Goal: Task Accomplishment & Management: Manage account settings

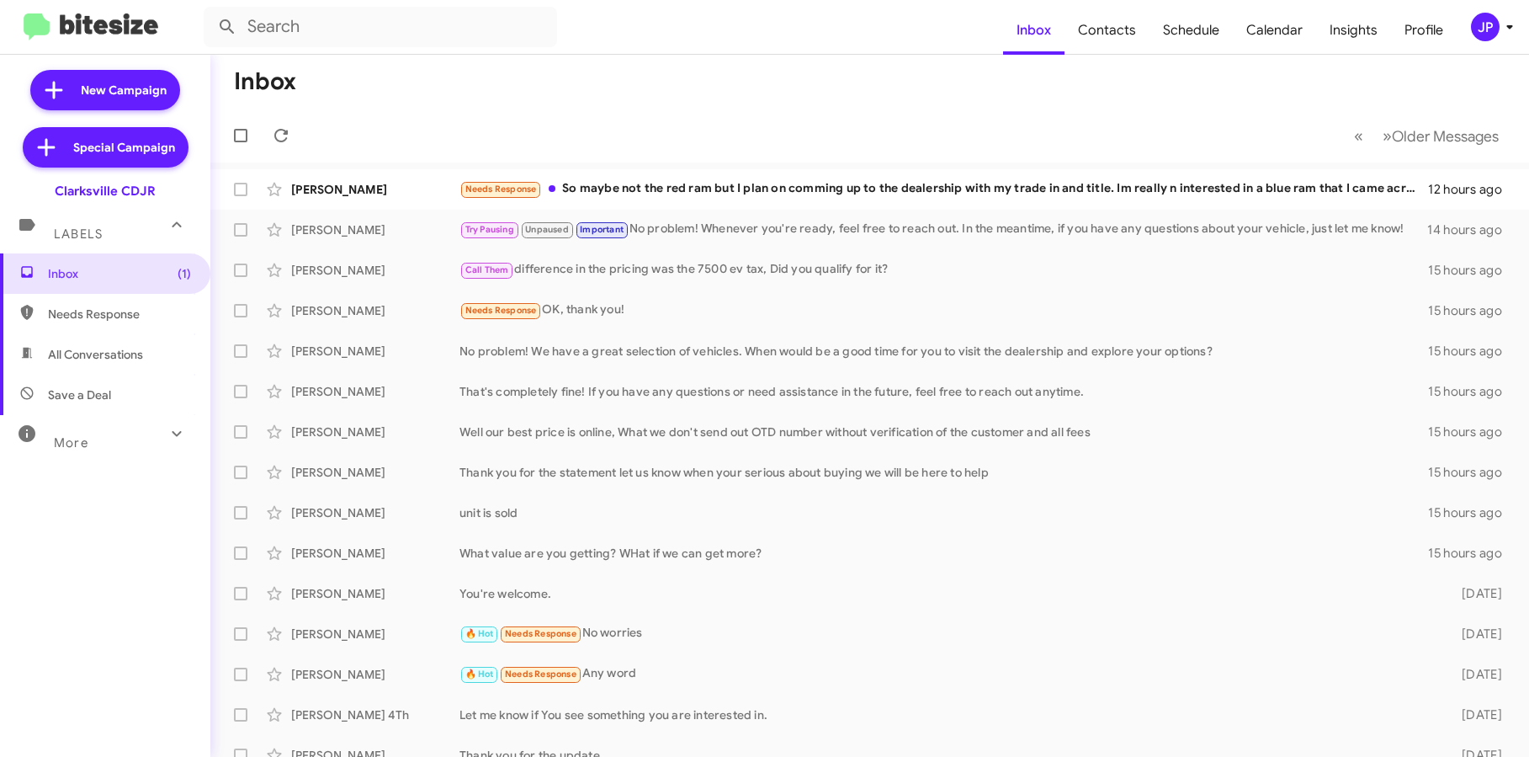
click at [1497, 42] on mat-toolbar "Inbox Contacts Schedule Calendar Insights Profile JP" at bounding box center [764, 27] width 1529 height 54
click at [1495, 34] on div "JP" at bounding box center [1485, 27] width 29 height 29
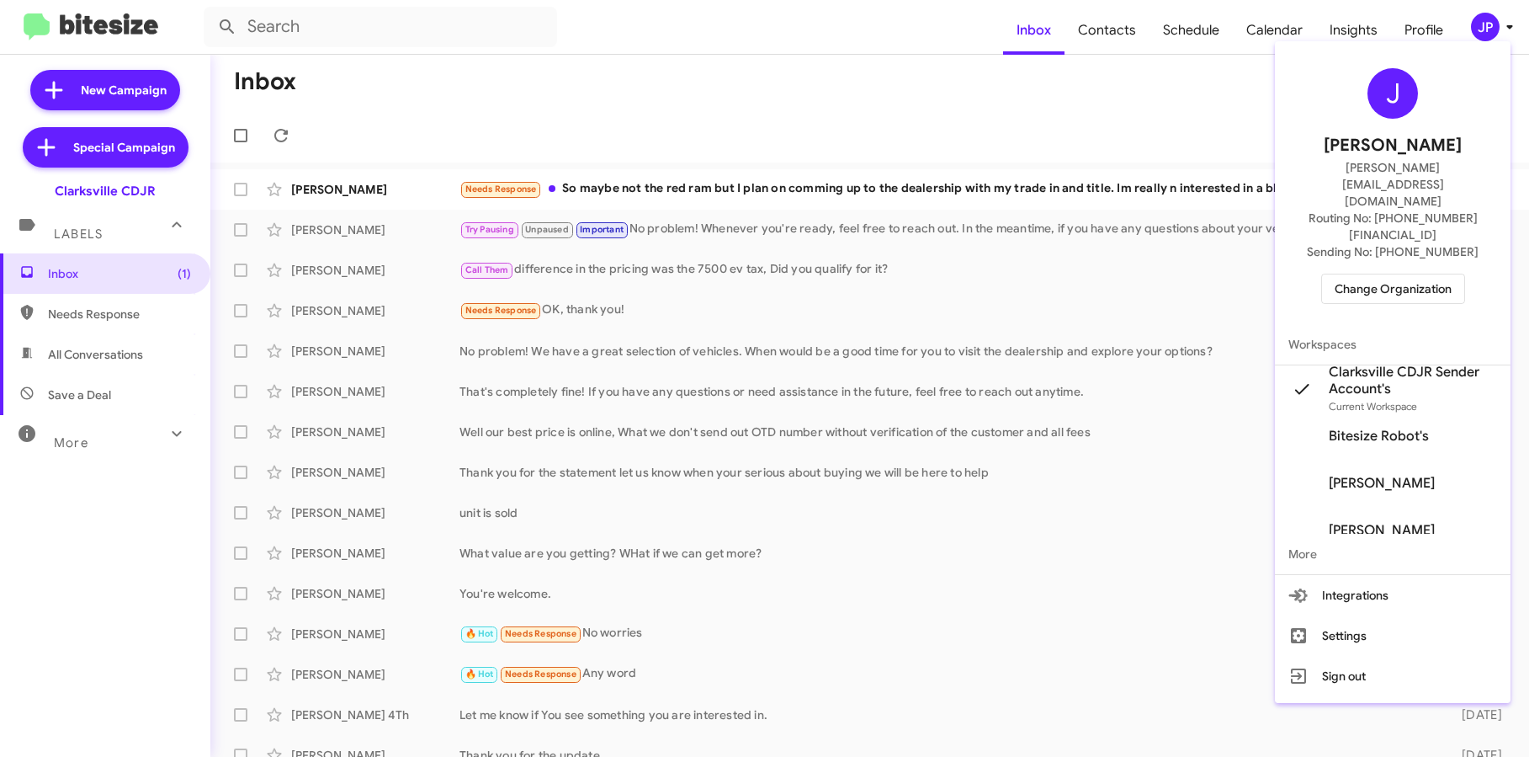
click at [1412, 274] on span "Change Organization" at bounding box center [1393, 288] width 117 height 29
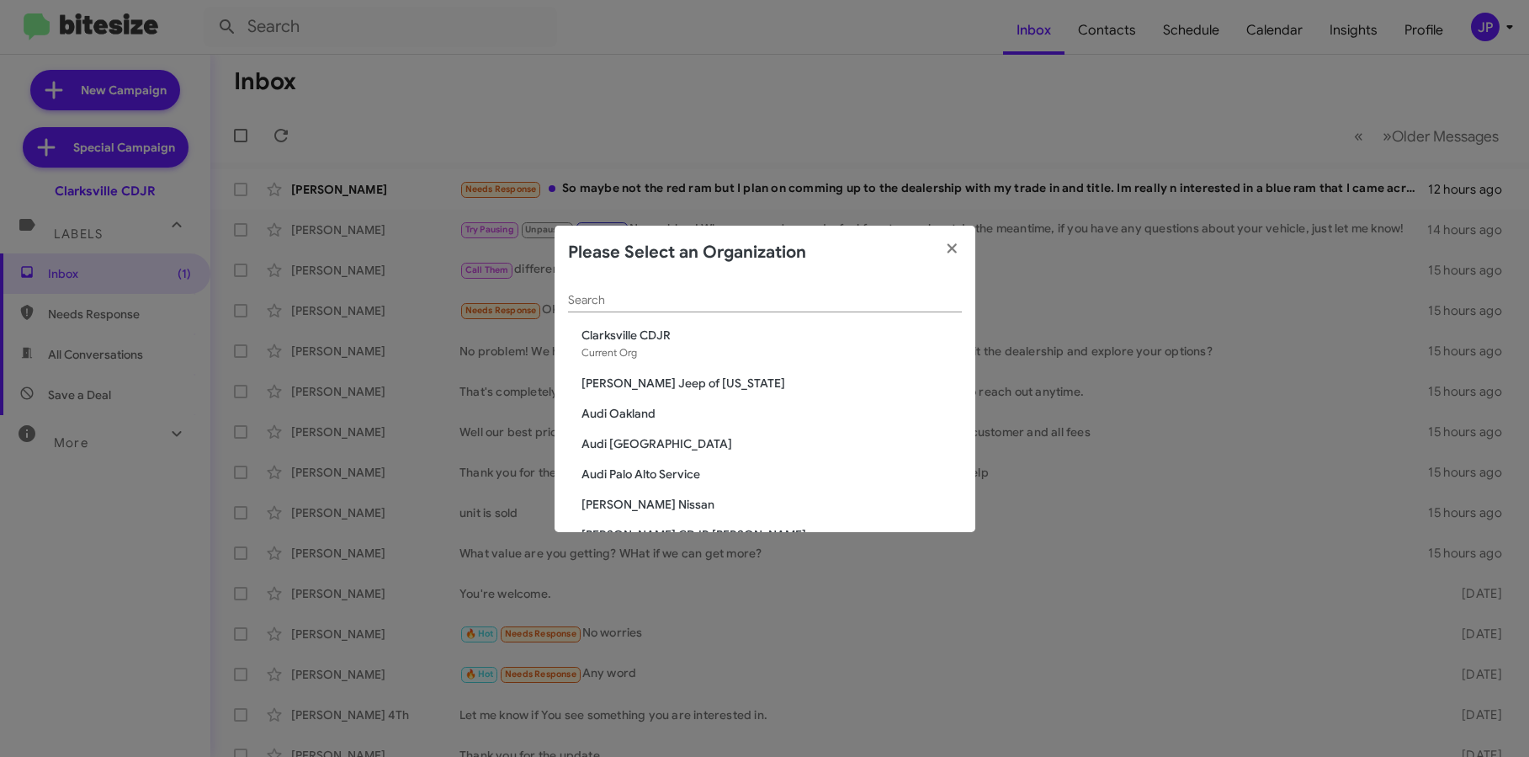
click at [746, 298] on input "Search" at bounding box center [765, 300] width 394 height 13
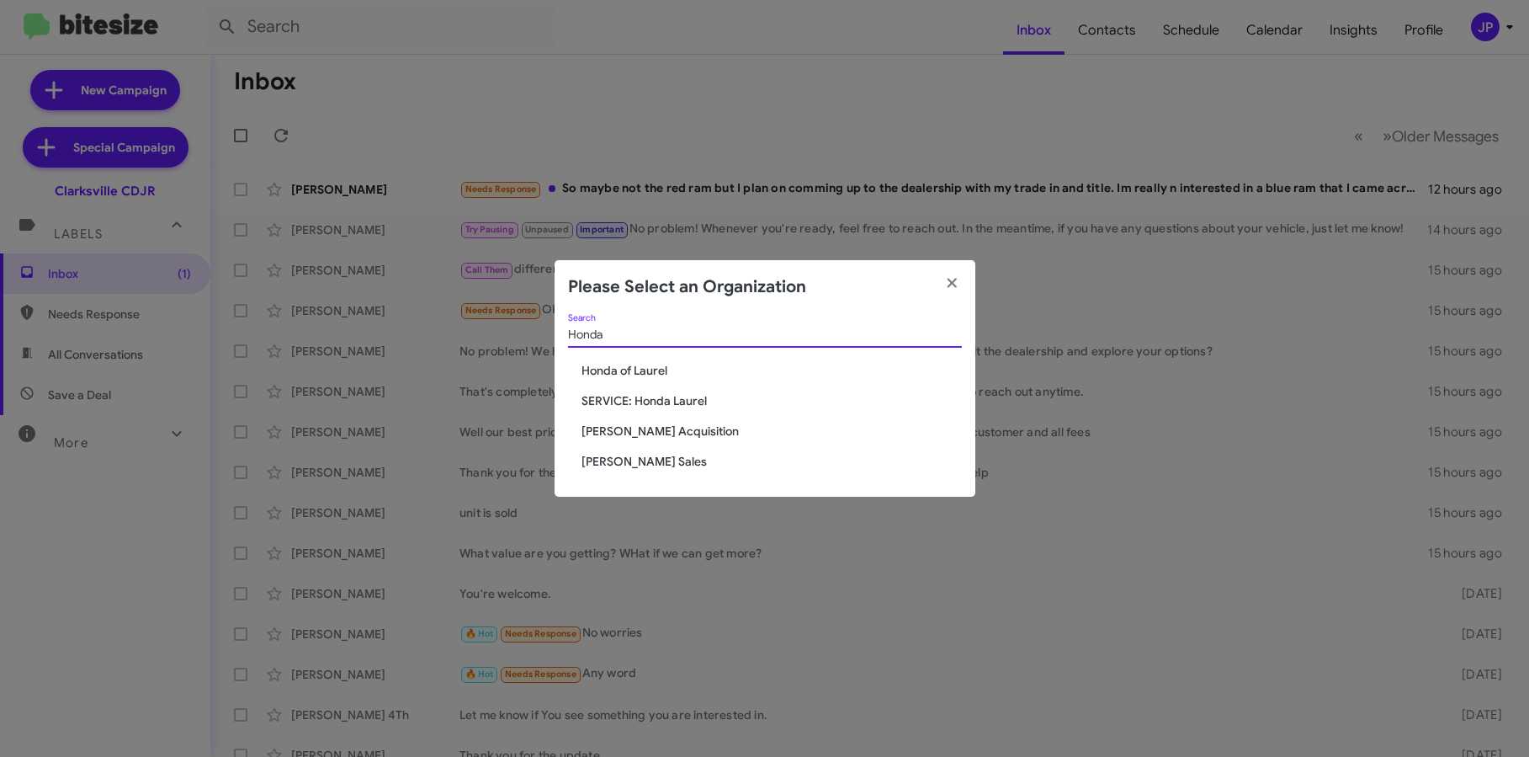
type input "Honda"
click at [606, 372] on span "Honda of Laurel" at bounding box center [772, 370] width 380 height 17
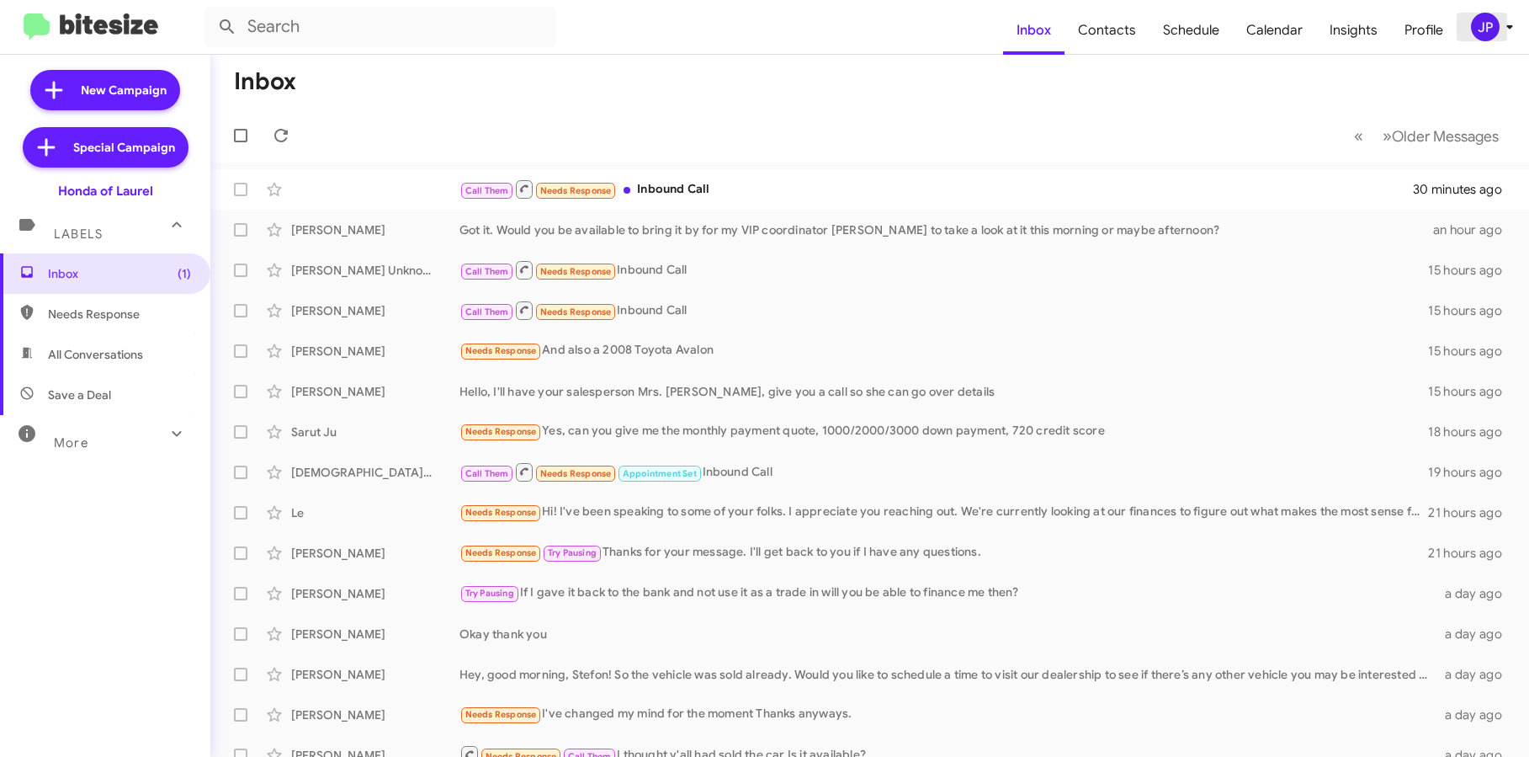
click at [1509, 17] on icon at bounding box center [1510, 27] width 20 height 20
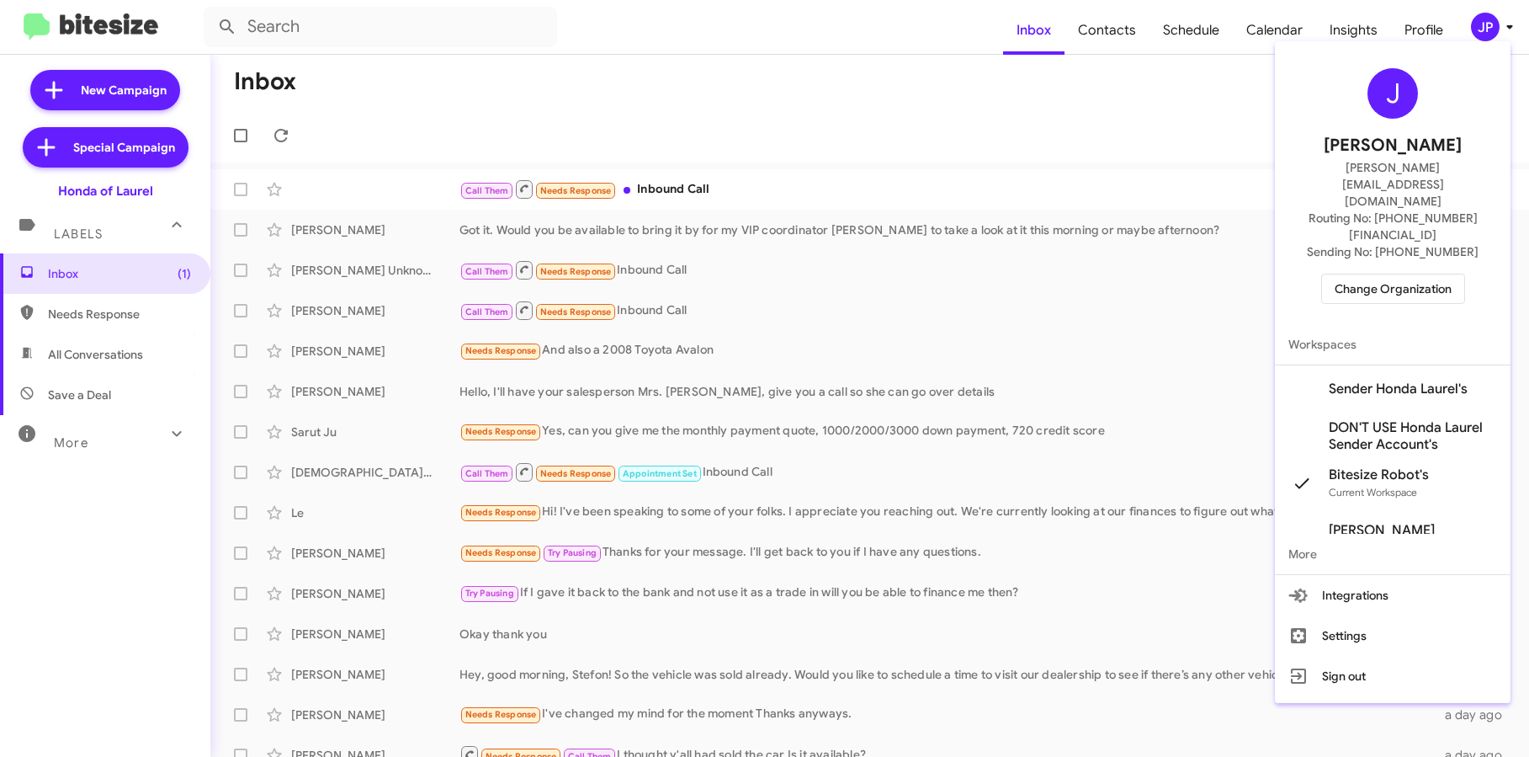
click at [1399, 380] on span "Sender Honda Laurel's" at bounding box center [1398, 388] width 139 height 17
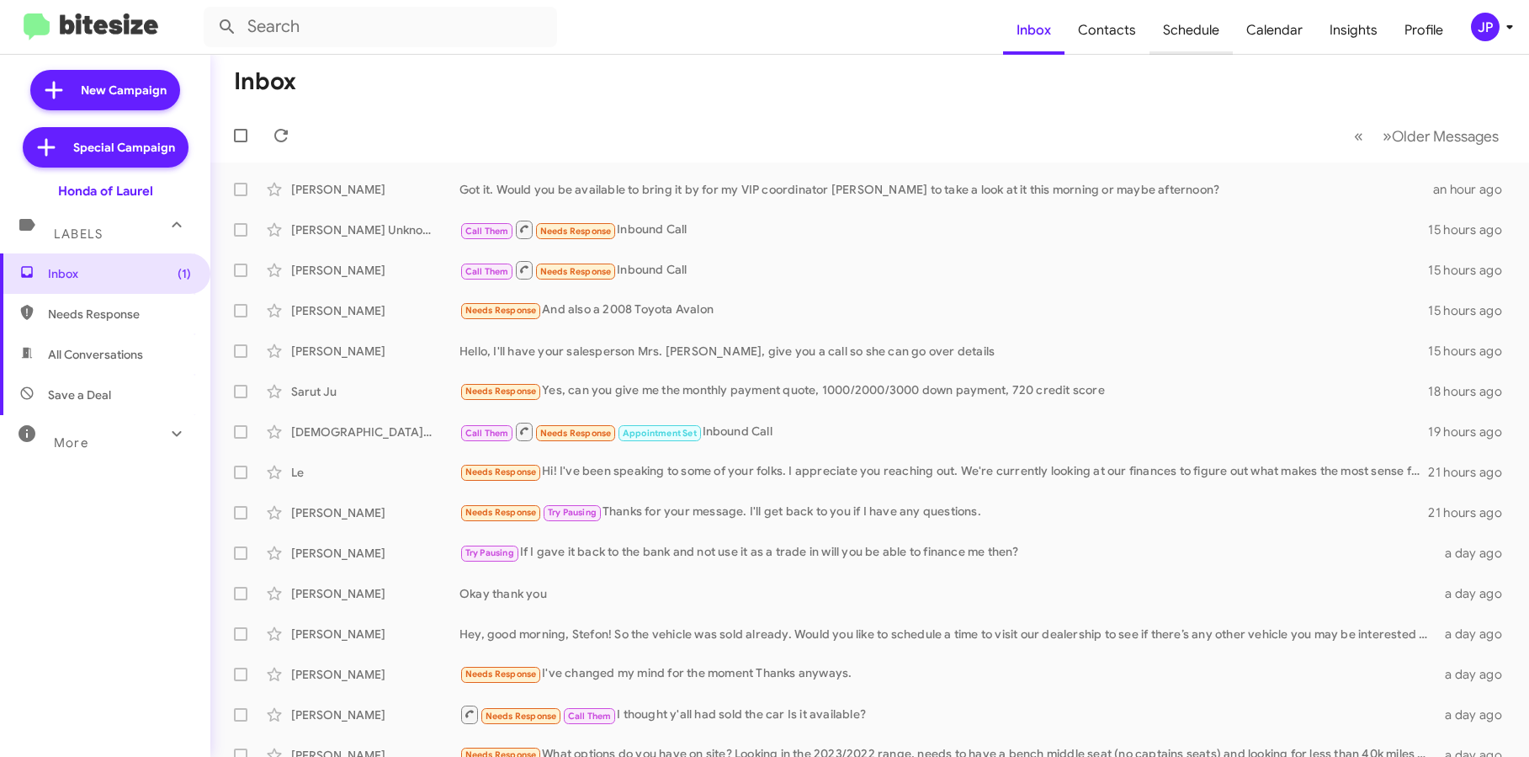
click at [1210, 37] on span "Schedule" at bounding box center [1191, 30] width 83 height 49
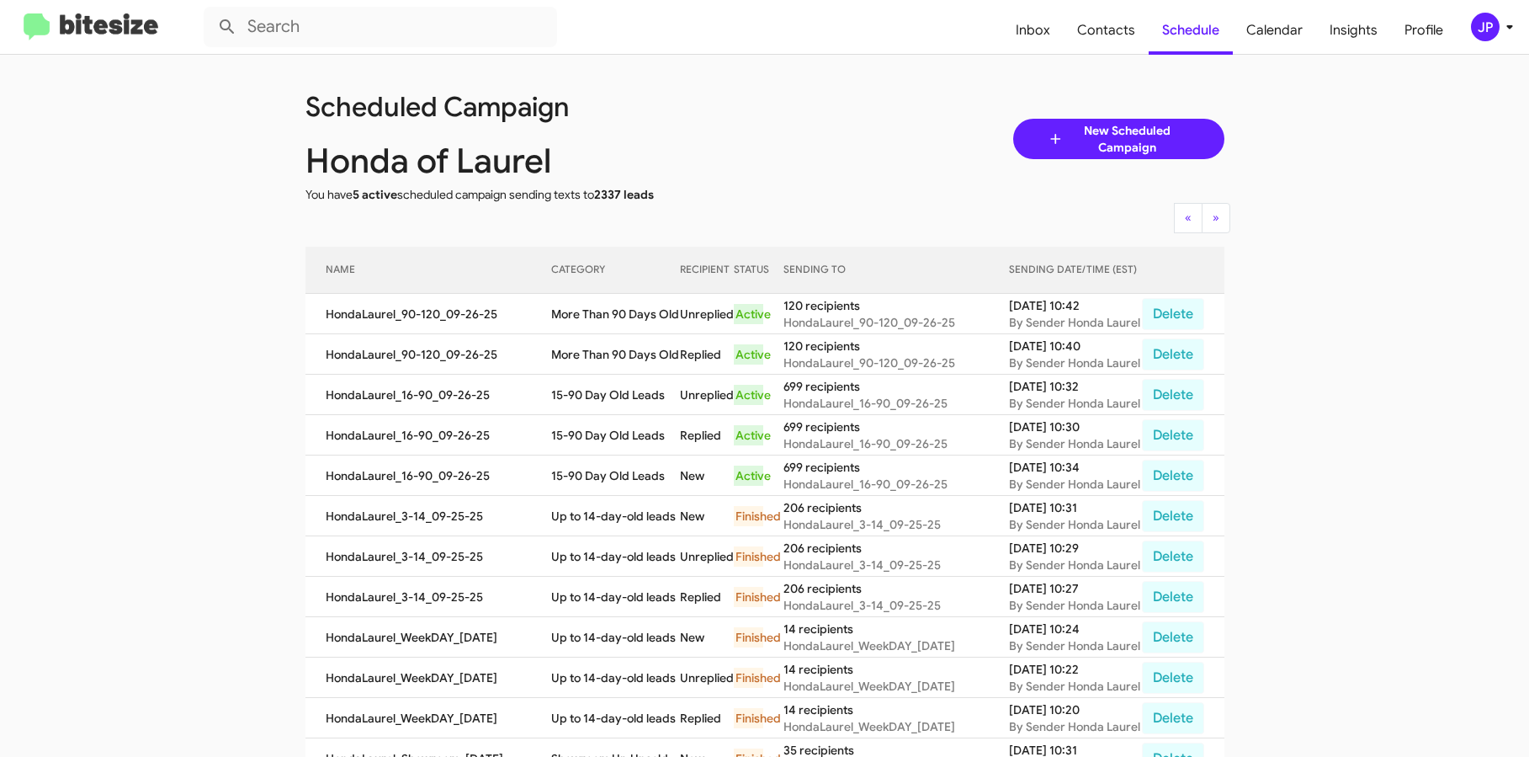
click at [1294, 460] on app-scheduler "Scheduled Campaign Honda of Laurel You have 5 active scheduled campaign sending…" at bounding box center [764, 588] width 1529 height 1067
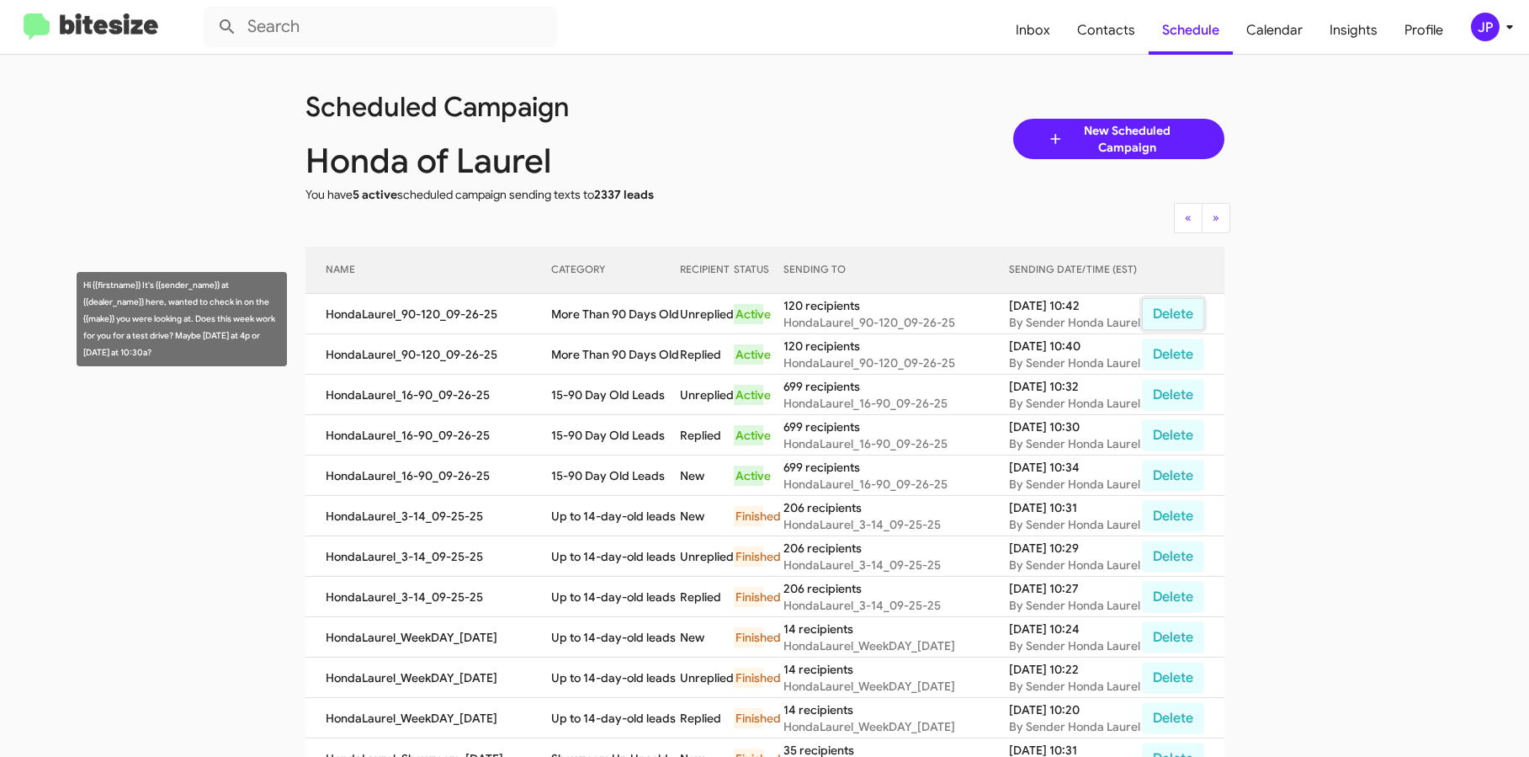
click at [1175, 322] on button "Delete" at bounding box center [1173, 314] width 62 height 32
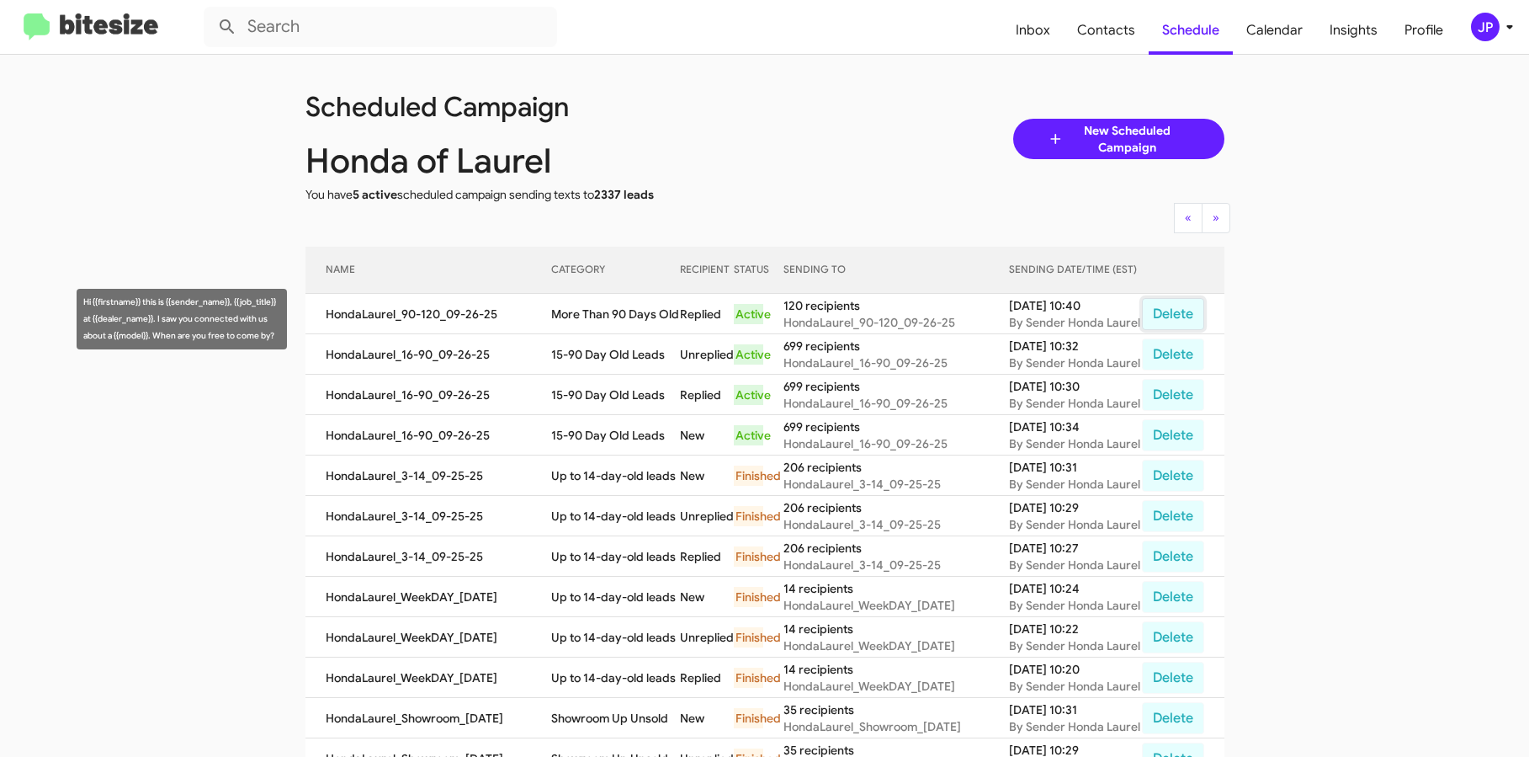
click at [1161, 330] on button "Delete" at bounding box center [1173, 314] width 62 height 32
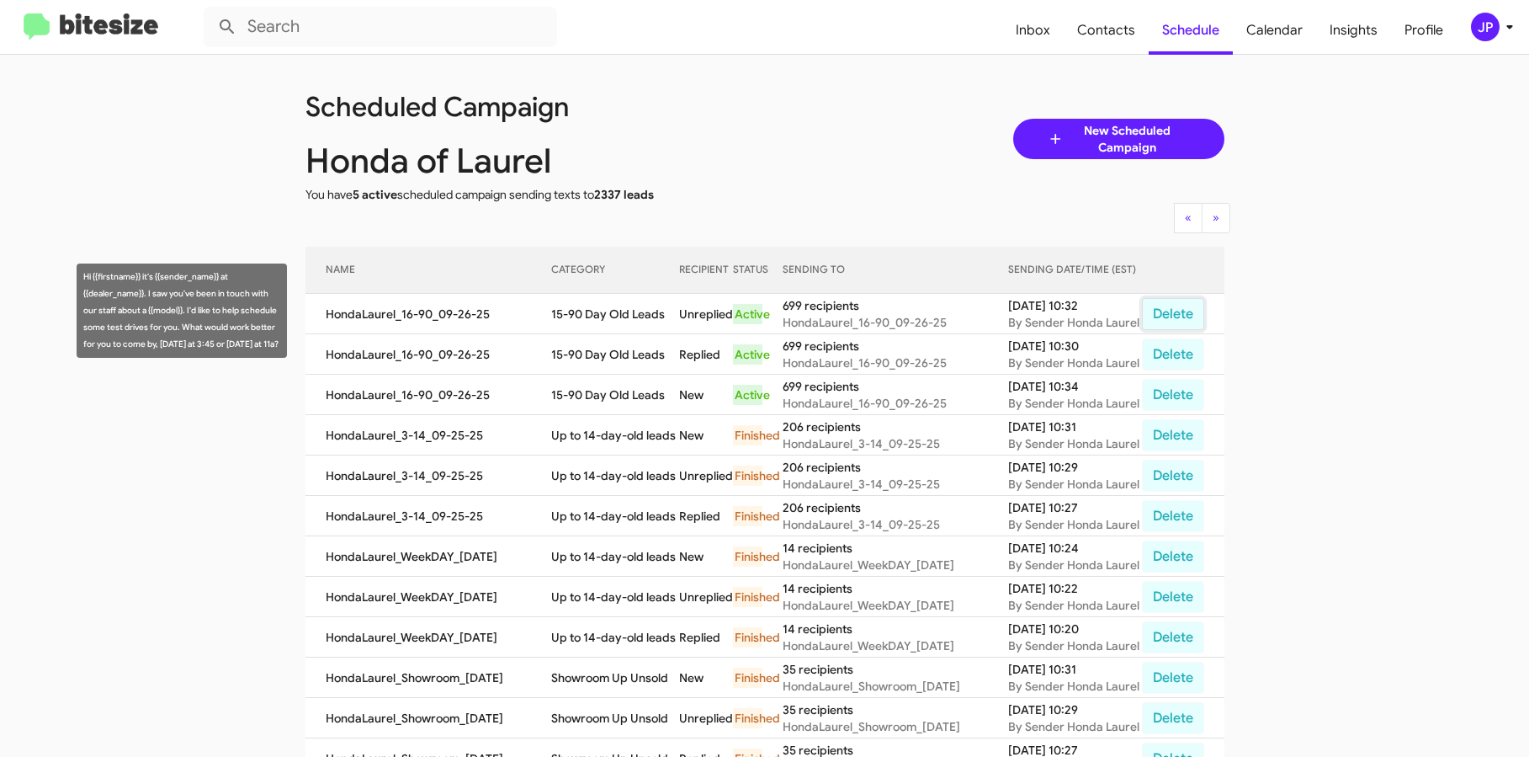
click at [1177, 314] on button "Delete" at bounding box center [1173, 314] width 62 height 32
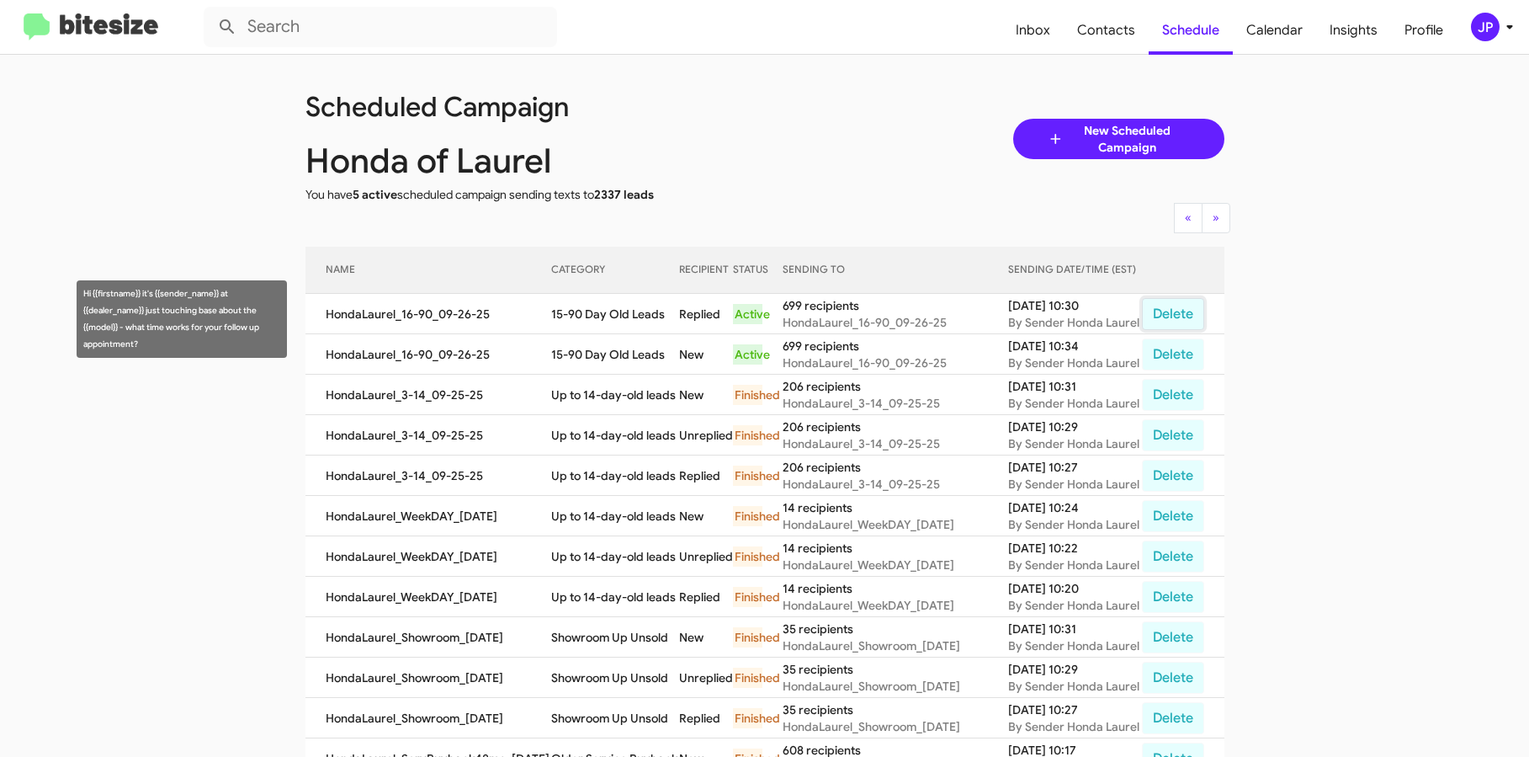
click at [1163, 315] on button "Delete" at bounding box center [1173, 314] width 62 height 32
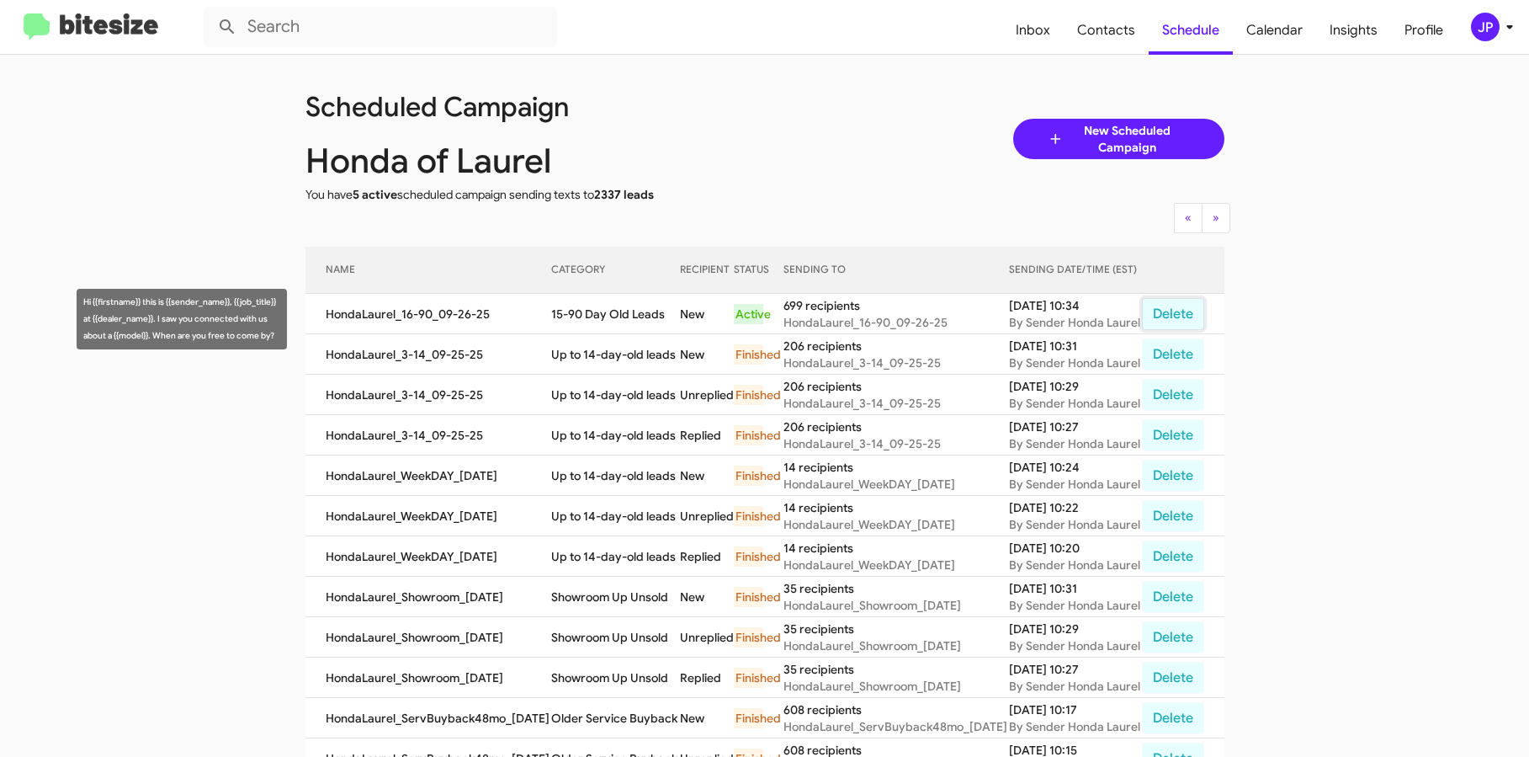
drag, startPoint x: 1153, startPoint y: 308, endPoint x: 1165, endPoint y: 303, distance: 12.8
click at [1155, 308] on button "Delete" at bounding box center [1173, 314] width 62 height 32
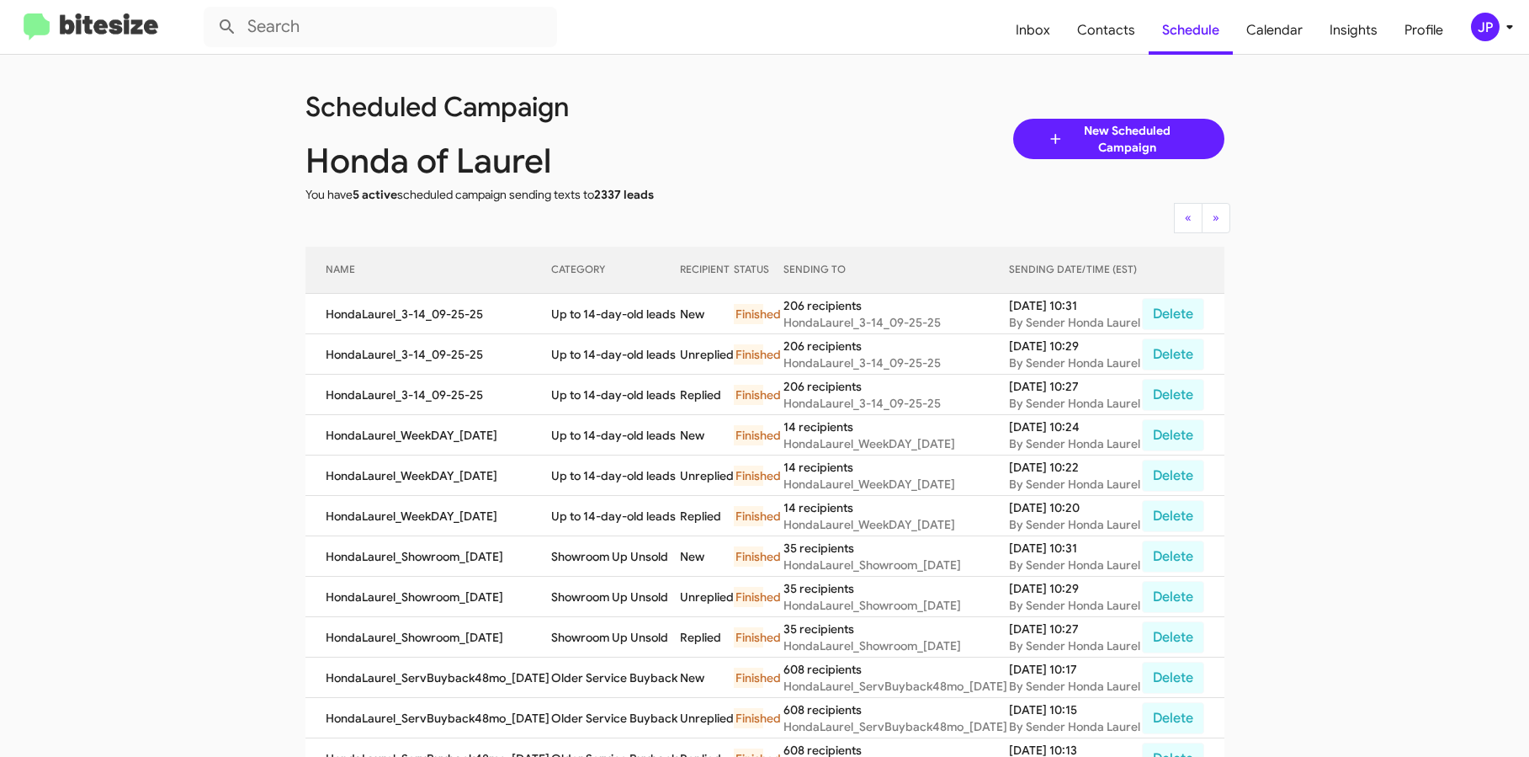
click at [104, 21] on img at bounding box center [91, 27] width 135 height 28
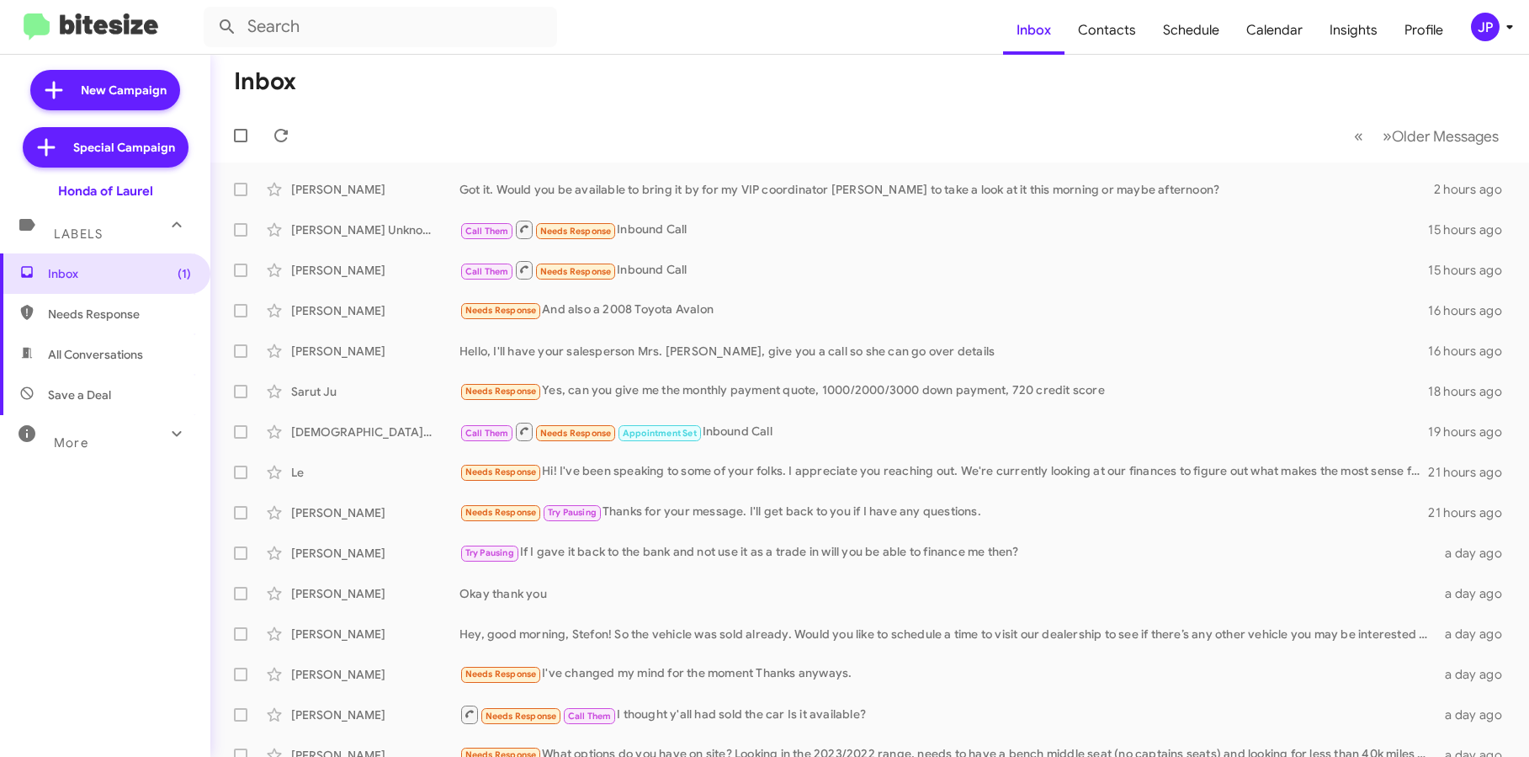
click at [407, 87] on mat-toolbar-row "Inbox" at bounding box center [869, 82] width 1319 height 54
click at [168, 97] on span "New Campaign" at bounding box center [105, 90] width 150 height 40
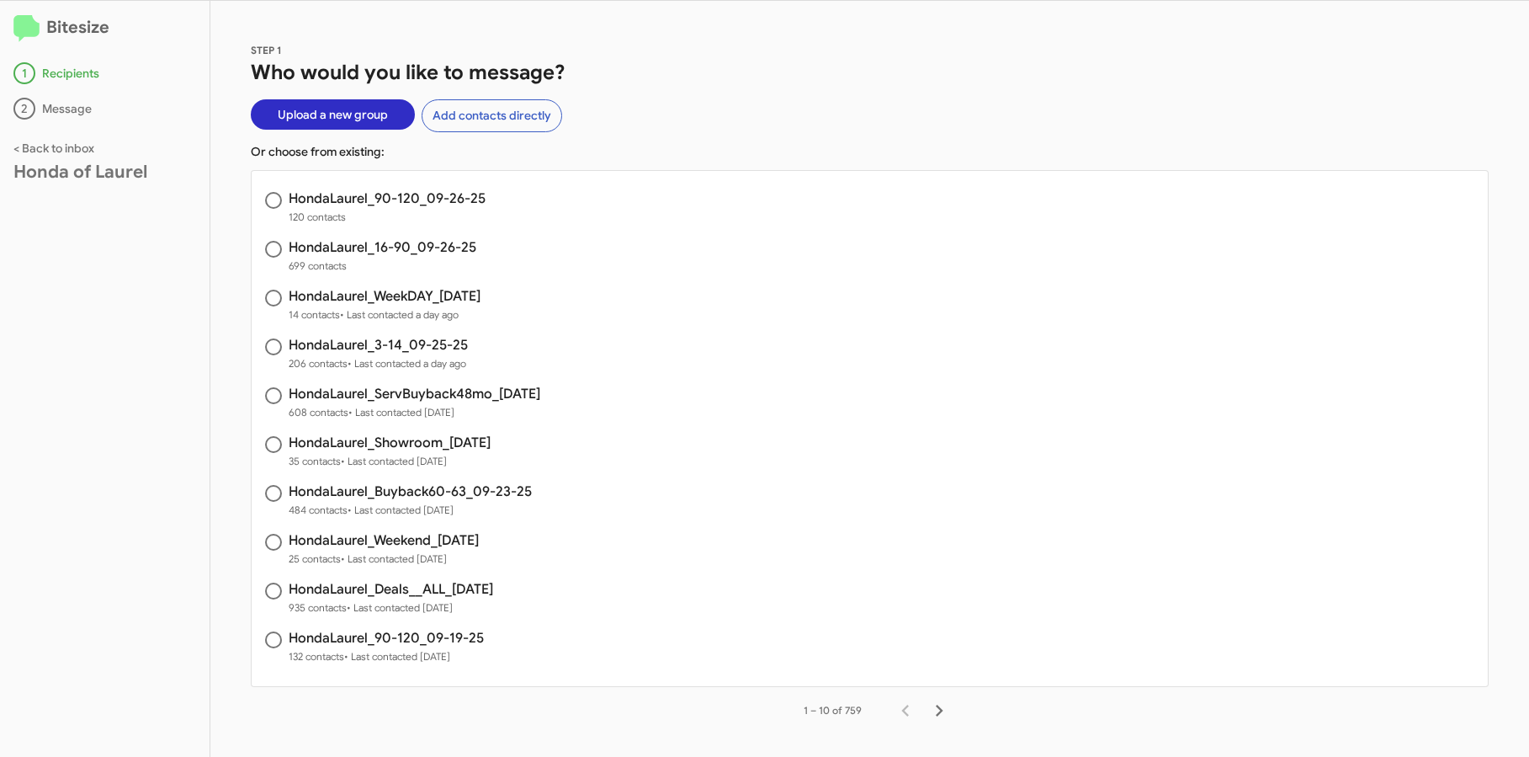
click at [290, 254] on h3 "HondaLaurel_16-90_09-26-25" at bounding box center [383, 247] width 188 height 13
radio input "true"
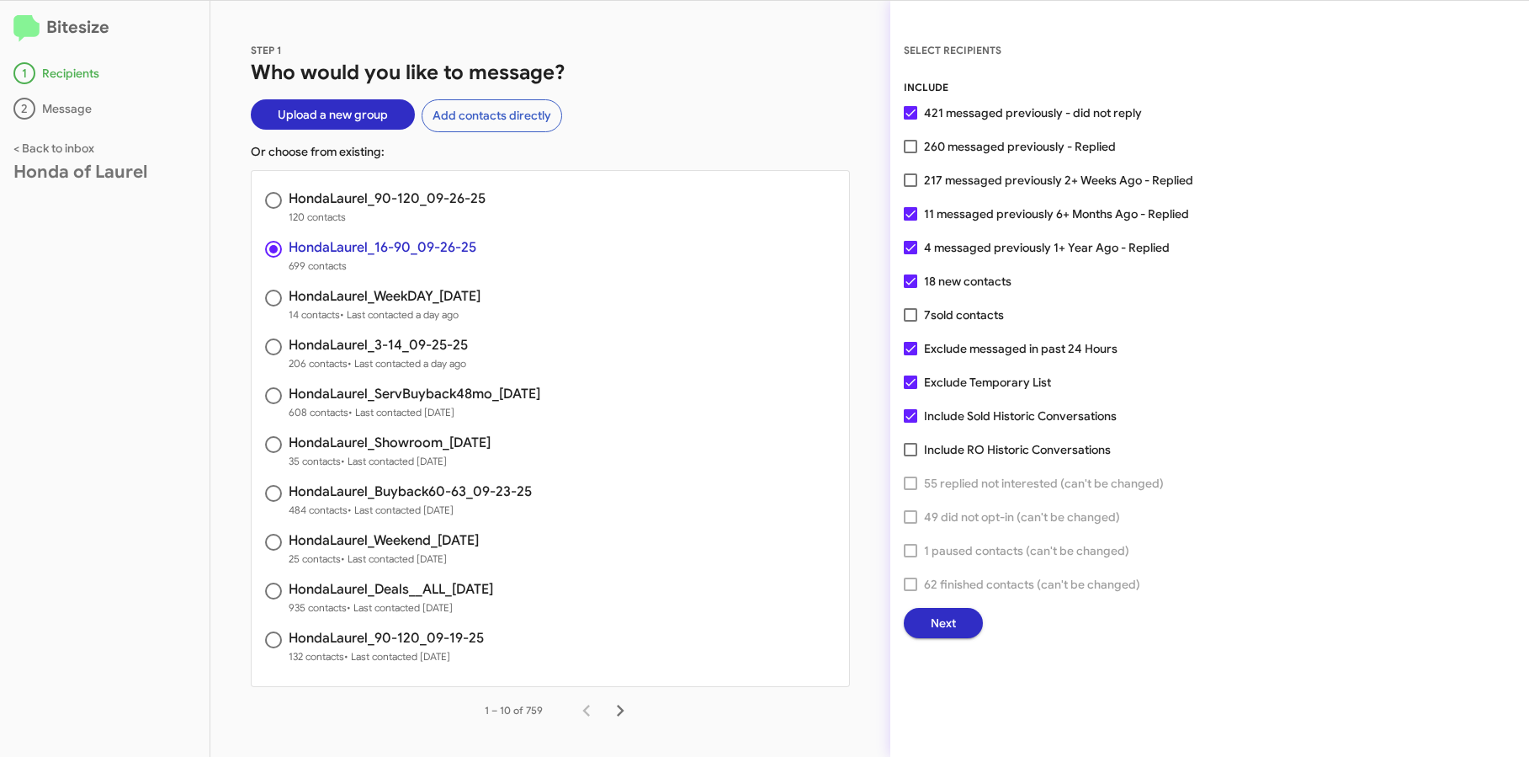
click at [1044, 175] on span "217 messaged previously 2+ Weeks Ago - Replied" at bounding box center [1058, 180] width 269 height 20
click at [911, 187] on input "217 messaged previously 2+ Weeks Ago - Replied" at bounding box center [910, 187] width 1 height 1
checkbox input "true"
click at [952, 616] on span "Next" at bounding box center [943, 623] width 25 height 30
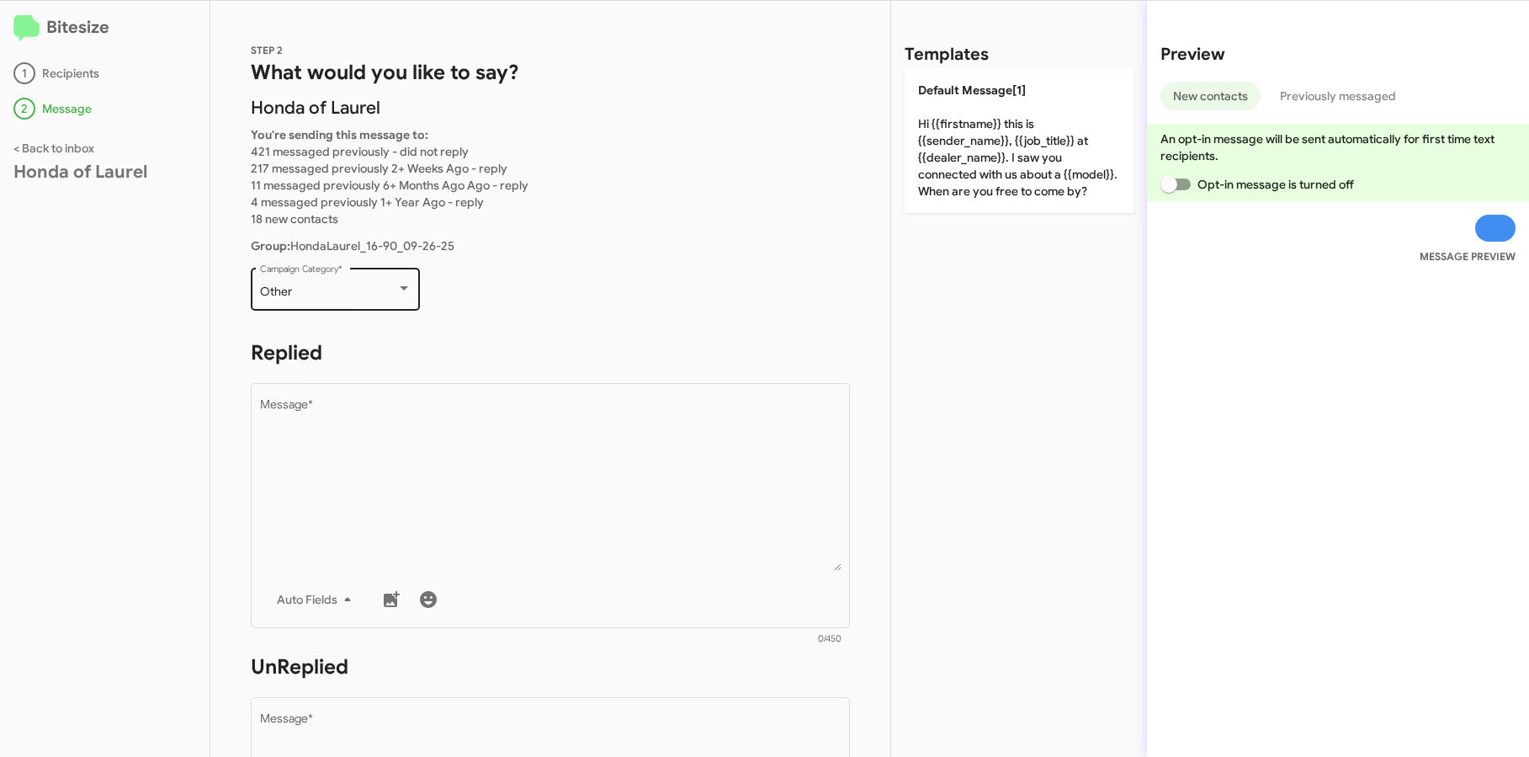
click at [273, 268] on div "Other Campaign Category *" at bounding box center [336, 287] width 152 height 46
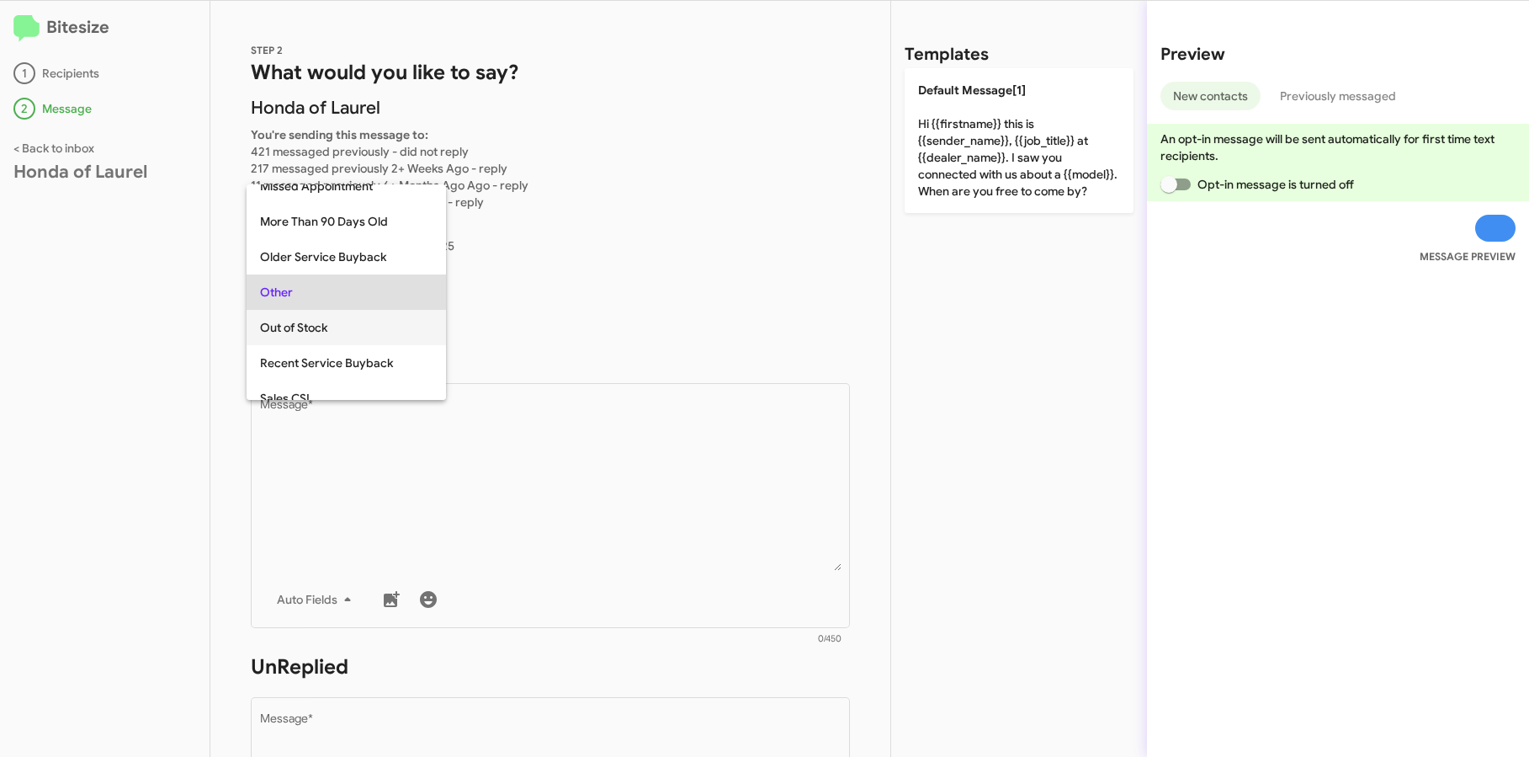
scroll to position [704, 0]
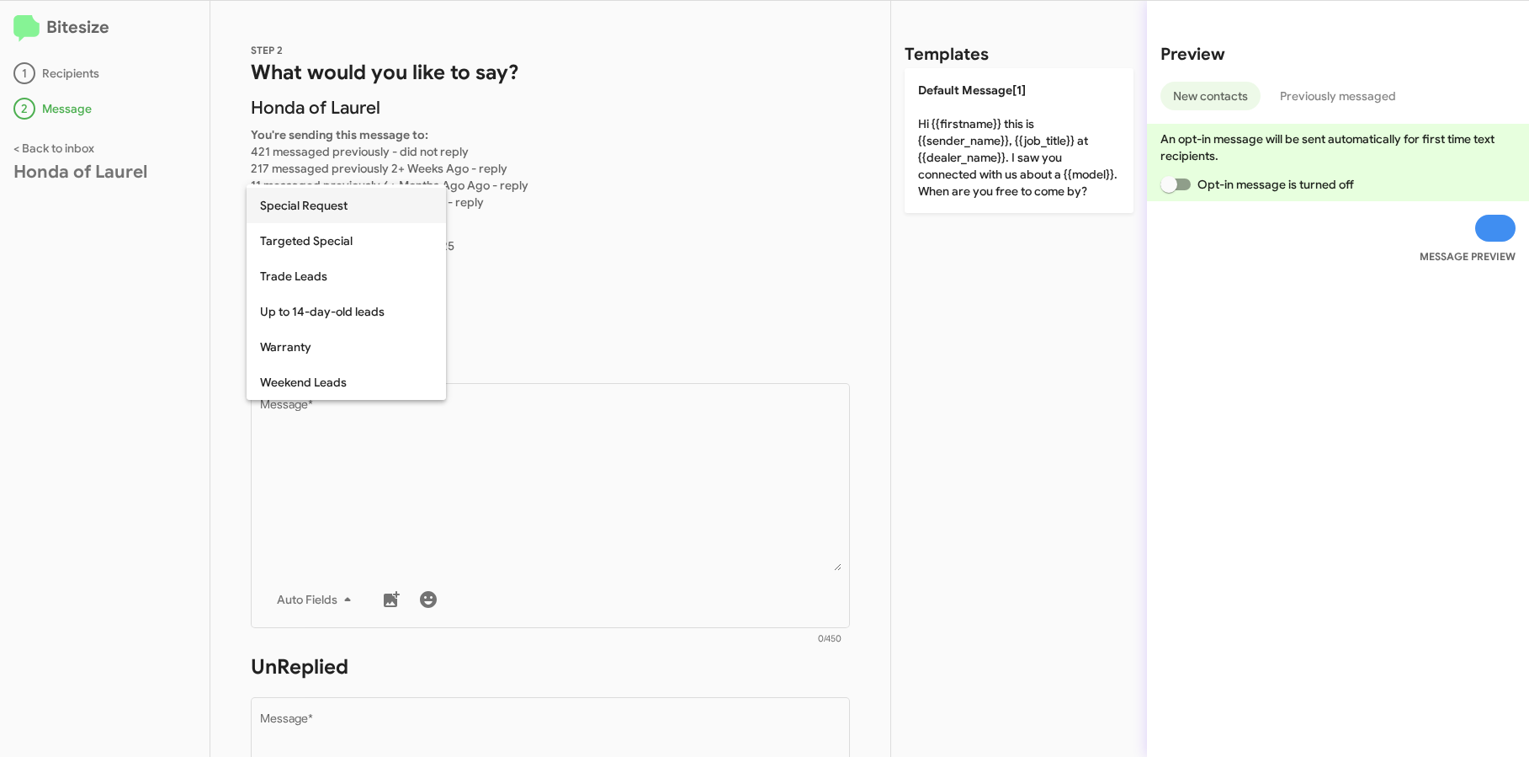
click at [327, 199] on span "Special Request" at bounding box center [346, 205] width 173 height 35
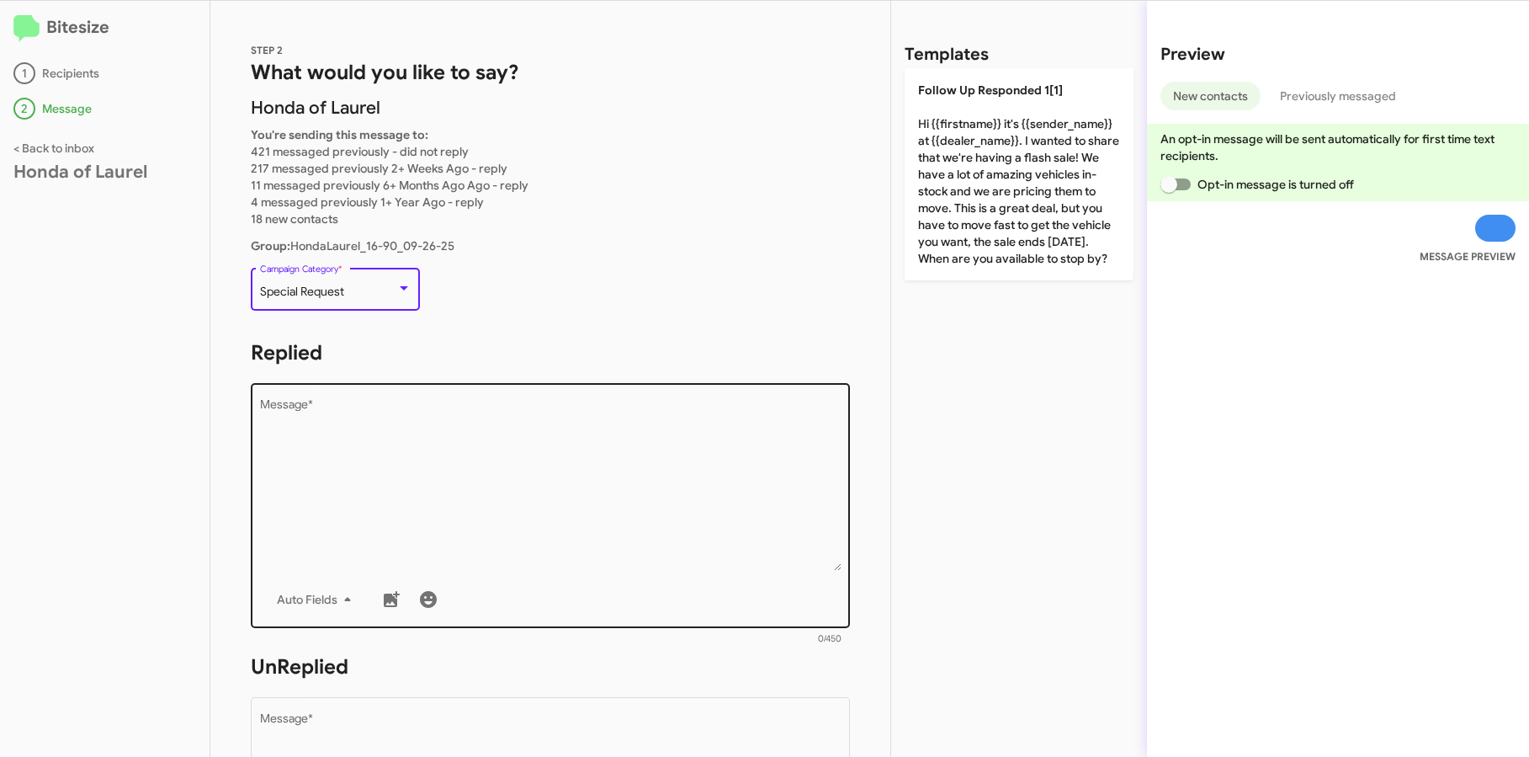
click at [320, 447] on textarea "Message *" at bounding box center [551, 485] width 582 height 172
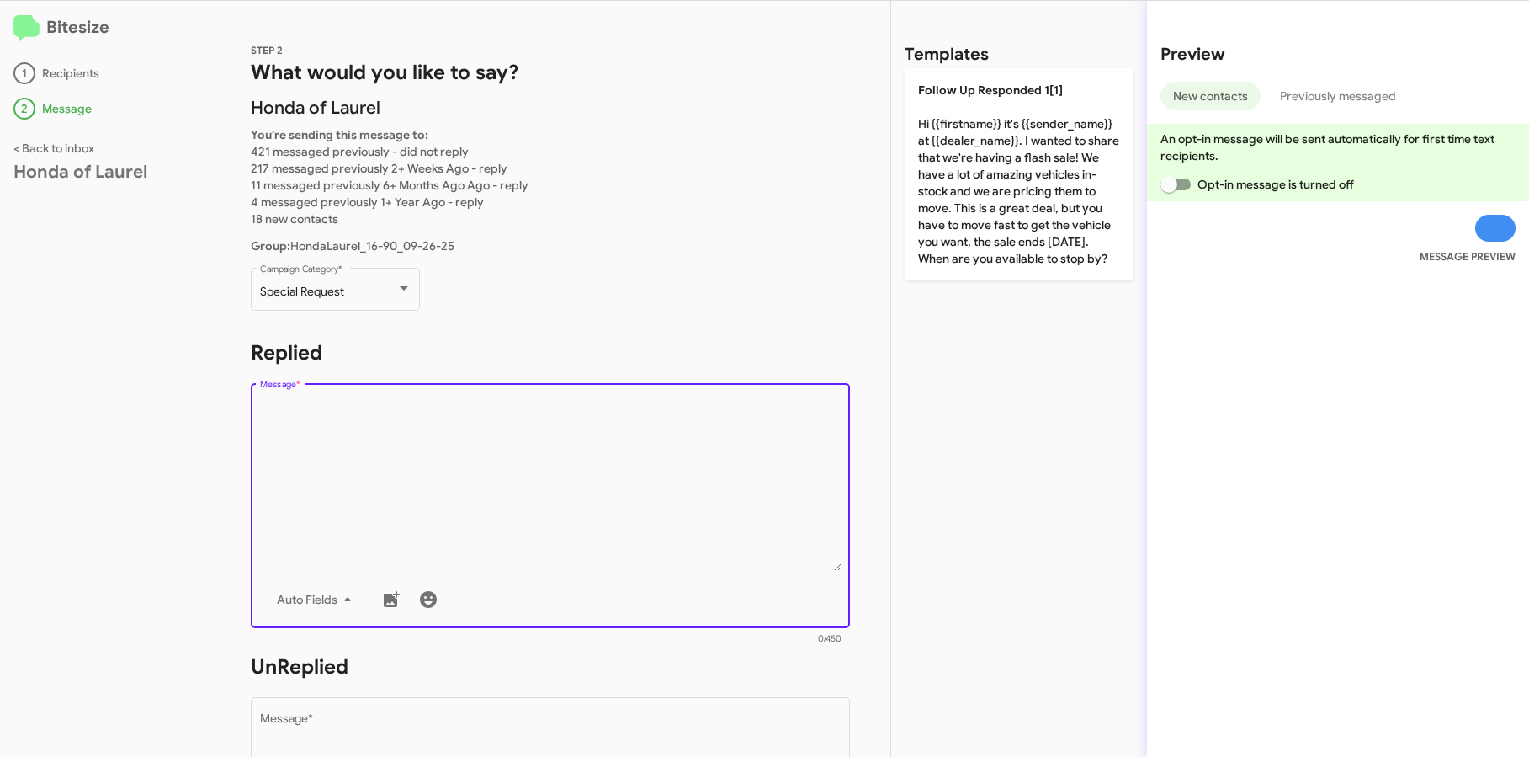
paste textarea "Hi {{firstname}} it's {{sender_name}}, {{job_title}} at {{dealer_name}}. Thanks…"
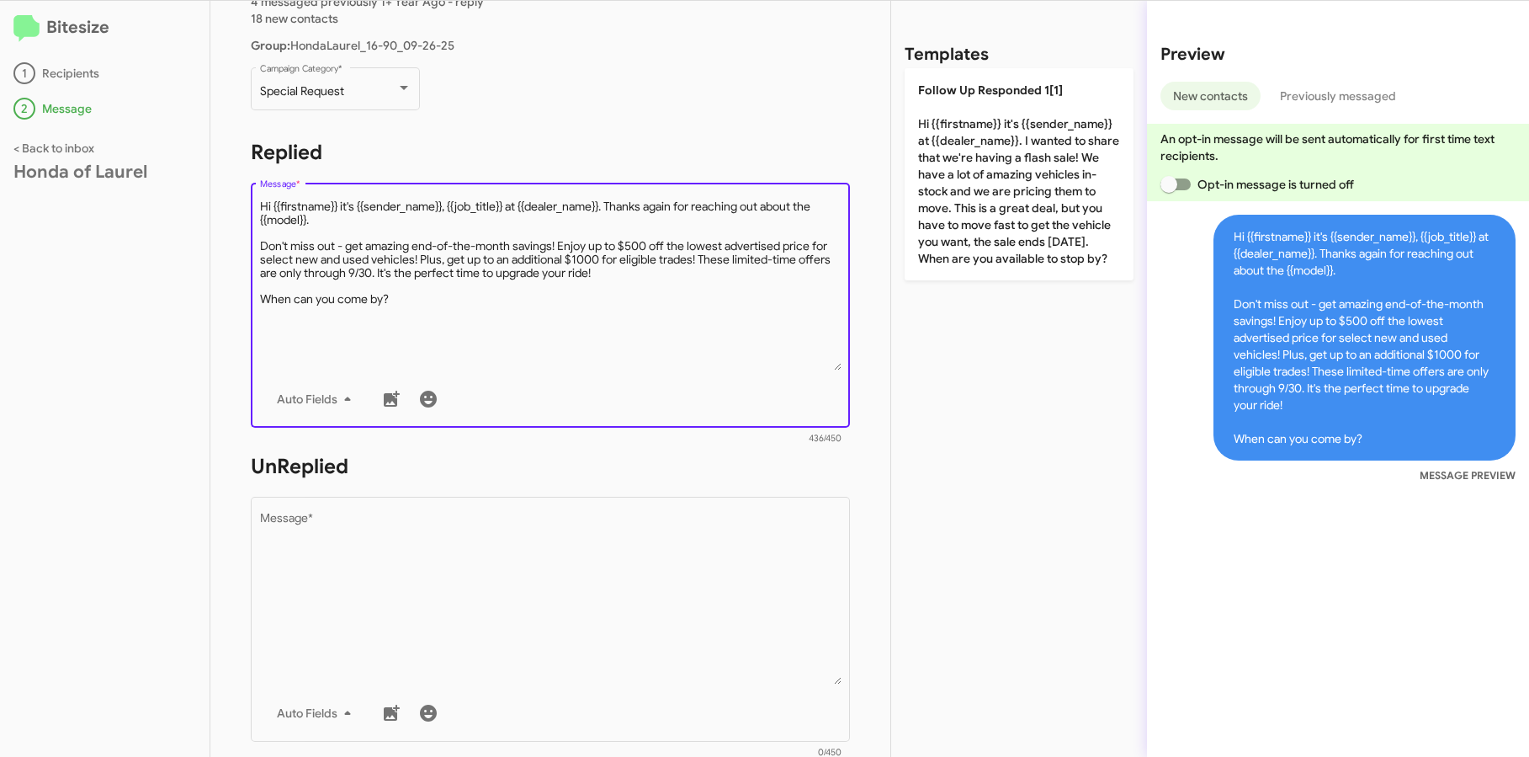
scroll to position [545, 0]
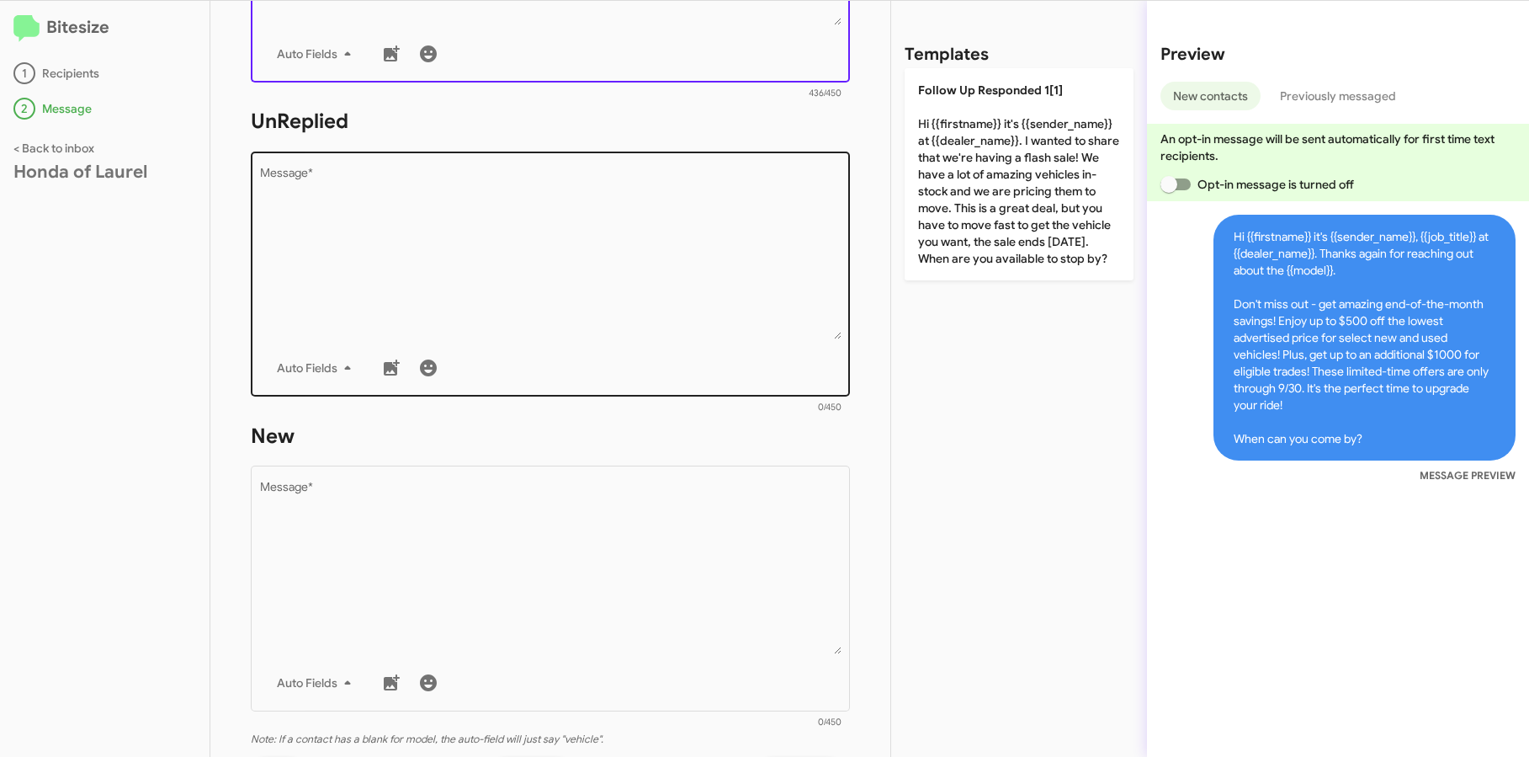
type textarea "Hi {{firstname}} it's {{sender_name}}, {{job_title}} at {{dealer_name}}. Thanks…"
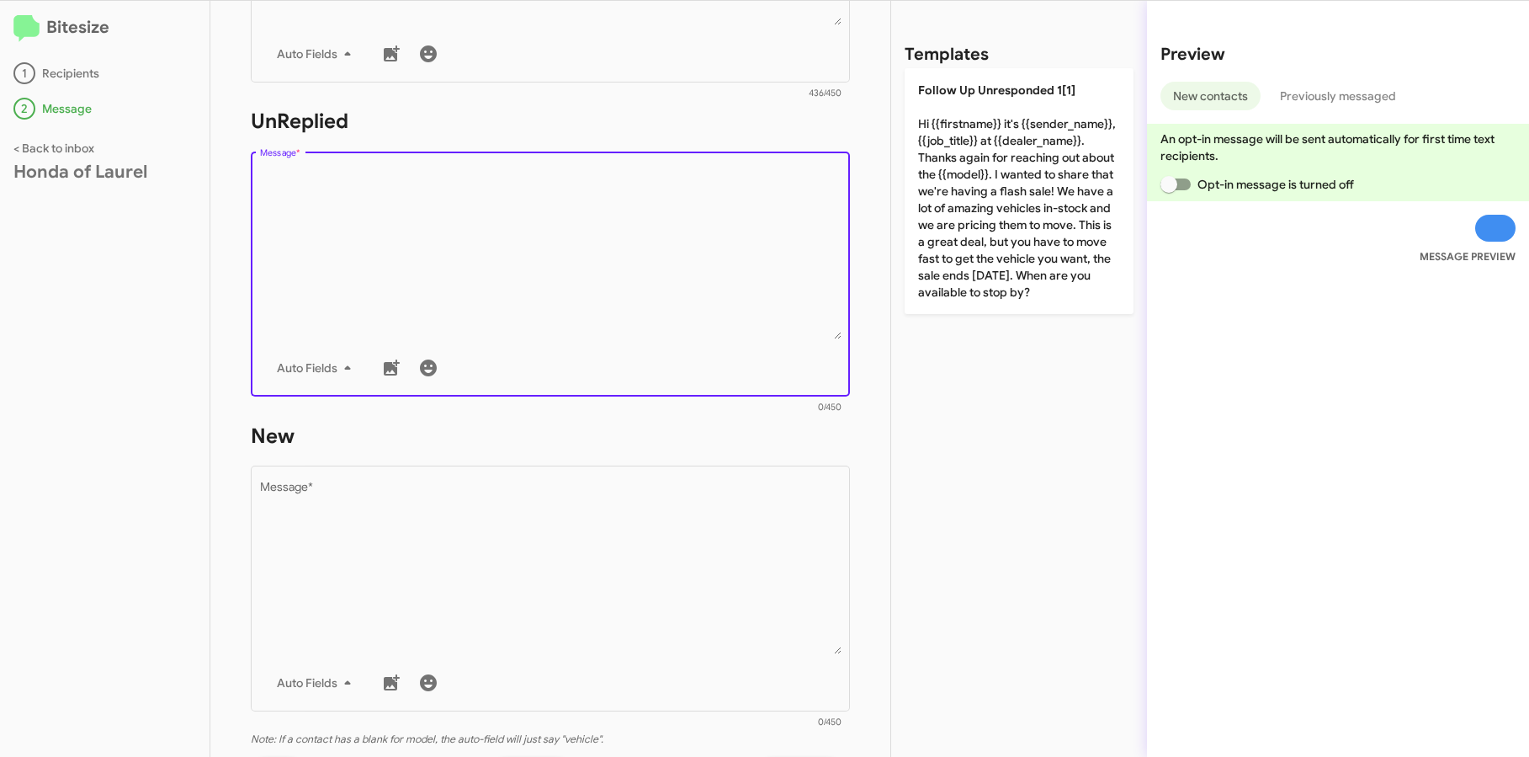
click at [338, 266] on textarea "Message *" at bounding box center [551, 254] width 582 height 172
paste textarea "Hi {{firstname}} it's {{sender_name}}, {{job_title}} at {{dealer_name}}. Thanks…"
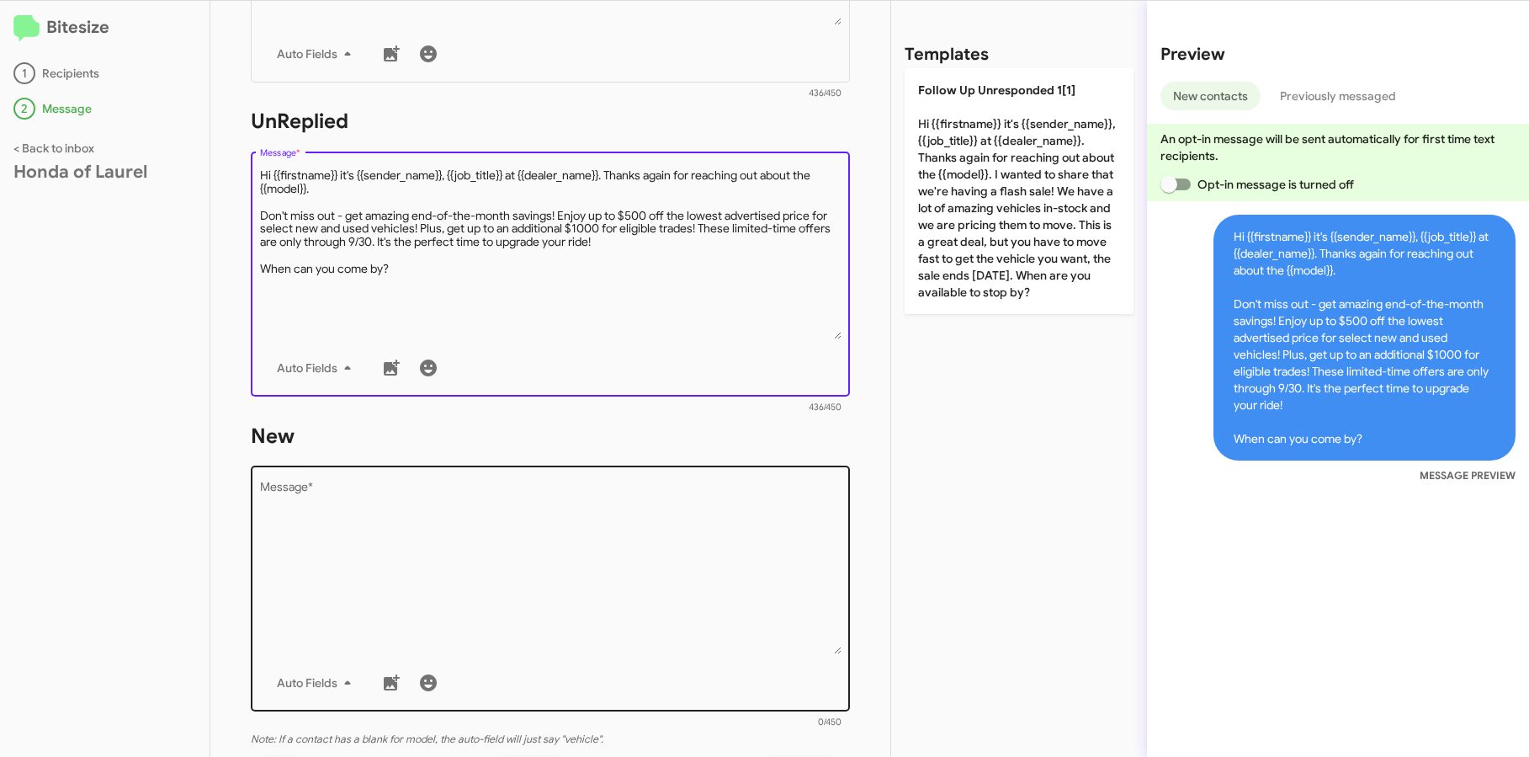
type textarea "Hi {{firstname}} it's {{sender_name}}, {{job_title}} at {{dealer_name}}. Thanks…"
click at [332, 562] on textarea "Message *" at bounding box center [551, 568] width 582 height 172
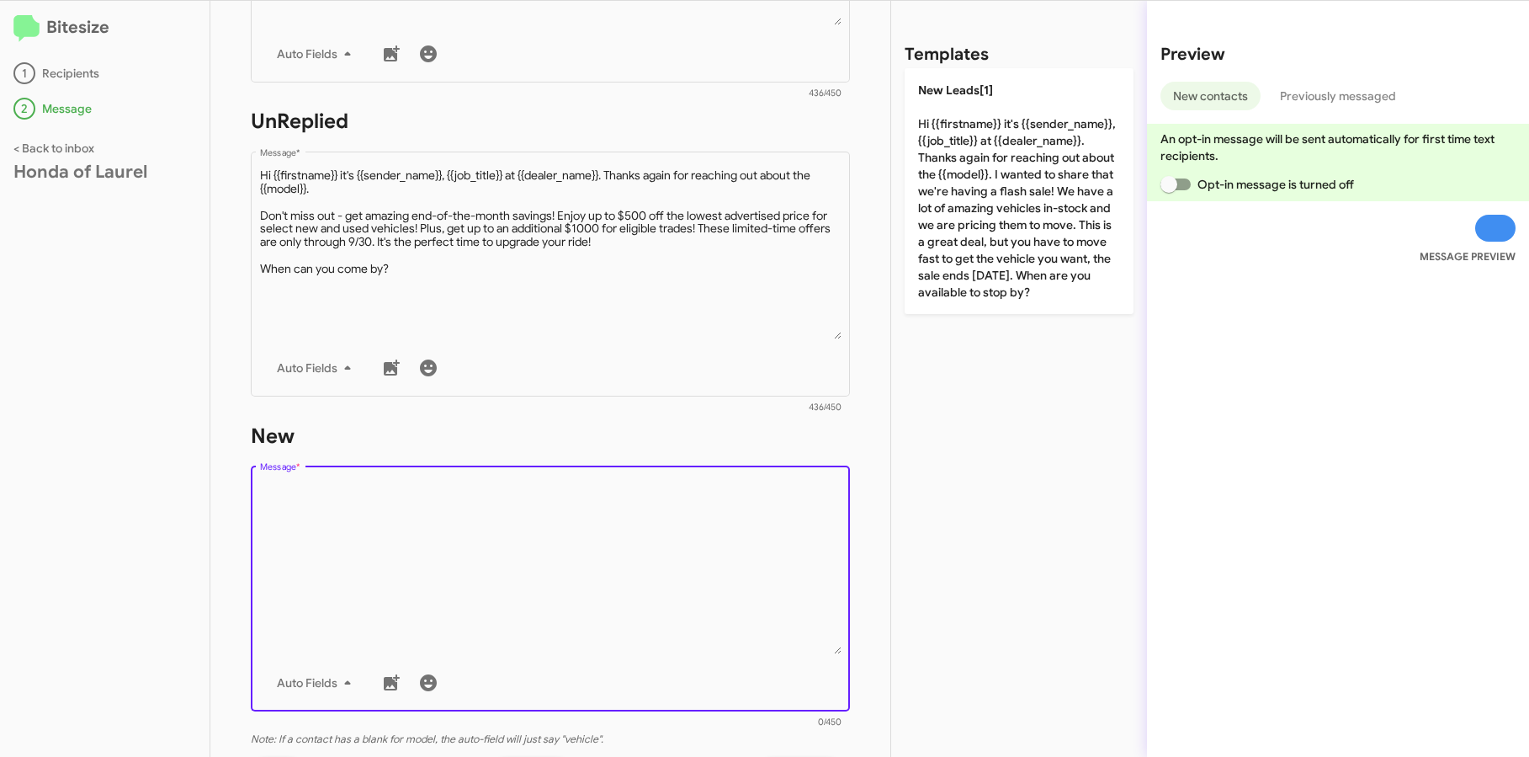
paste textarea "Hi {{firstname}} it's {{sender_name}}, {{job_title}} at {{dealer_name}}. Thanks…"
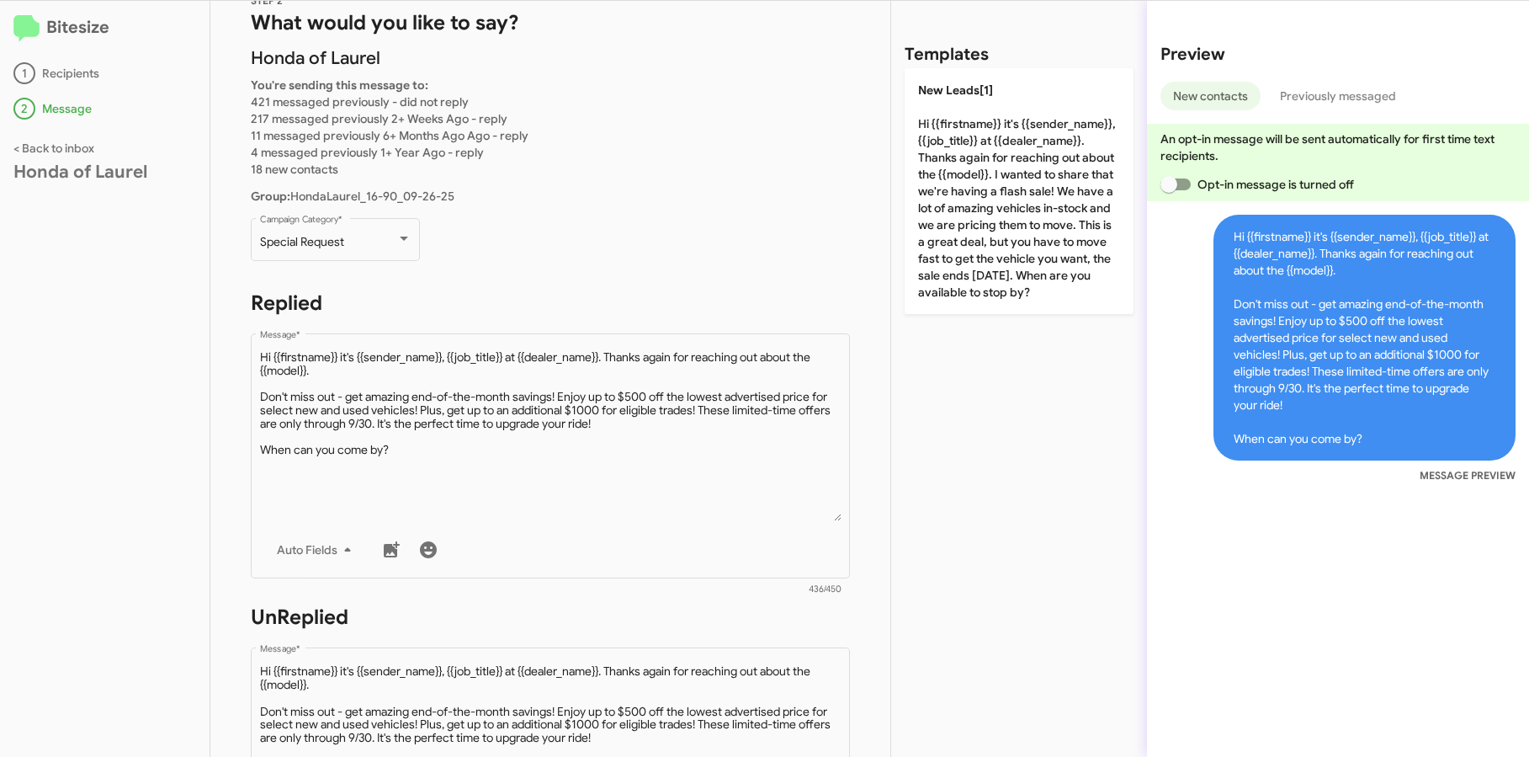
scroll to position [0, 0]
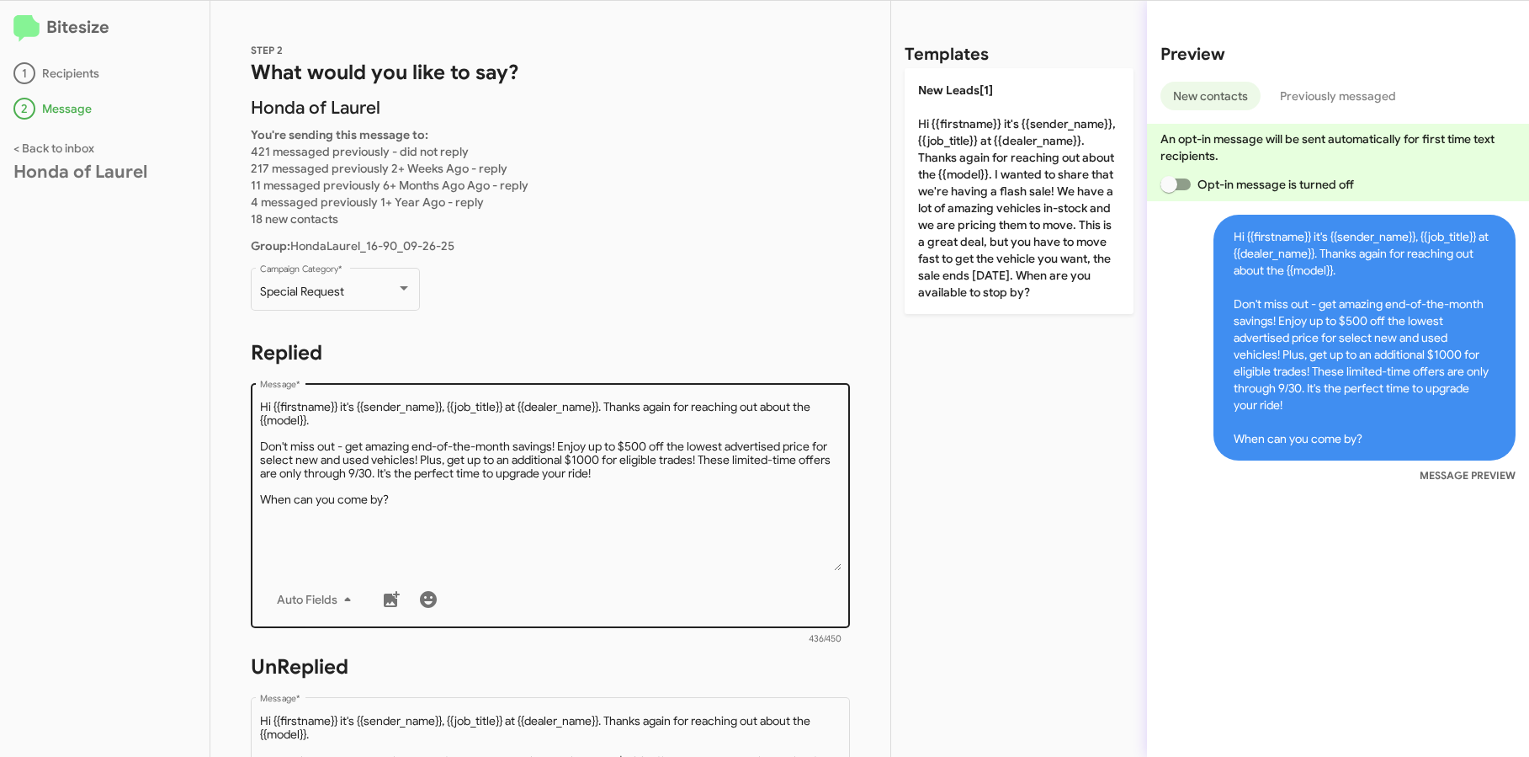
type textarea "Hi {{firstname}} it's {{sender_name}}, {{job_title}} at {{dealer_name}}. Thanks…"
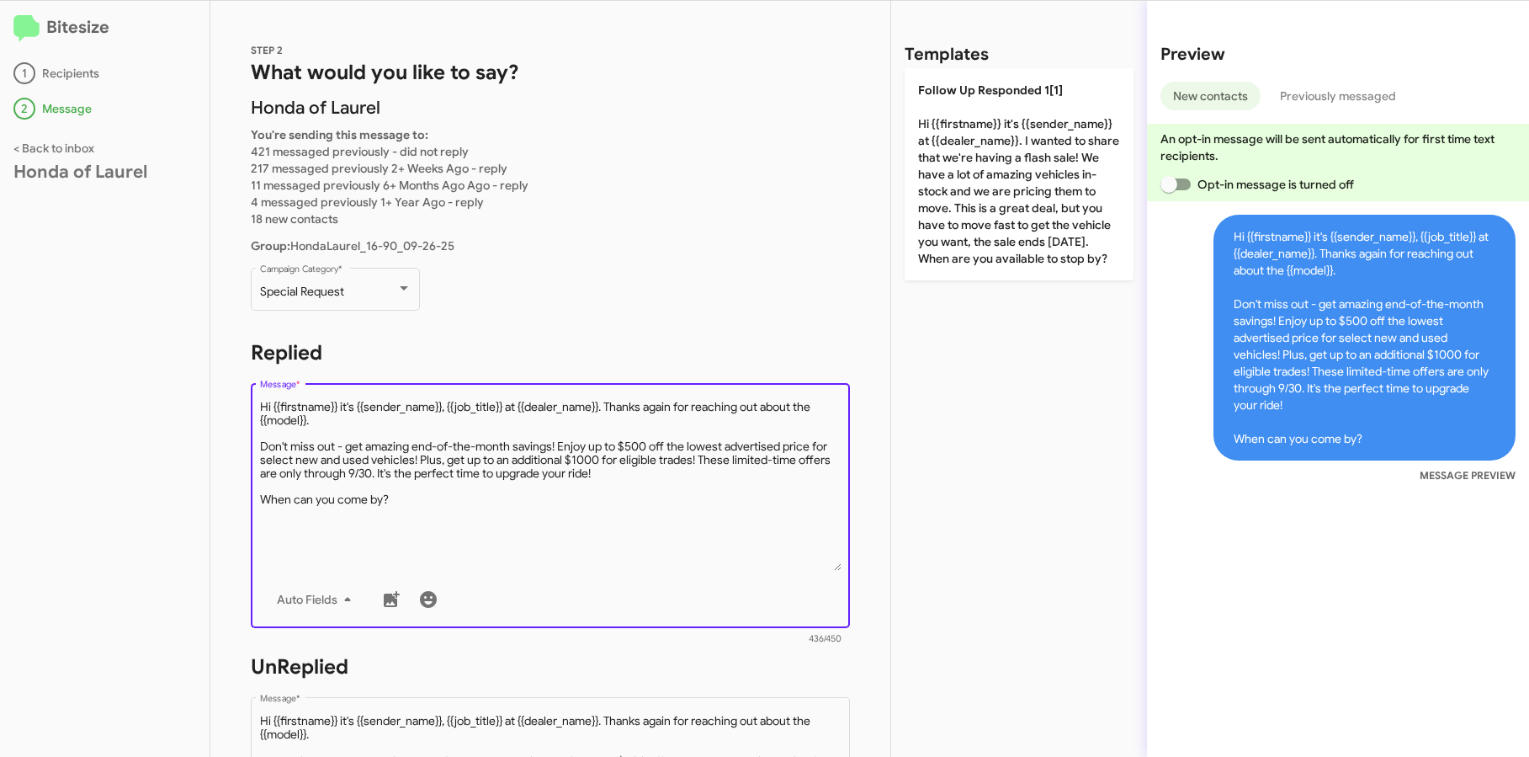
drag, startPoint x: 353, startPoint y: 423, endPoint x: 609, endPoint y: 409, distance: 256.2
click at [609, 409] on textarea "Message *" at bounding box center [551, 485] width 582 height 172
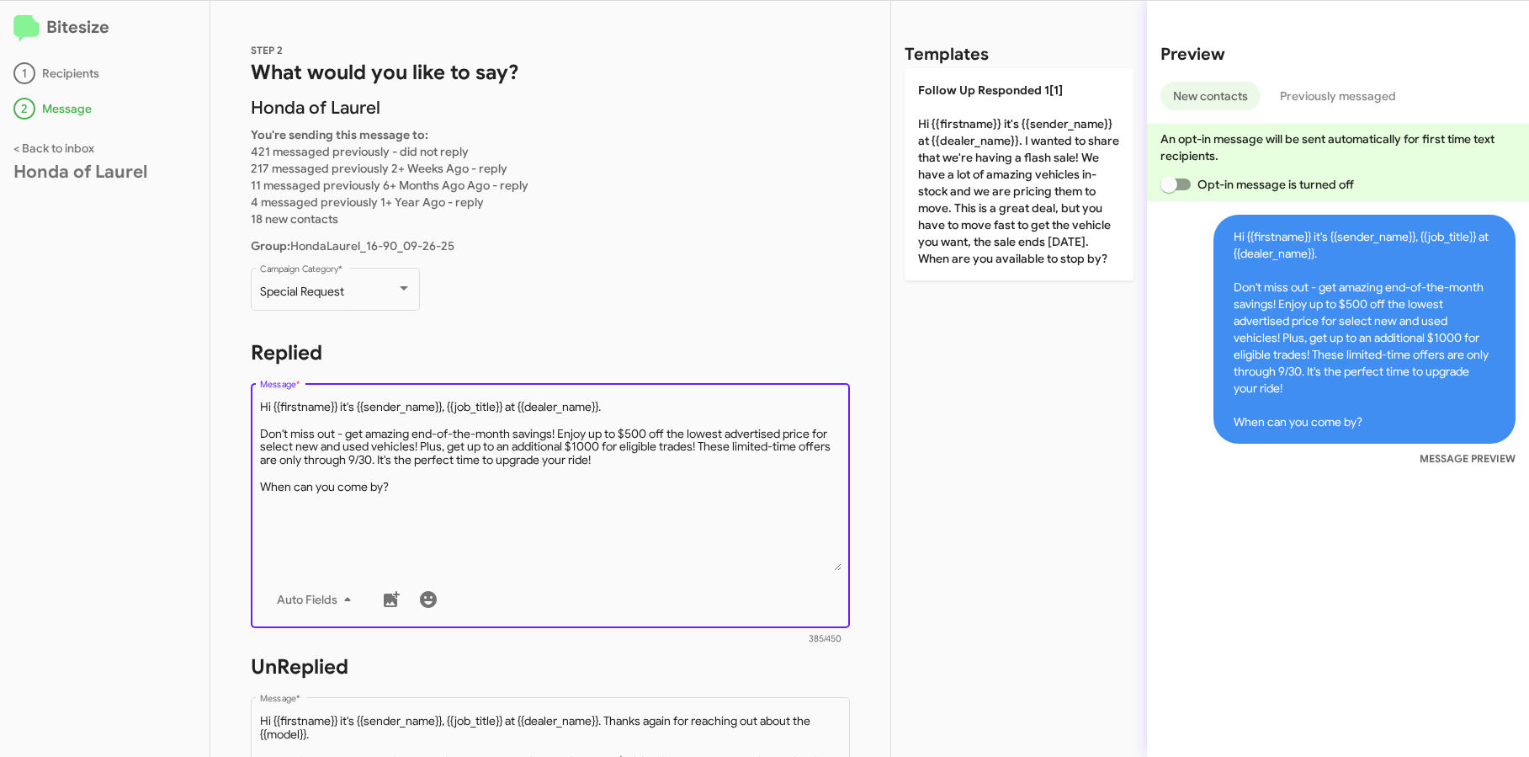
drag, startPoint x: 508, startPoint y: 402, endPoint x: 445, endPoint y: 408, distance: 62.7
click at [445, 408] on textarea "Message *" at bounding box center [551, 485] width 582 height 172
click at [745, 457] on textarea "Message *" at bounding box center [551, 485] width 582 height 172
type textarea "Hi {{firstname}} it's {{sender_name}} at {{dealer_name}}. Don't miss out - get …"
click at [601, 468] on textarea "Message *" at bounding box center [551, 485] width 582 height 172
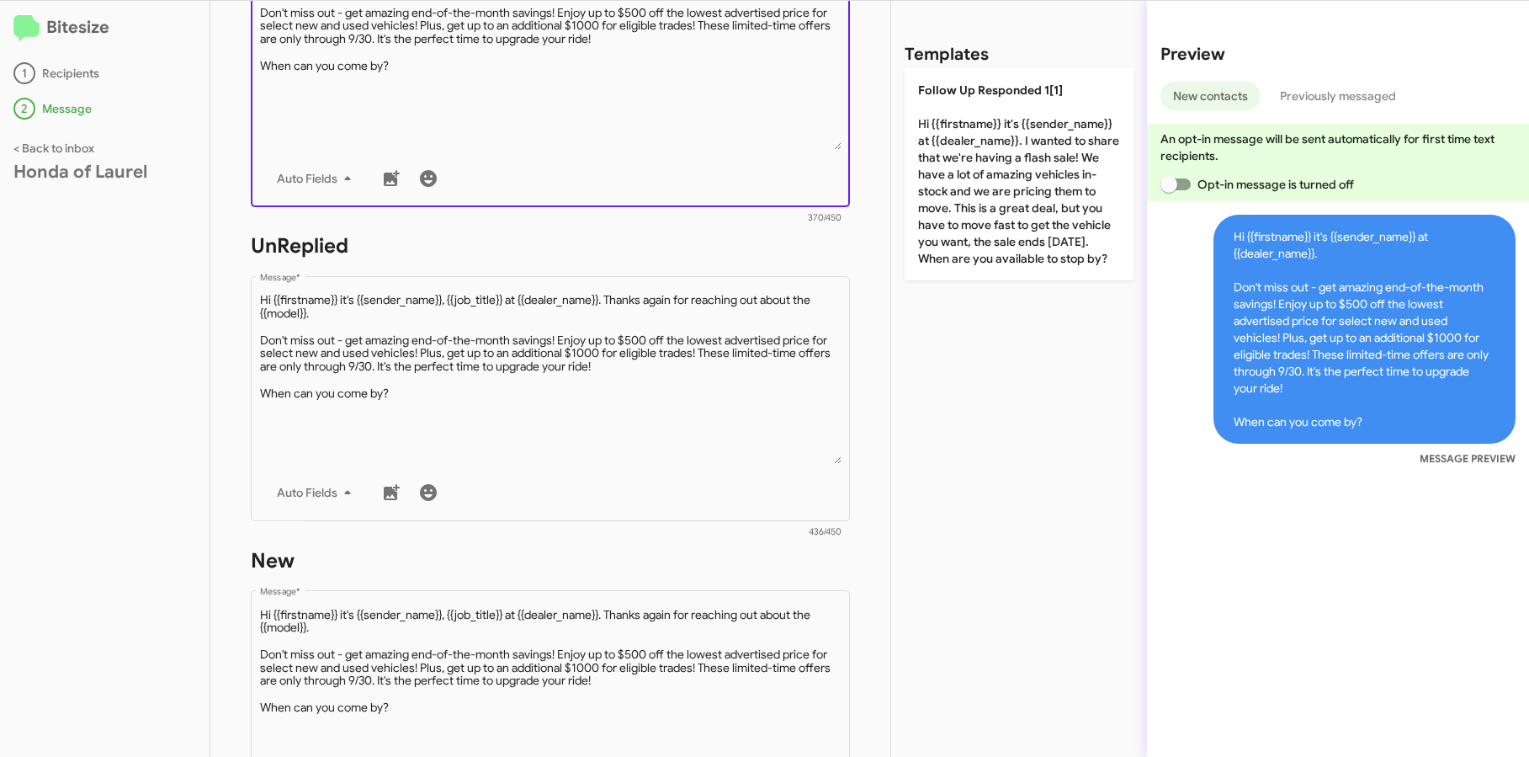
scroll to position [752, 0]
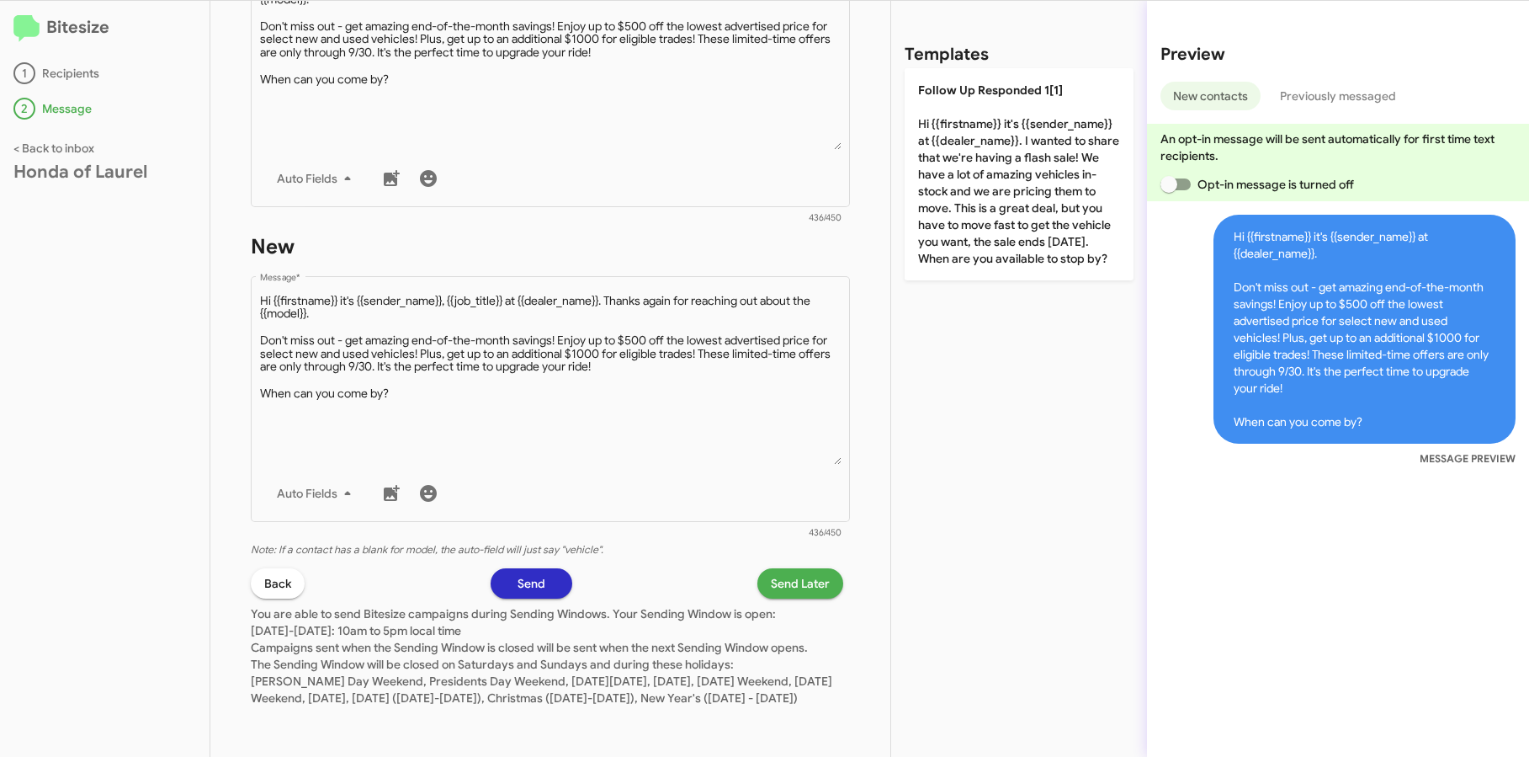
click at [788, 571] on span "Send Later" at bounding box center [800, 583] width 59 height 30
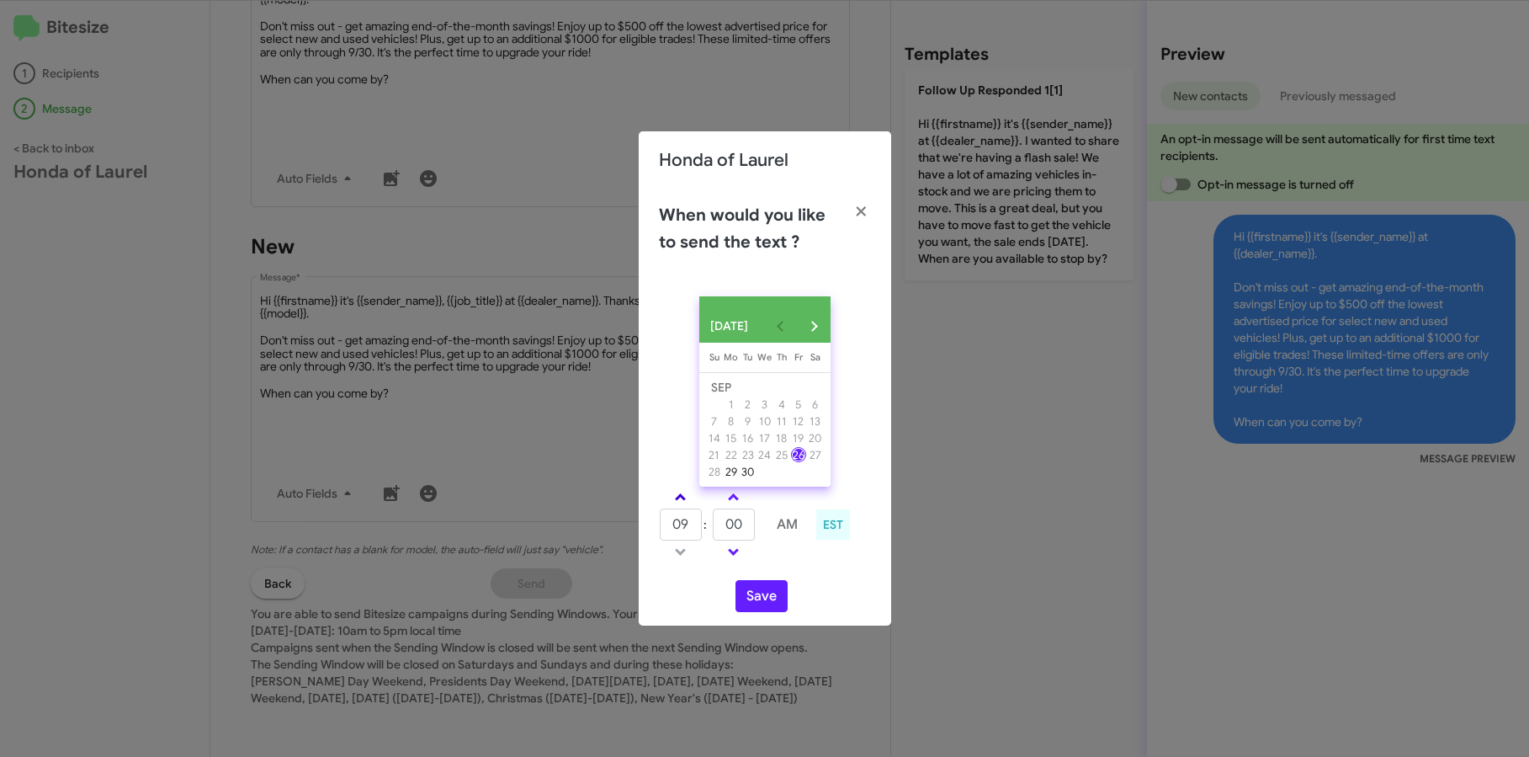
click at [678, 499] on link at bounding box center [680, 496] width 29 height 19
type input "10"
click at [737, 507] on link at bounding box center [733, 496] width 29 height 19
click at [742, 507] on link at bounding box center [733, 496] width 29 height 19
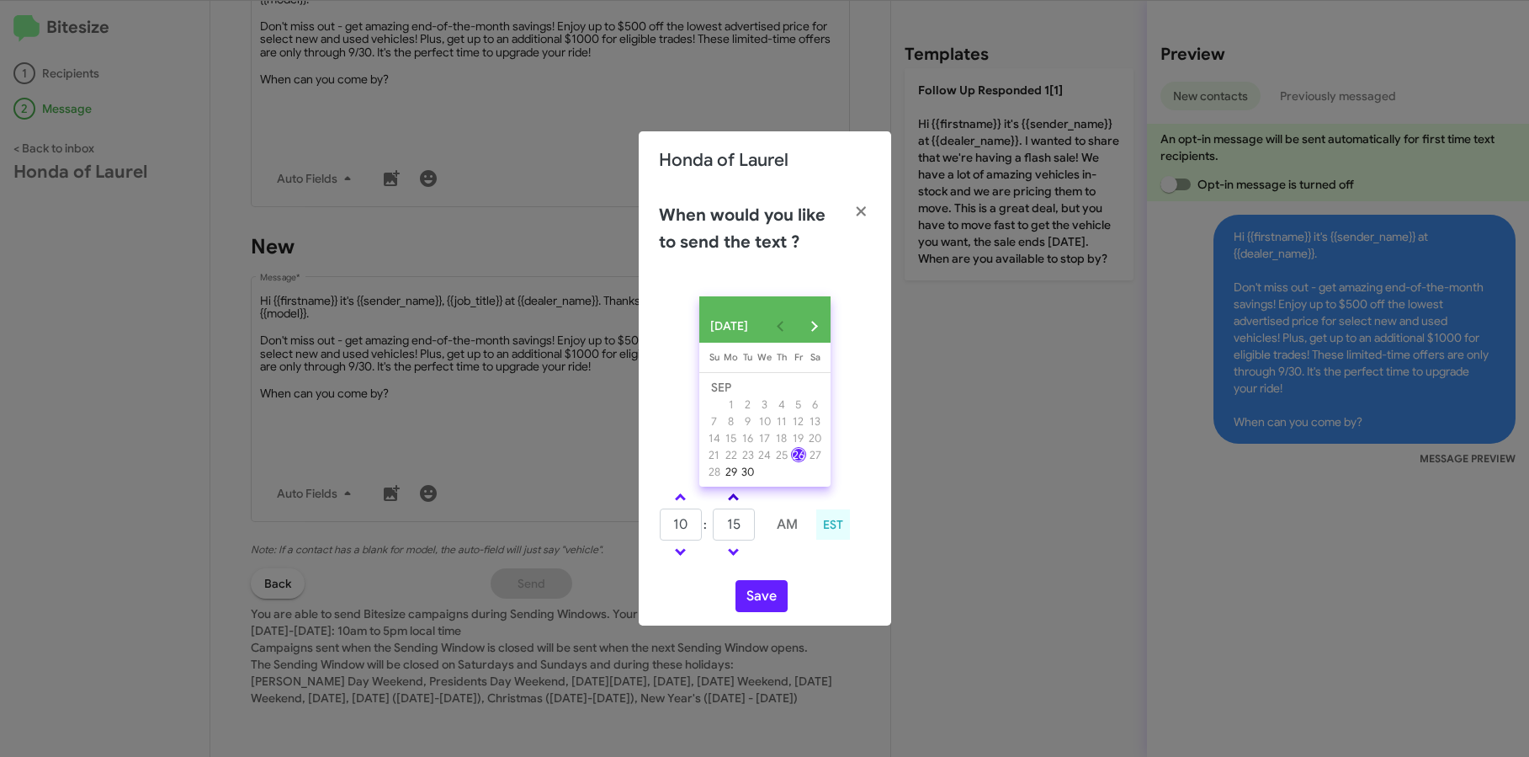
click at [743, 507] on link at bounding box center [733, 496] width 29 height 19
type input "30"
click at [758, 605] on button "Save" at bounding box center [762, 596] width 52 height 32
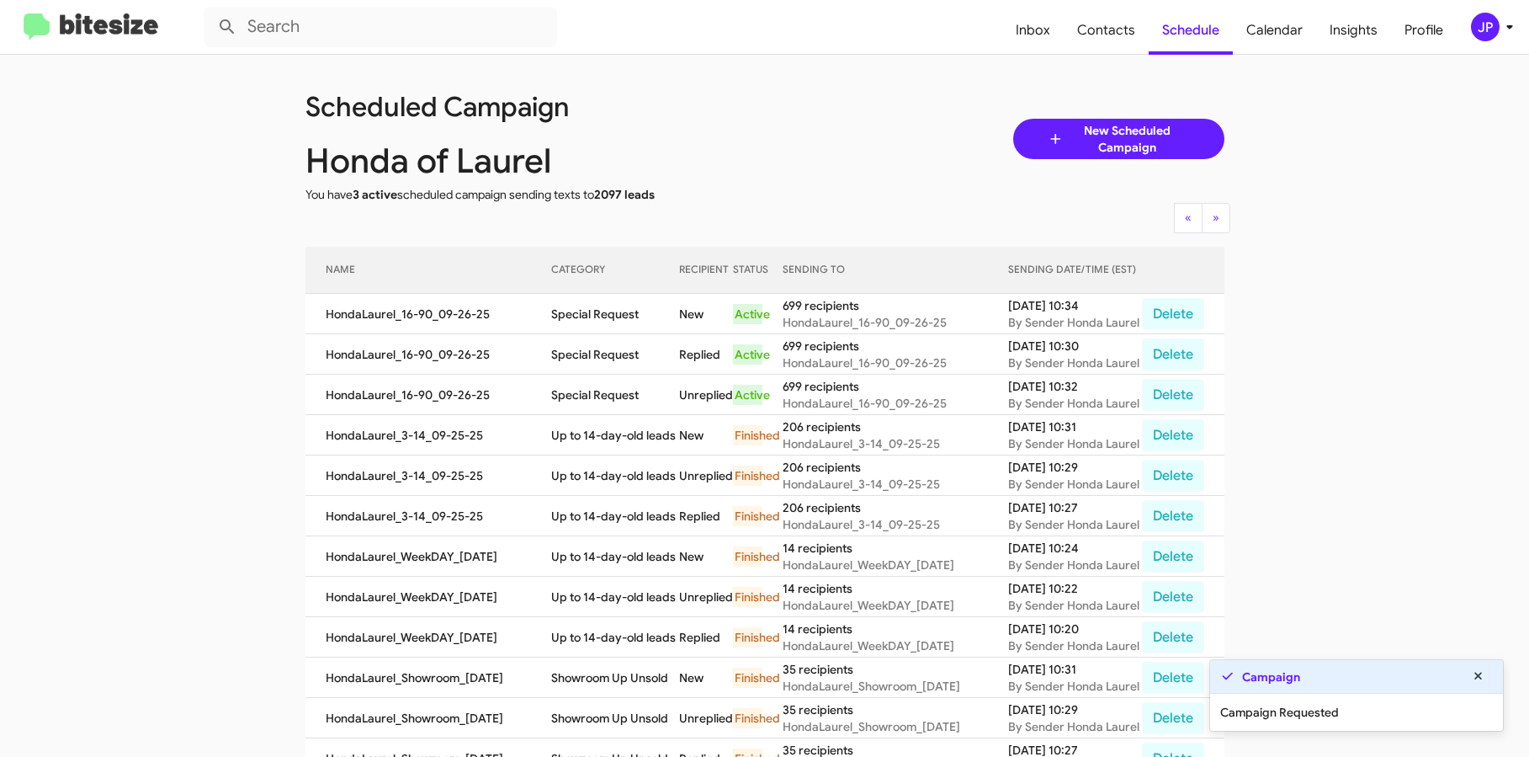
click at [120, 36] on img at bounding box center [91, 27] width 135 height 28
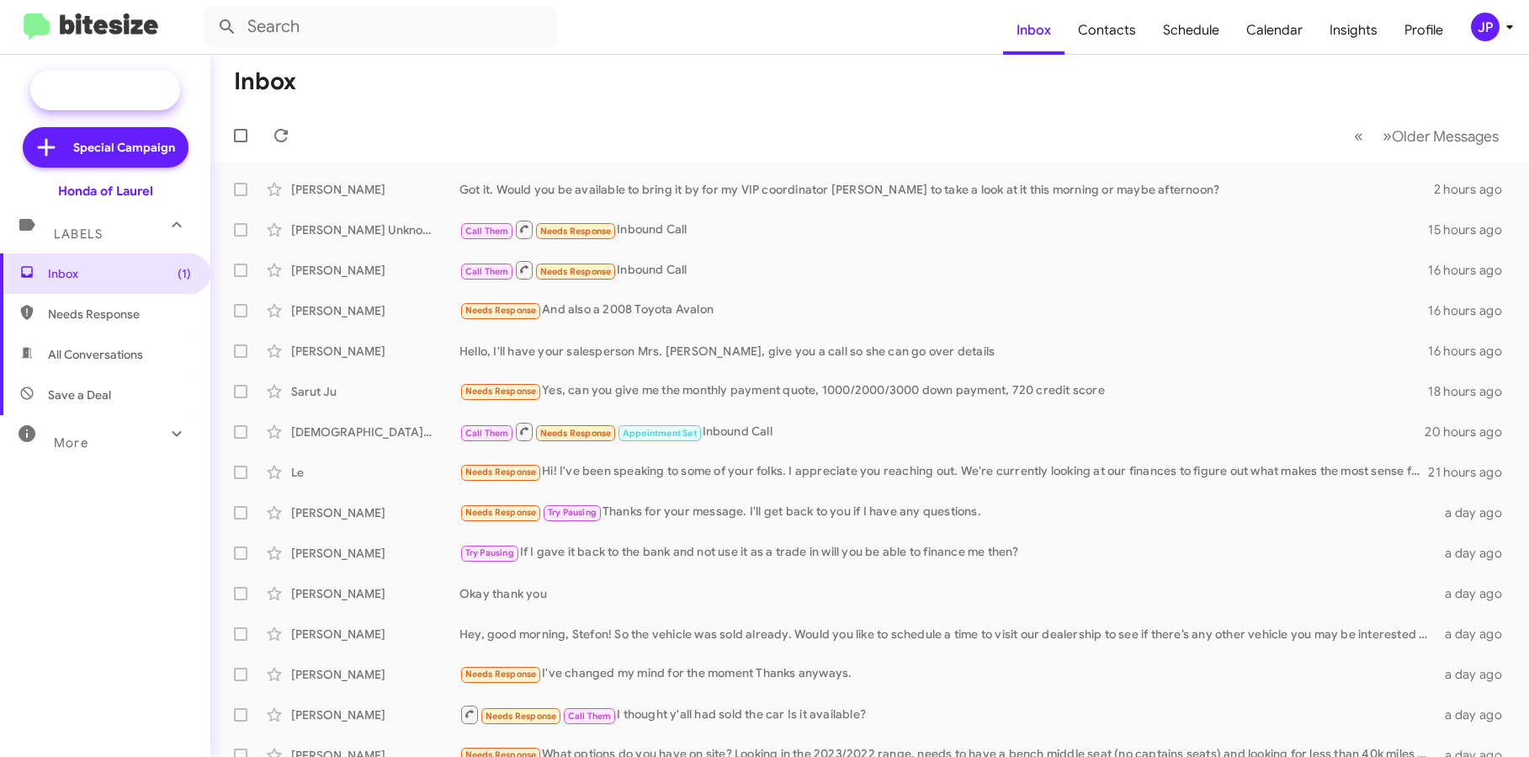
click at [61, 85] on icon at bounding box center [54, 90] width 30 height 30
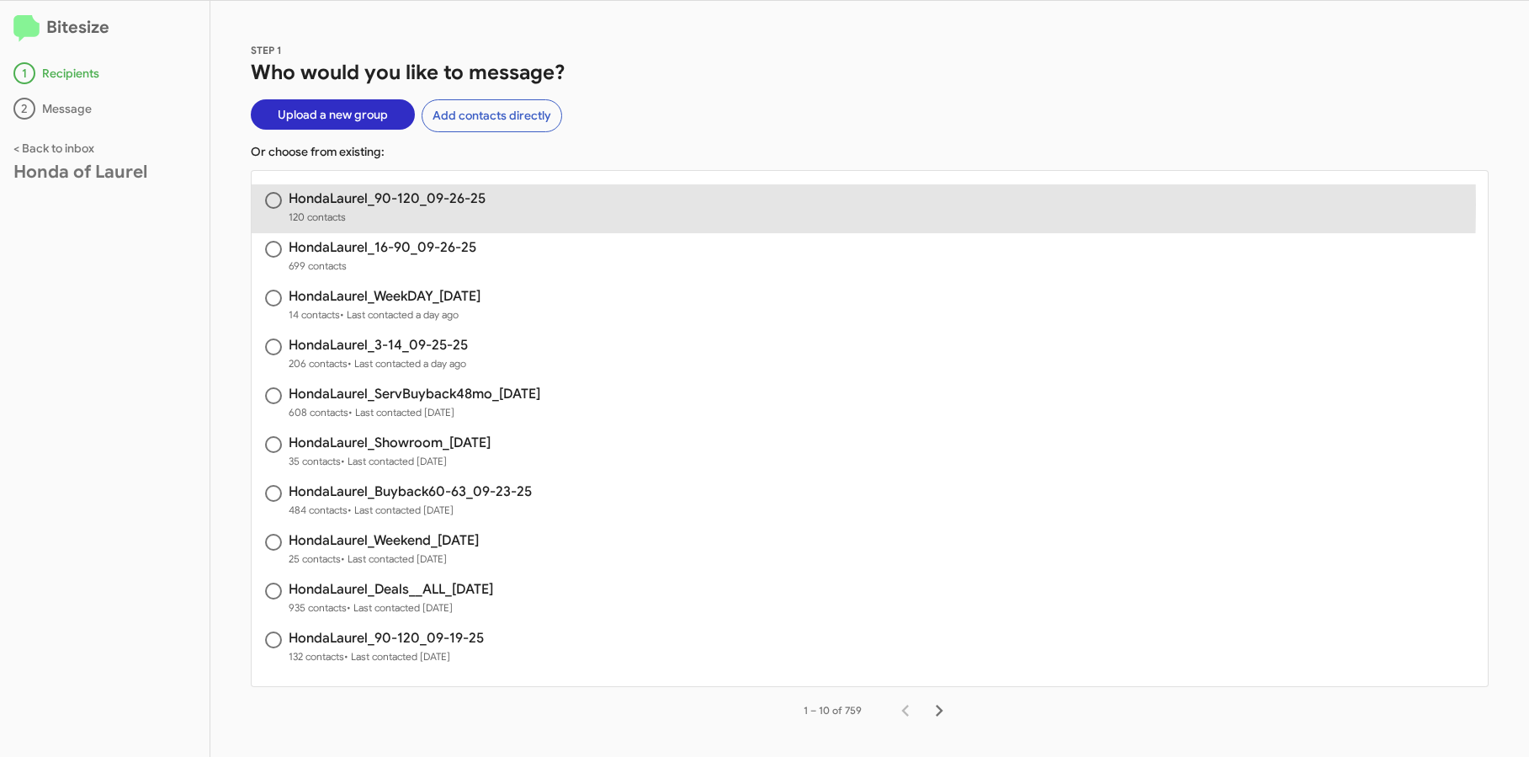
click at [461, 204] on h3 "HondaLaurel_90-120_09-26-25" at bounding box center [387, 198] width 197 height 13
radio input "true"
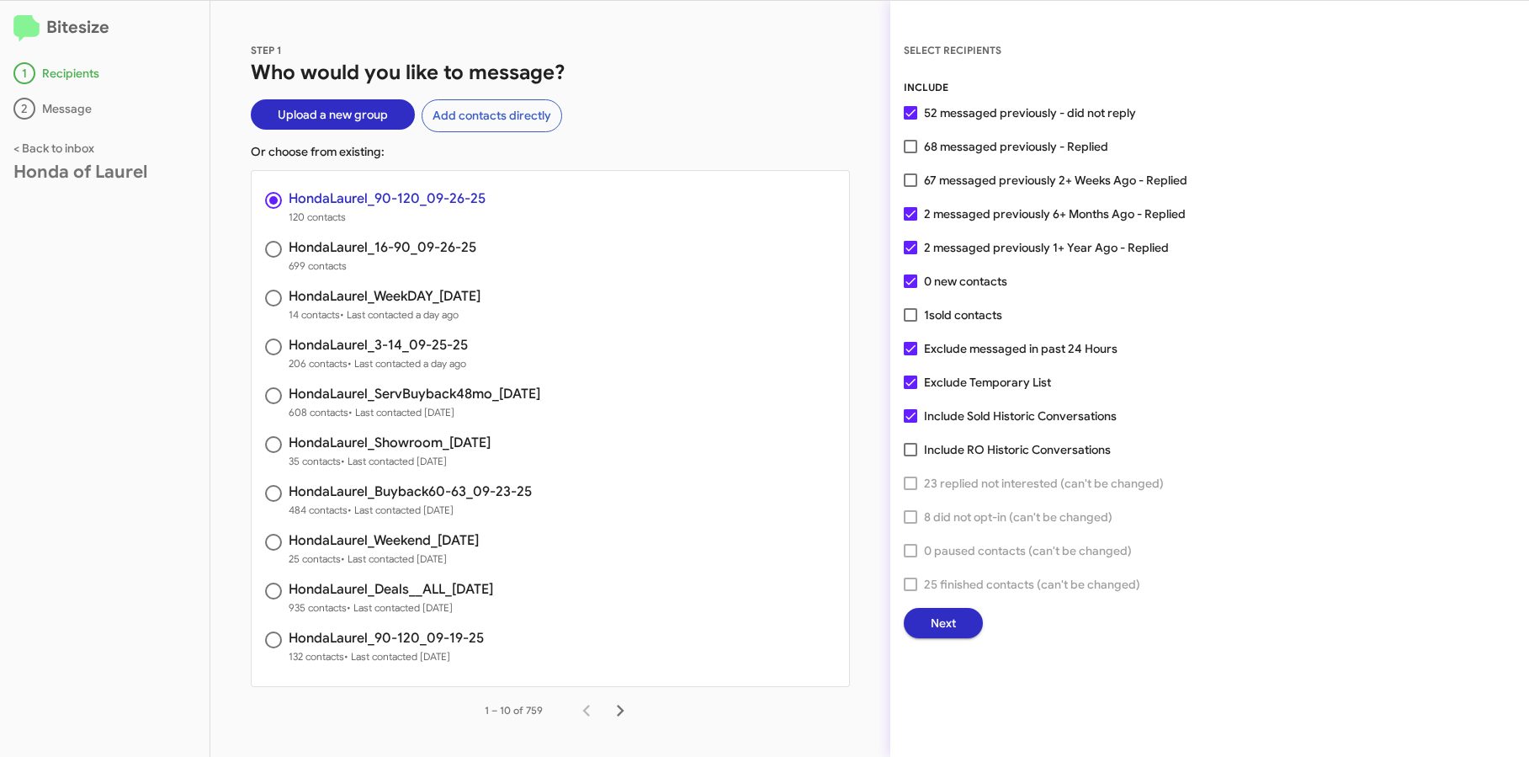
click at [1138, 178] on span "67 messaged previously 2+ Weeks Ago - Replied" at bounding box center [1055, 180] width 263 height 20
click at [911, 187] on input "67 messaged previously 2+ Weeks Ago - Replied" at bounding box center [910, 187] width 1 height 1
checkbox input "true"
click at [947, 629] on span "Next" at bounding box center [943, 623] width 25 height 30
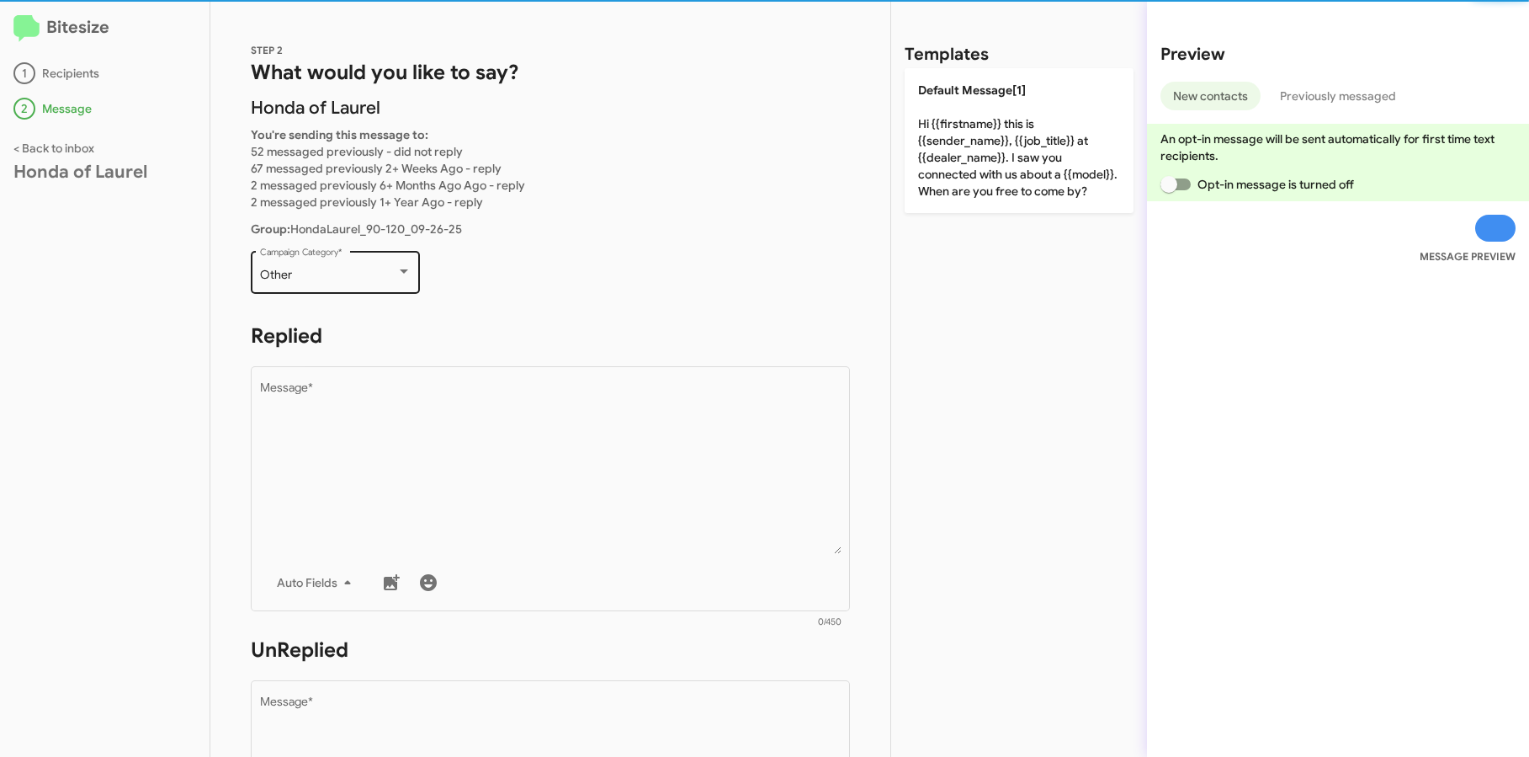
click at [356, 285] on div "Other Campaign Category *" at bounding box center [336, 270] width 152 height 46
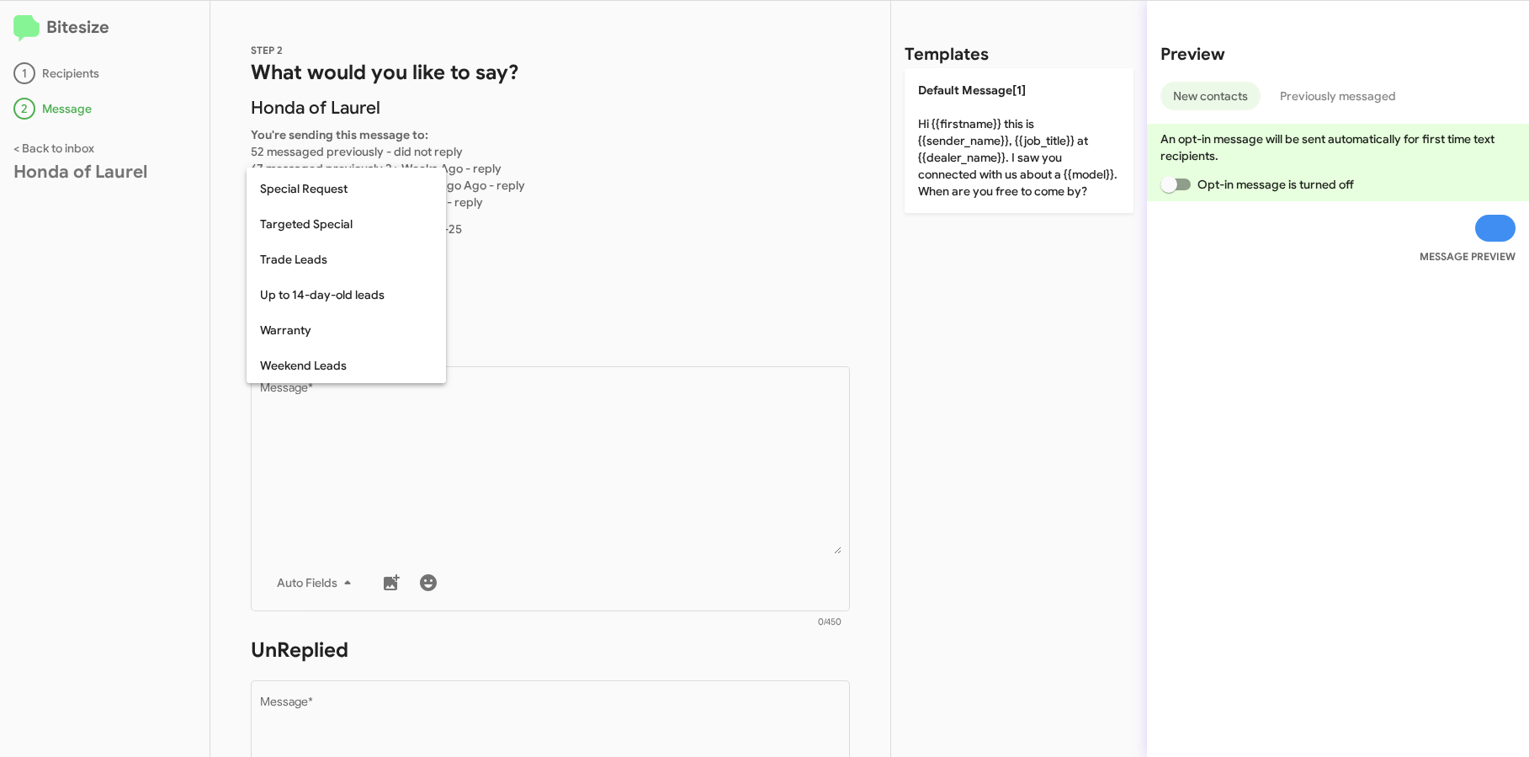
scroll to position [700, 0]
click at [367, 195] on span "Special Request" at bounding box center [346, 191] width 173 height 35
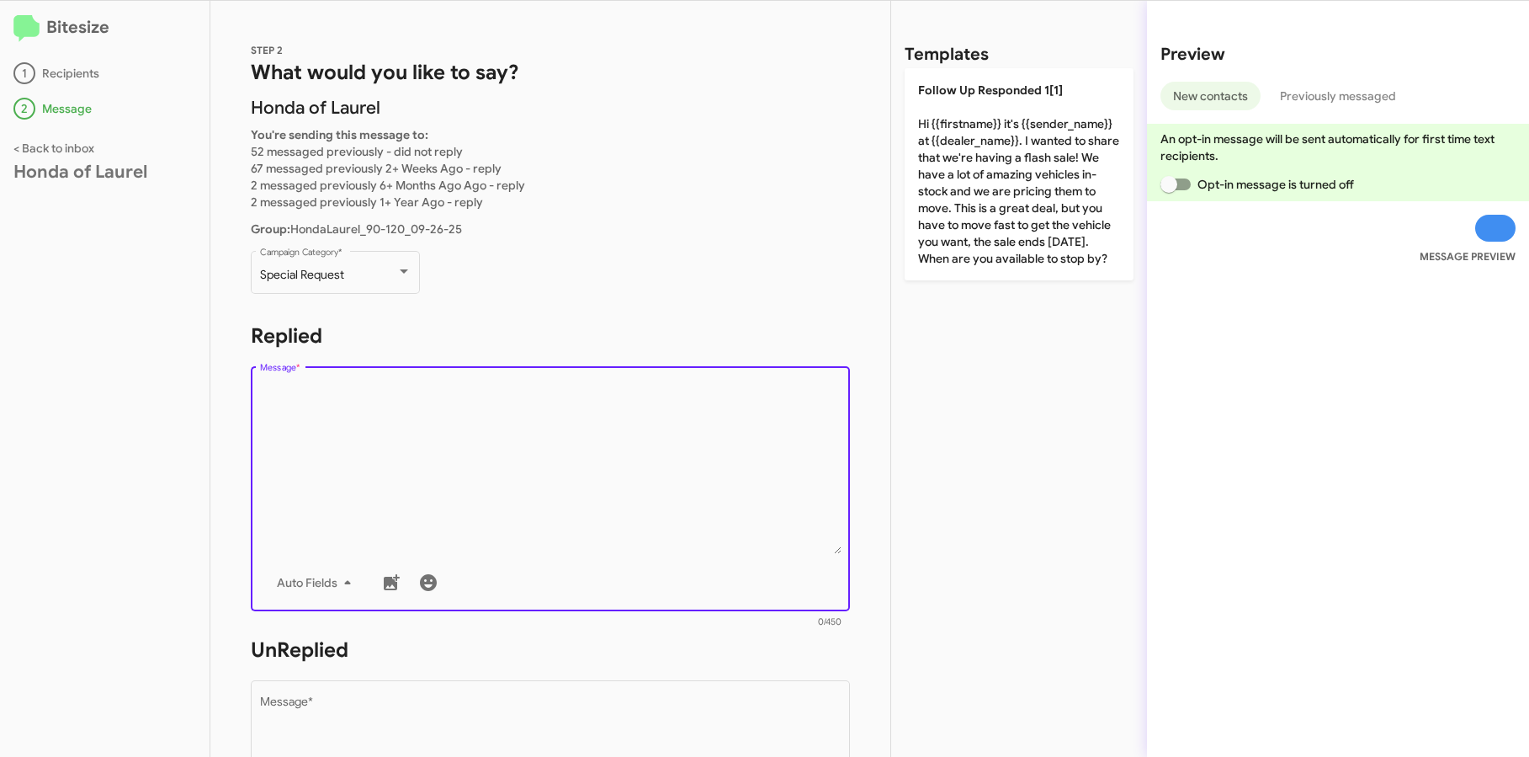
click at [385, 412] on textarea "Message *" at bounding box center [551, 468] width 582 height 172
paste textarea "Hi {{firstname}} it's {{sender_name}}, {{job_title}} at {{dealer_name}}. Thanks…"
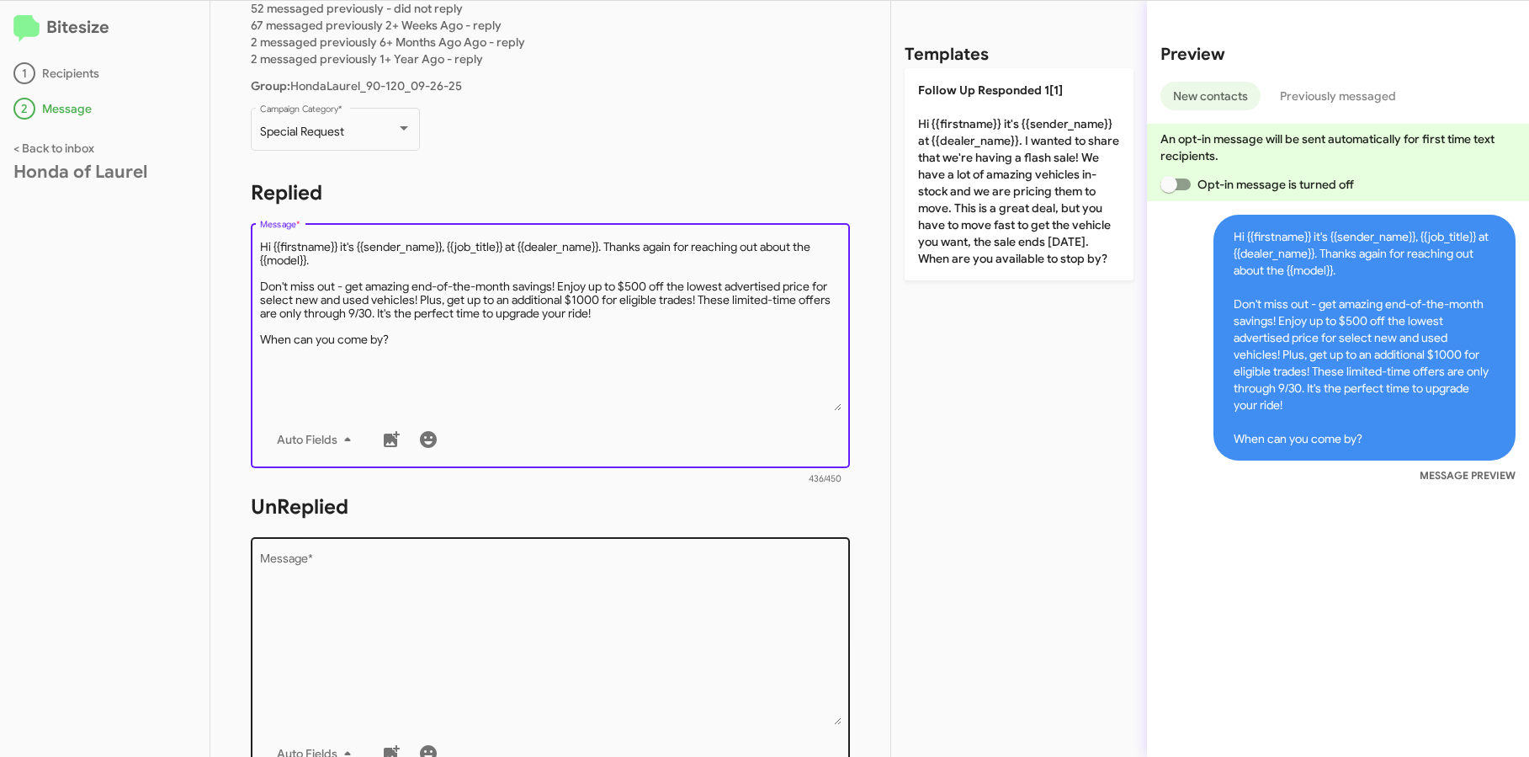
type textarea "Hi {{firstname}} it's {{sender_name}}, {{job_title}} at {{dealer_name}}. Thanks…"
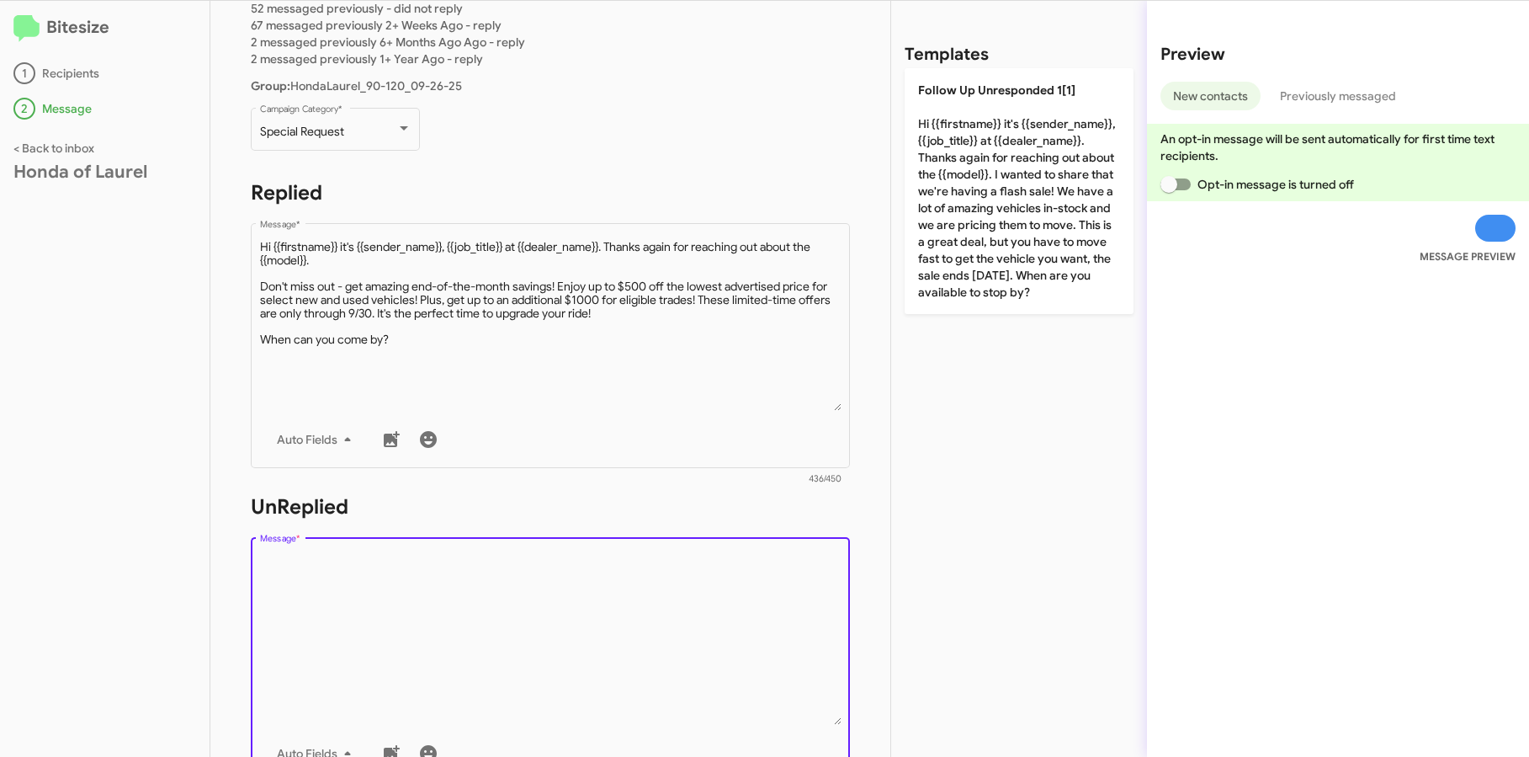
click at [363, 577] on textarea "Message *" at bounding box center [551, 639] width 582 height 172
paste textarea "Hi {{firstname}} it's {{sender_name}}, {{job_title}} at {{dealer_name}}. Thanks…"
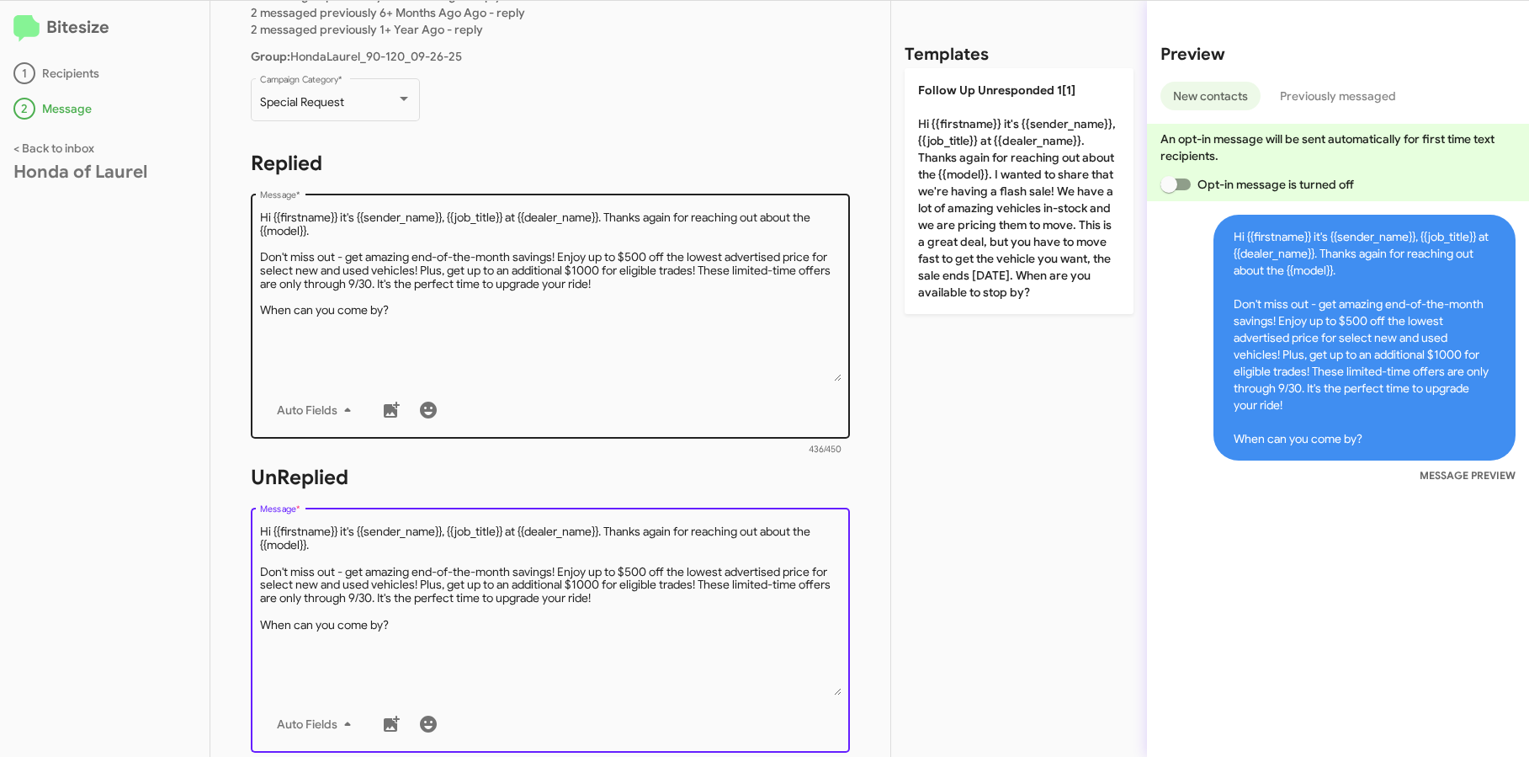
scroll to position [0, 0]
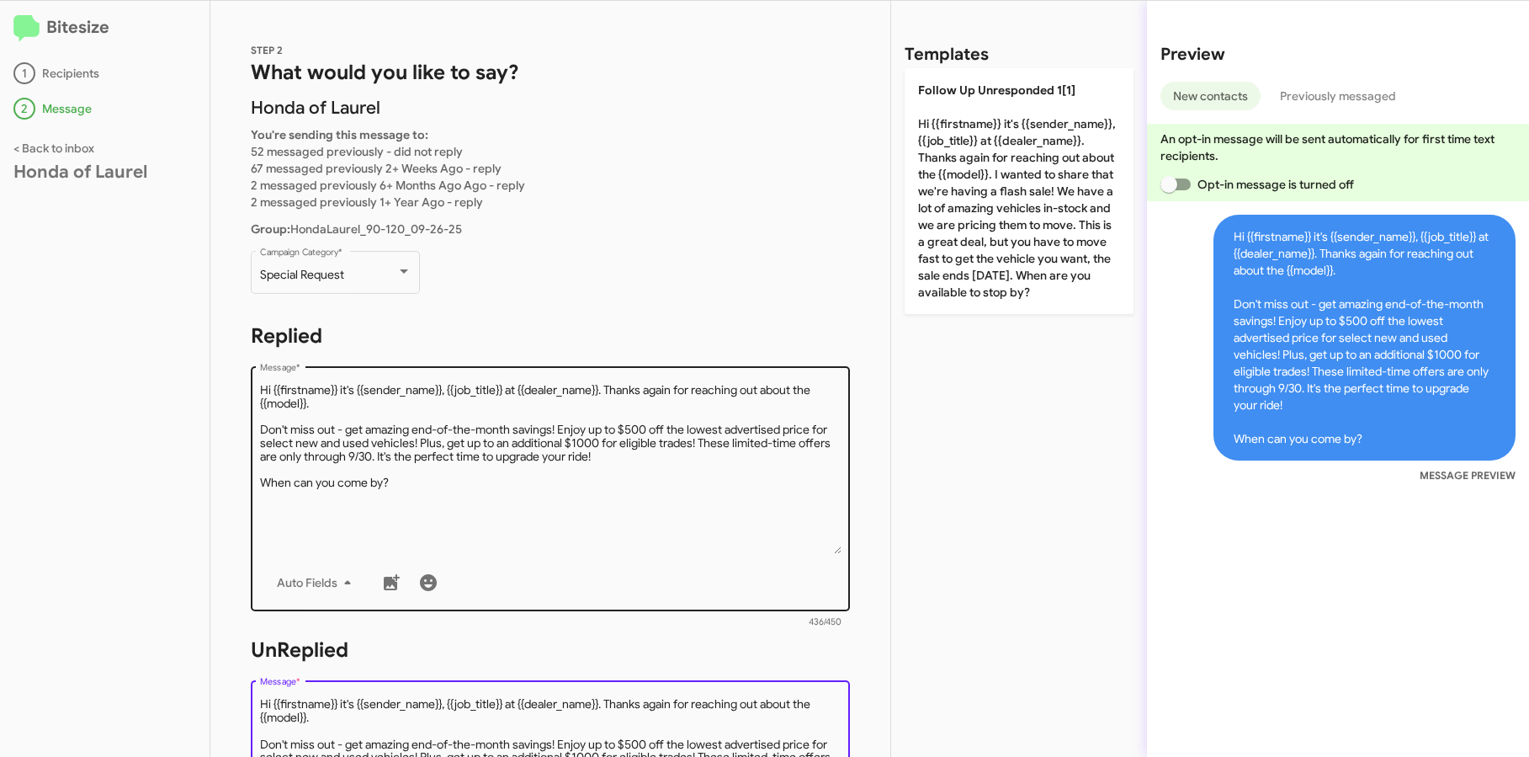
type textarea "Hi {{firstname}} it's {{sender_name}}, {{job_title}} at {{dealer_name}}. Thanks…"
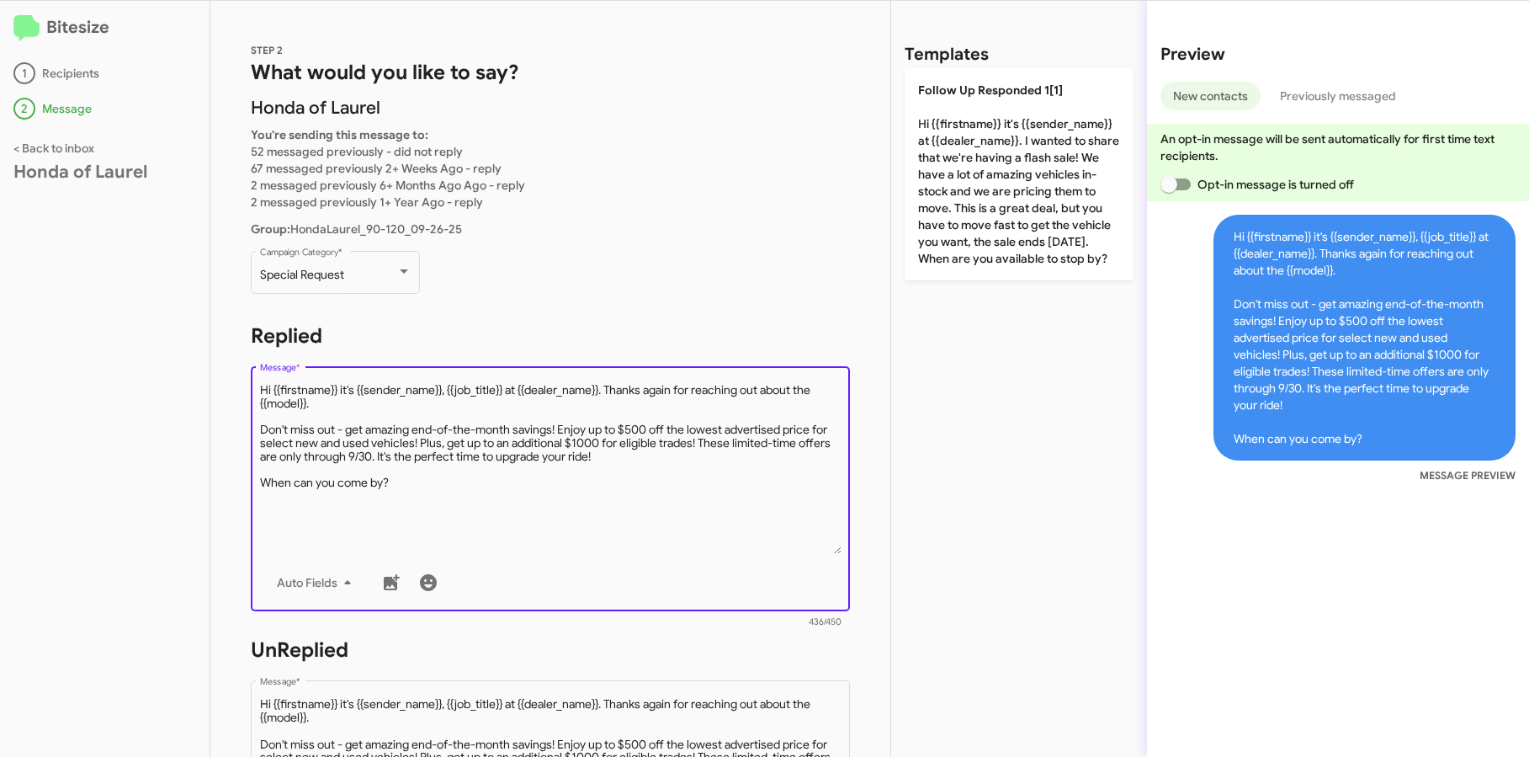
drag, startPoint x: 318, startPoint y: 403, endPoint x: 609, endPoint y: 393, distance: 290.6
click at [609, 393] on textarea "Message *" at bounding box center [551, 468] width 582 height 172
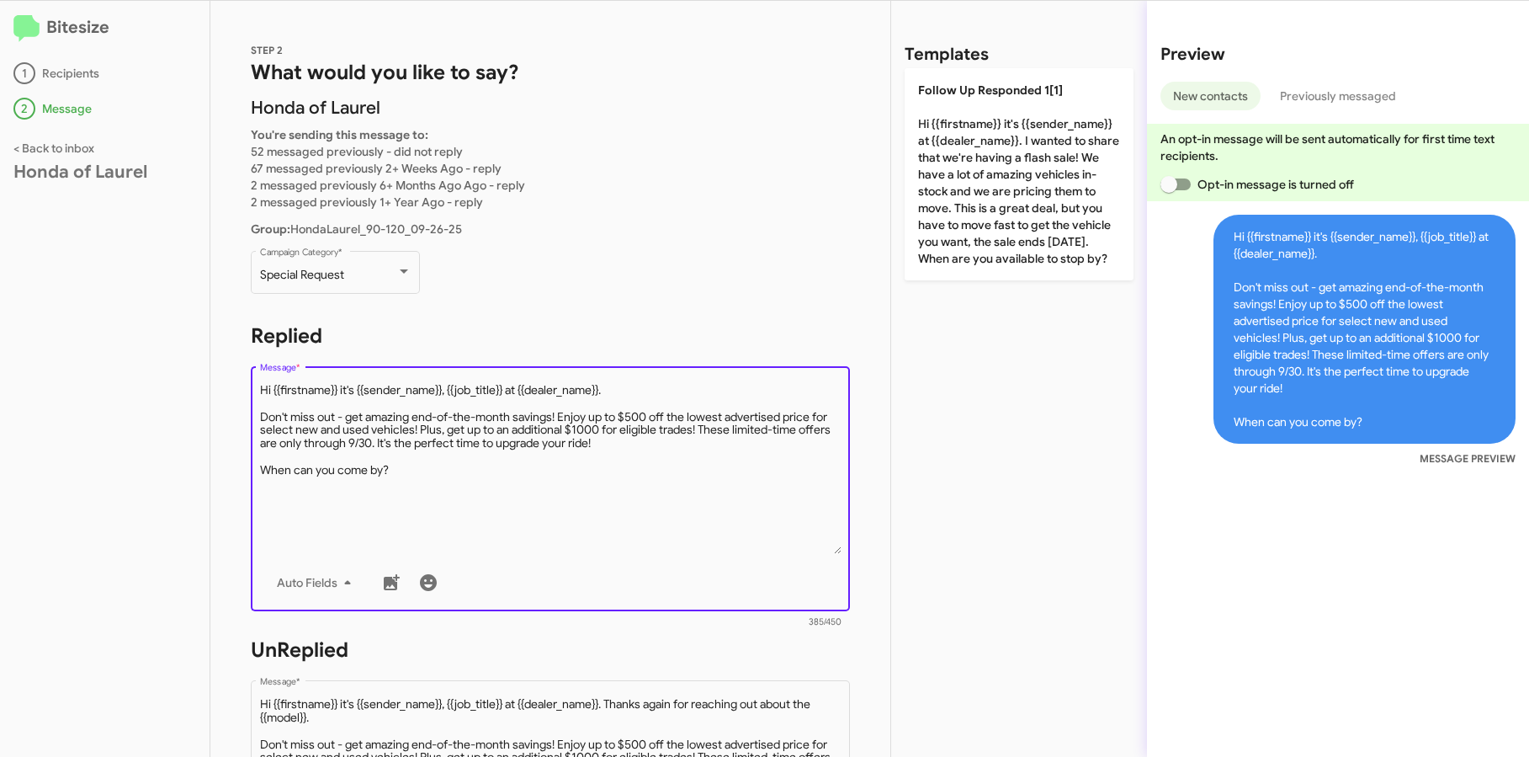
drag, startPoint x: 508, startPoint y: 389, endPoint x: 448, endPoint y: 387, distance: 60.6
click at [448, 387] on textarea "Message *" at bounding box center [551, 468] width 582 height 172
click at [424, 494] on textarea "Message *" at bounding box center [551, 468] width 582 height 172
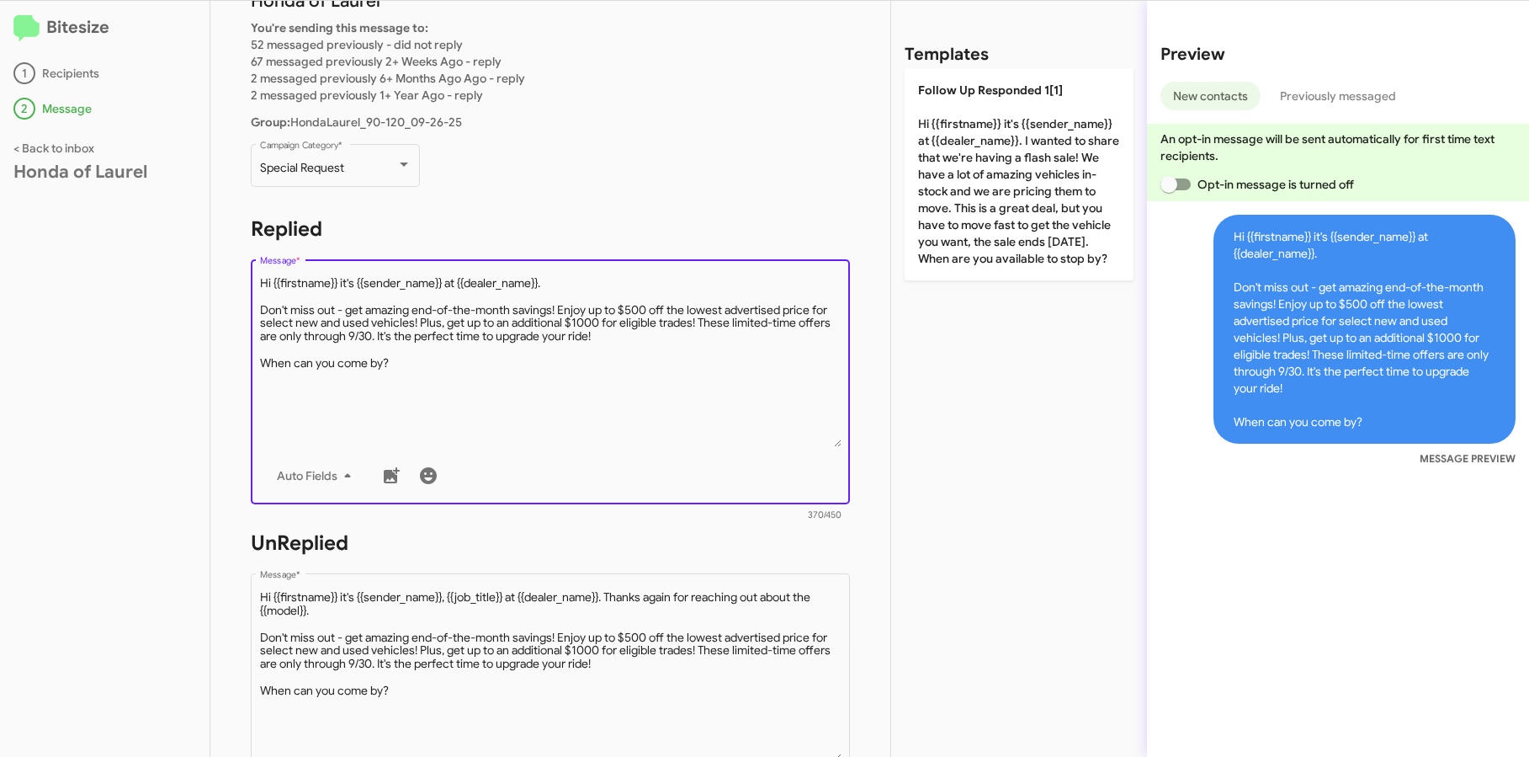
scroll to position [108, 0]
type textarea "Hi {{firstname}} it's {{sender_name}} at {{dealer_name}}. Don't miss out - get …"
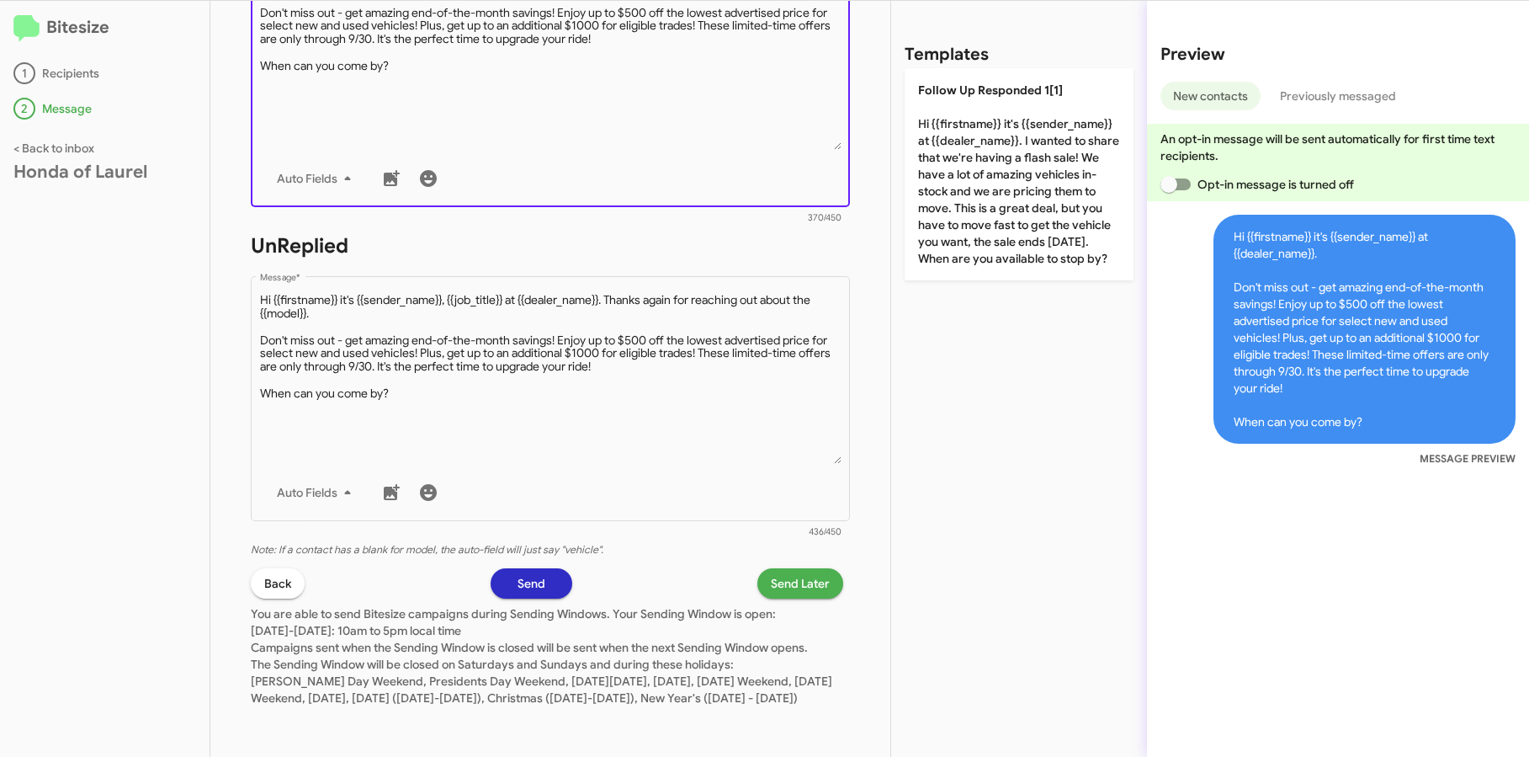
scroll to position [421, 0]
click at [777, 568] on span "Send Later" at bounding box center [800, 583] width 59 height 30
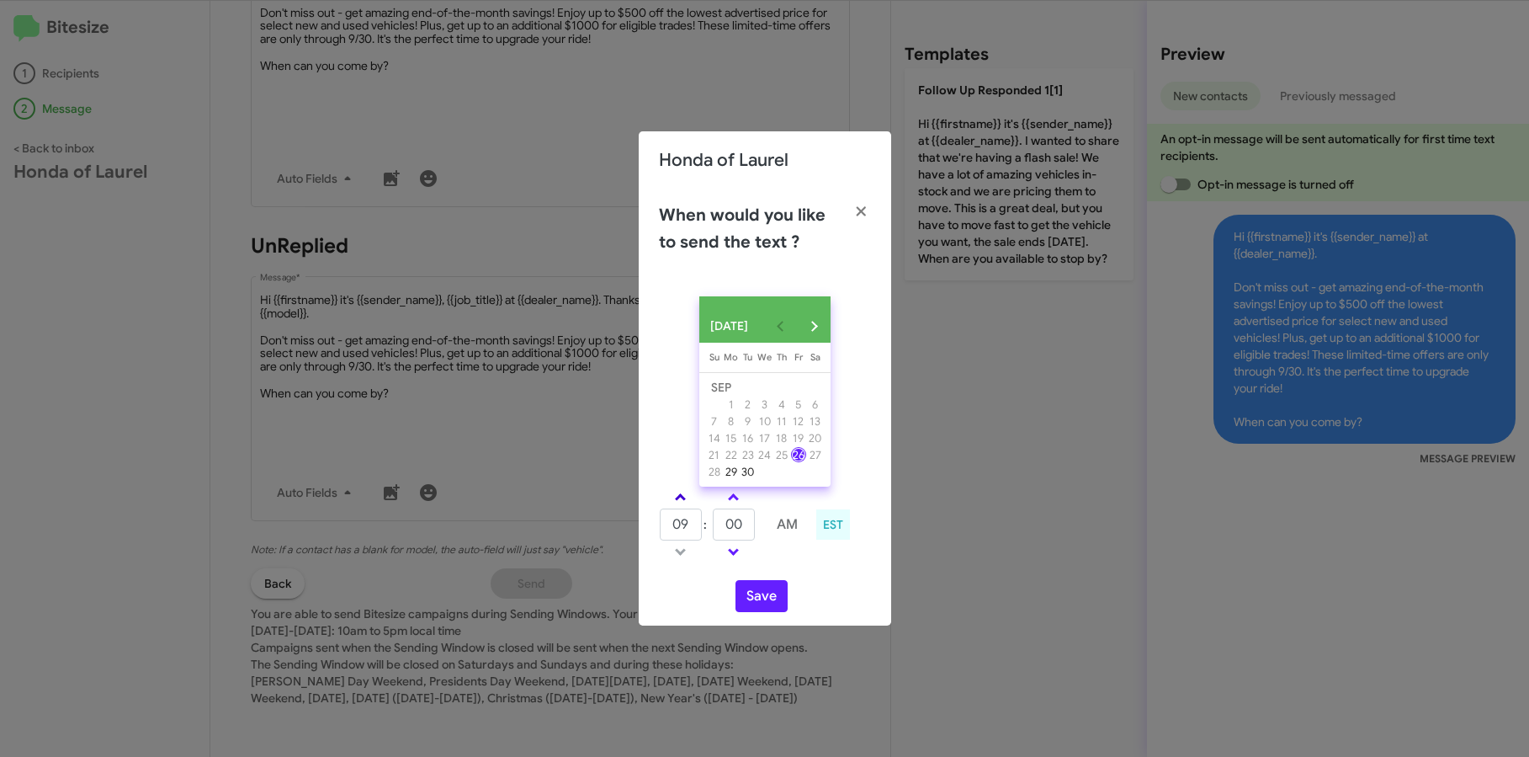
click at [675, 503] on span at bounding box center [680, 498] width 11 height 11
type input "10"
click at [736, 503] on span at bounding box center [733, 498] width 11 height 11
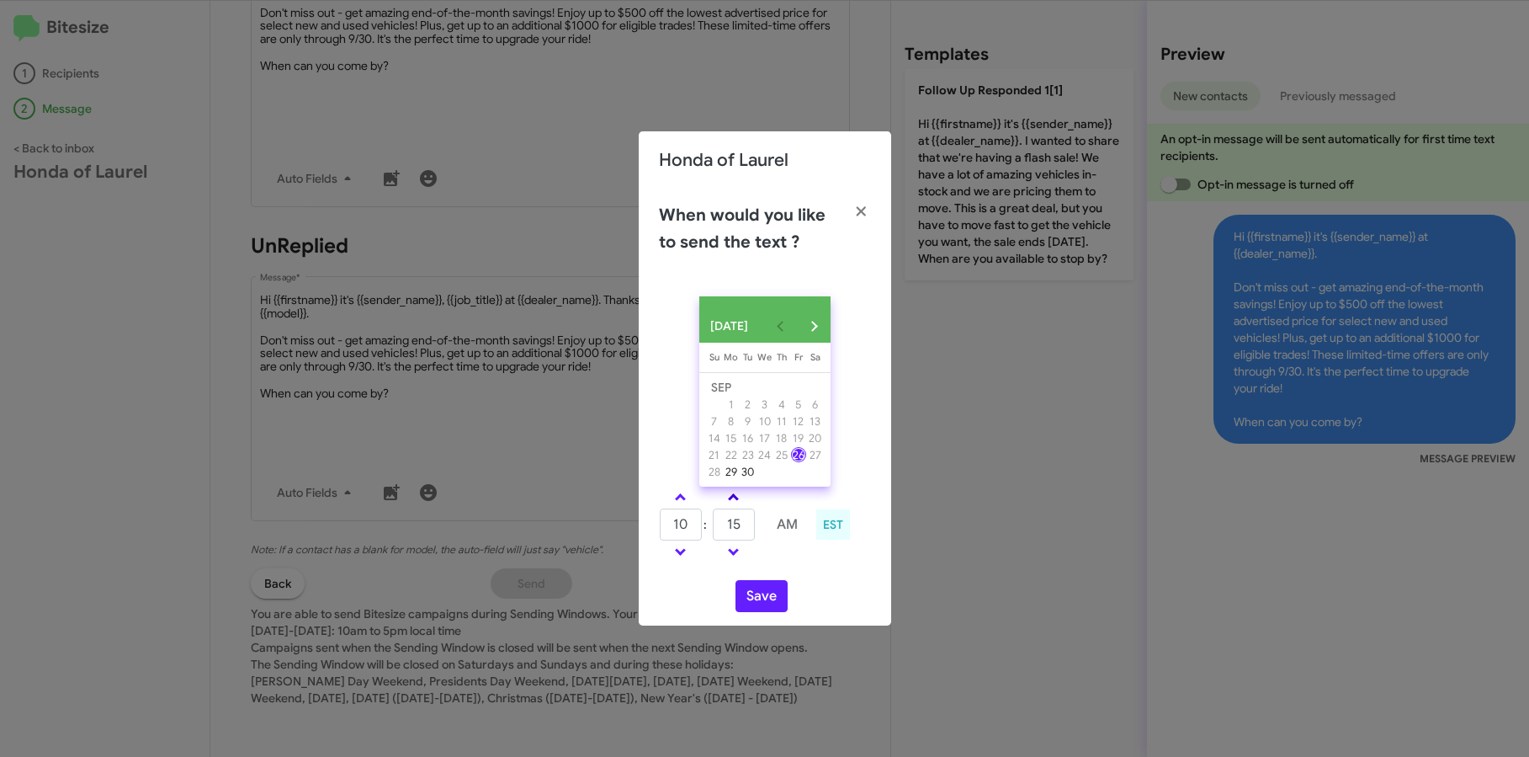
click at [736, 503] on span at bounding box center [733, 498] width 11 height 11
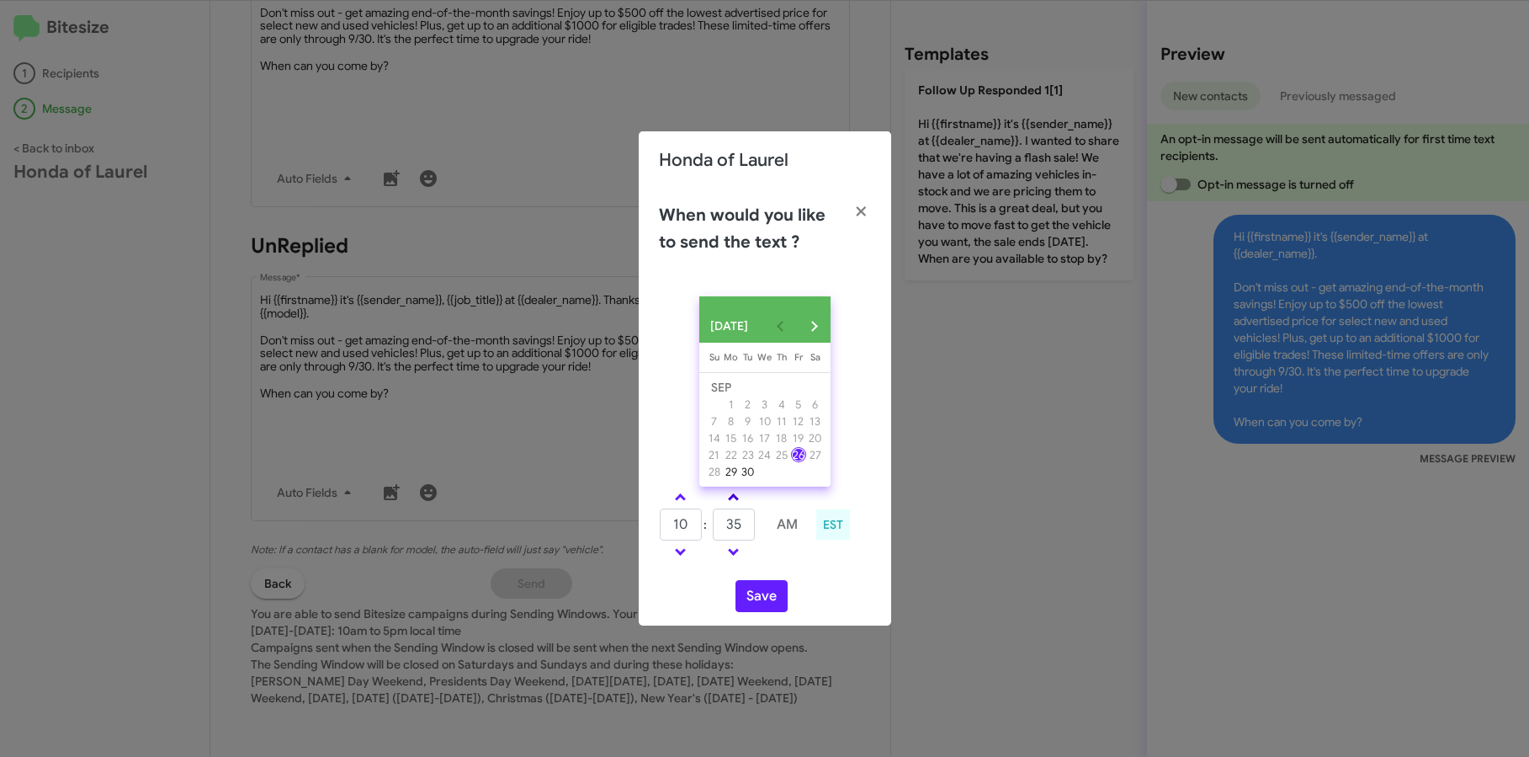
type input "40"
click at [751, 609] on button "Save" at bounding box center [762, 596] width 52 height 32
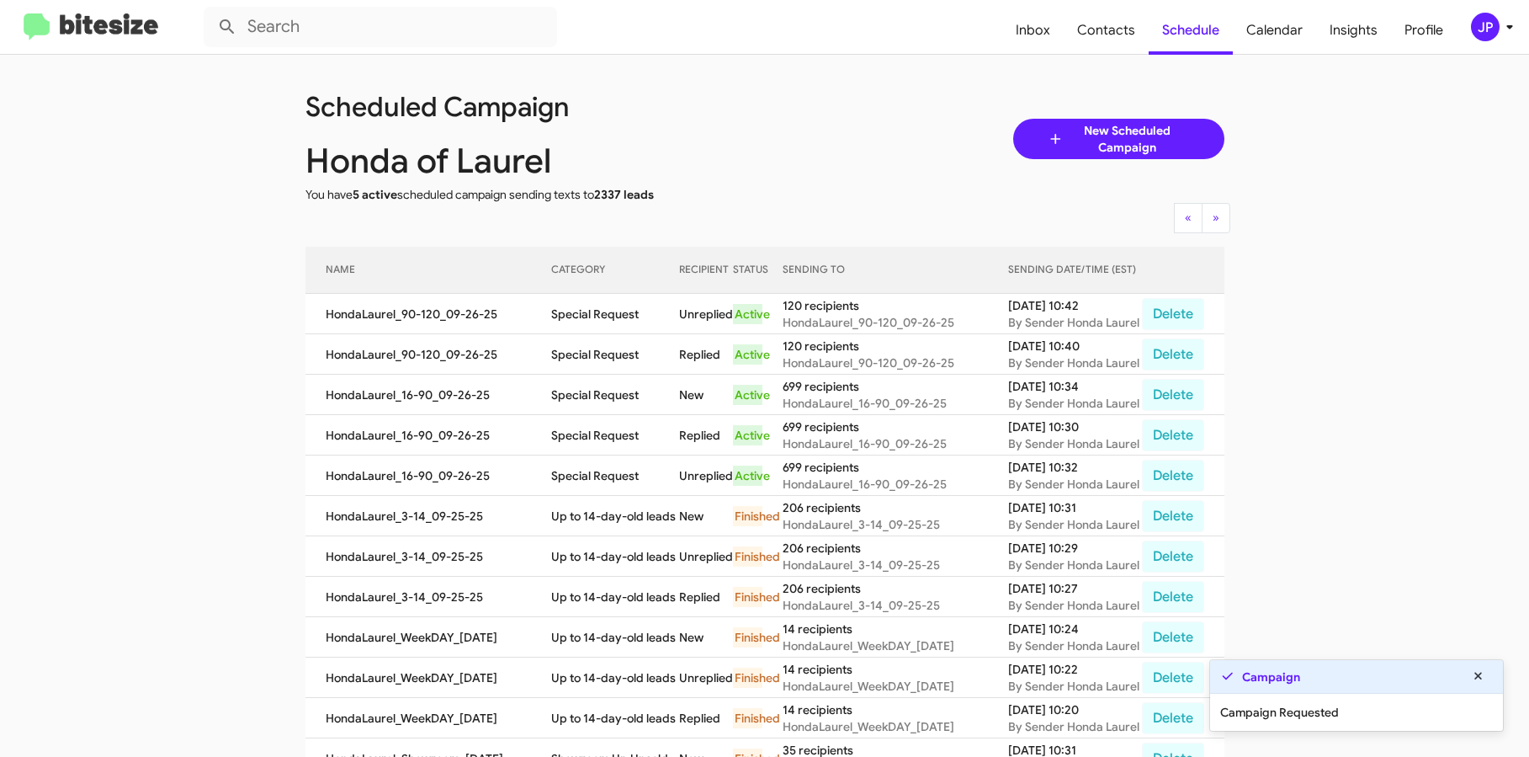
click at [116, 19] on img at bounding box center [91, 27] width 135 height 28
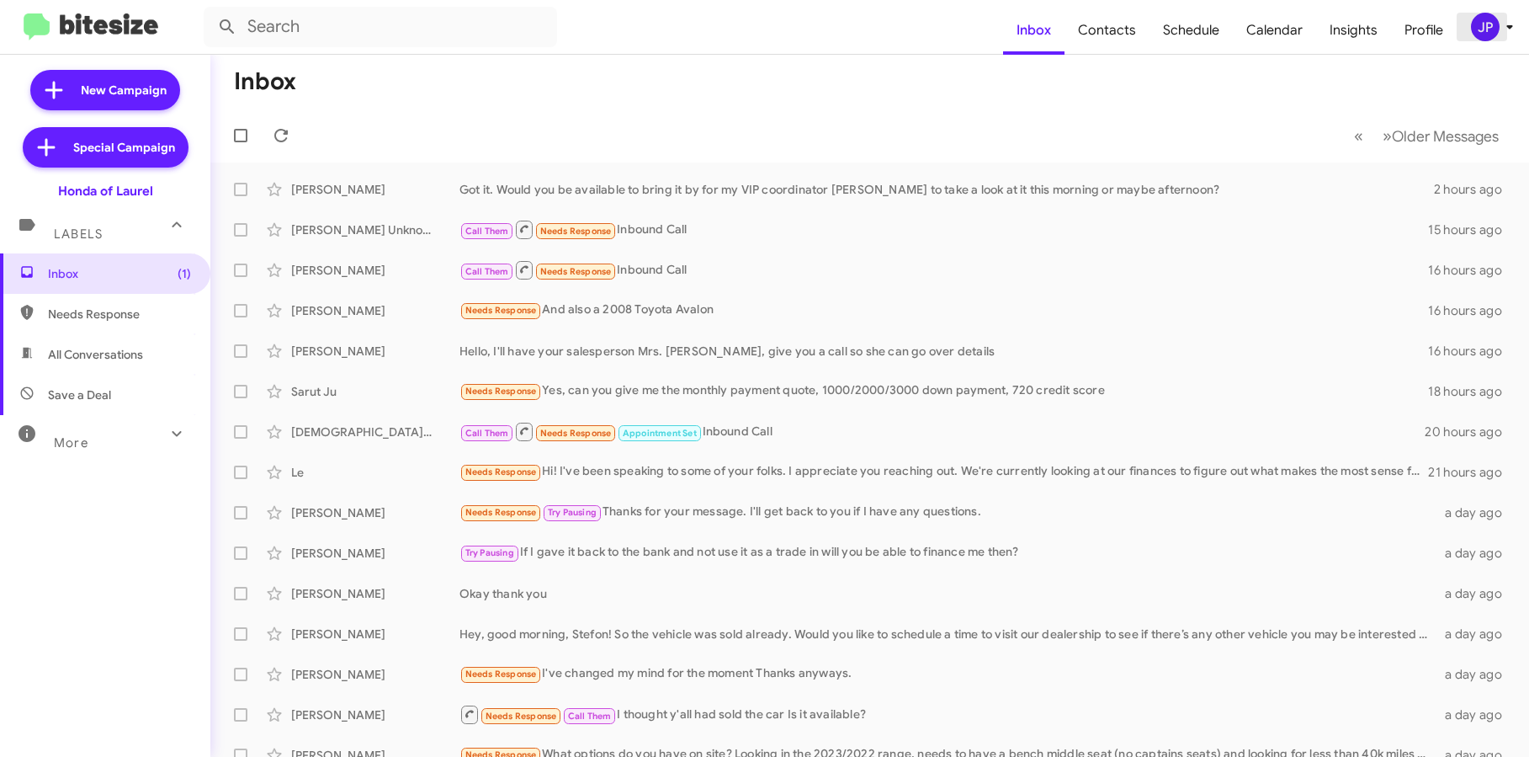
click at [1473, 35] on span "JP" at bounding box center [1496, 27] width 51 height 29
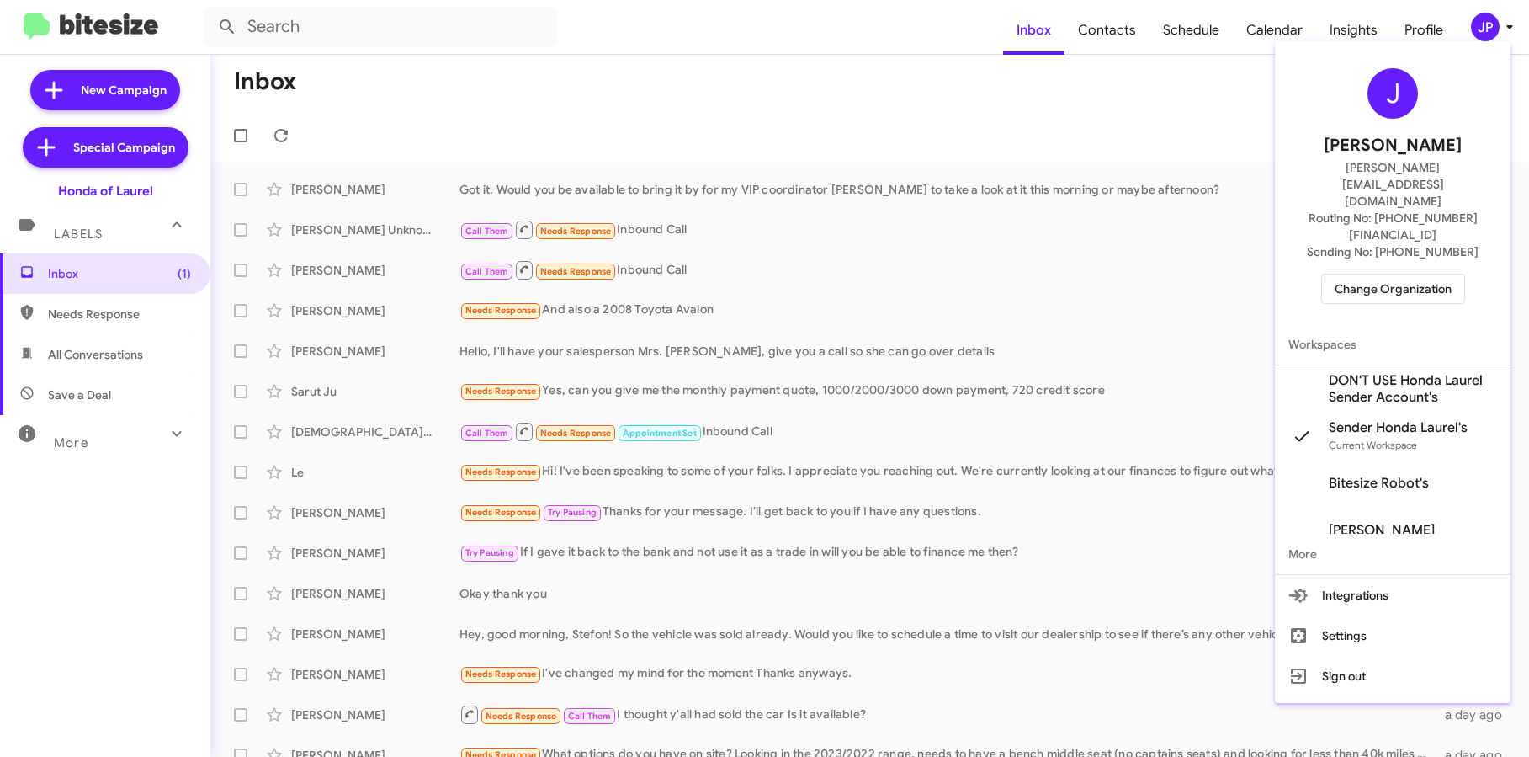
click at [1406, 274] on span "Change Organization" at bounding box center [1393, 288] width 117 height 29
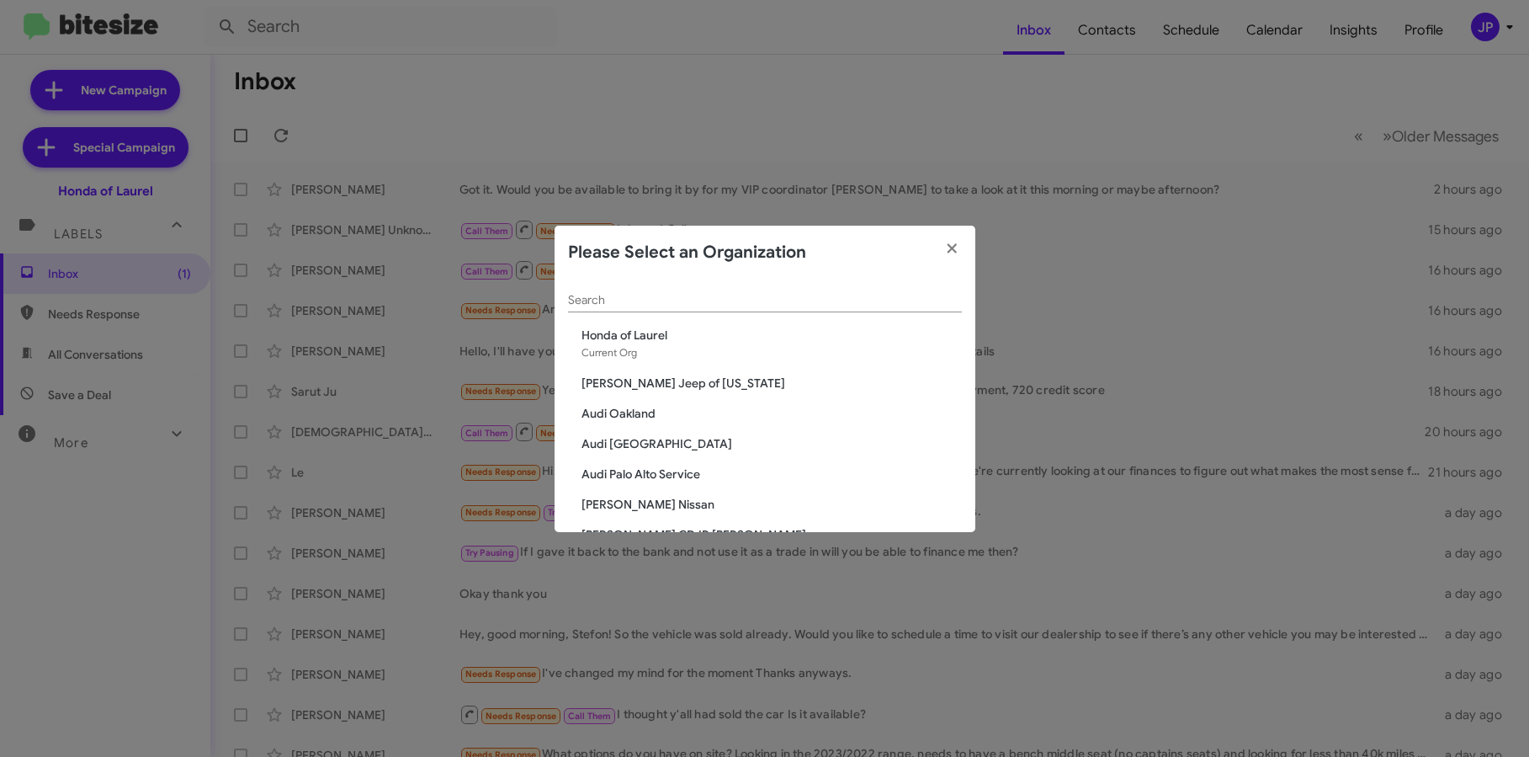
click at [679, 309] on div "Search" at bounding box center [765, 295] width 394 height 33
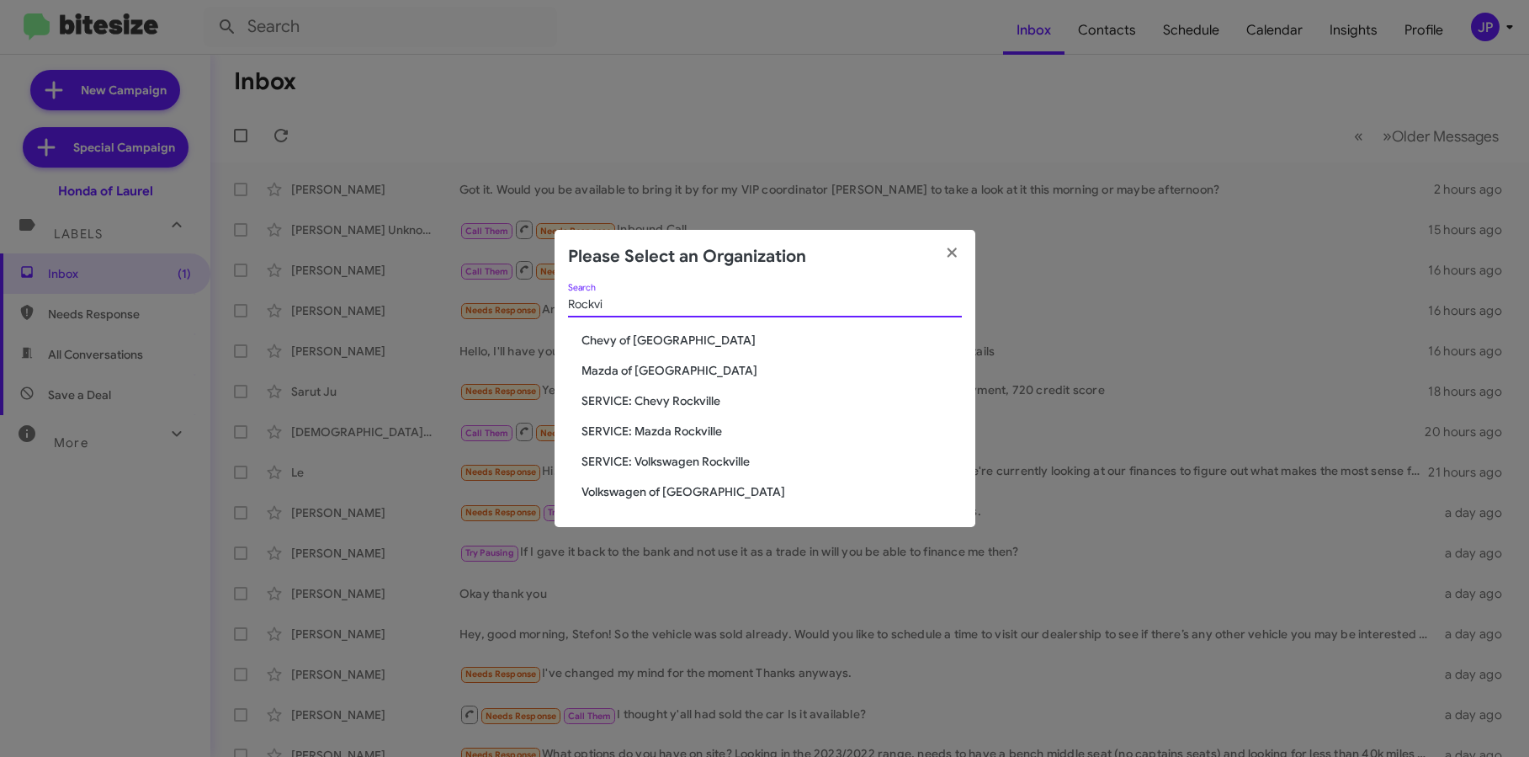
type input "Rockvi"
click at [665, 497] on span "Volkswagen of [GEOGRAPHIC_DATA]" at bounding box center [772, 491] width 380 height 17
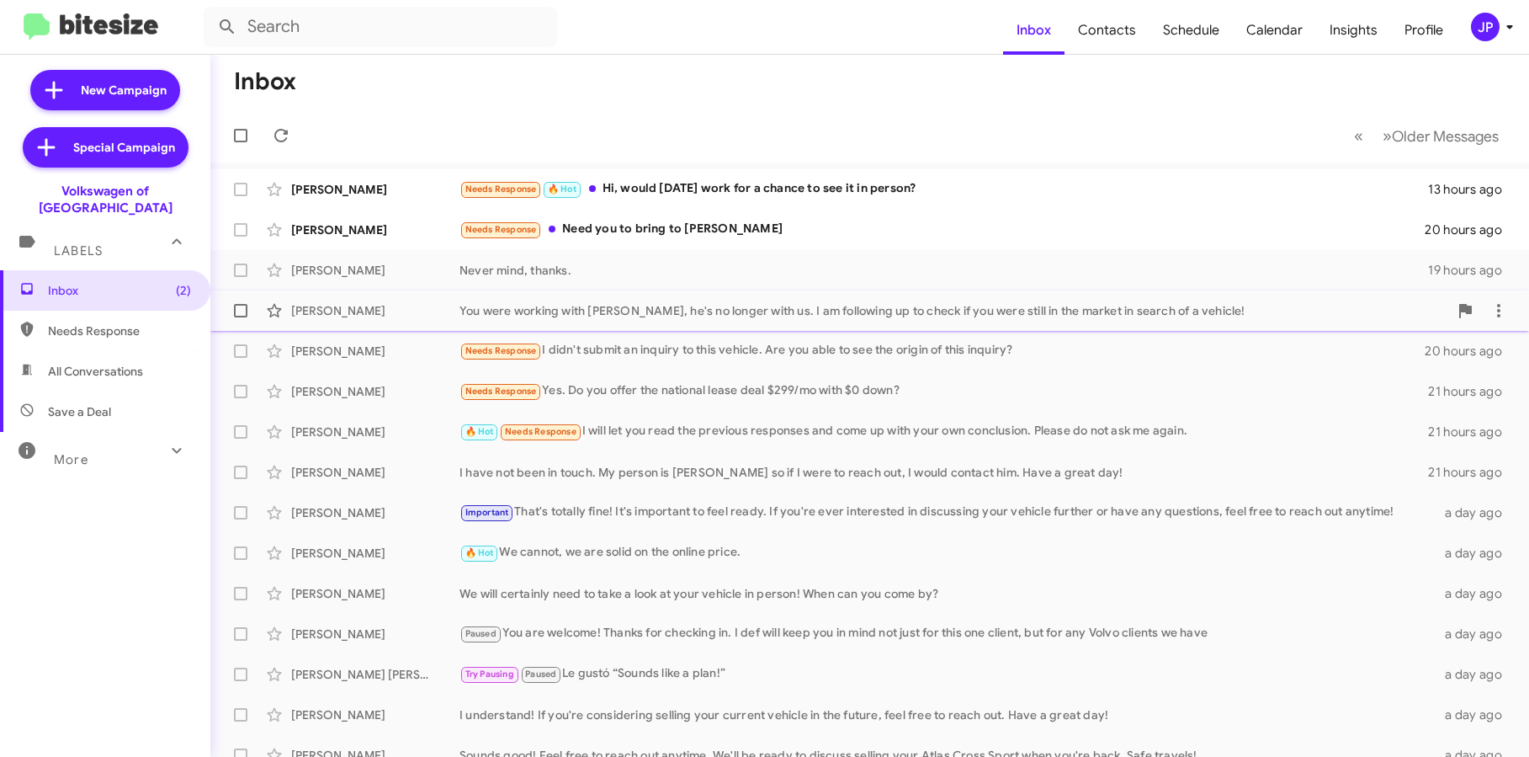
click at [609, 303] on div "You were working with [PERSON_NAME], he's no longer with us. I am following up …" at bounding box center [954, 310] width 989 height 17
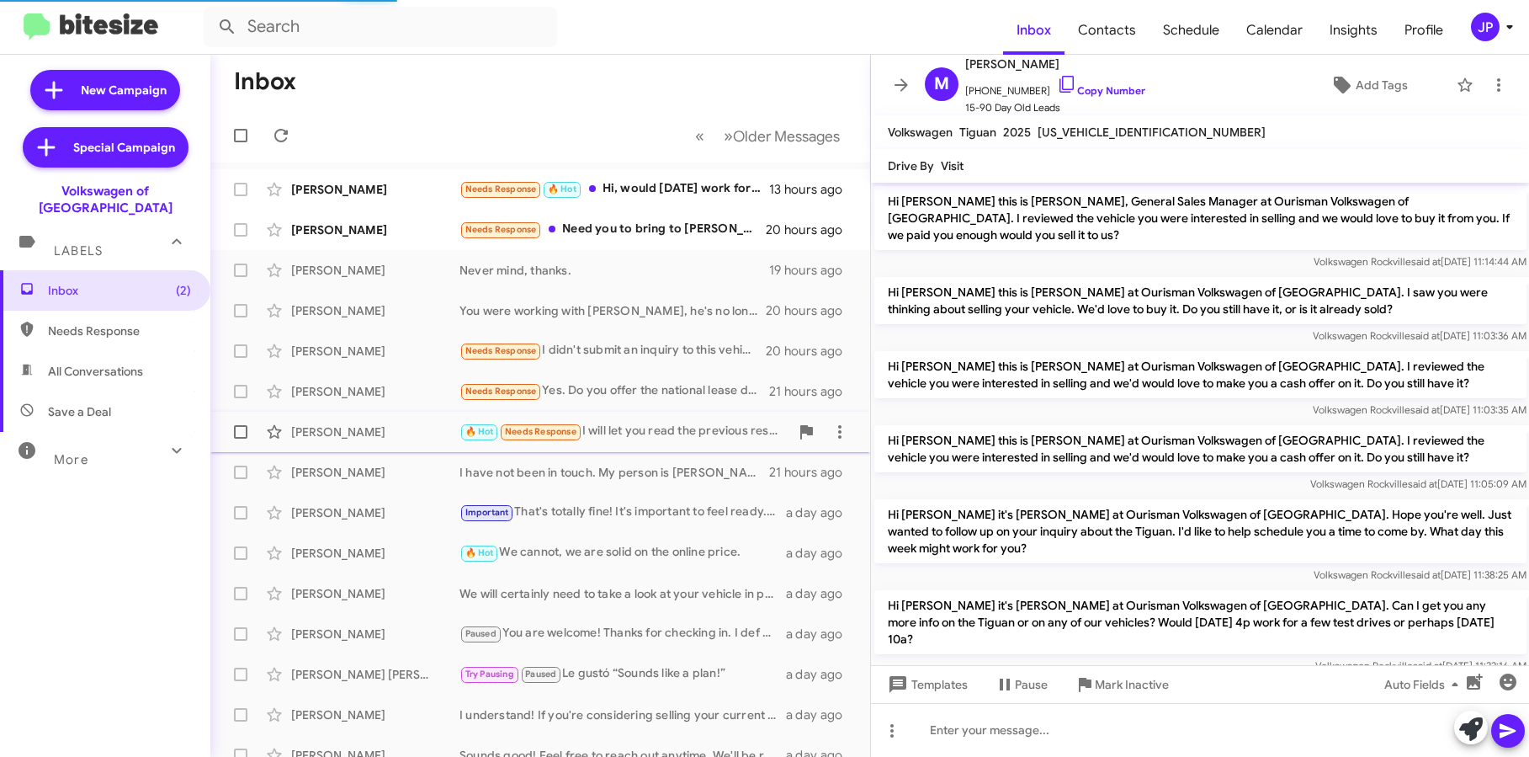
scroll to position [874, 0]
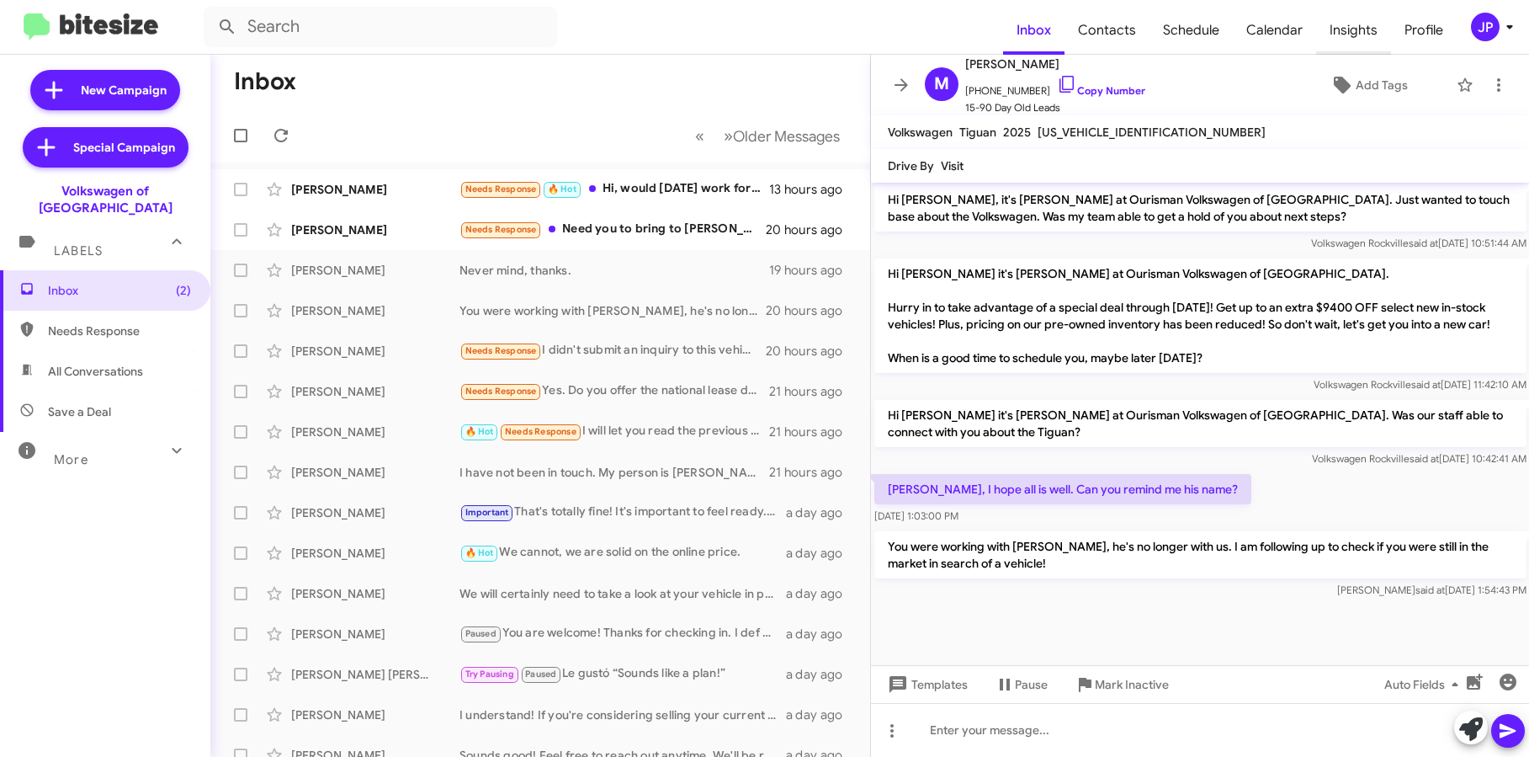
click at [1347, 28] on span "Insights" at bounding box center [1353, 30] width 75 height 49
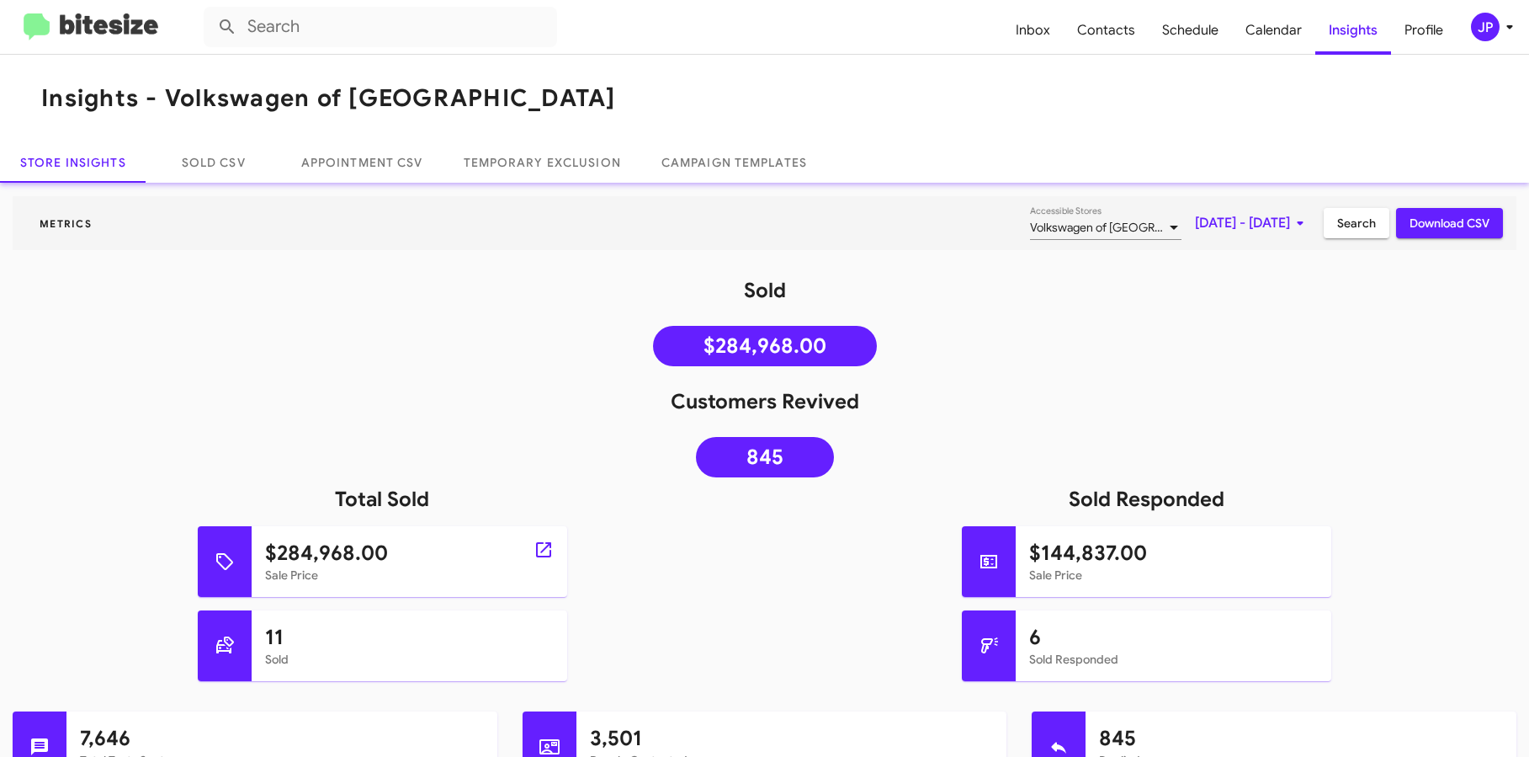
scroll to position [156, 0]
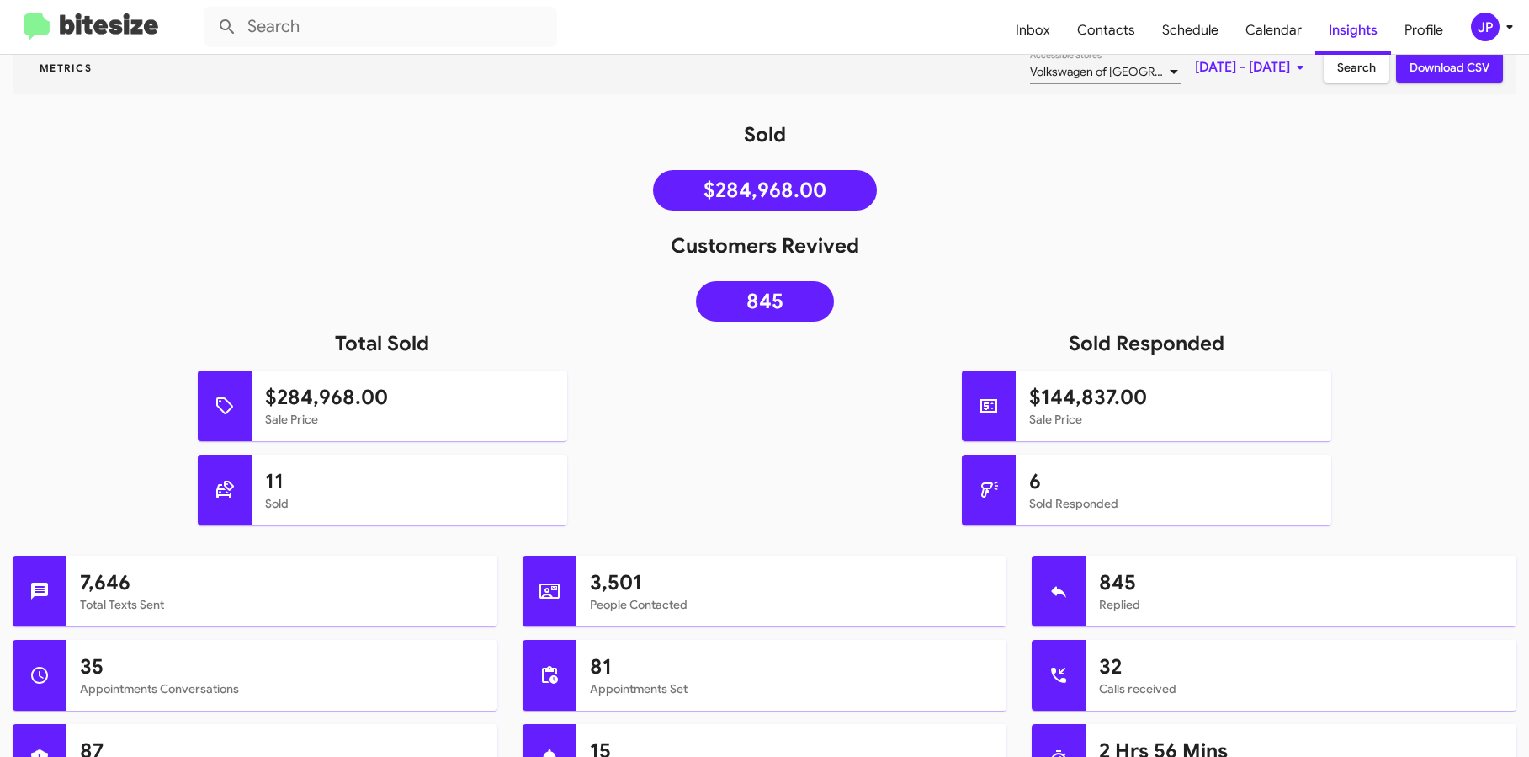
click at [70, 13] on img at bounding box center [91, 27] width 135 height 28
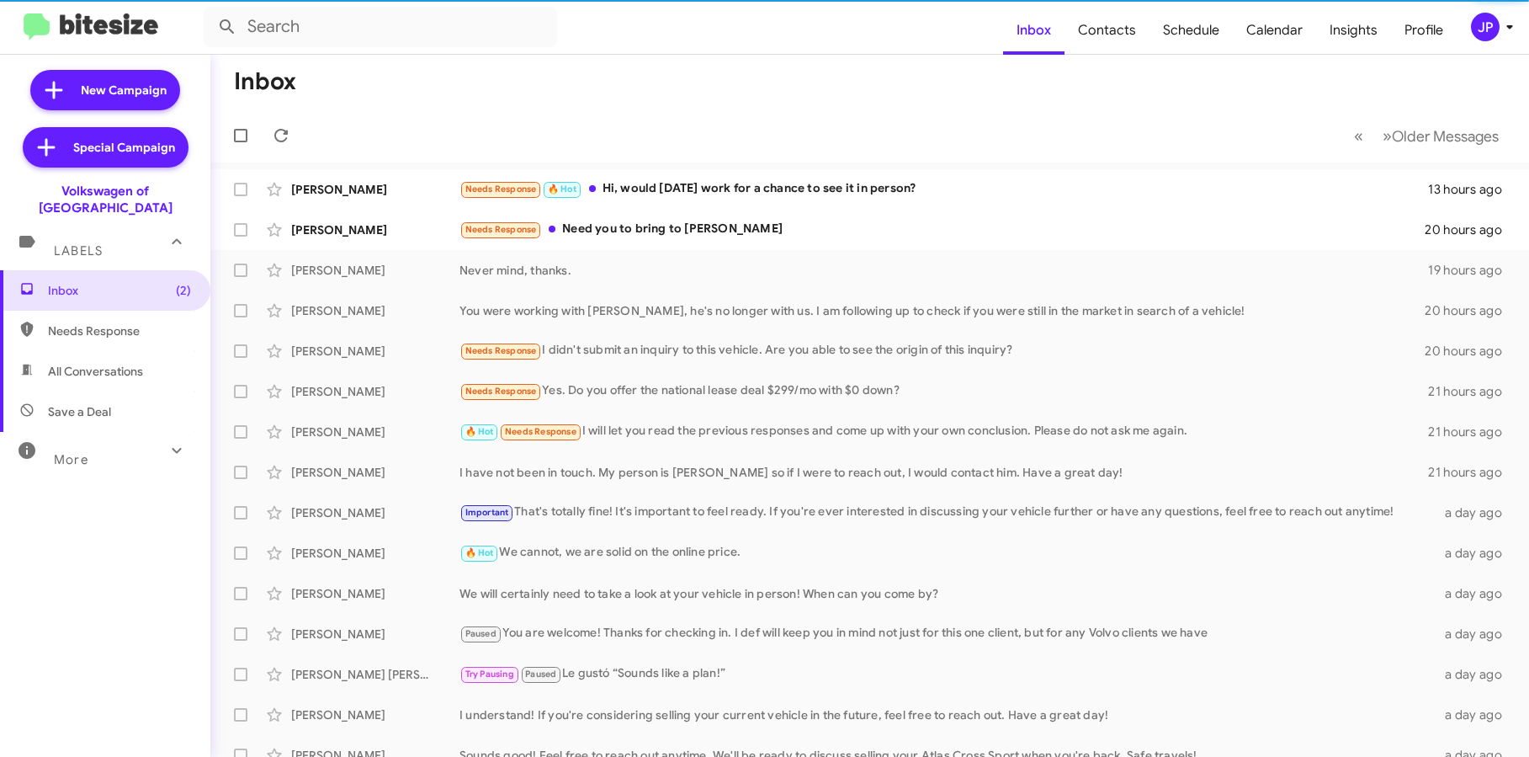
click at [115, 437] on div "More" at bounding box center [88, 452] width 150 height 31
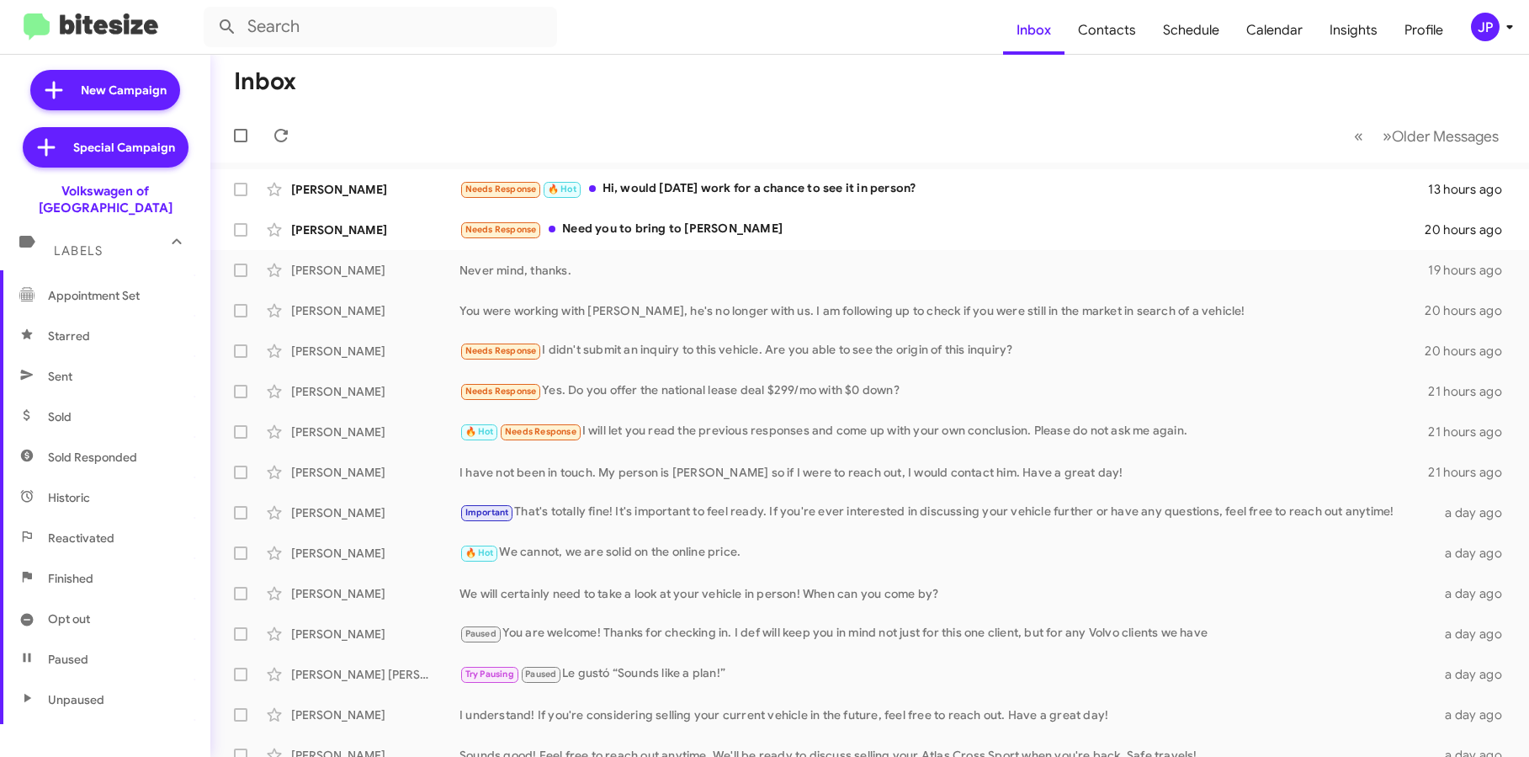
scroll to position [341, 0]
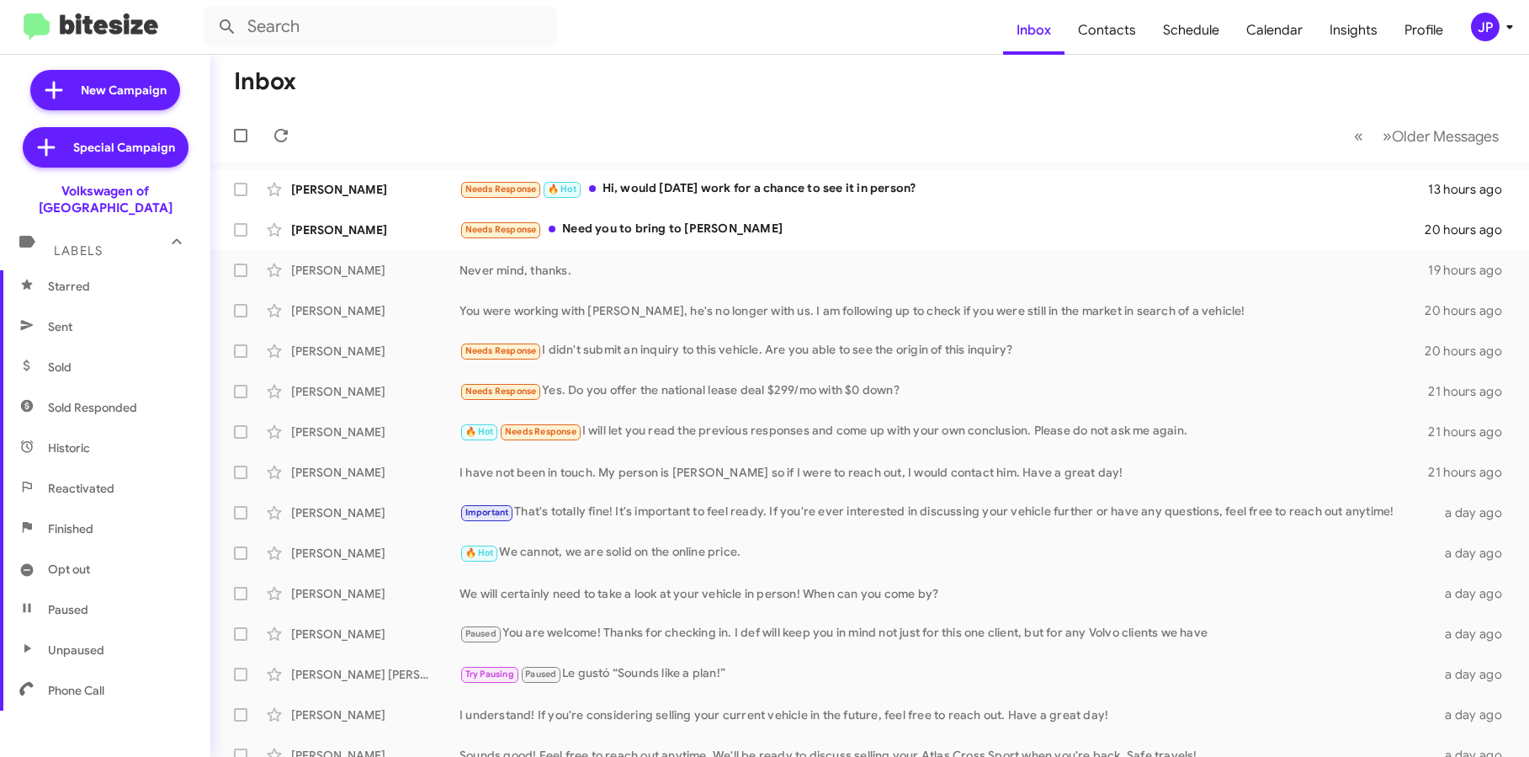
click at [113, 348] on span "Sold" at bounding box center [105, 367] width 210 height 40
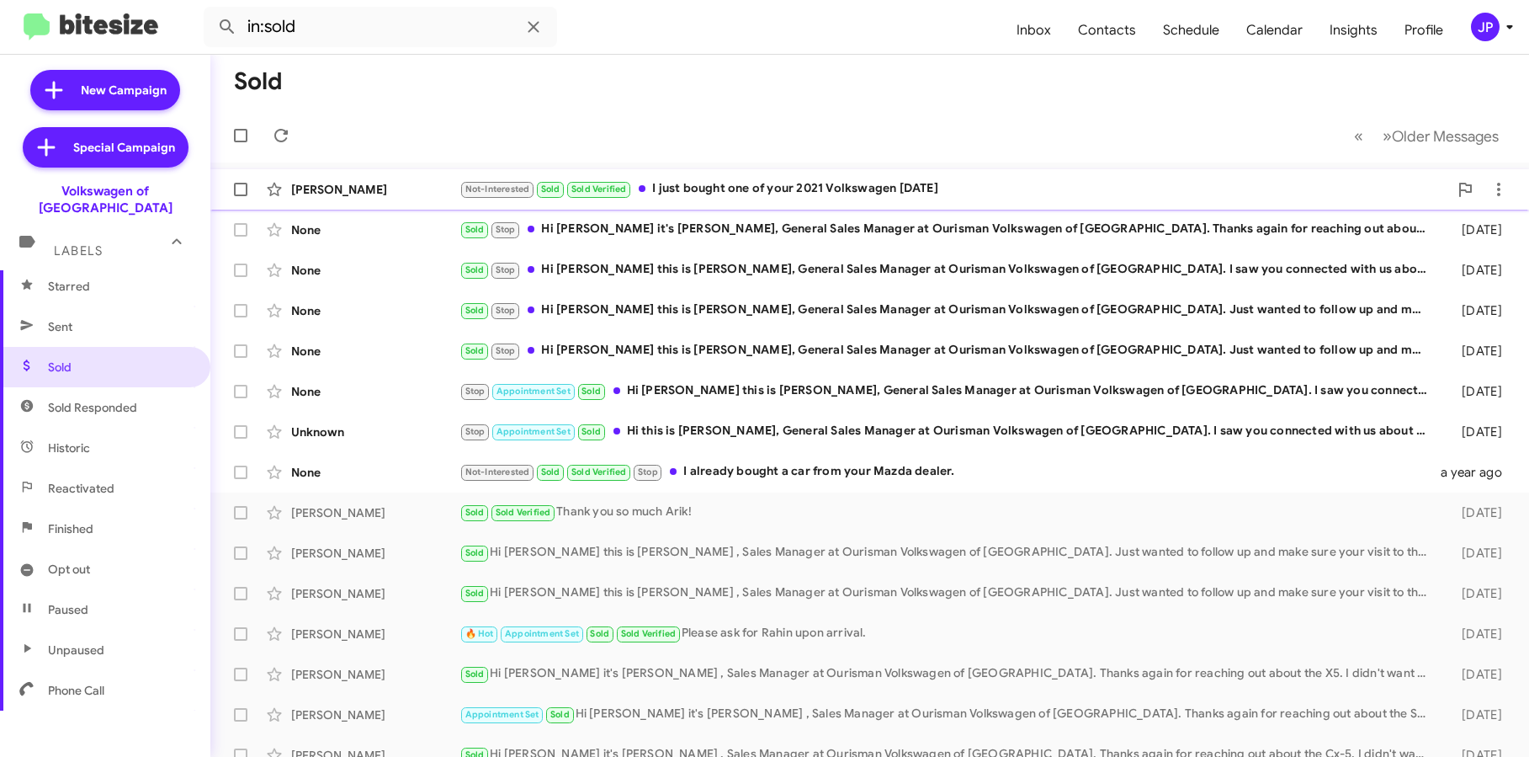
click at [736, 204] on div "Yaw Antwi-Agyei Not-Interested Sold Sold Verified I just bought one of your 202…" at bounding box center [870, 190] width 1292 height 34
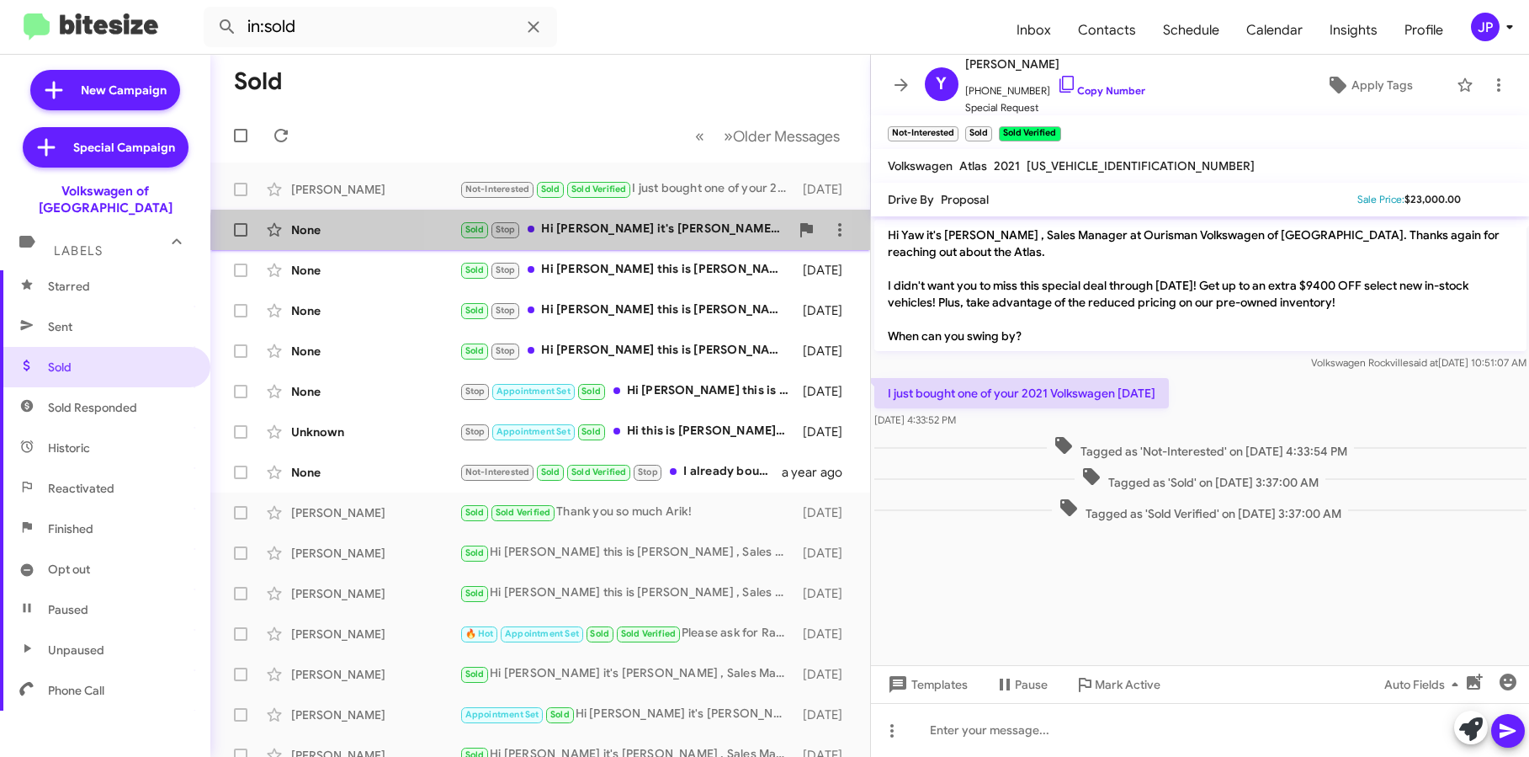
click at [636, 241] on div "None Sold Stop Hi Jorge it's Mo Hassan, General Sales Manager at Ourisman Volks…" at bounding box center [540, 230] width 633 height 34
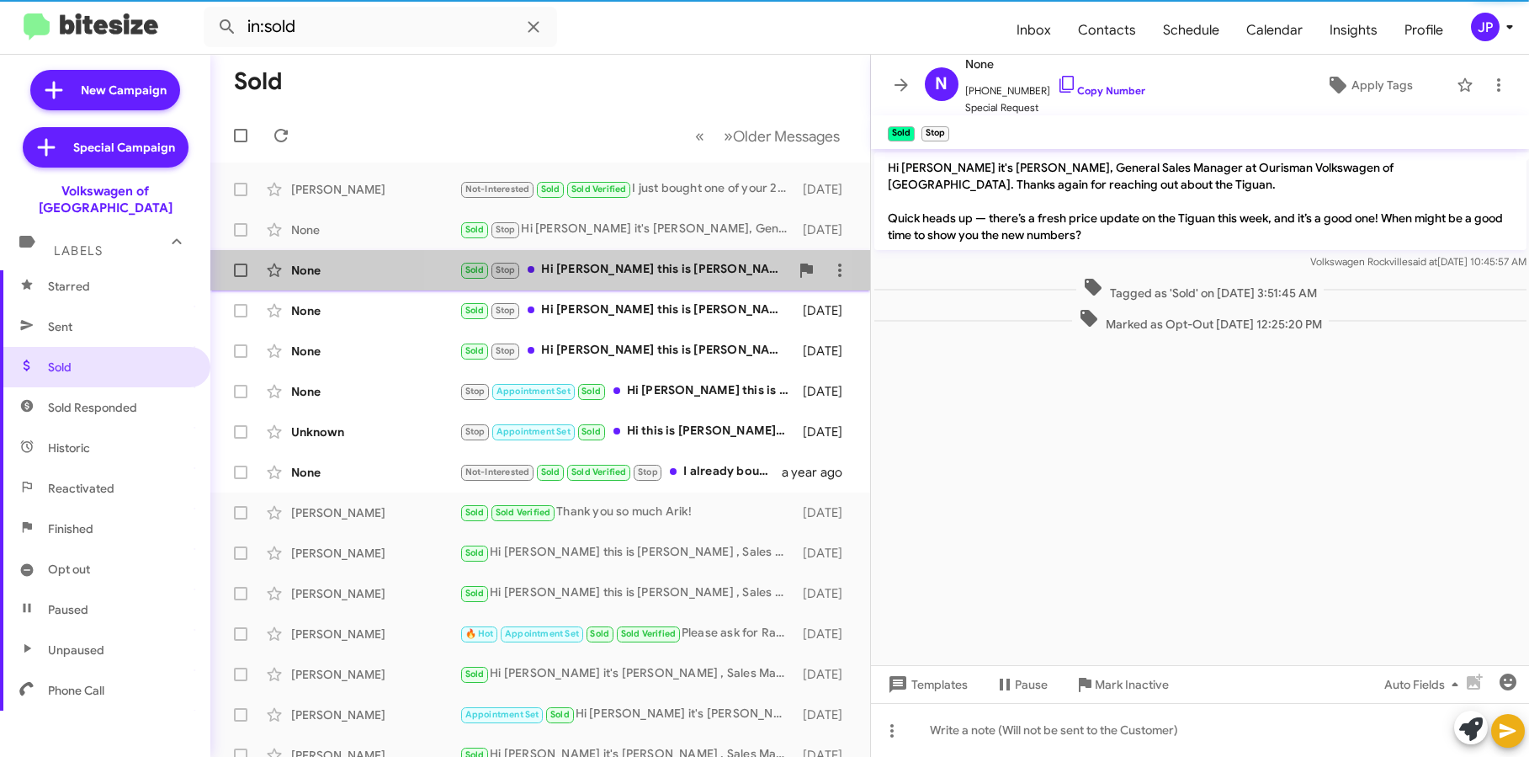
click at [624, 266] on div "Sold Stop Hi Kyle this is Rafe Samadi, General Sales Manager at Ourisman Volksw…" at bounding box center [625, 269] width 330 height 19
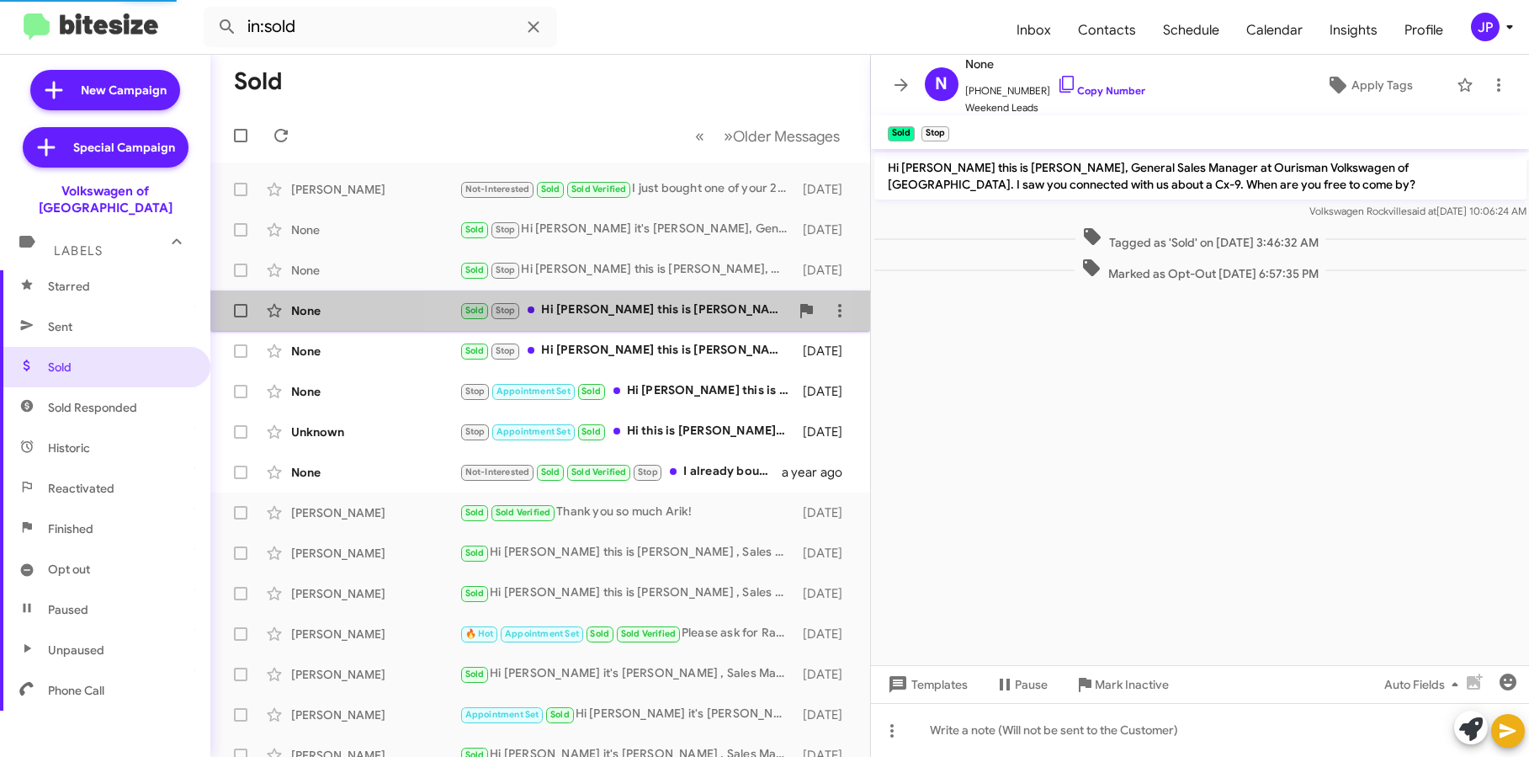
click at [612, 316] on div "Sold Stop Hi Miles this is Rafe Samadi, General Sales Manager at Ourisman Volks…" at bounding box center [625, 310] width 330 height 19
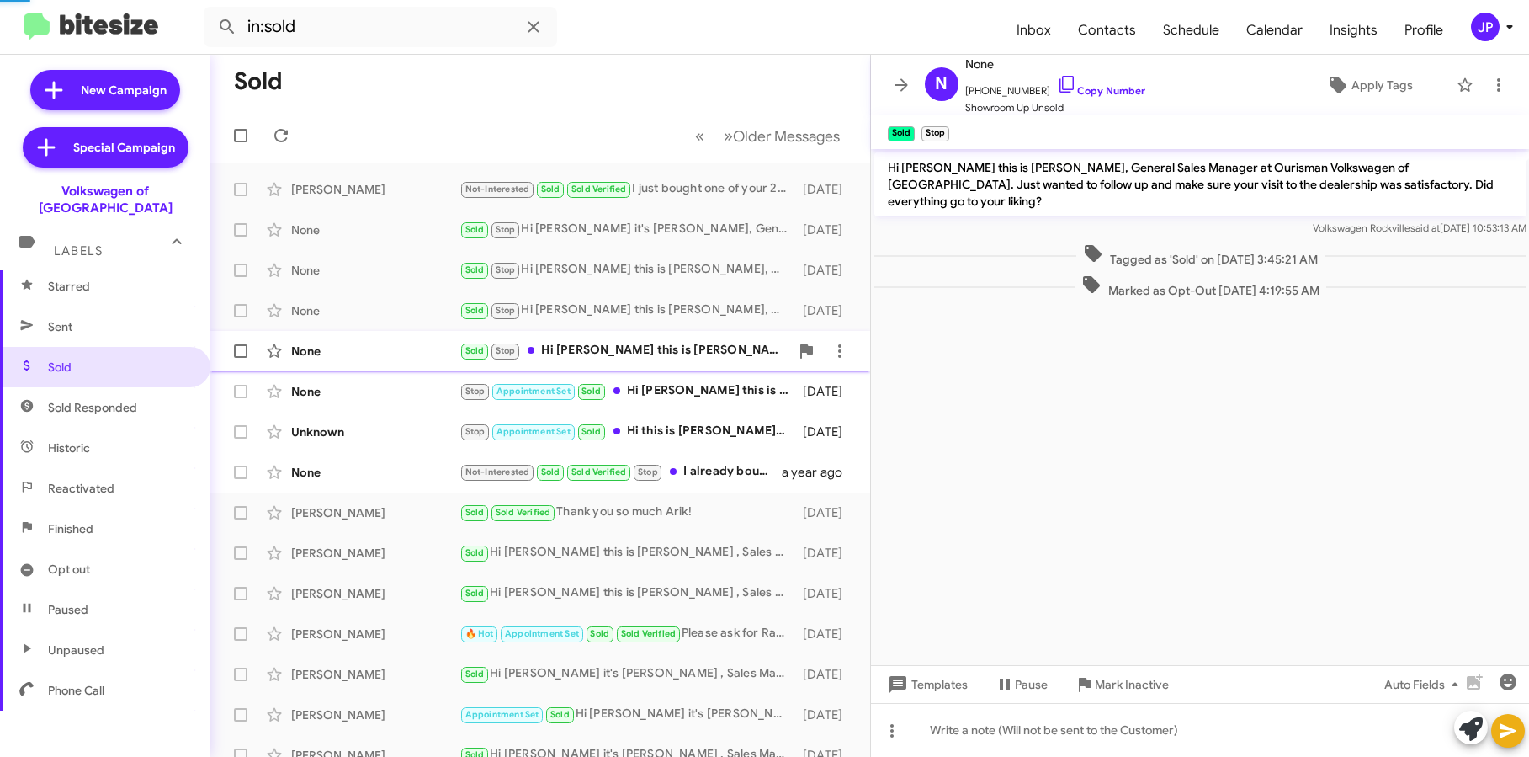
click at [614, 342] on div "Sold Stop Hi Brennan this is Rafe Samadi, General Sales Manager at Ourisman Vol…" at bounding box center [625, 350] width 330 height 19
click at [675, 382] on div "Stop Appointment Set Sold Hi Alex this is Mario Meyers, General Sales Manager a…" at bounding box center [625, 390] width 330 height 19
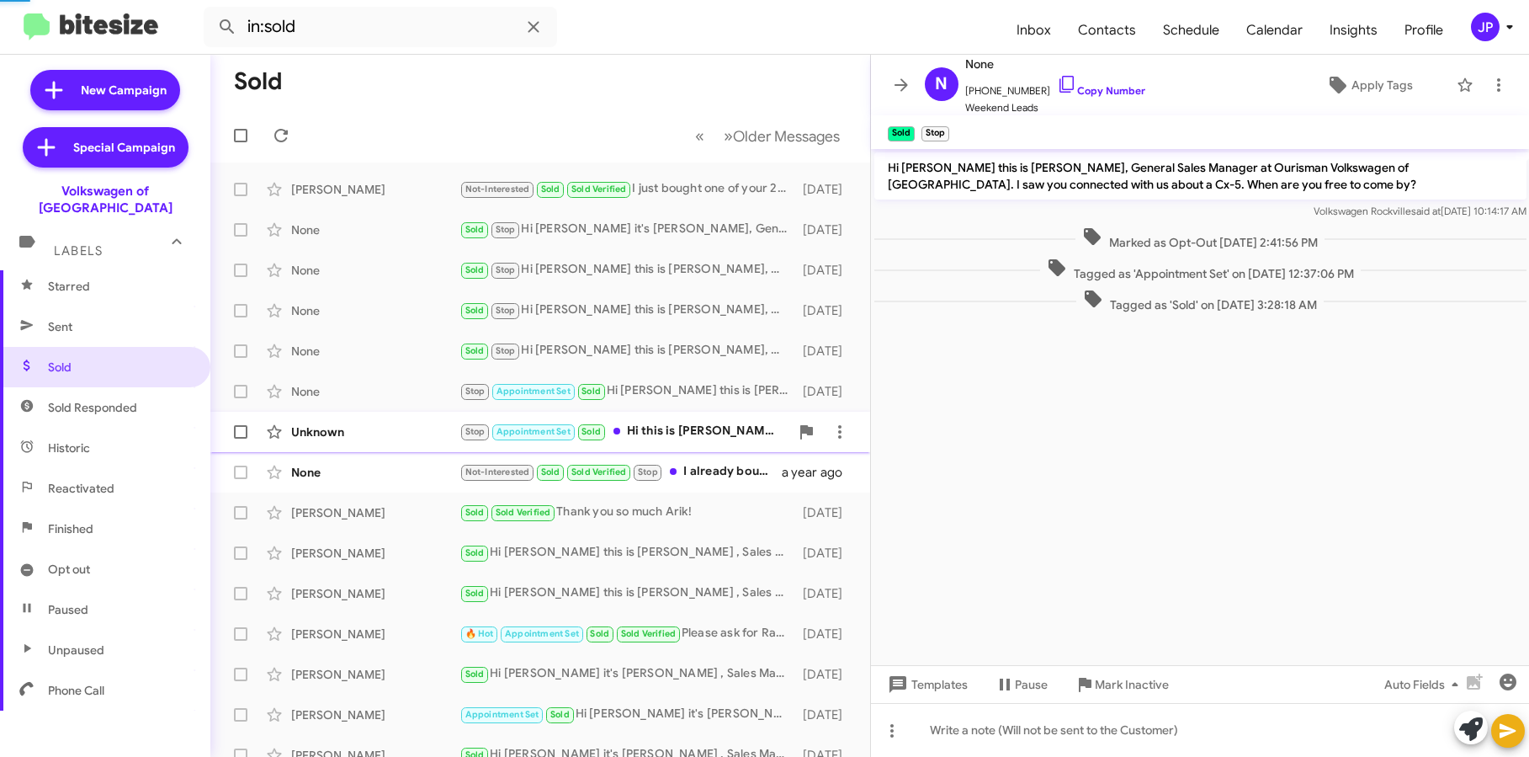
click at [682, 423] on div "Stop Appointment Set Sold Hi this is Mario Meyers, General Sales Manager at Our…" at bounding box center [625, 431] width 330 height 19
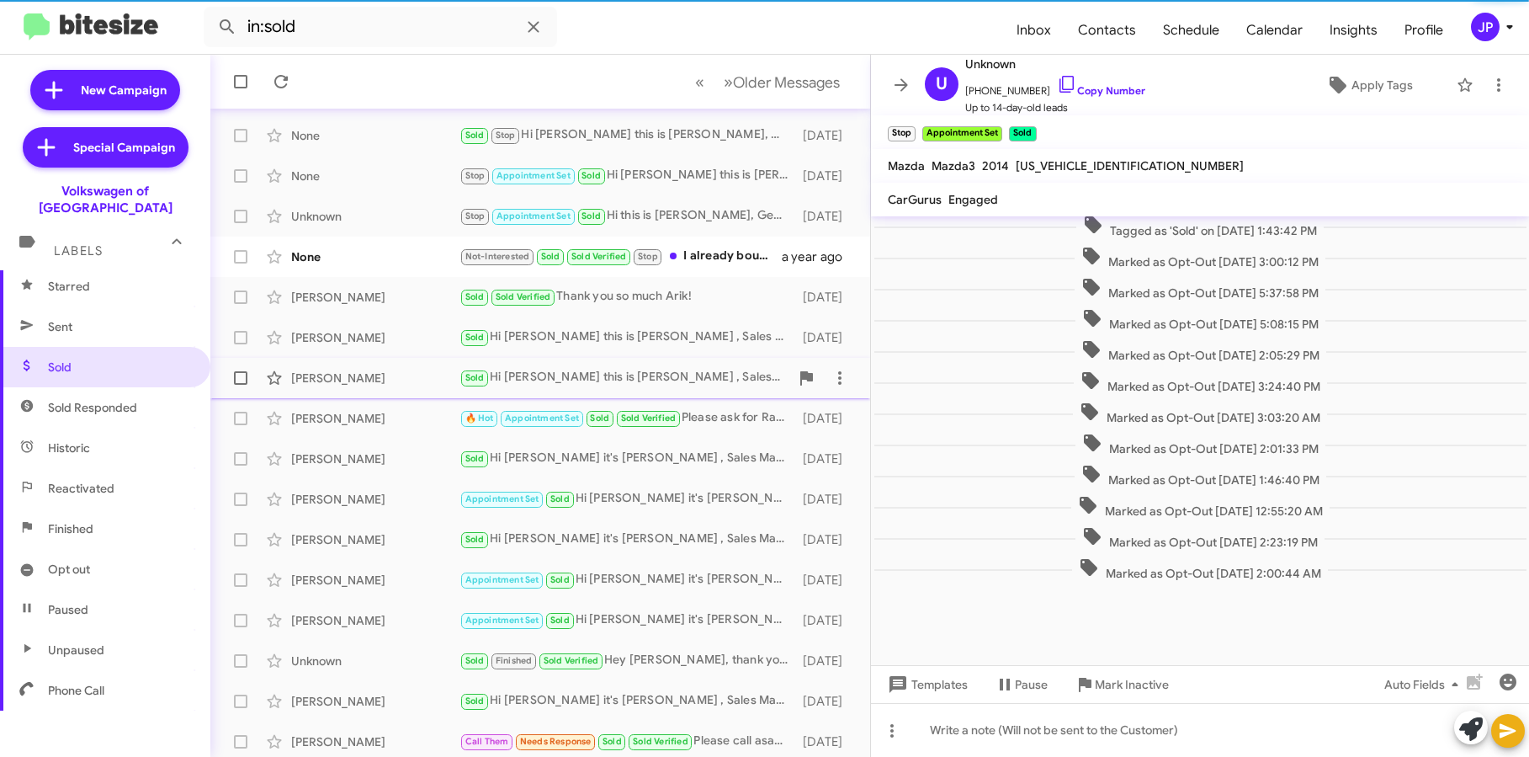
scroll to position [221, 0]
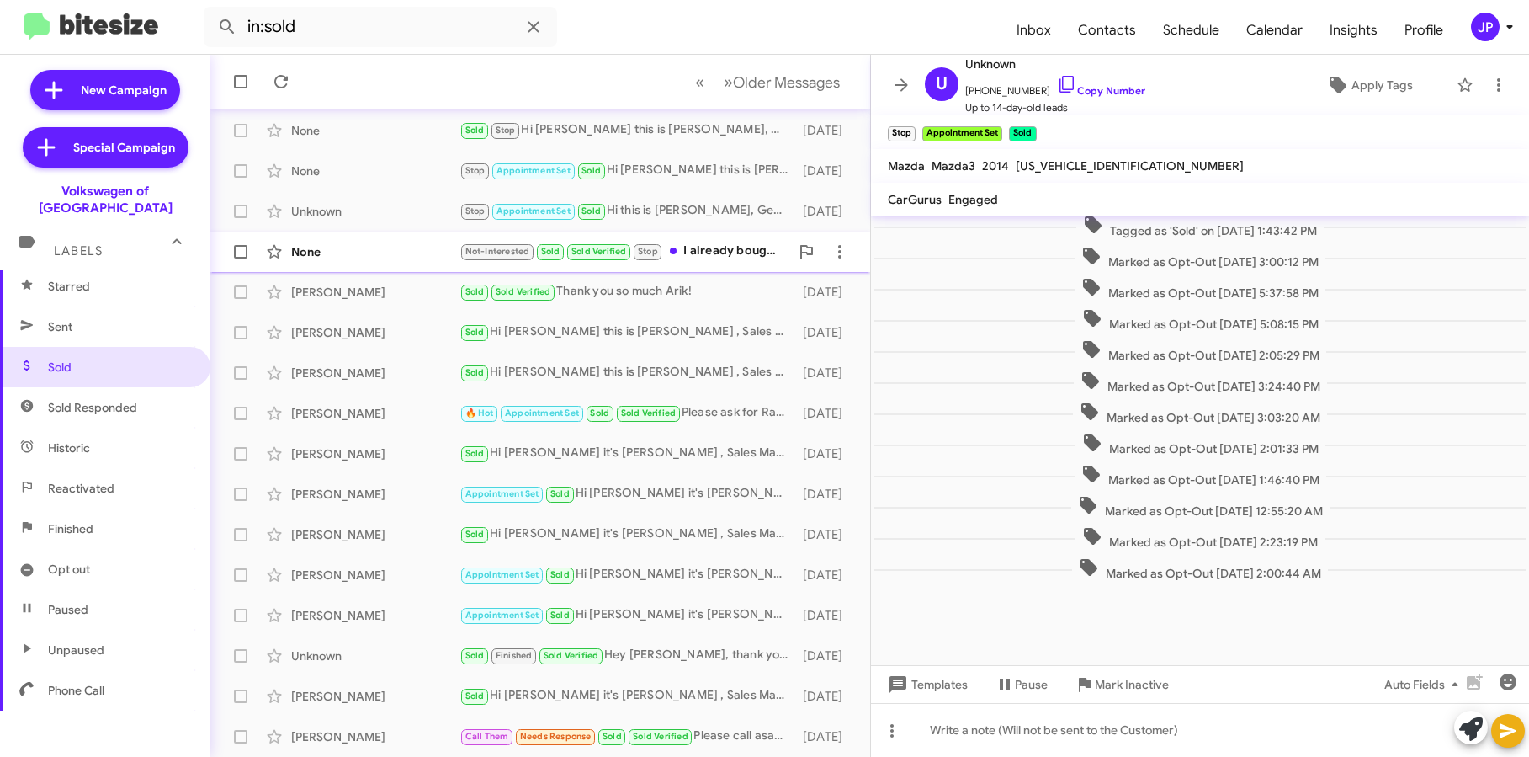
click at [712, 253] on div "Not-Interested Sold Sold Verified Stop I already bought a car from your Mazda d…" at bounding box center [625, 251] width 330 height 19
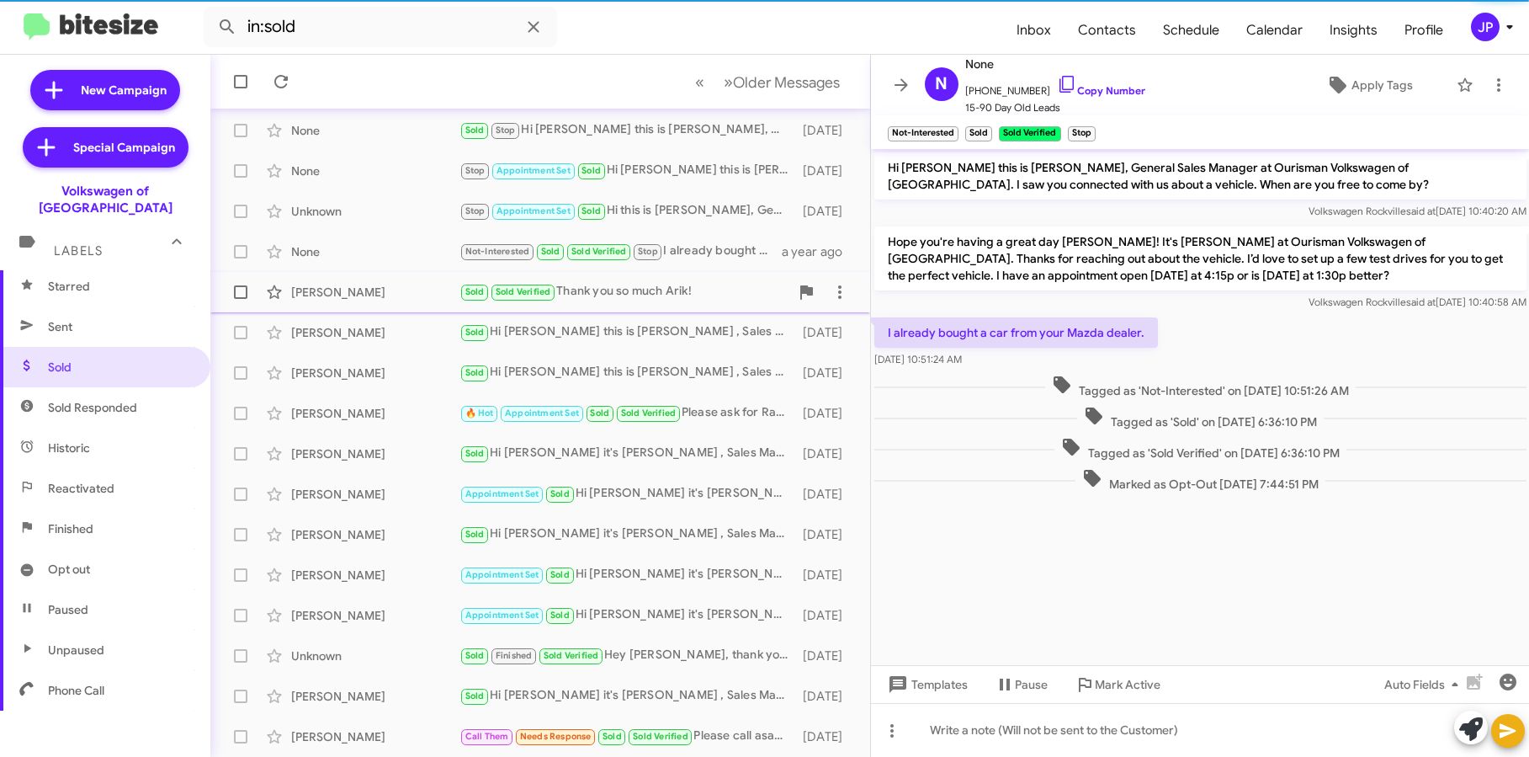
click at [666, 290] on div "Sold Sold Verified Thank you so much Arik!" at bounding box center [625, 291] width 330 height 19
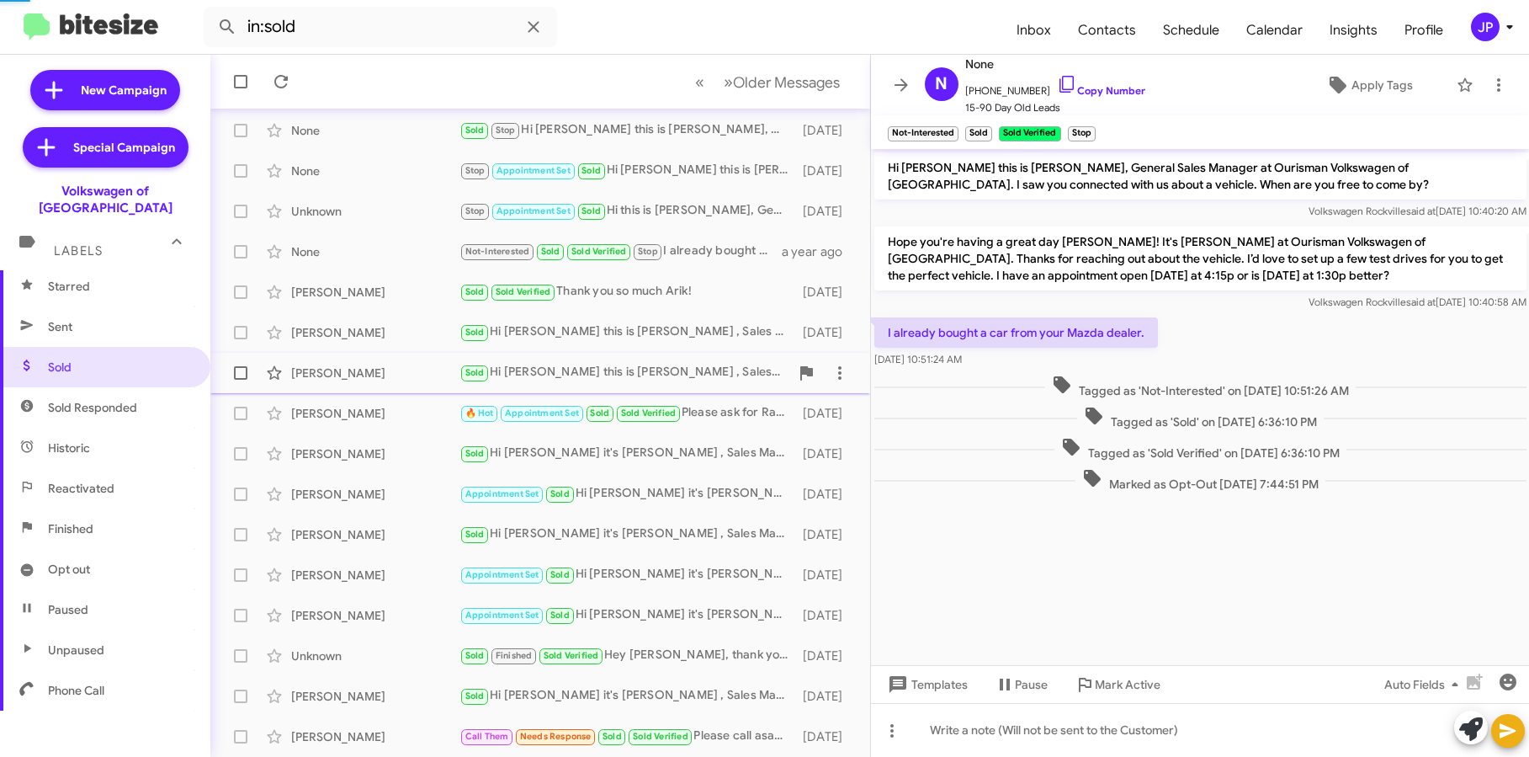
scroll to position [641, 0]
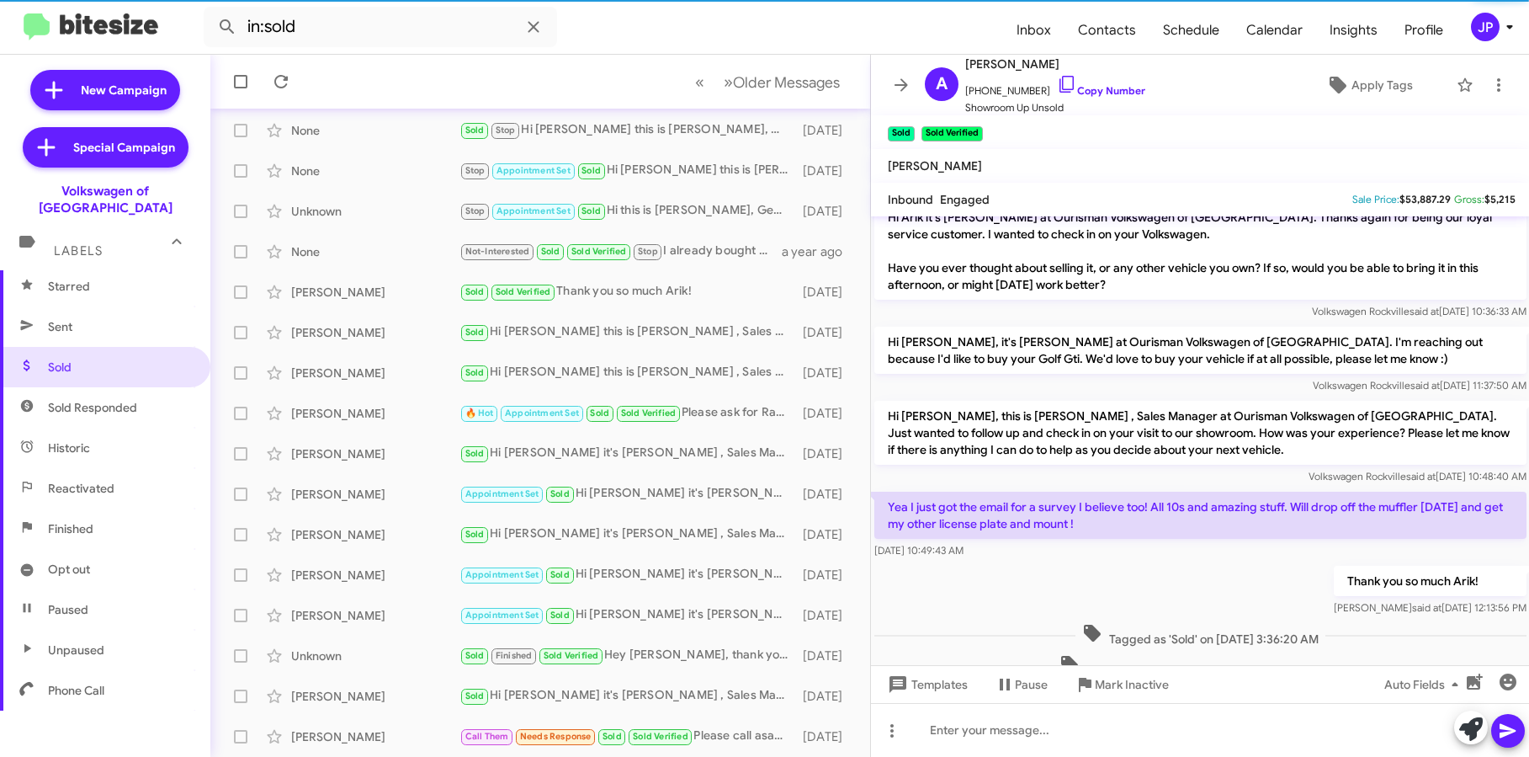
click at [135, 387] on span "Sold Responded" at bounding box center [105, 407] width 210 height 40
type input "in:sold-verified"
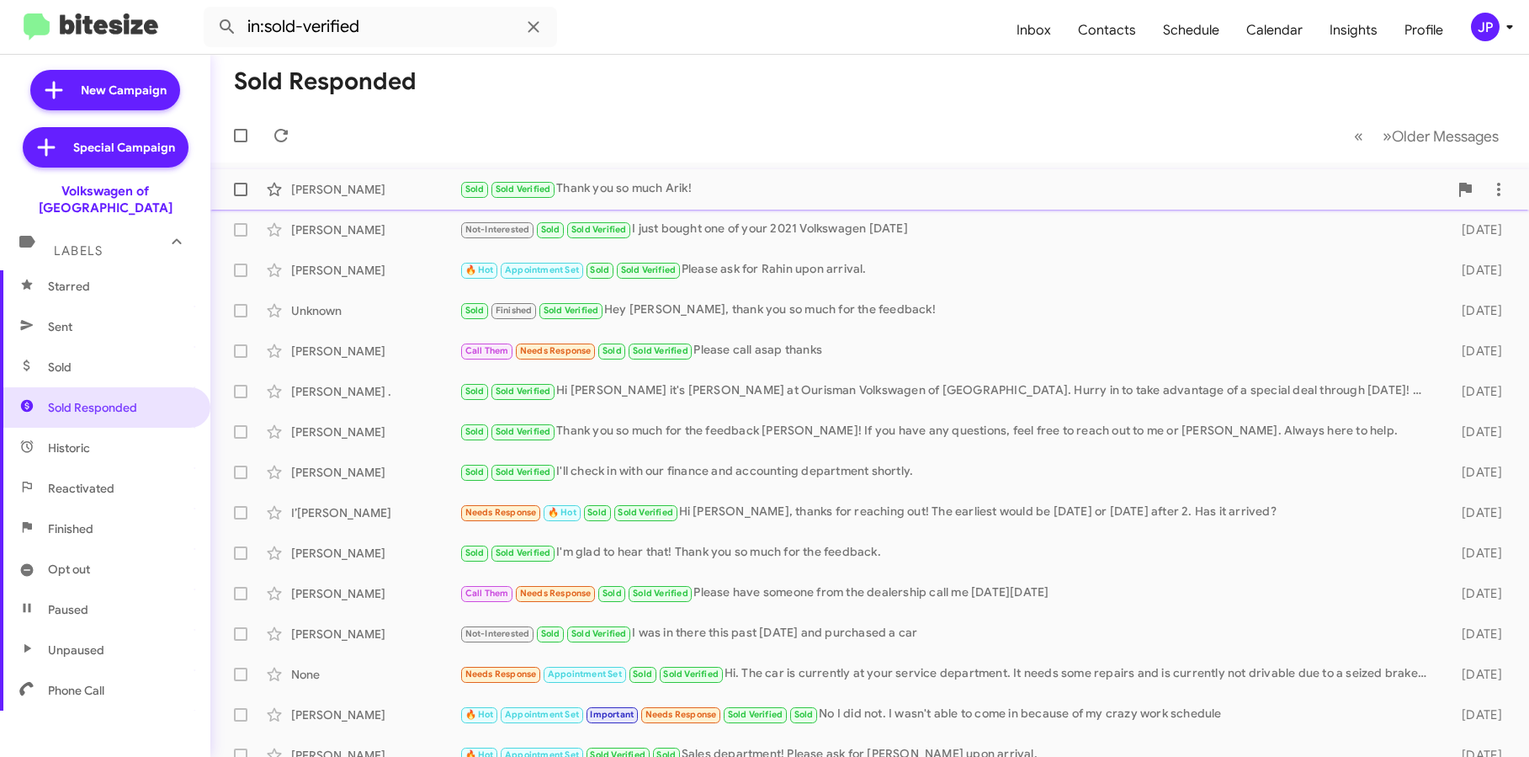
click at [708, 197] on div "Sold Sold Verified Thank you so much Arik!" at bounding box center [954, 188] width 989 height 19
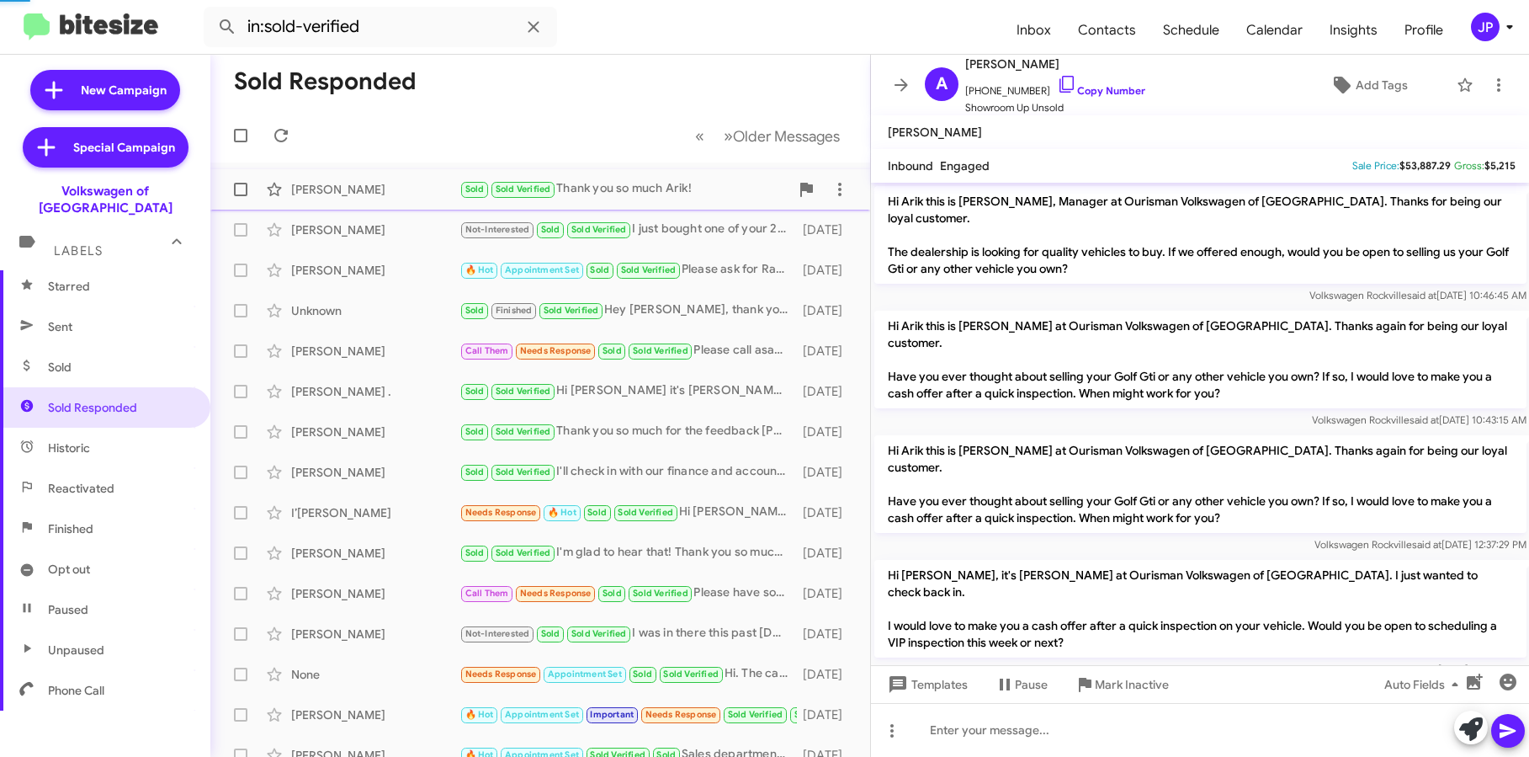
scroll to position [607, 0]
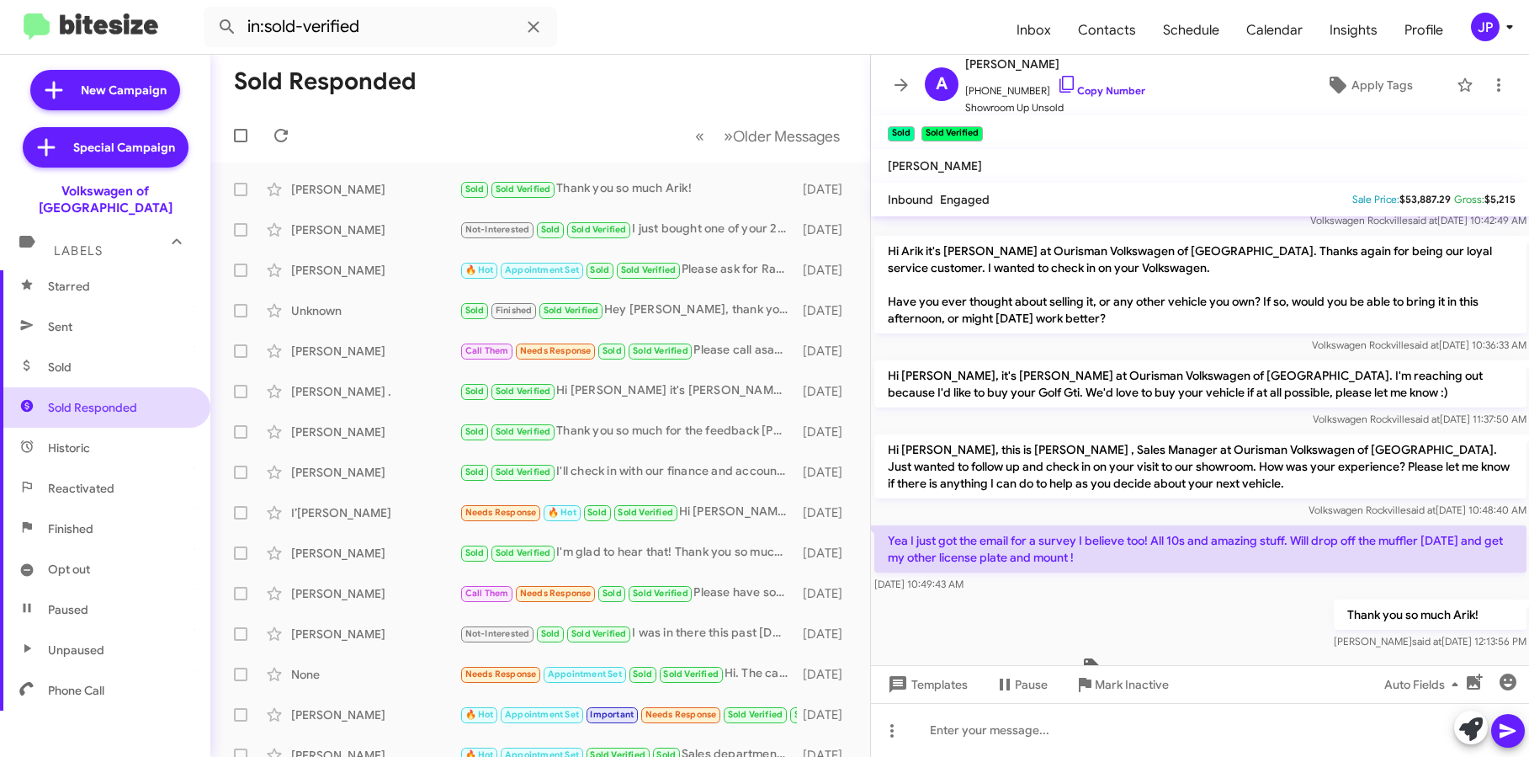
click at [143, 387] on span "Sold Responded" at bounding box center [105, 407] width 210 height 40
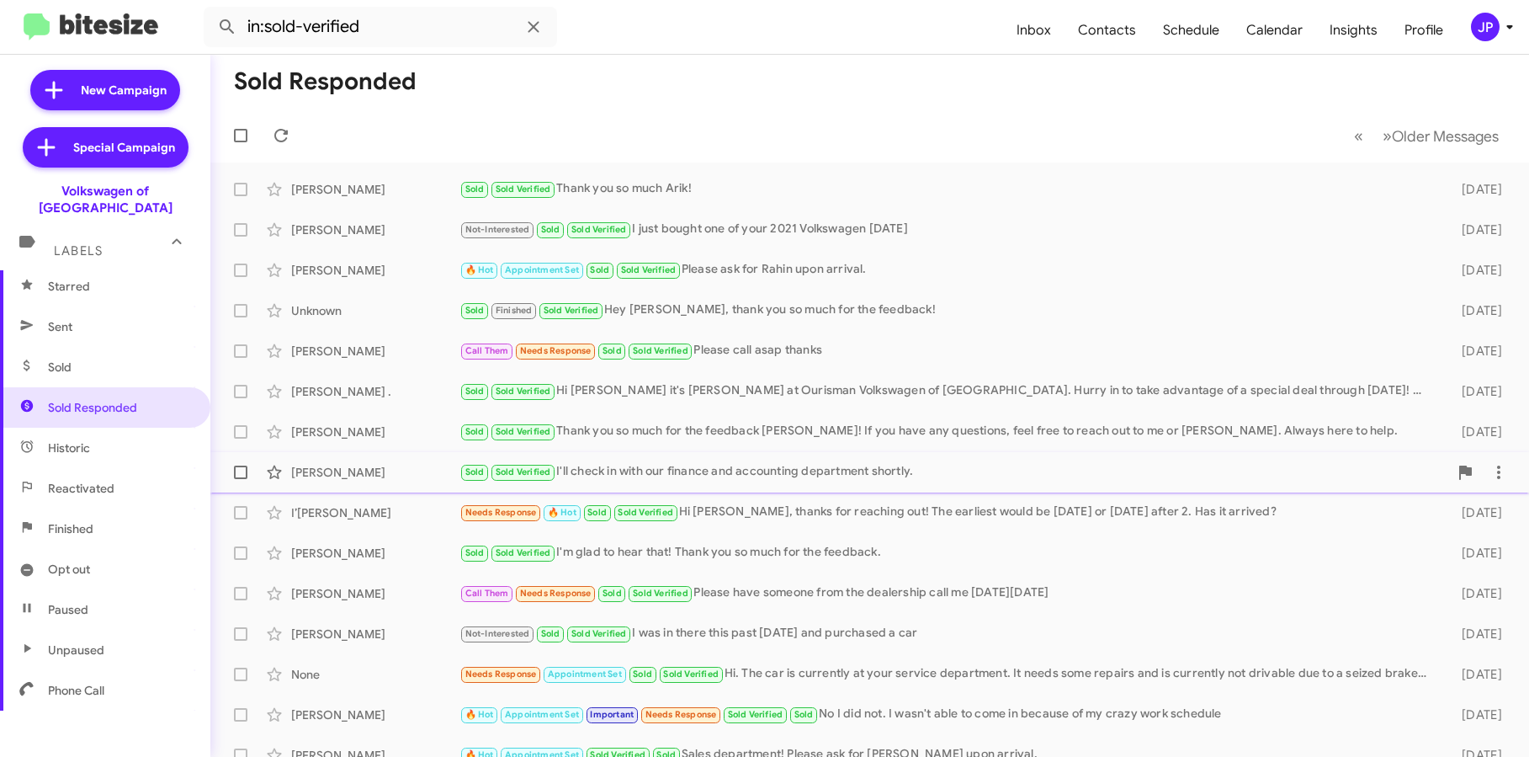
click at [624, 466] on div "Sold Sold Verified I'll check in with our finance and accounting department sho…" at bounding box center [954, 471] width 989 height 19
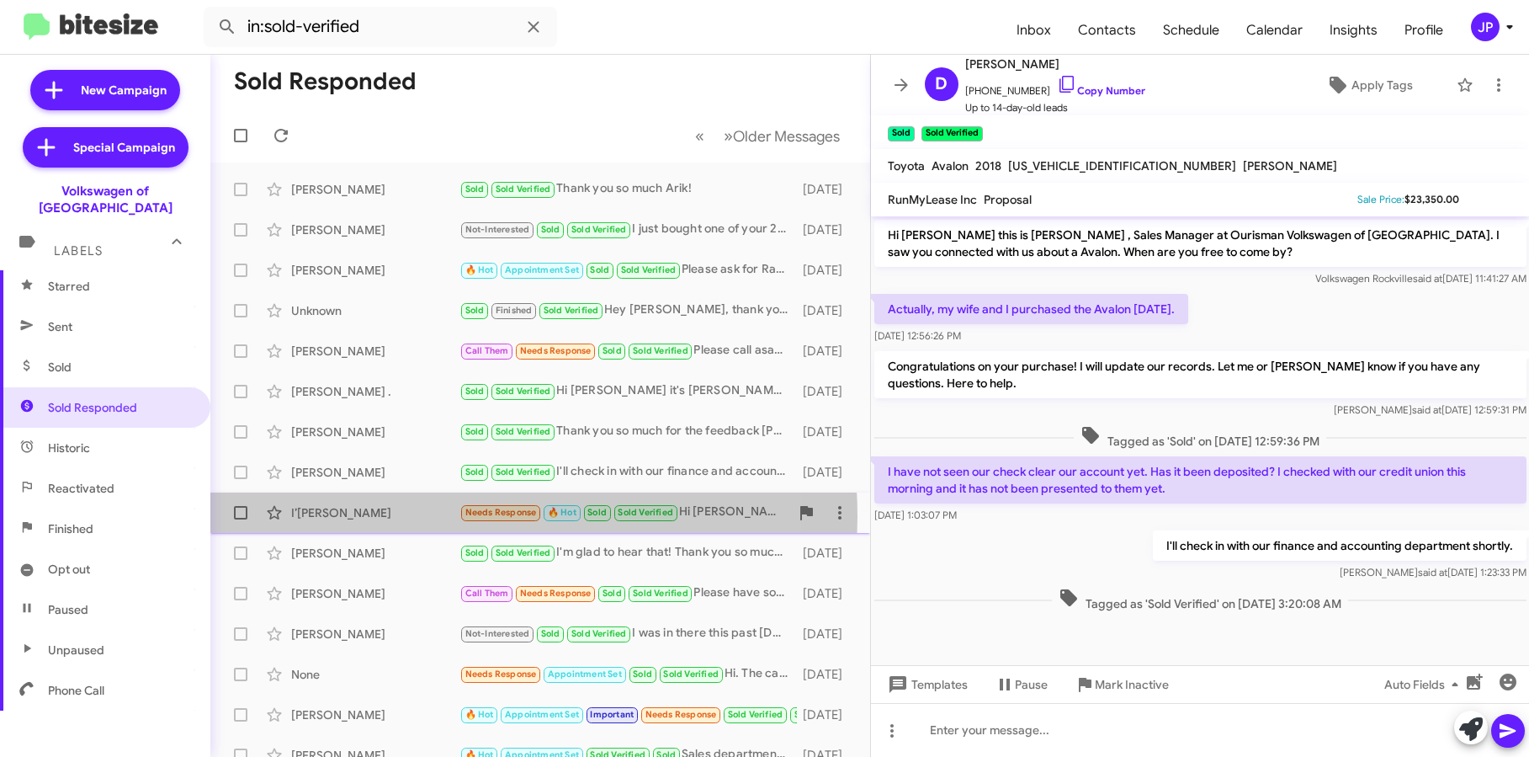
click at [402, 517] on div "I’Liah Meadows" at bounding box center [375, 512] width 168 height 17
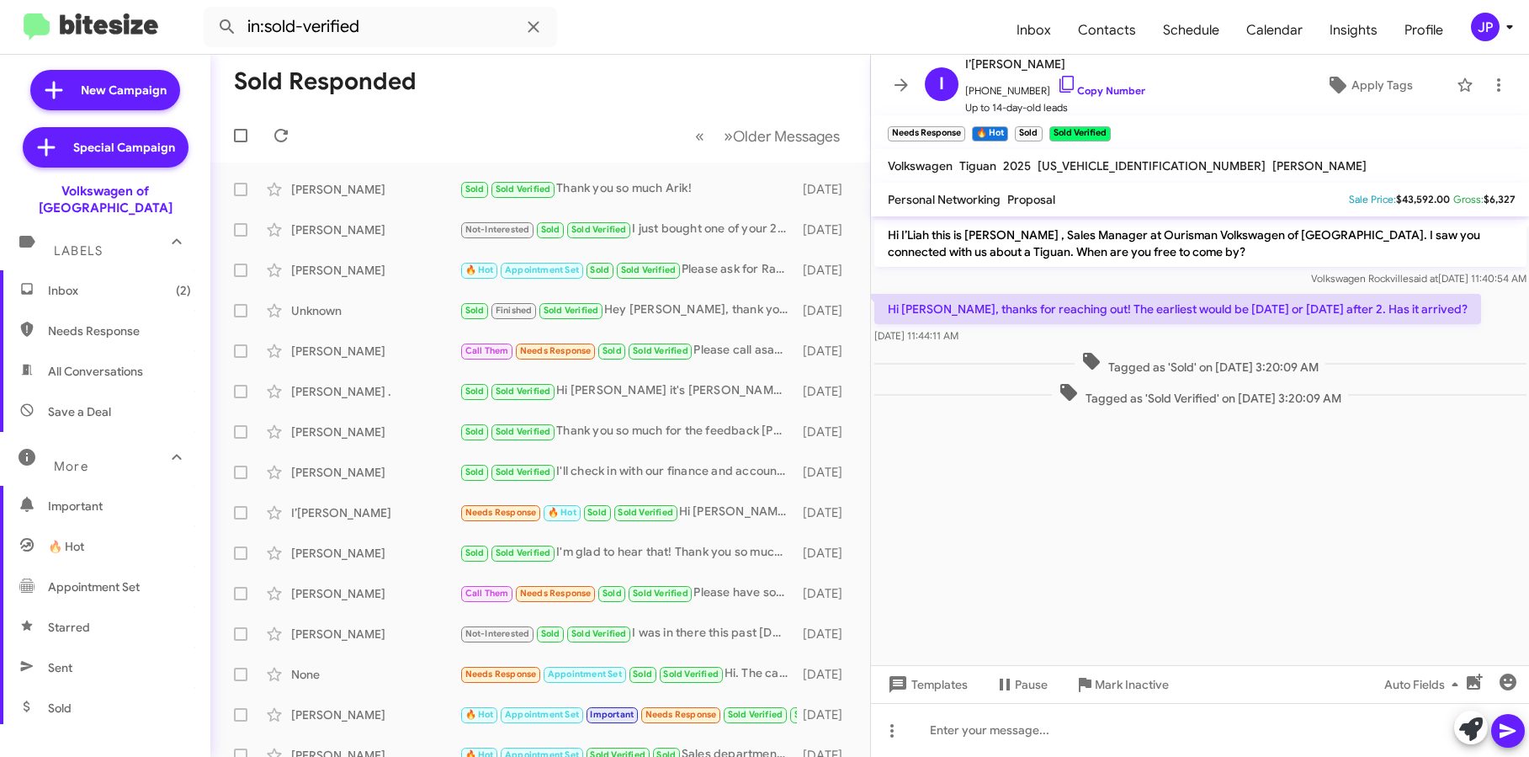
click at [101, 281] on span "Inbox (2)" at bounding box center [105, 290] width 210 height 40
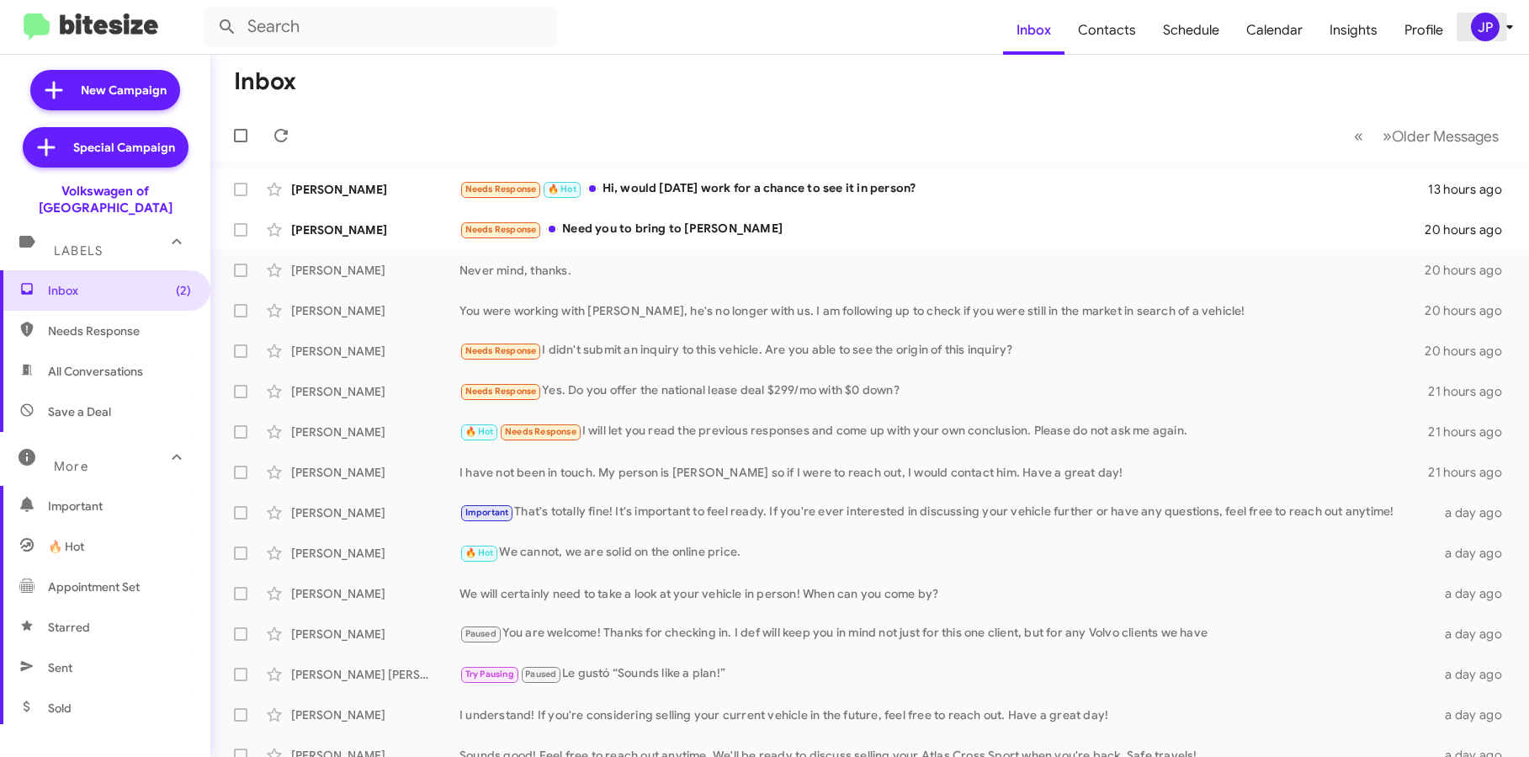
click at [1460, 36] on button "JP" at bounding box center [1484, 27] width 54 height 29
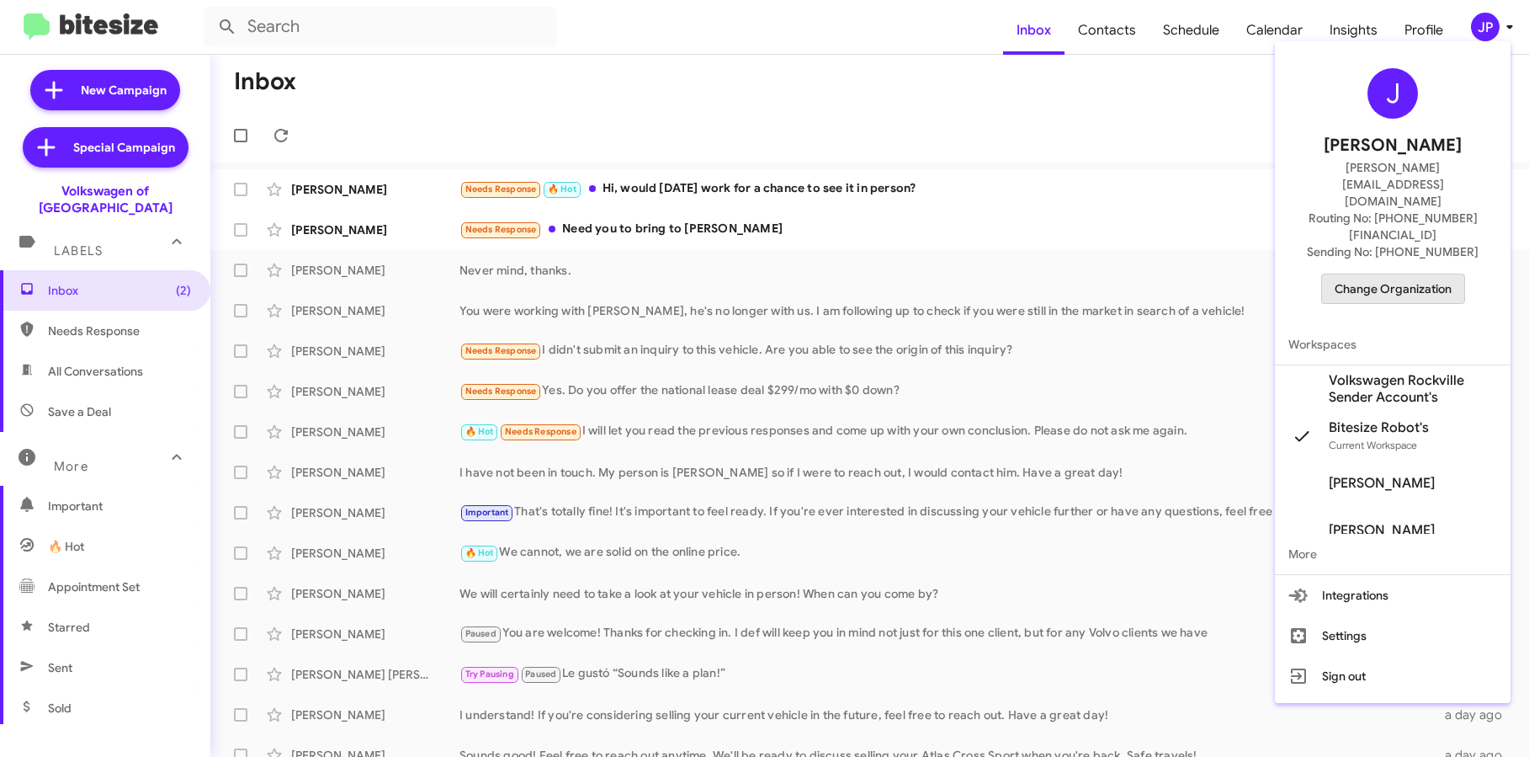
click at [1402, 274] on span "Change Organization" at bounding box center [1393, 288] width 117 height 29
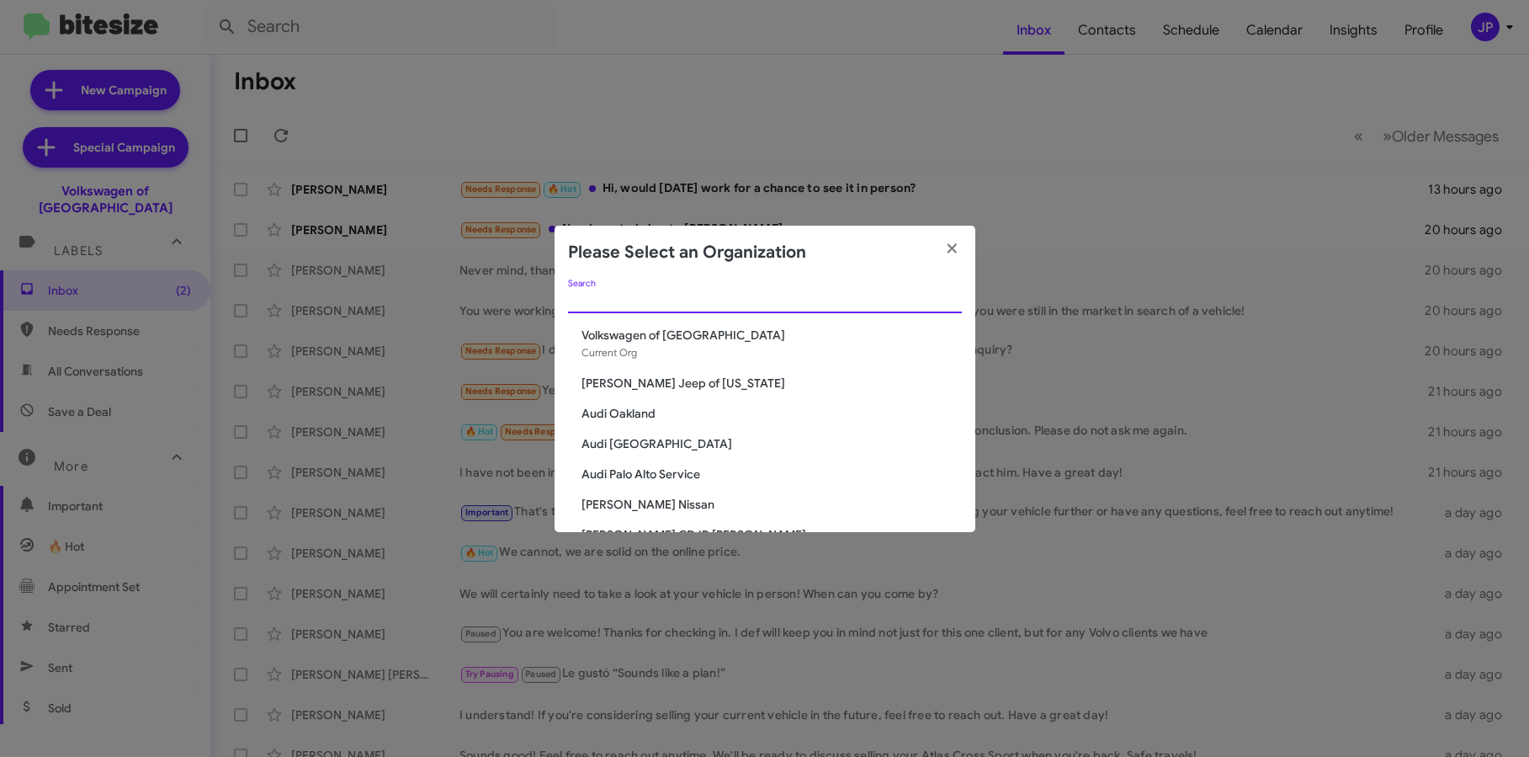
click at [629, 306] on input "Search" at bounding box center [765, 300] width 394 height 13
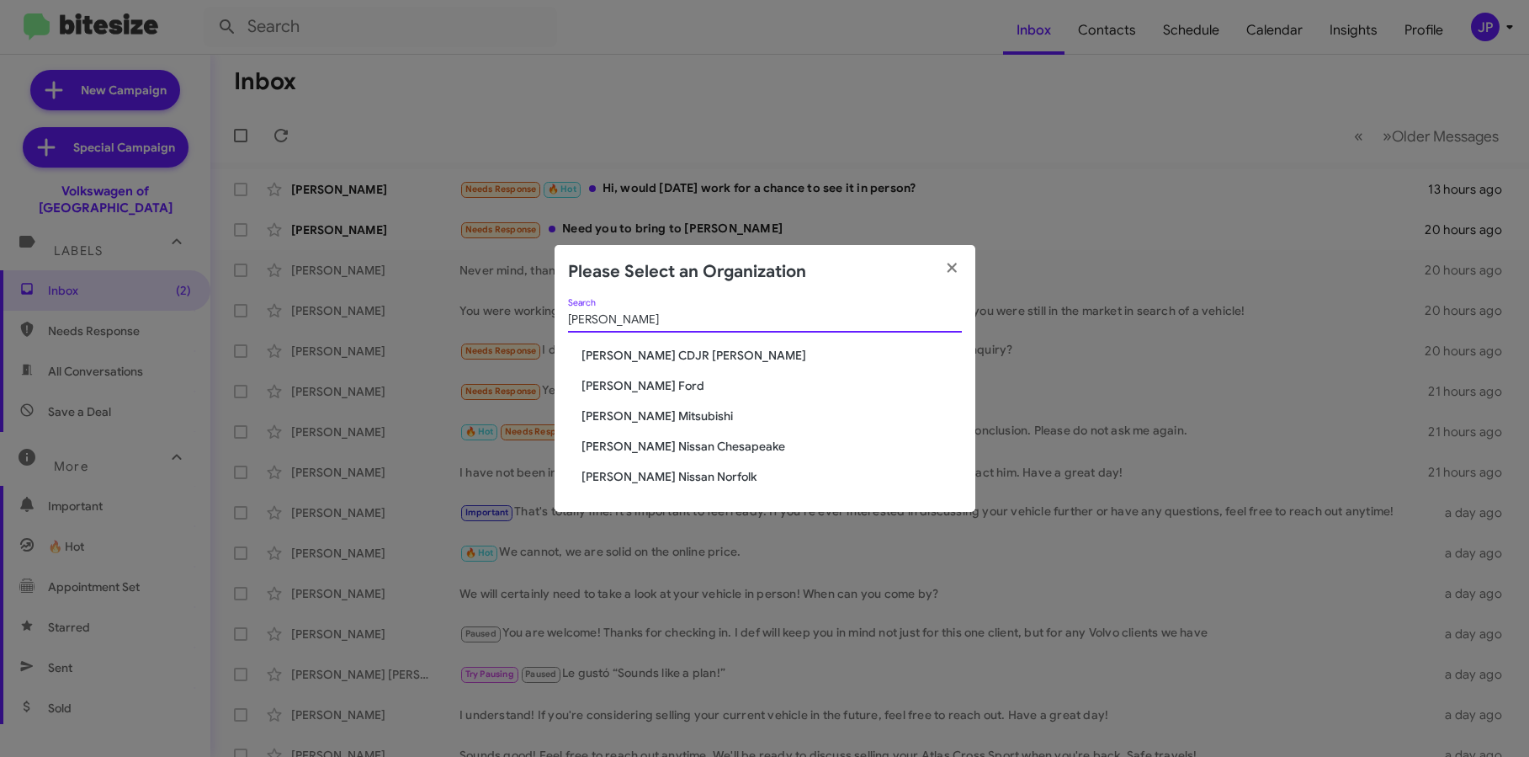
type input "Banister"
click at [632, 392] on span "[PERSON_NAME] Ford" at bounding box center [772, 385] width 380 height 17
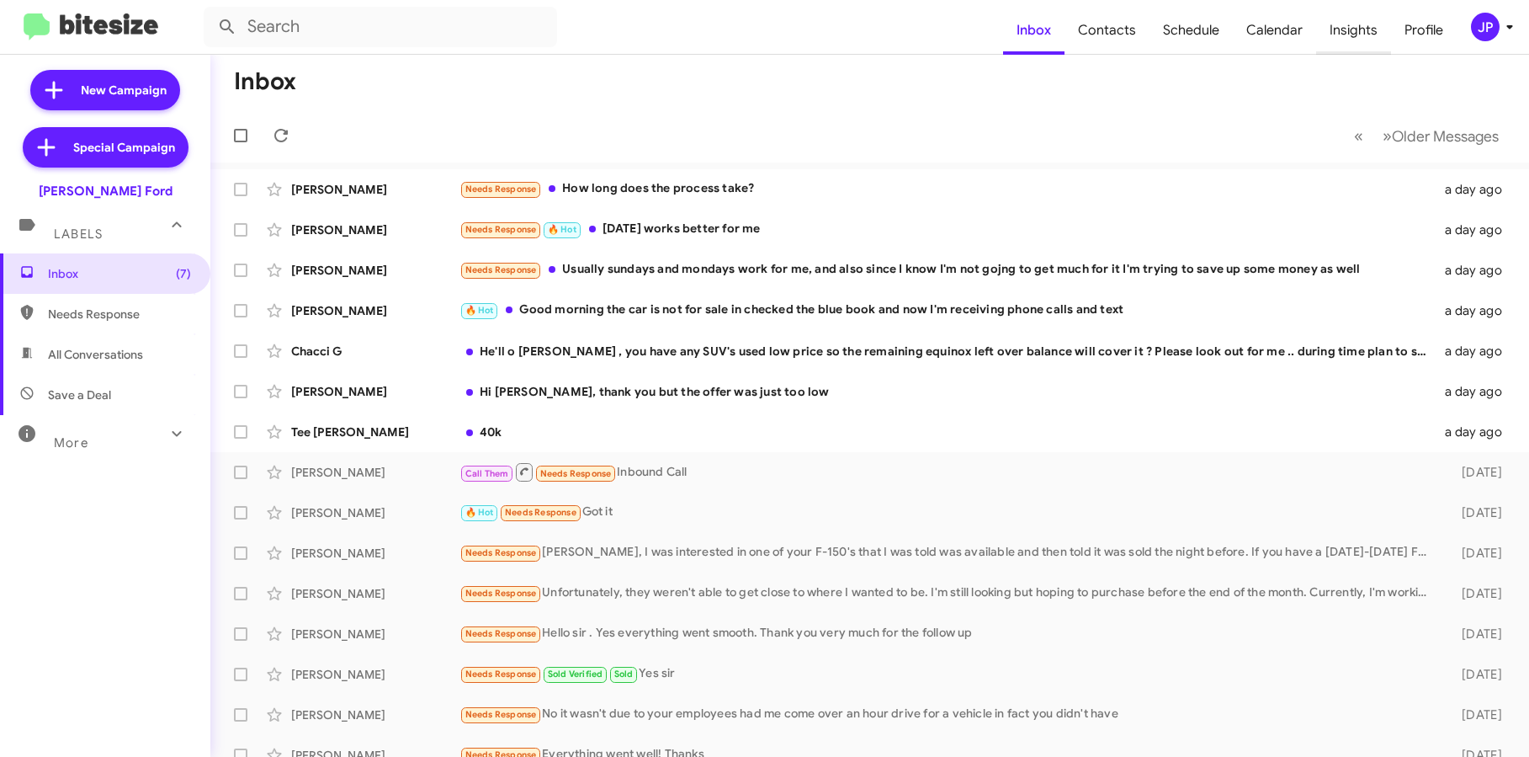
click at [1359, 31] on span "Insights" at bounding box center [1353, 30] width 75 height 49
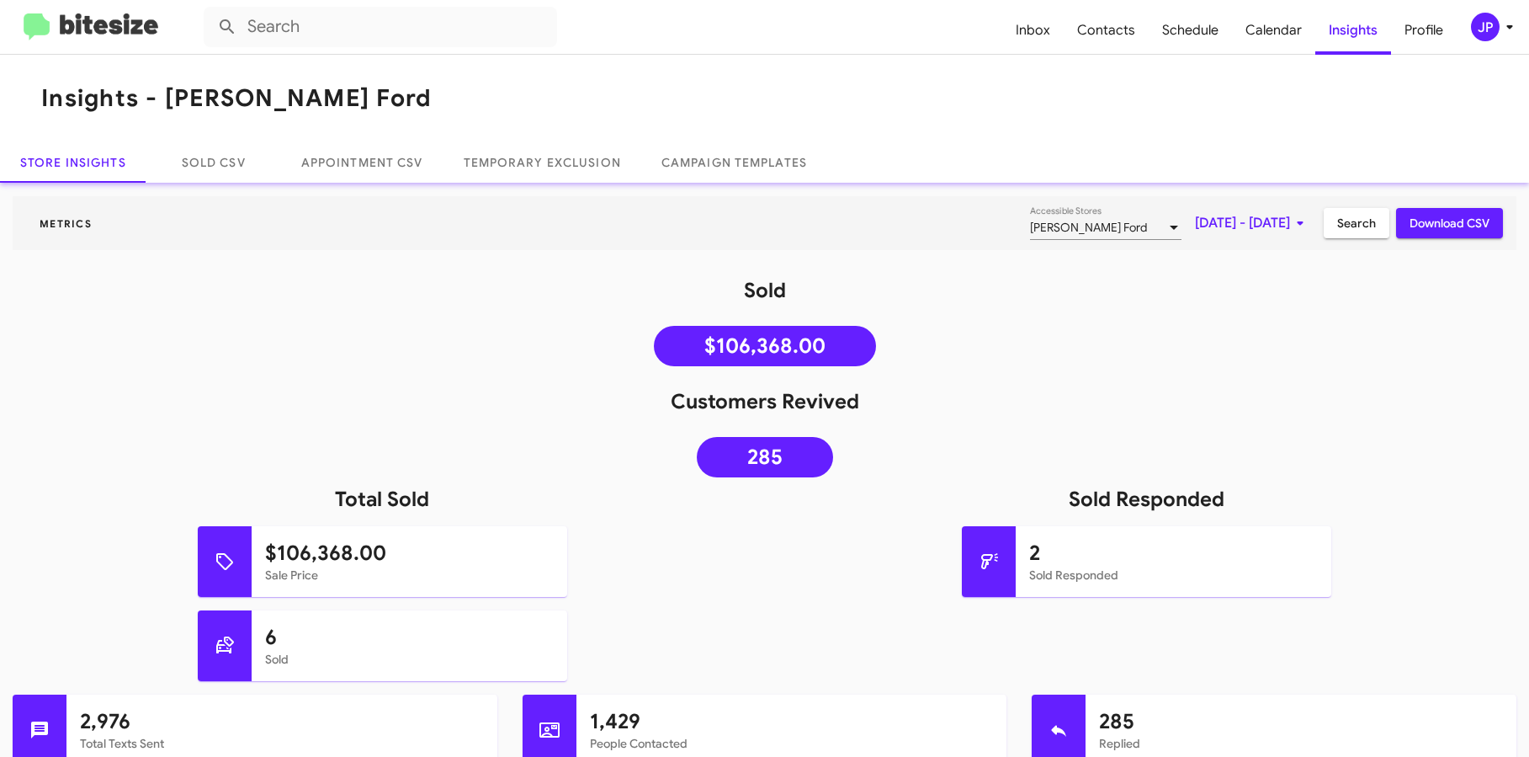
scroll to position [787, 0]
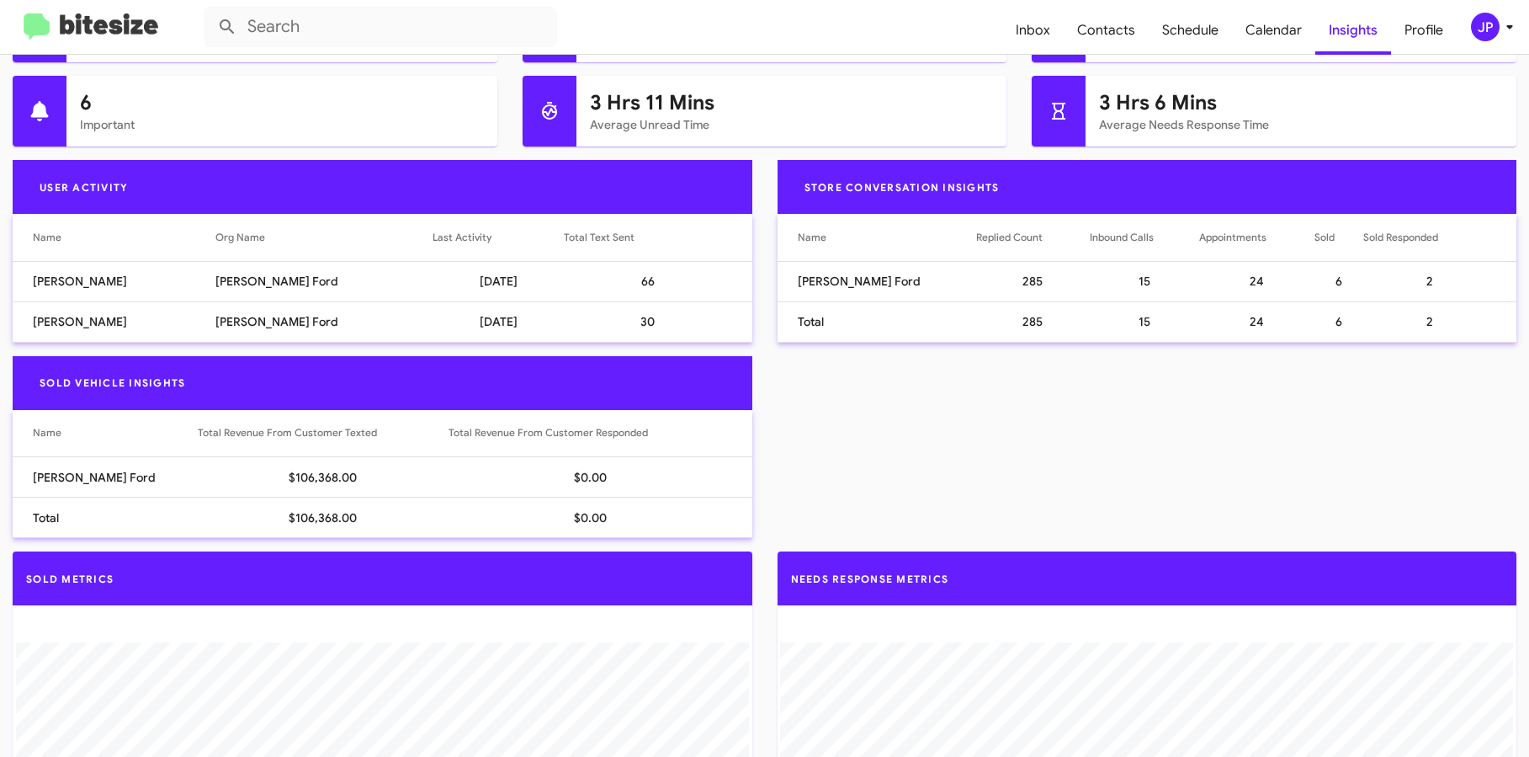
click at [438, 244] on div "Last Activity" at bounding box center [462, 237] width 59 height 17
click at [438, 239] on div "Last Activity" at bounding box center [462, 237] width 59 height 17
click at [437, 229] on div "Last Activity" at bounding box center [462, 237] width 59 height 17
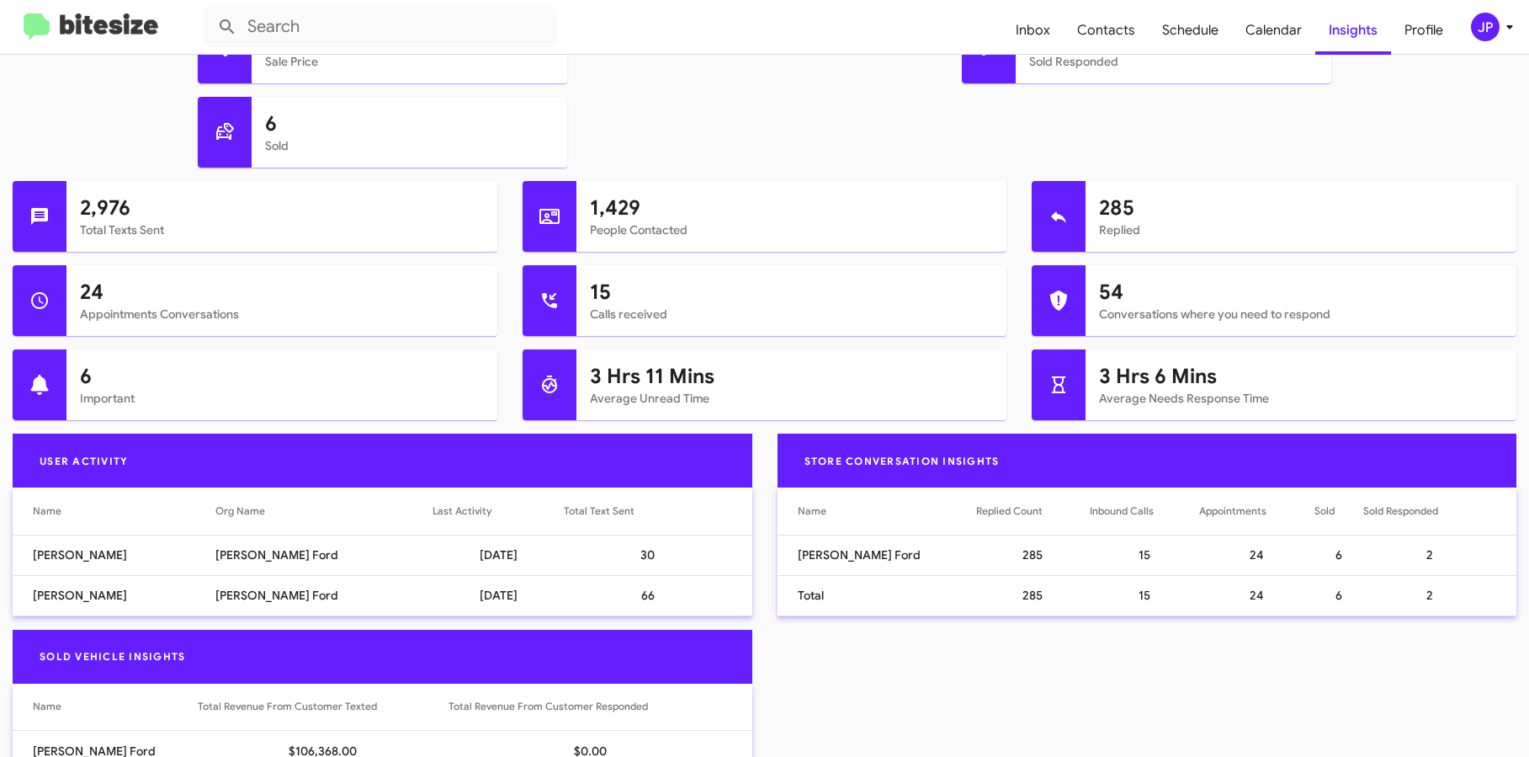
scroll to position [226, 0]
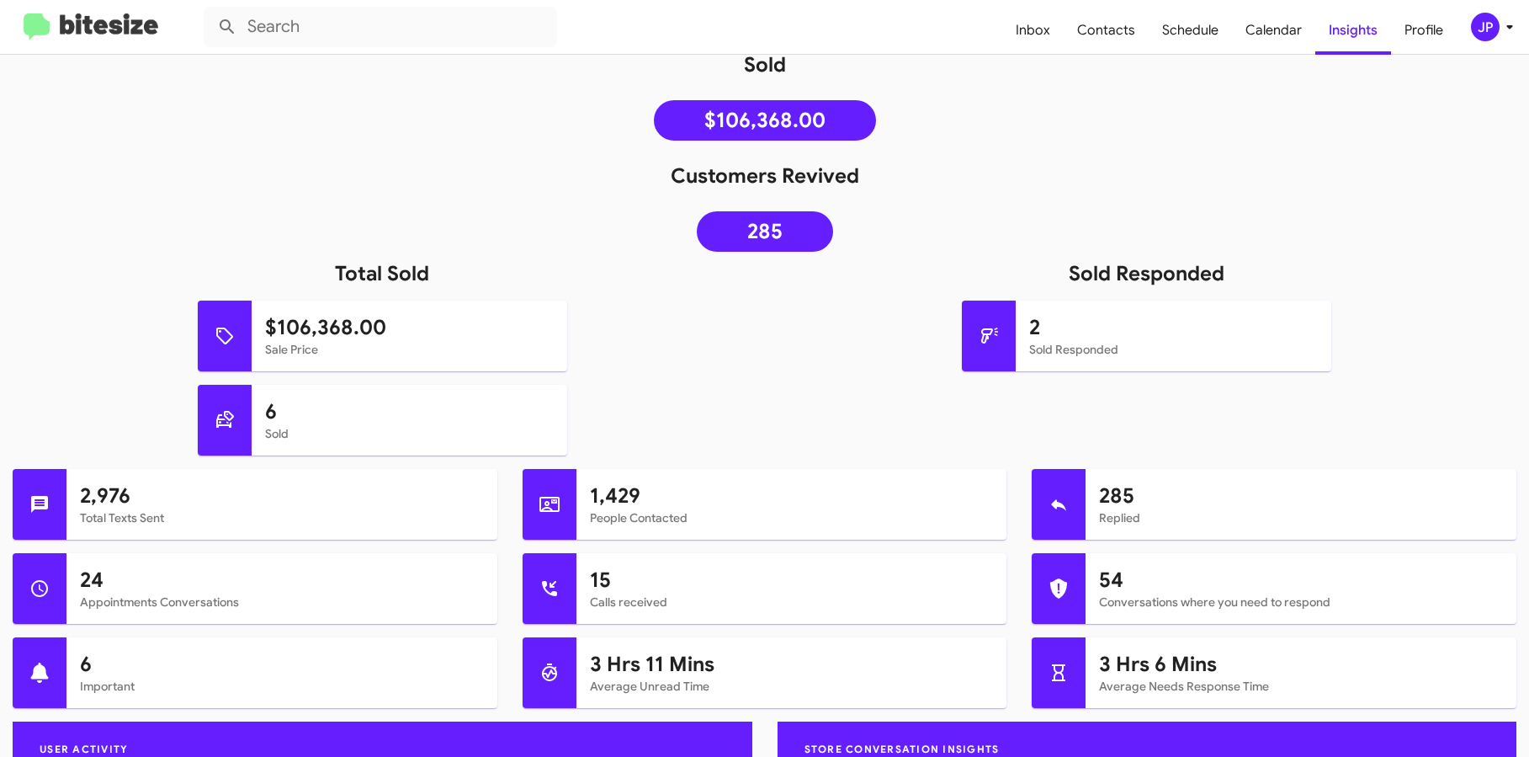
click at [93, 29] on img at bounding box center [91, 27] width 135 height 28
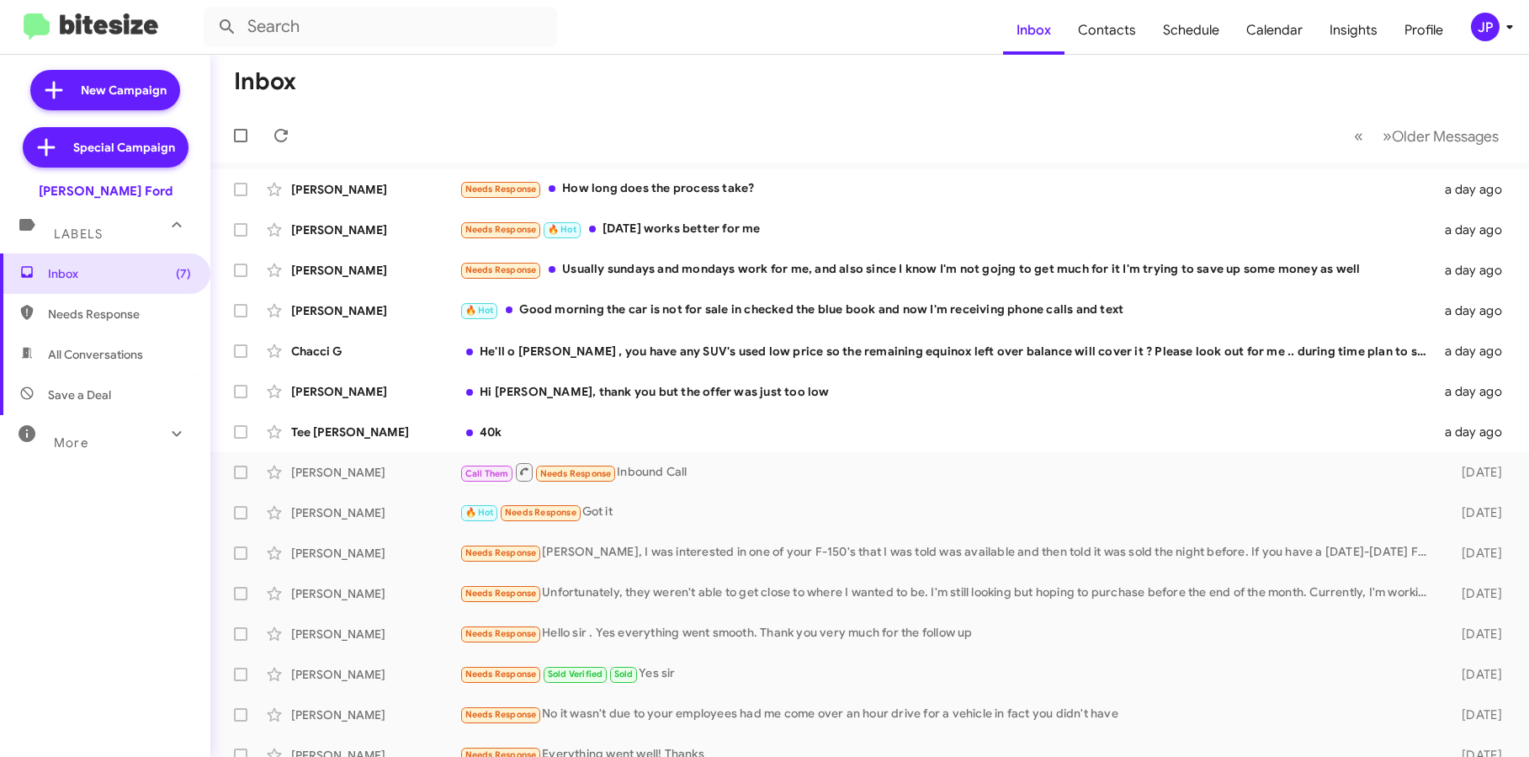
click at [1508, 13] on span "JP" at bounding box center [1496, 27] width 51 height 29
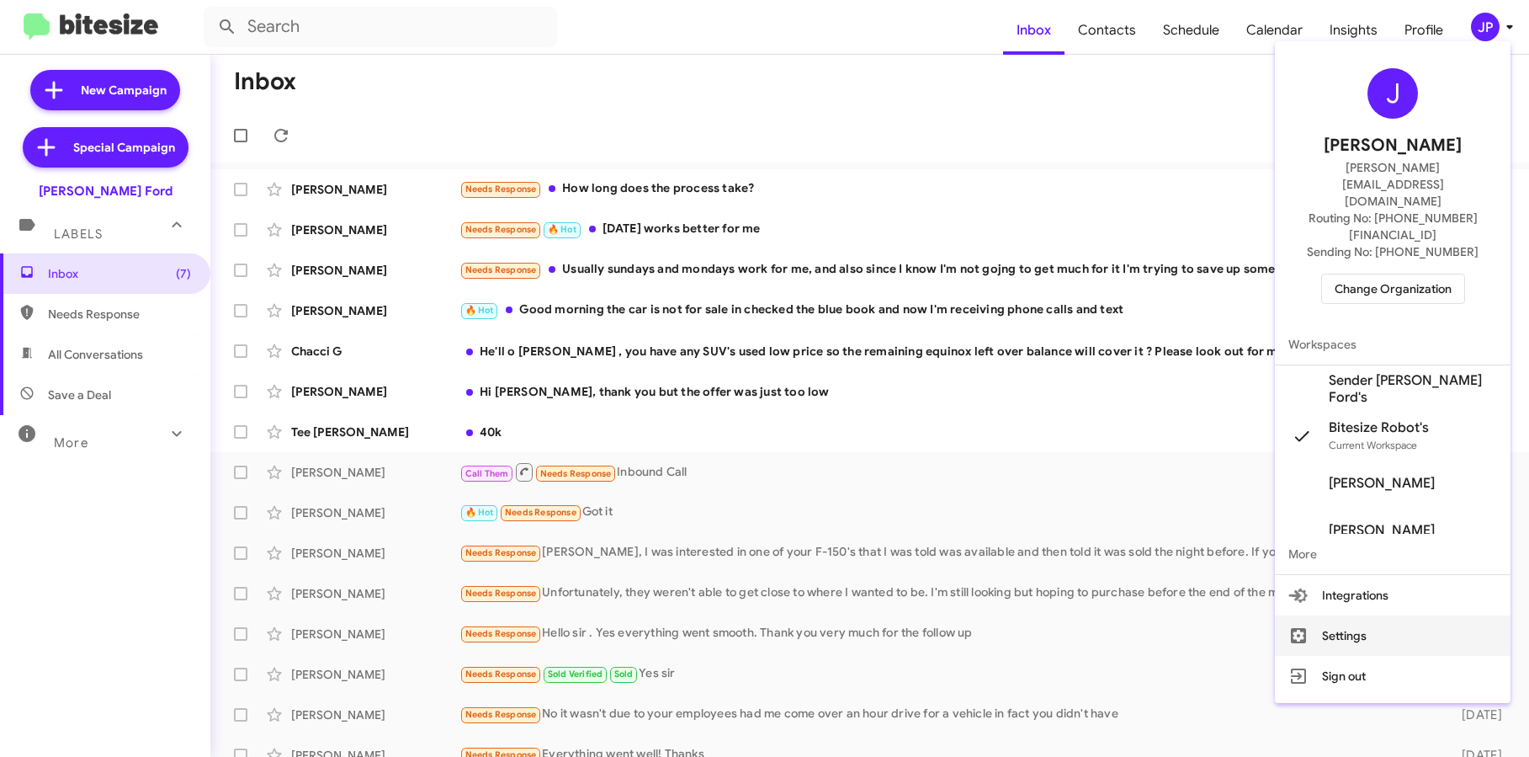
click at [1420, 615] on button "Settings" at bounding box center [1393, 635] width 236 height 40
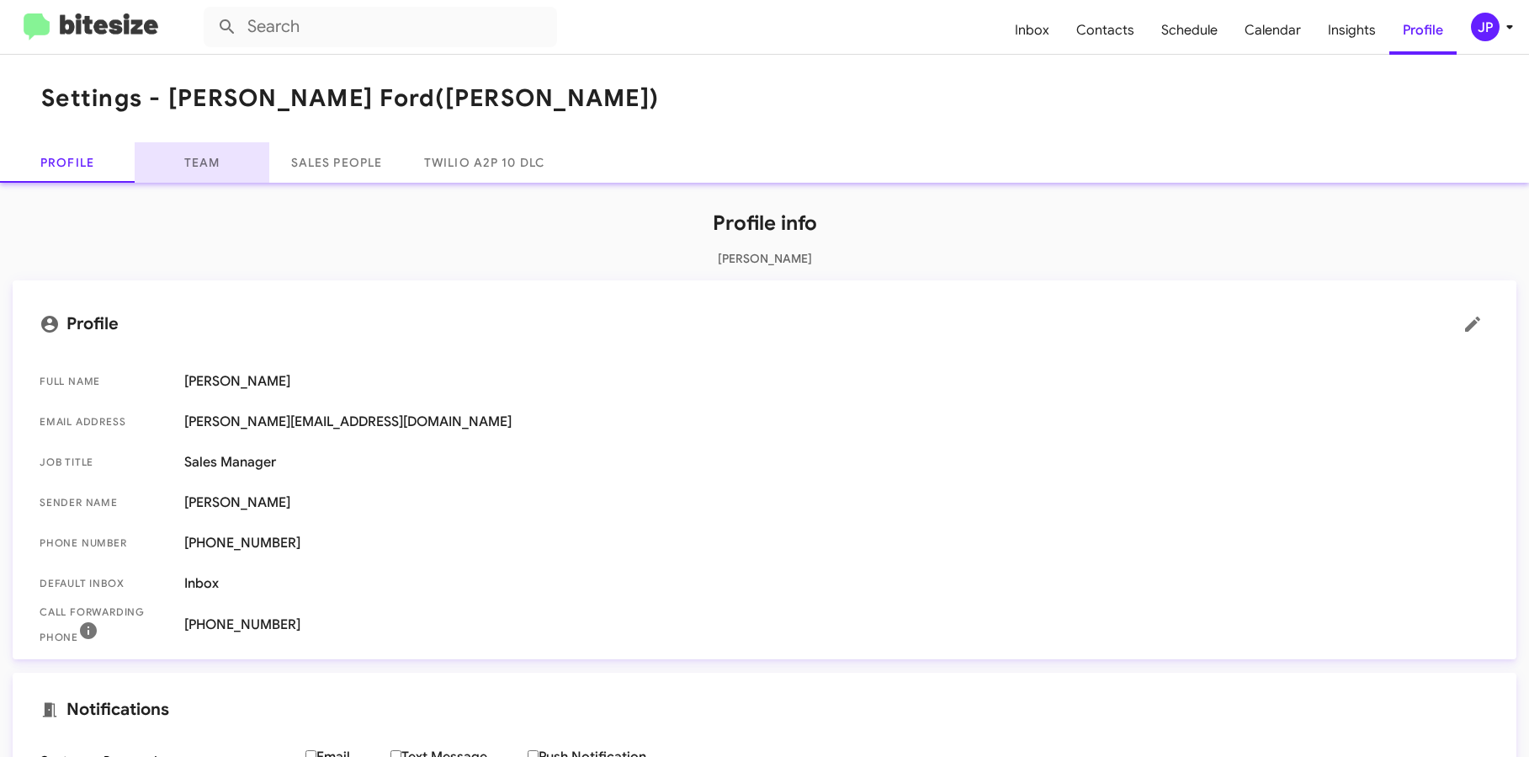
click at [234, 168] on link "Team" at bounding box center [202, 162] width 135 height 40
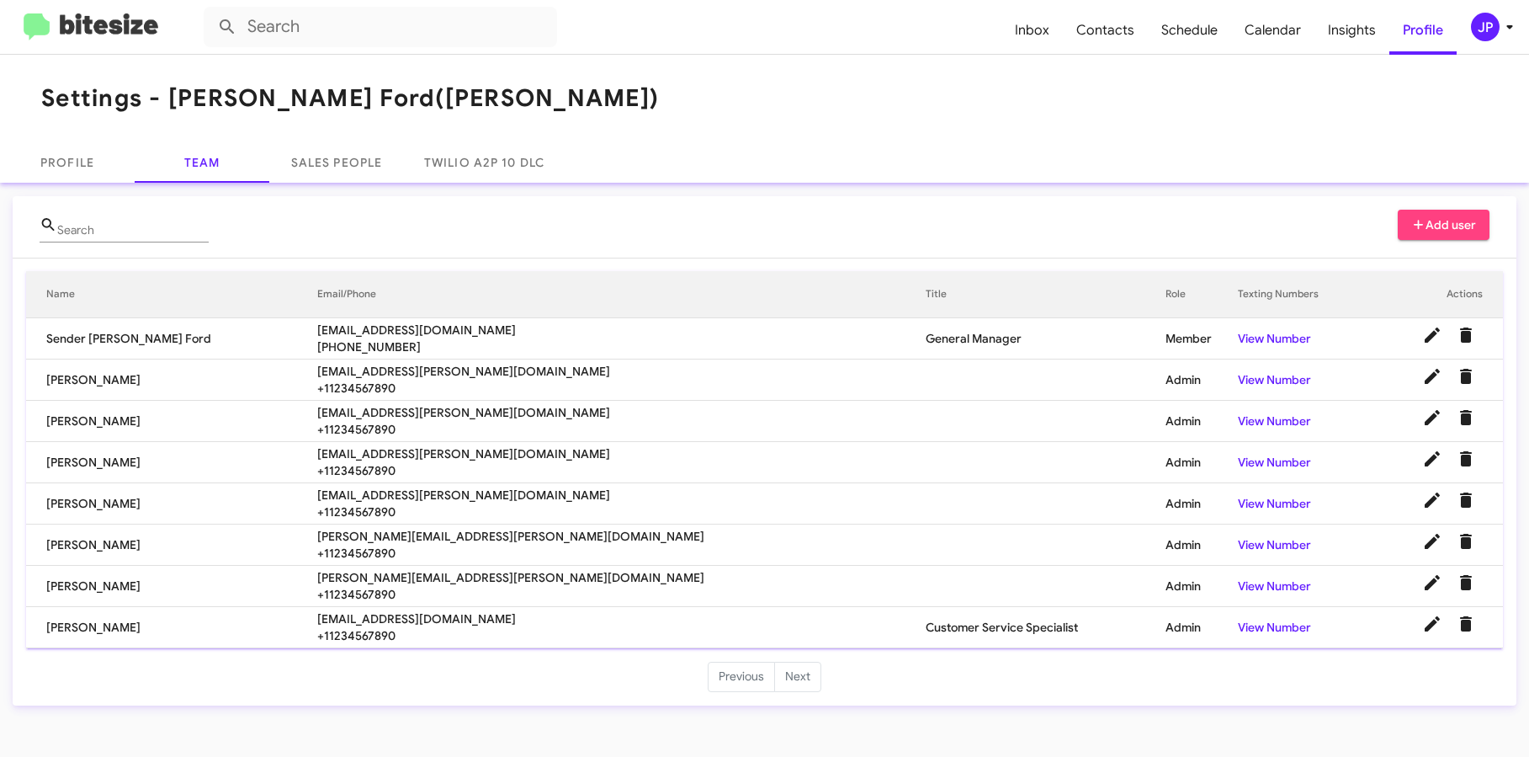
click at [1491, 37] on div "JP" at bounding box center [1485, 27] width 29 height 29
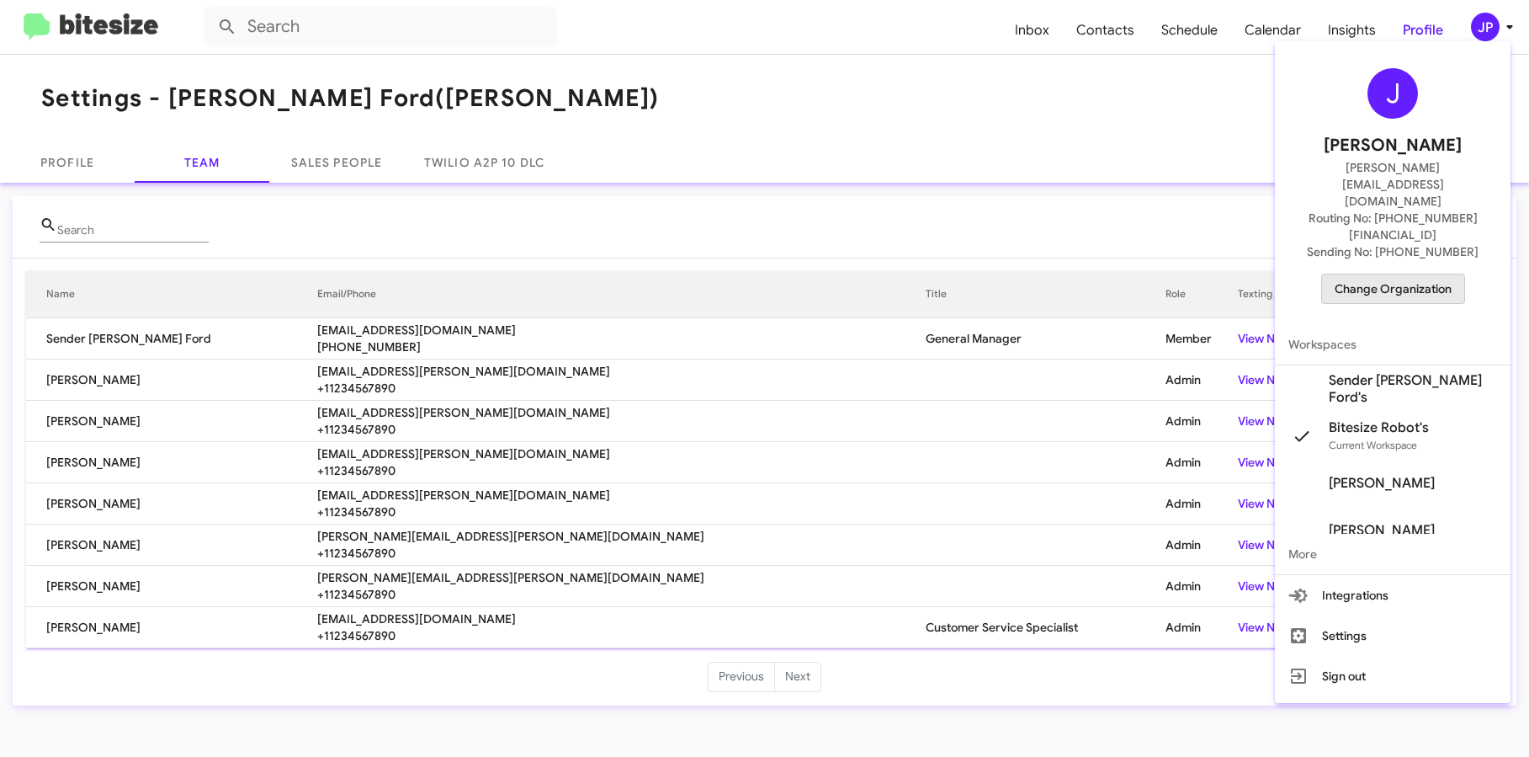
click at [1428, 274] on span "Change Organization" at bounding box center [1393, 288] width 117 height 29
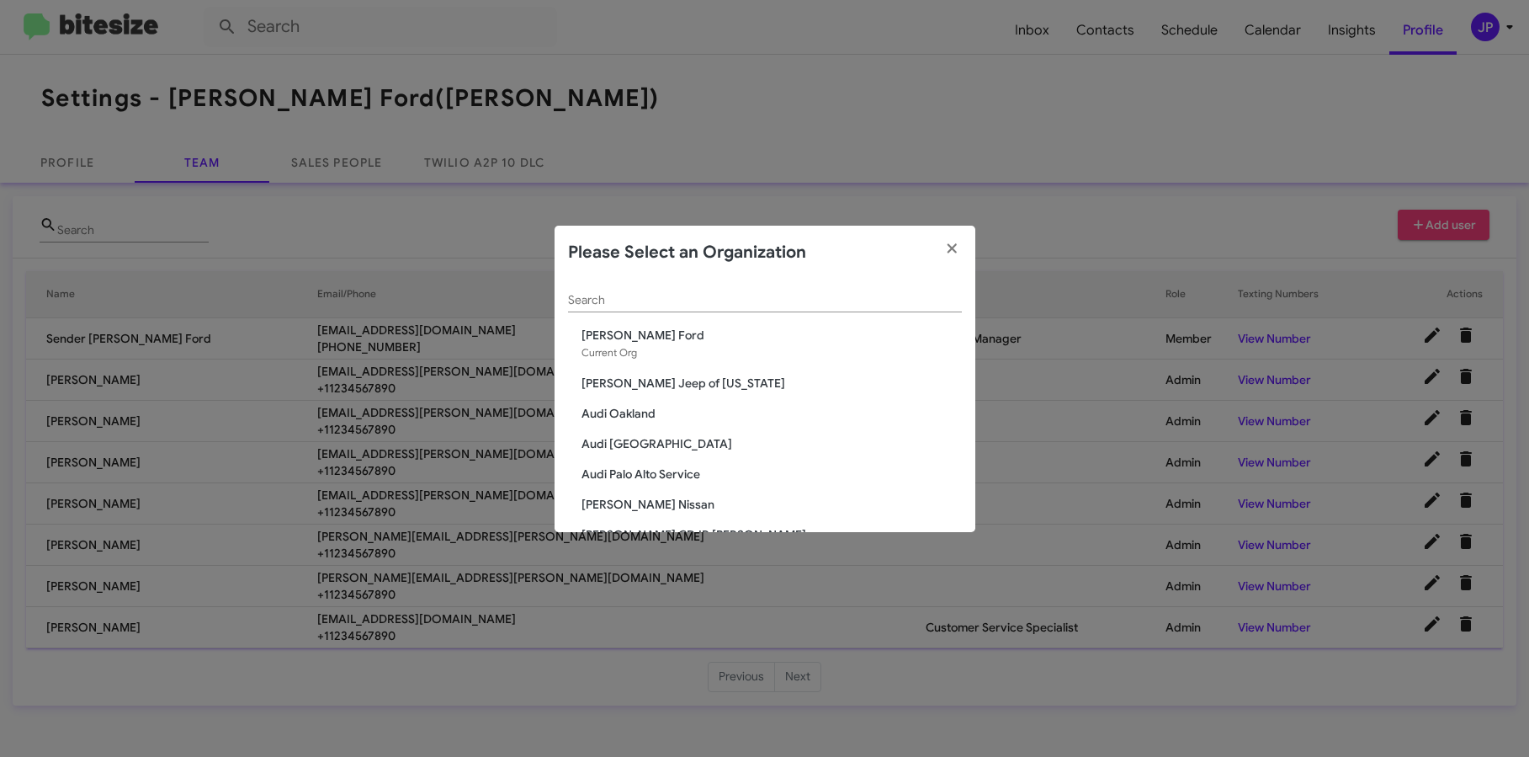
click at [761, 301] on input "Search" at bounding box center [765, 300] width 394 height 13
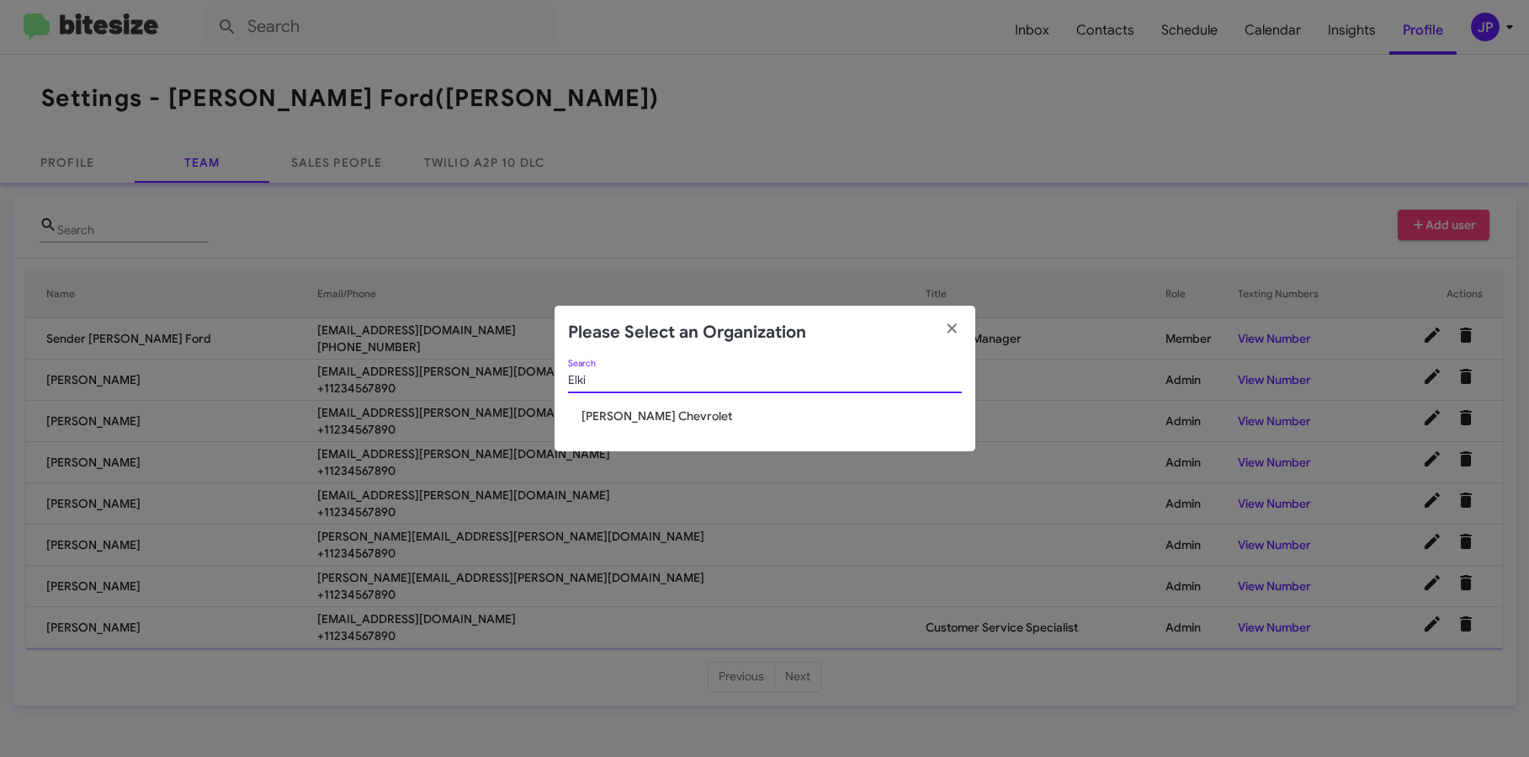
type input "Elki"
click at [609, 411] on span "[PERSON_NAME] Chevrolet" at bounding box center [772, 415] width 380 height 17
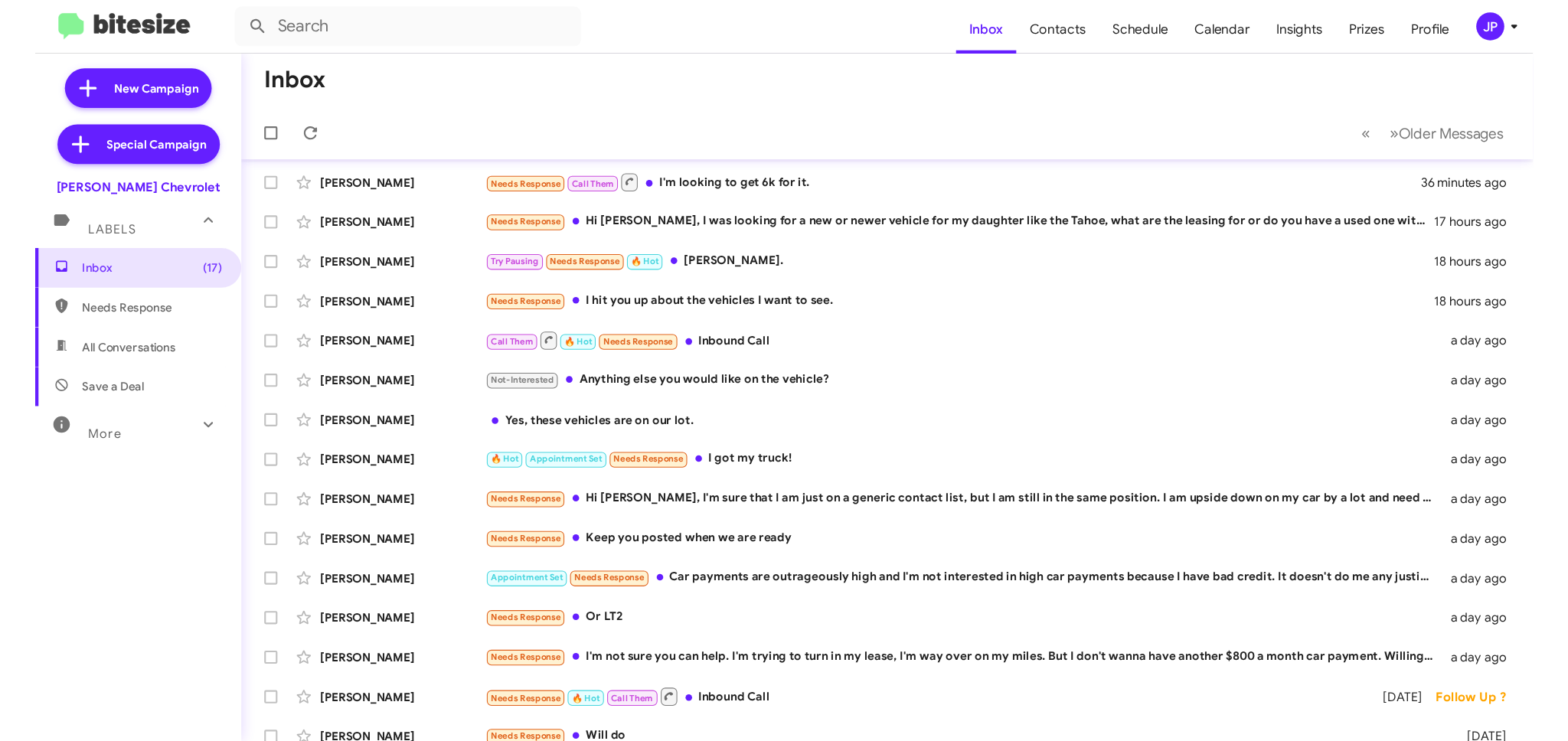
scroll to position [6, 0]
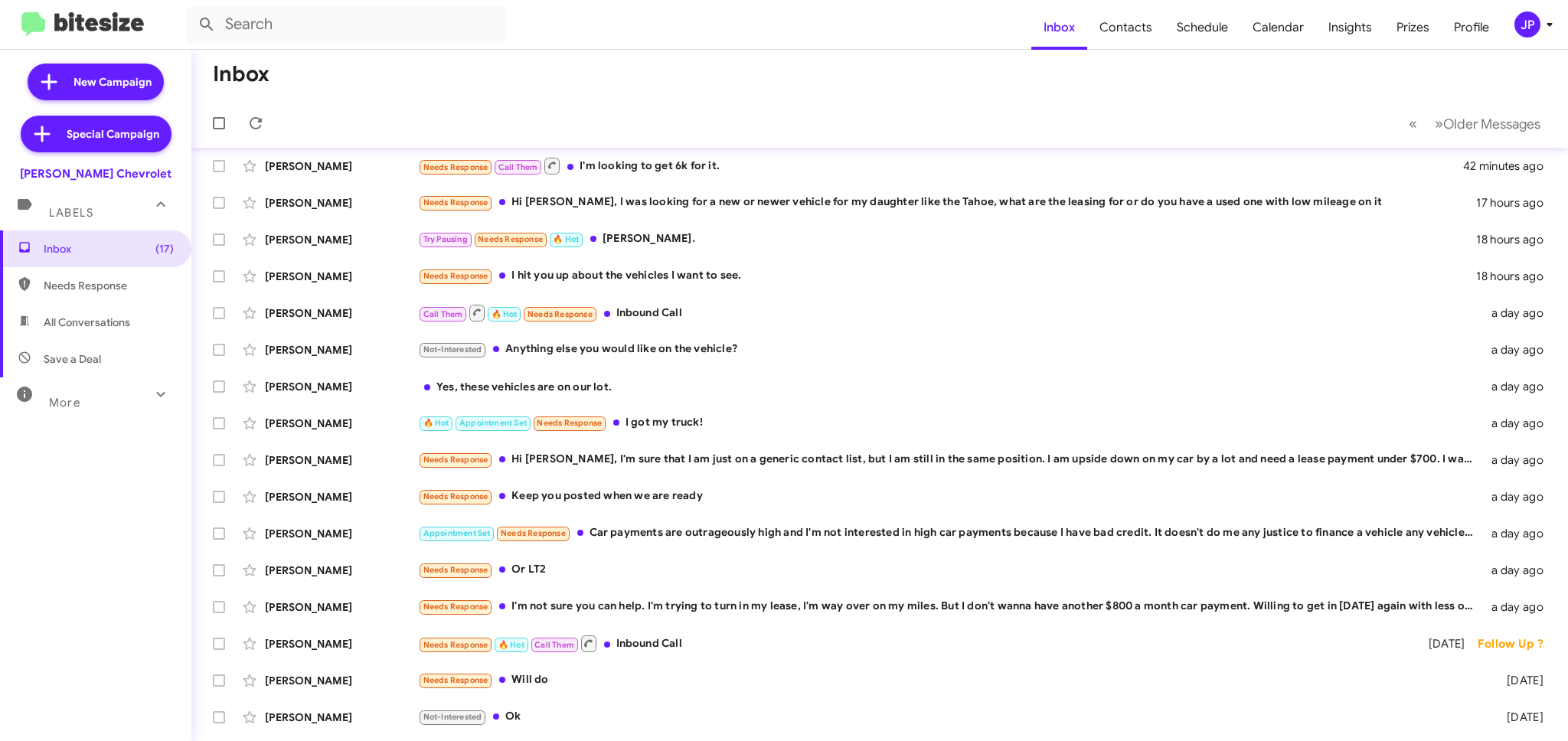
click at [1391, 32] on div "JP" at bounding box center [1527, 25] width 26 height 26
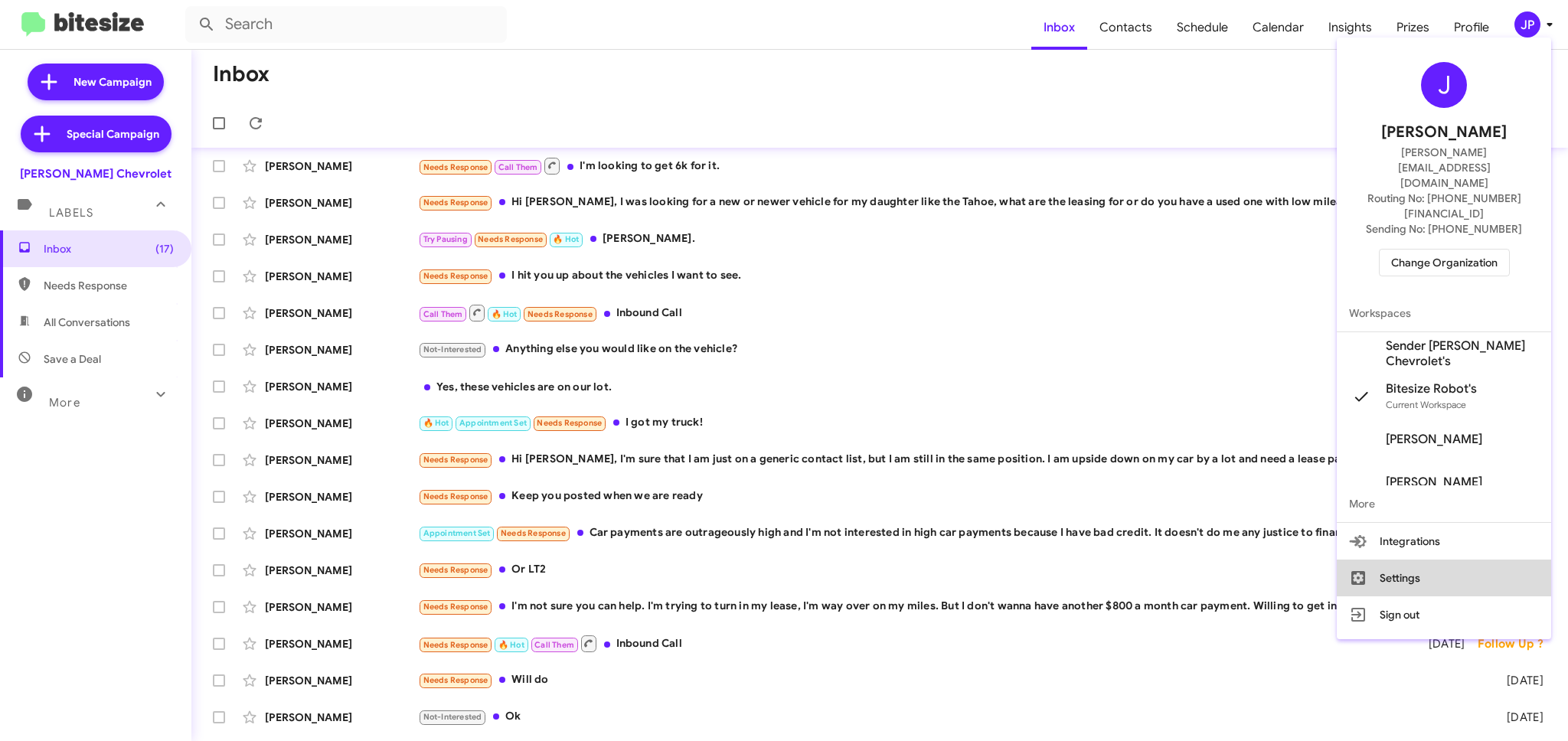
click at [1391, 559] on button "Settings" at bounding box center [1444, 577] width 215 height 36
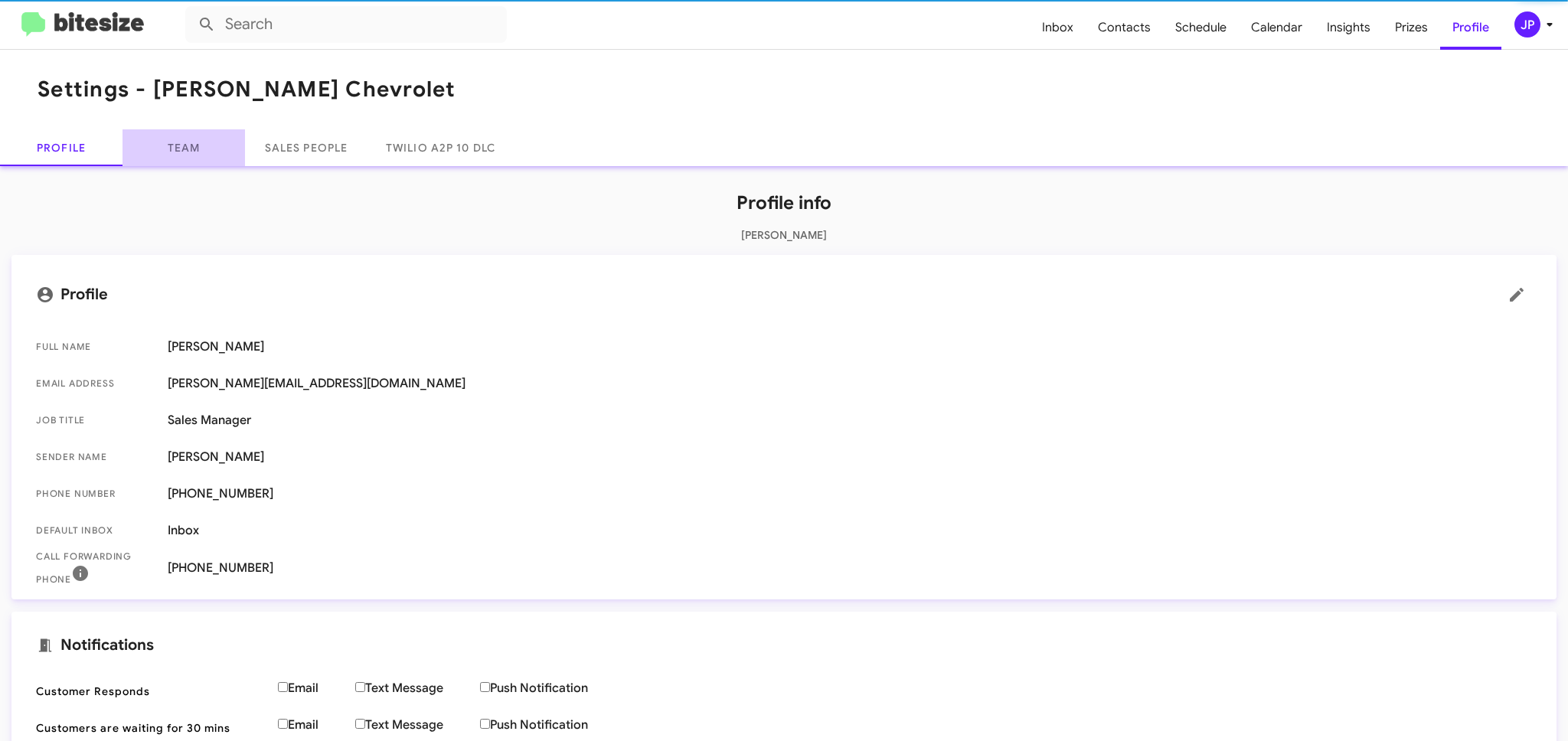
click at [181, 143] on link "Team" at bounding box center [184, 147] width 123 height 36
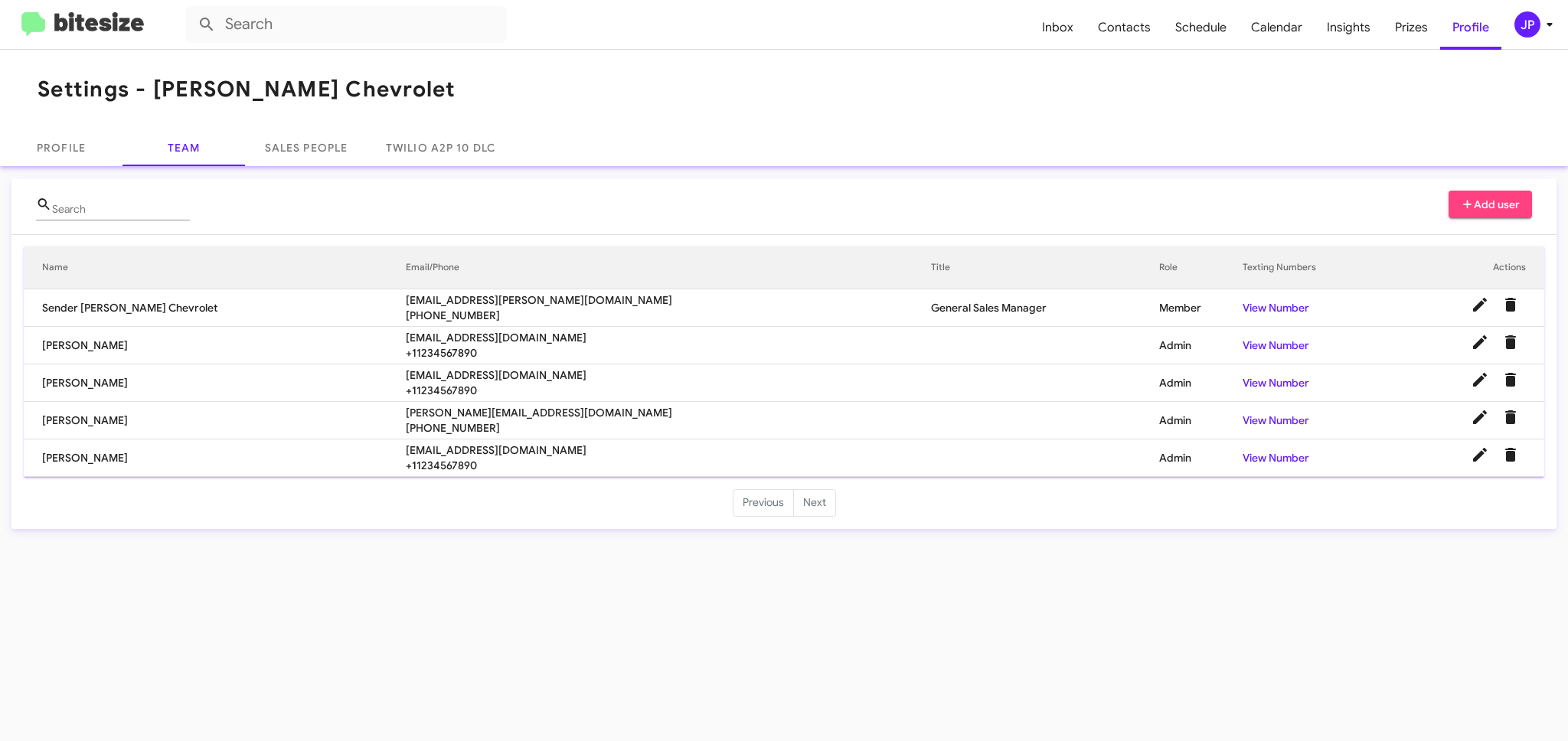
click at [459, 341] on span "jonathancenteno@elkinschevrolet.com" at bounding box center [668, 337] width 525 height 15
click at [462, 340] on span "jonathancenteno@elkinschevrolet.com" at bounding box center [668, 337] width 525 height 15
click at [449, 338] on span "jonathancenteno@elkinschevrolet.com" at bounding box center [668, 337] width 525 height 15
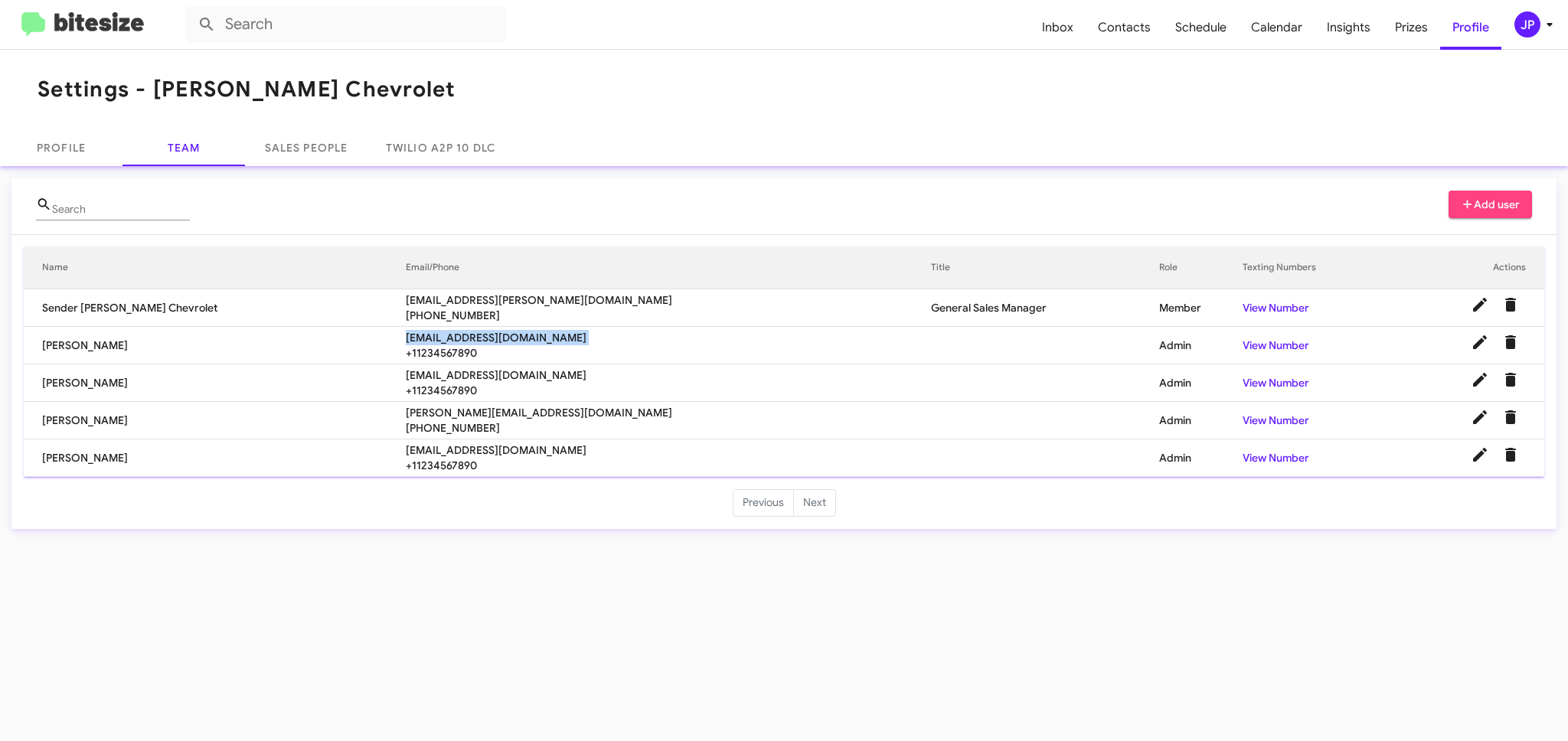
click at [449, 338] on span "jonathancenteno@elkinschevrolet.com" at bounding box center [668, 337] width 525 height 15
copy span "jonathancenteno@elkinschevrolet.com"
click at [422, 372] on span "richardkobrin@elkinschevrolet.com" at bounding box center [668, 375] width 525 height 15
click at [422, 371] on span "richardkobrin@elkinschevrolet.com" at bounding box center [668, 375] width 525 height 15
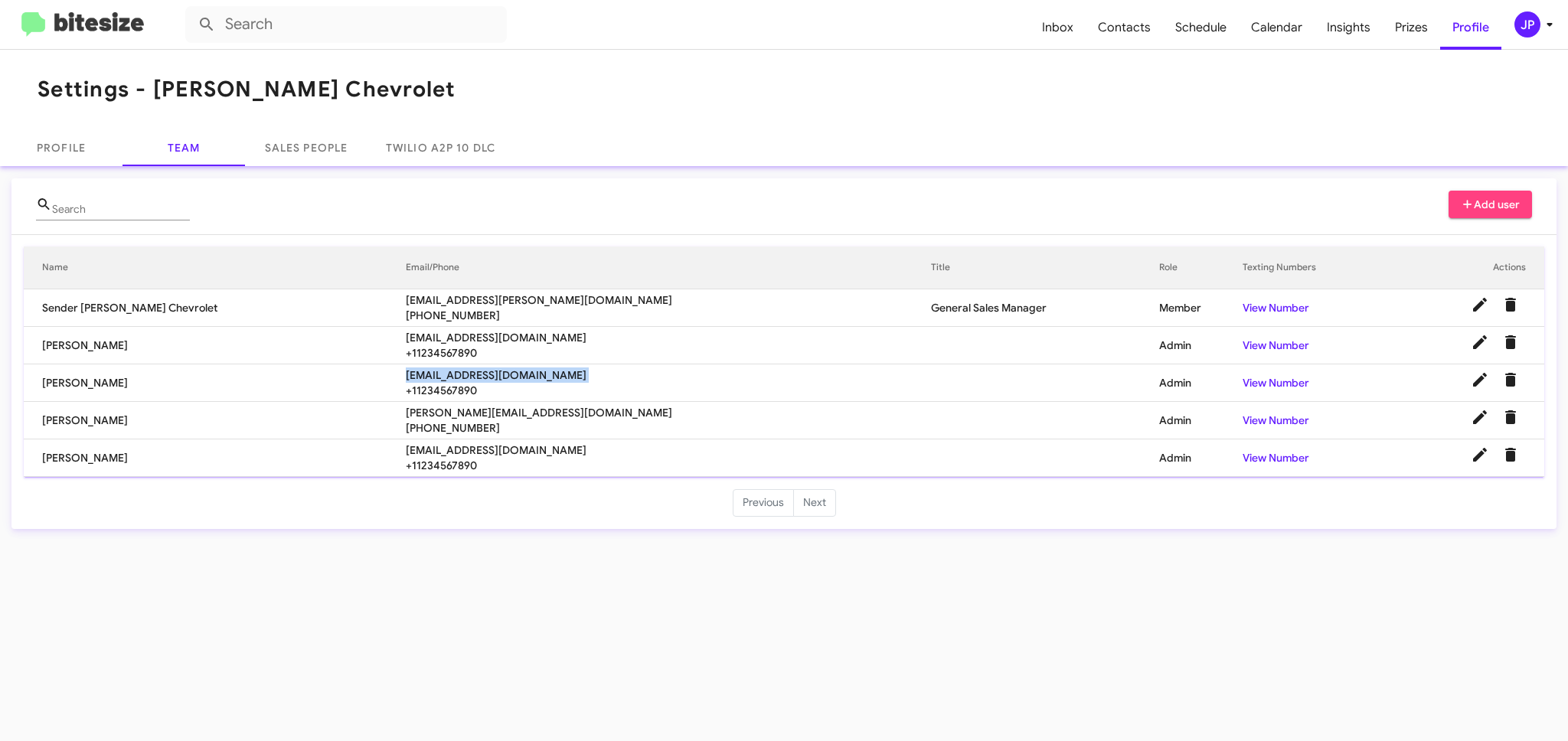
click at [422, 371] on span "richardkobrin@elkinschevrolet.com" at bounding box center [668, 375] width 525 height 15
copy span "richardkobrin@elkinschevrolet.com"
click at [422, 413] on span "adamelkins@elkinschevrolet.com" at bounding box center [668, 412] width 525 height 15
click at [417, 416] on span "adamelkins@elkinschevrolet.com" at bounding box center [668, 412] width 525 height 15
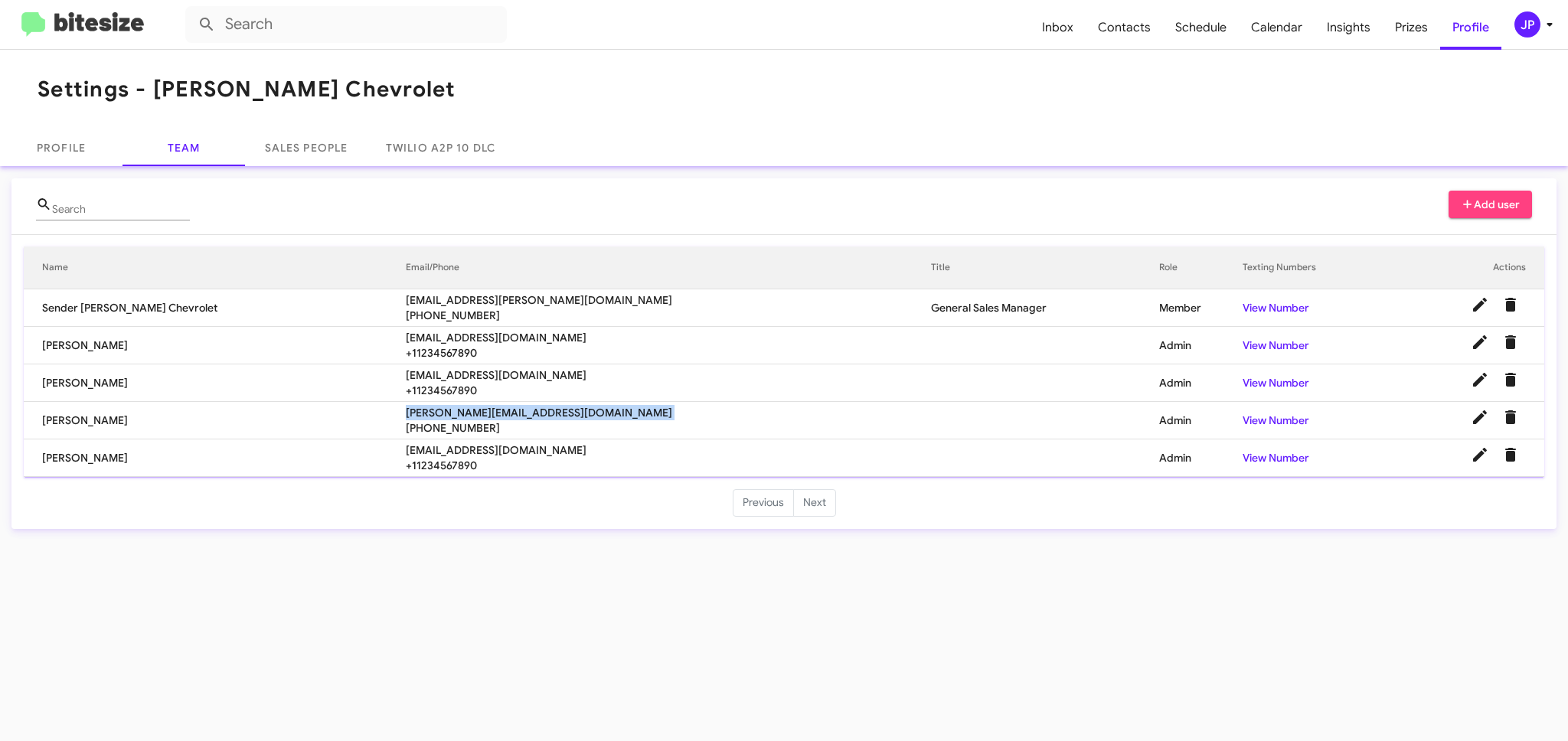
copy span "adamelkins@elkinschevrolet.com"
click at [427, 446] on span "rebeccatemprano@elkinschevrolet.com" at bounding box center [668, 450] width 525 height 15
copy span "rebeccatemprano@elkinschevrolet.com"
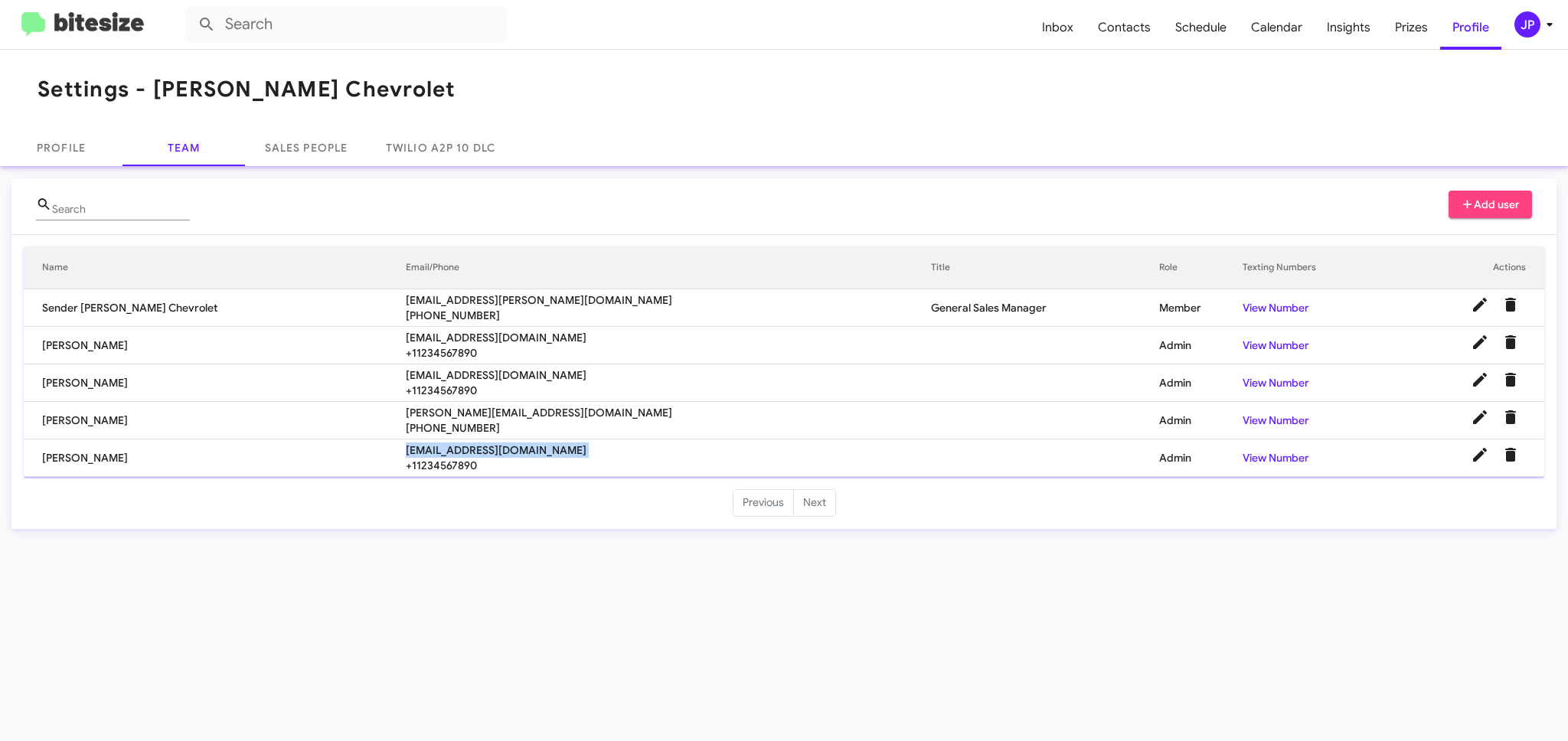
click at [94, 26] on img at bounding box center [83, 25] width 123 height 25
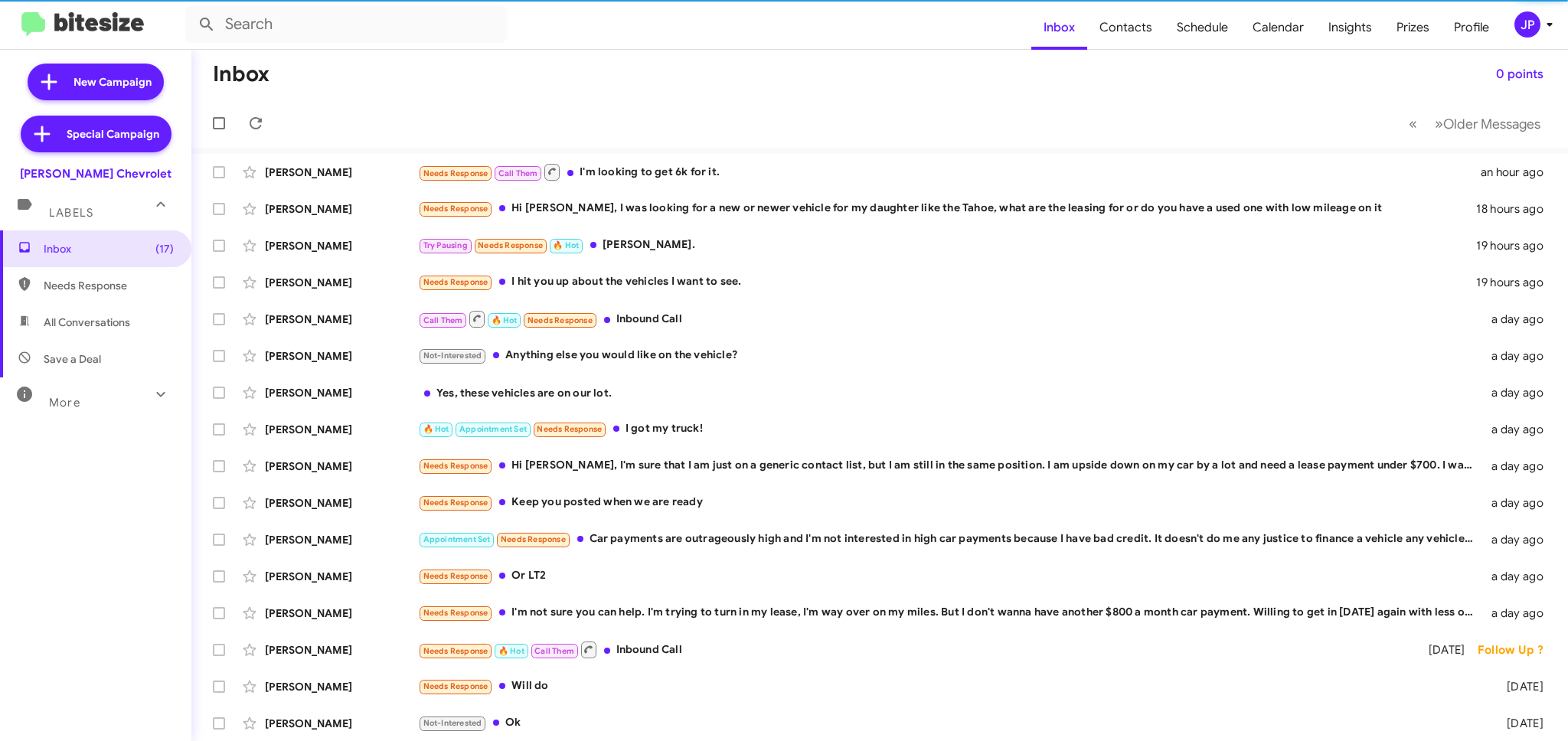
click at [1391, 39] on mat-toolbar "Inbox Contacts Schedule Calendar Insights Prizes Profile JP" at bounding box center [784, 25] width 1568 height 49
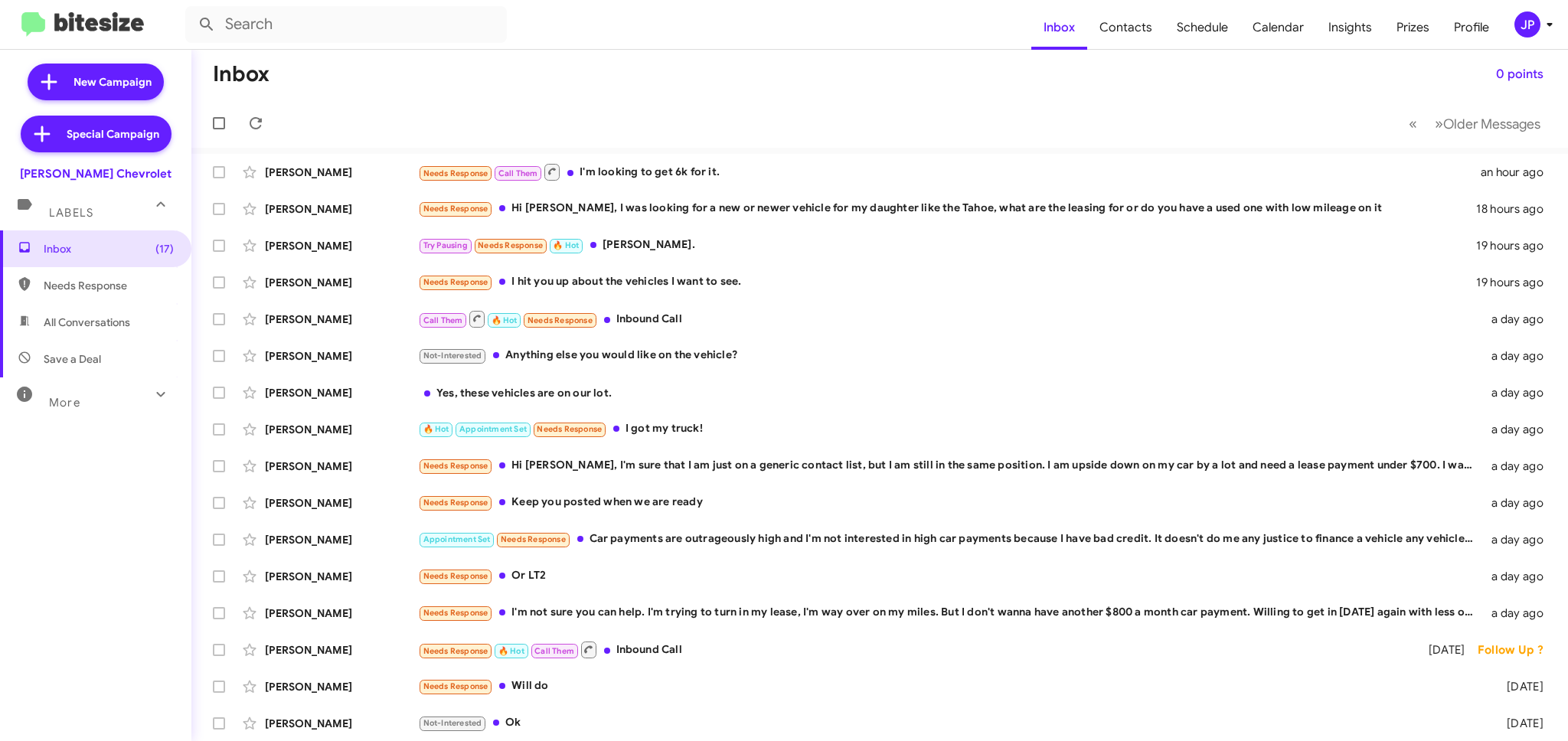
click at [1391, 28] on div "JP" at bounding box center [1527, 25] width 26 height 26
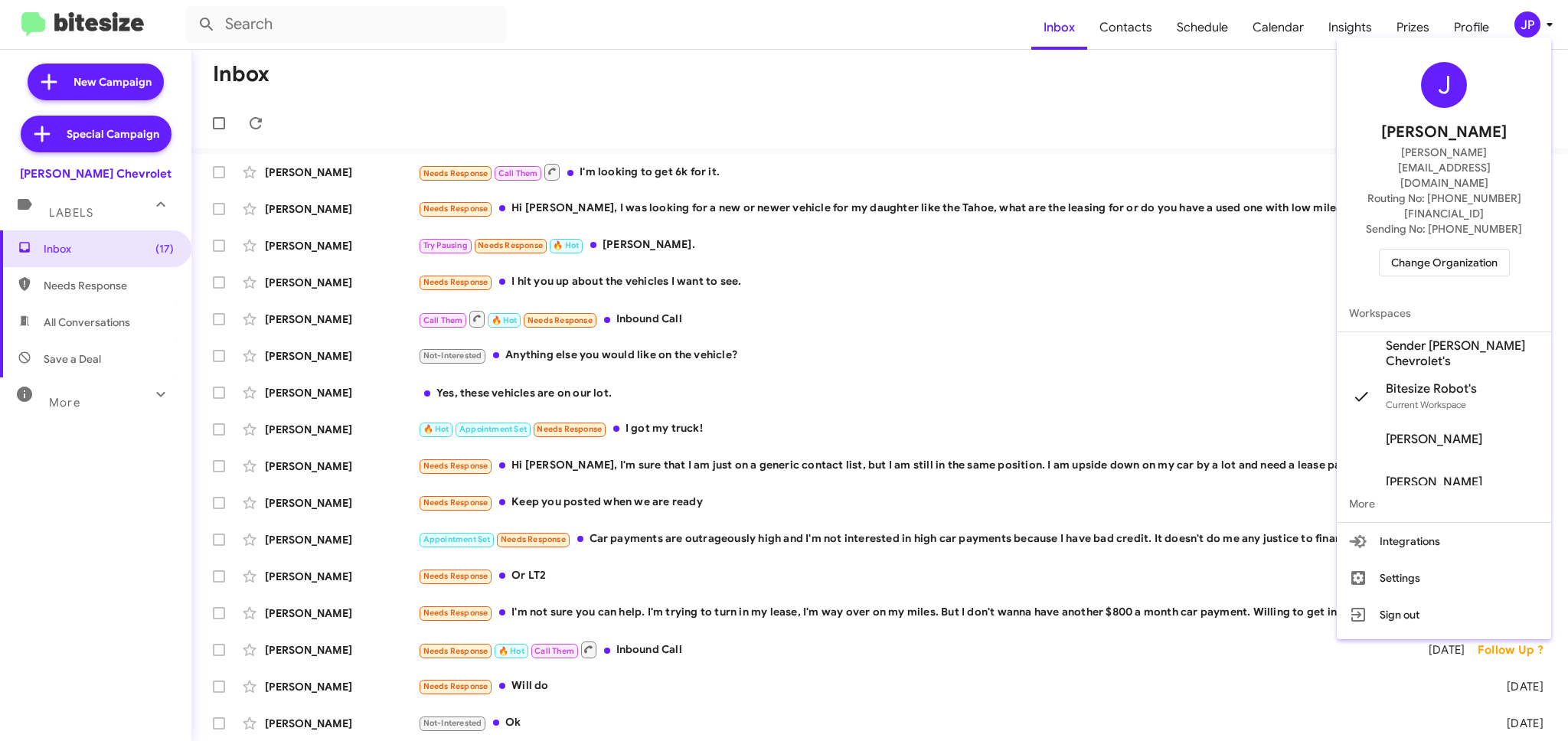
click at [1391, 249] on span "Change Organization" at bounding box center [1443, 262] width 106 height 26
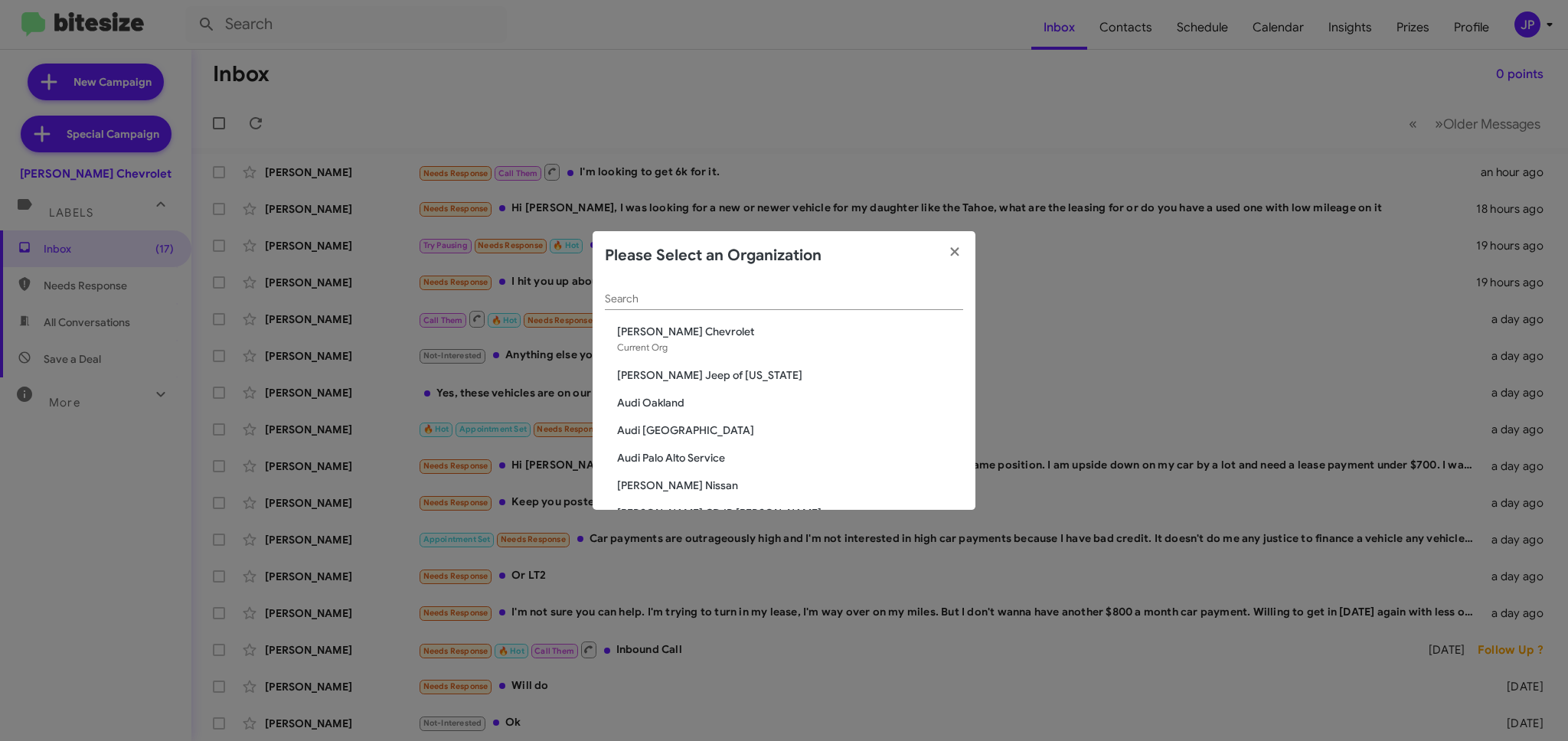
click at [940, 296] on input "Search" at bounding box center [784, 298] width 358 height 12
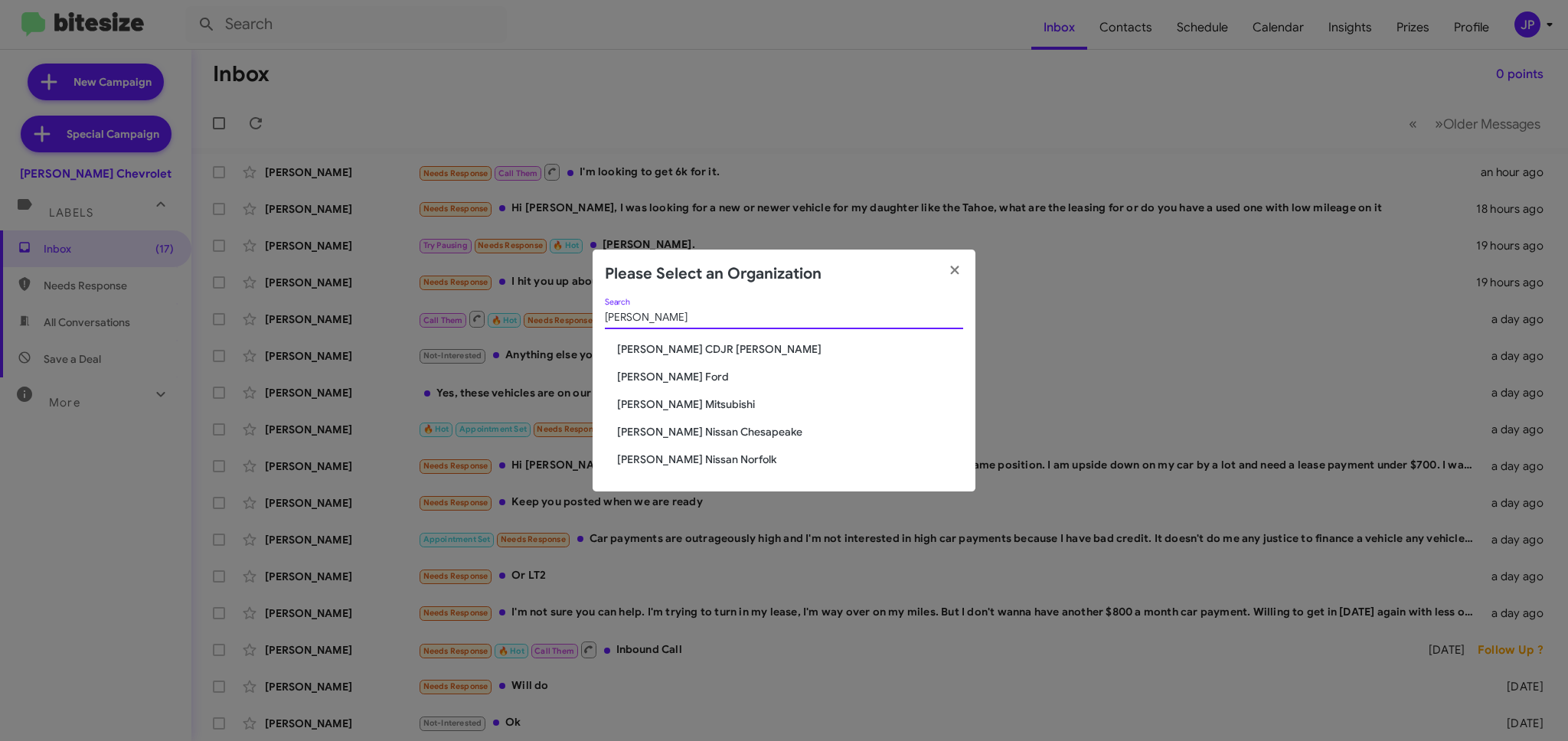
type input "Banister"
click at [685, 380] on span "[PERSON_NAME] Ford" at bounding box center [789, 376] width 346 height 15
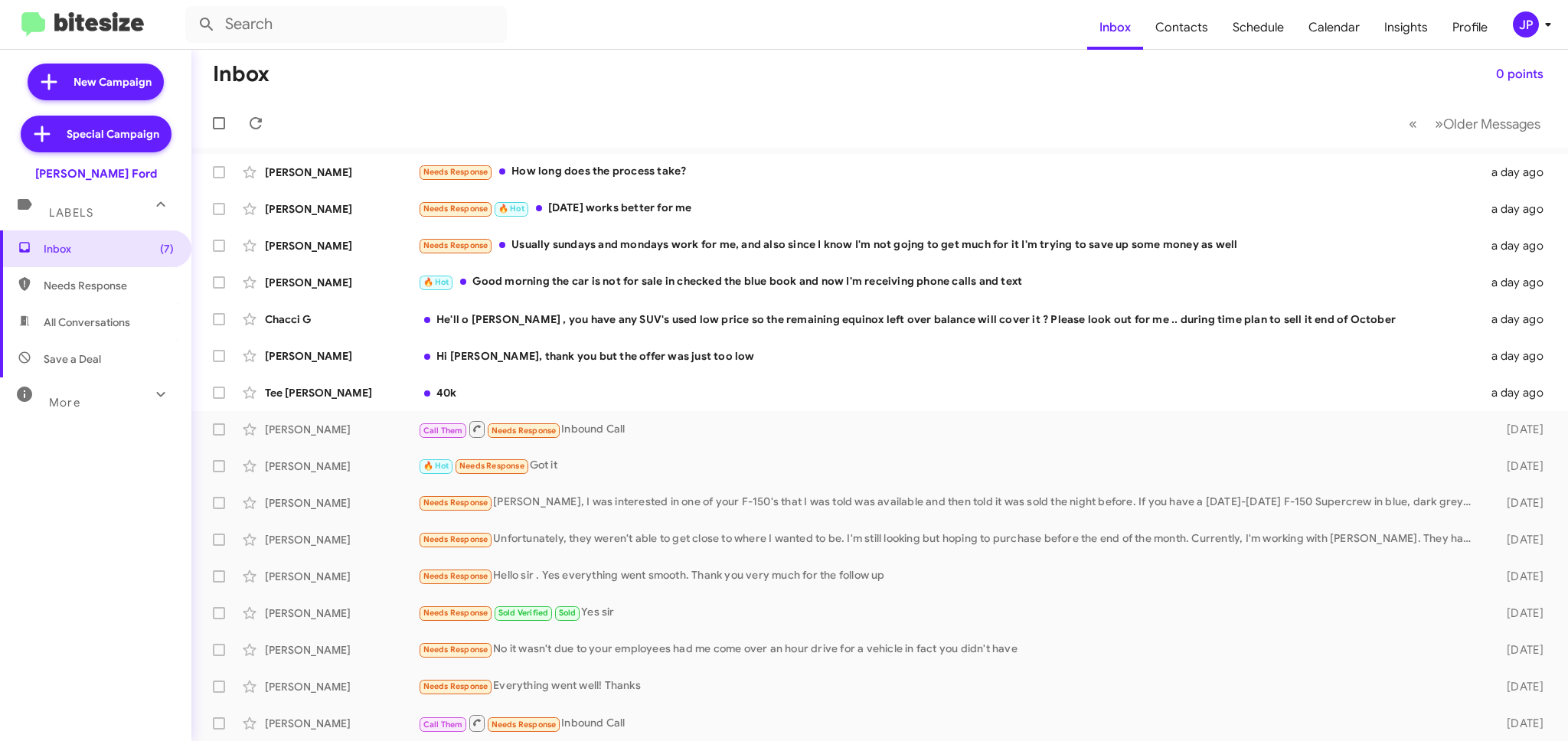
click at [1523, 29] on div "JP" at bounding box center [1525, 25] width 26 height 26
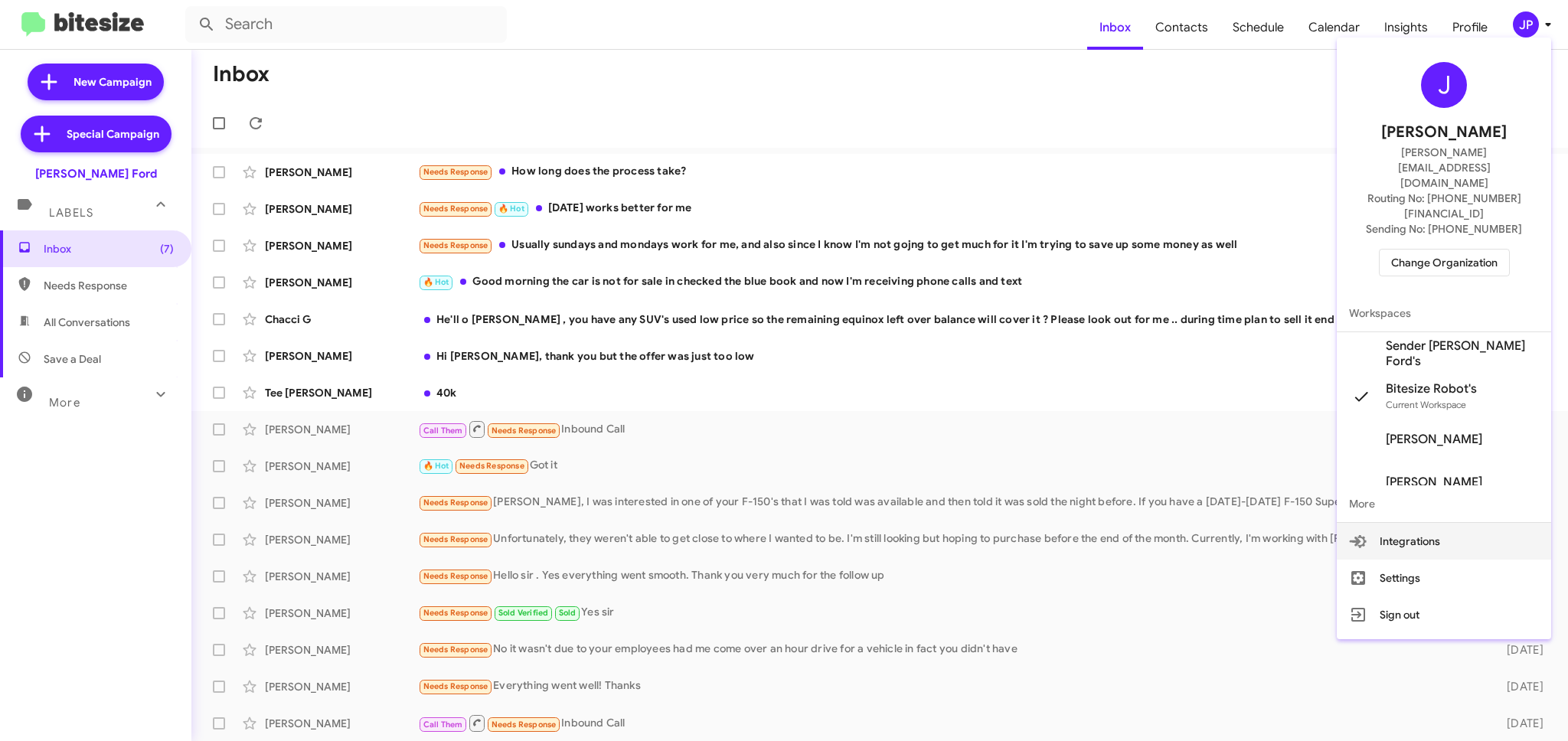
click at [1486, 249] on span "Change Organization" at bounding box center [1443, 262] width 106 height 26
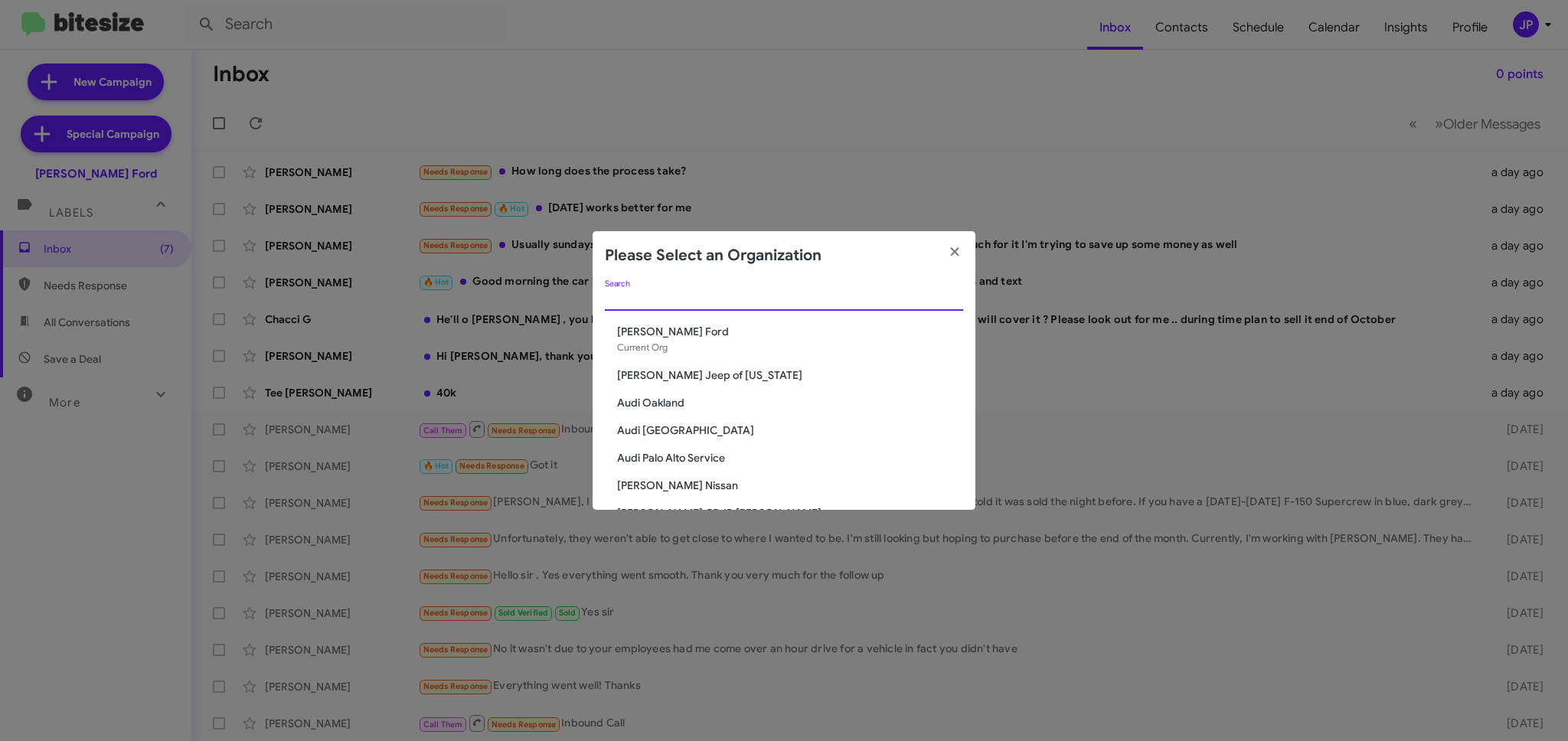
click at [836, 293] on input "Search" at bounding box center [784, 298] width 358 height 12
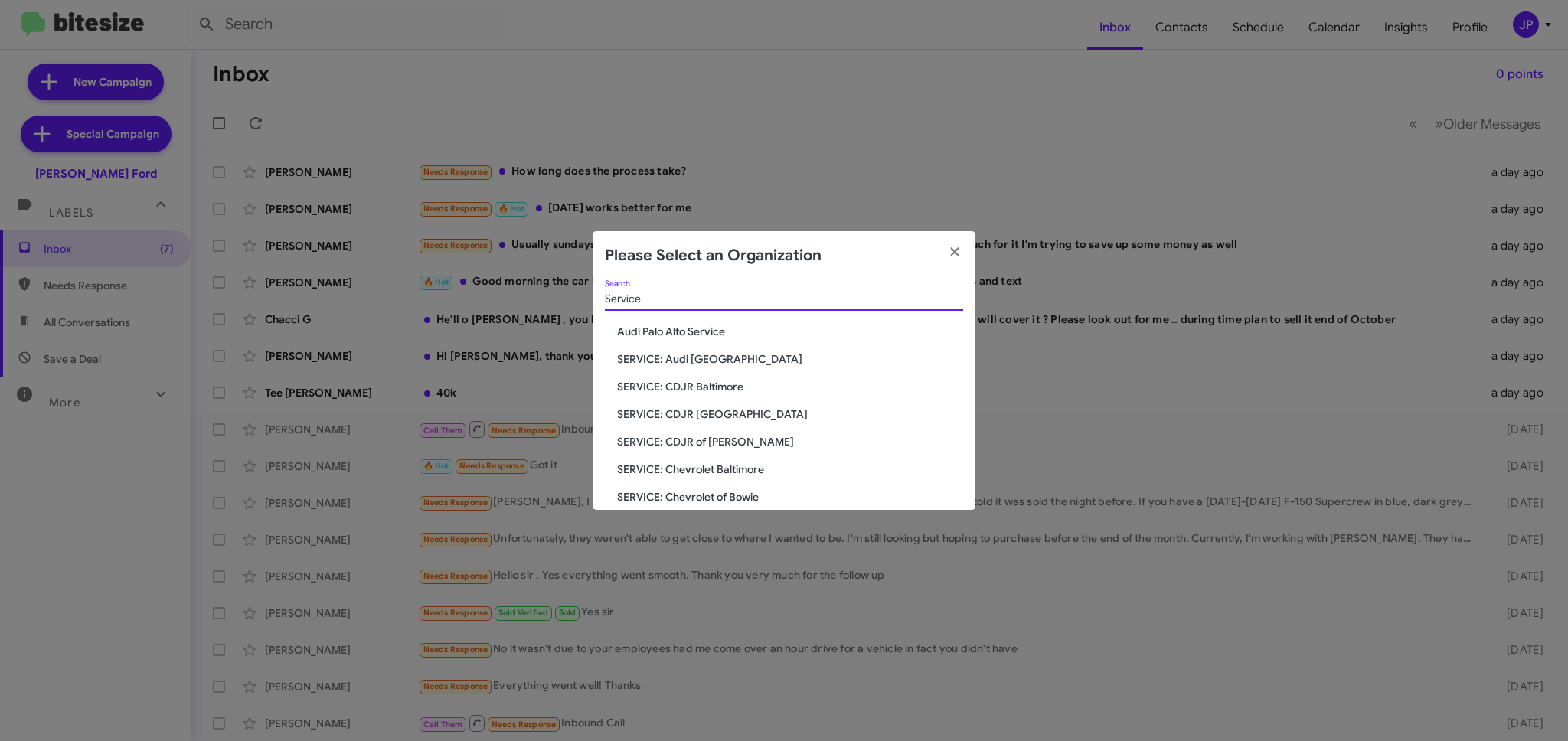
type input "Service"
click at [682, 446] on span "SERVICE: CDJR of [PERSON_NAME]" at bounding box center [789, 441] width 346 height 15
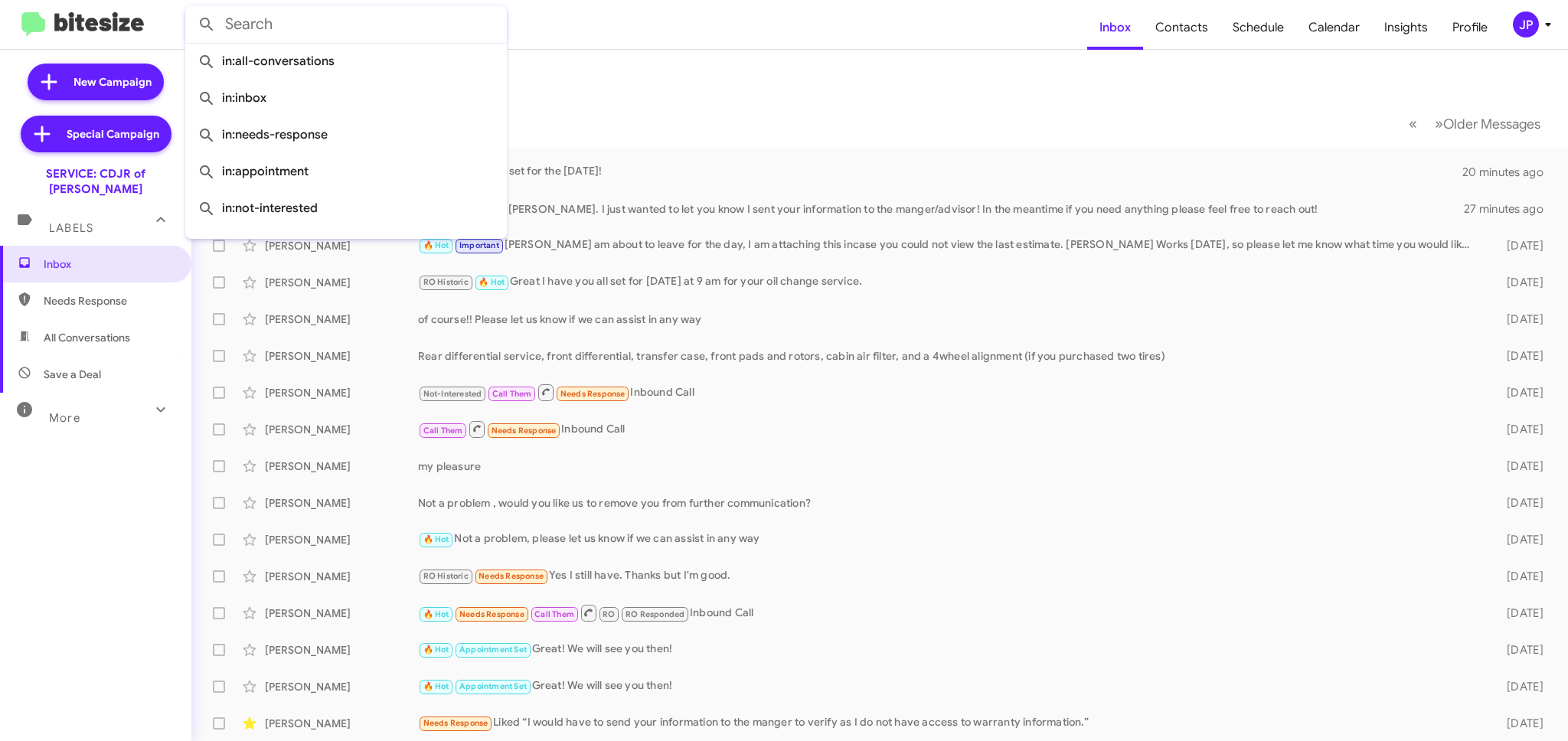
click at [313, 39] on input "text" at bounding box center [347, 25] width 322 height 36
paste input "7573735265"
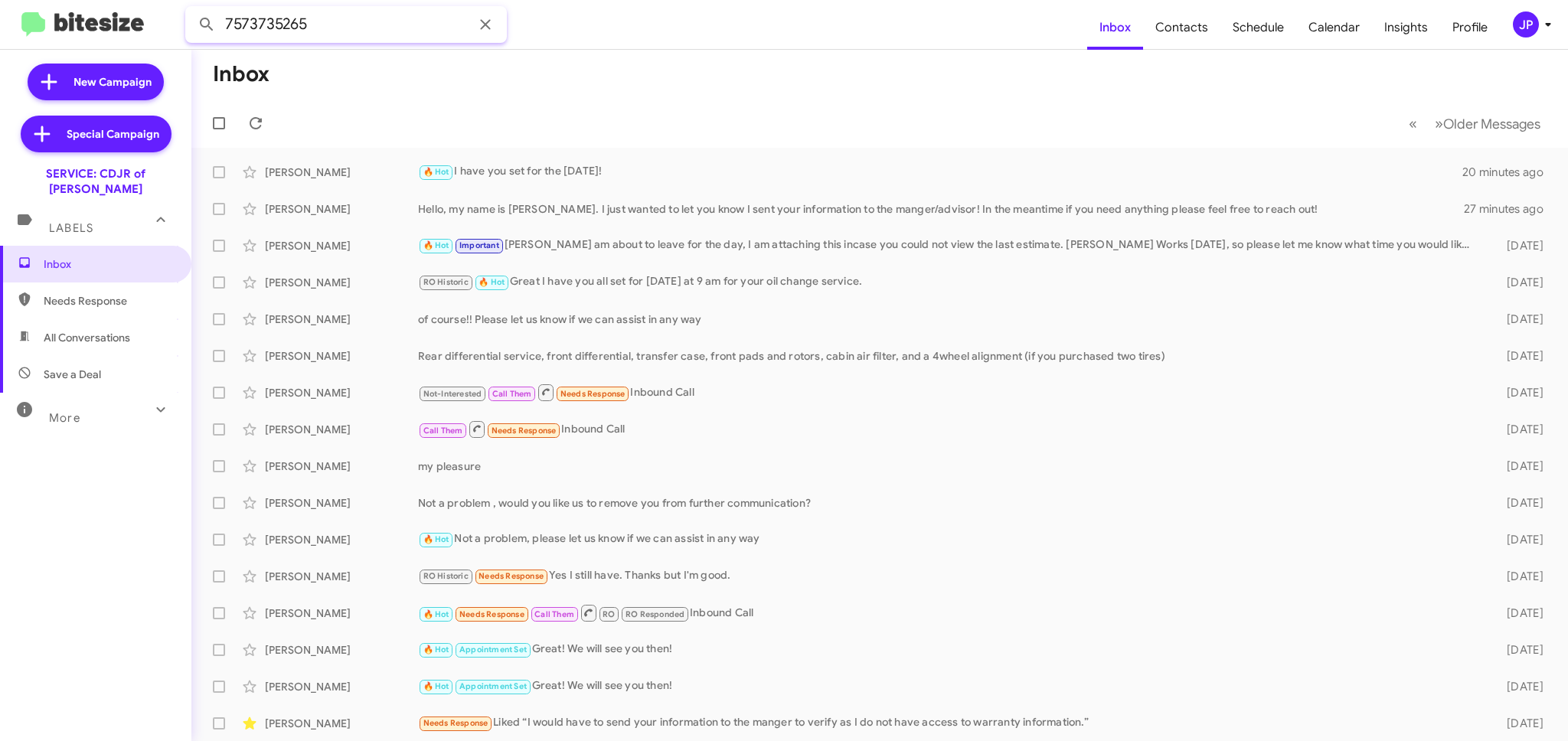
type input "7573735265"
click at [191, 9] on button at bounding box center [206, 25] width 31 height 31
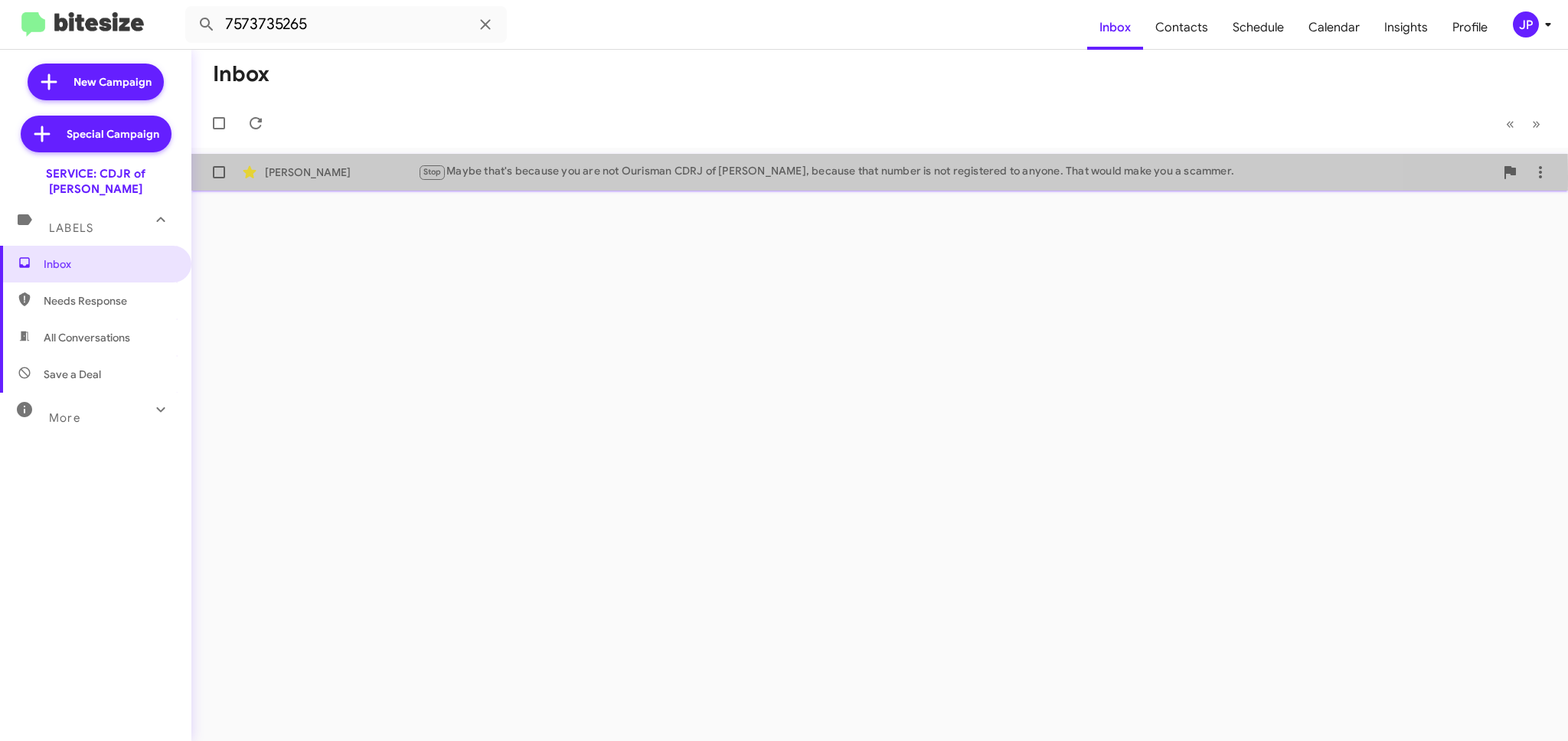
click at [611, 175] on div "Stop Maybe that's because you are not Ourisman CDRJ of Bowie, because that numb…" at bounding box center [956, 171] width 1076 height 17
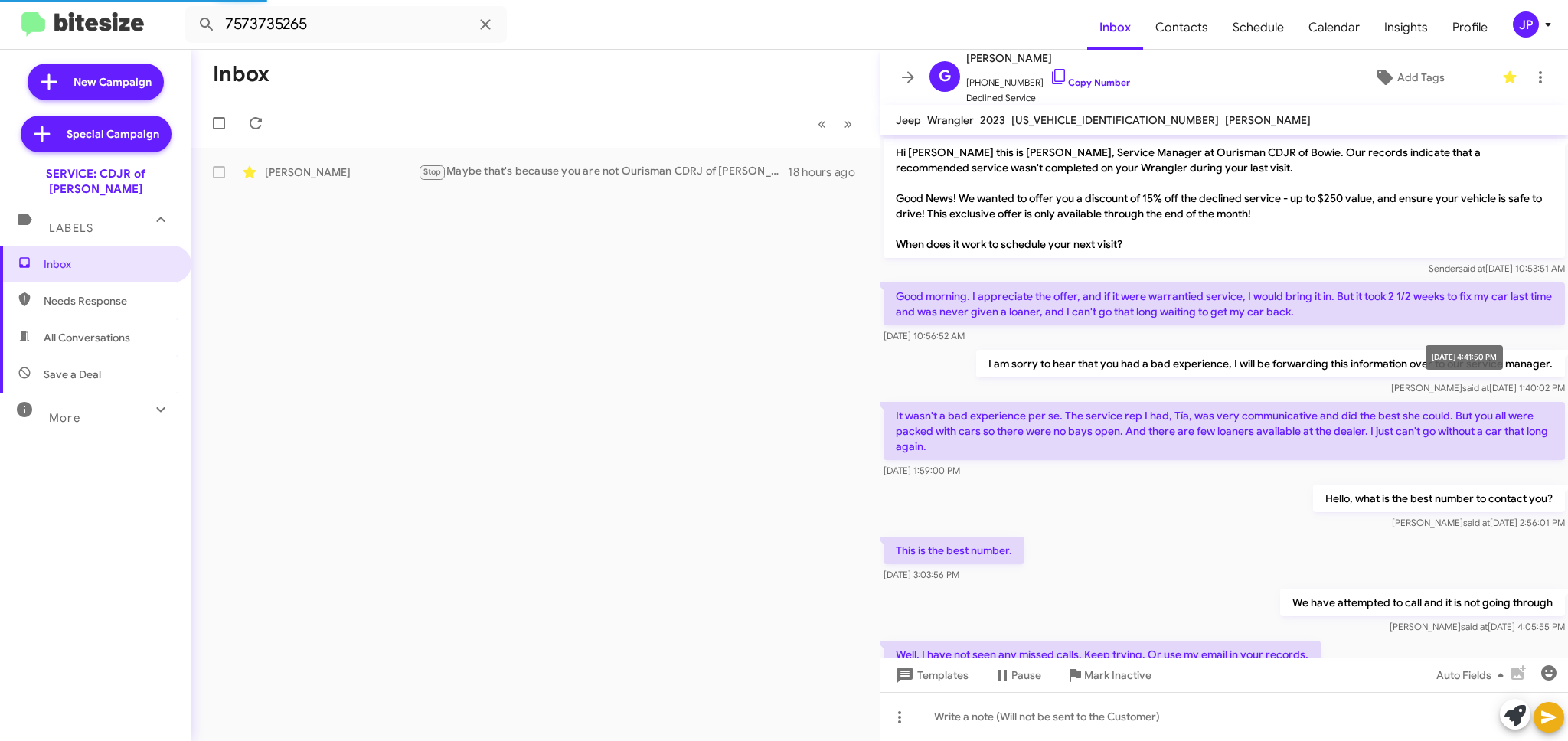
scroll to position [345, 0]
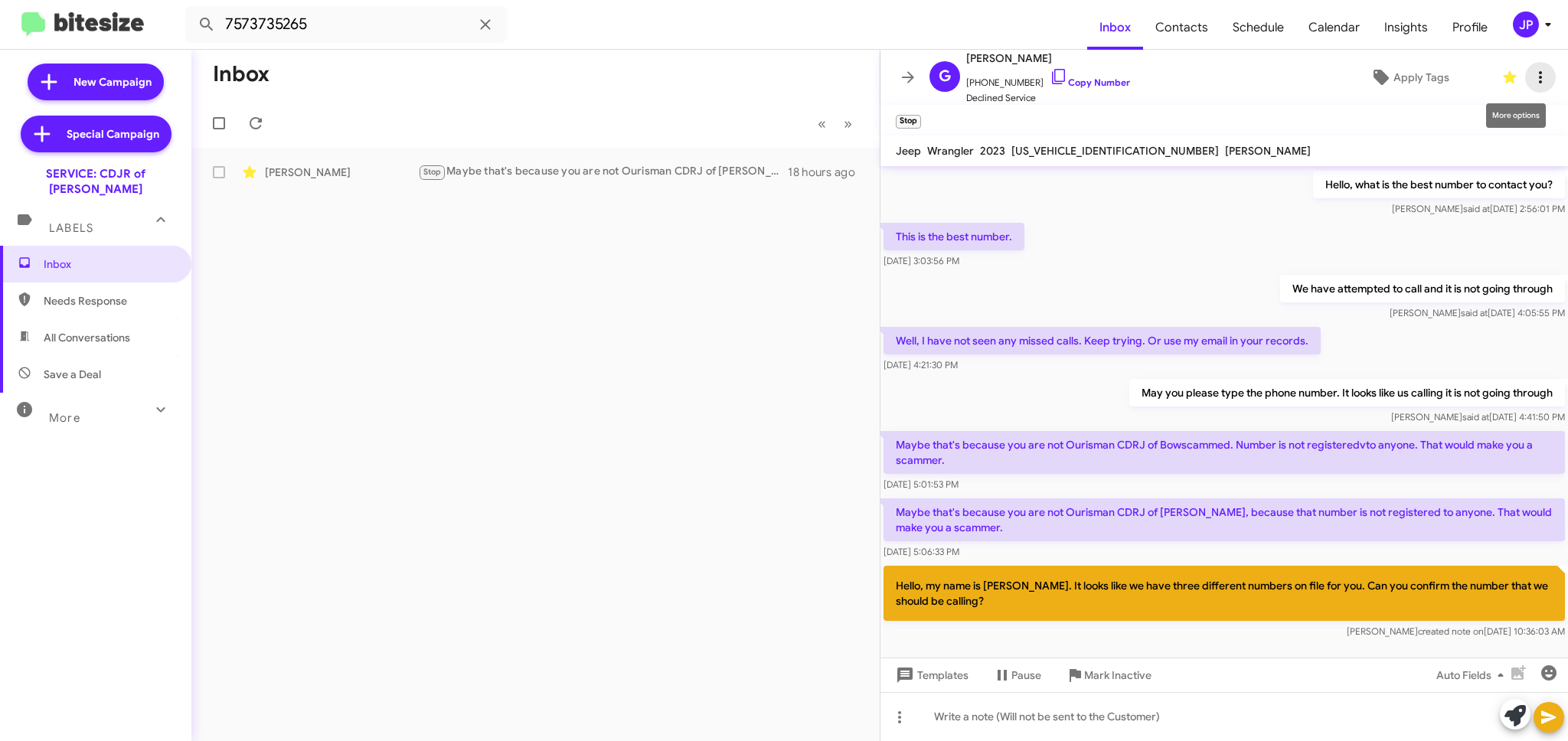
click at [1531, 75] on icon at bounding box center [1540, 77] width 18 height 18
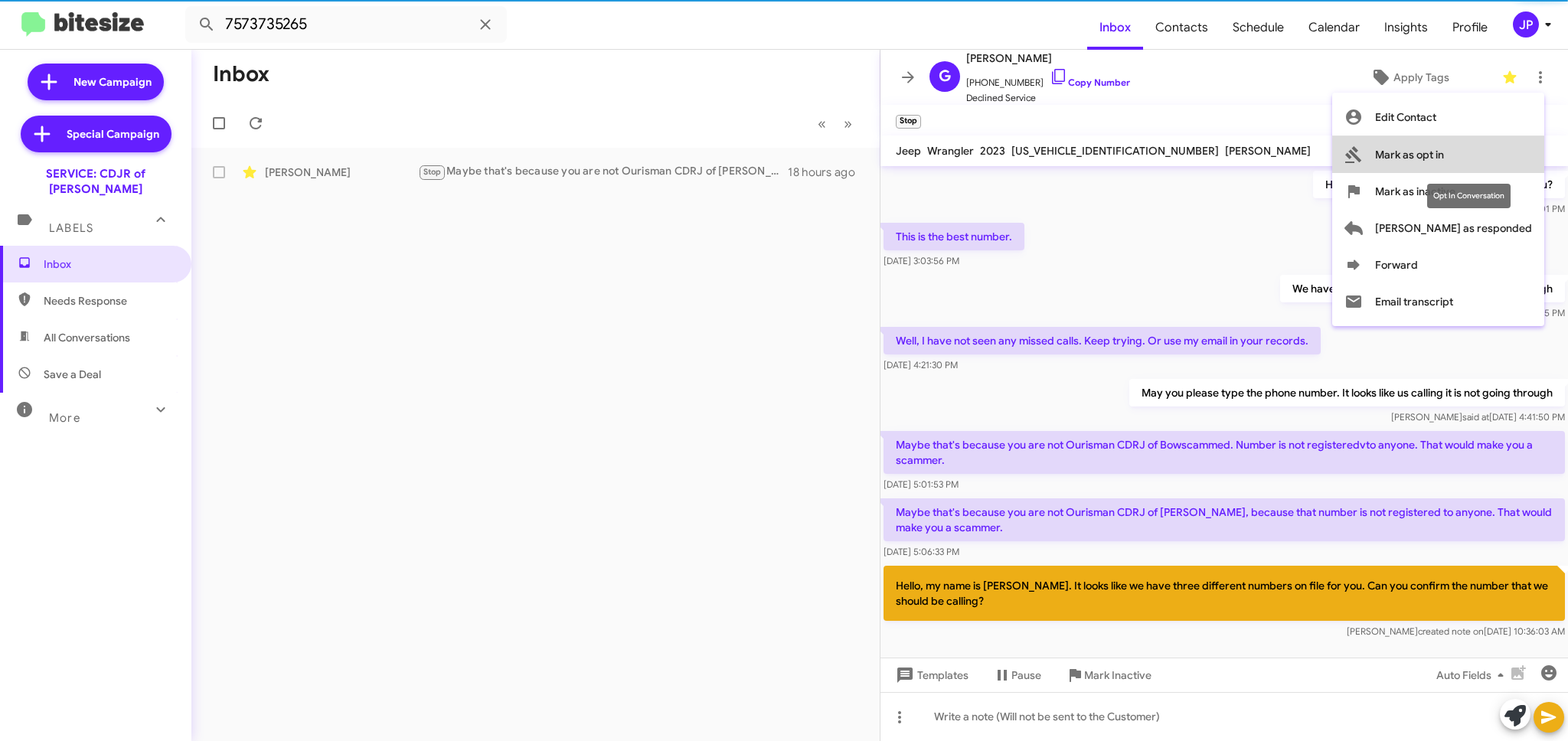
click at [1519, 162] on button "Mark as opt in" at bounding box center [1438, 155] width 212 height 36
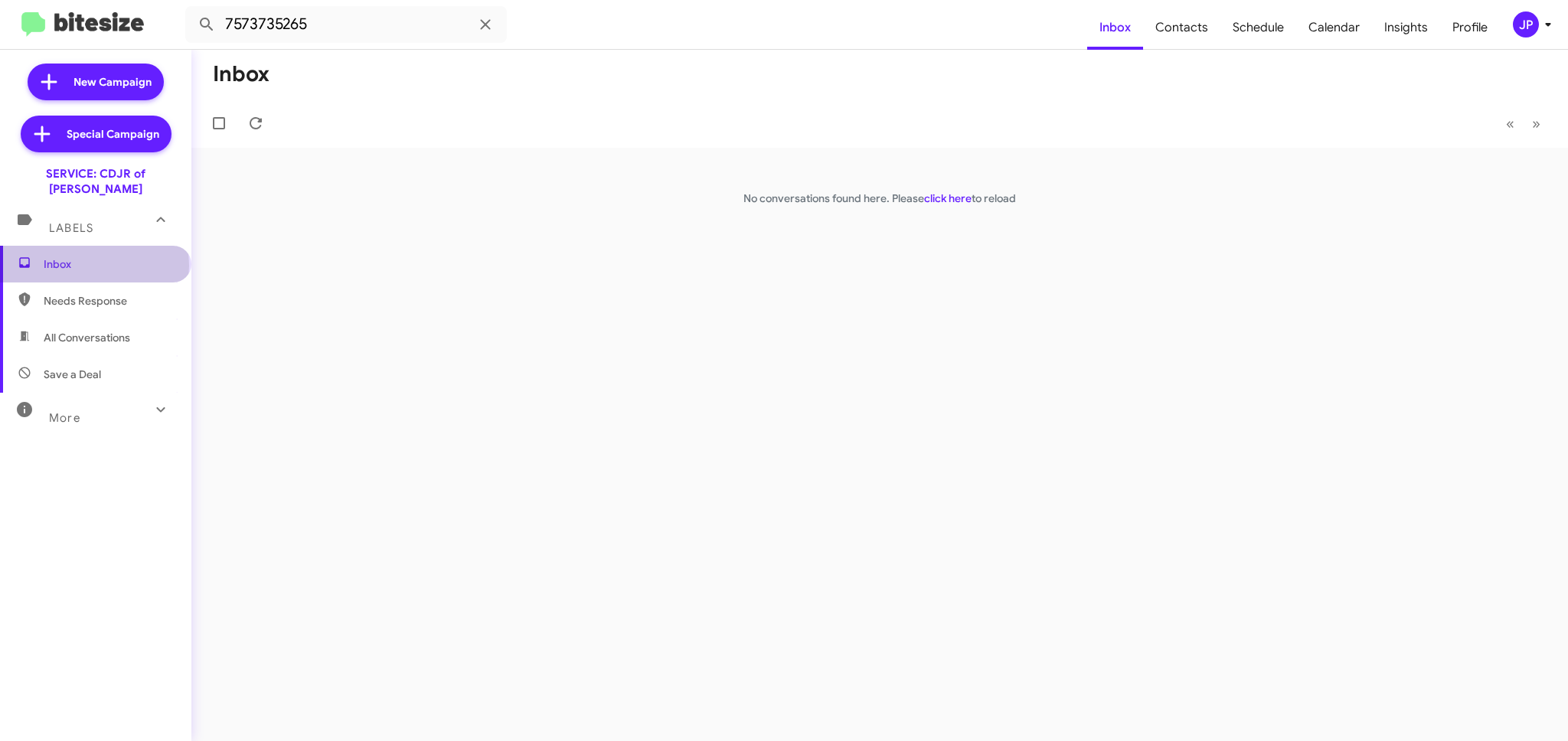
click at [94, 256] on span "Inbox" at bounding box center [108, 264] width 130 height 15
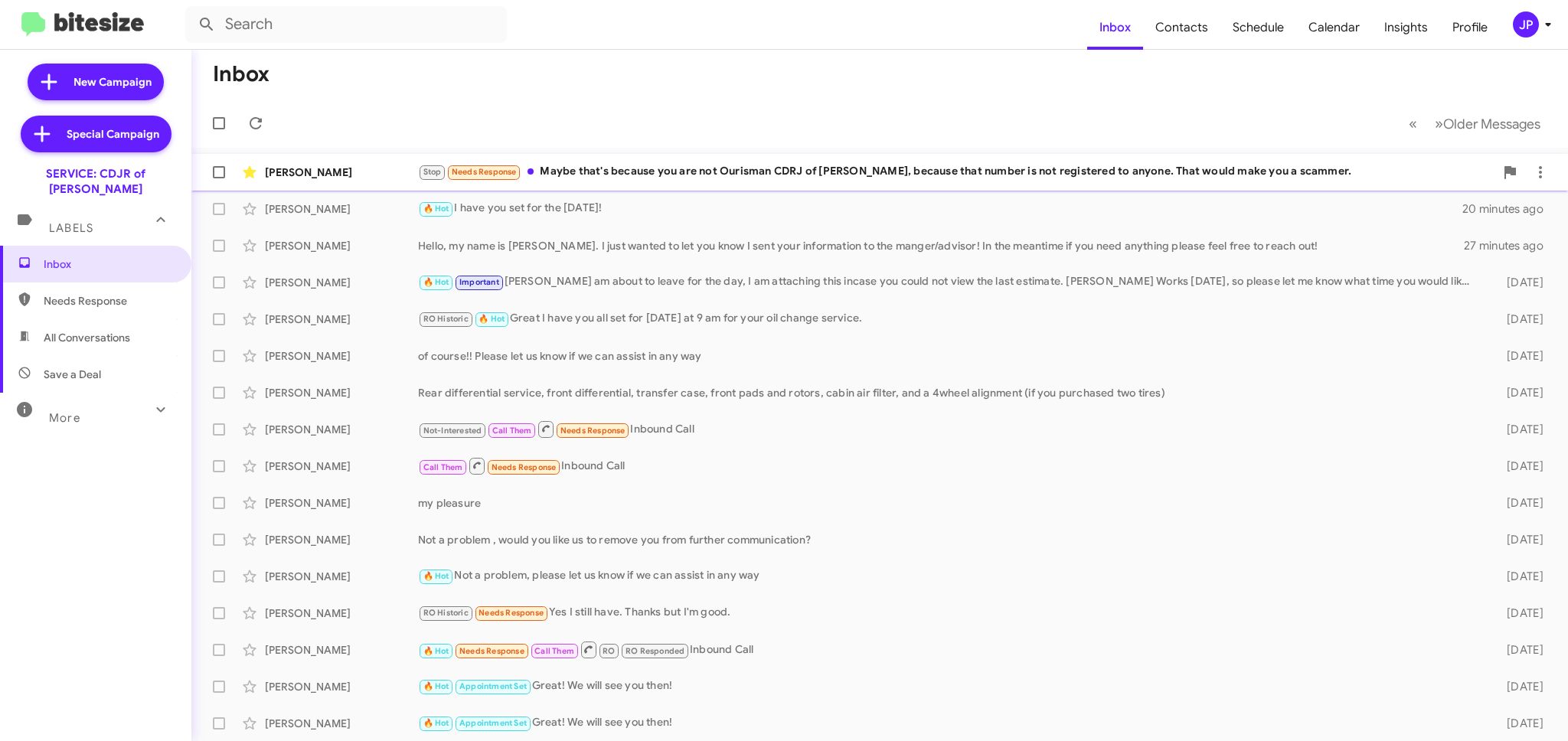
click at [608, 175] on div "Stop Needs Response Maybe that's because you are not Ourisman CDRJ of Bowie, be…" at bounding box center [956, 171] width 1076 height 17
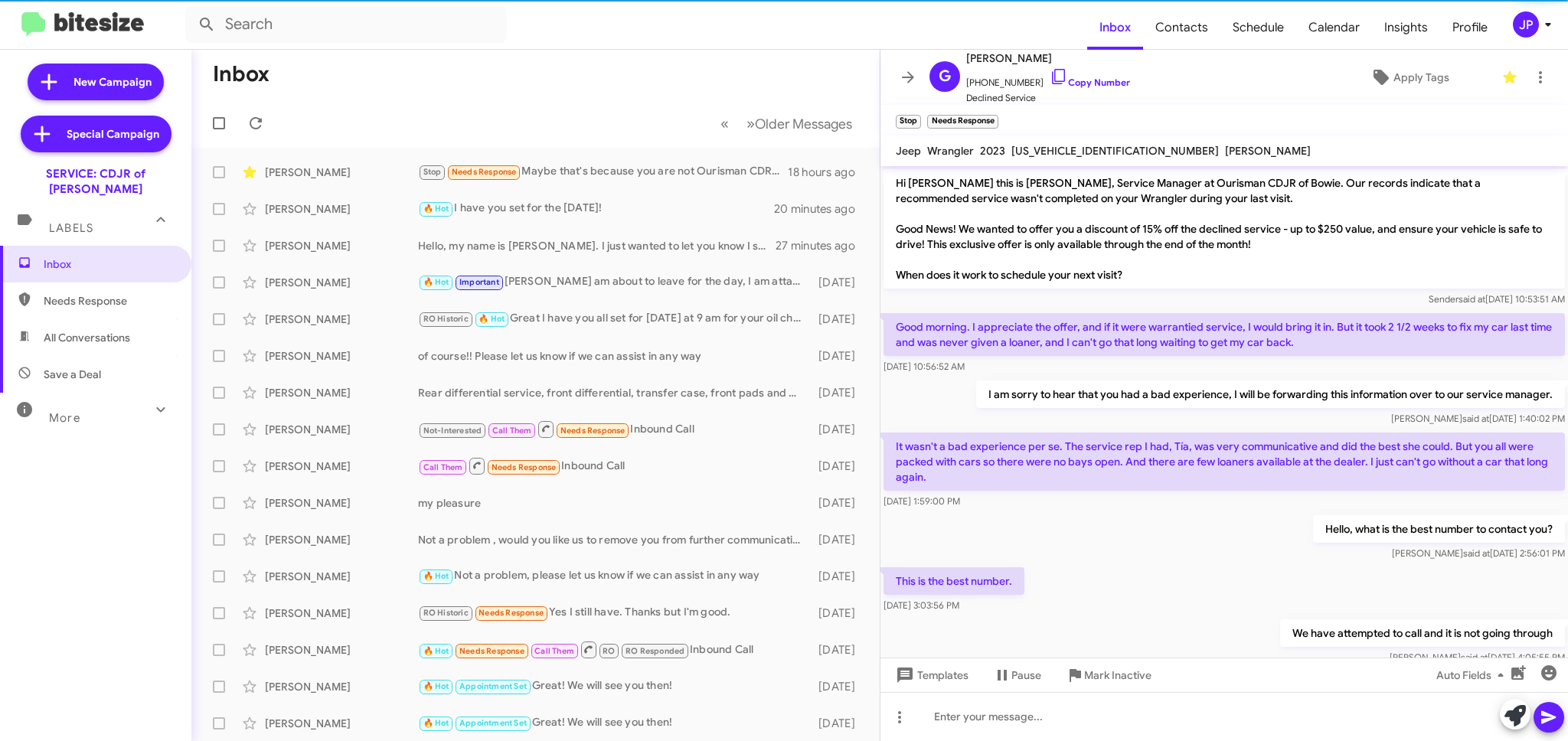
scroll to position [376, 0]
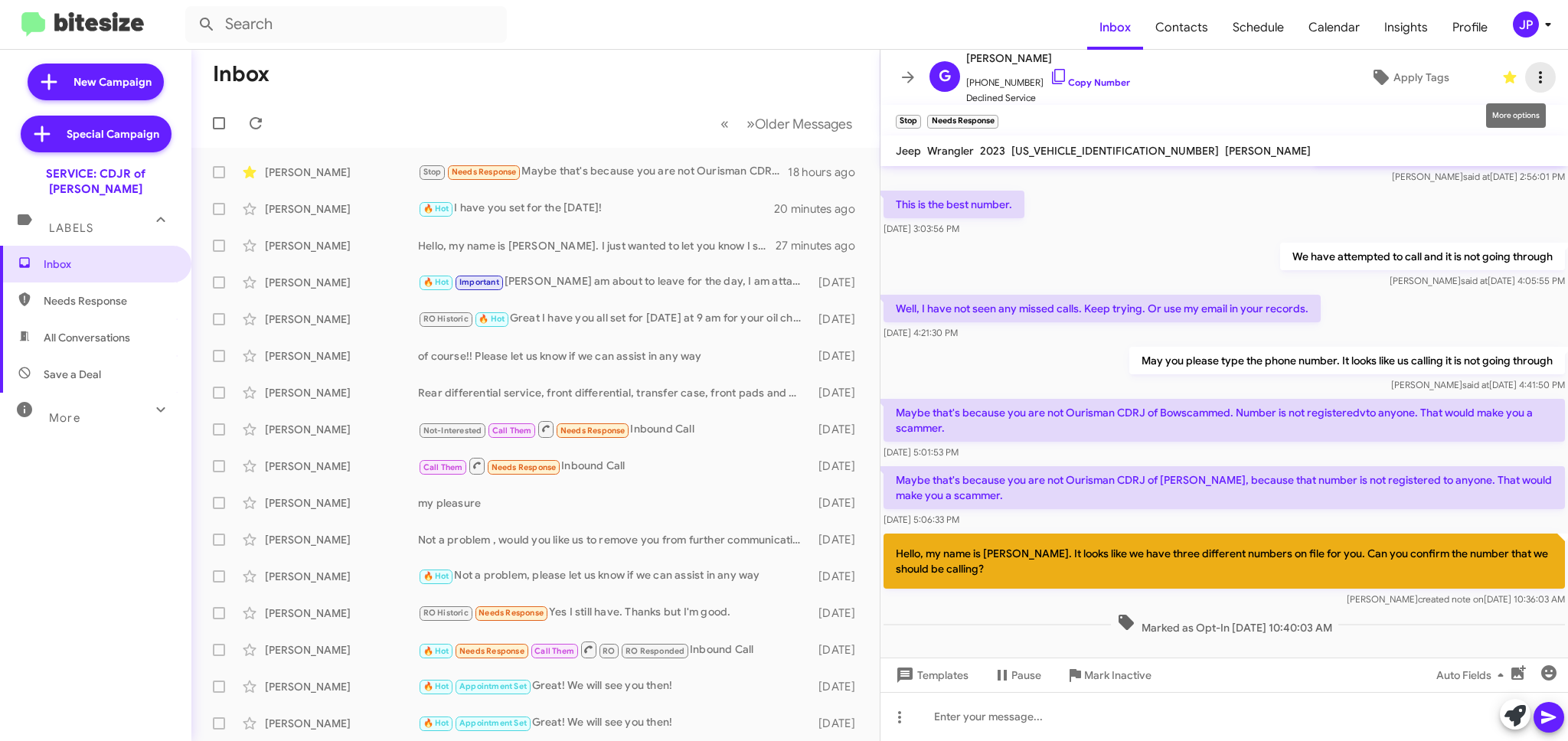
click at [1543, 83] on span at bounding box center [1541, 77] width 31 height 18
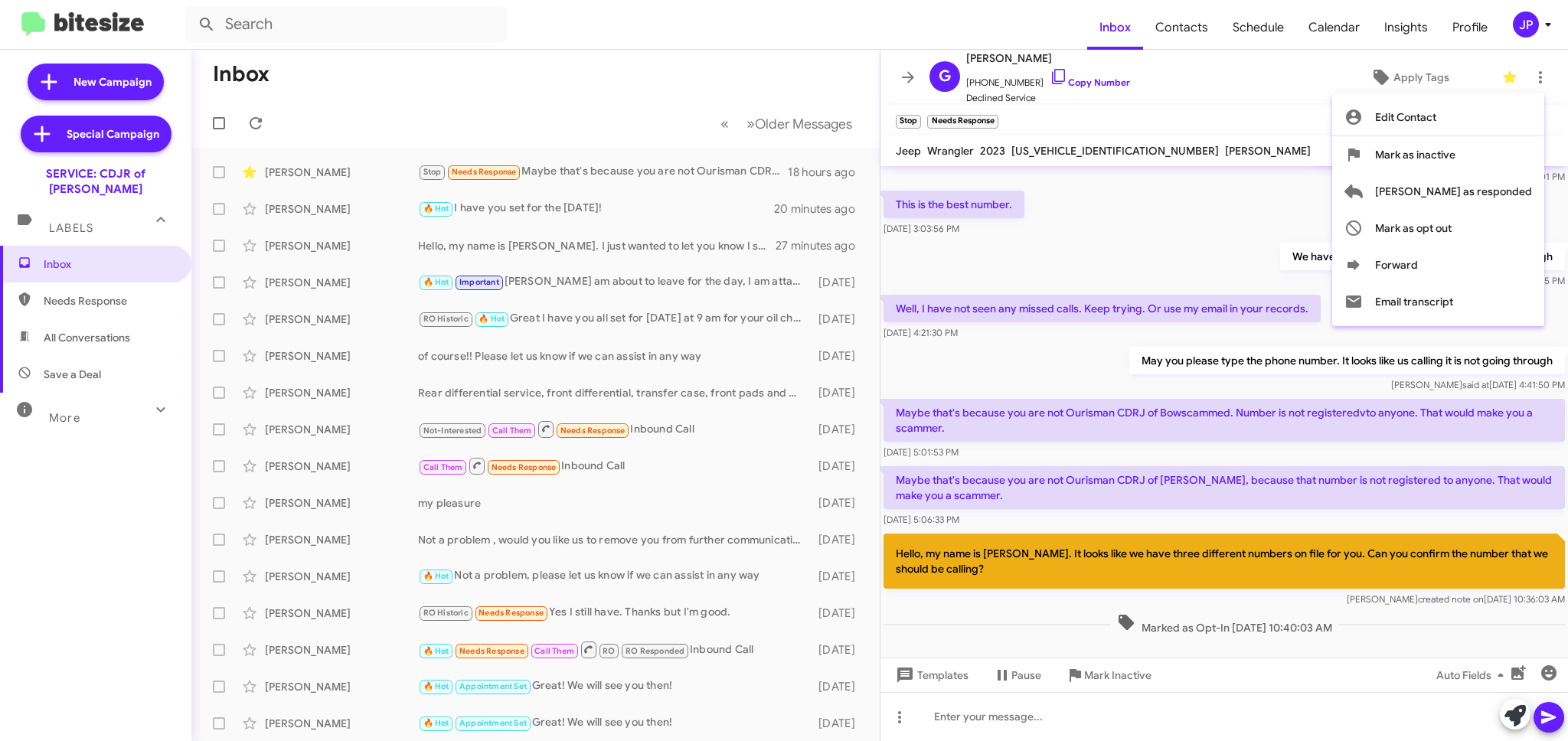
click at [1249, 207] on div at bounding box center [784, 370] width 1568 height 741
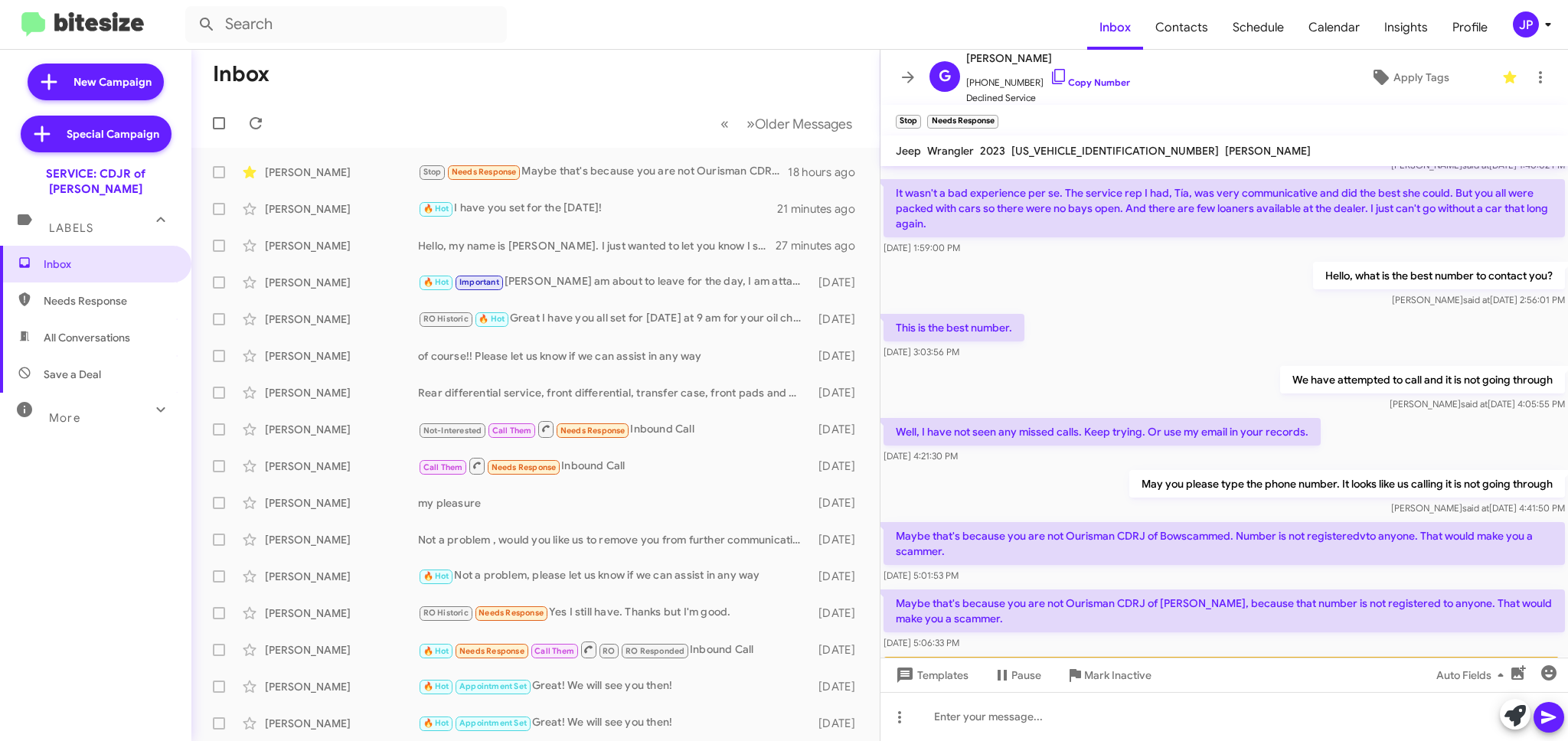
scroll to position [407, 0]
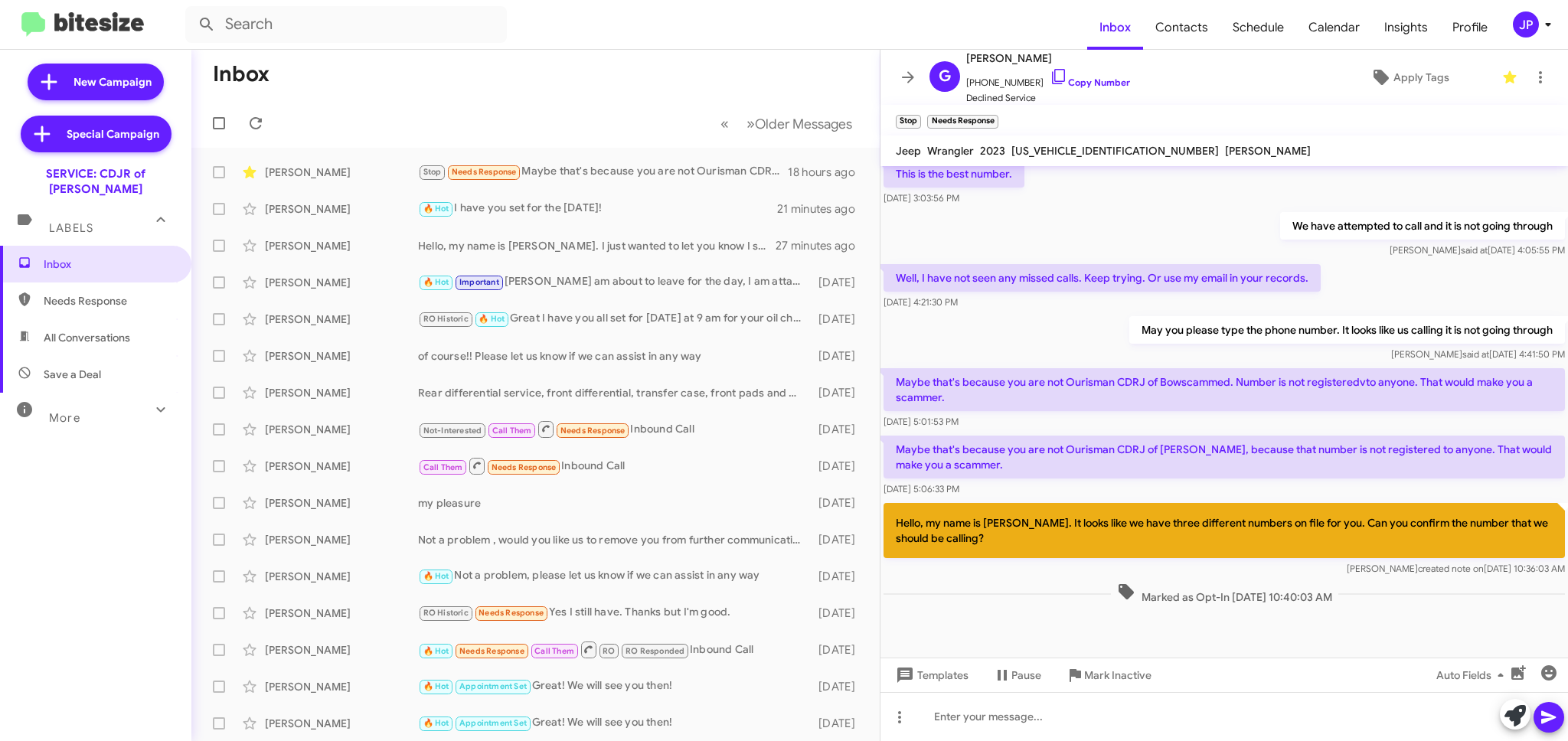
click at [1285, 626] on div at bounding box center [1224, 632] width 688 height 50
click at [72, 258] on span "Inbox" at bounding box center [95, 264] width 191 height 36
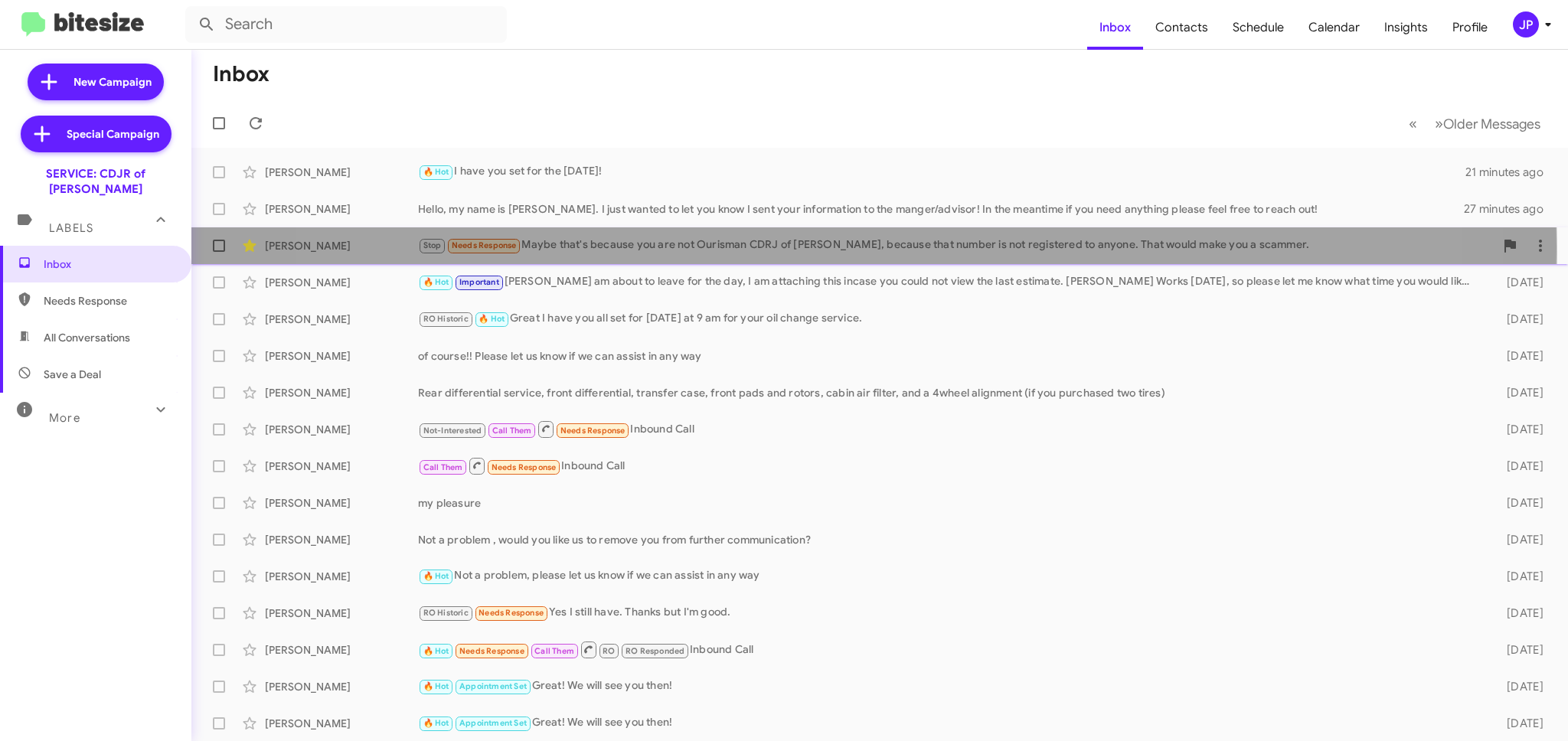
click at [752, 254] on div "Stop Needs Response Maybe that's because you are not Ourisman CDRJ of Bowie, be…" at bounding box center [956, 245] width 1076 height 17
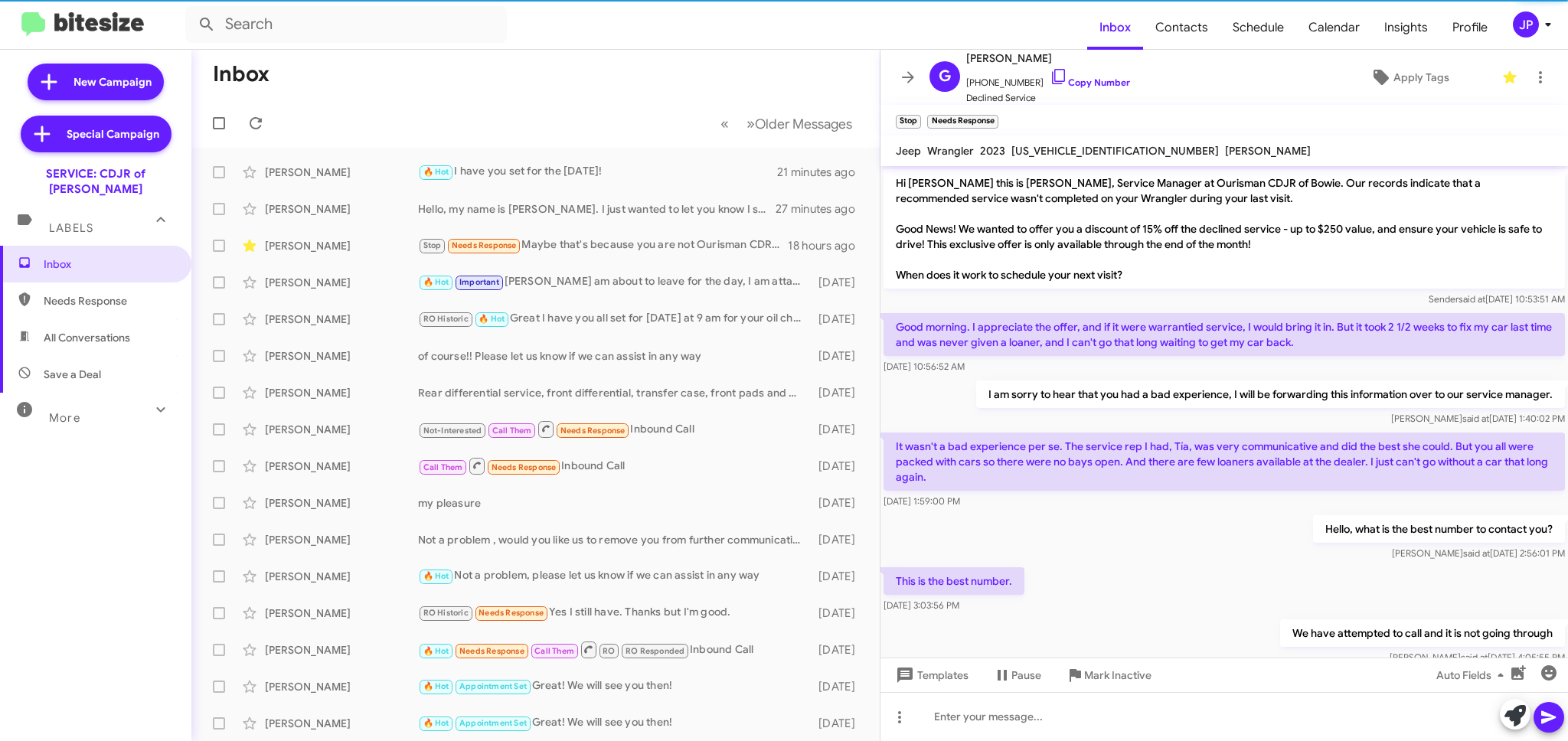
scroll to position [376, 0]
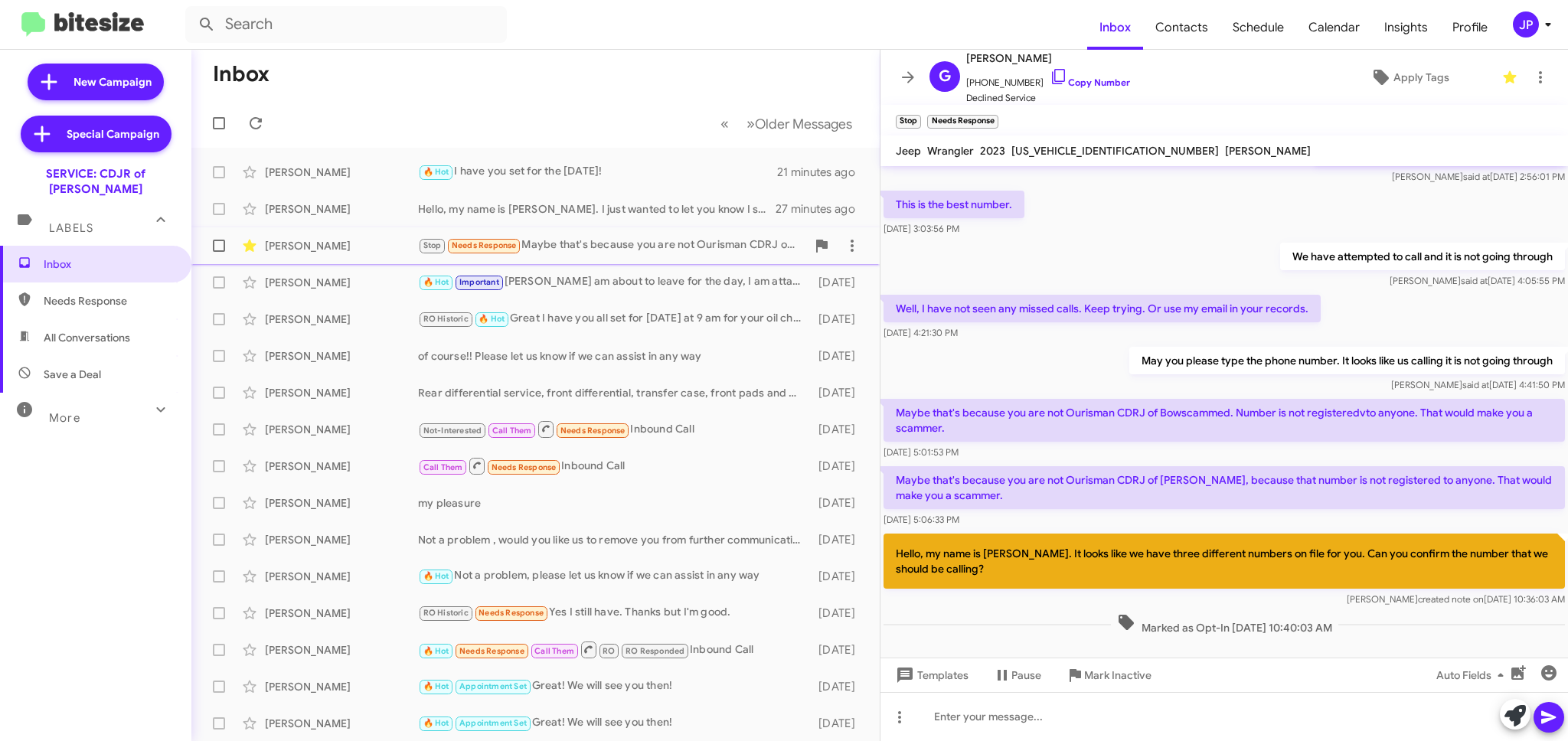
click at [217, 248] on span at bounding box center [218, 245] width 12 height 12
click at [218, 252] on input "checkbox" at bounding box center [218, 252] width 1 height 1
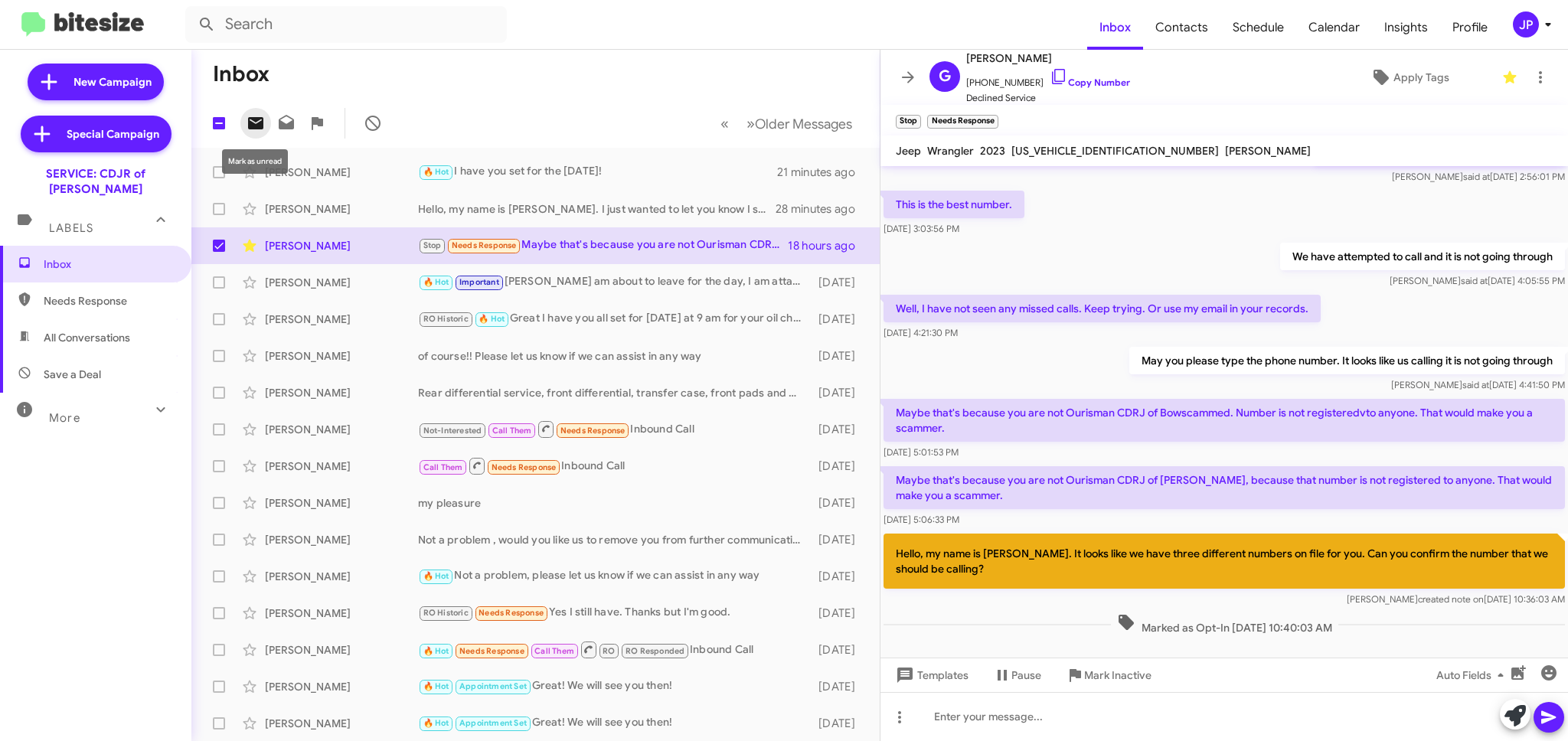
click at [256, 121] on icon at bounding box center [256, 123] width 15 height 12
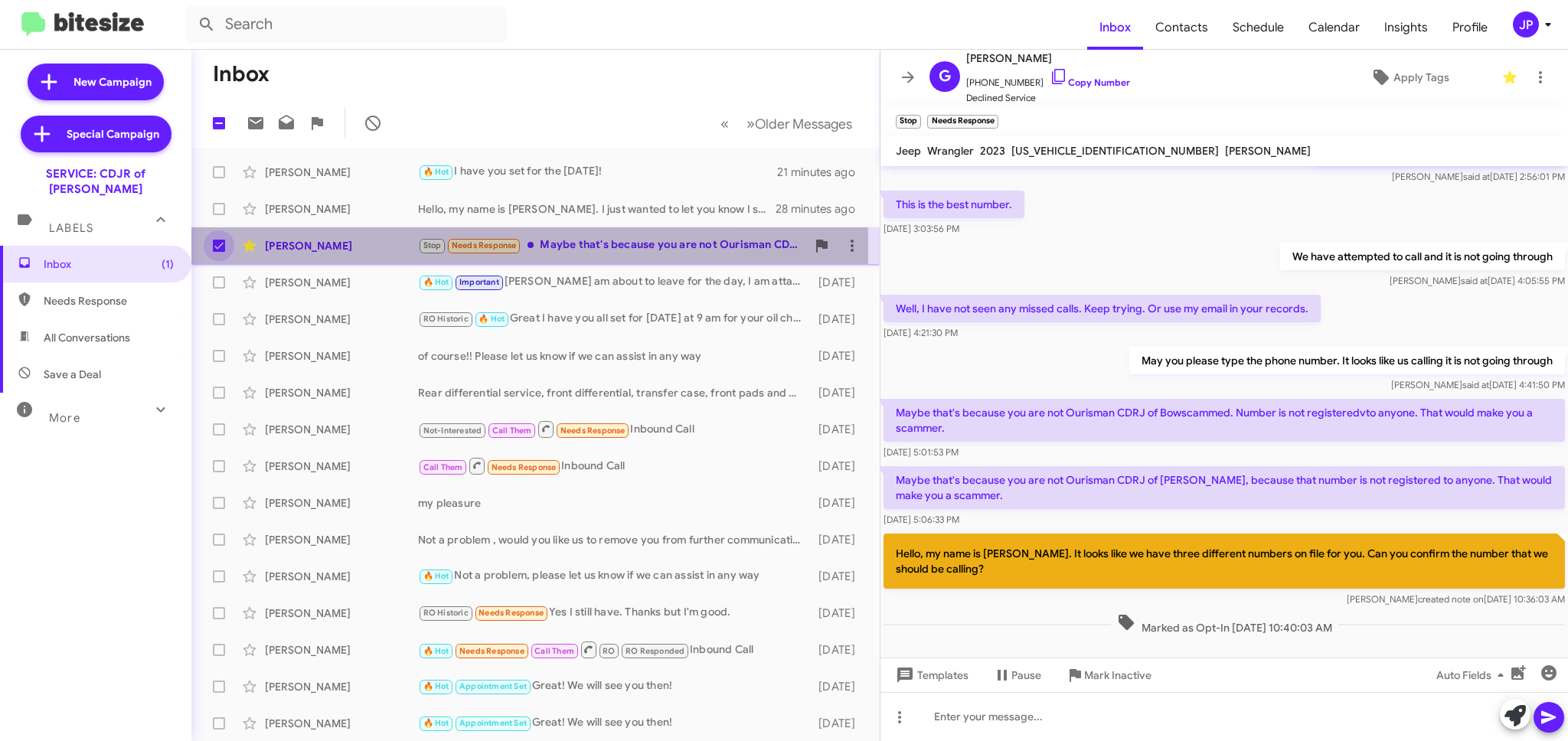
click at [217, 248] on span at bounding box center [218, 245] width 12 height 12
click at [218, 252] on input "checkbox" at bounding box center [218, 252] width 1 height 1
checkbox input "false"
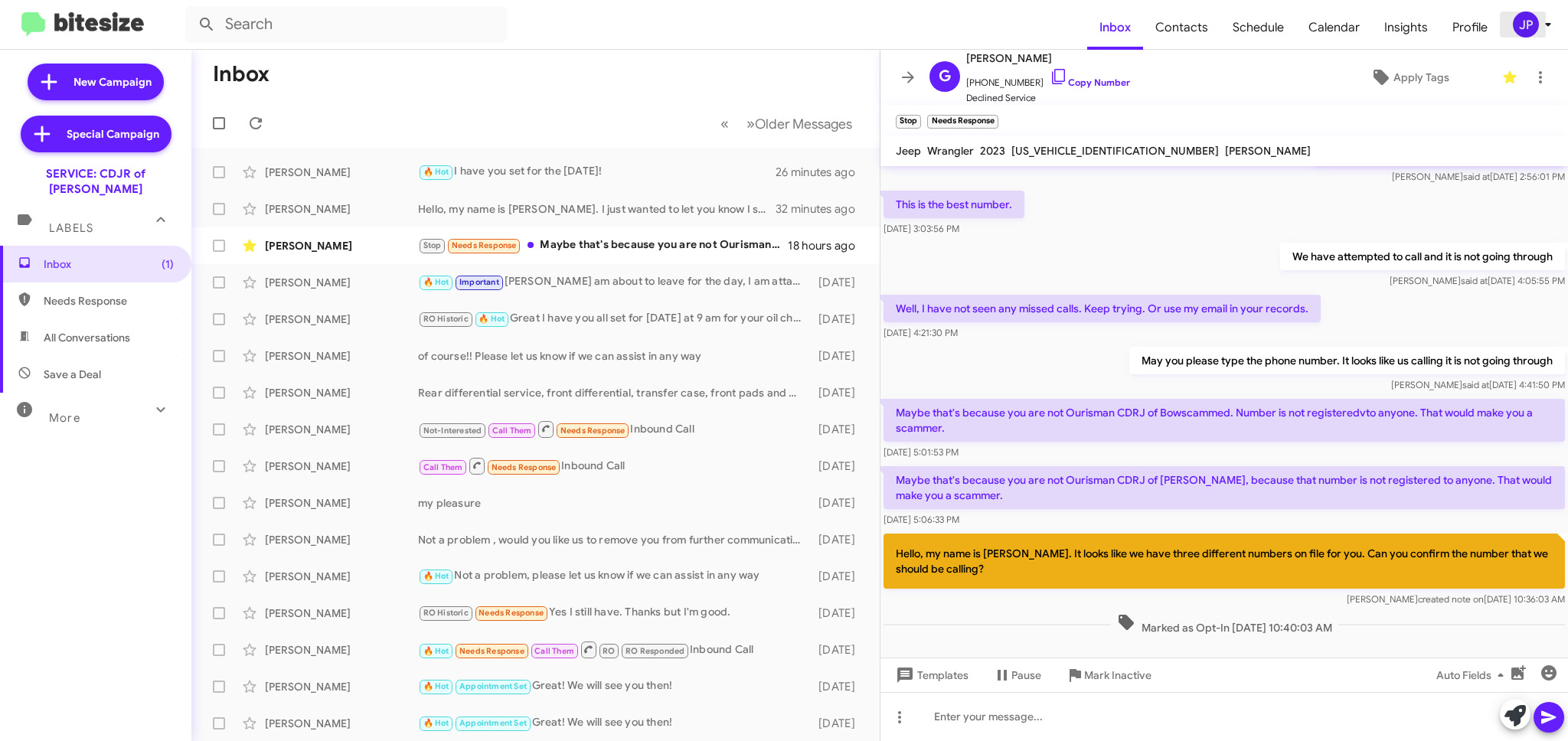
click at [1528, 36] on div "JP" at bounding box center [1525, 25] width 26 height 26
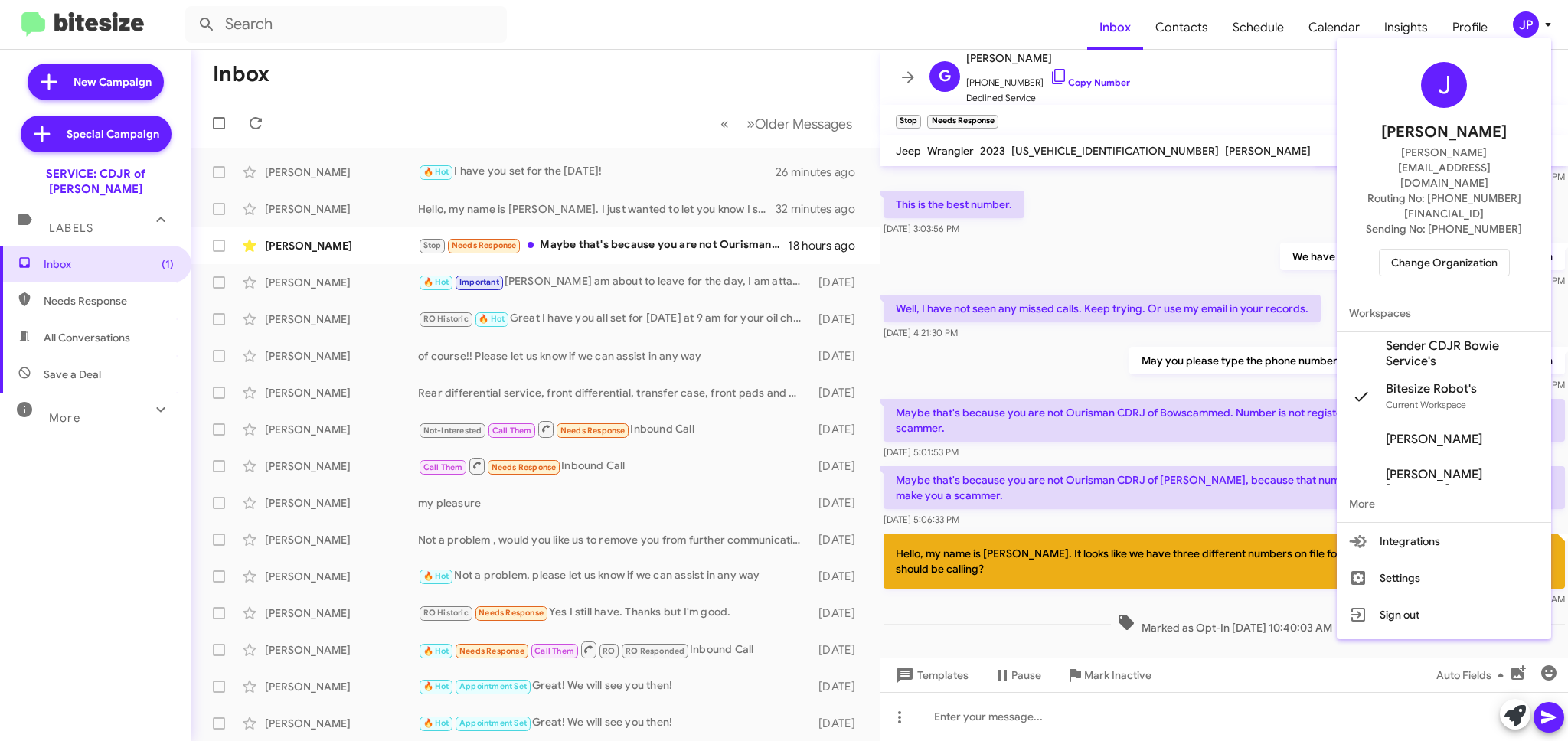
click at [1415, 244] on div "J Jamie Payton jamie@bitesize.co Routing No: +1 (301) 249-4227 Sending No: +1 (…" at bounding box center [1444, 169] width 215 height 251
click at [1439, 249] on span "Change Organization" at bounding box center [1443, 262] width 106 height 26
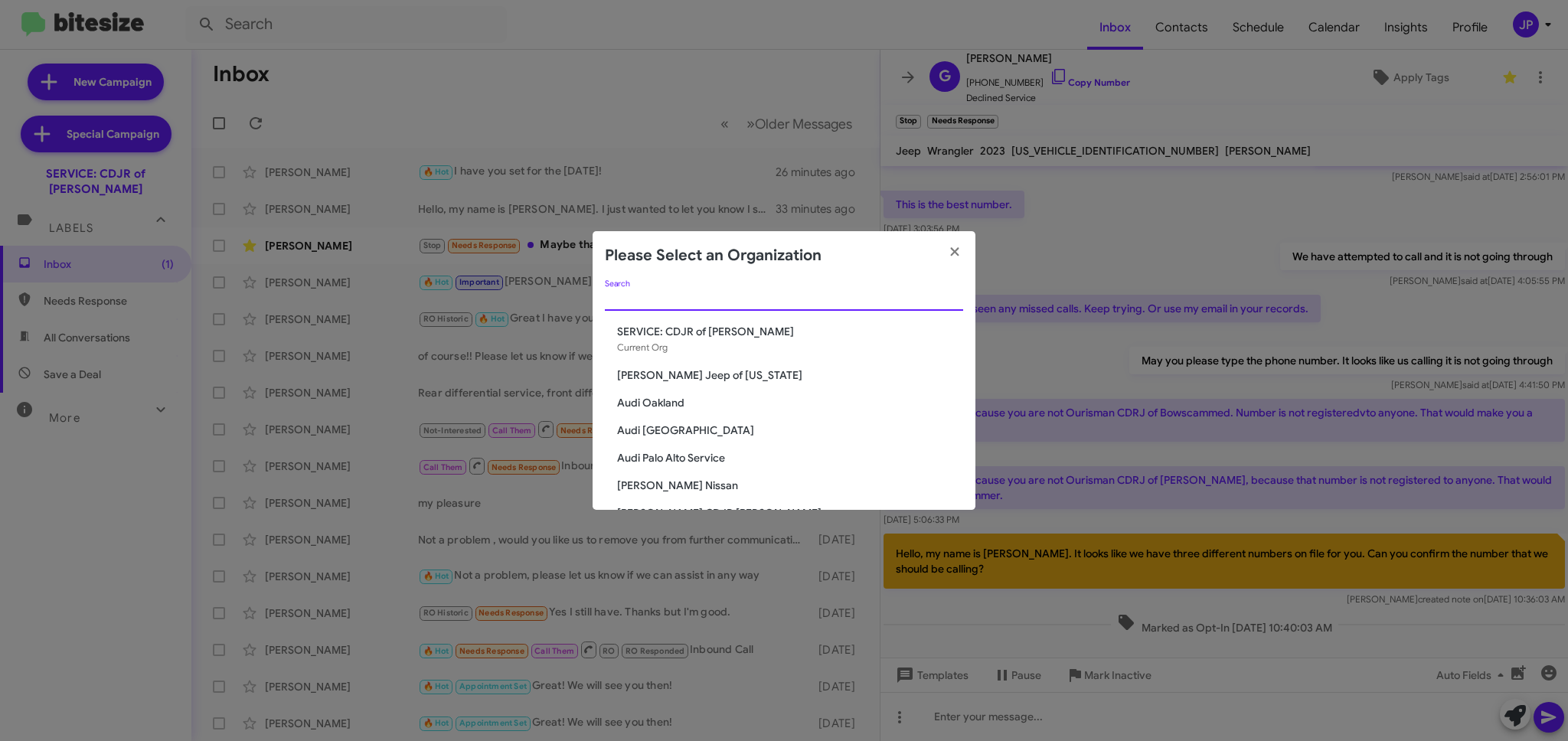
click at [844, 298] on input "Search" at bounding box center [784, 298] width 358 height 12
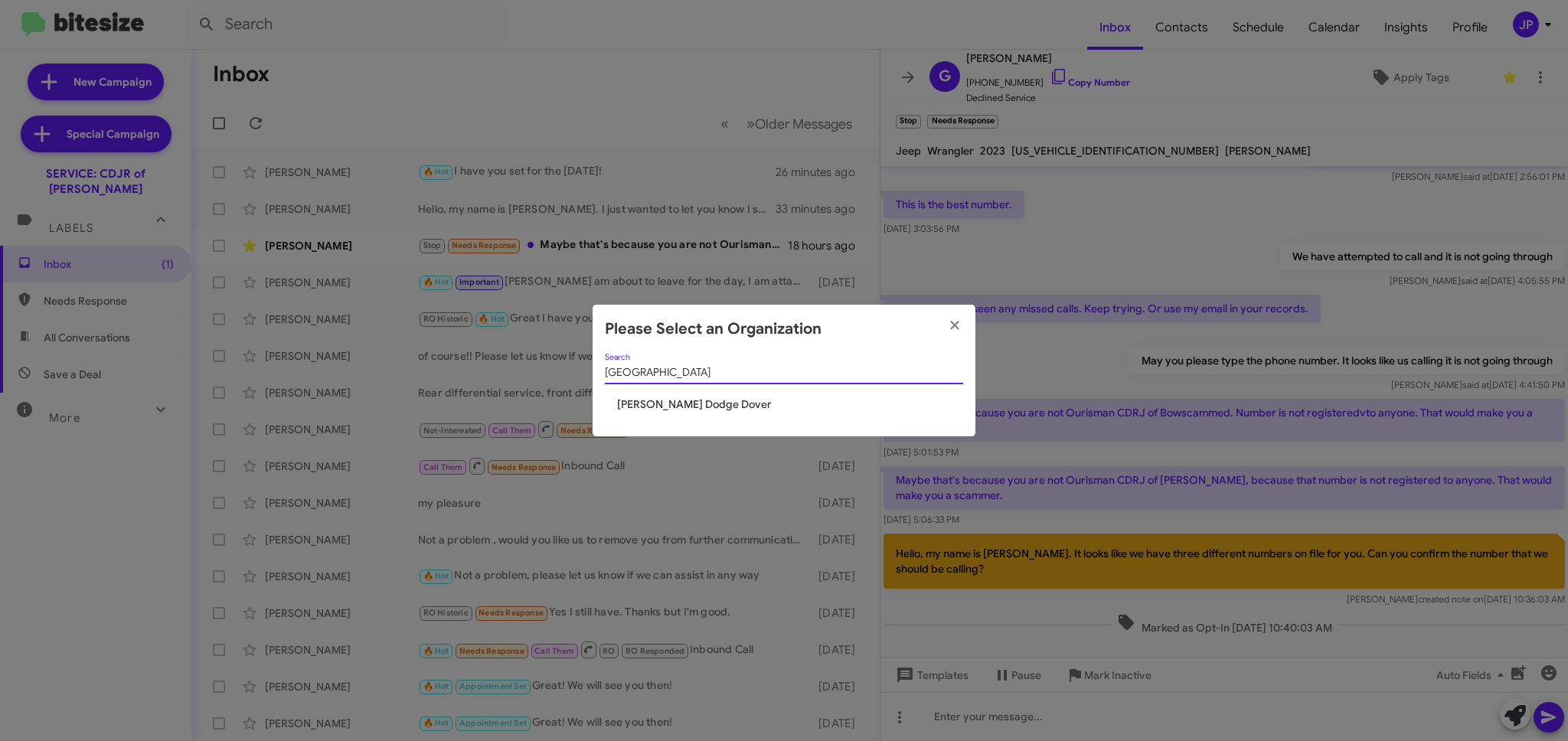
type input "Dover"
click at [704, 396] on span "[PERSON_NAME] Dodge Dover" at bounding box center [789, 404] width 346 height 15
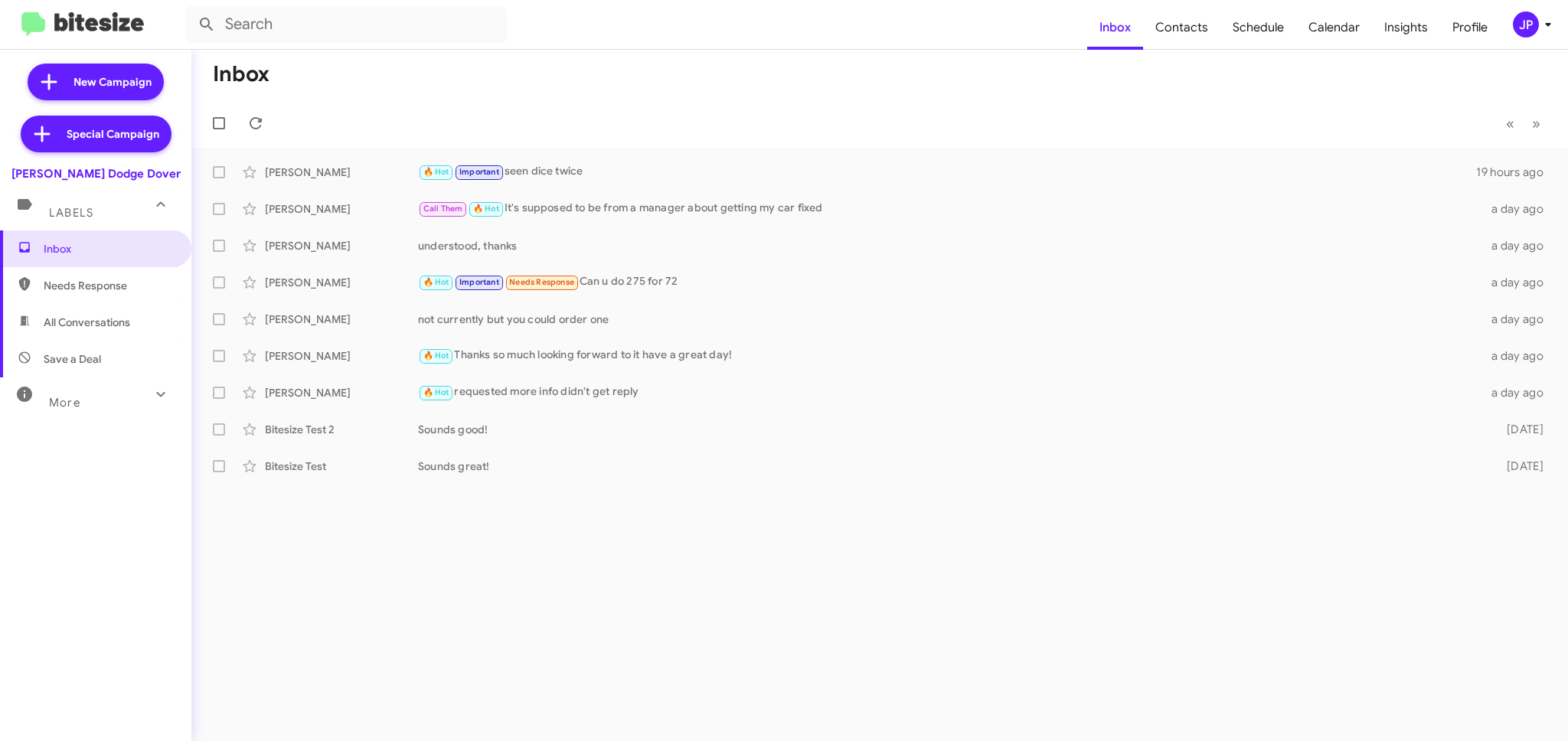
click at [1521, 31] on div "JP" at bounding box center [1525, 25] width 26 height 26
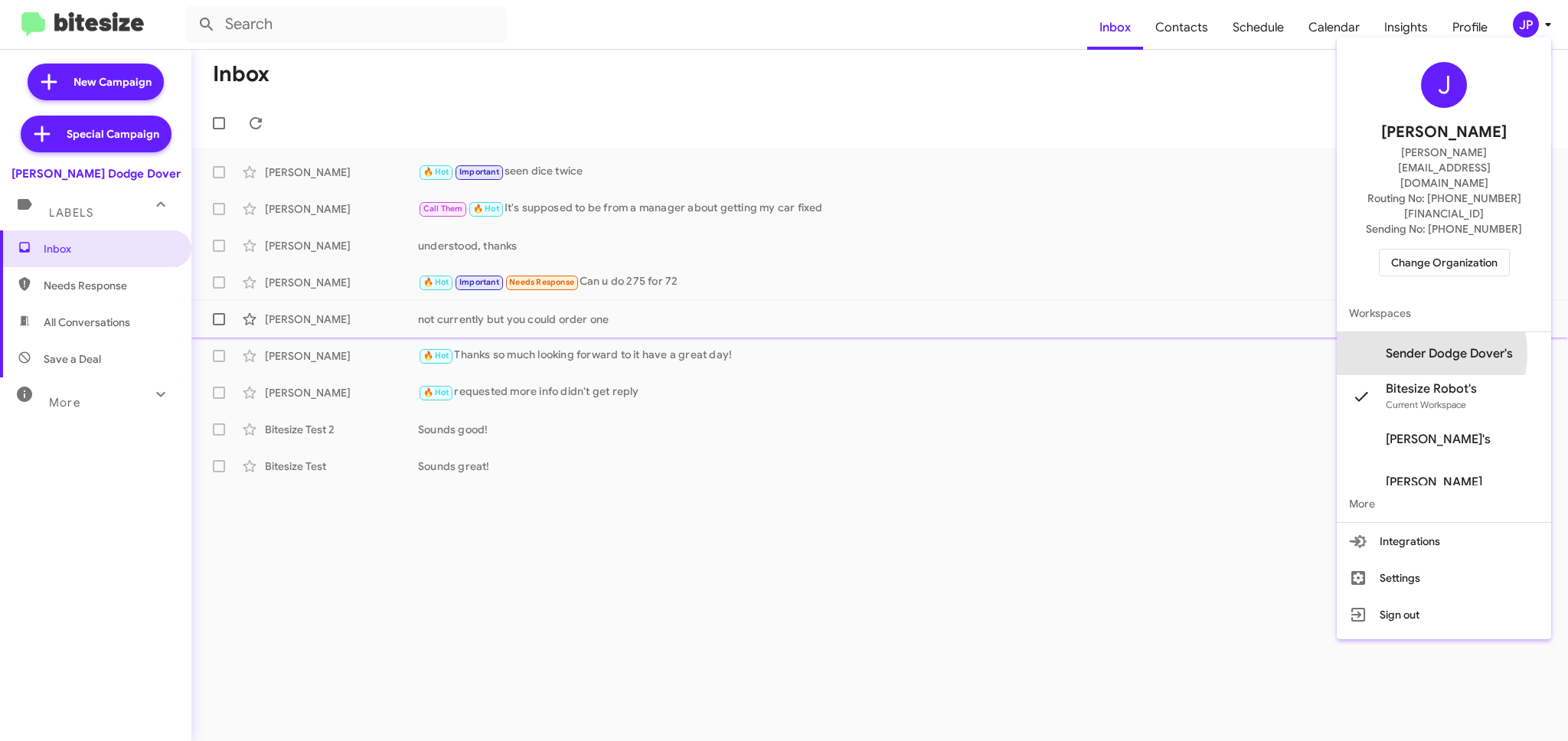
click at [1433, 345] on span "Sender Dodge Dover's" at bounding box center [1450, 353] width 127 height 15
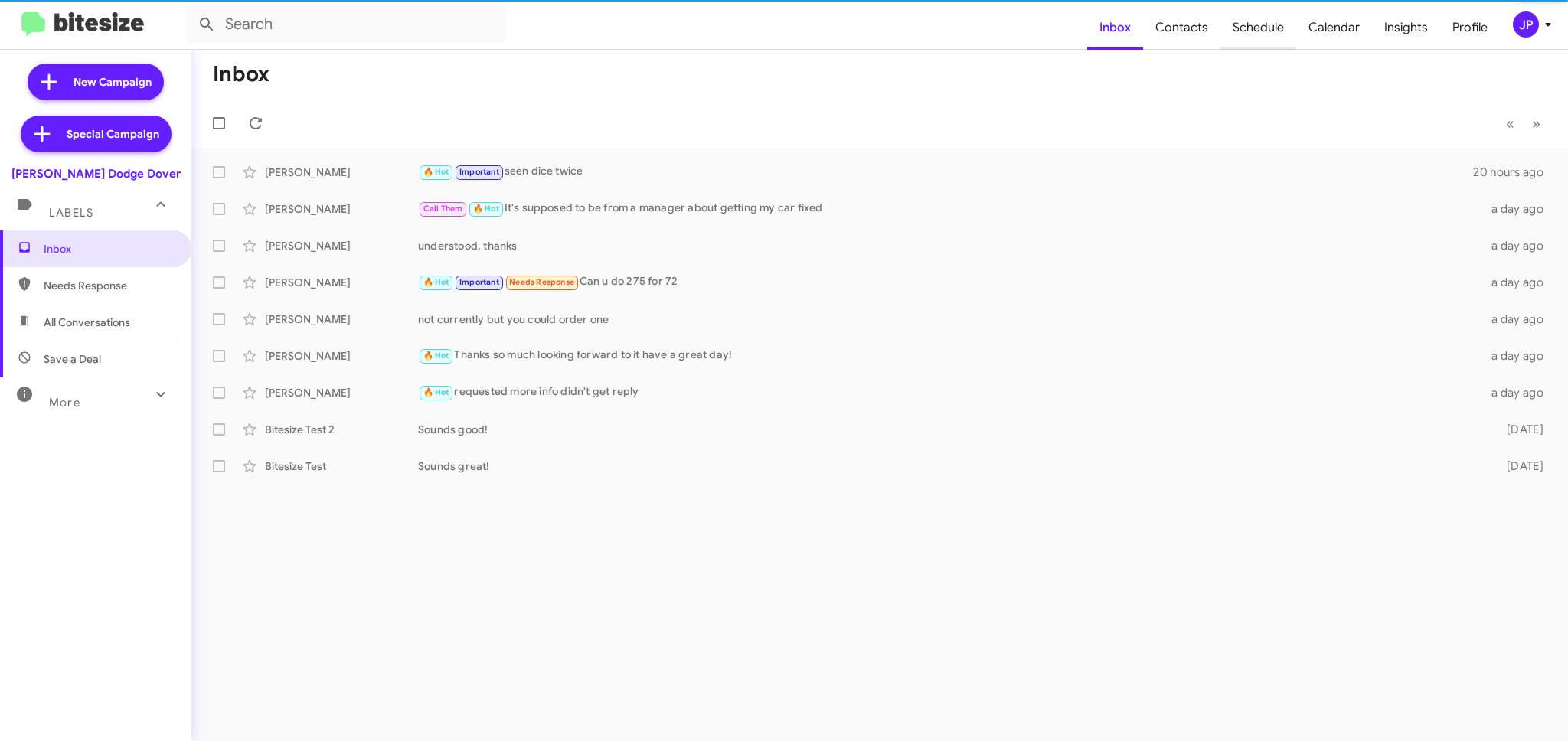
click at [1271, 32] on span "Schedule" at bounding box center [1258, 27] width 75 height 45
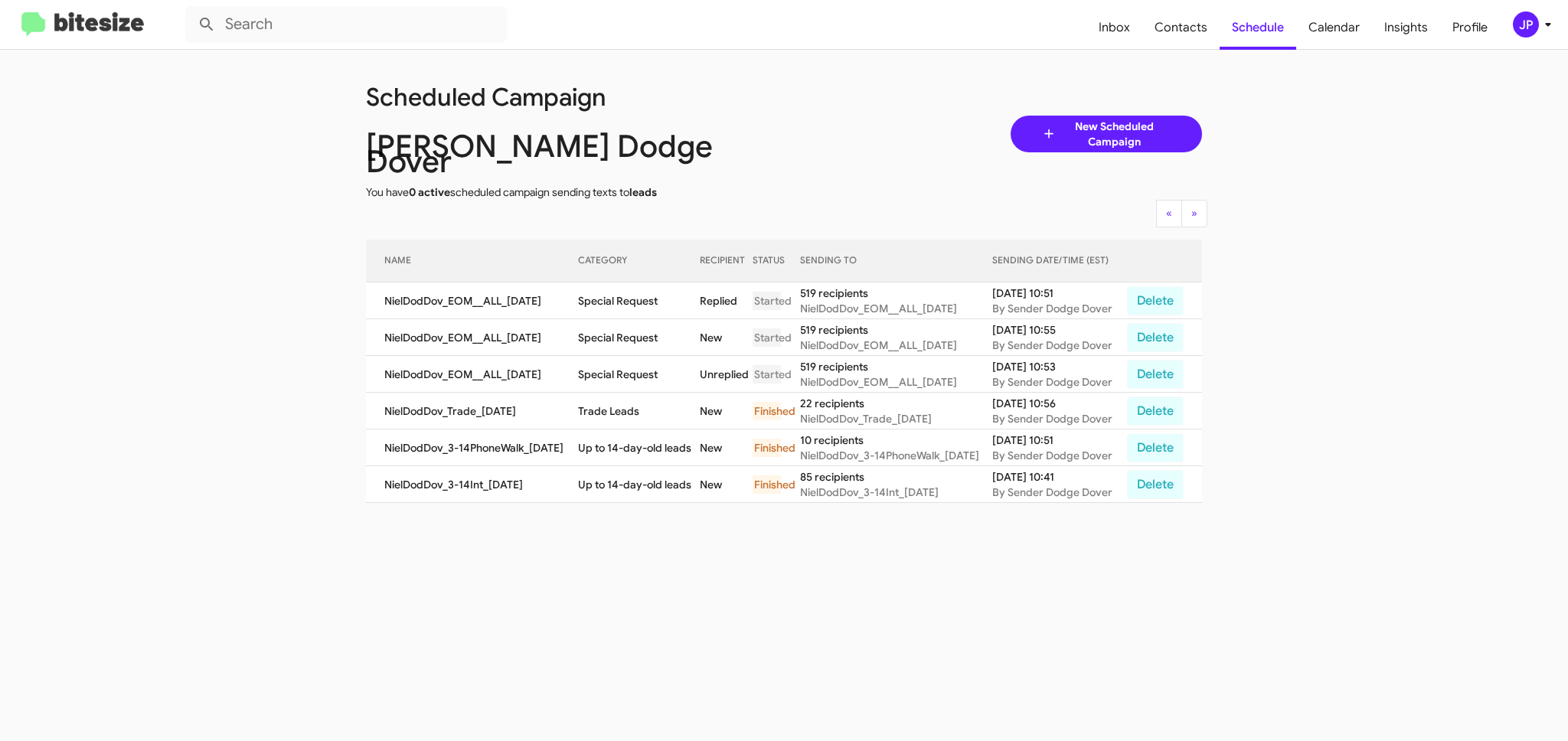
click at [96, 30] on img at bounding box center [83, 25] width 123 height 25
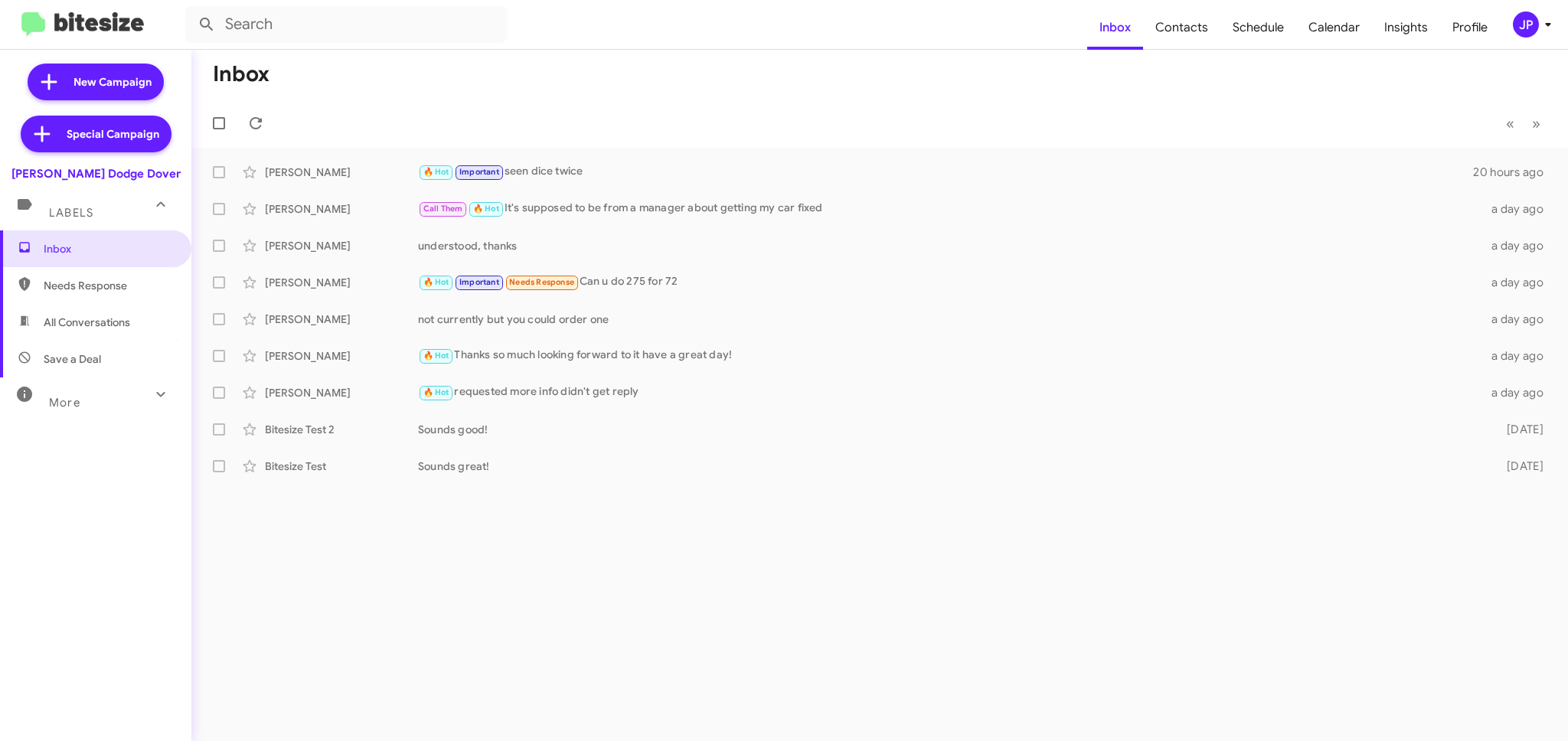
click at [1534, 38] on mat-toolbar "Inbox Contacts Schedule Calendar Insights Profile JP" at bounding box center [784, 25] width 1568 height 49
click at [1533, 32] on div "JP" at bounding box center [1525, 25] width 26 height 26
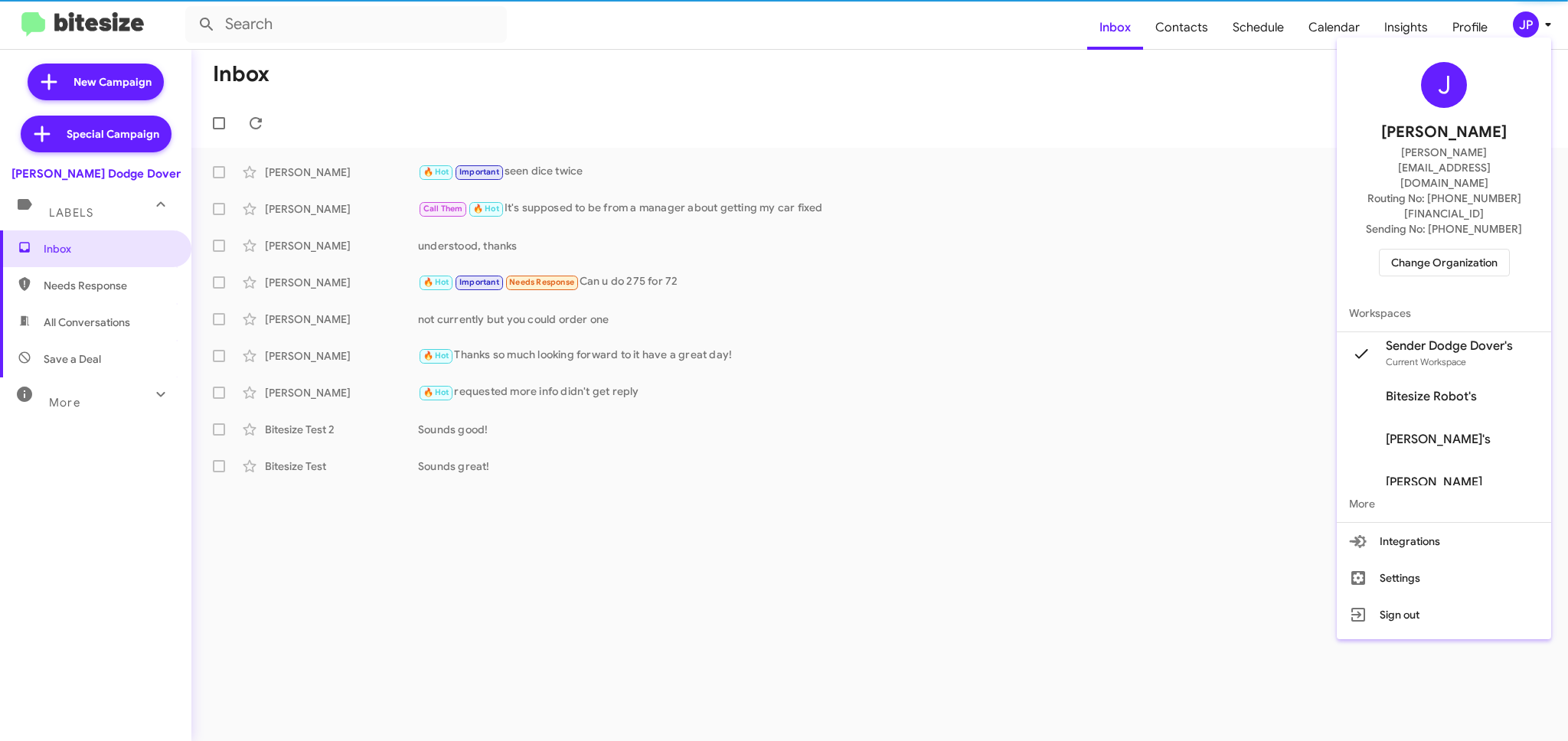
click at [1486, 249] on span "Change Organization" at bounding box center [1443, 262] width 106 height 26
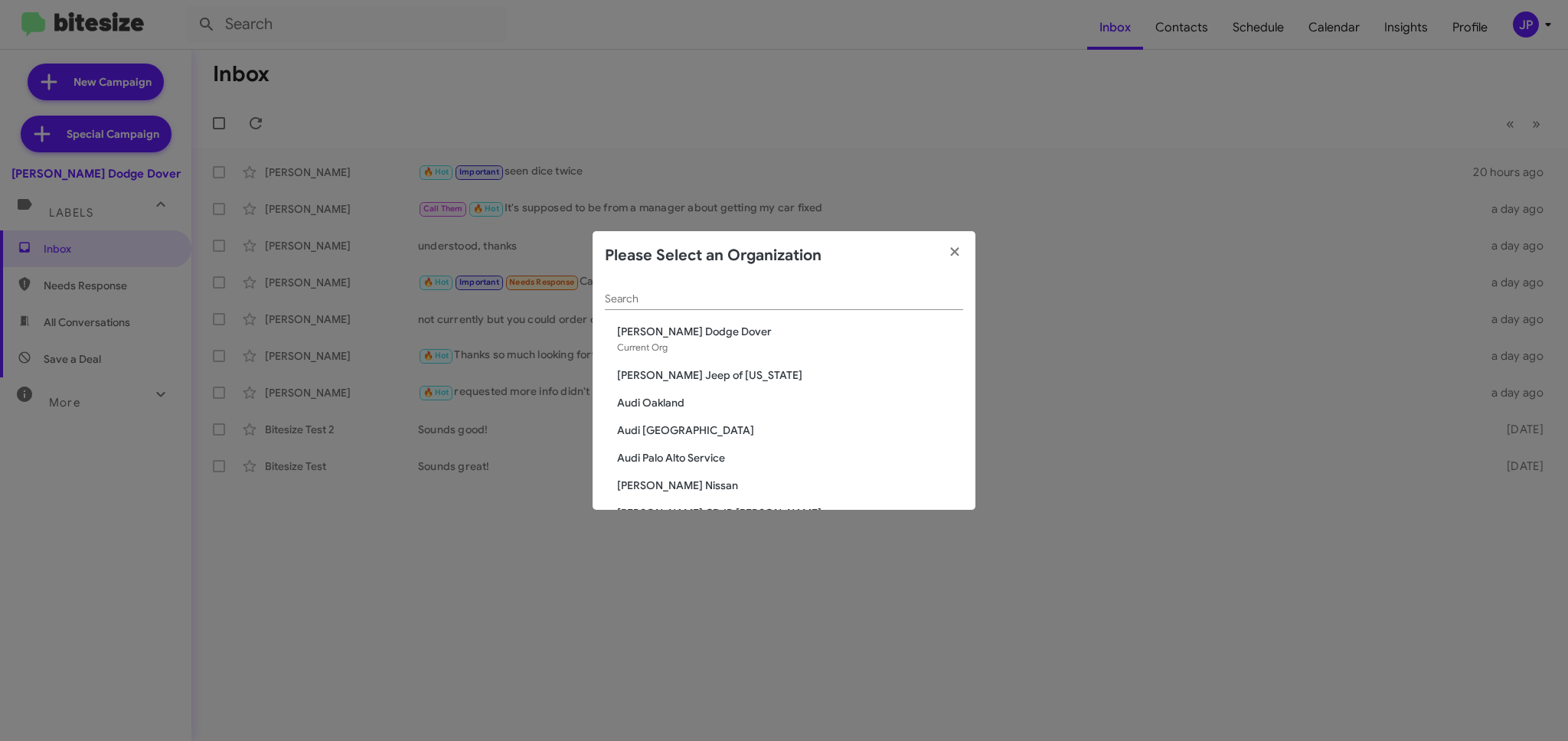
click at [748, 277] on div "Please Select an Organization" at bounding box center [784, 255] width 383 height 49
click at [744, 295] on input "Search" at bounding box center [784, 298] width 358 height 12
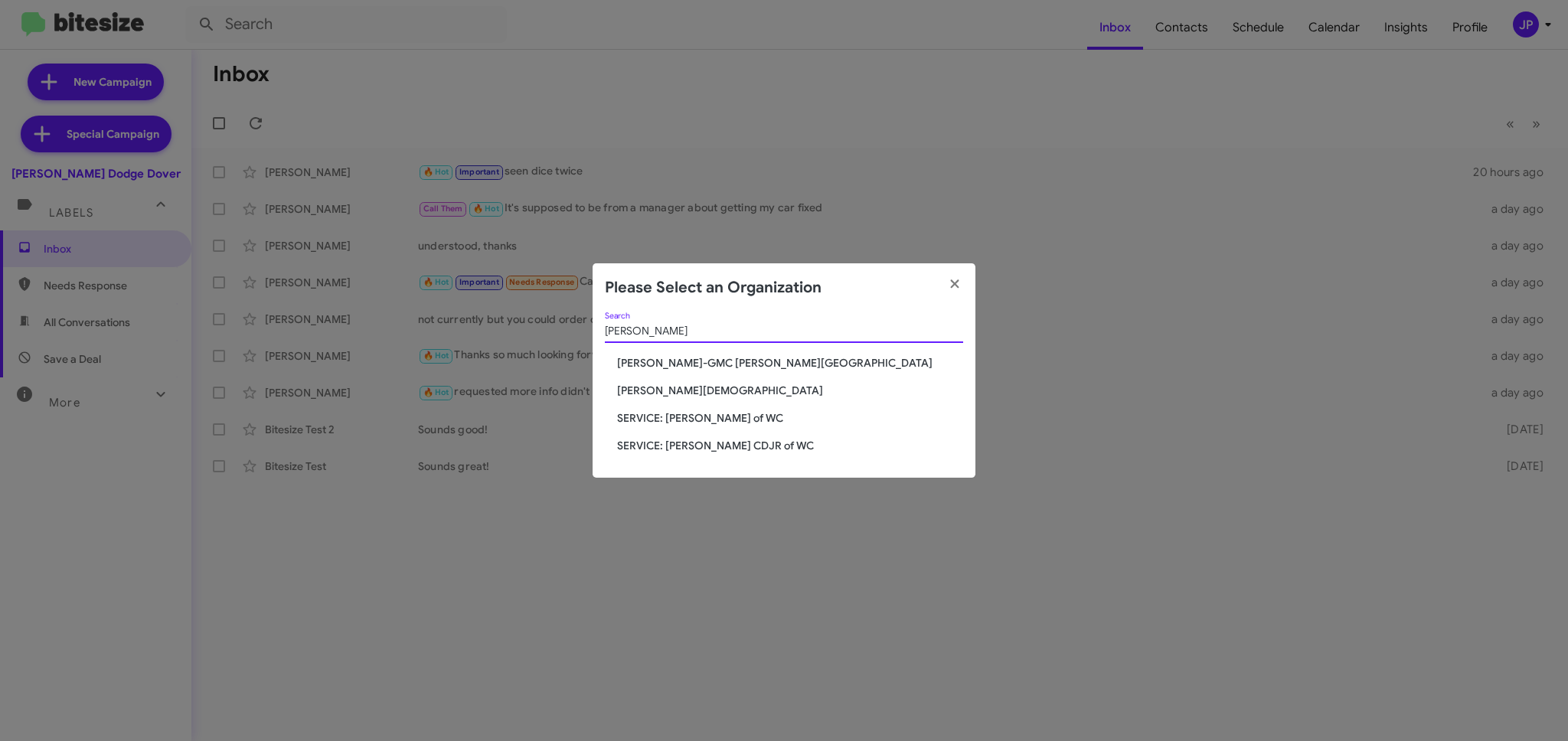
type input "Ferman"
click at [716, 392] on span "Ferman Wesley Chapel" at bounding box center [789, 390] width 346 height 15
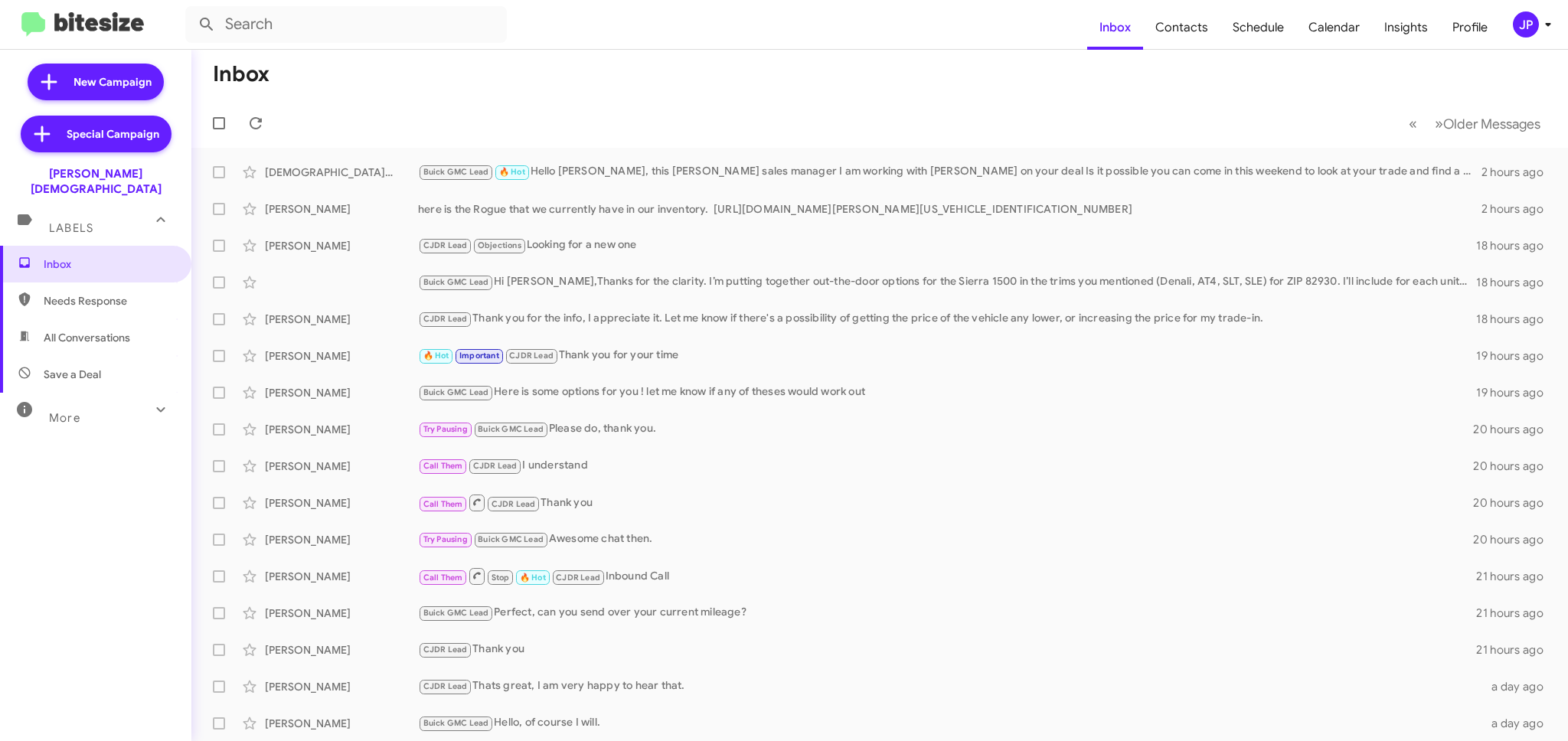
click at [1519, 35] on div "JP" at bounding box center [1525, 25] width 26 height 26
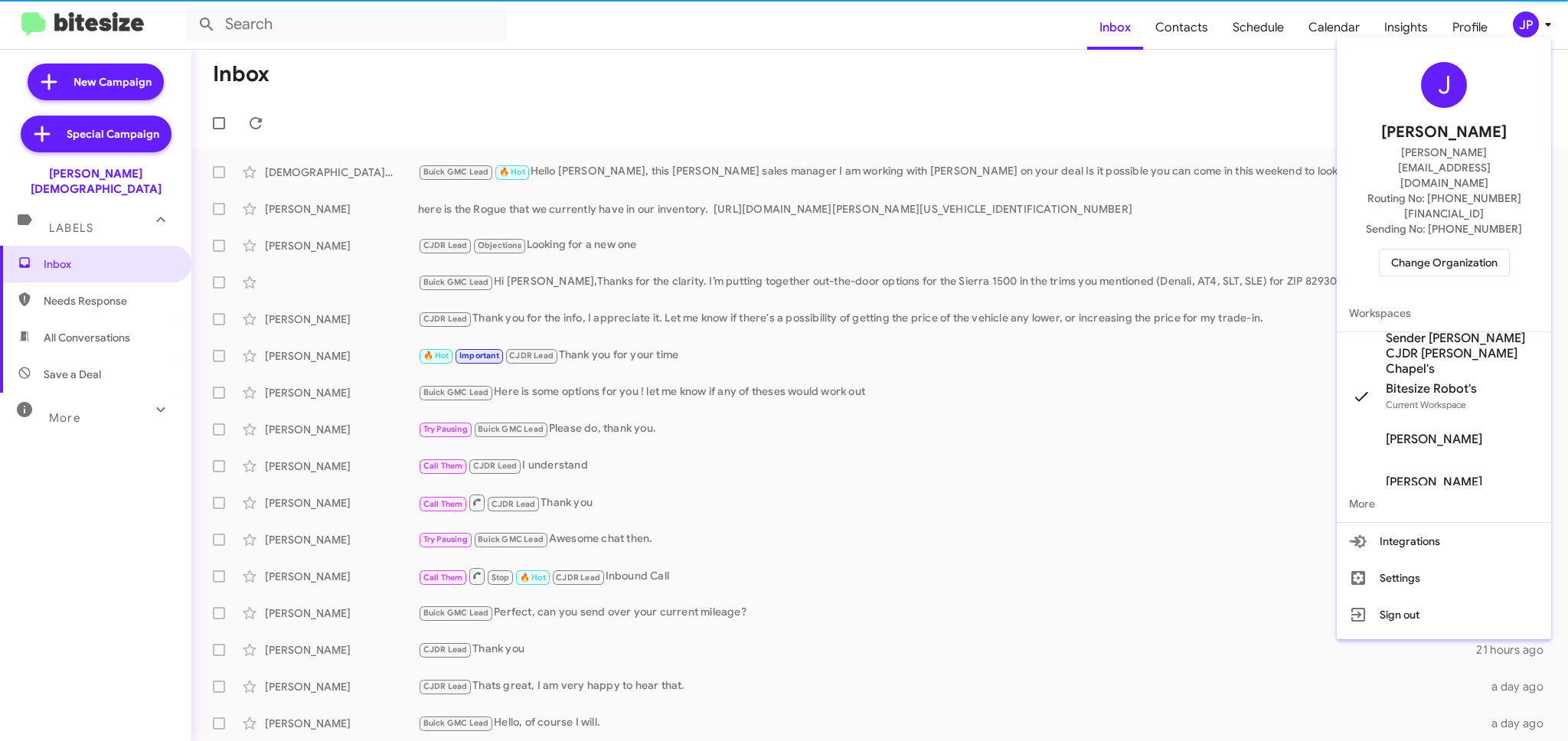
drag, startPoint x: 1434, startPoint y: 241, endPoint x: 1439, endPoint y: 221, distance: 20.6
click at [1434, 240] on div "J [PERSON_NAME] [PERSON_NAME][EMAIL_ADDRESS][DOMAIN_NAME] Routing No: [PHONE_NU…" at bounding box center [1444, 169] width 215 height 251
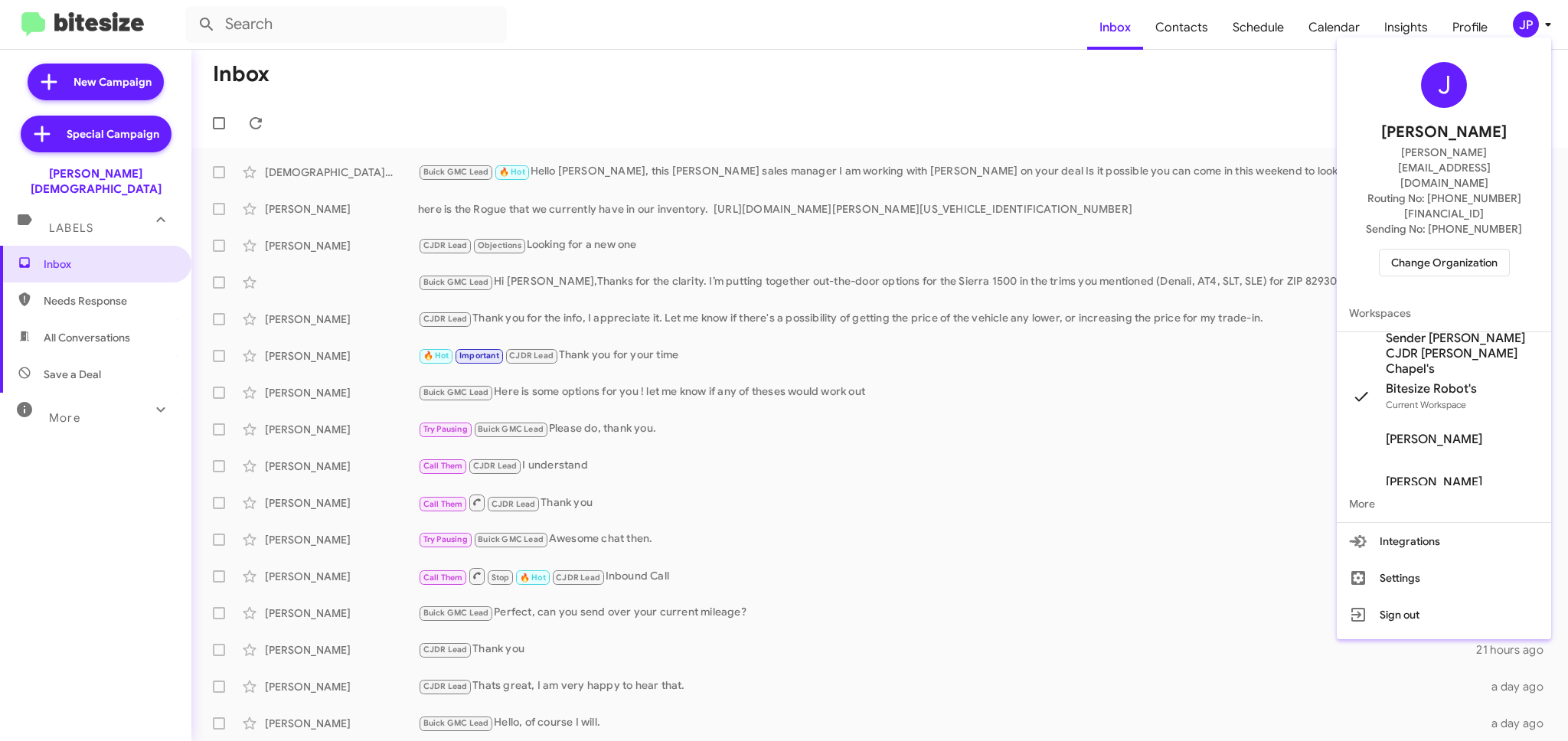
click at [1442, 249] on span "Change Organization" at bounding box center [1443, 262] width 106 height 26
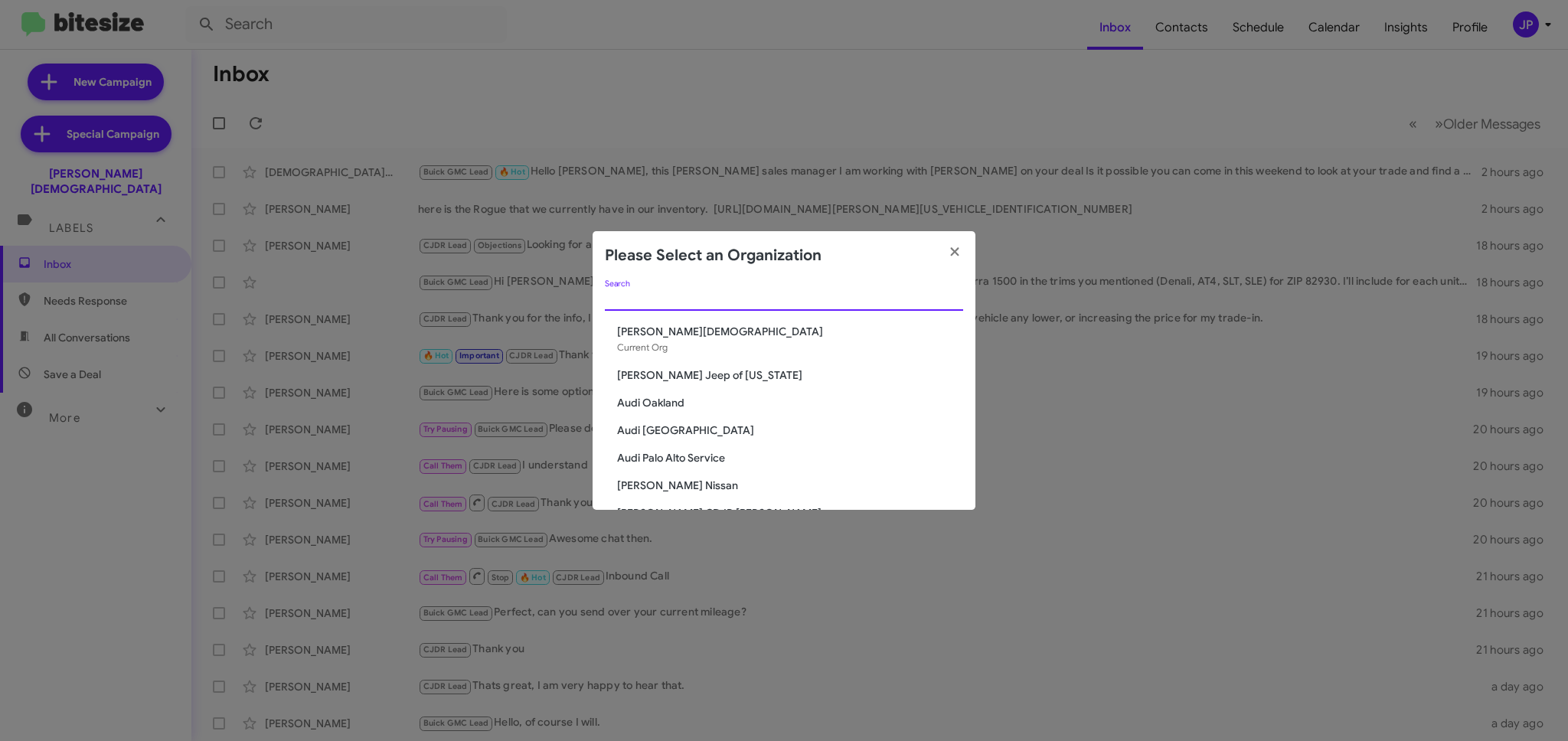
click at [804, 300] on input "Search" at bounding box center [784, 298] width 358 height 12
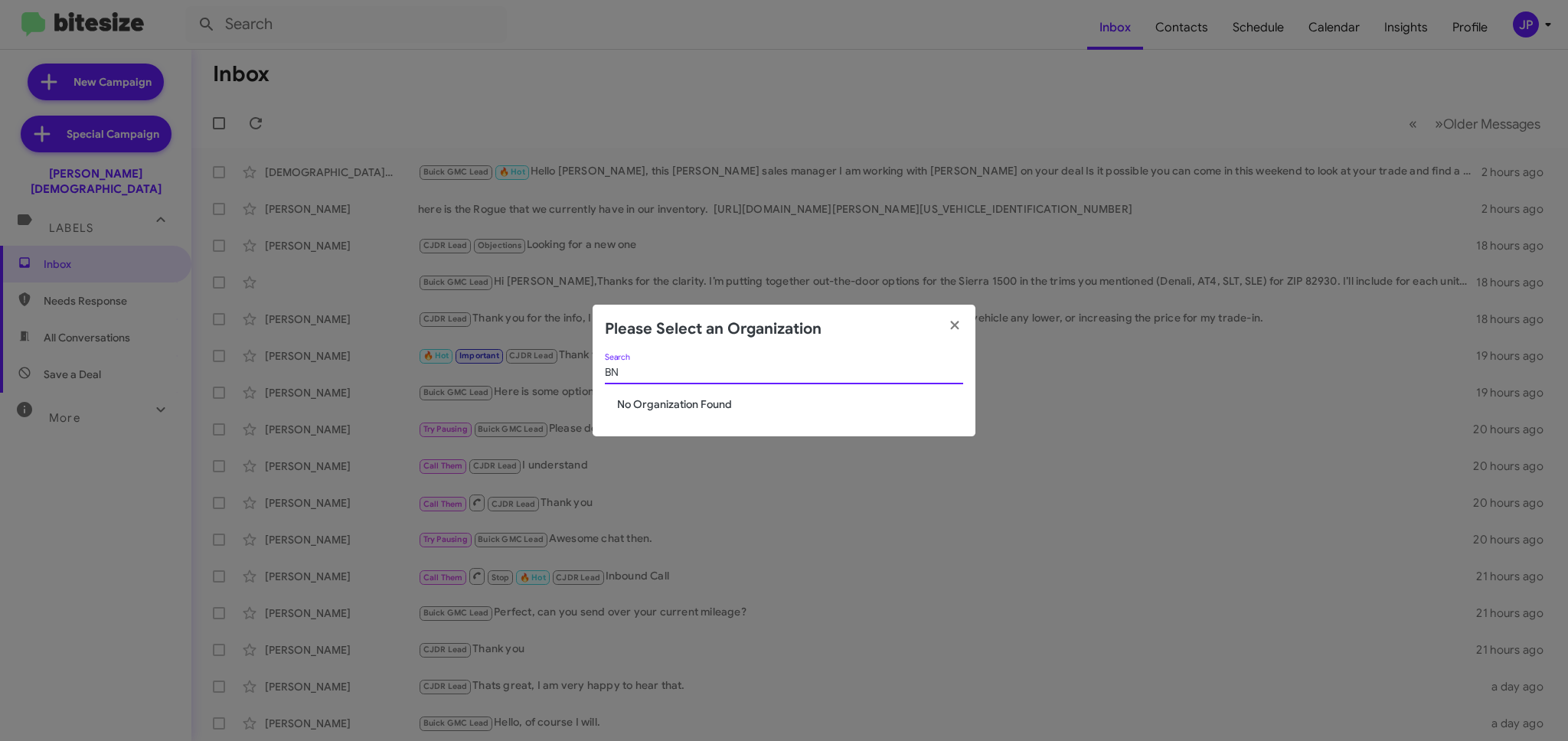
type input "B"
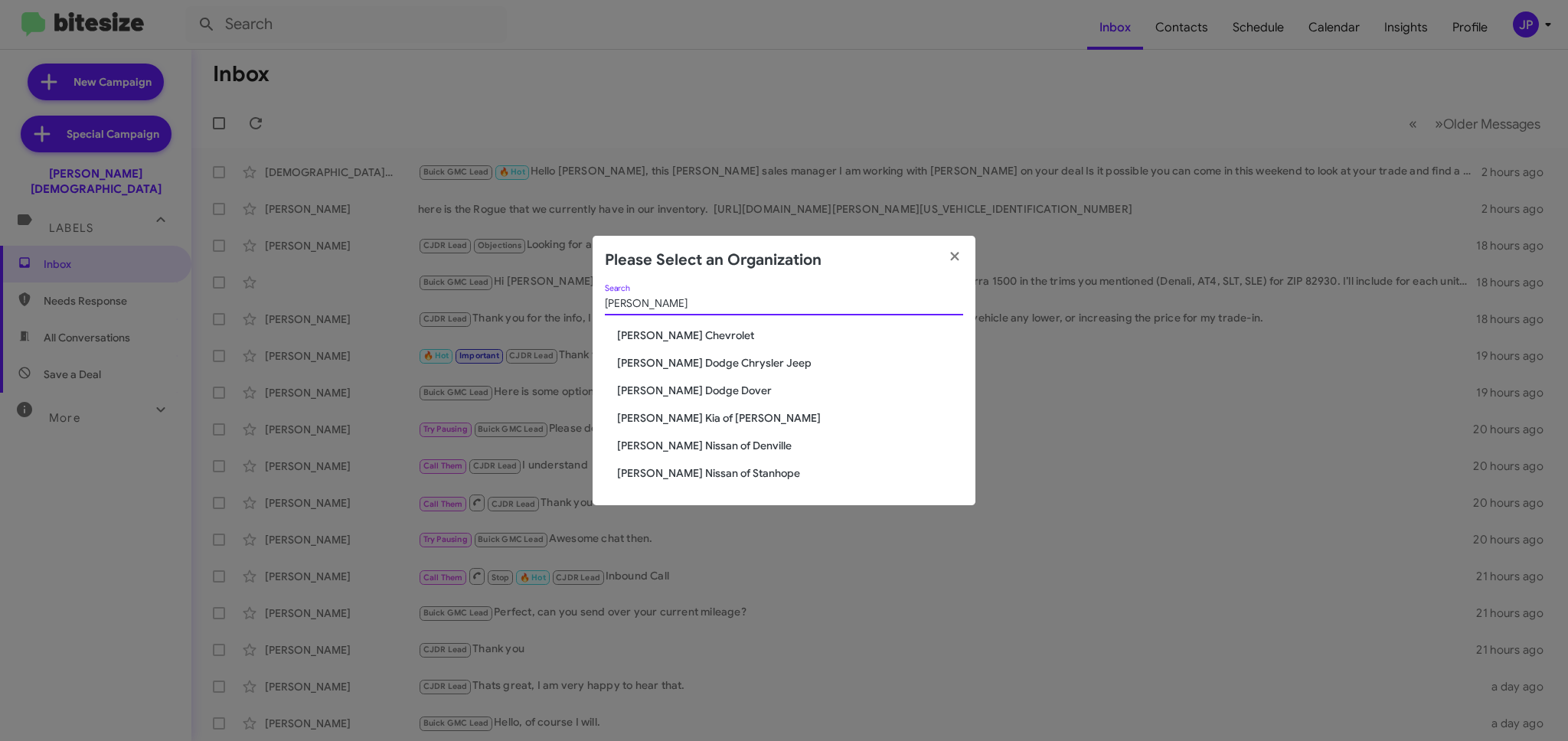
type input "[PERSON_NAME]"
click at [631, 438] on span "[PERSON_NAME] Nissan of Denville" at bounding box center [789, 445] width 346 height 15
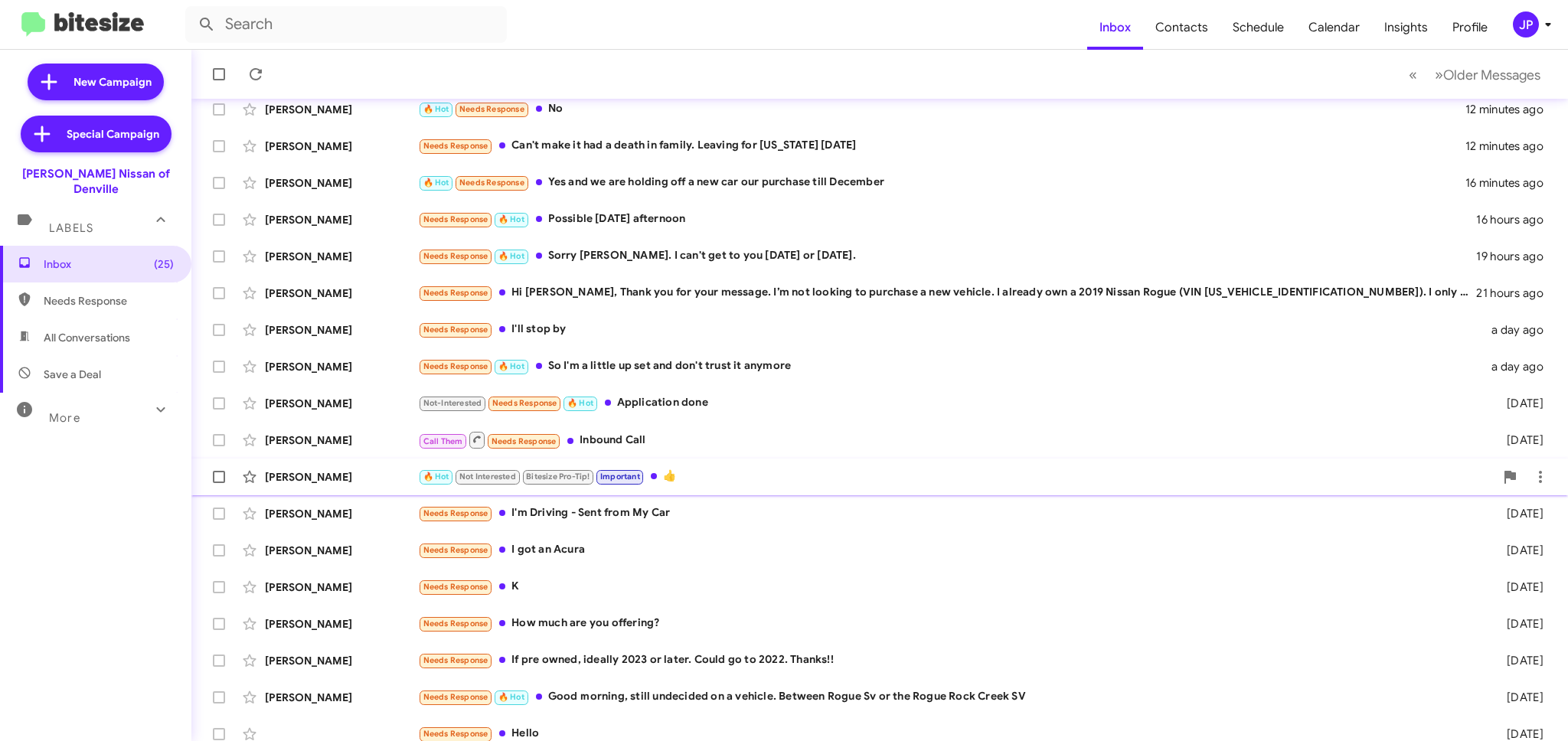
scroll to position [128, 0]
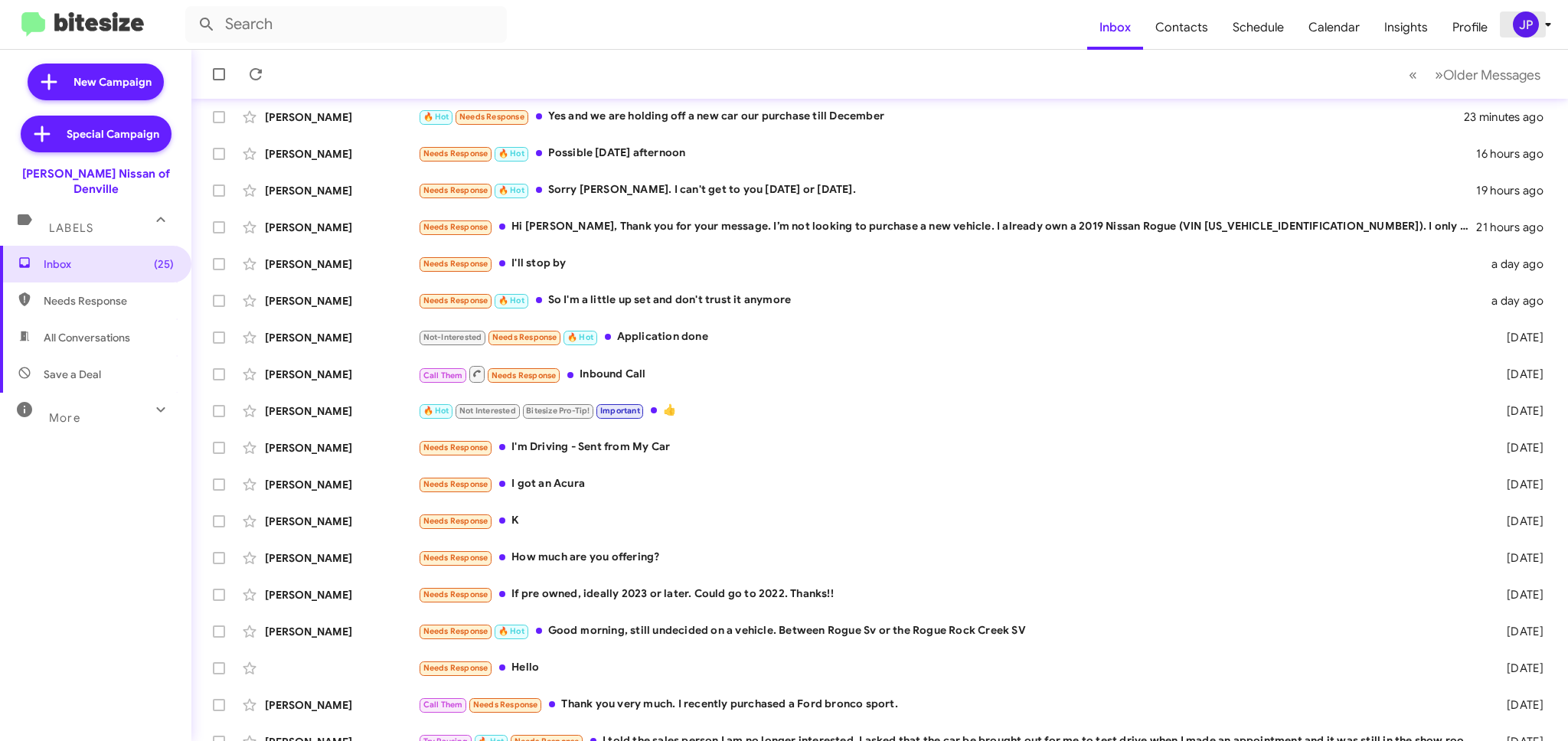
click at [1536, 29] on div "JP" at bounding box center [1525, 25] width 26 height 26
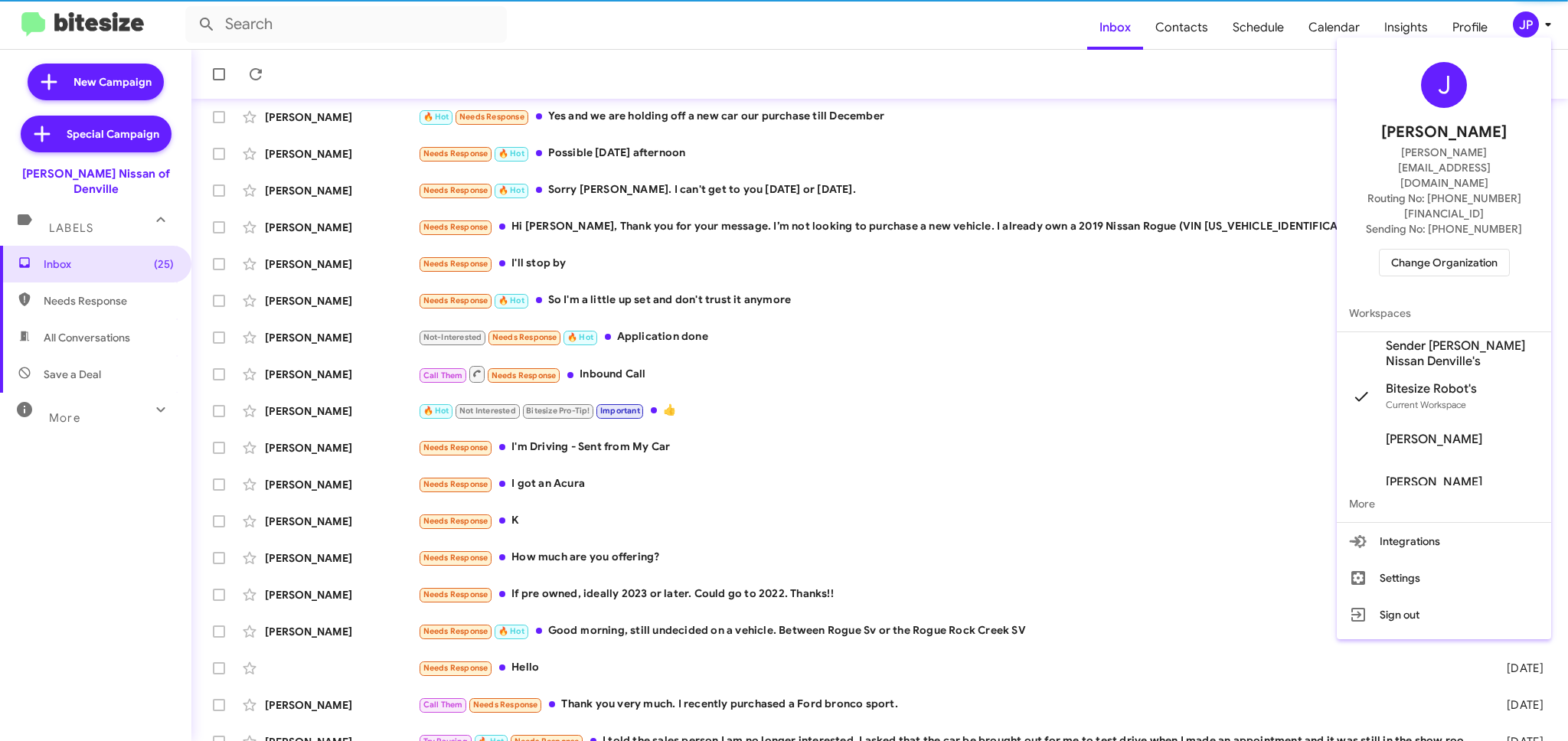
click at [1456, 249] on span "Change Organization" at bounding box center [1443, 262] width 106 height 26
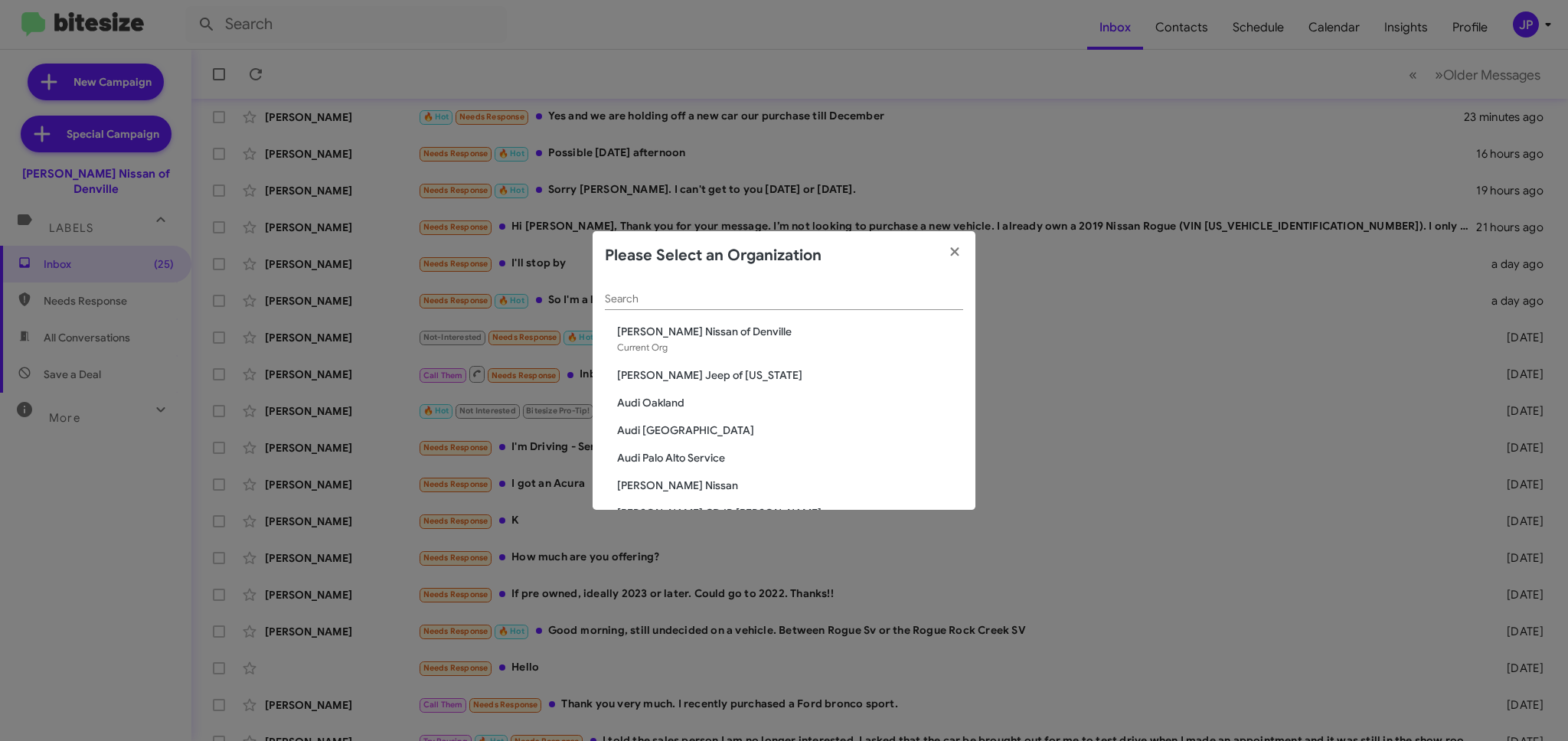
click at [838, 306] on div "Search" at bounding box center [784, 295] width 358 height 30
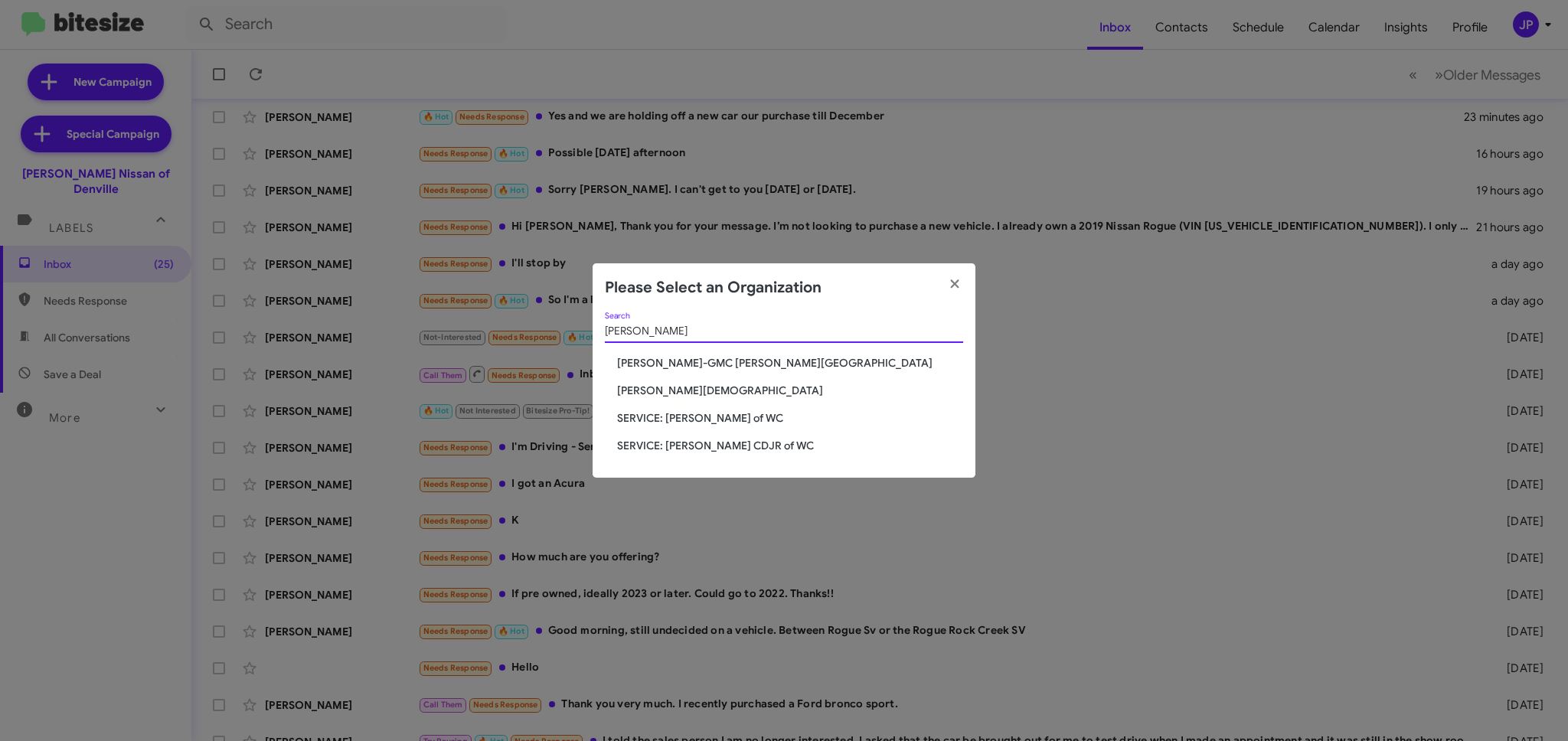
type input "[PERSON_NAME]"
click at [662, 389] on span "[PERSON_NAME][DEMOGRAPHIC_DATA]" at bounding box center [789, 390] width 346 height 15
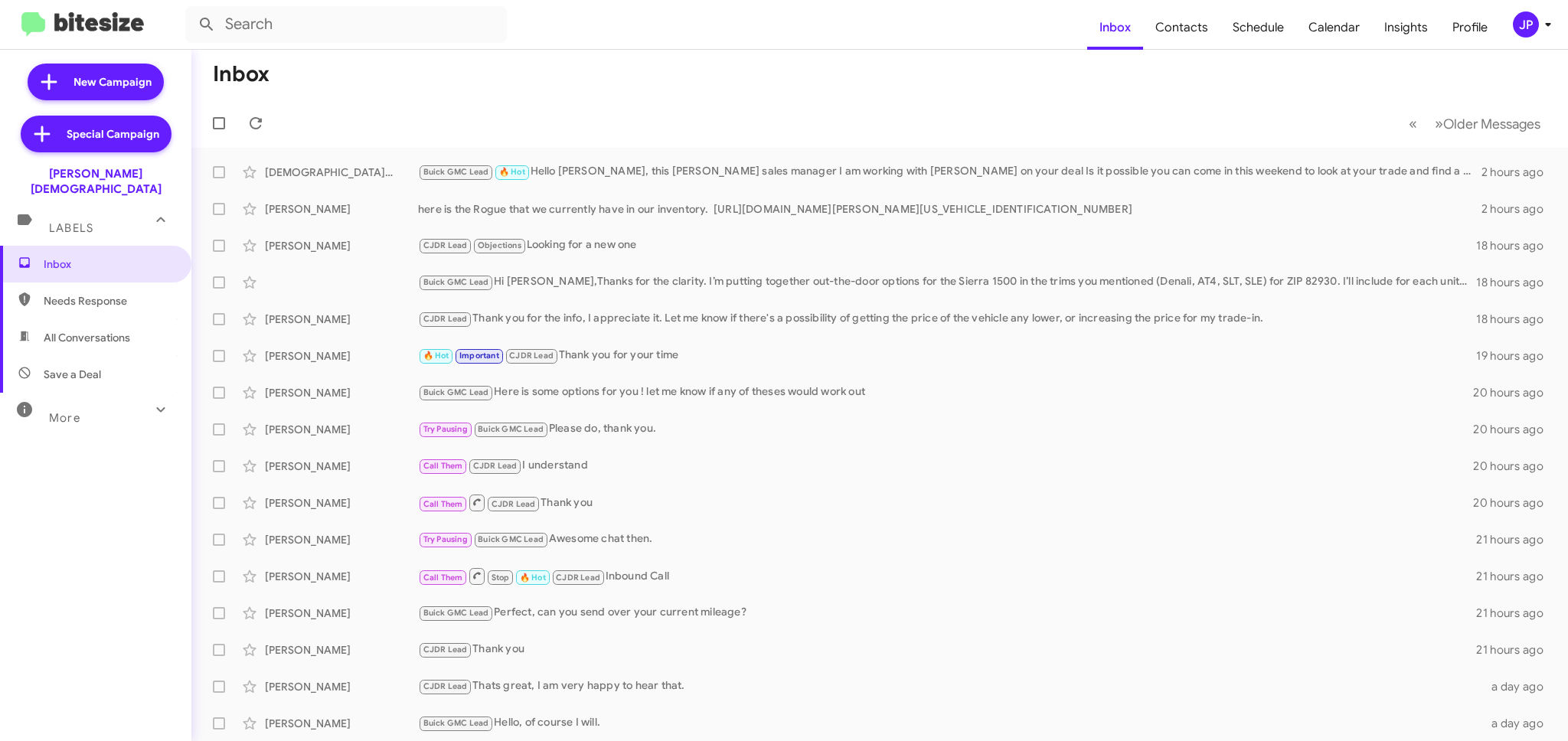
click at [29, 367] on icon at bounding box center [25, 373] width 12 height 12
type input "in:not-interested"
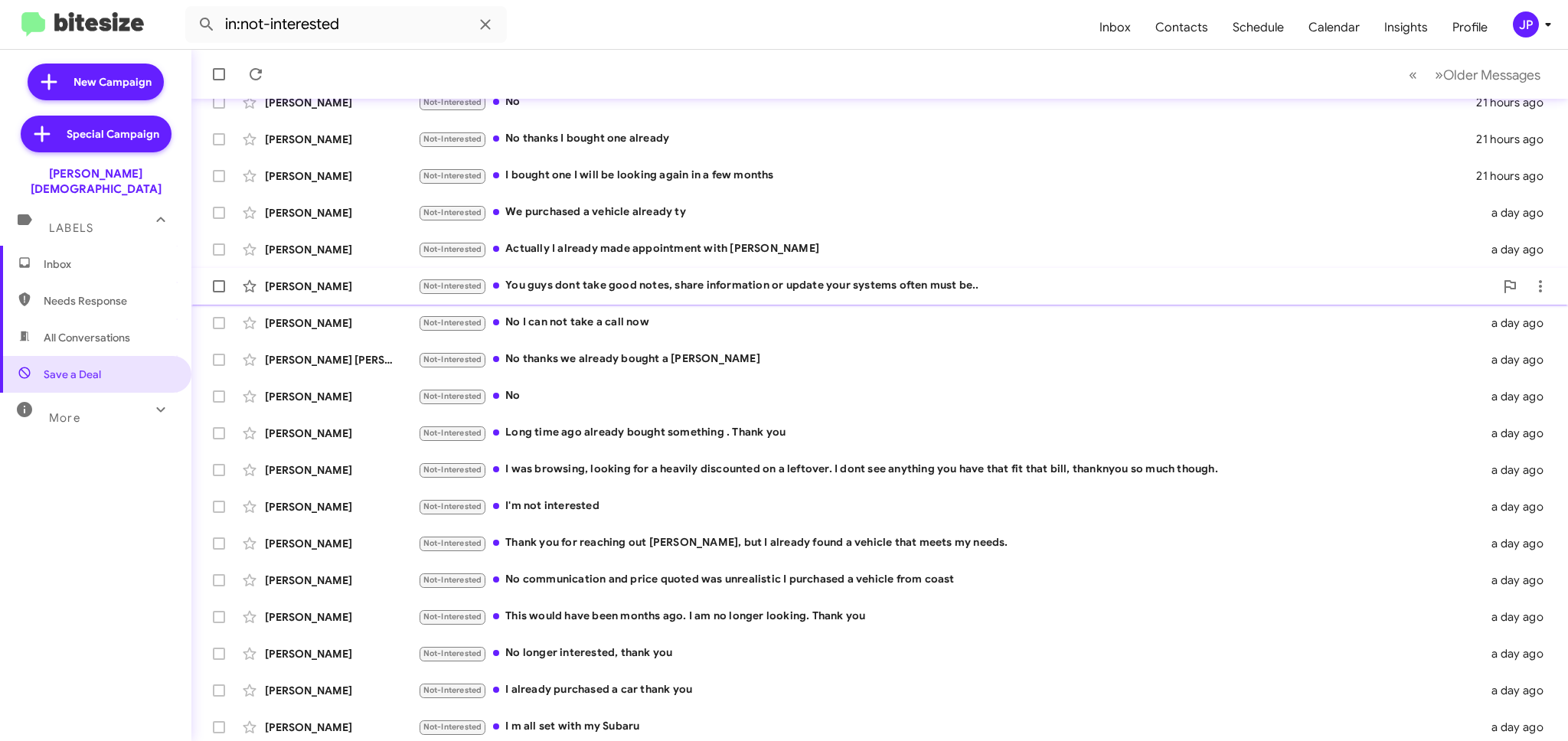
scroll to position [147, 0]
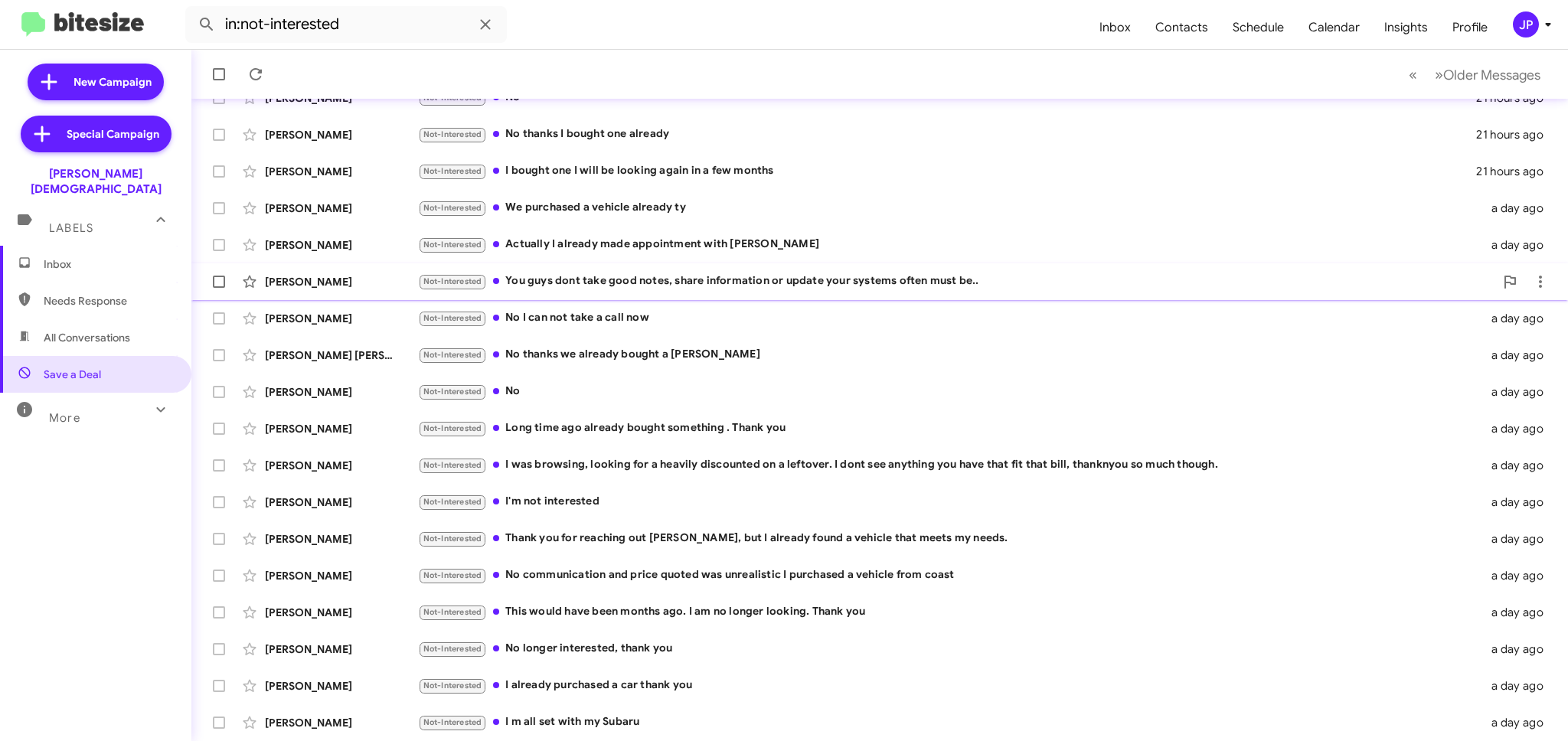
click at [674, 279] on div "Not-Interested You guys dont take good notes, share information or update your …" at bounding box center [956, 281] width 1076 height 17
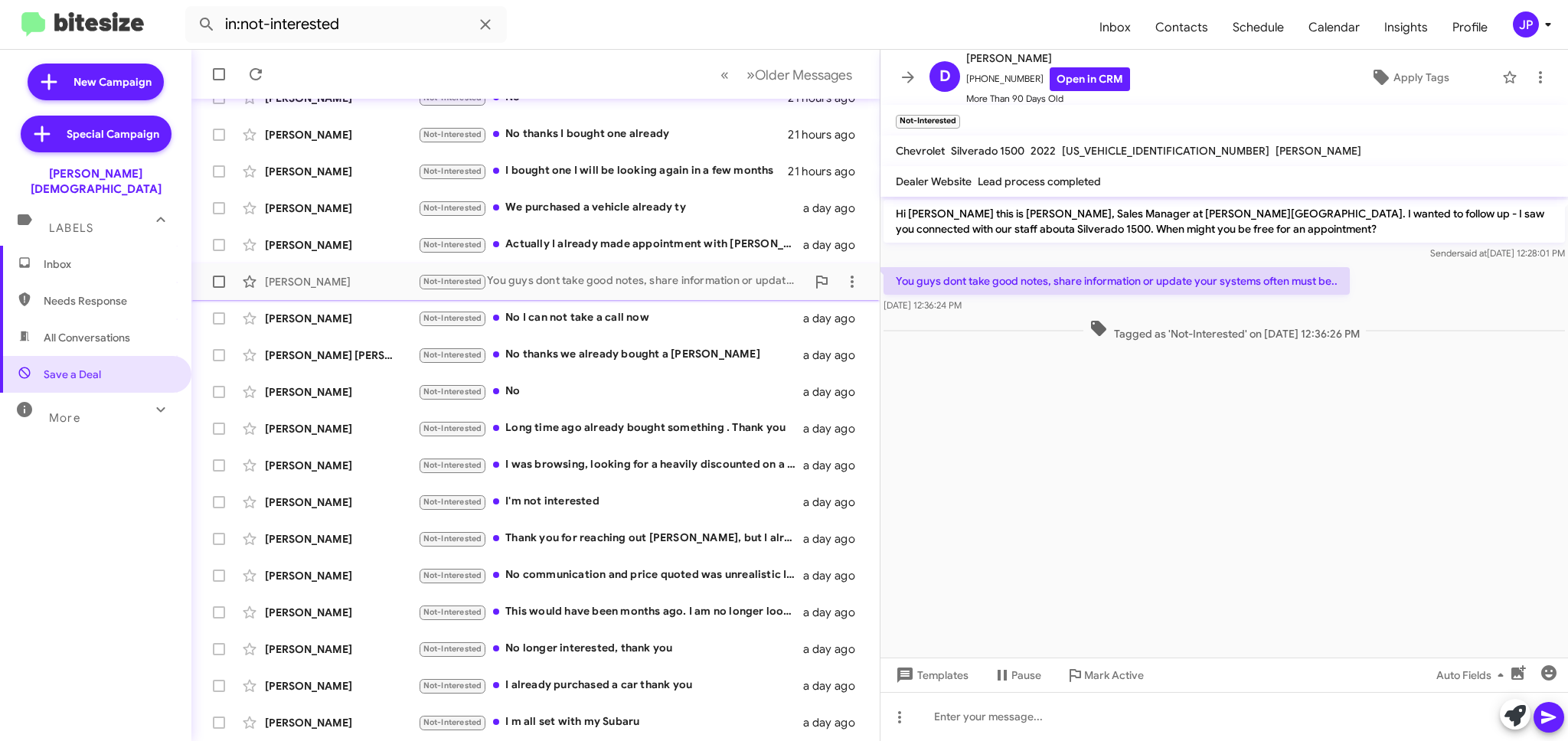
click at [215, 285] on span at bounding box center [218, 281] width 12 height 12
click at [218, 287] on input "checkbox" at bounding box center [218, 287] width 1 height 1
checkbox input "true"
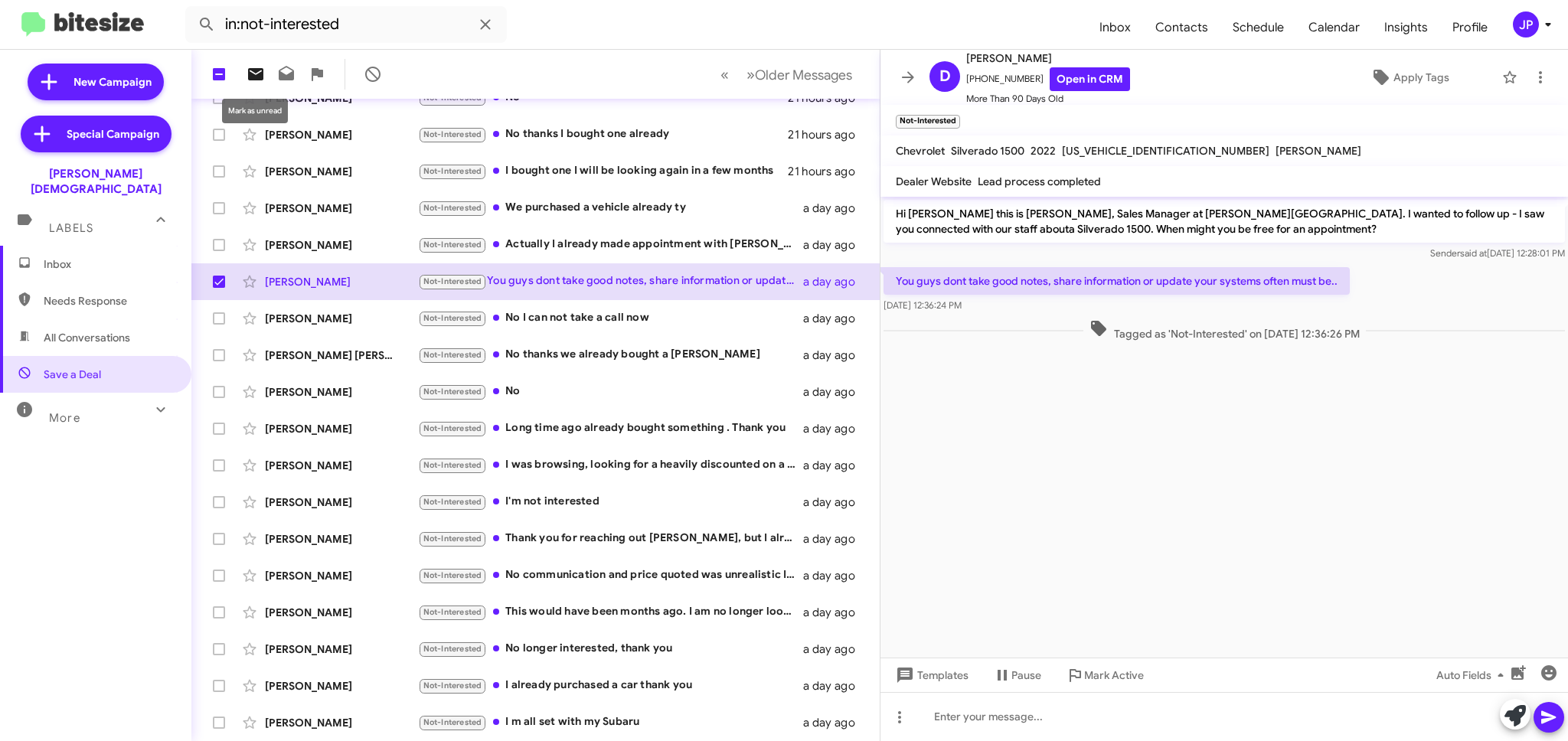
click at [258, 74] on icon at bounding box center [256, 74] width 15 height 12
click at [844, 85] on button "» Next Older Messages" at bounding box center [799, 75] width 124 height 32
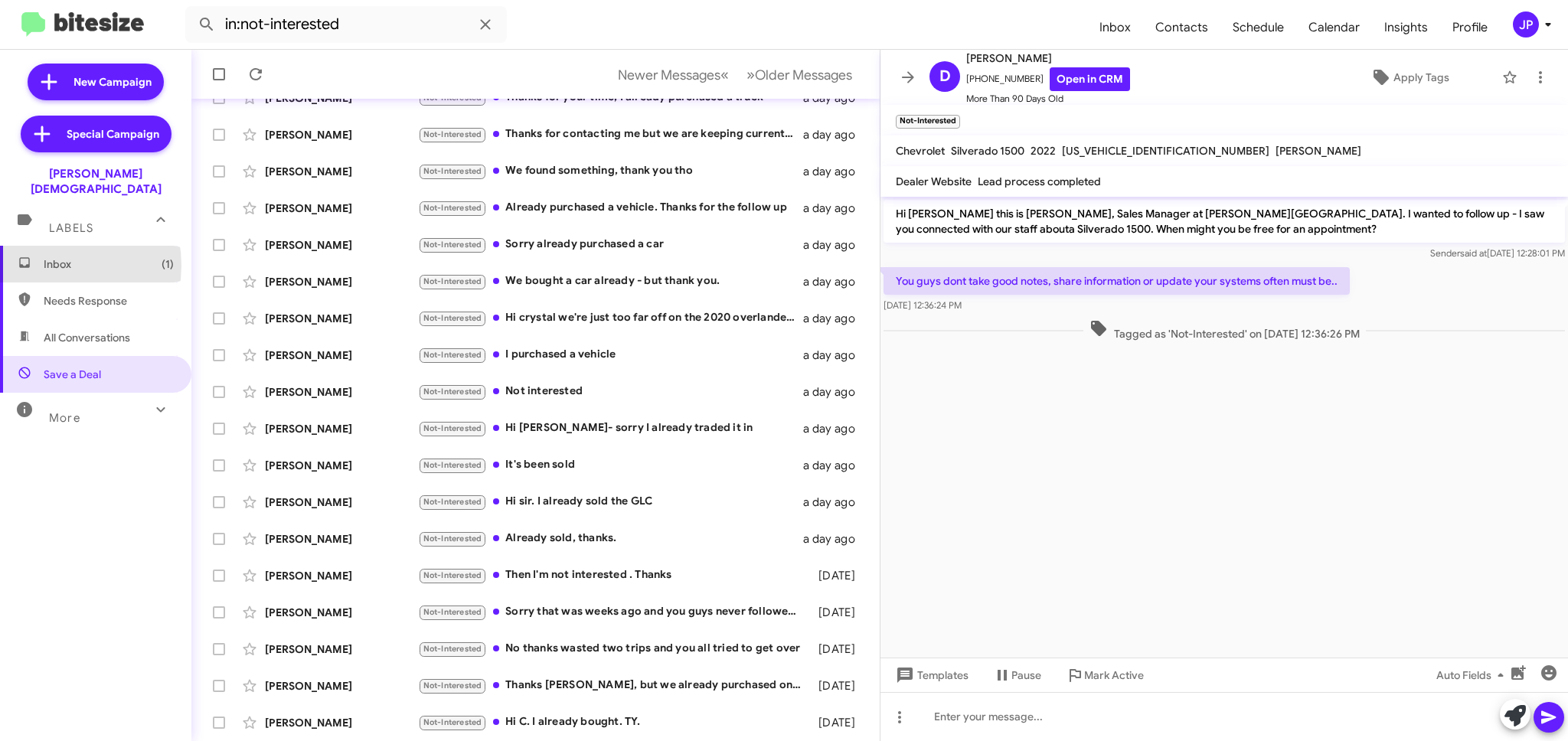
click at [46, 256] on span "Inbox (1)" at bounding box center [108, 264] width 130 height 15
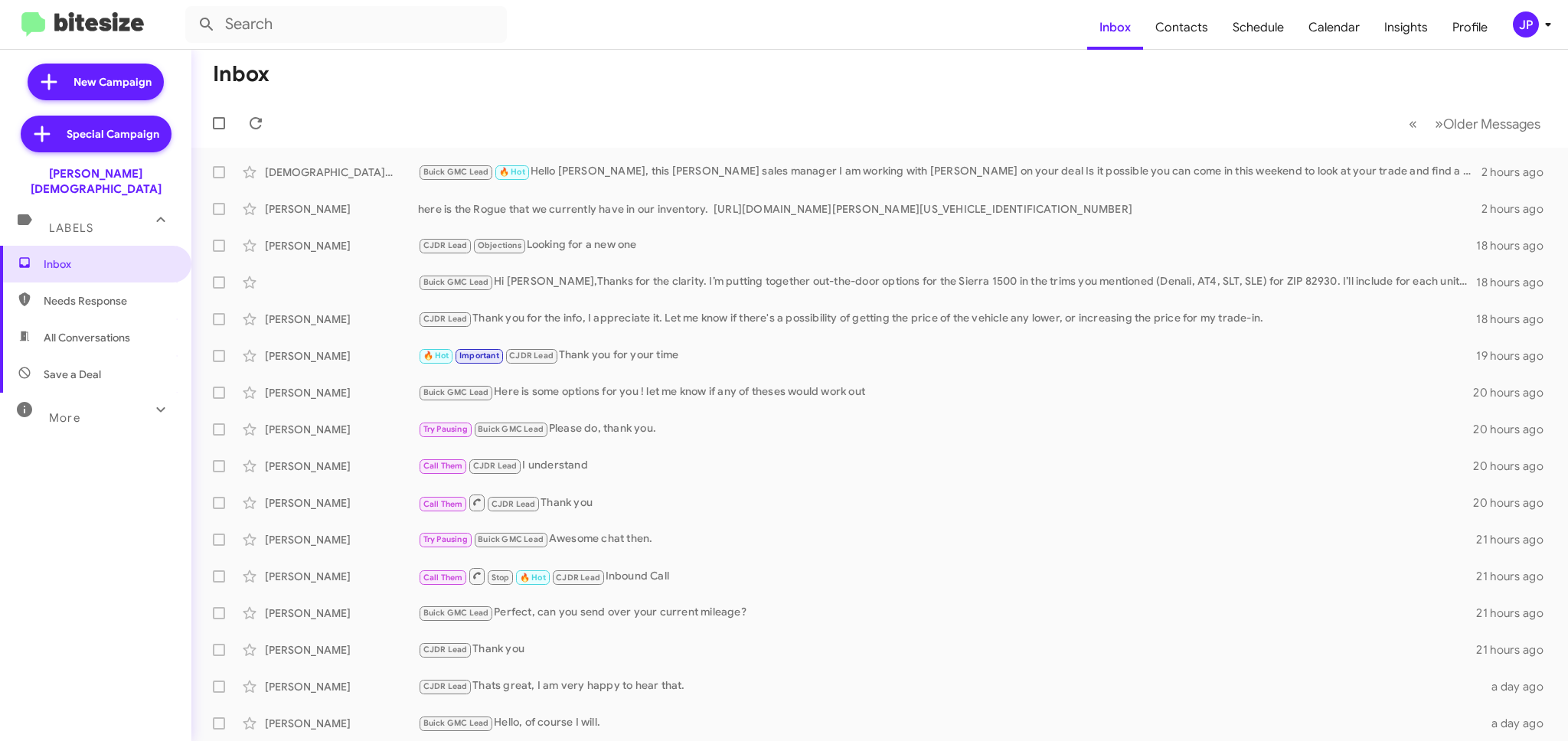
click at [501, 85] on mat-toolbar-row "Inbox" at bounding box center [879, 75] width 1376 height 49
click at [1421, 38] on span "Insights" at bounding box center [1405, 27] width 68 height 45
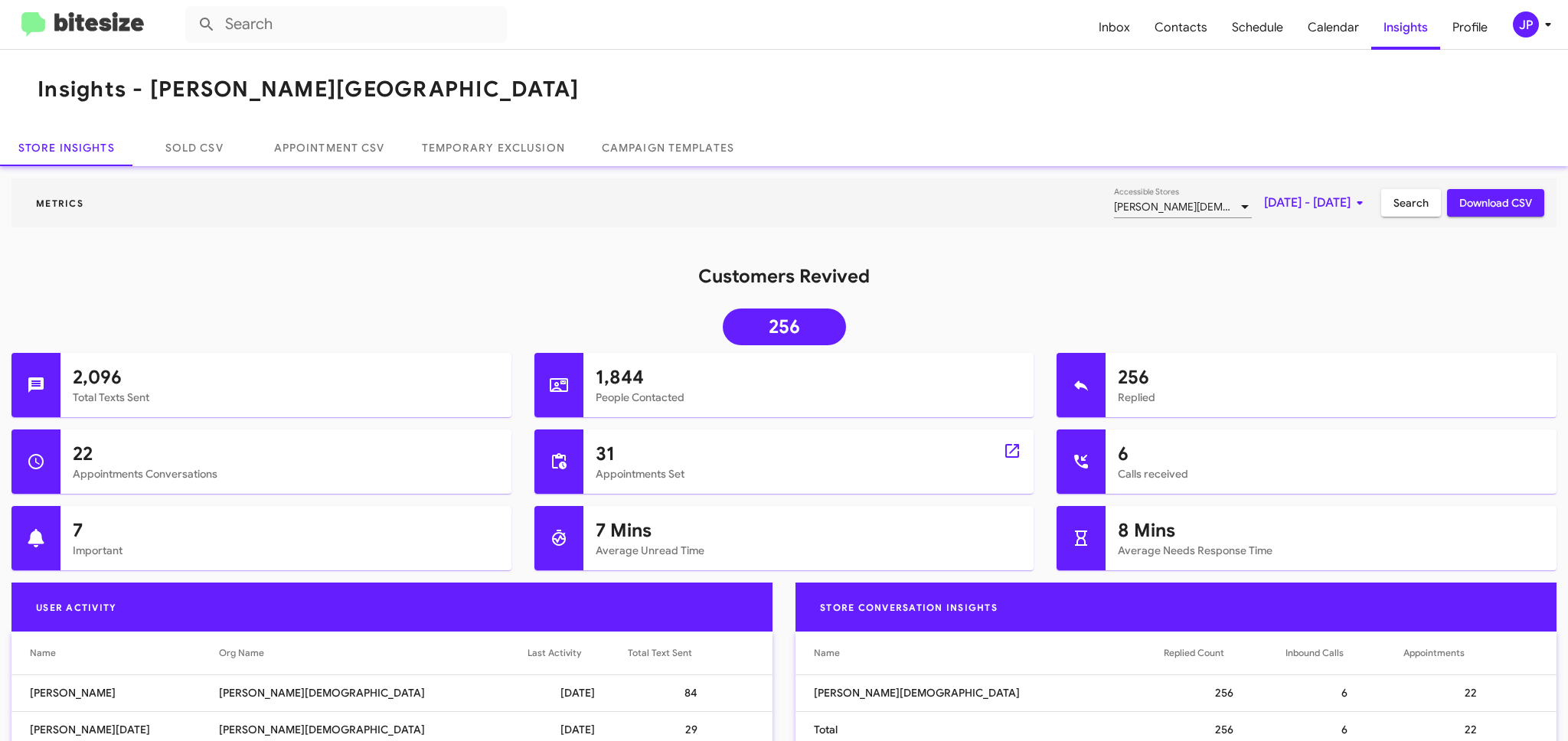
scroll to position [16, 0]
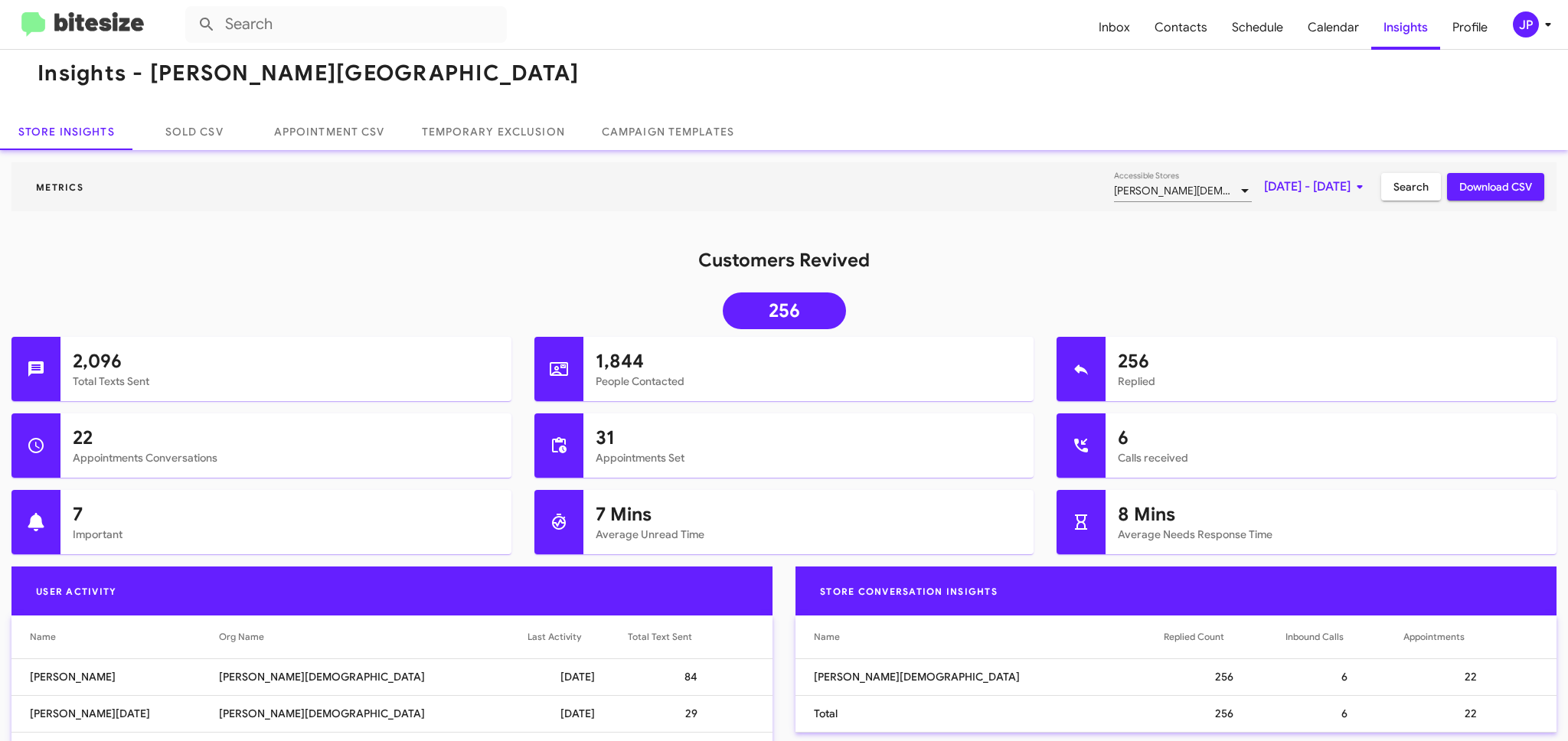
click at [65, 27] on img at bounding box center [83, 25] width 123 height 25
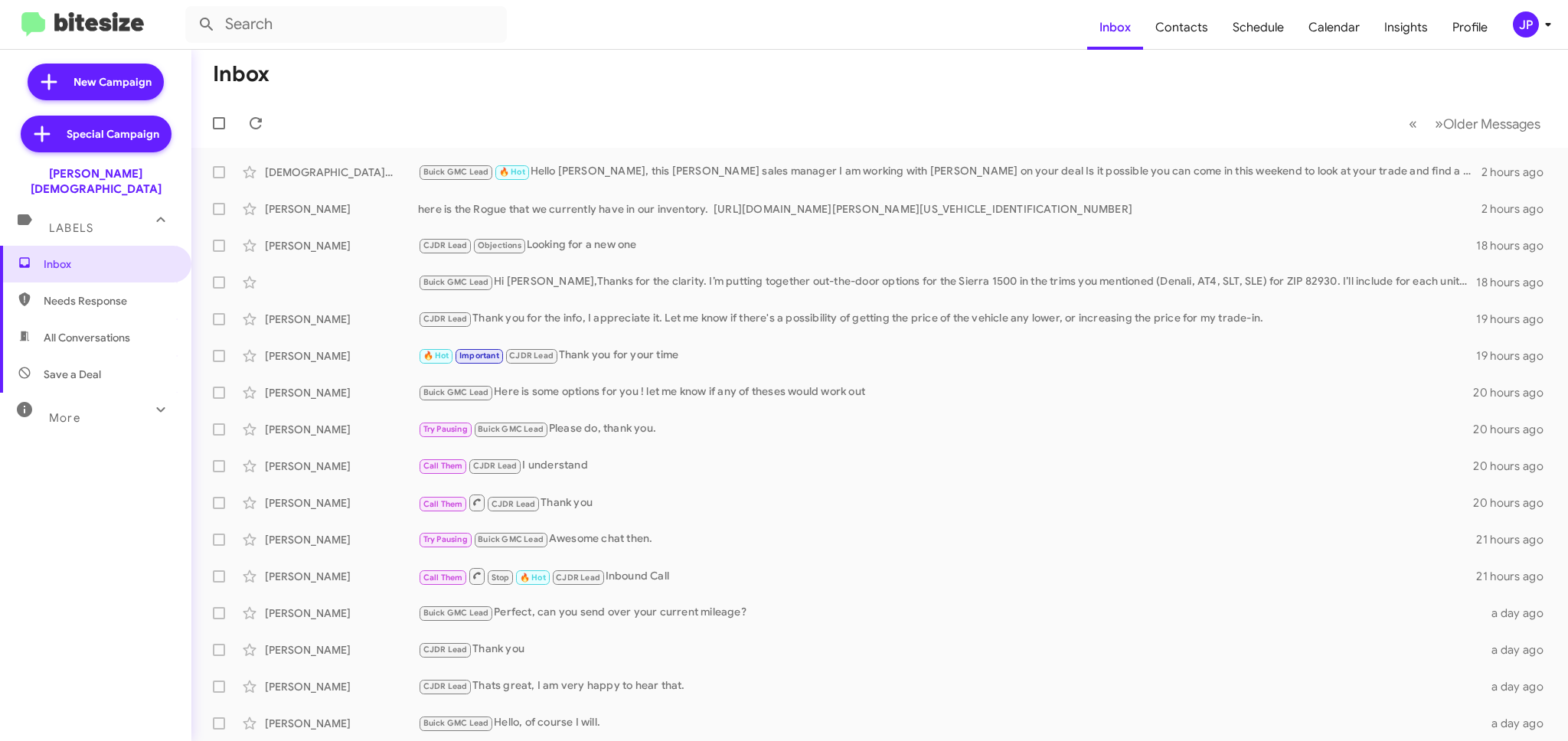
click at [85, 407] on div "More" at bounding box center [80, 411] width 136 height 28
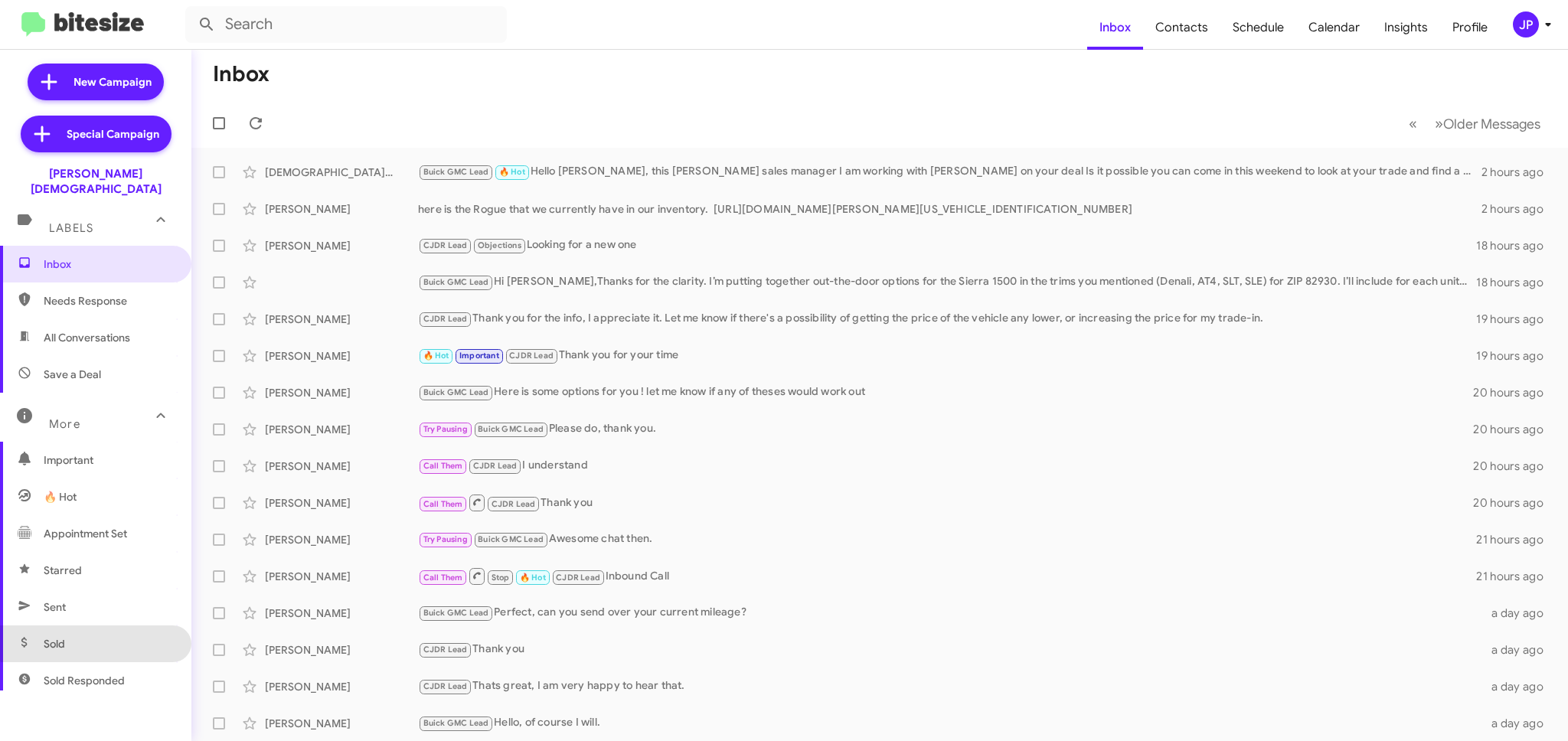
click at [104, 626] on span "Sold" at bounding box center [95, 644] width 191 height 36
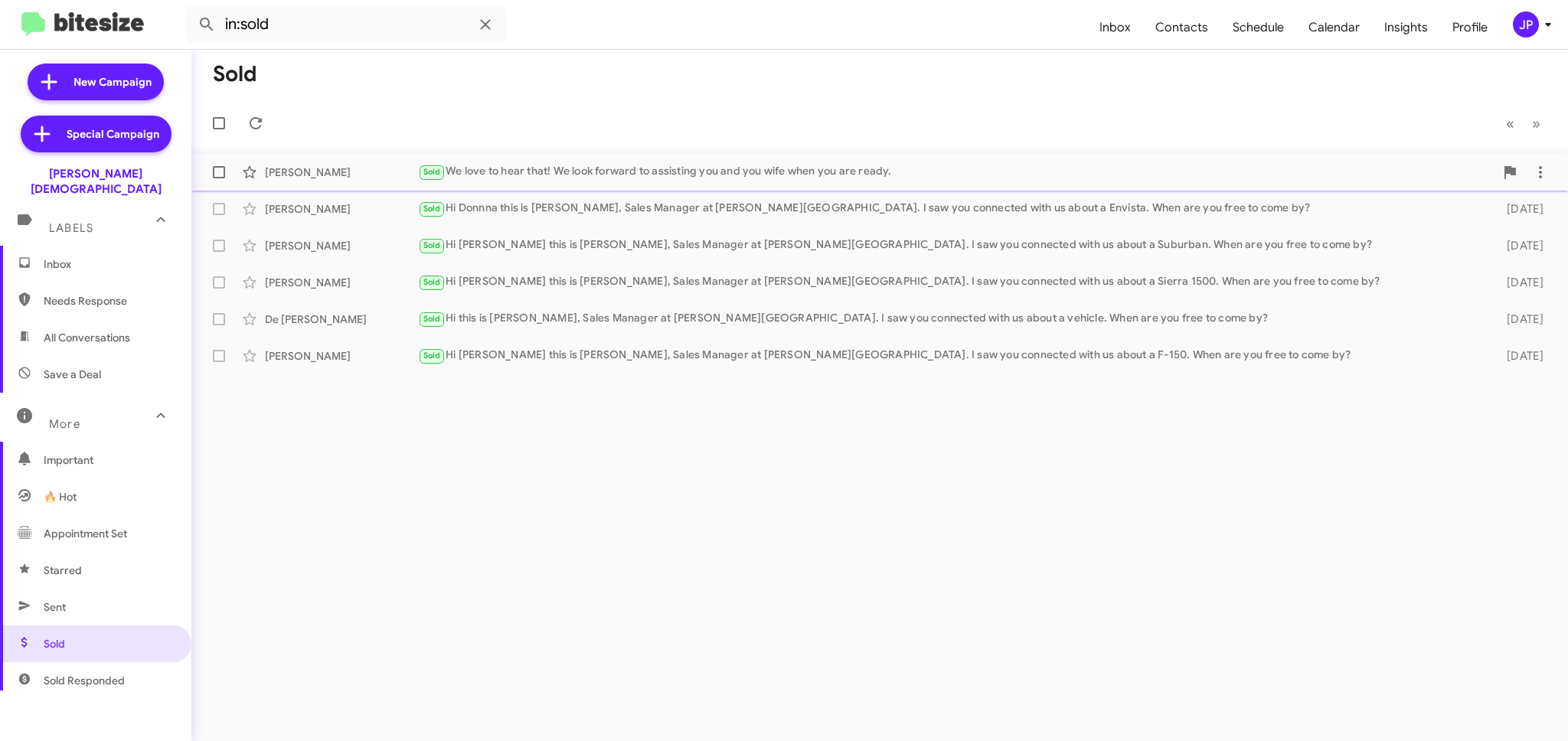
click at [592, 184] on div "Andrew Davis Sold We love to hear that! We look forward to assisting you and yo…" at bounding box center [879, 173] width 1352 height 31
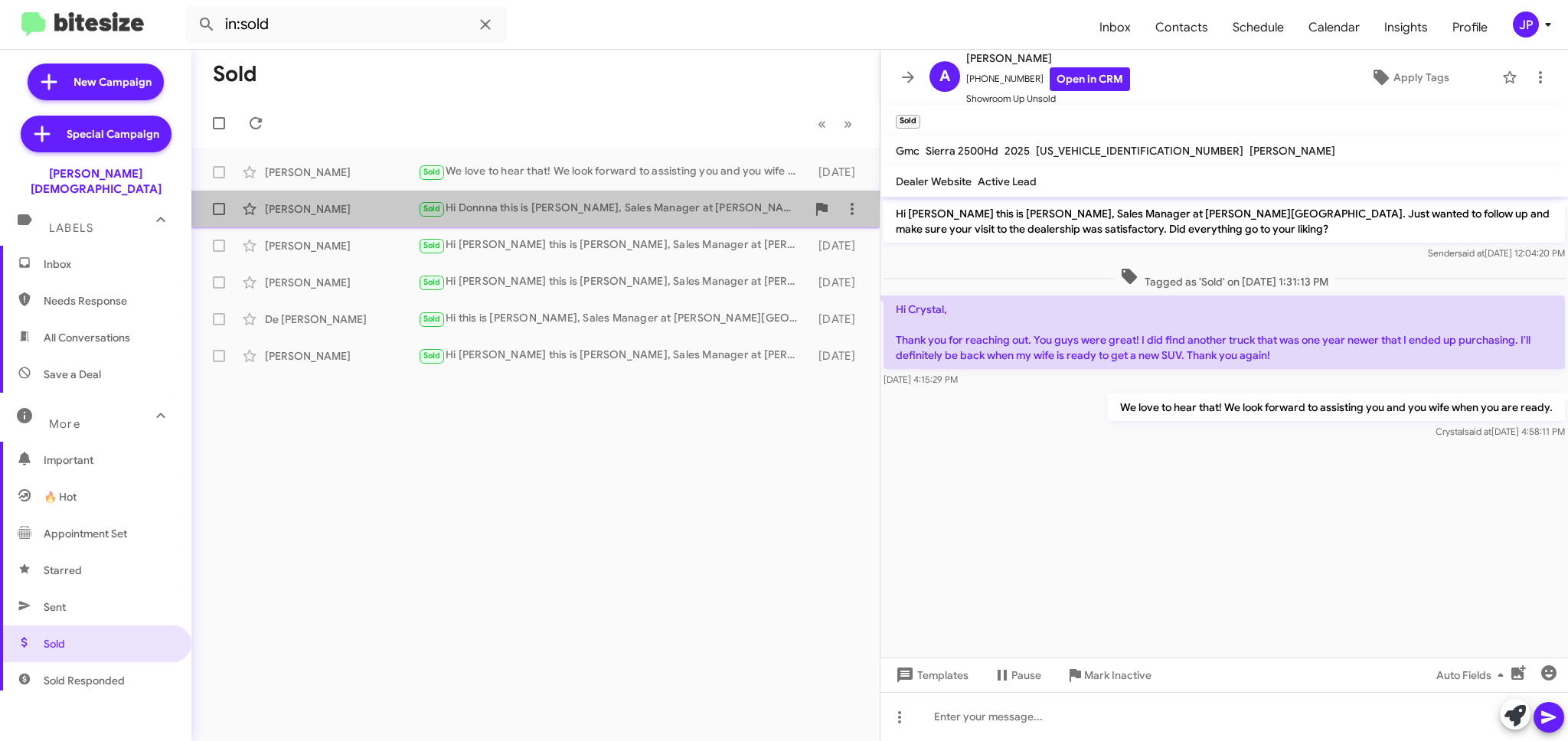
click at [524, 213] on div "Sold Hi Donnna this is Crystal White, Sales Manager at Ferman Wesley Chapel. I …" at bounding box center [612, 208] width 388 height 17
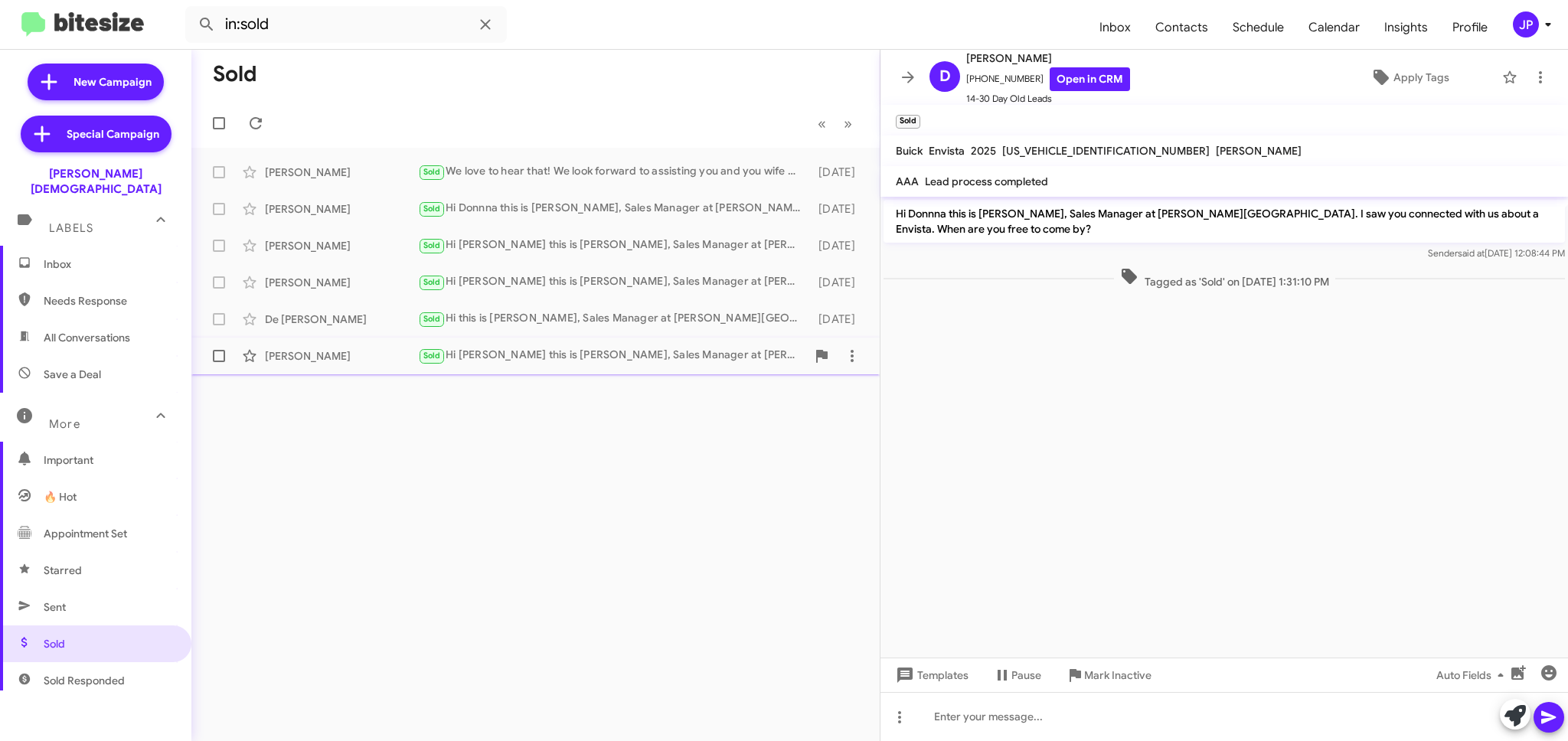
click at [303, 356] on div "Michael Schroll" at bounding box center [341, 355] width 153 height 15
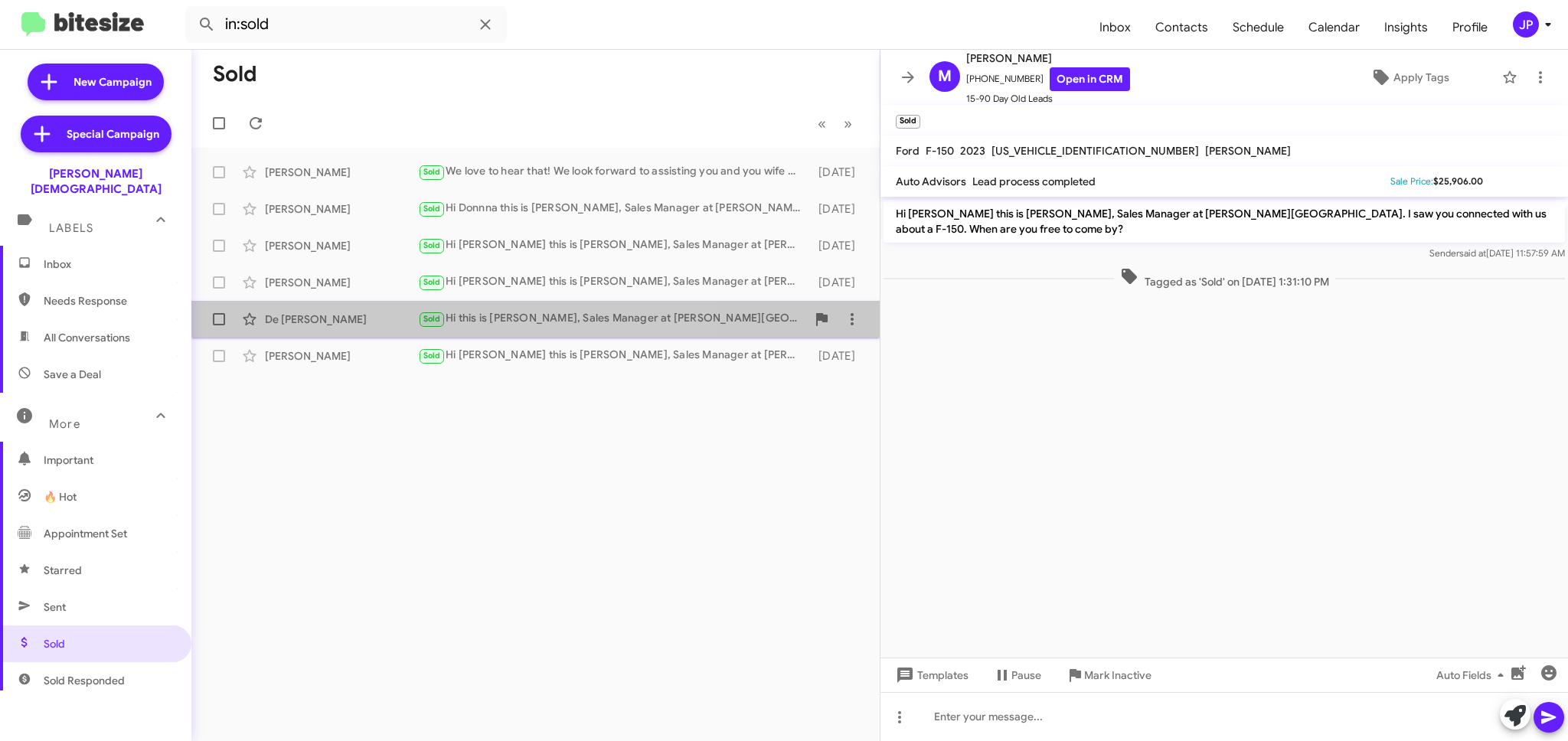
click at [312, 310] on div "De Silvio Sold Hi this is Crystal White, Sales Manager at Ferman Wesley Chapel.…" at bounding box center [536, 319] width 664 height 31
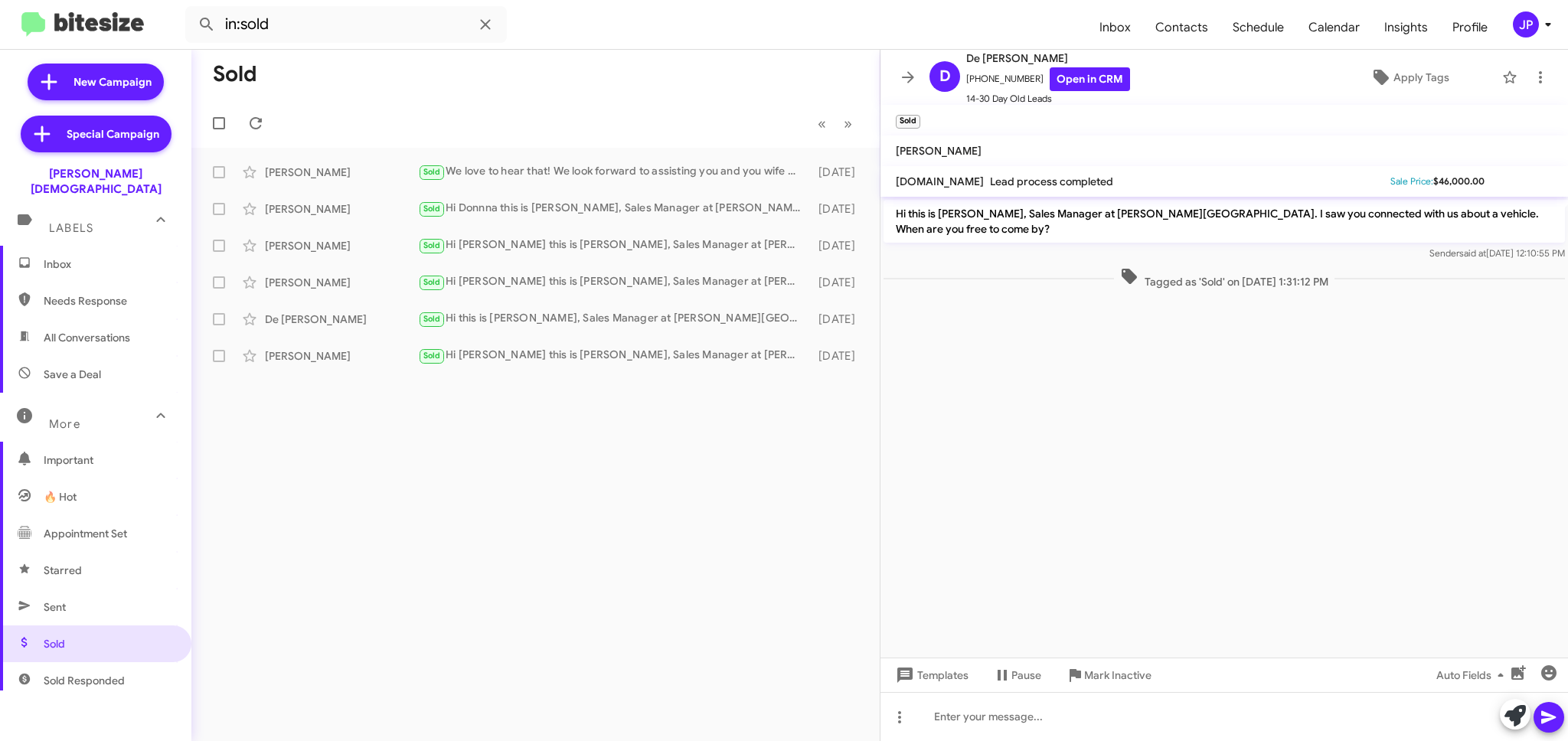
click at [85, 283] on span "Needs Response" at bounding box center [95, 301] width 191 height 36
type input "in:needs-response"
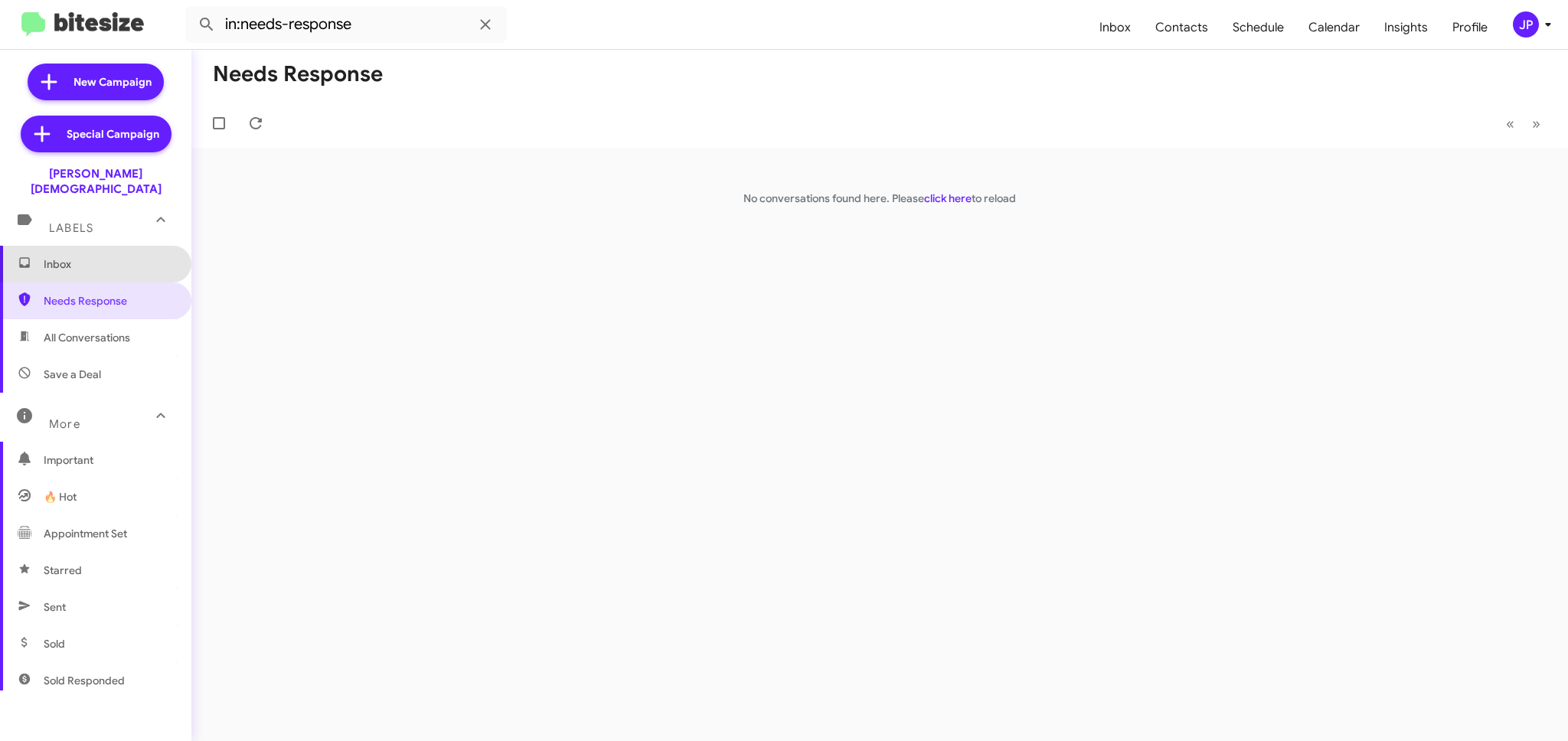
click at [97, 263] on span "Inbox" at bounding box center [95, 264] width 191 height 36
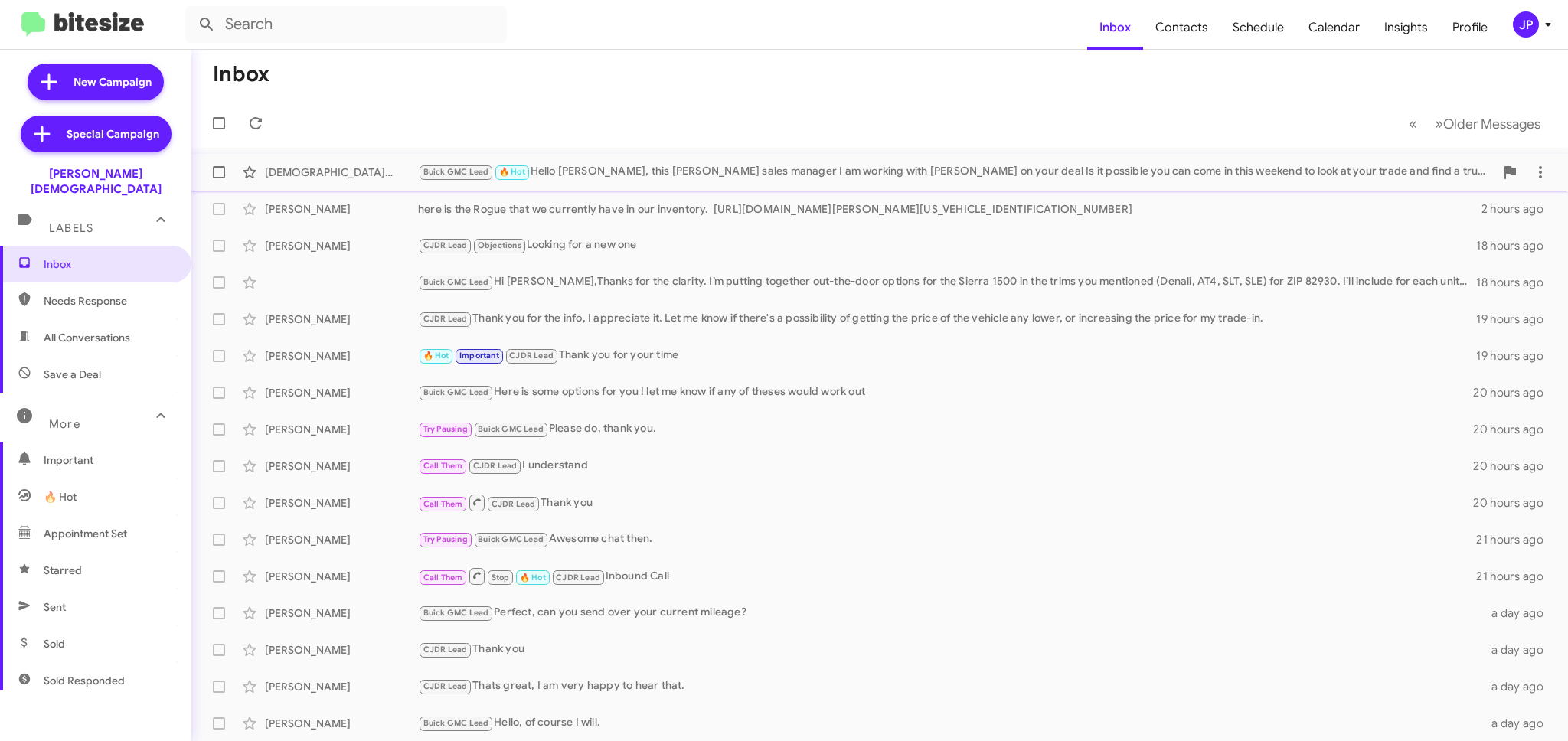
click at [614, 175] on div "Buick GMC Lead 🔥 Hot Hello Jesus, this Steve Mancuso sales manager I am working…" at bounding box center [956, 171] width 1076 height 17
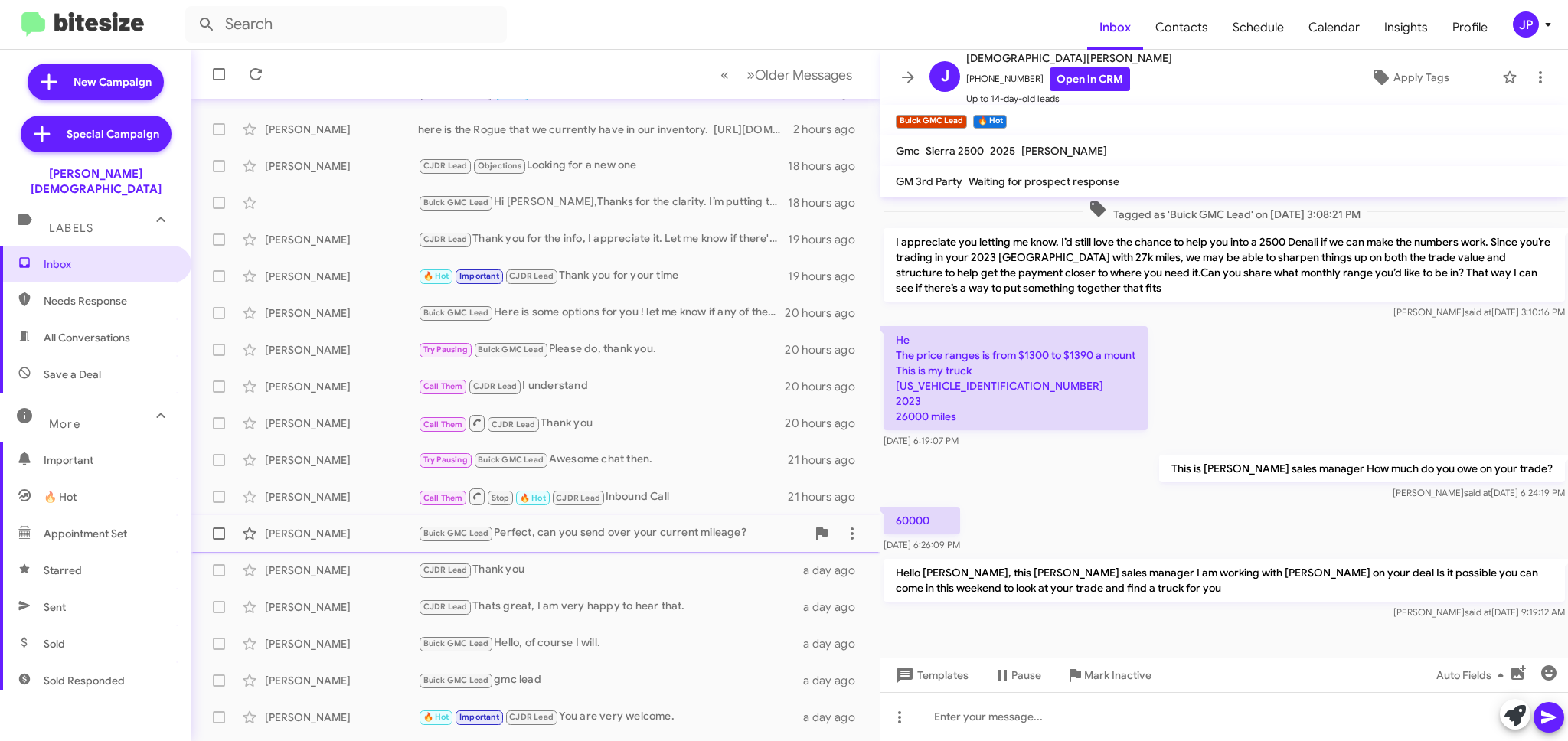
scroll to position [87, 0]
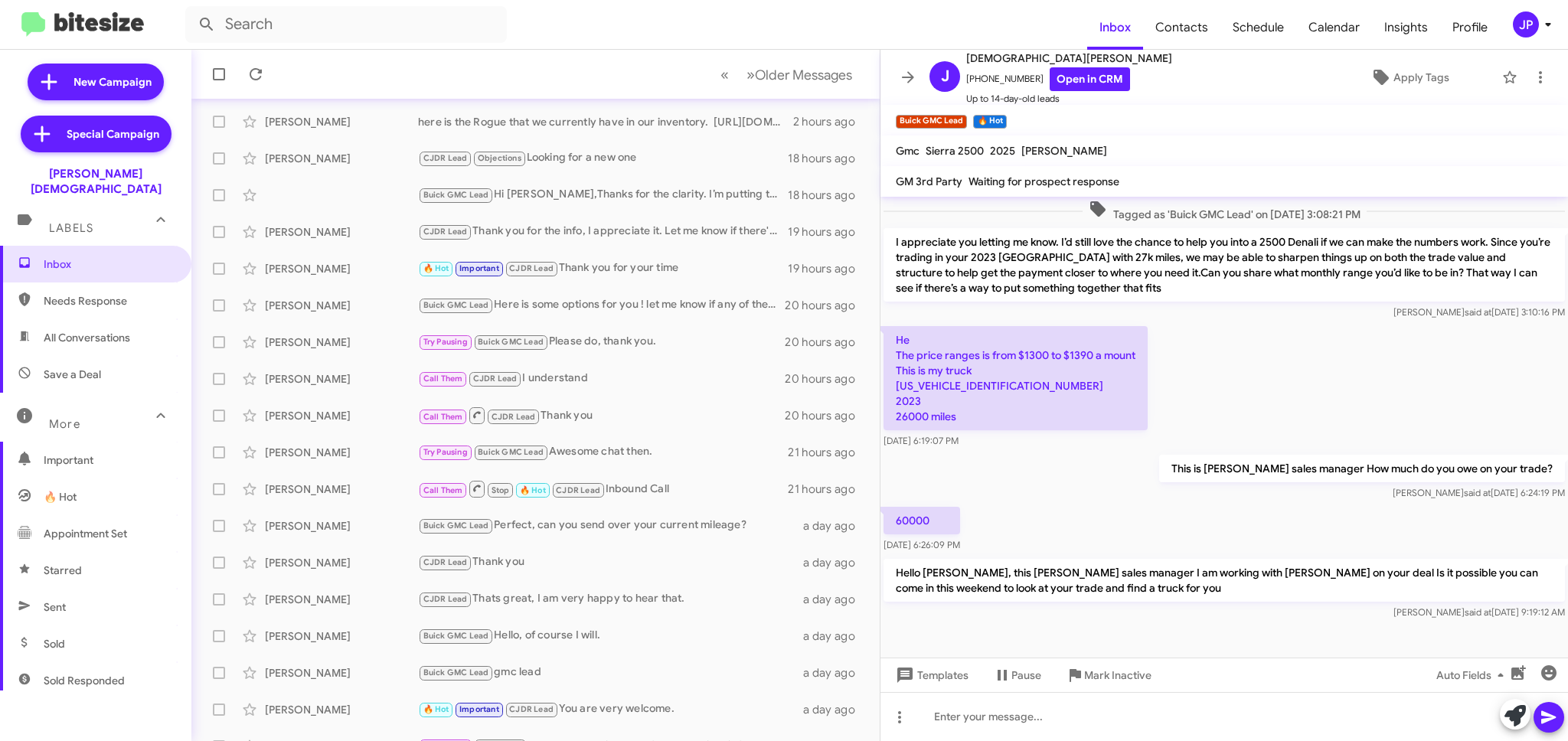
click at [73, 355] on span "Save a Deal" at bounding box center [95, 374] width 191 height 36
type input "in:not-interested"
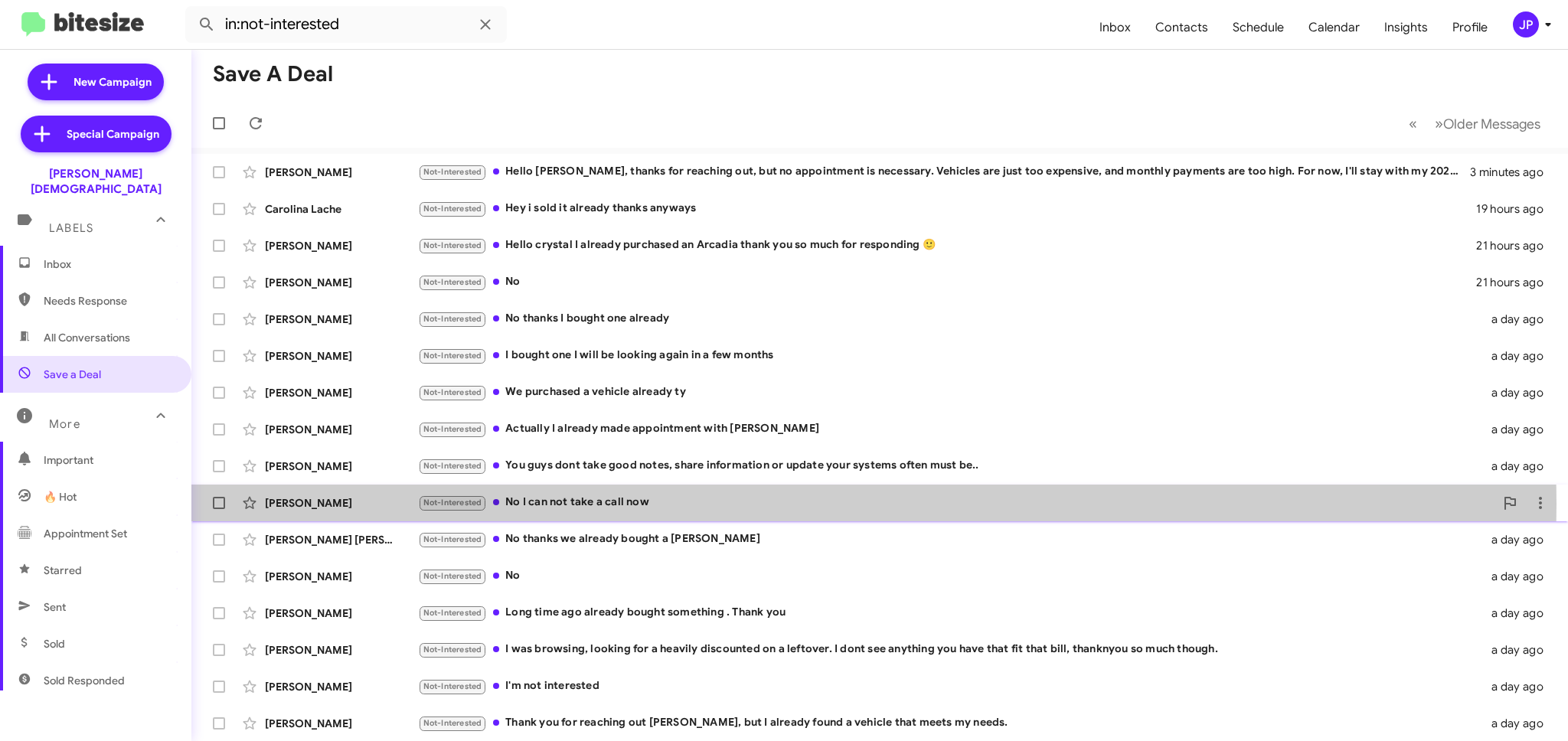
click at [689, 504] on div "Not-Interested No I can not take a call now" at bounding box center [956, 502] width 1076 height 17
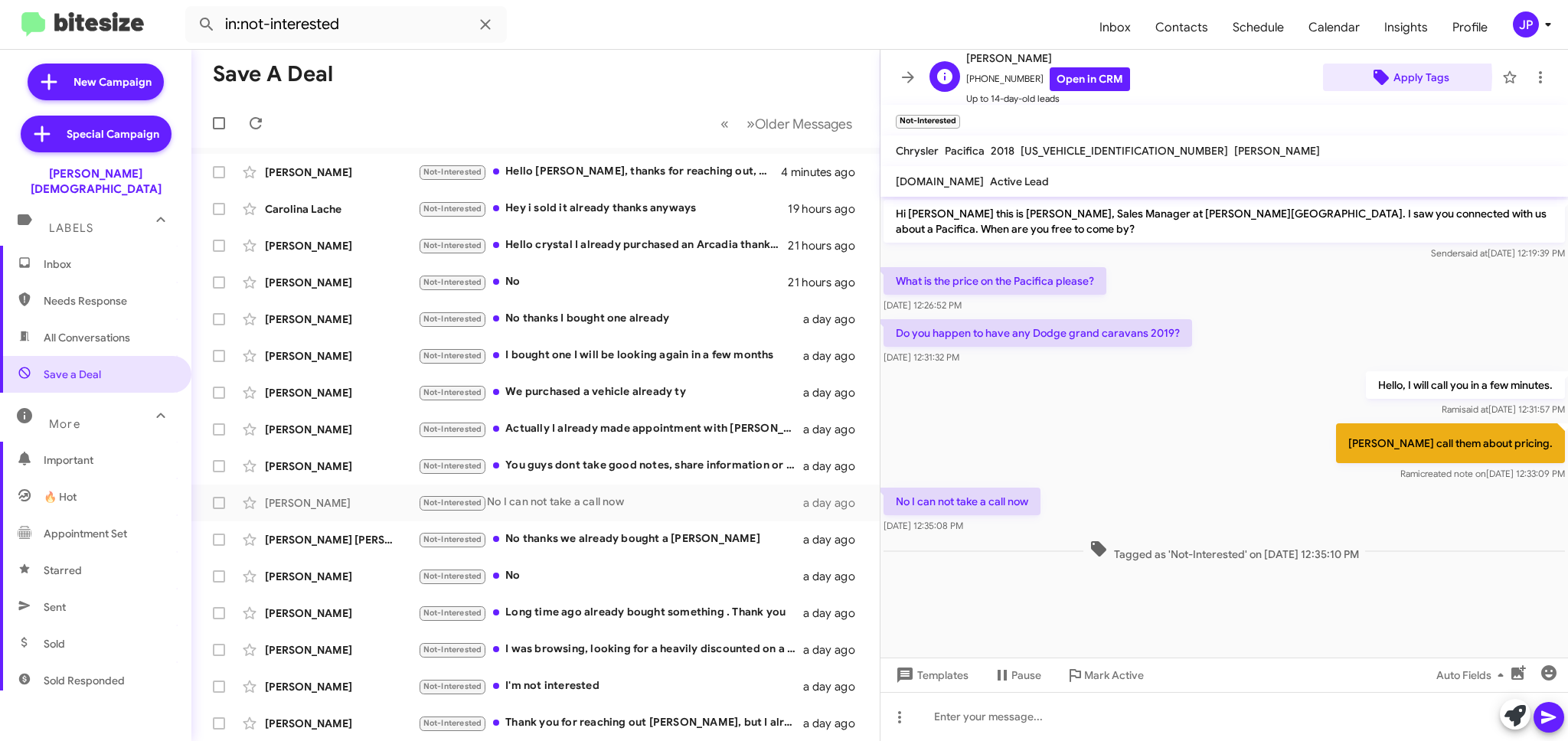
click at [1372, 76] on icon at bounding box center [1381, 77] width 18 height 18
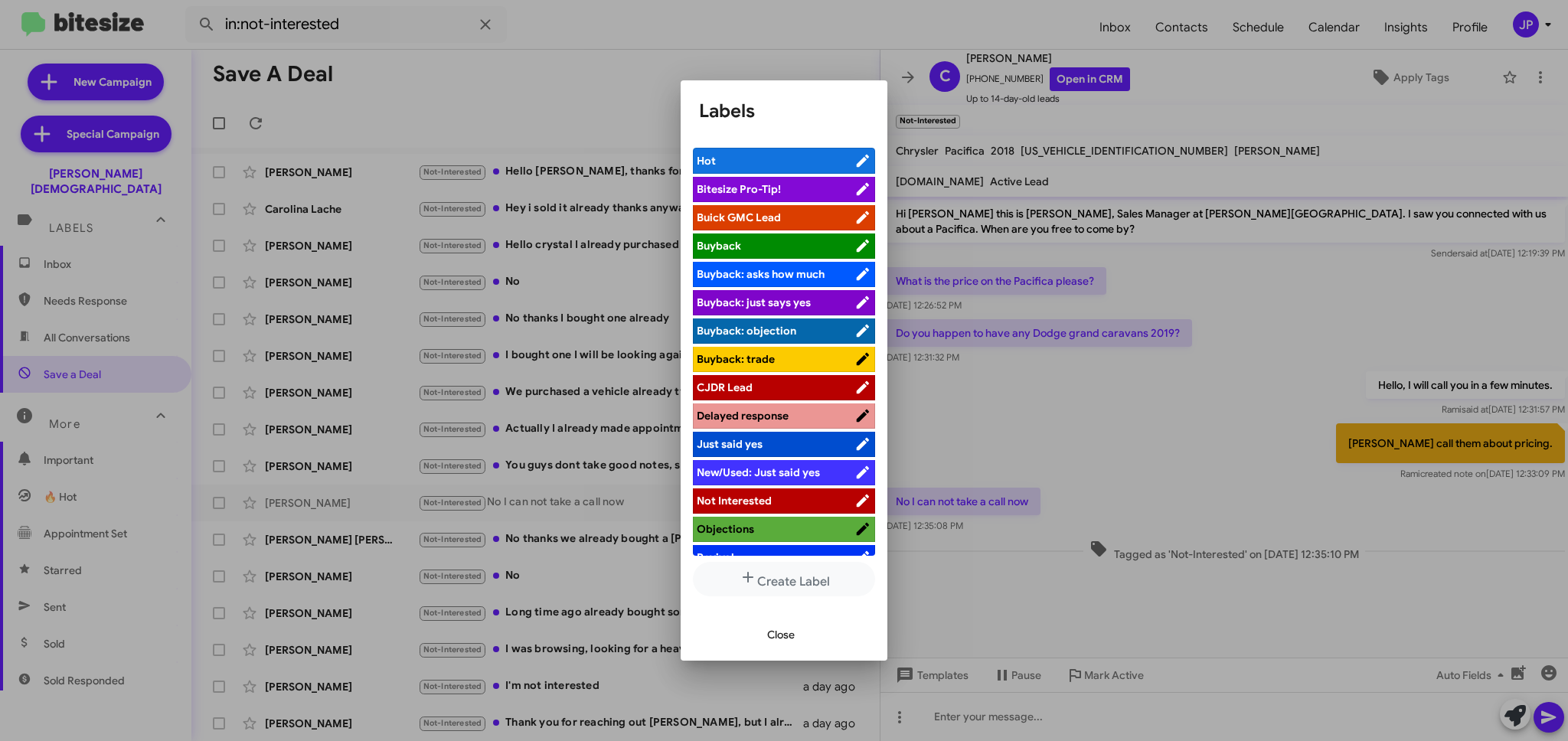
click at [798, 195] on span "Bitesize Pro-Tip!" at bounding box center [775, 188] width 157 height 15
drag, startPoint x: 1115, startPoint y: 280, endPoint x: 1090, endPoint y: 278, distance: 25.1
click at [1090, 278] on div at bounding box center [784, 370] width 1568 height 741
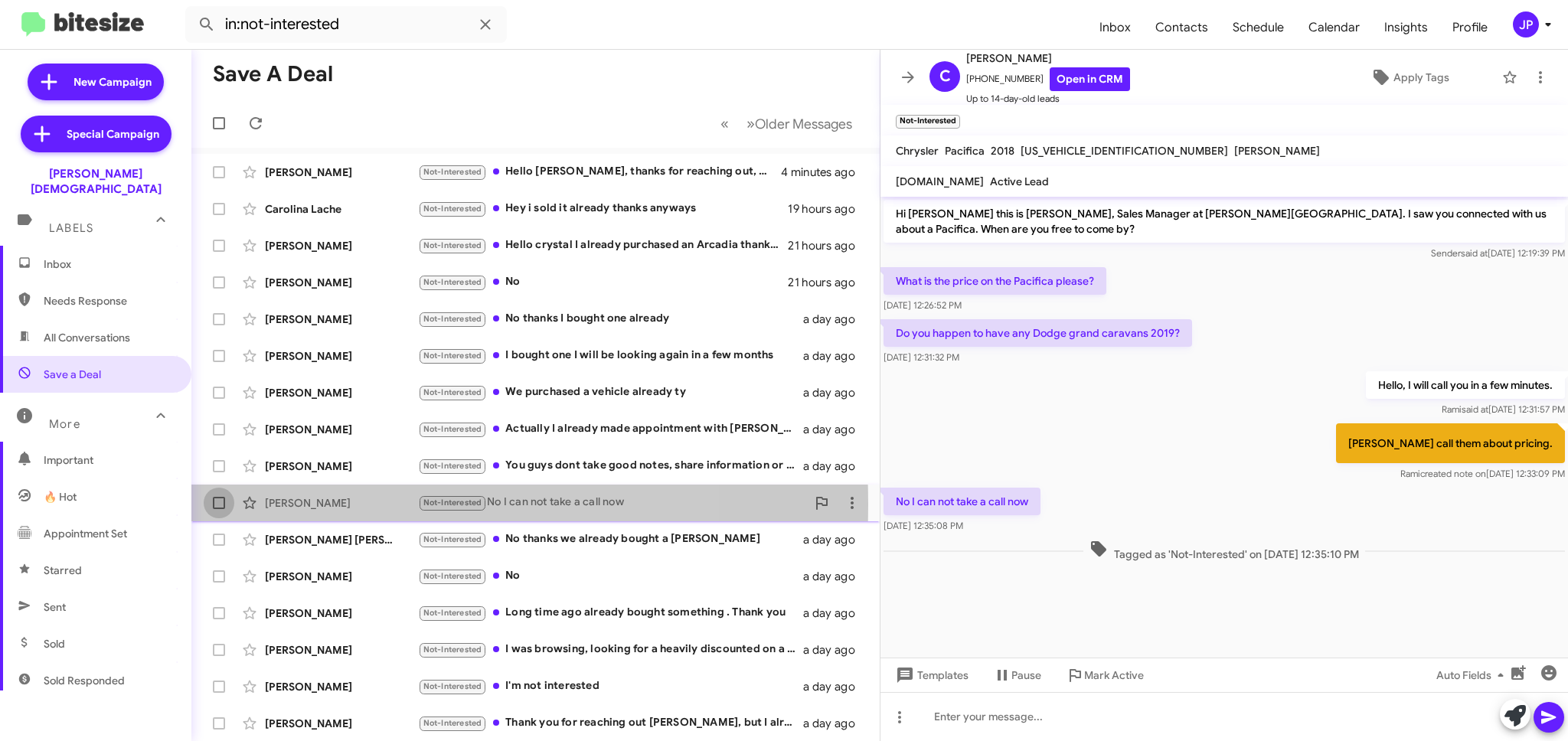
click at [210, 505] on label at bounding box center [219, 503] width 31 height 31
click at [218, 509] on input "checkbox" at bounding box center [218, 509] width 1 height 1
checkbox input "true"
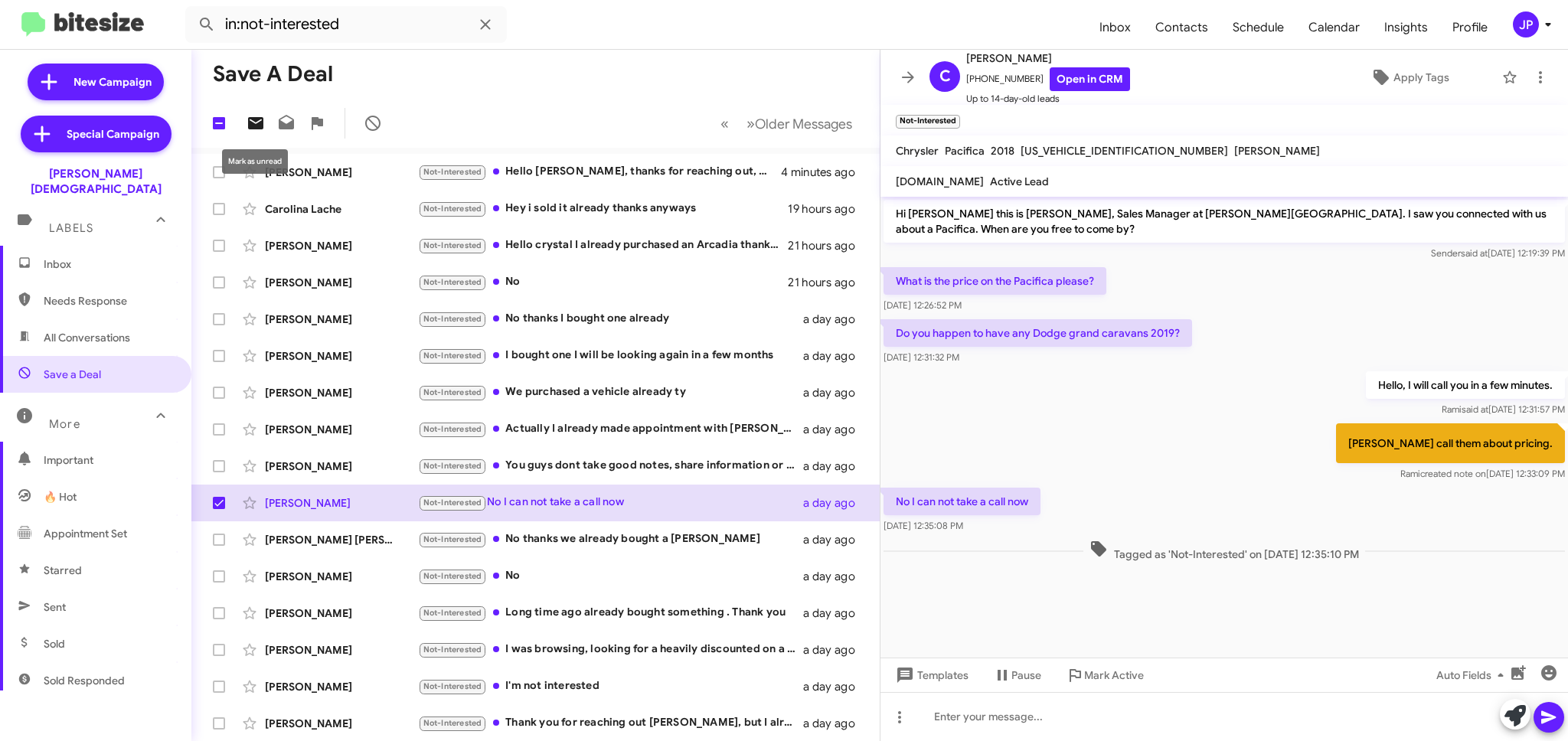
click at [248, 118] on icon at bounding box center [256, 123] width 15 height 12
click at [1209, 621] on cdk-virtual-scroll-viewport "Hi Cathy this is Crystal White, Sales Manager at Ferman Wesley Chapel. I saw yo…" at bounding box center [1224, 426] width 688 height 461
click at [1121, 675] on span "Mark Active" at bounding box center [1114, 675] width 60 height 27
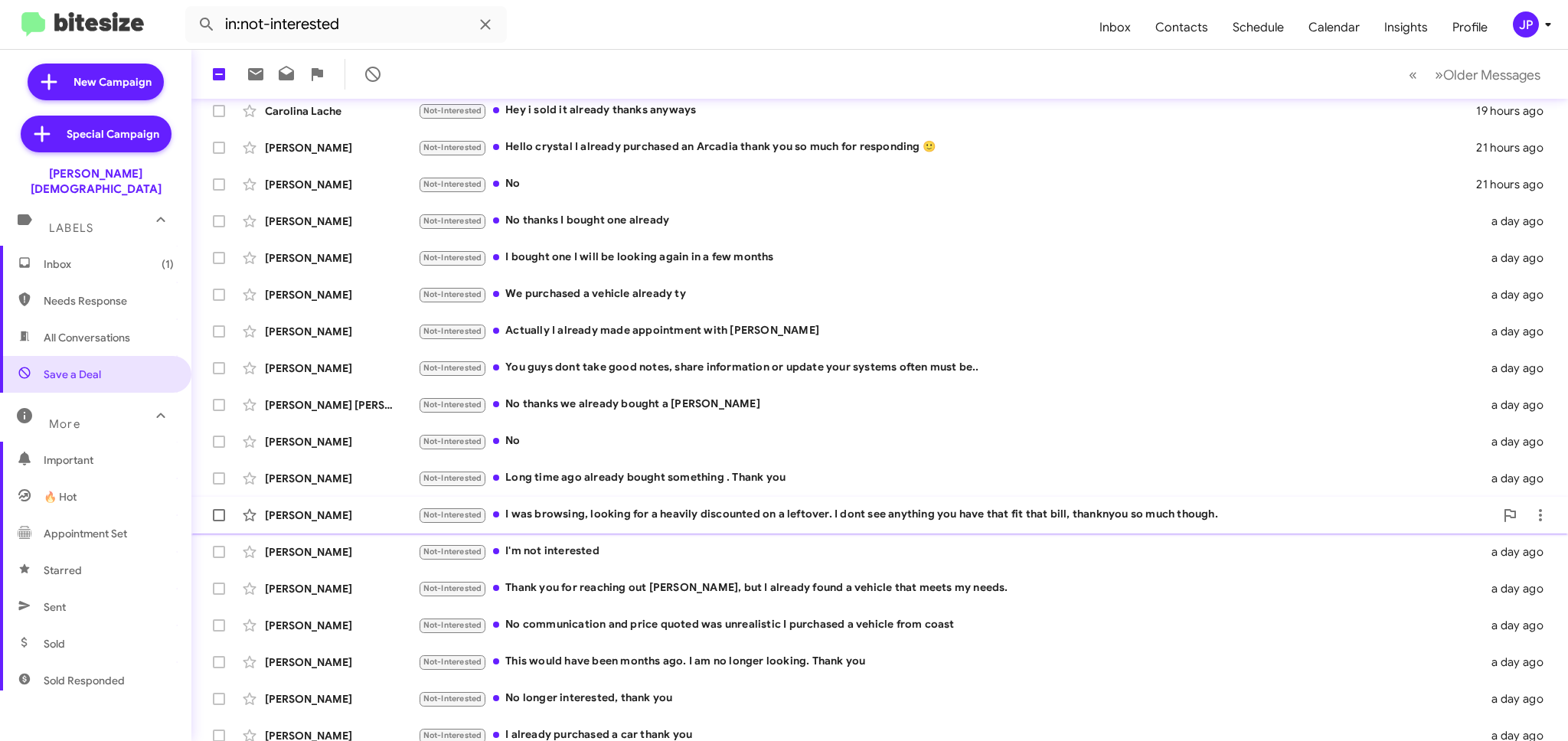
scroll to position [111, 0]
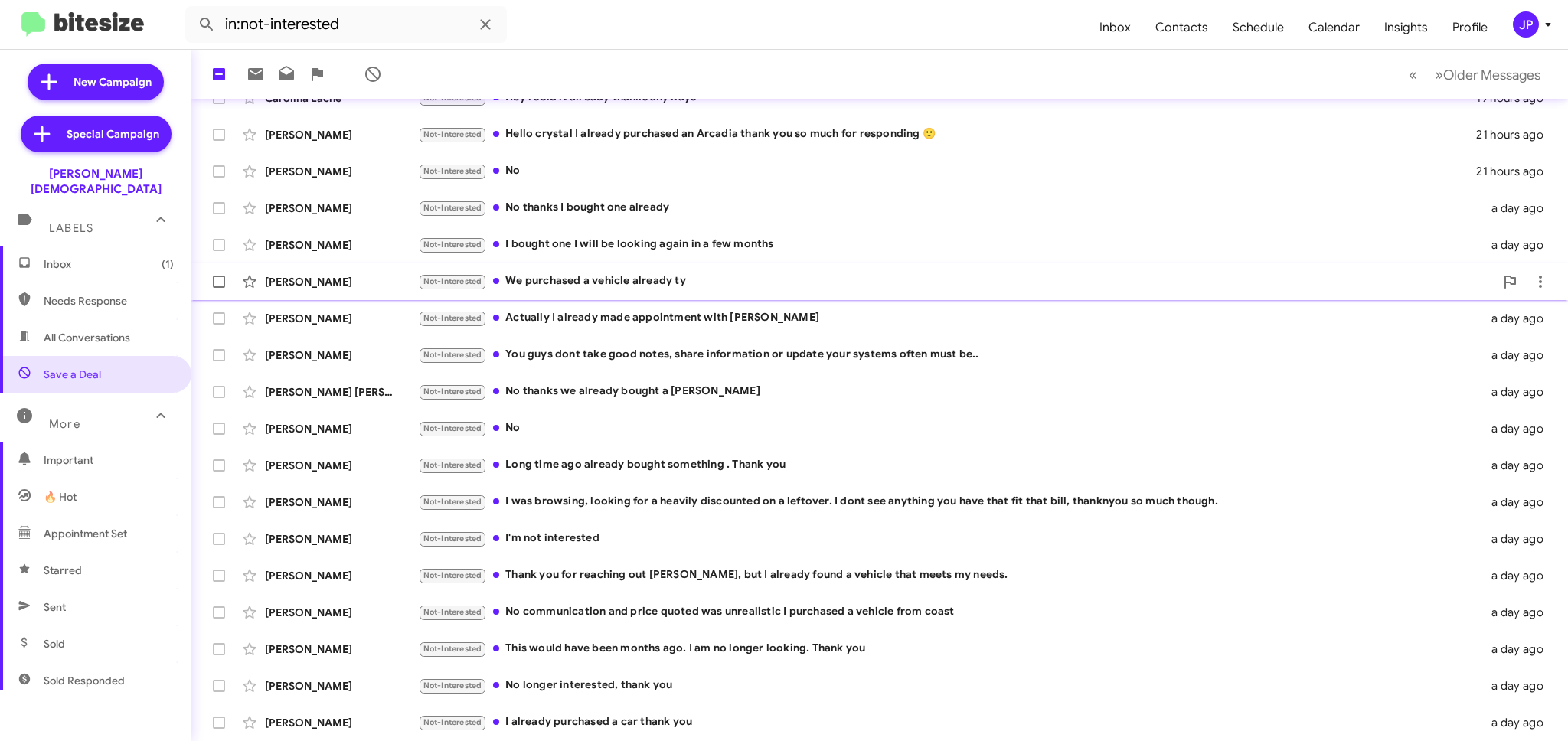
click at [754, 287] on div "Not-Interested We purchased a vehicle already ty" at bounding box center [956, 281] width 1076 height 17
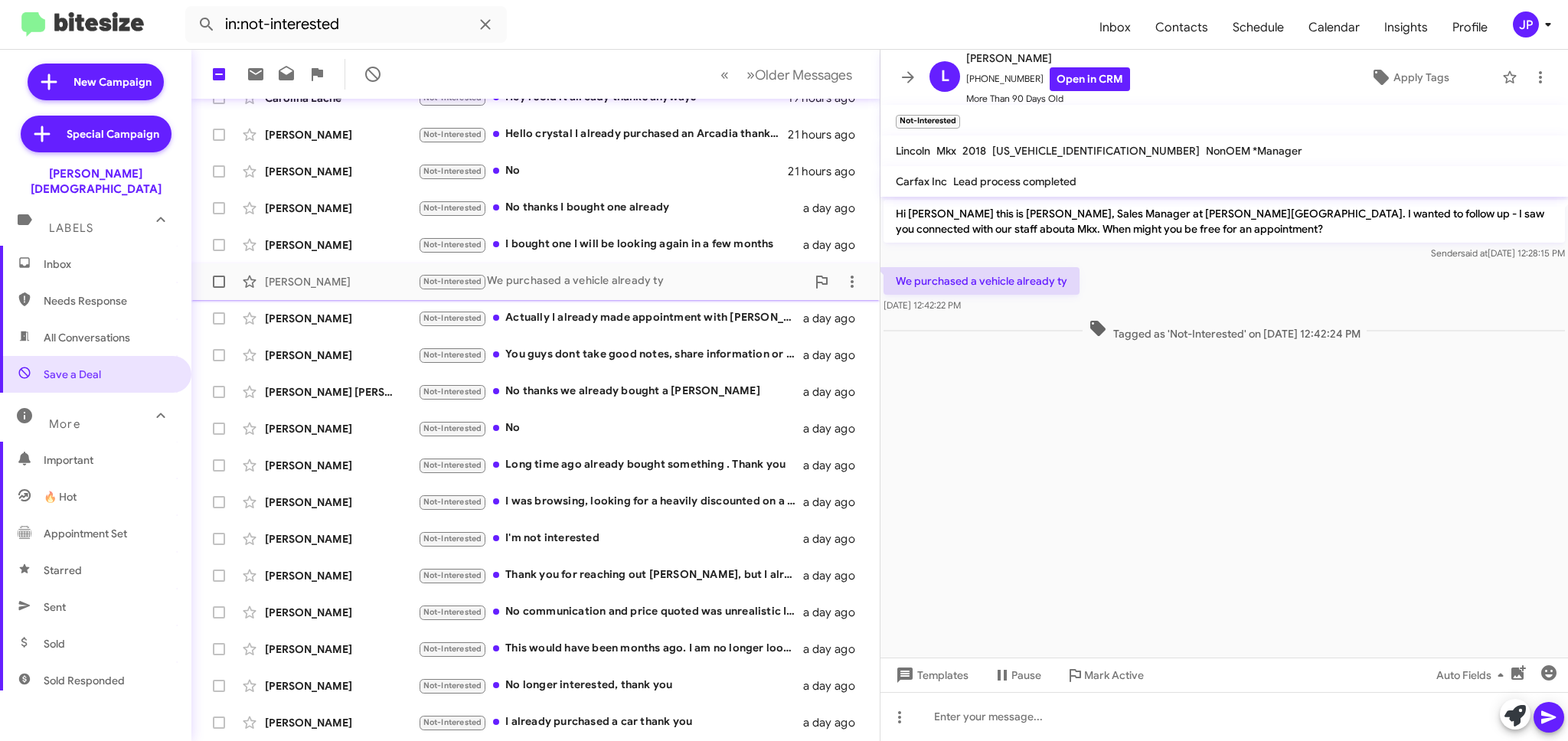
click at [225, 283] on span at bounding box center [218, 281] width 12 height 12
click at [219, 287] on input "checkbox" at bounding box center [218, 287] width 1 height 1
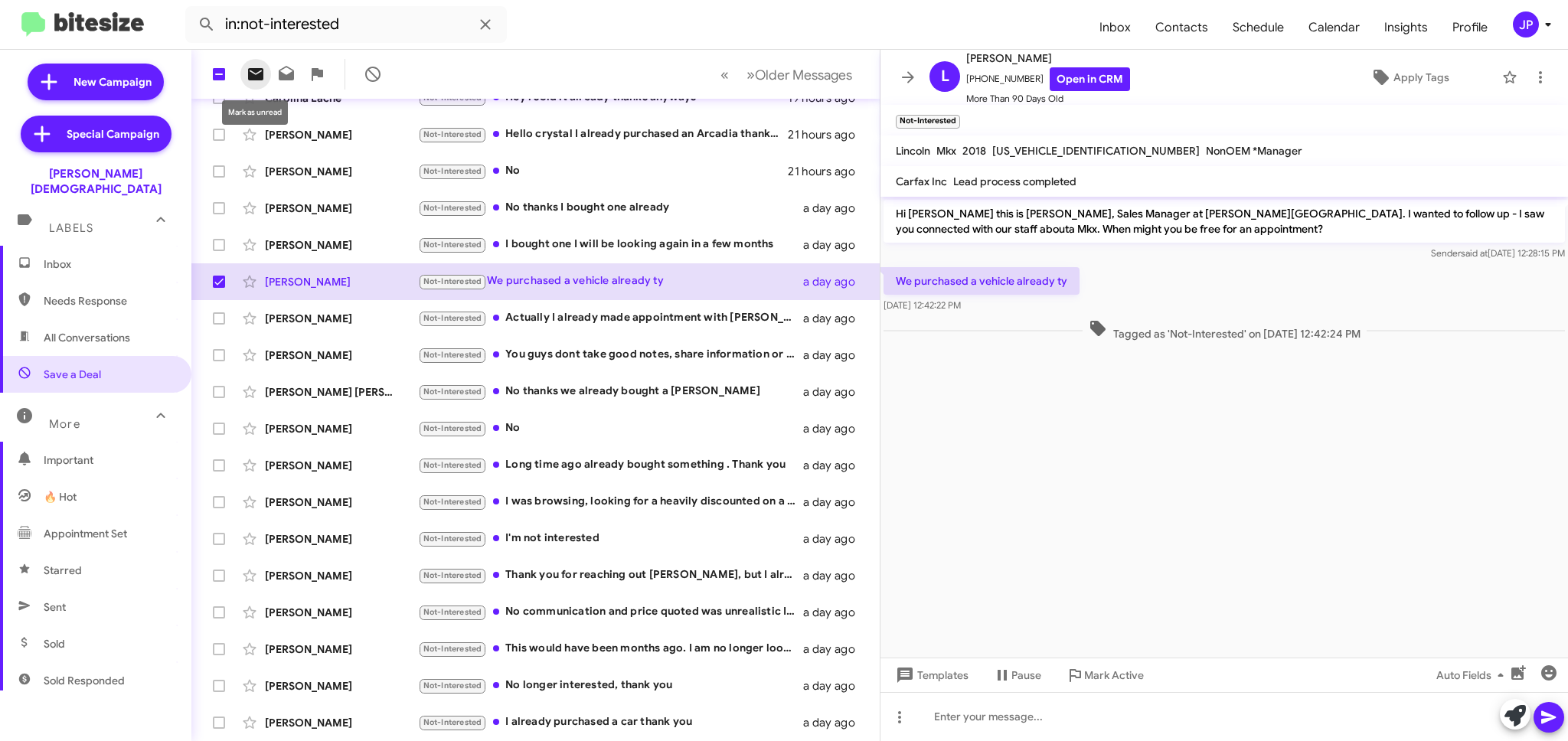
click at [247, 70] on icon at bounding box center [256, 75] width 18 height 18
click at [216, 279] on span at bounding box center [218, 281] width 12 height 12
click at [218, 287] on input "checkbox" at bounding box center [218, 287] width 1 height 1
checkbox input "false"
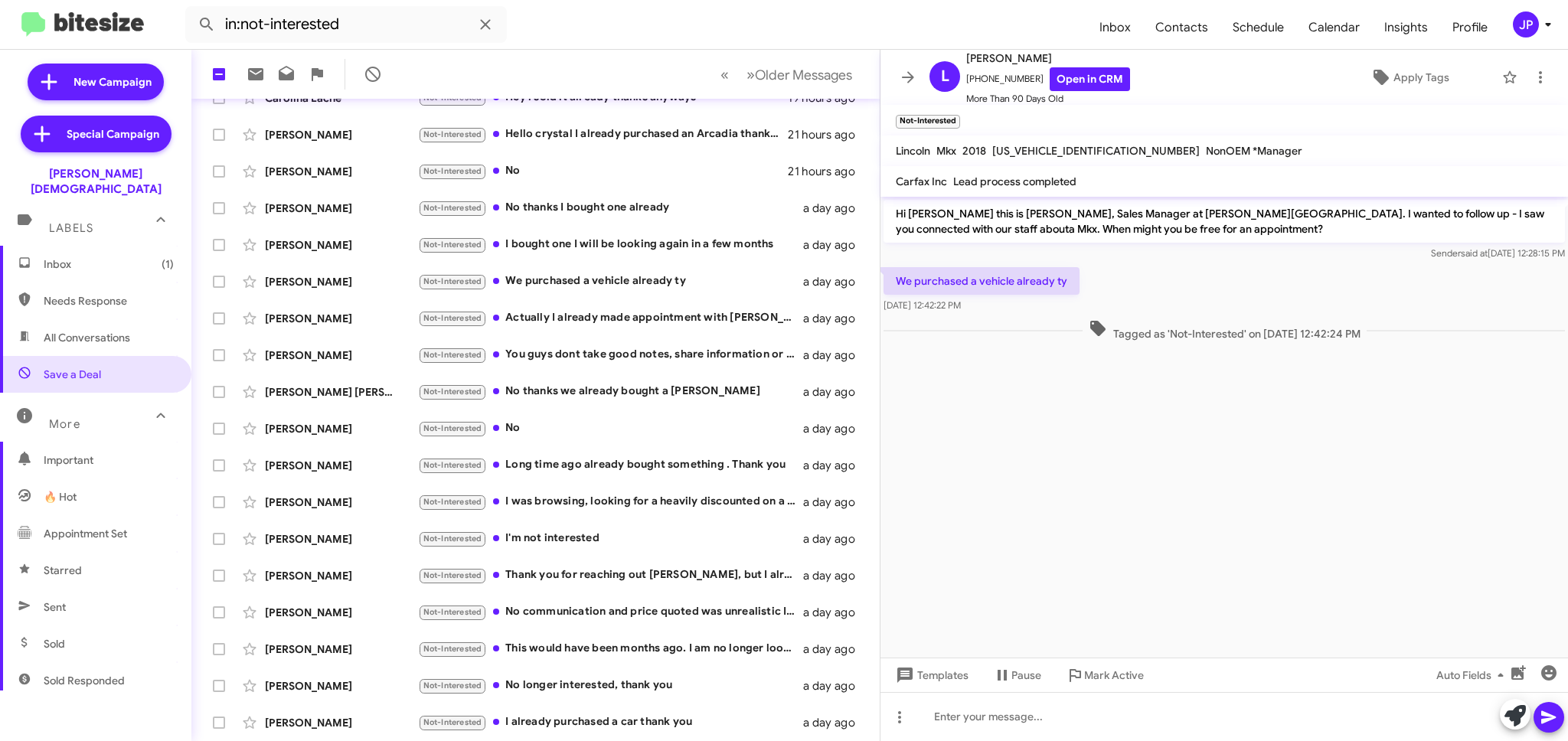
click at [92, 261] on span "Inbox (1)" at bounding box center [95, 264] width 191 height 36
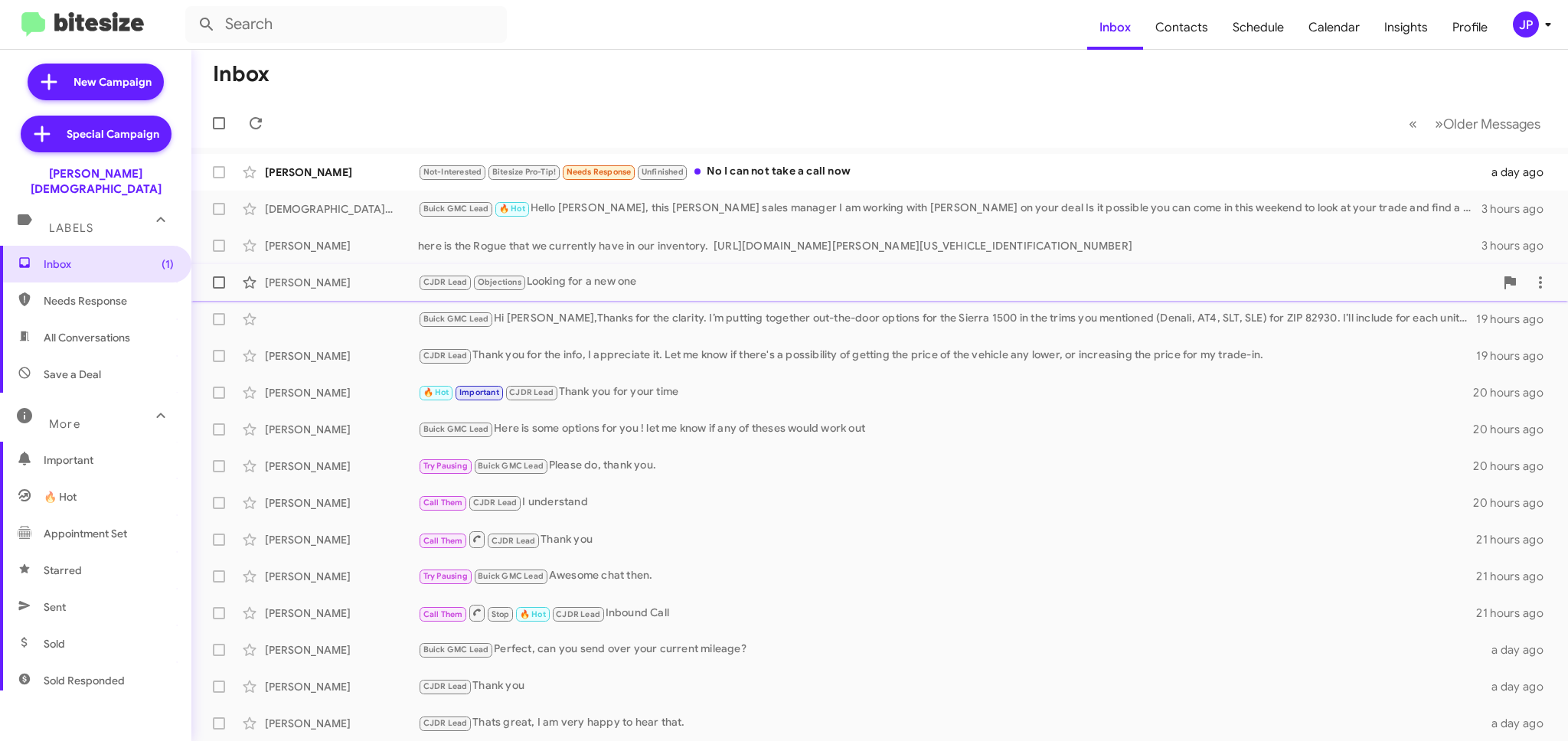
click at [574, 287] on div "CJDR Lead Objections Looking for a new one" at bounding box center [956, 282] width 1076 height 17
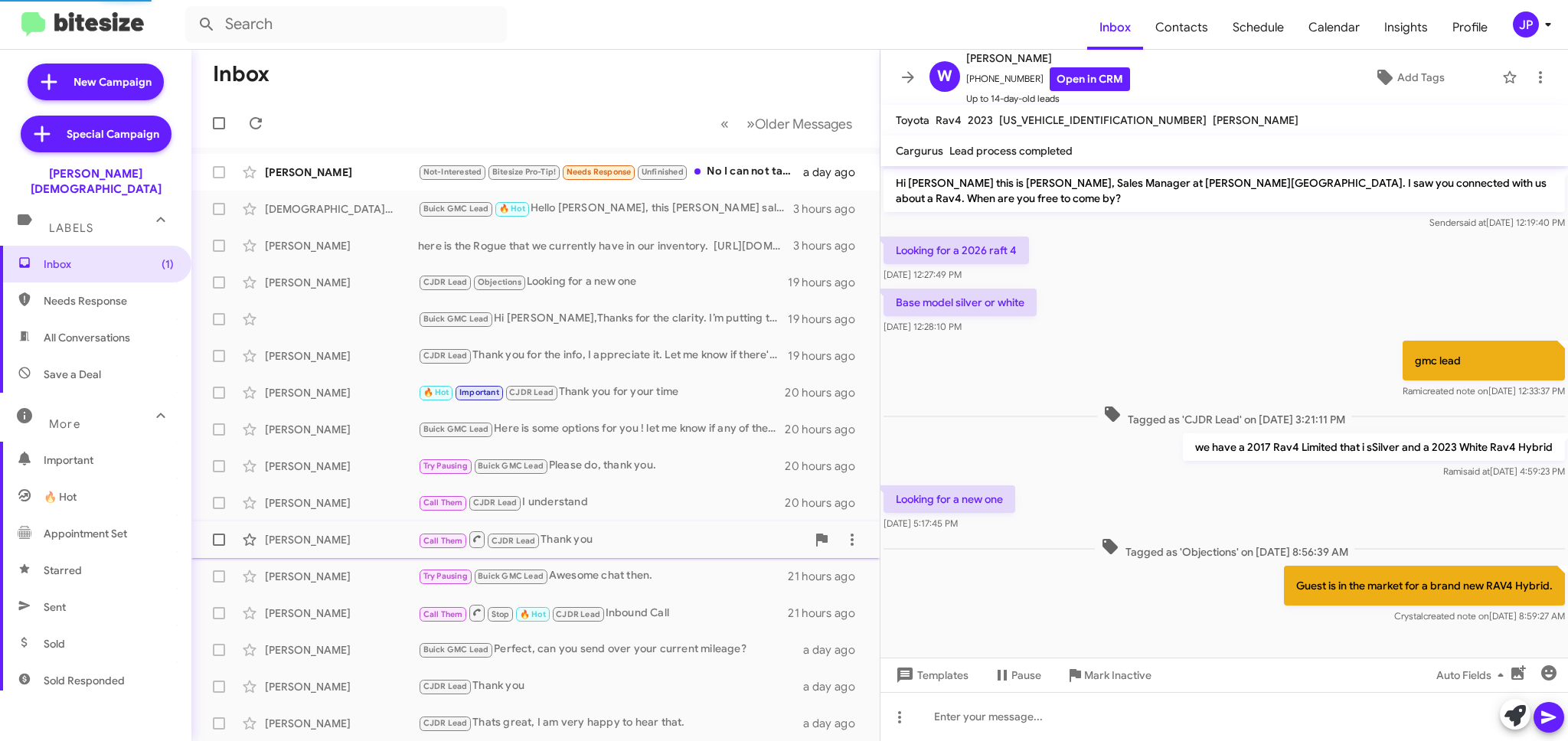
scroll to position [4, 0]
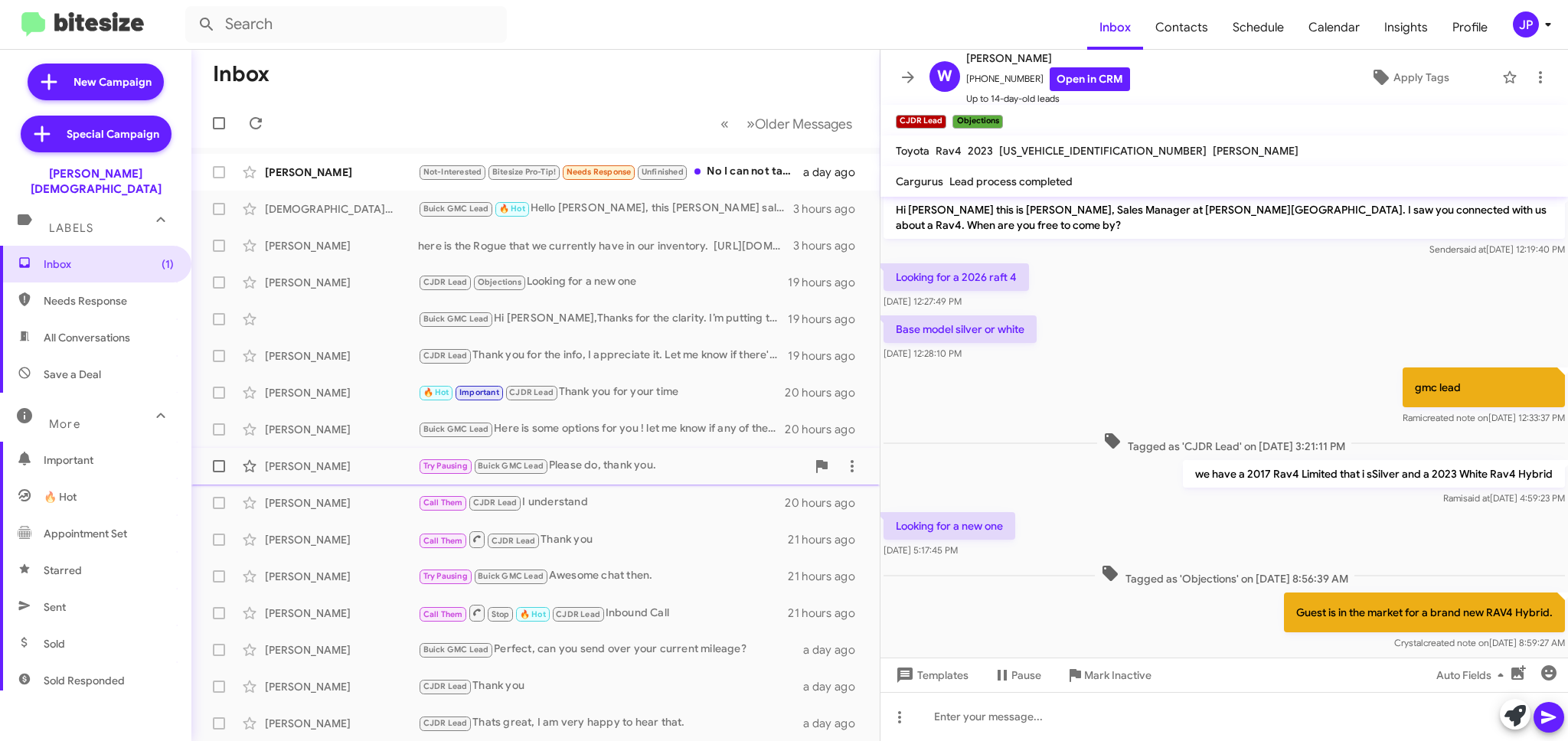
click at [625, 481] on span "Robert Beane Try Pausing Buick GMC Lead Please do, thank you. 20 hours ago" at bounding box center [535, 466] width 689 height 36
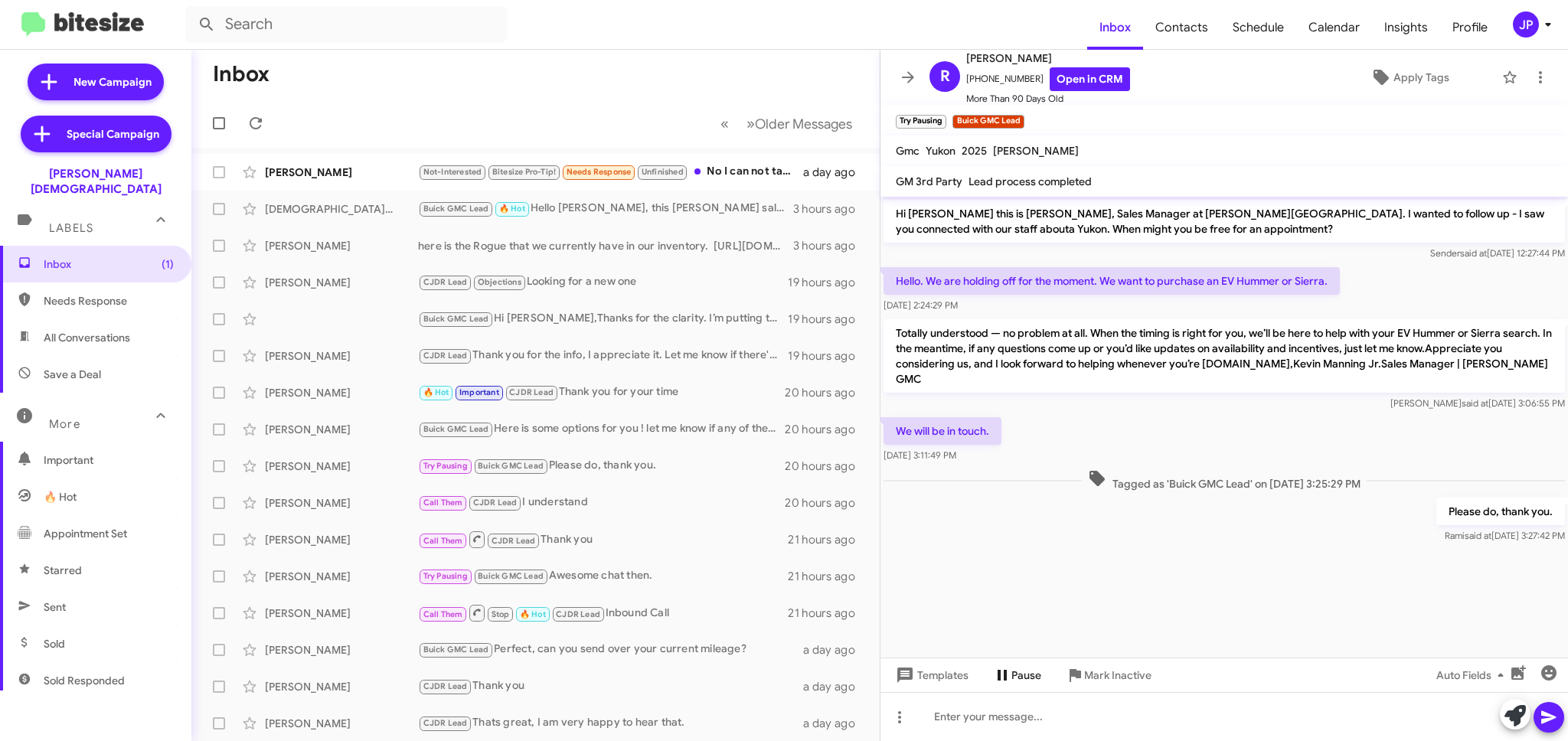
click at [1023, 671] on span "Pause" at bounding box center [1026, 675] width 30 height 27
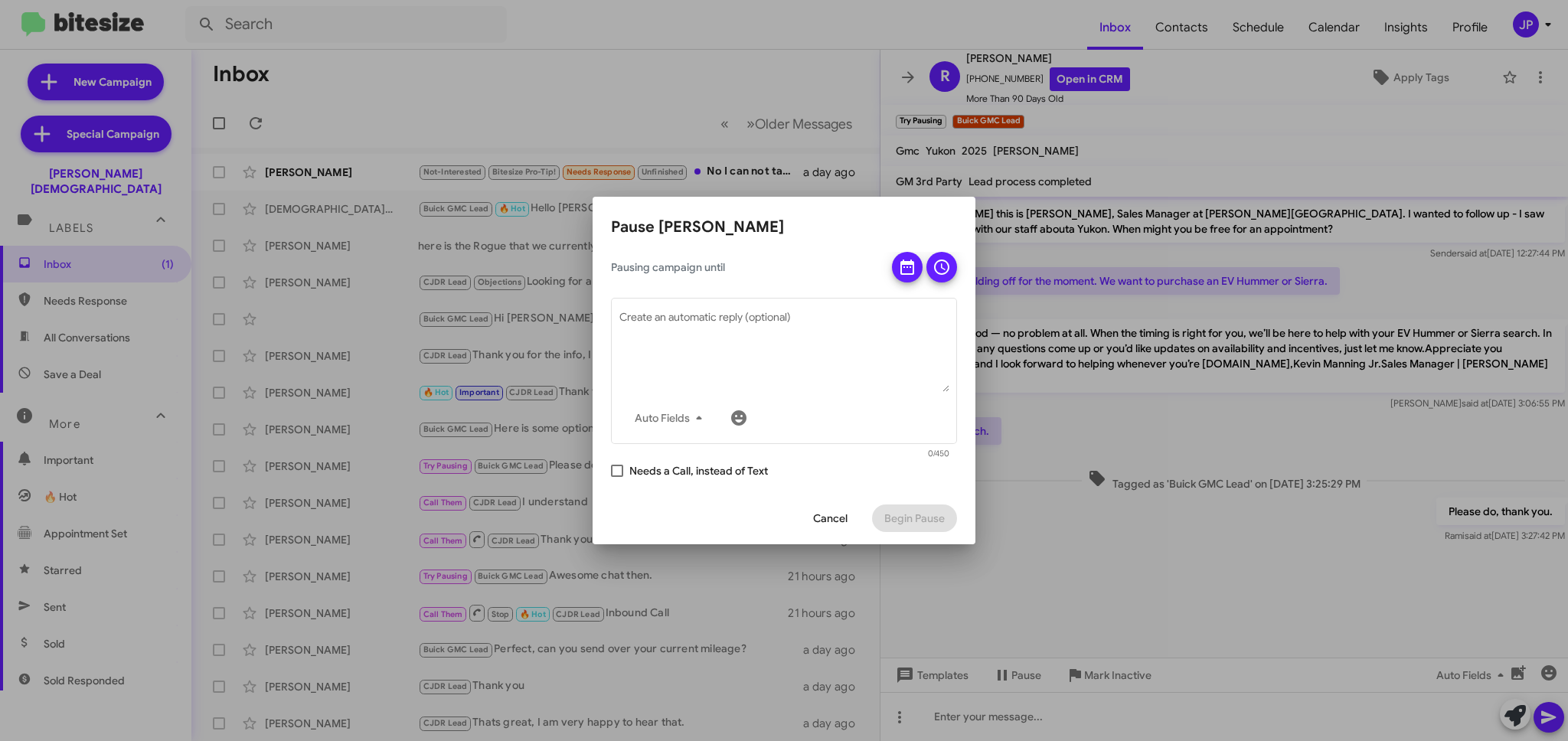
click at [814, 518] on span "Cancel" at bounding box center [830, 518] width 35 height 27
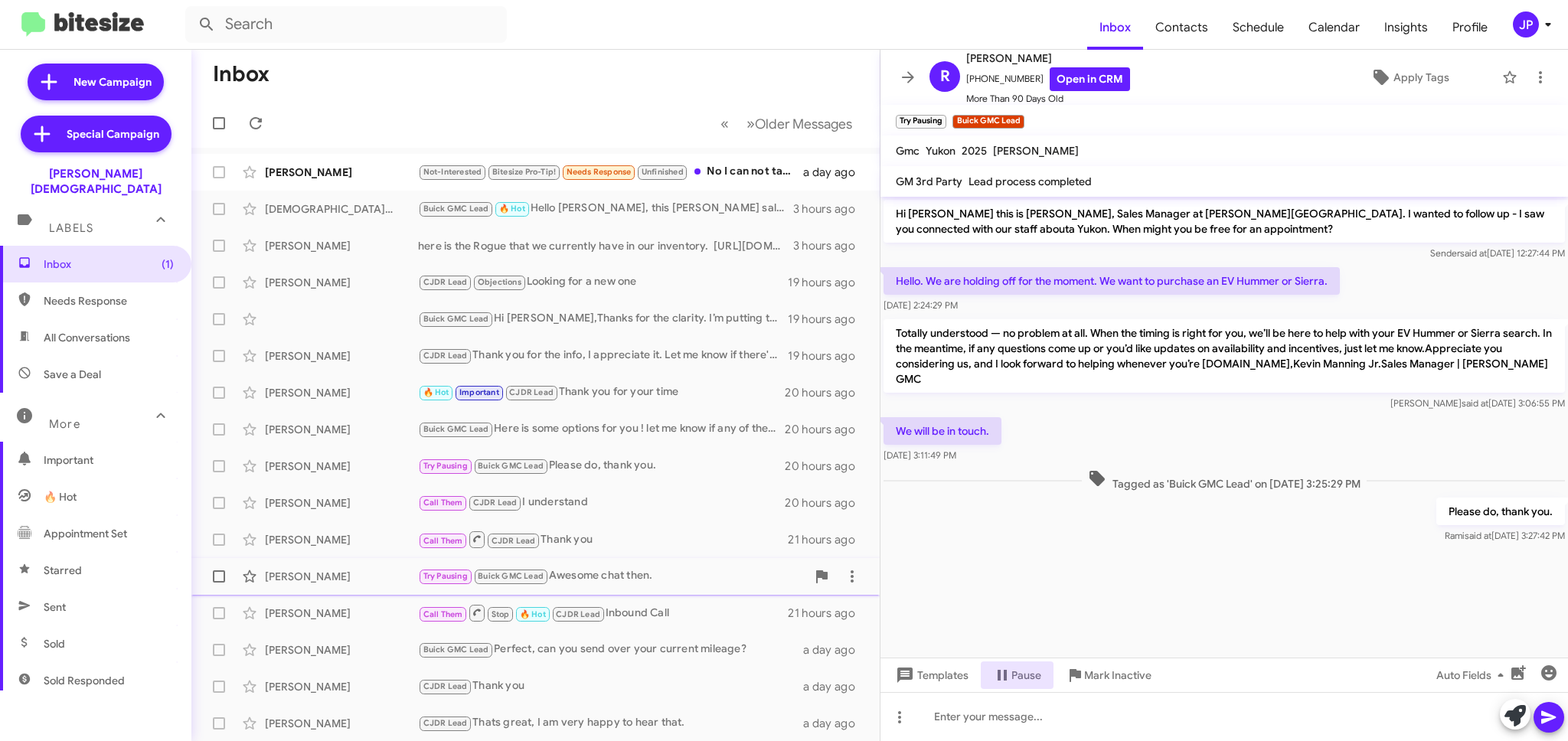
click at [568, 586] on div "John Wood Try Pausing Buick GMC Lead Awesome chat then. 21 hours ago" at bounding box center [536, 576] width 664 height 31
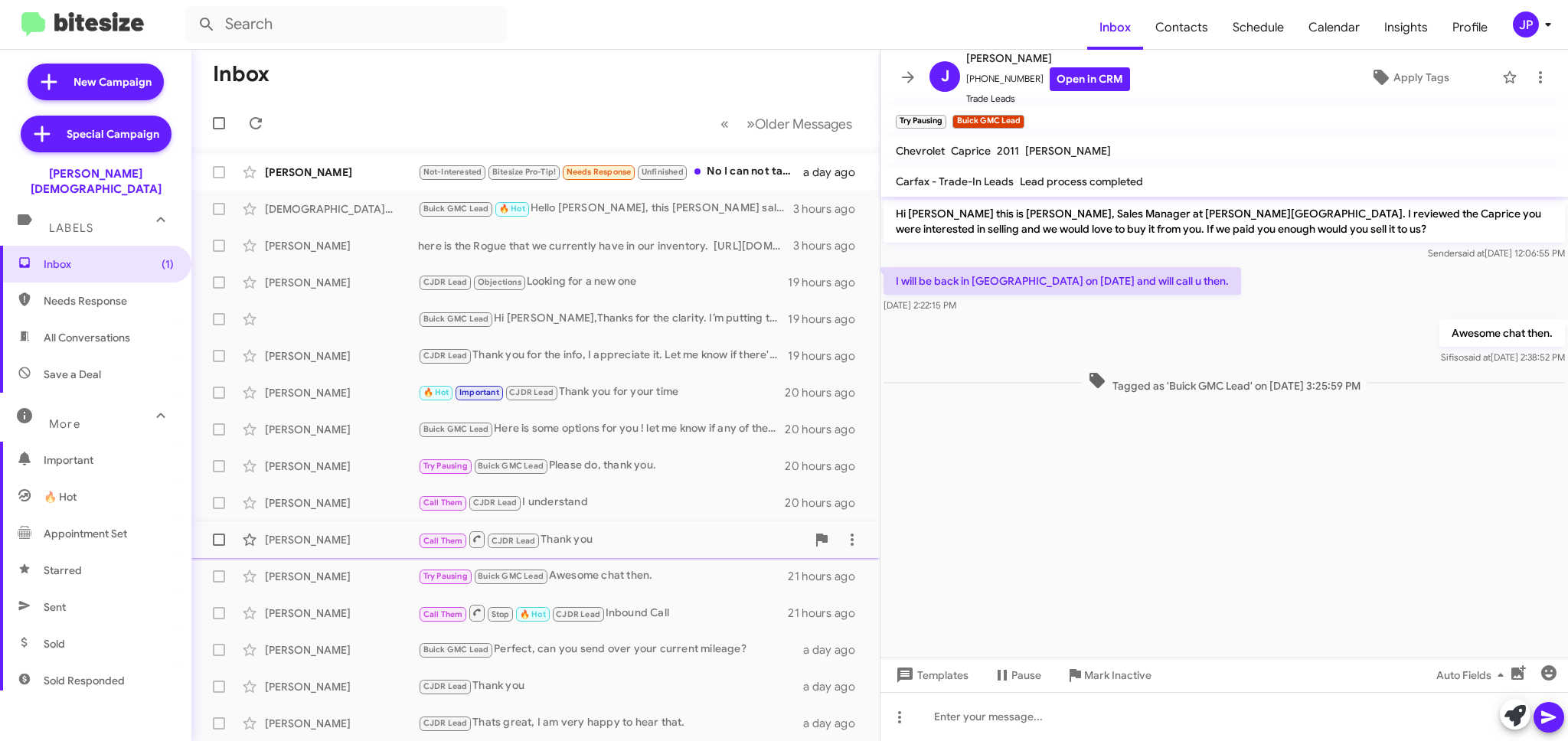
click at [589, 521] on span "Thomas Torma Call Them CJDR Lead Thank you 21 hours ago" at bounding box center [535, 539] width 689 height 36
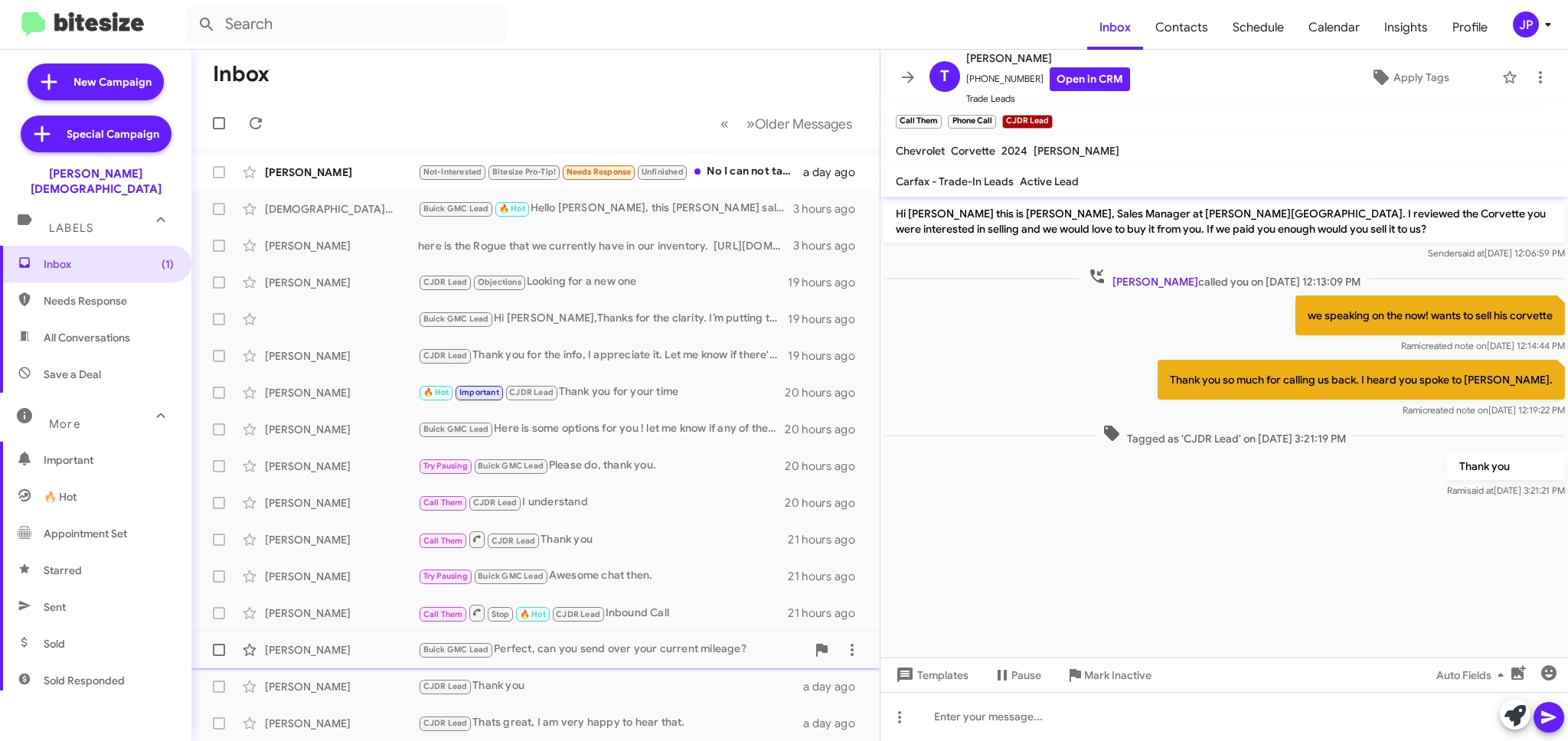
click at [650, 641] on div "Buick GMC Lead Perfect, can you send over your current mileage?" at bounding box center [612, 649] width 388 height 17
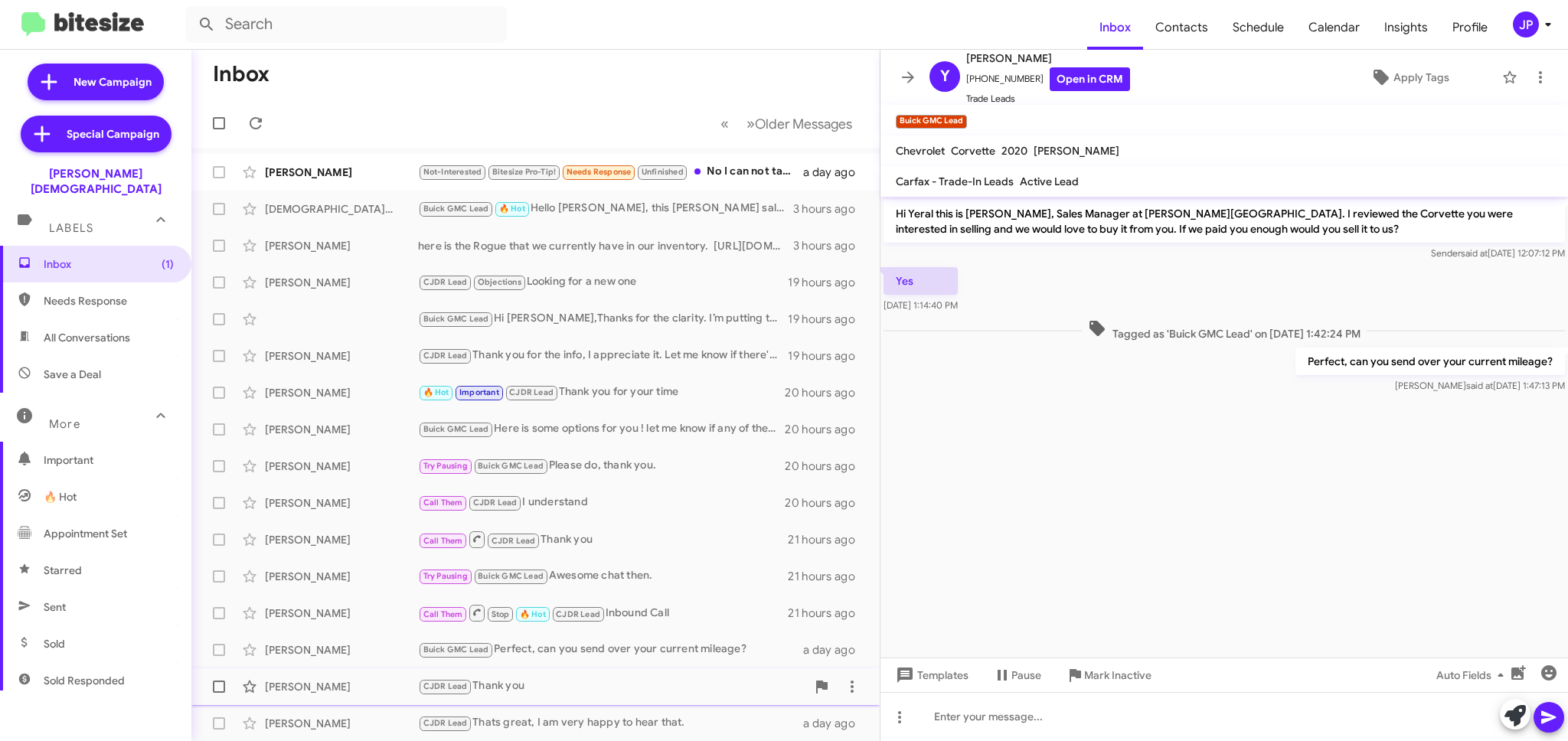
click at [629, 668] on span "Mark Bistersky CJDR Lead Thank you a day ago" at bounding box center [535, 686] width 689 height 36
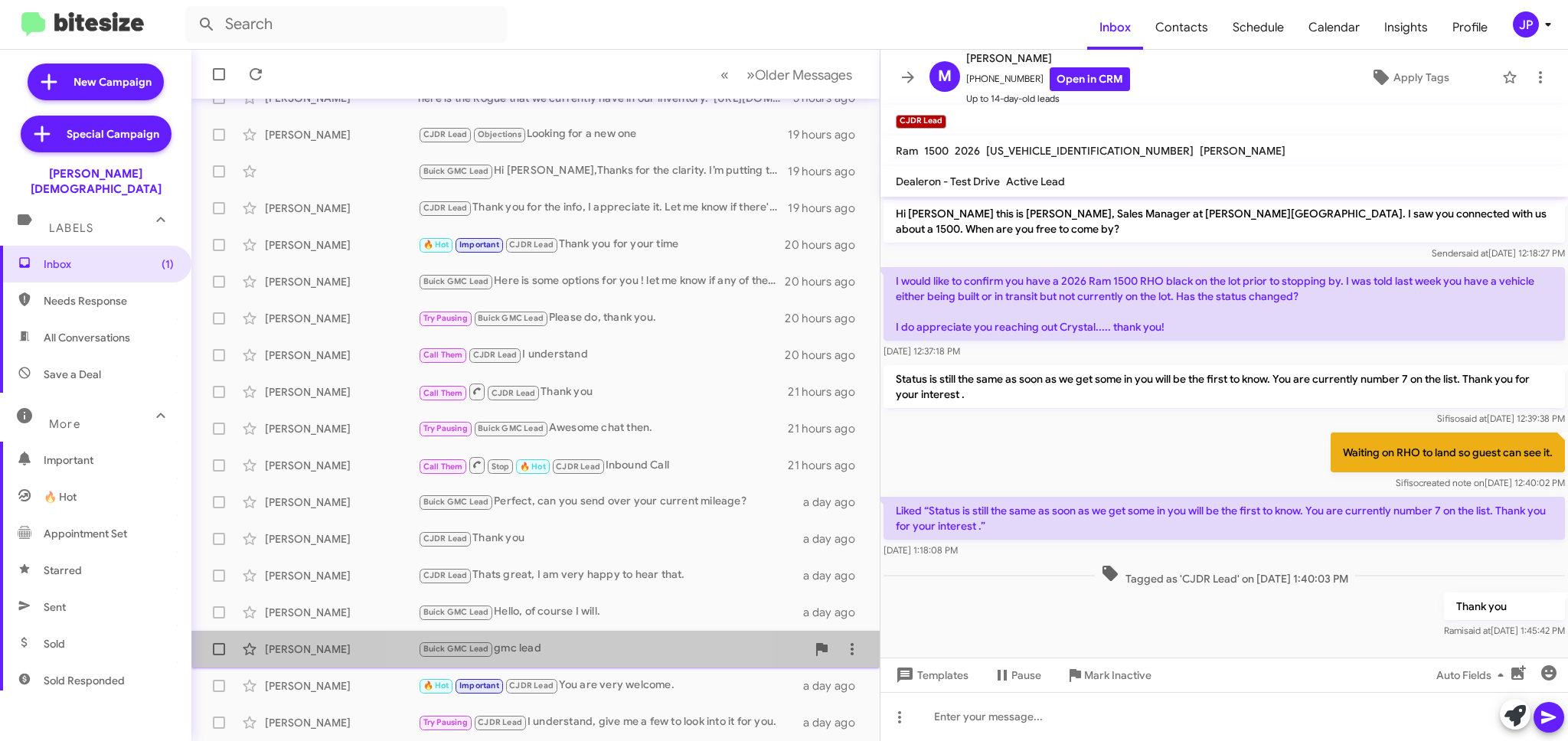
click at [588, 631] on span "Todd Schlemmer Buick GMC Lead gmc lead a day ago" at bounding box center [535, 649] width 689 height 36
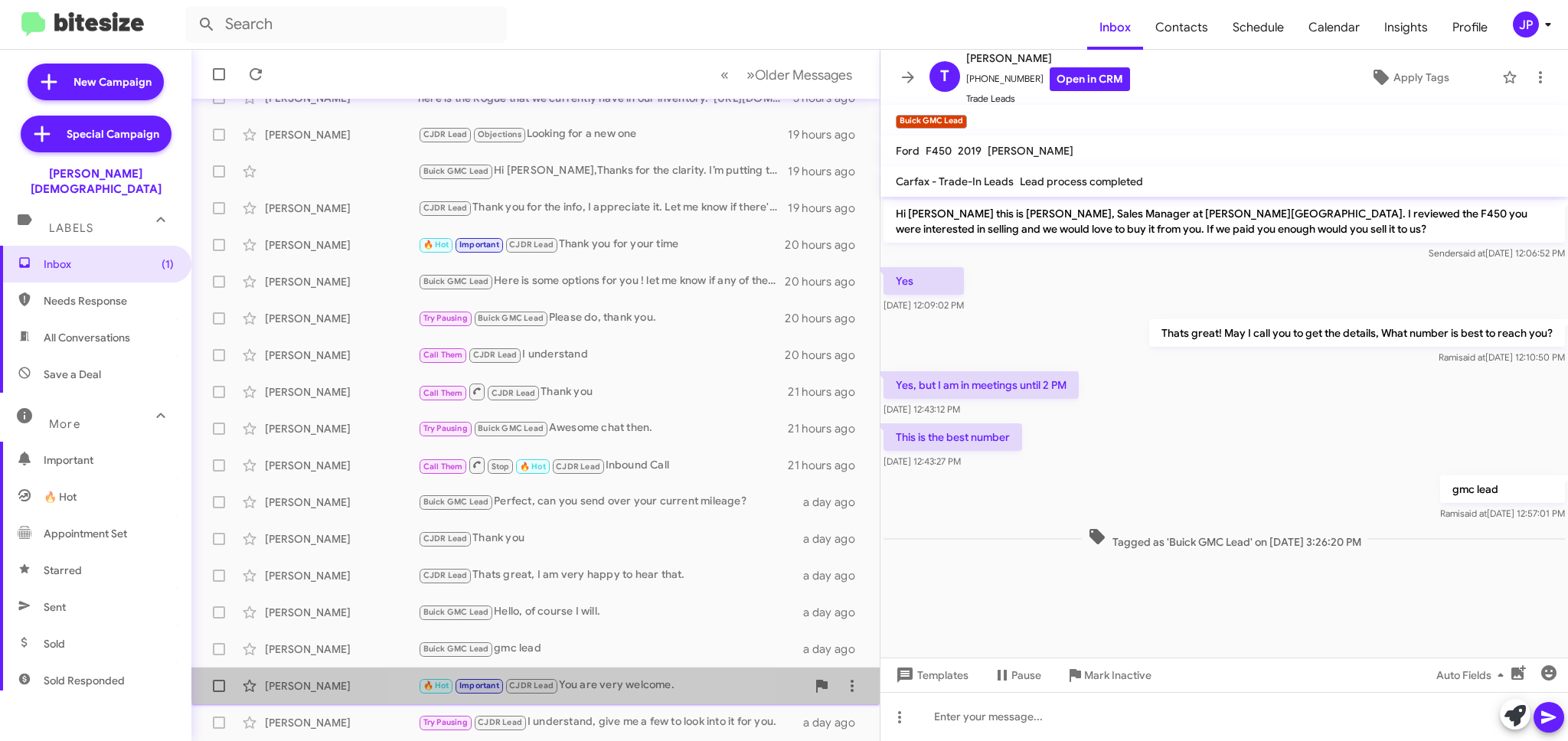
click at [593, 676] on div "Mark Pattison 🔥 Hot Important CJDR Lead You are very welcome. a day ago" at bounding box center [536, 686] width 664 height 31
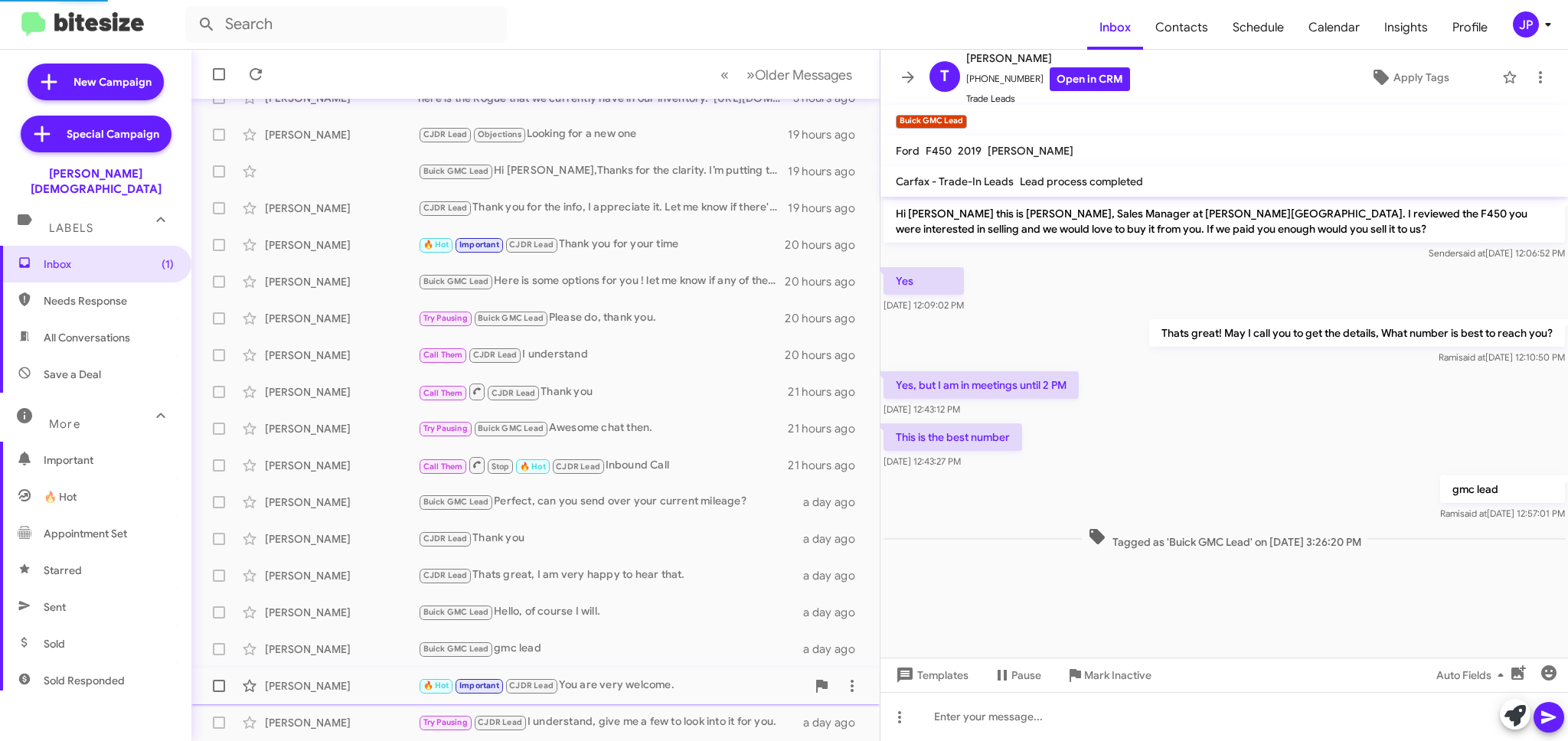
scroll to position [660, 0]
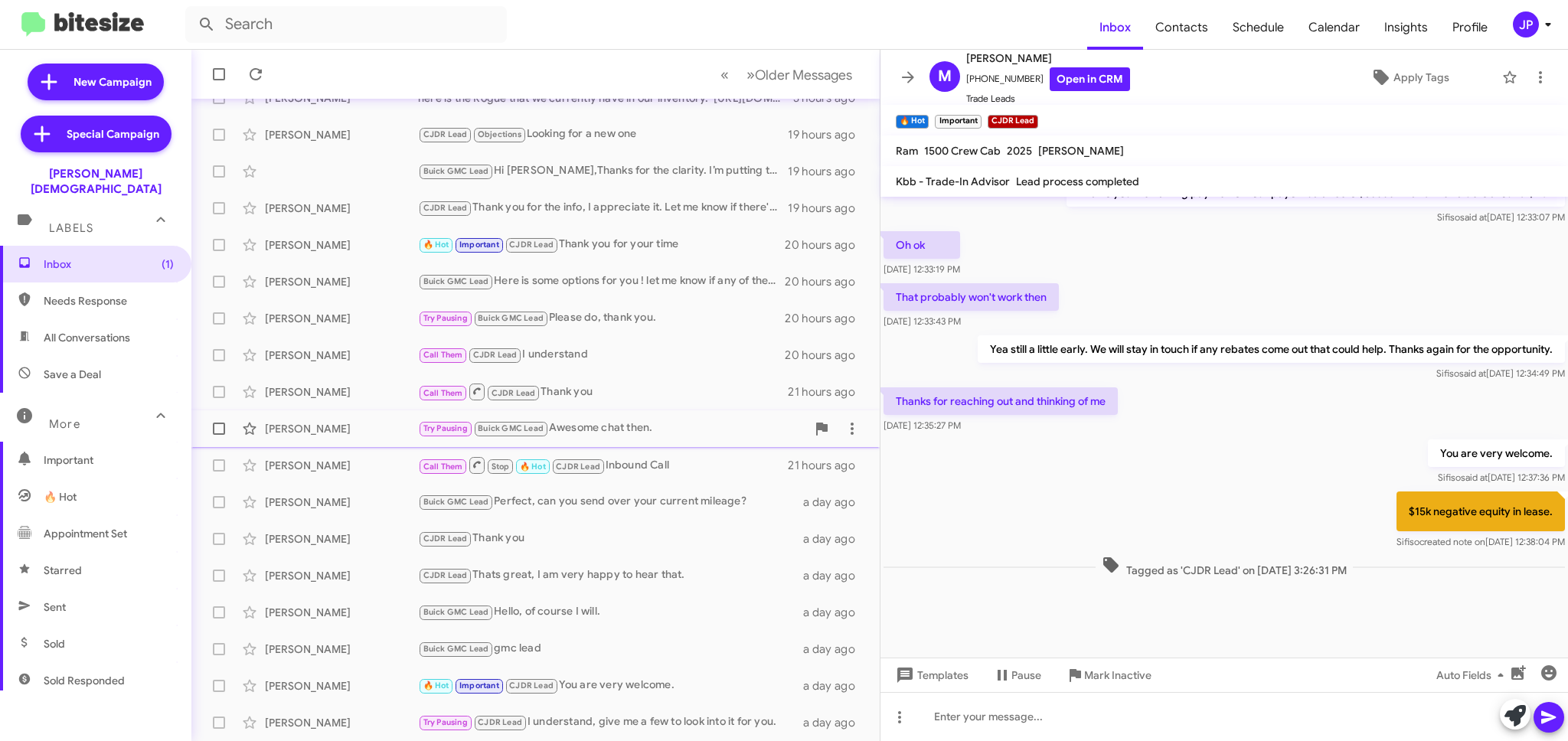
click at [630, 436] on div "Try Pausing Buick GMC Lead Awesome chat then." at bounding box center [612, 427] width 388 height 17
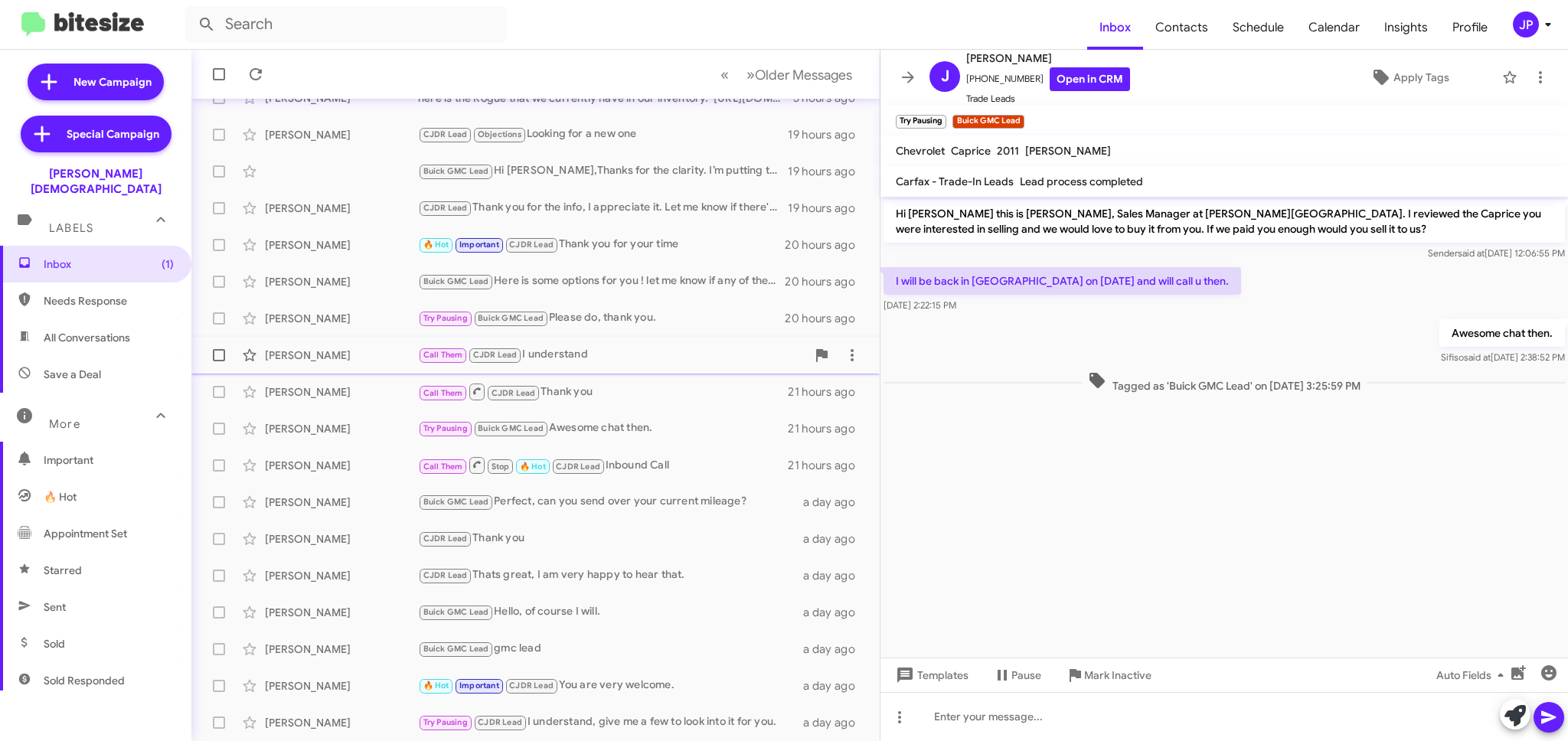
click at [639, 352] on div "Call Them CJDR Lead I understand" at bounding box center [612, 354] width 388 height 17
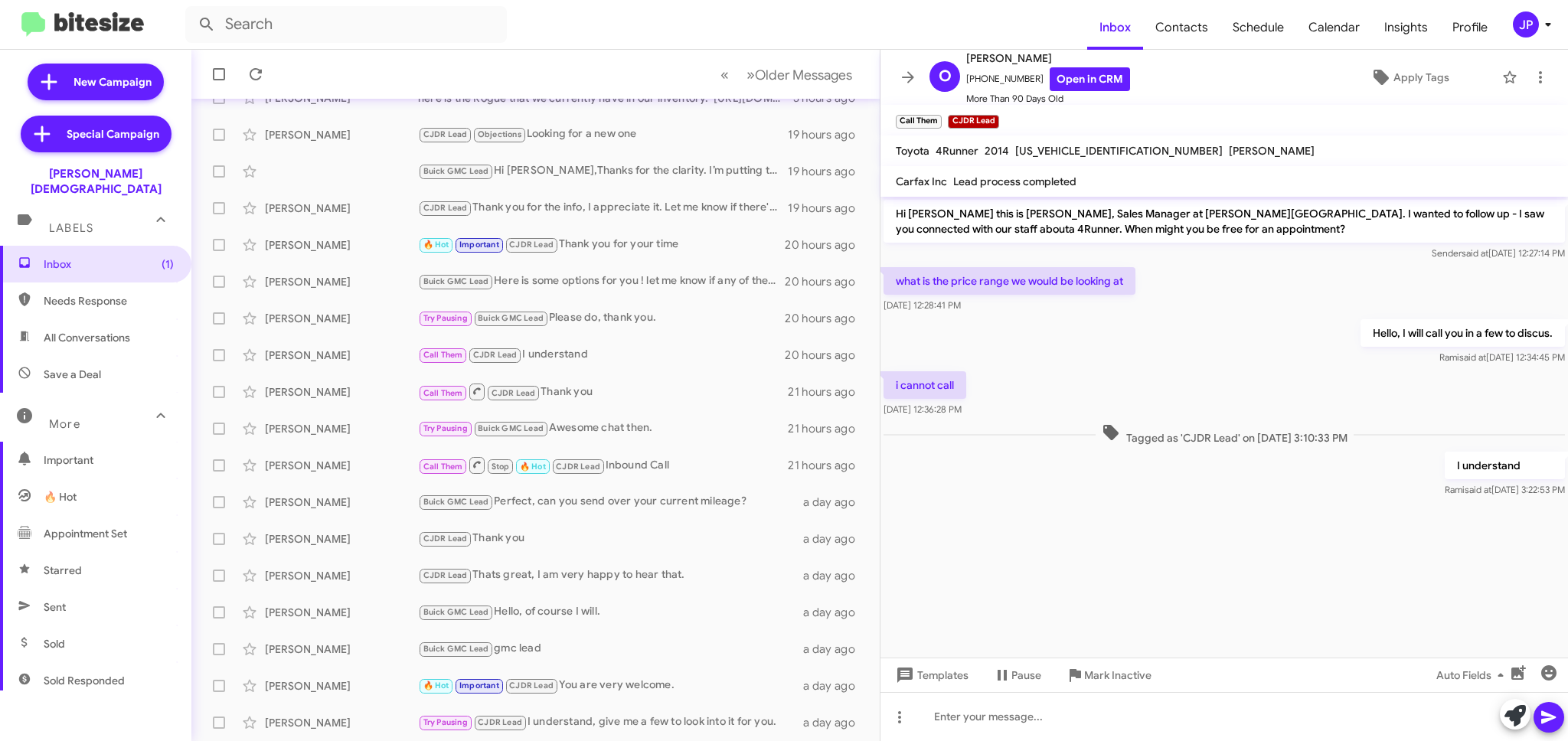
click at [1382, 546] on cdk-virtual-scroll-viewport "Hi Olivia this is Crystal White, Sales Manager at Ferman Wesley Chapel. I wante…" at bounding box center [1224, 426] width 688 height 461
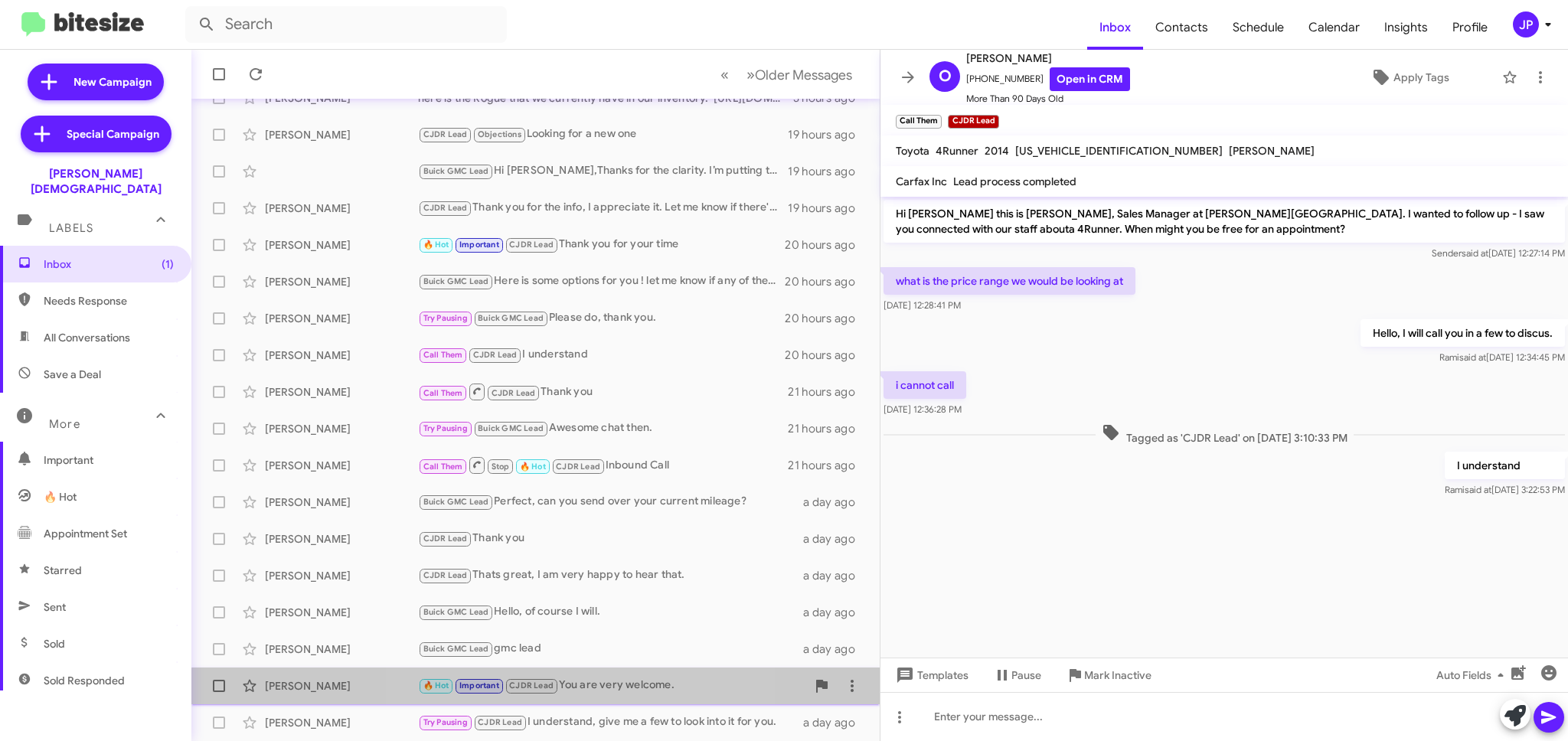
click at [591, 694] on div "🔥 Hot Important CJDR Lead You are very welcome." at bounding box center [612, 685] width 388 height 17
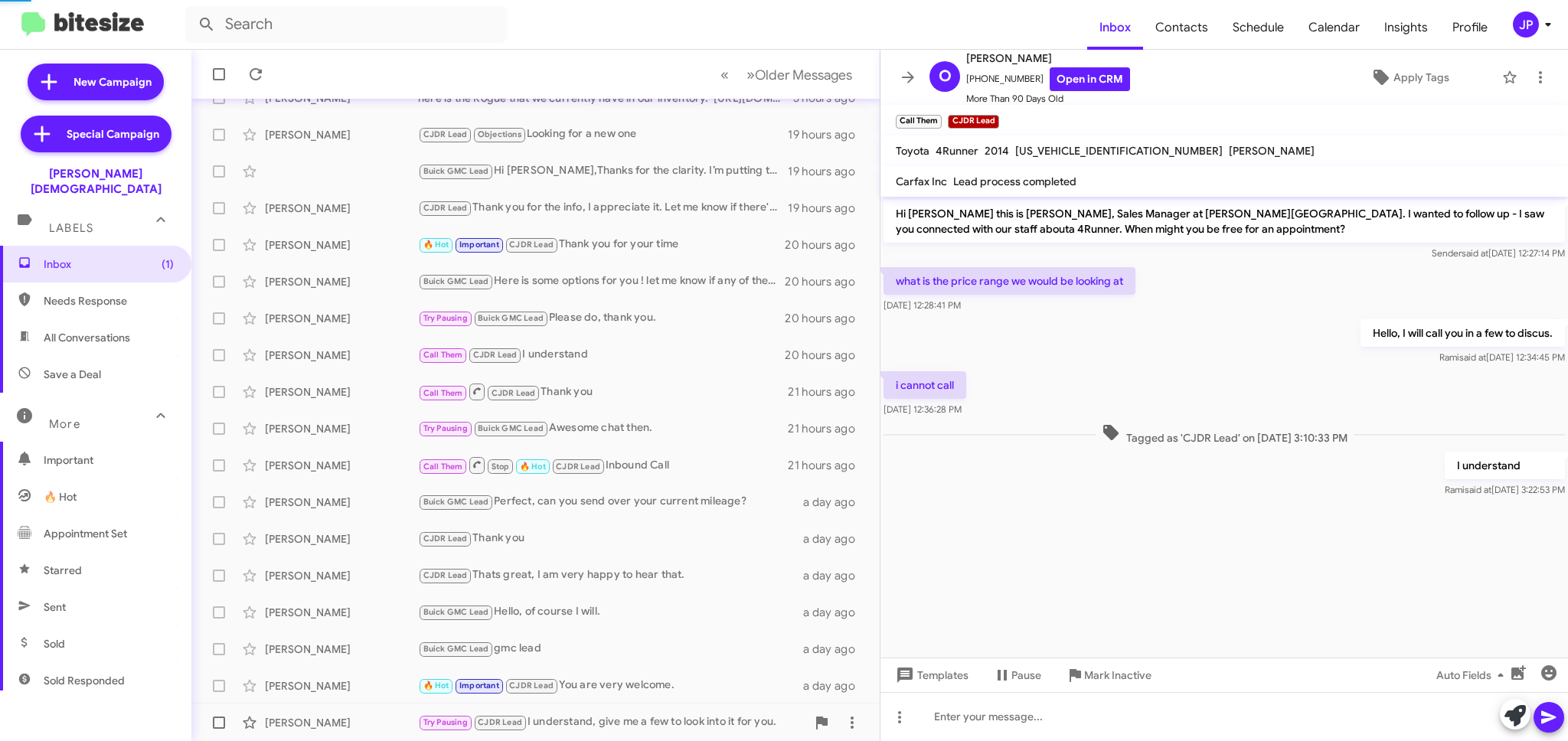
scroll to position [660, 0]
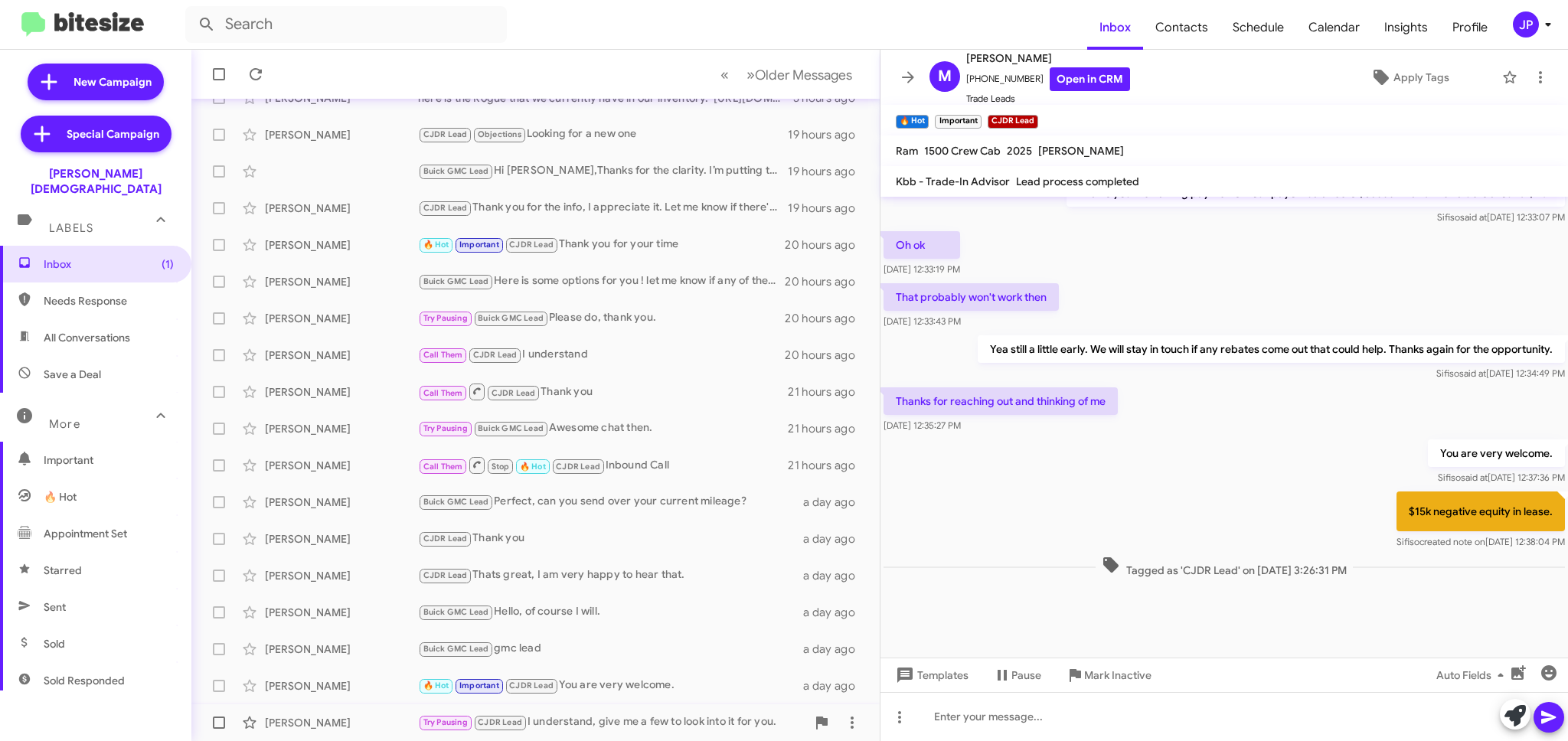
click at [593, 719] on div "Try Pausing CJDR Lead I understand, give me a few to look into it for you." at bounding box center [612, 722] width 388 height 17
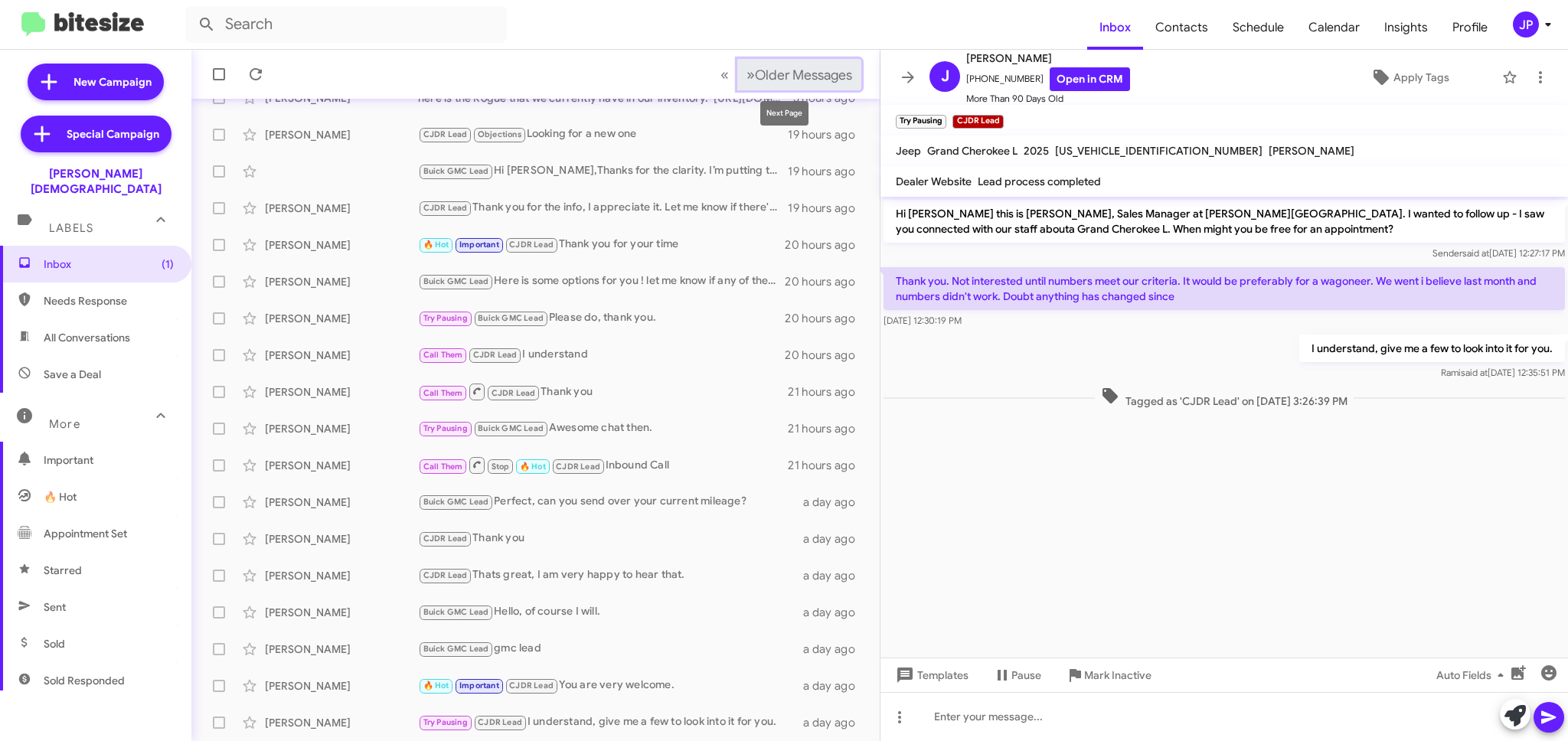
click at [797, 74] on span "Older Messages" at bounding box center [803, 75] width 97 height 17
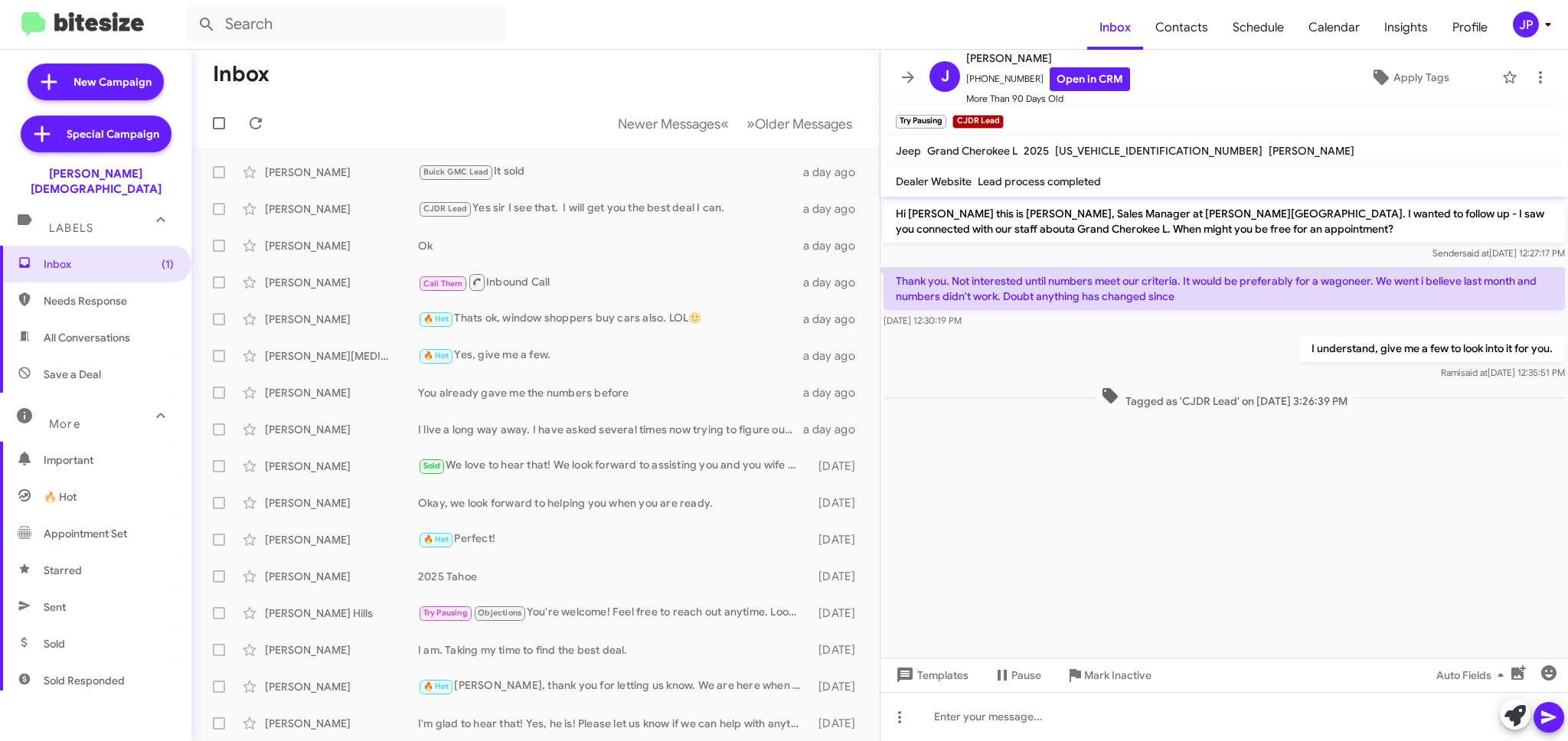
click at [1473, 452] on cdk-virtual-scroll-viewport "Hi Jorge this is Crystal White, Sales Manager at Ferman Wesley Chapel. I wanted…" at bounding box center [1224, 426] width 688 height 461
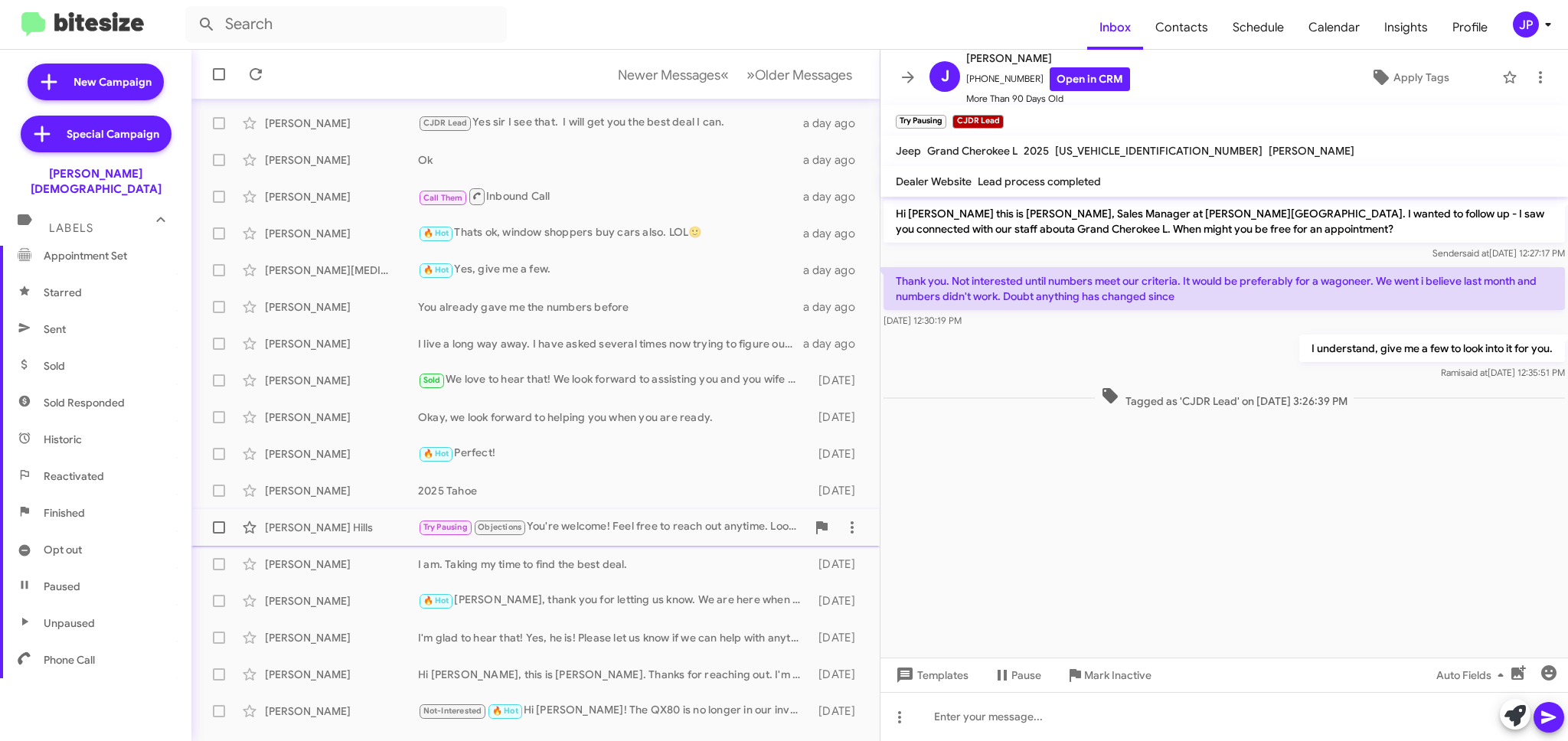
scroll to position [147, 0]
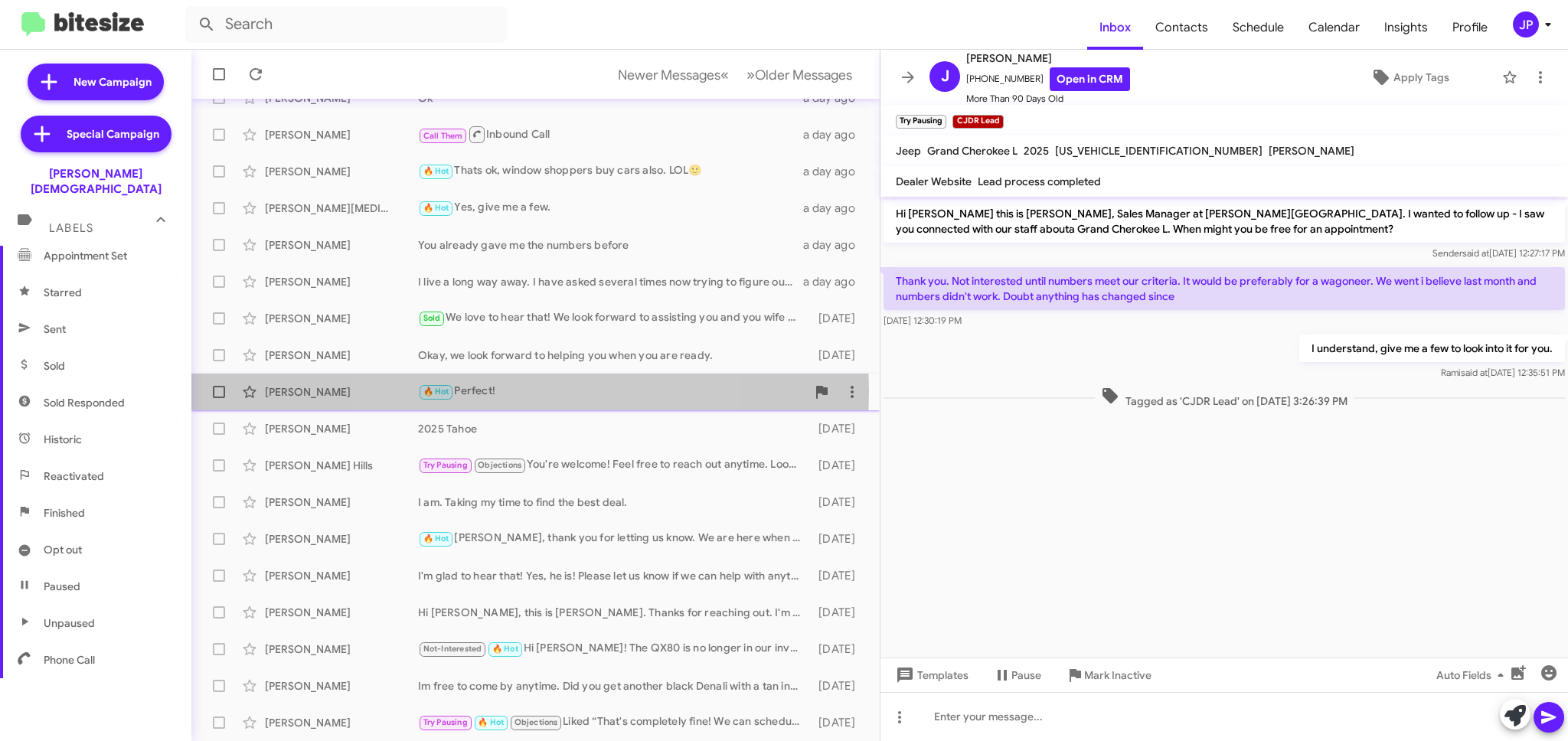
click at [512, 391] on div "🔥 Hot Perfect!" at bounding box center [612, 391] width 388 height 17
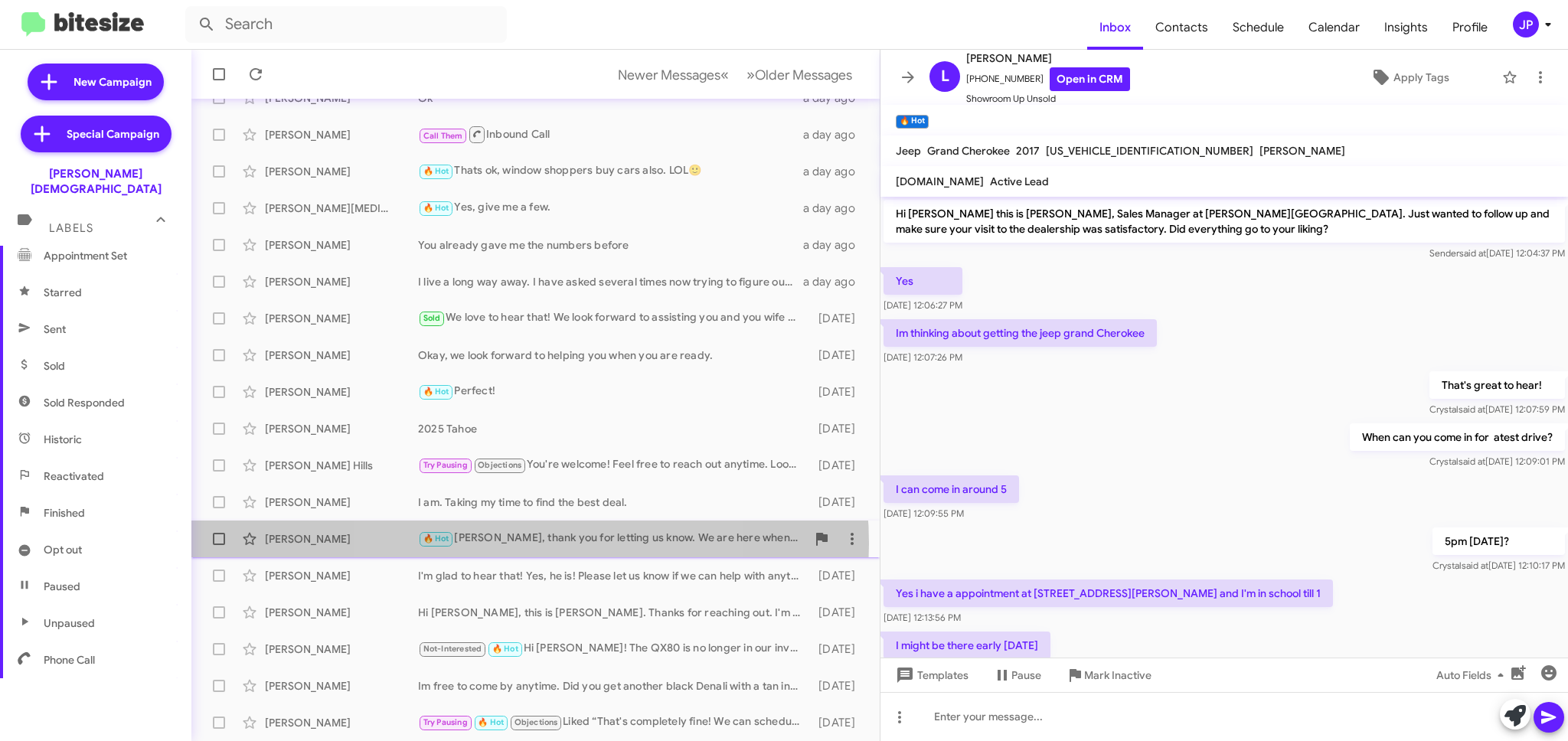
click at [514, 544] on div "🔥 Hot William, thank you for letting us know. We are here when you are ready." at bounding box center [612, 537] width 388 height 17
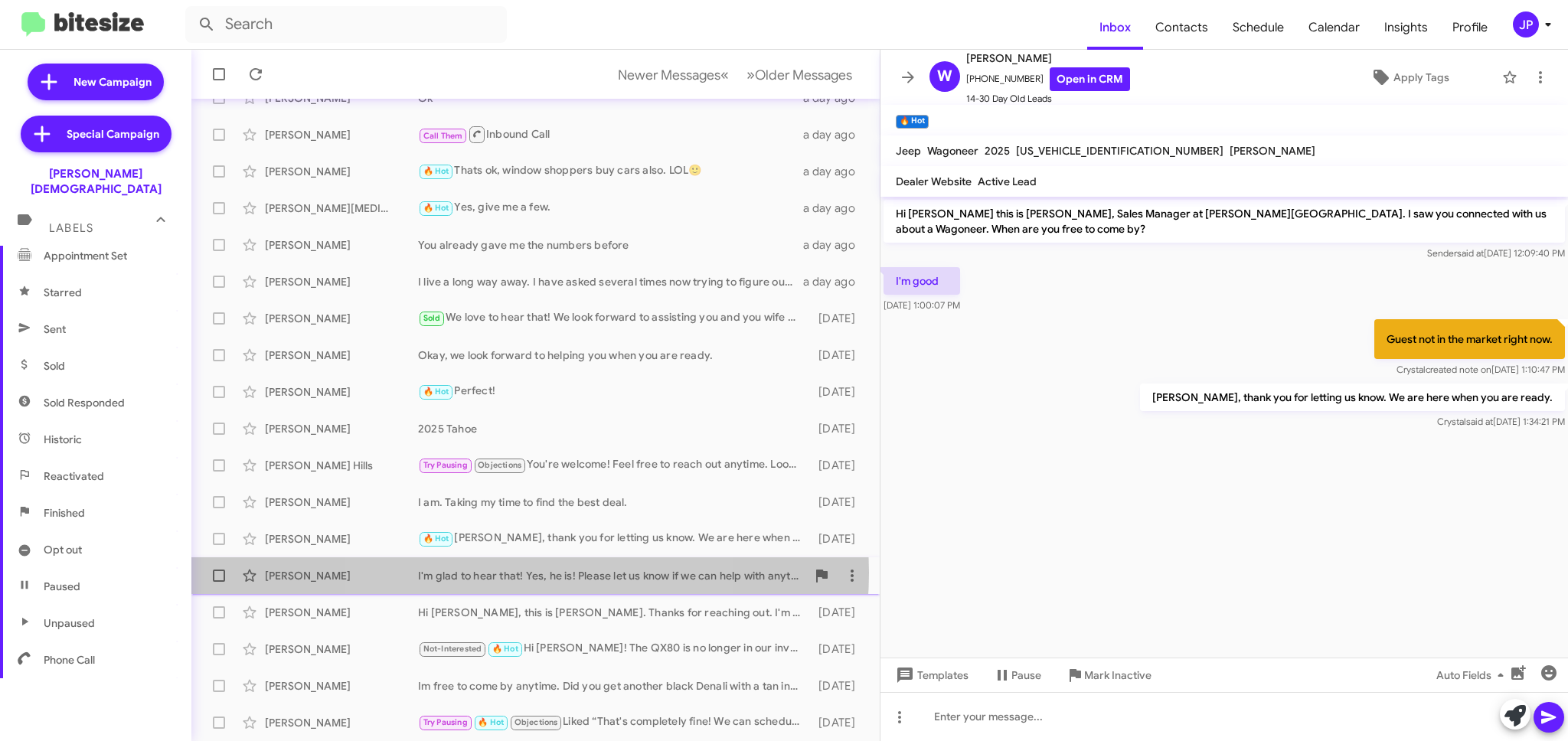
click at [509, 573] on div "I'm glad to hear that! Yes, he is! Please let us know if we can help with anyth…" at bounding box center [612, 576] width 388 height 15
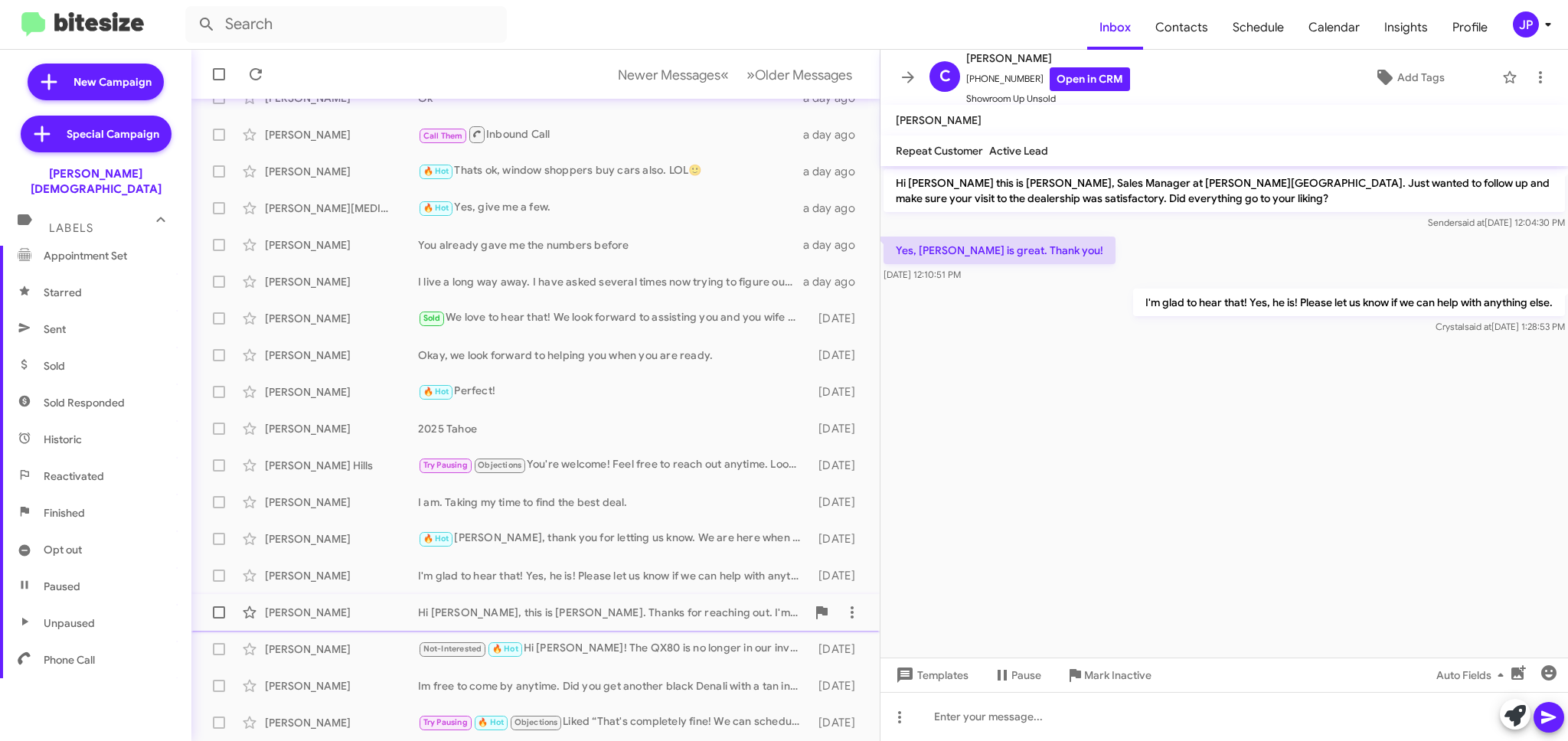
click at [518, 607] on div "Hi Crystal, this is Chris Dunning. Thanks for reaching out. I'm interested in t…" at bounding box center [612, 612] width 388 height 15
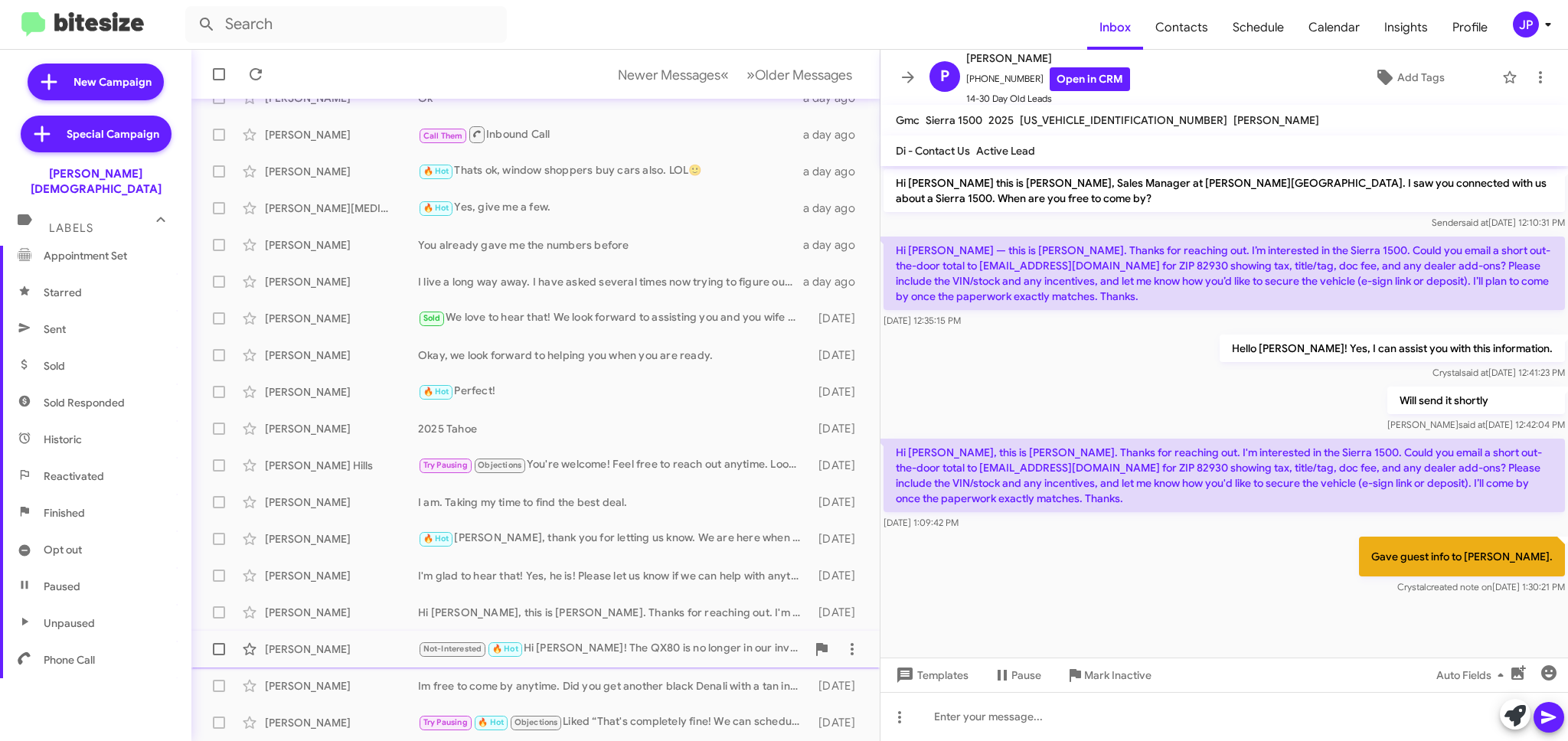
click at [537, 654] on div "Not-Interested 🔥 Hot Hi Sue! The QX80 is no longer in our inventory. Would you …" at bounding box center [612, 648] width 388 height 17
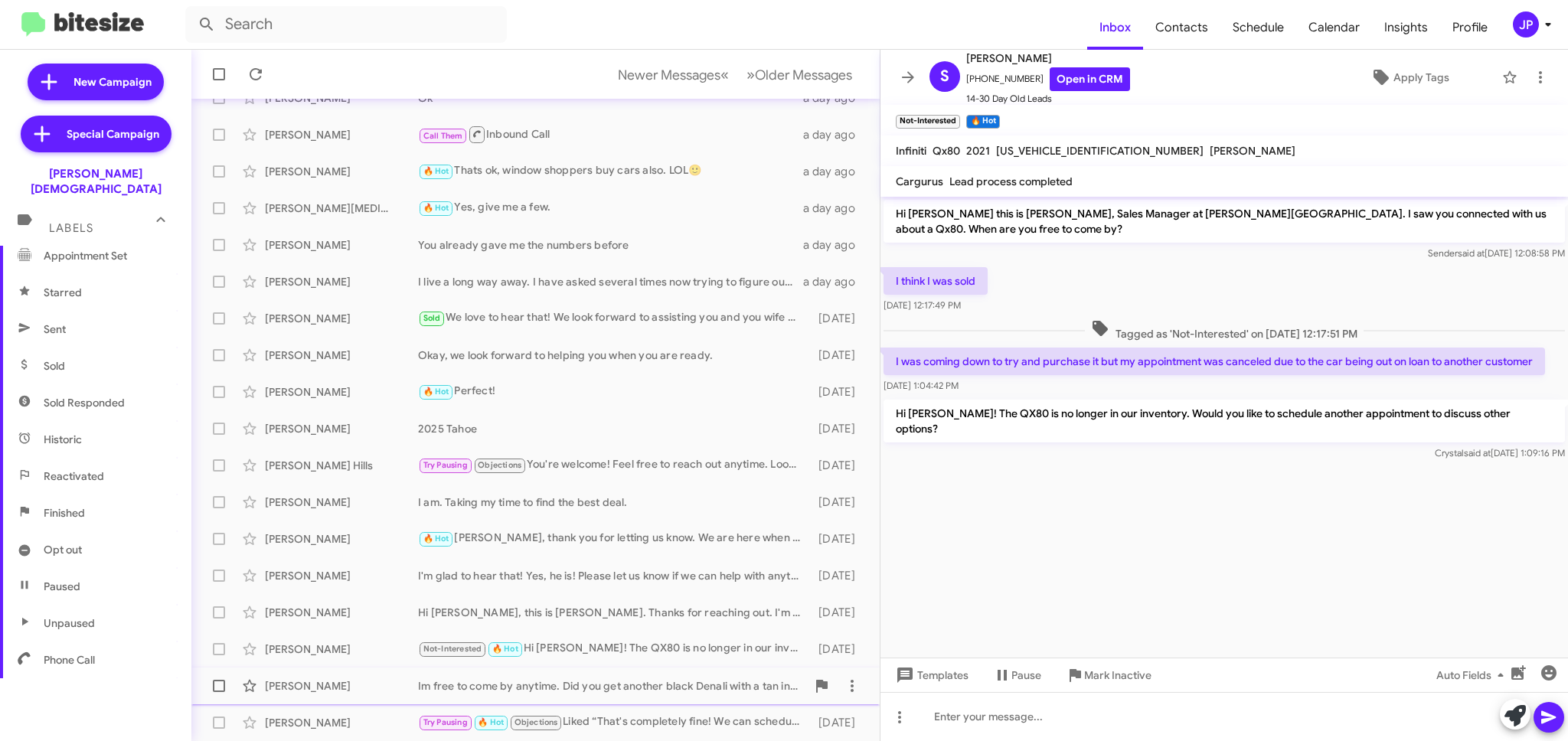
click at [552, 678] on div "Im free to come by anytime. Did you get another black Denali with a tan interio…" at bounding box center [612, 686] width 388 height 15
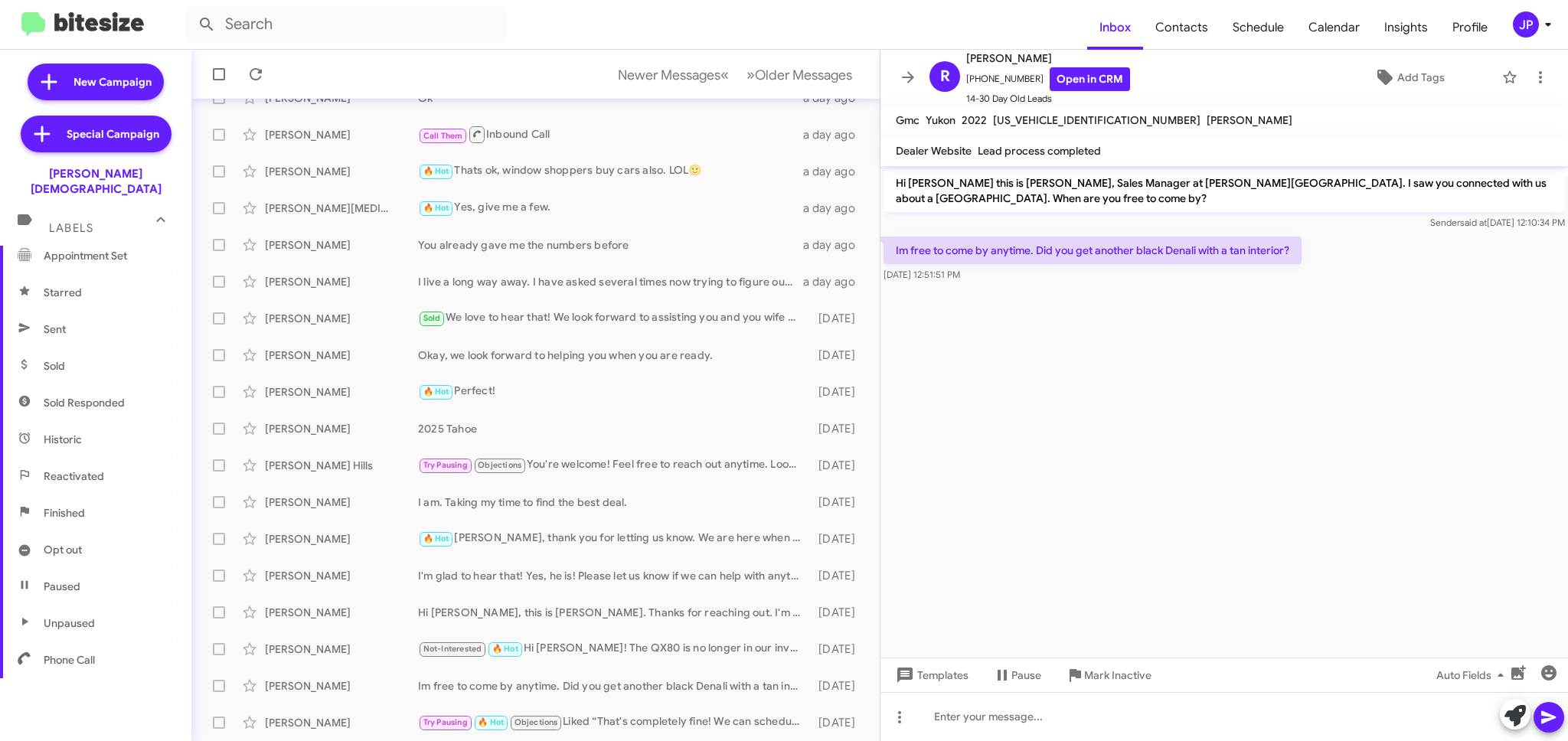
click at [1110, 408] on cdk-virtual-scroll-viewport "Hi Roger this is Crystal White, Sales Manager at Ferman Wesley Chapel. I saw yo…" at bounding box center [1224, 412] width 688 height 491
click at [1386, 76] on span "Add Tags" at bounding box center [1409, 77] width 147 height 27
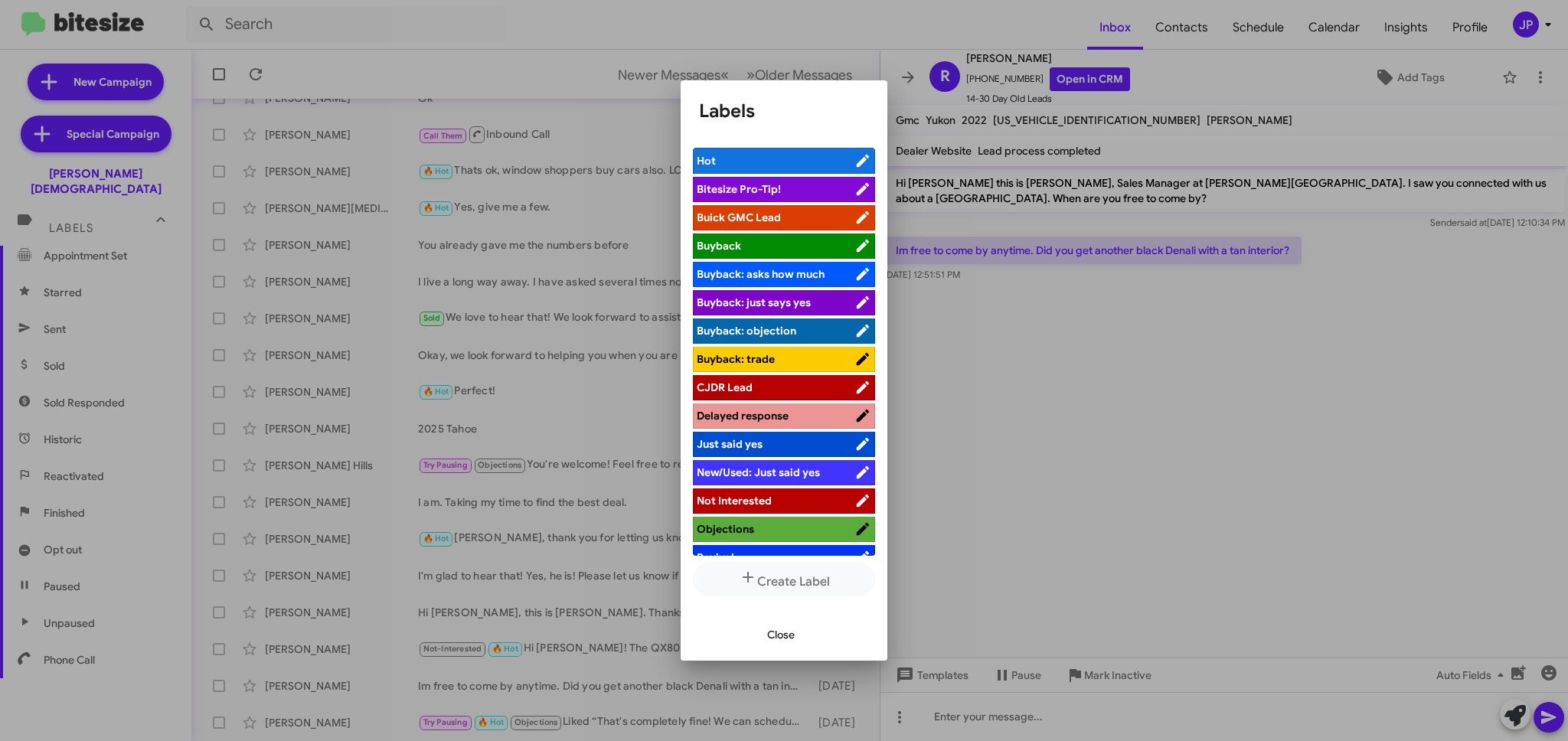
click at [803, 191] on span "Bitesize Pro-Tip!" at bounding box center [775, 188] width 157 height 15
click at [1246, 394] on div at bounding box center [784, 370] width 1568 height 741
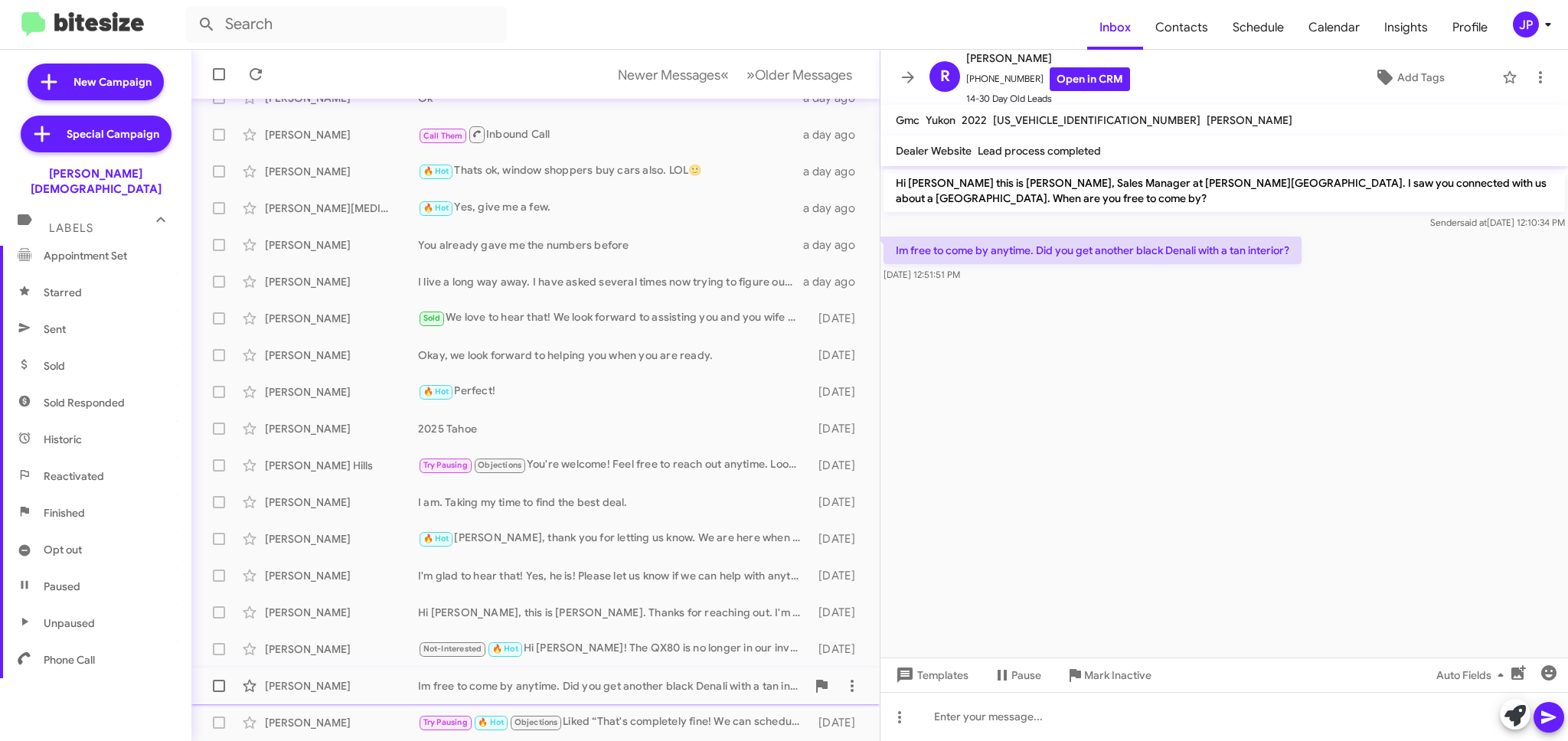
click at [216, 685] on span at bounding box center [218, 685] width 12 height 12
click at [218, 692] on input "checkbox" at bounding box center [218, 692] width 1 height 1
checkbox input "true"
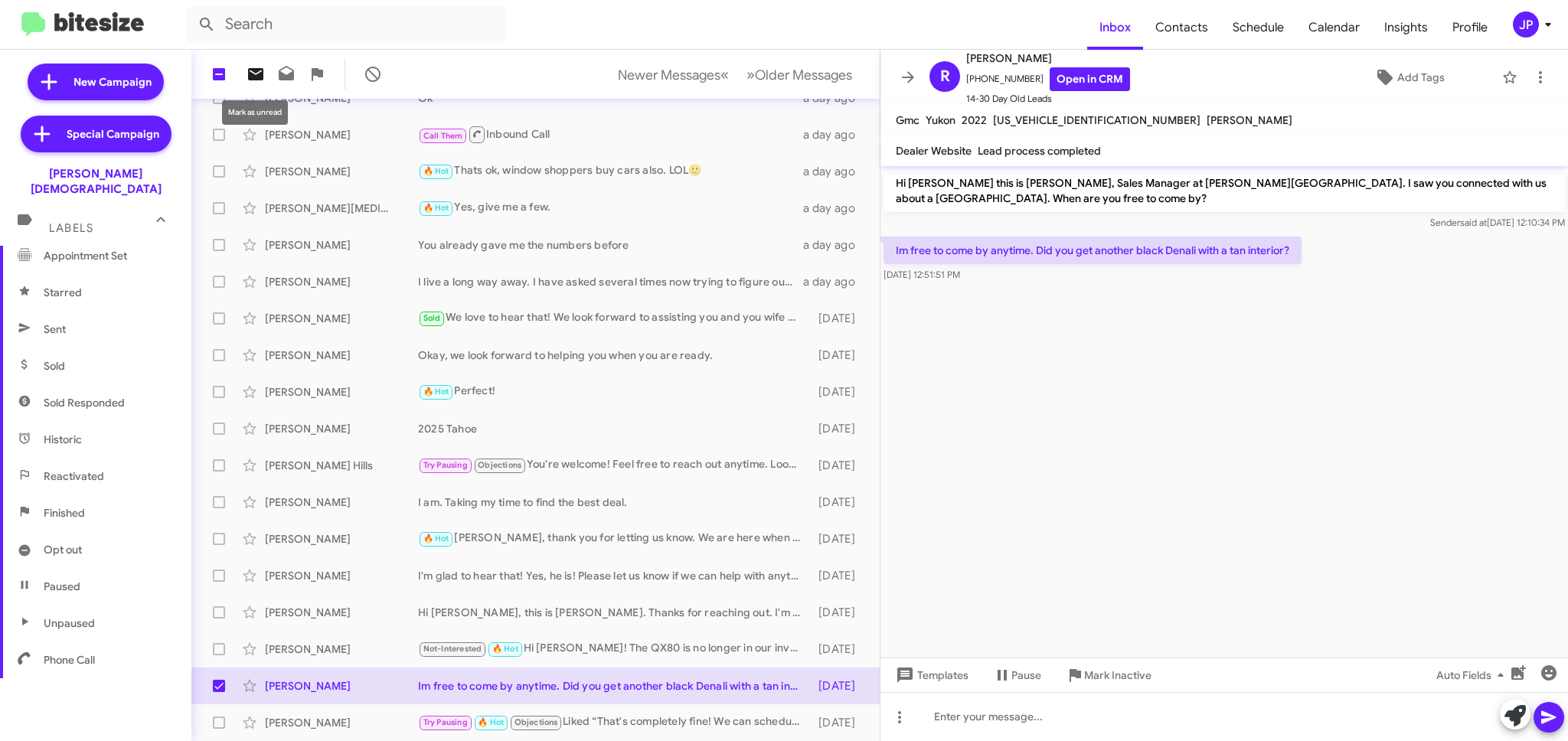
click at [248, 67] on icon at bounding box center [256, 75] width 18 height 18
click at [780, 76] on span "Older Messages" at bounding box center [803, 75] width 97 height 17
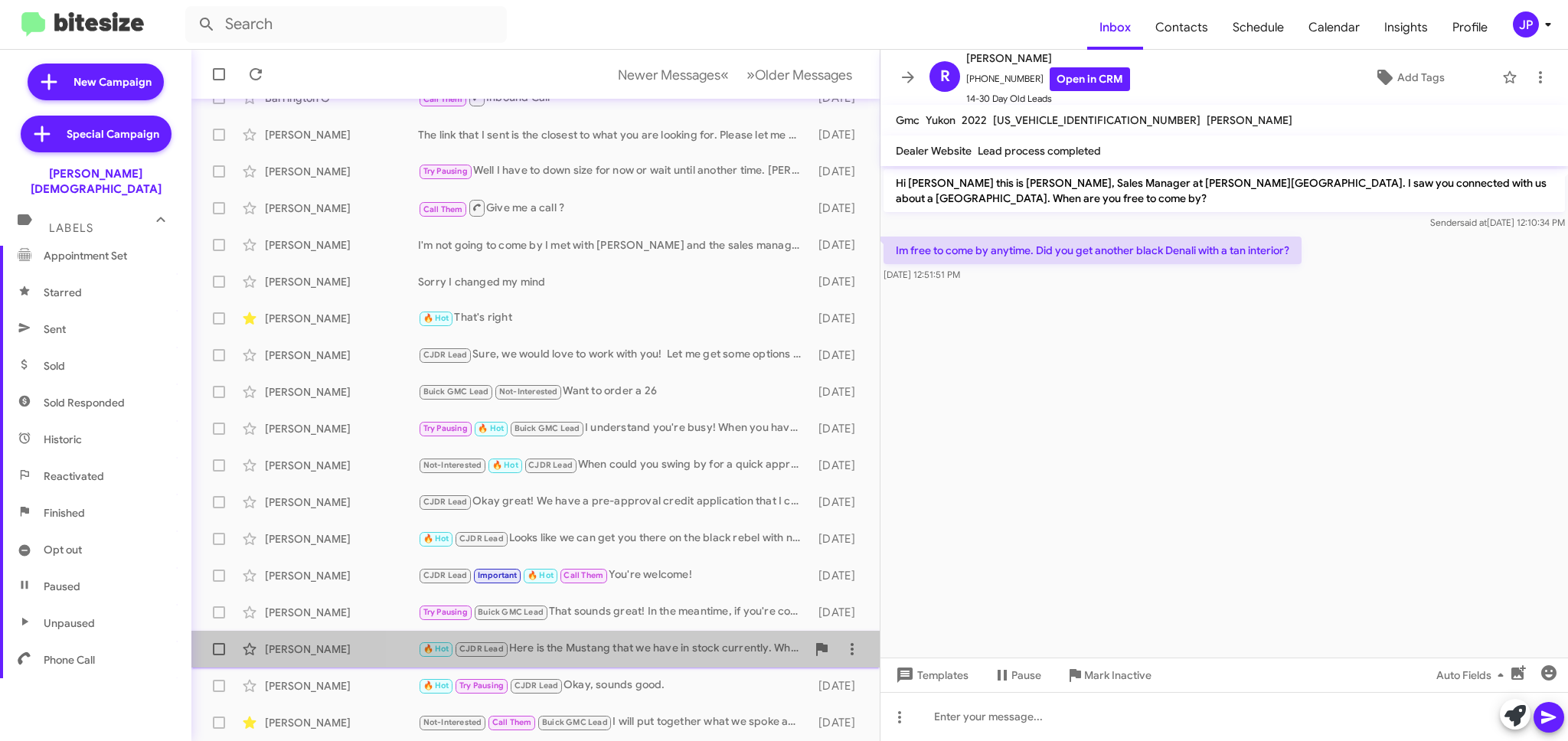
click at [608, 653] on div "🔥 Hot CJDR Lead Here is the Mustang that we have in stock currently. What are y…" at bounding box center [612, 648] width 388 height 17
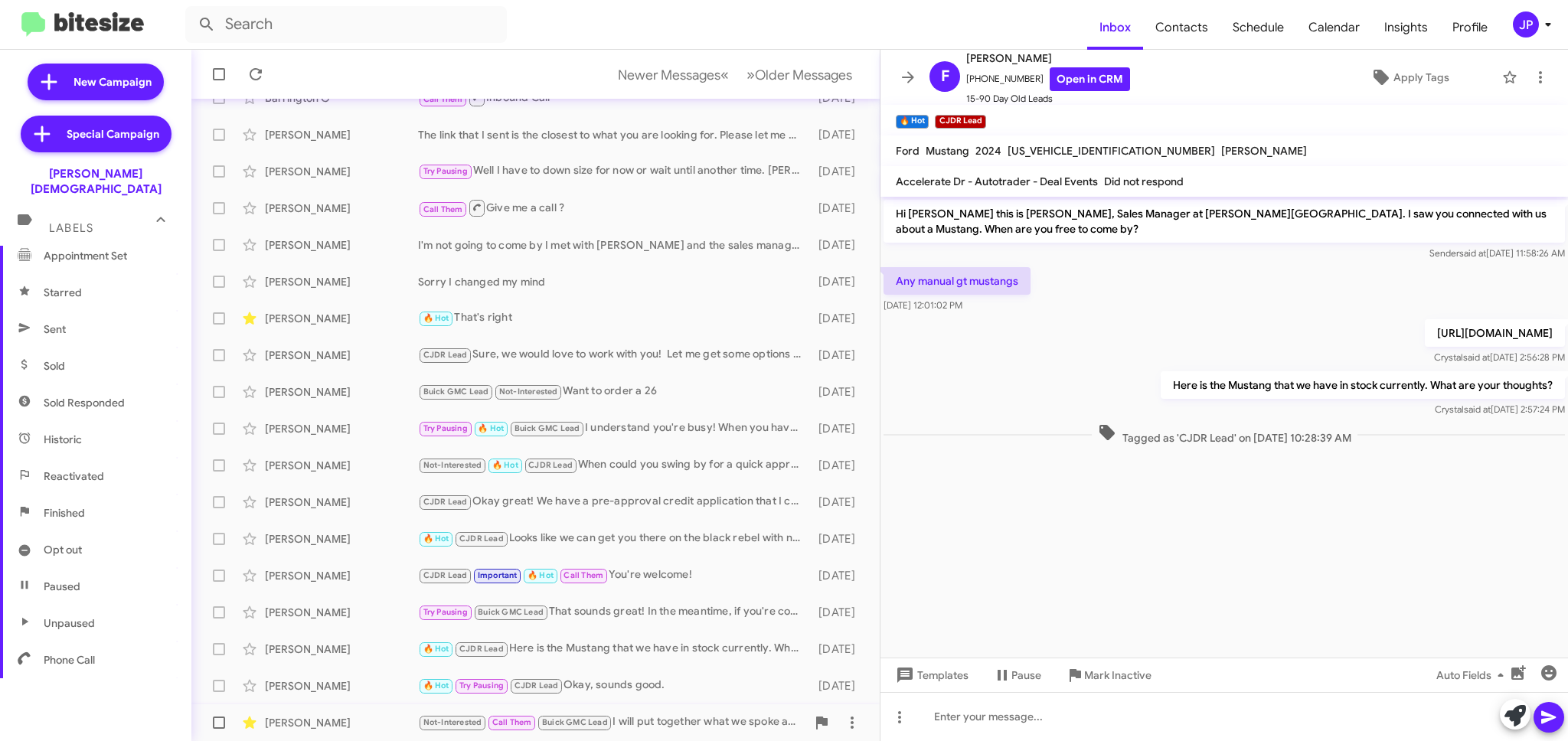
click at [653, 716] on div "Not-Interested Call Them Buick GMC Lead I will put together what we spoke about…" at bounding box center [612, 722] width 388 height 17
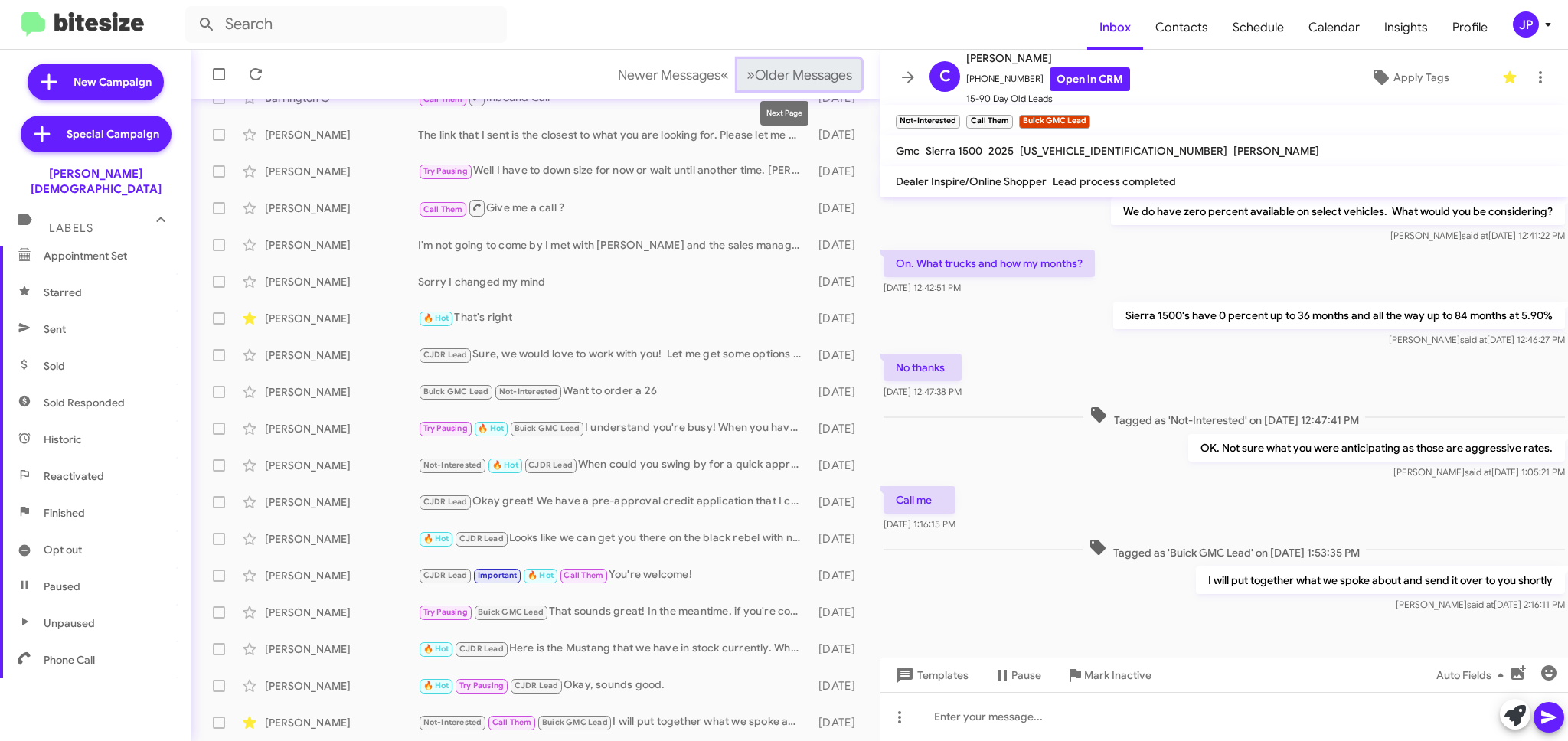
click at [832, 70] on span "Older Messages" at bounding box center [803, 75] width 97 height 17
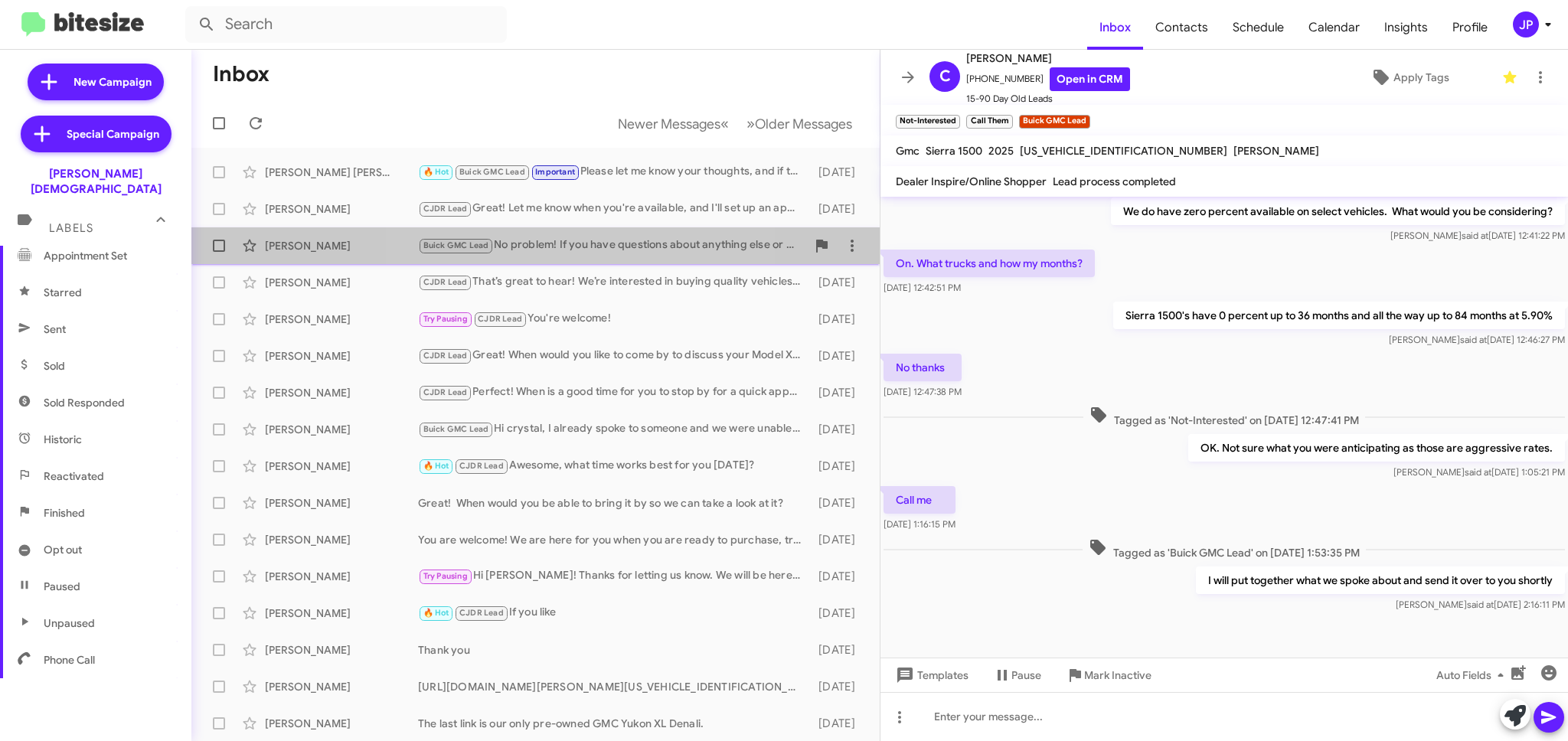
click at [578, 243] on div "Buick GMC Lead No problem! If you have questions about anything else or would l…" at bounding box center [612, 245] width 388 height 17
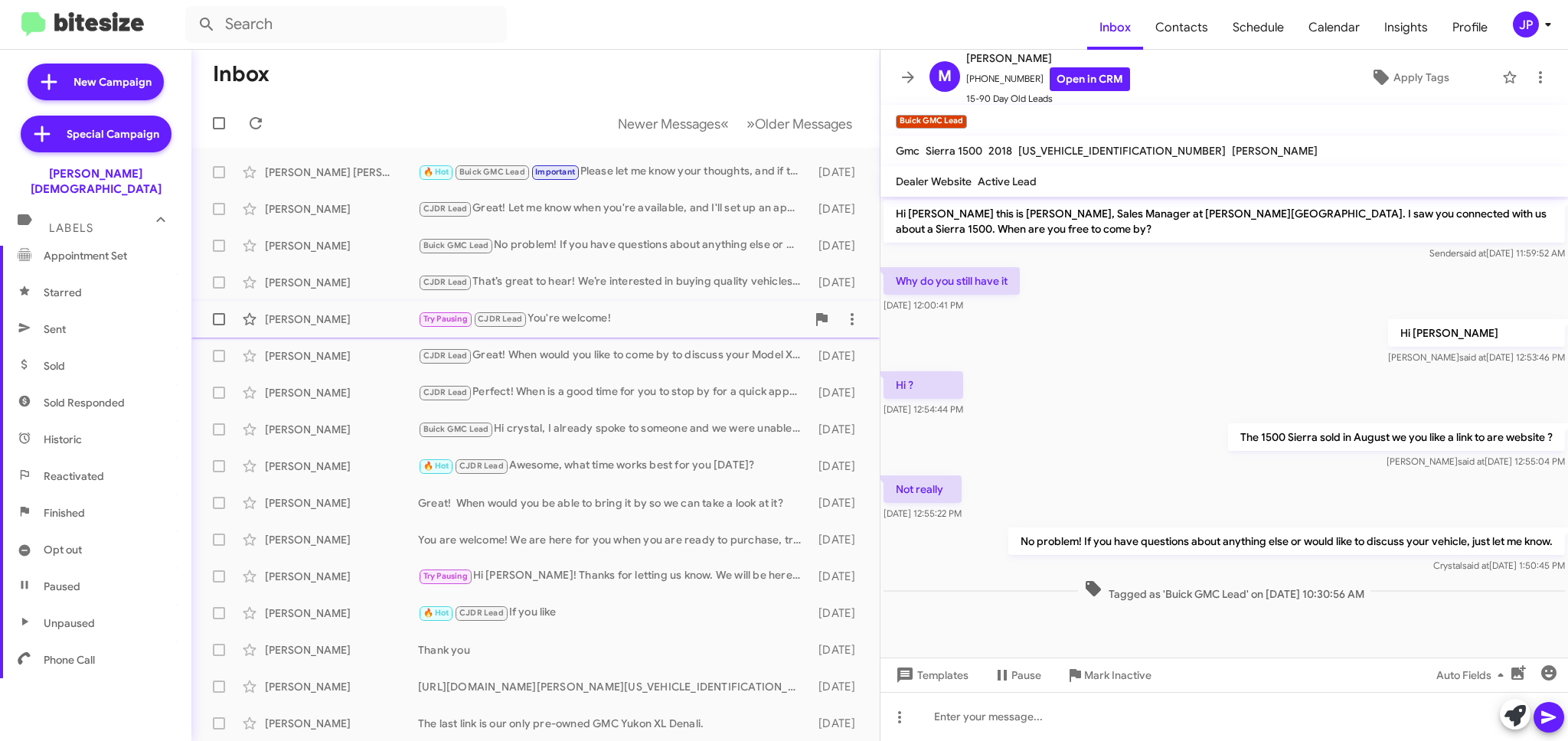
click at [555, 305] on div "Troy Katz Try Pausing CJDR Lead You're welcome! 3 days ago" at bounding box center [536, 319] width 664 height 31
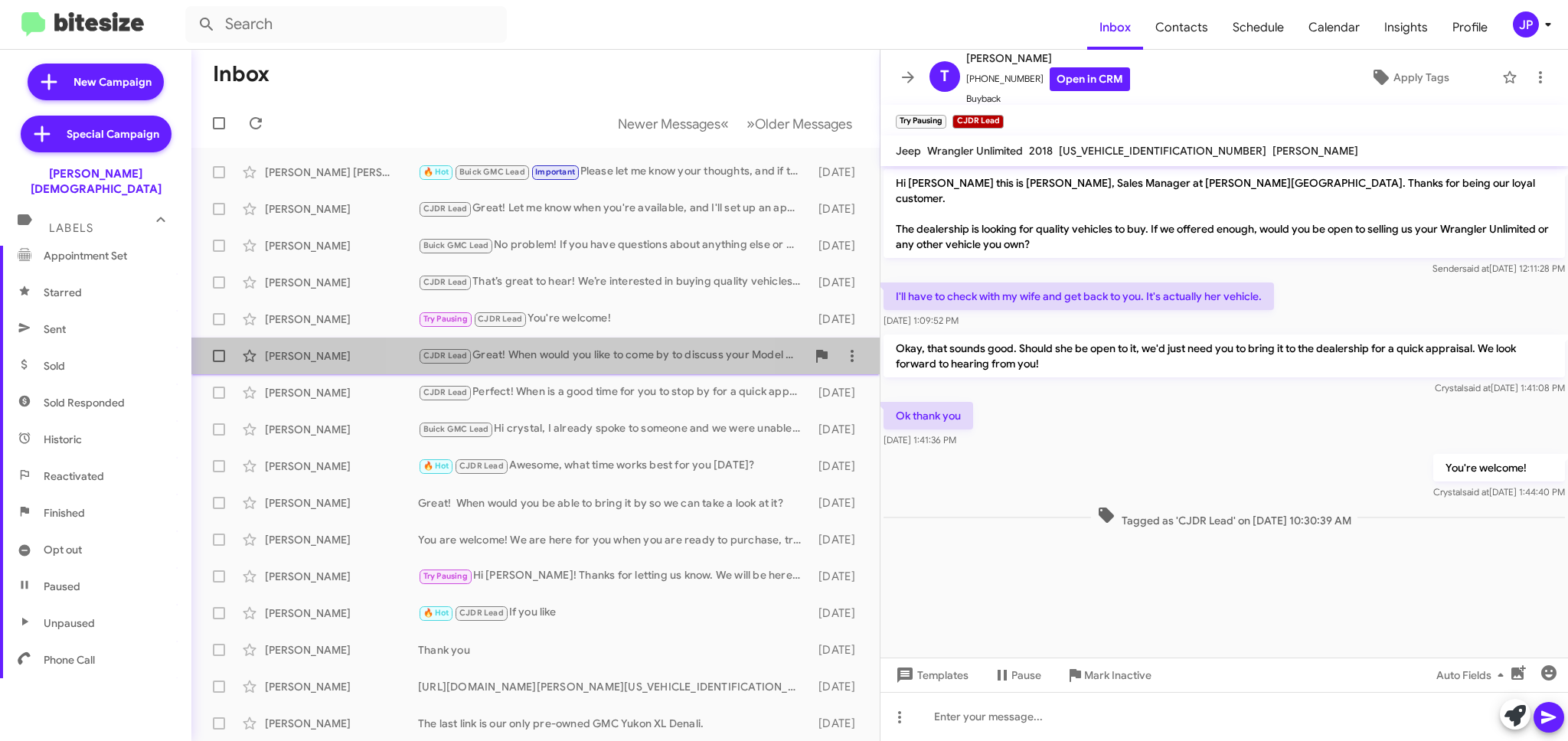
click at [589, 361] on div "CJDR Lead Great! When would you like to come by to discuss your Model X and exp…" at bounding box center [612, 355] width 388 height 17
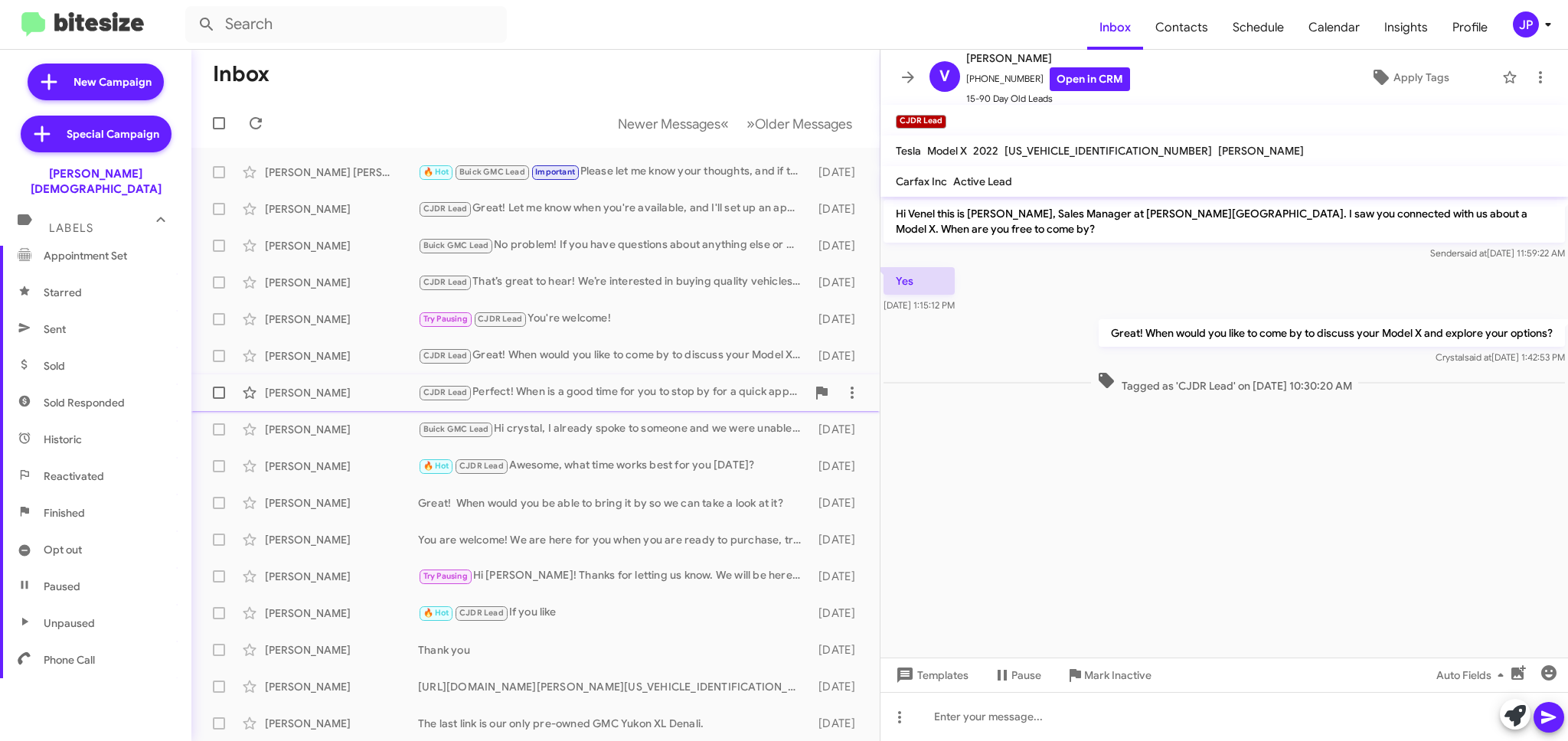
click at [602, 397] on div "CJDR Lead Perfect! When is a good time for you to stop by for a quick appraisal?" at bounding box center [612, 392] width 388 height 17
click at [597, 396] on div "CJDR Lead Perfect! When is a good time for you to stop by for a quick appraisal?" at bounding box center [612, 392] width 388 height 17
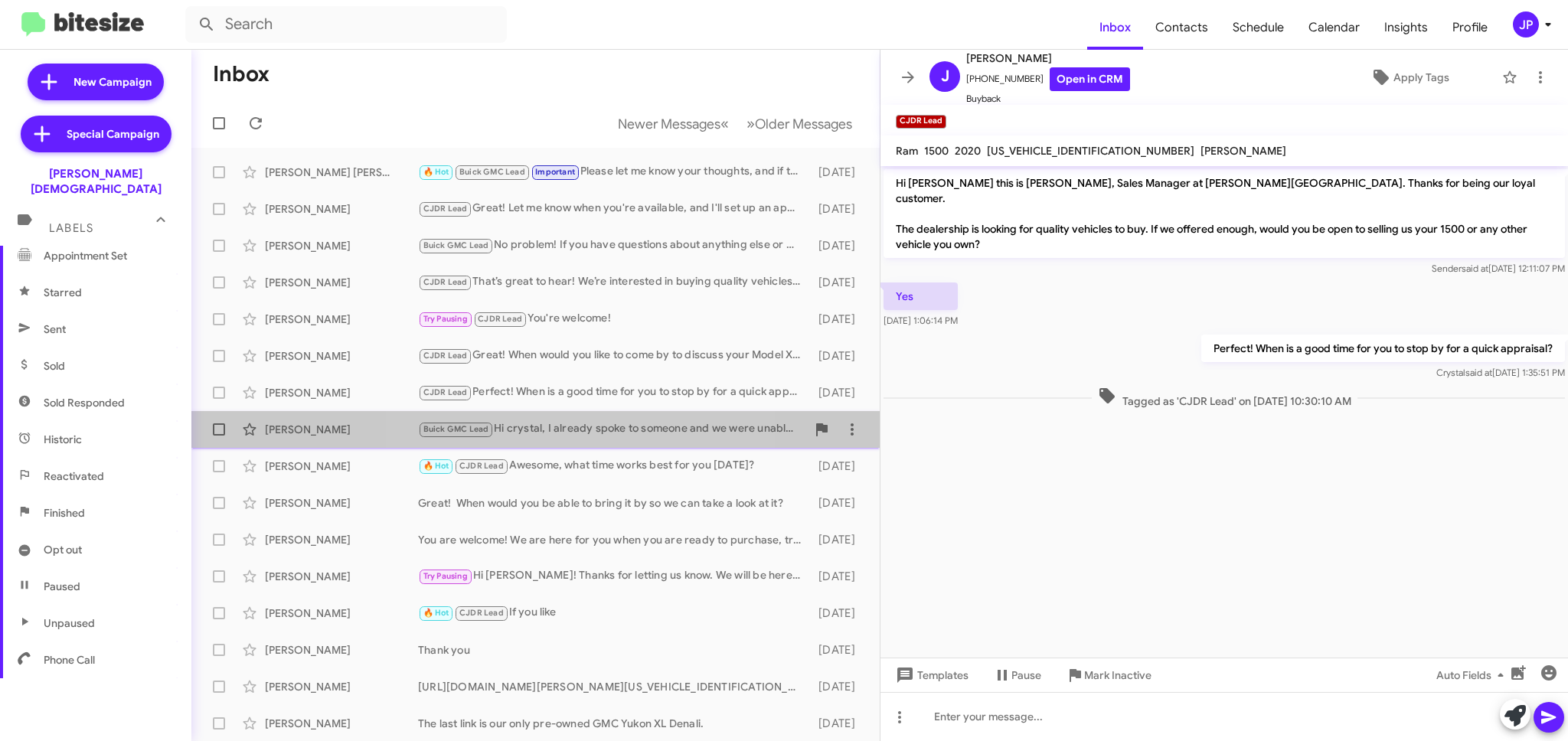
click at [568, 432] on div "Buick GMC Lead Hi crystal, I already spoke to someone and we were unable to get…" at bounding box center [612, 428] width 388 height 17
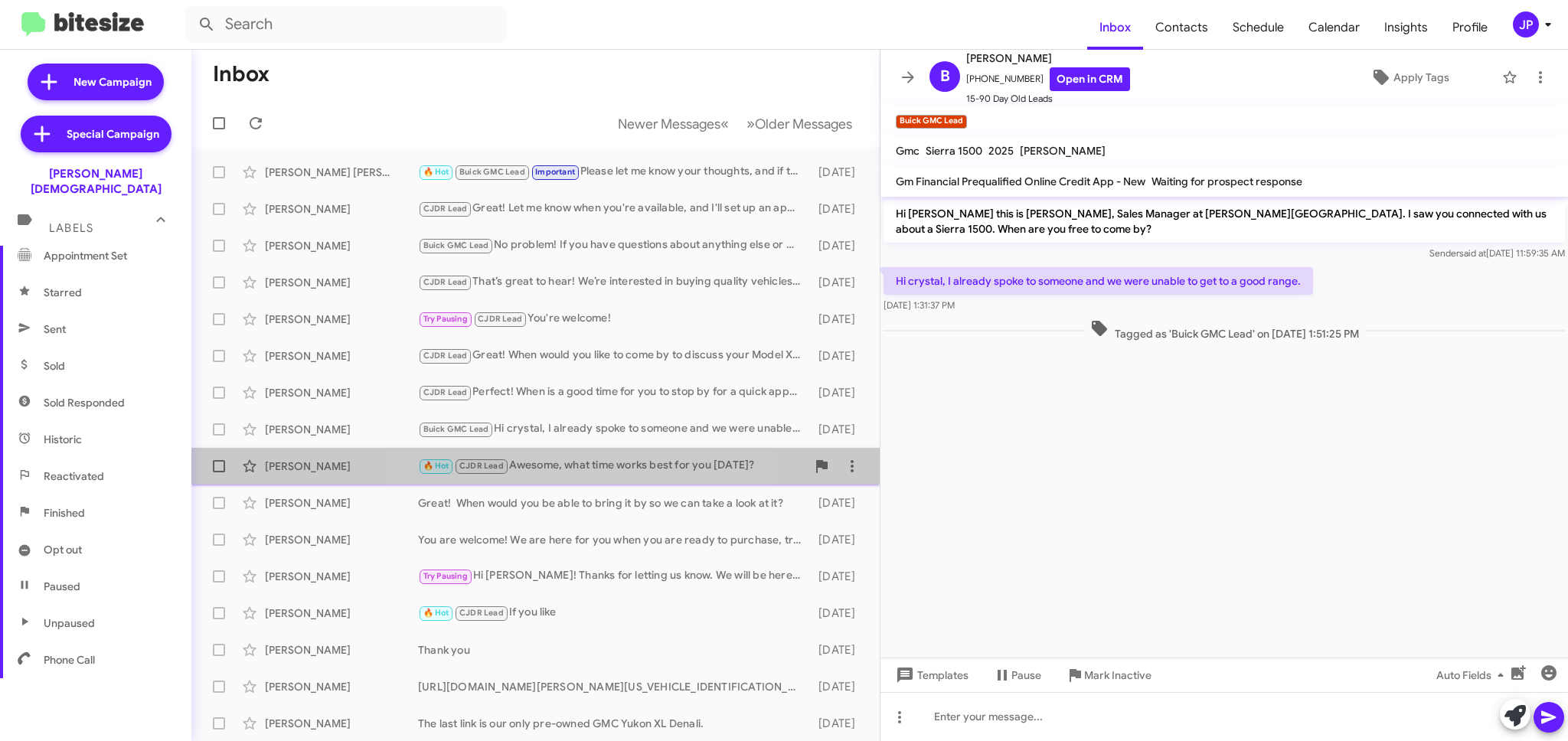
click at [570, 466] on div "🔥 Hot CJDR Lead Awesome, what time works best for you on Saturday?" at bounding box center [612, 466] width 388 height 17
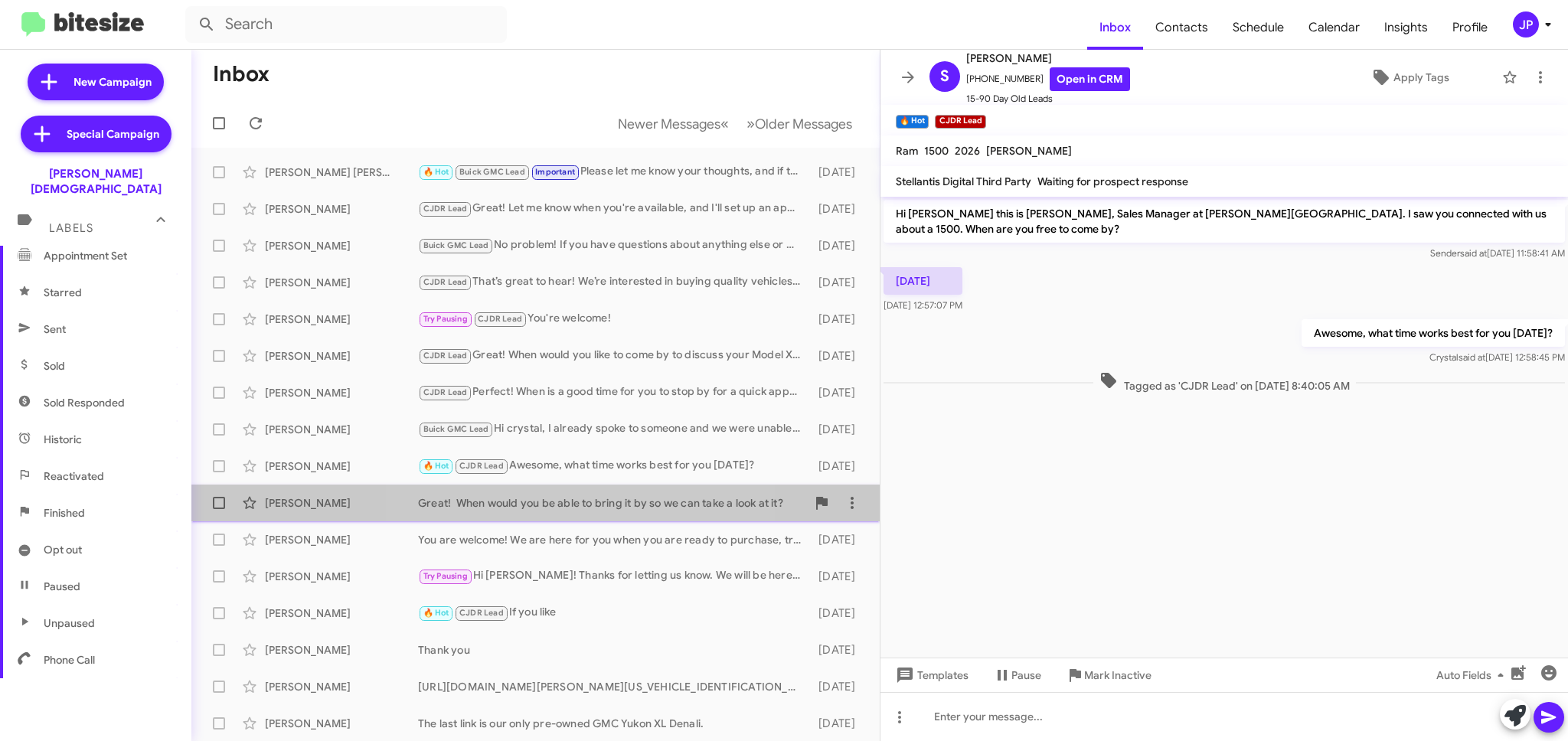
click at [573, 505] on div "Great! When would you be able to bring it by so we can take a look at it?" at bounding box center [612, 503] width 388 height 15
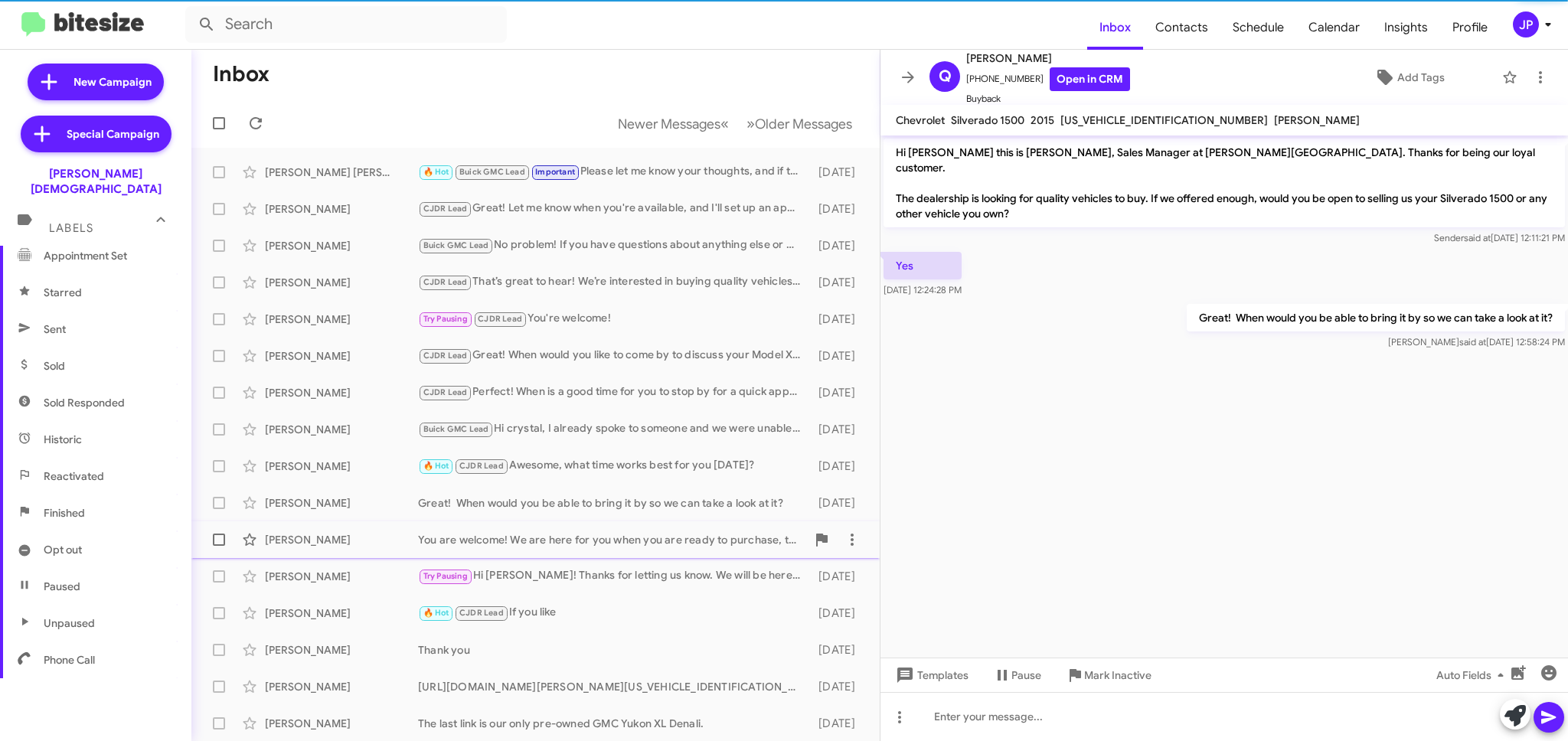
click at [582, 543] on div "You are welcome! We are here for you when you are ready to purchase, trade, or …" at bounding box center [612, 539] width 388 height 15
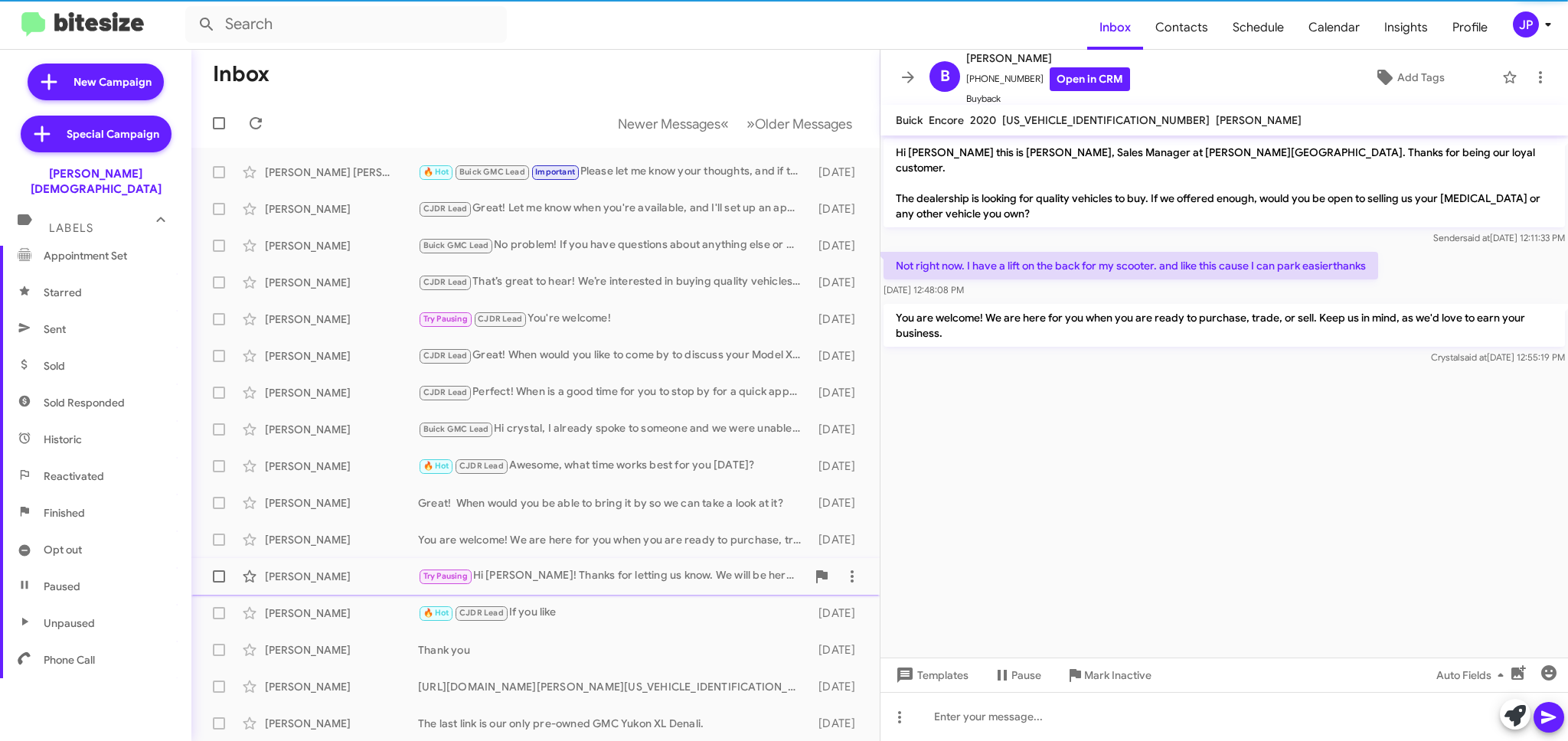
click at [589, 585] on div "Try Pausing Hi Patti! Thanks for letting us know. We will be here for you when …" at bounding box center [612, 576] width 388 height 17
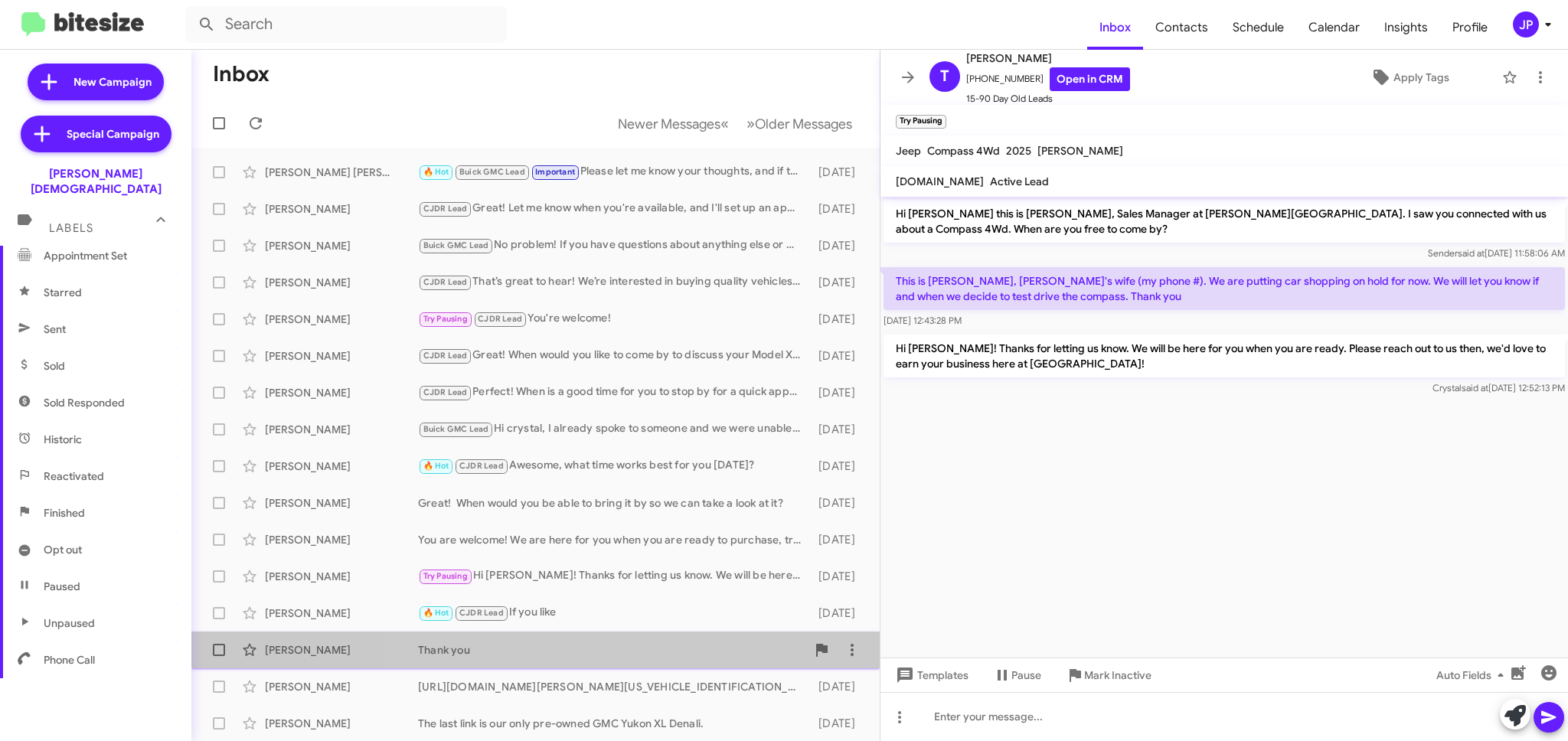
click at [601, 631] on span "Terry Smith Thank you 3 days ago" at bounding box center [535, 649] width 689 height 36
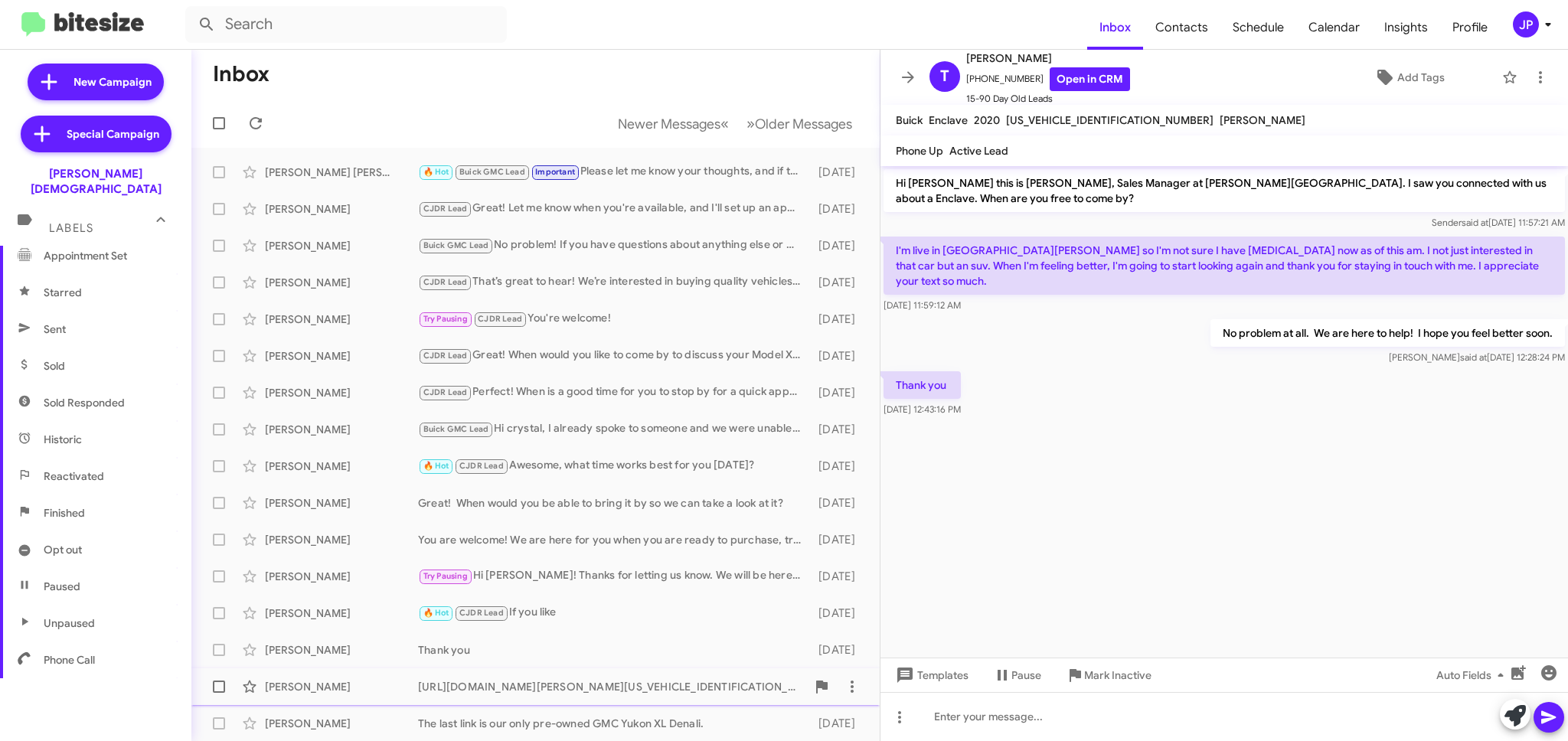
click at [658, 700] on div "Bonnie Wright https://www.fermancjdtampa.com/new-Lutz-2025-Dodge-Charger-RT-2C3…" at bounding box center [536, 686] width 664 height 31
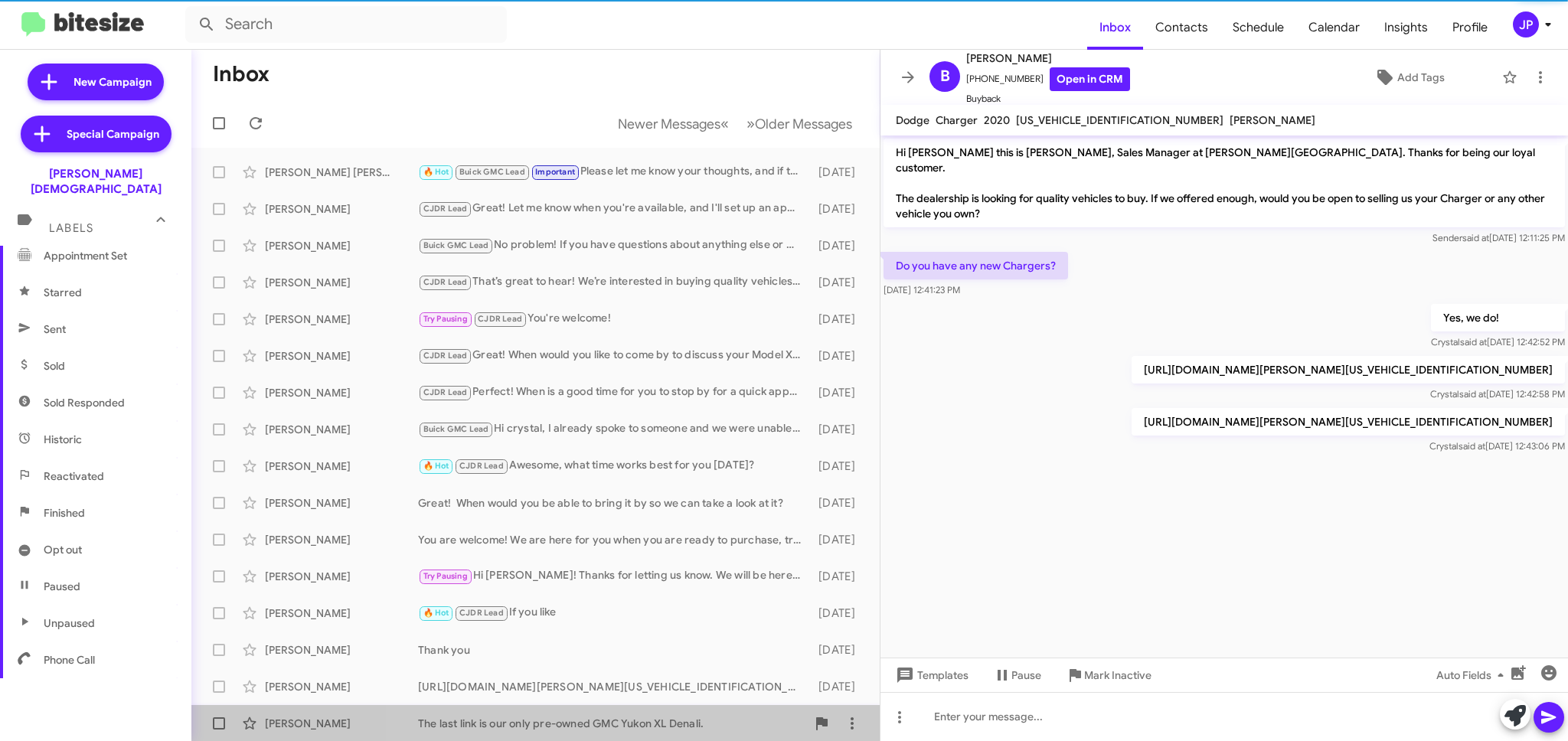
click at [660, 721] on div "The last link is our only pre-owned GMC Yukon XL Denali." at bounding box center [612, 723] width 388 height 15
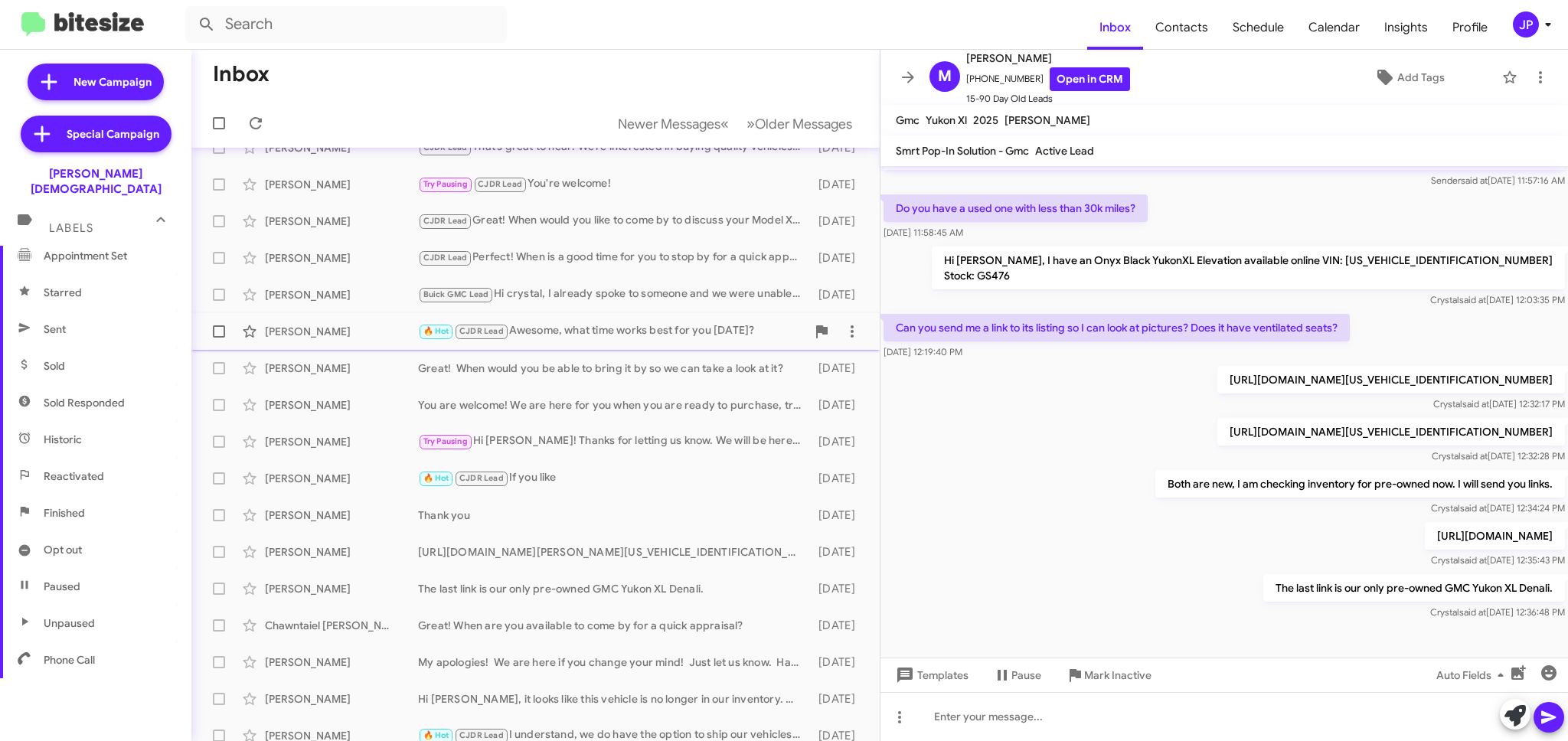
scroll to position [147, 0]
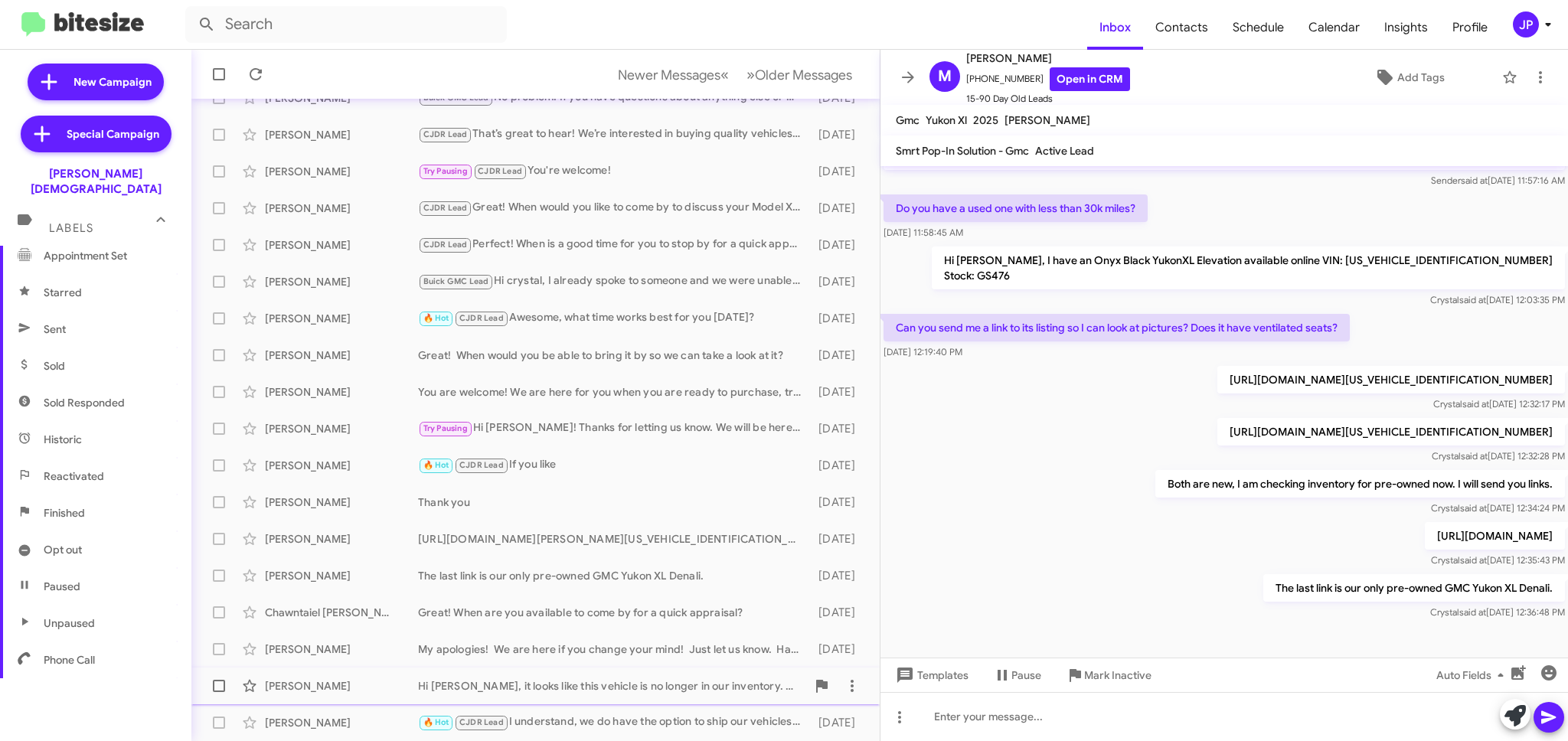
click at [611, 688] on div "Hi Kelby, it looks like this vehicle is no longer in our inventory. We do have …" at bounding box center [612, 686] width 388 height 15
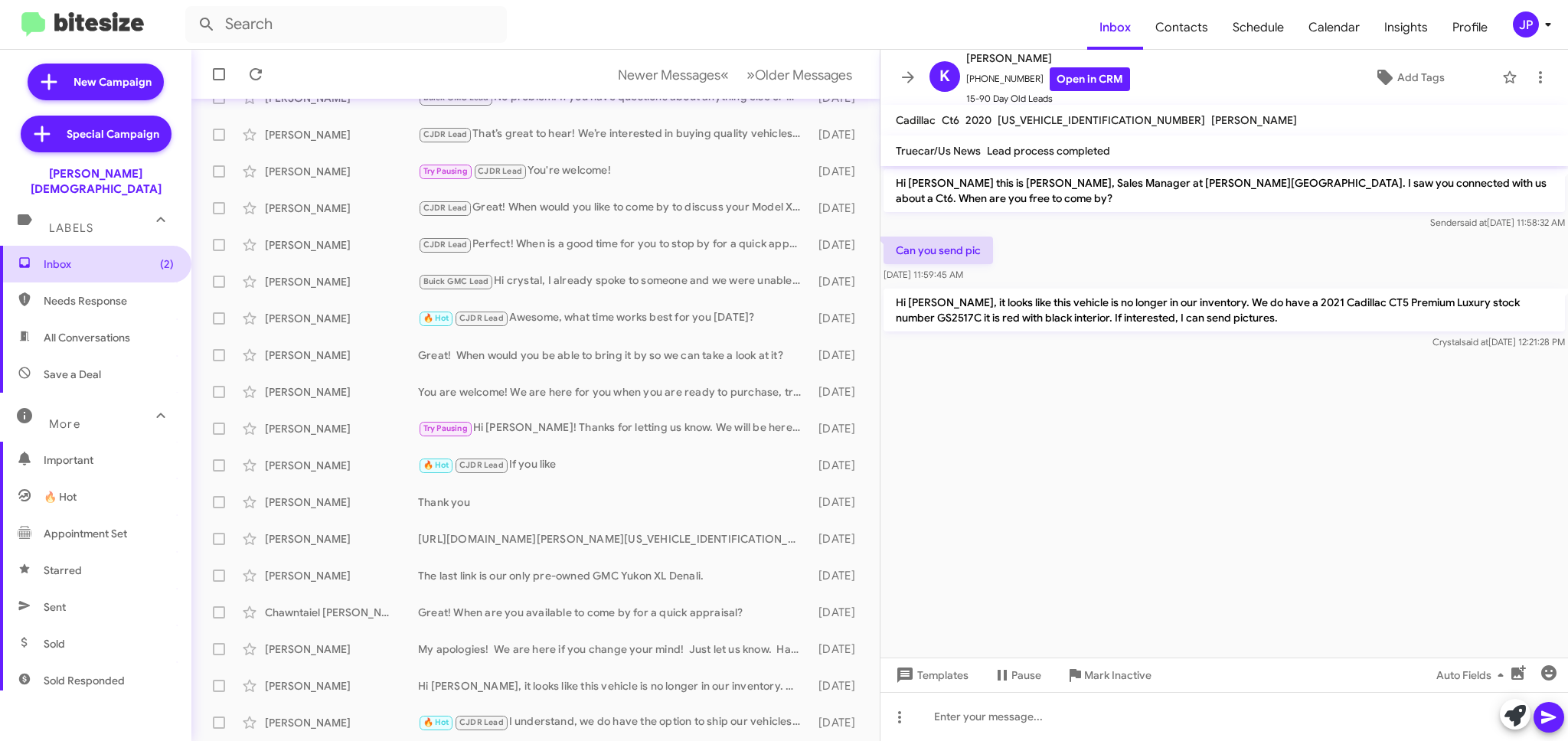
click at [83, 256] on span "Inbox (2)" at bounding box center [108, 264] width 130 height 15
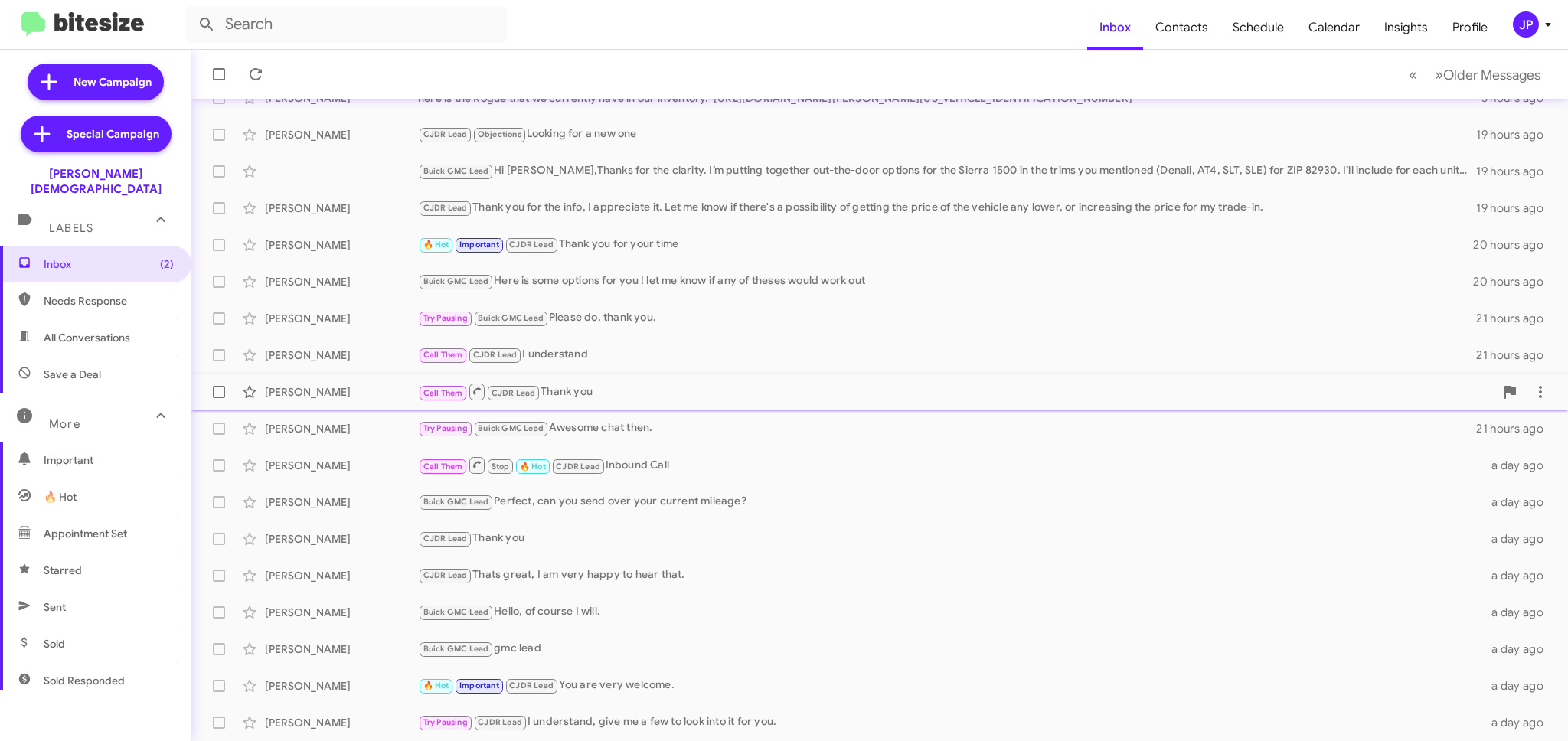
click at [605, 398] on div "Call Them CJDR Lead Thank you" at bounding box center [956, 391] width 1076 height 19
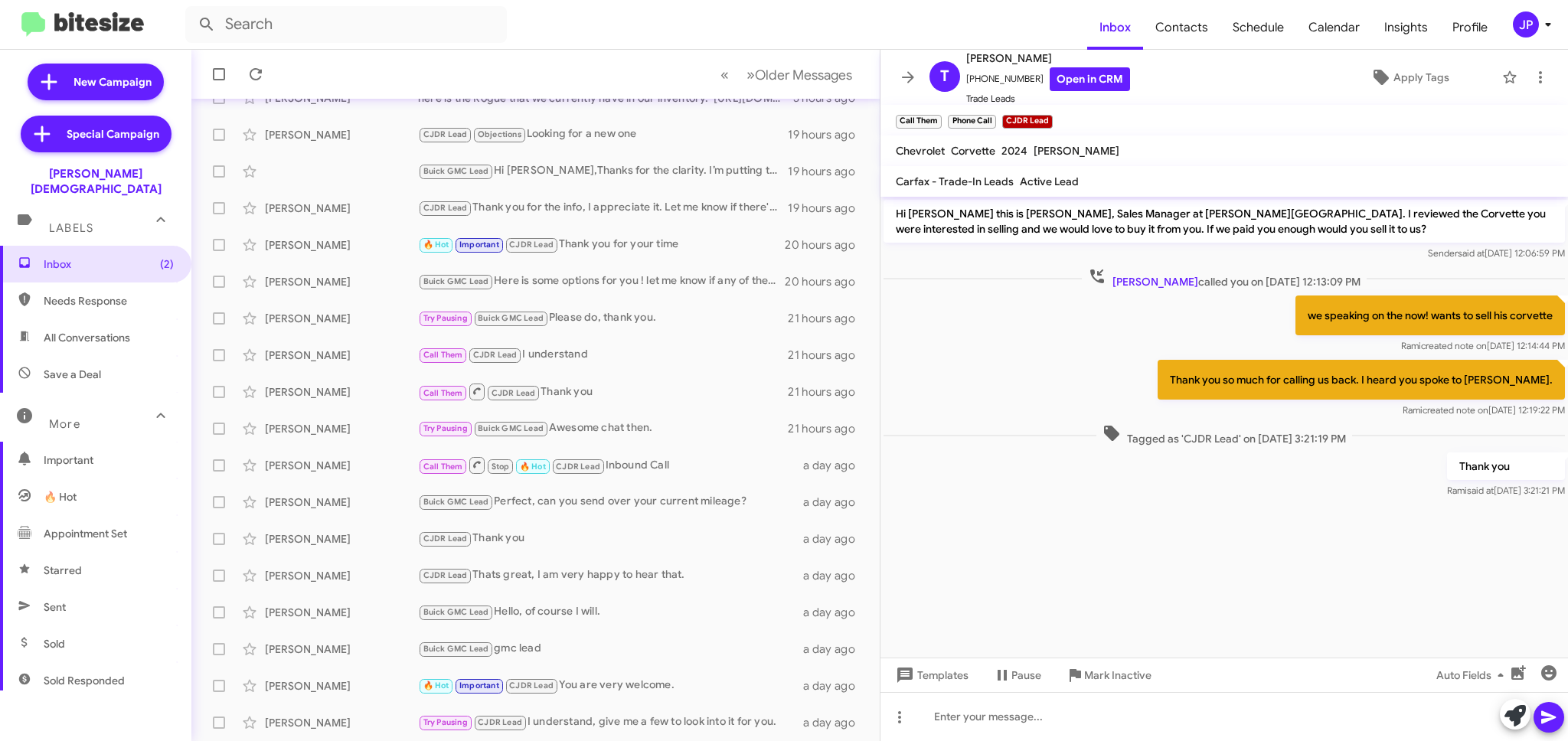
click at [1377, 520] on div at bounding box center [1224, 512] width 688 height 23
click at [1272, 573] on cdk-virtual-scroll-viewport "Hi Thomas this is Crystal White, Sales Manager at Ferman Wesley Chapel. I revie…" at bounding box center [1224, 426] width 688 height 461
click at [1275, 557] on cdk-virtual-scroll-viewport "Hi Thomas this is Crystal White, Sales Manager at Ferman Wesley Chapel. I revie…" at bounding box center [1224, 426] width 688 height 461
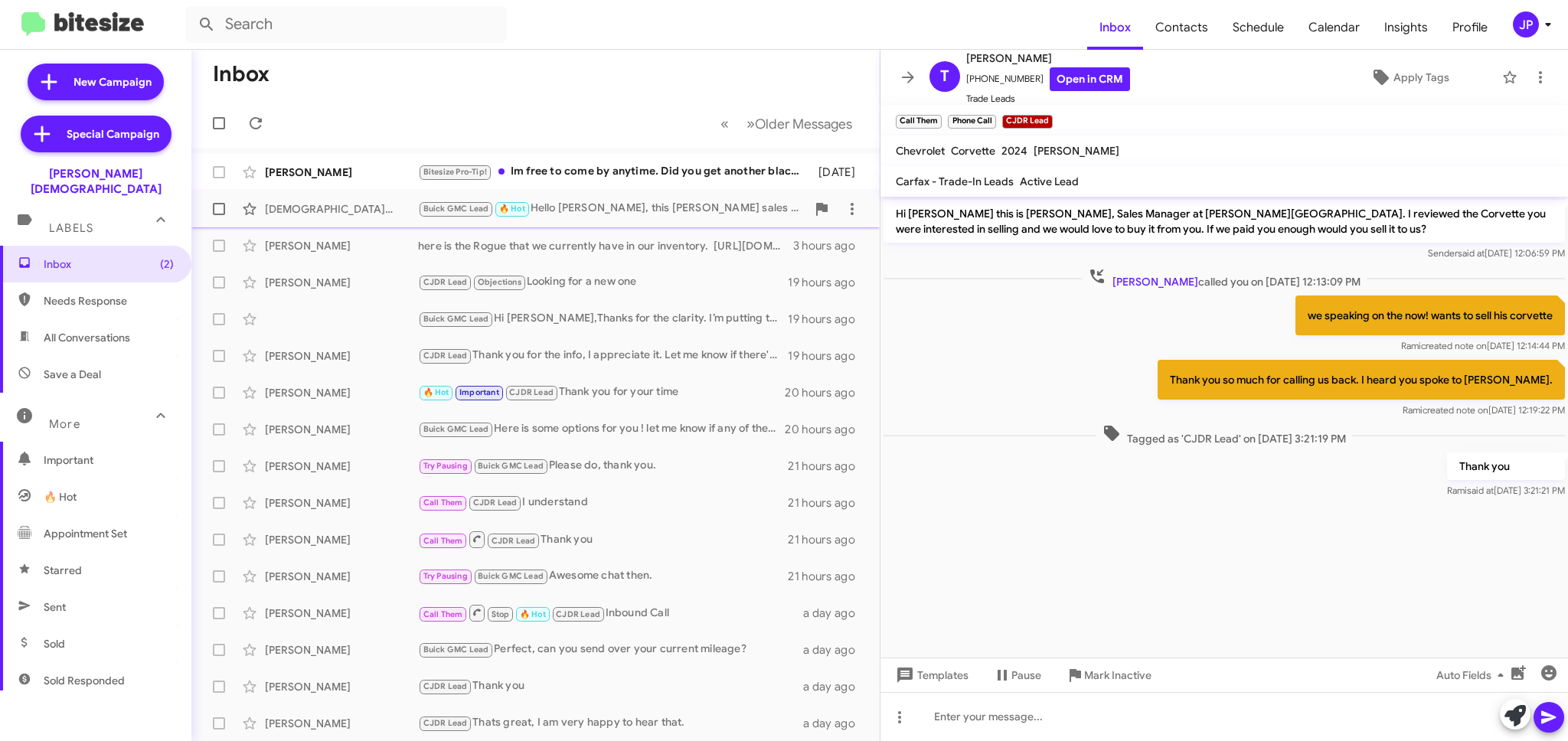
click at [399, 220] on div "Jesus Anaya Buick GMC Lead 🔥 Hot Hello Jesus, this Steve Mancuso sales manager …" at bounding box center [536, 209] width 664 height 31
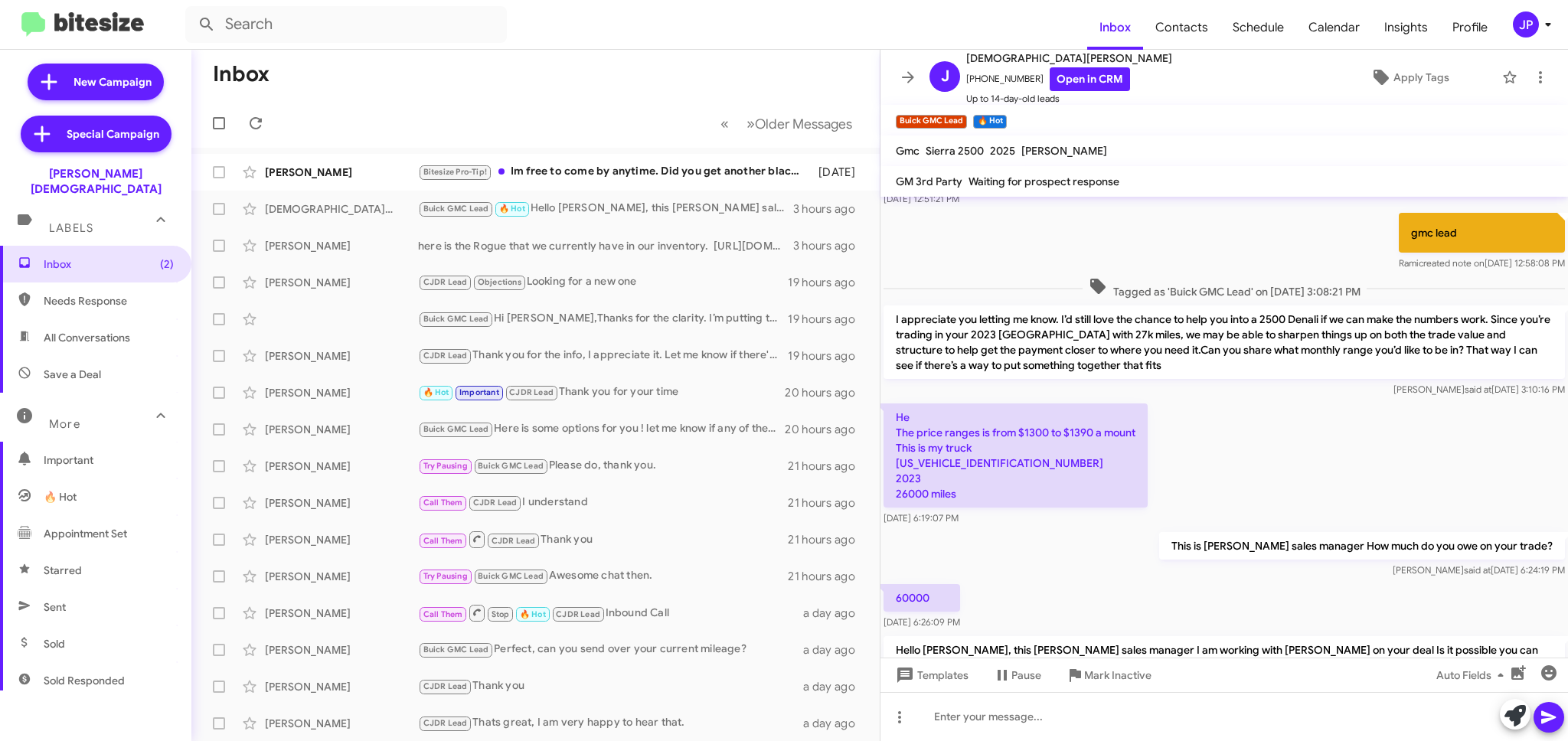
scroll to position [199, 0]
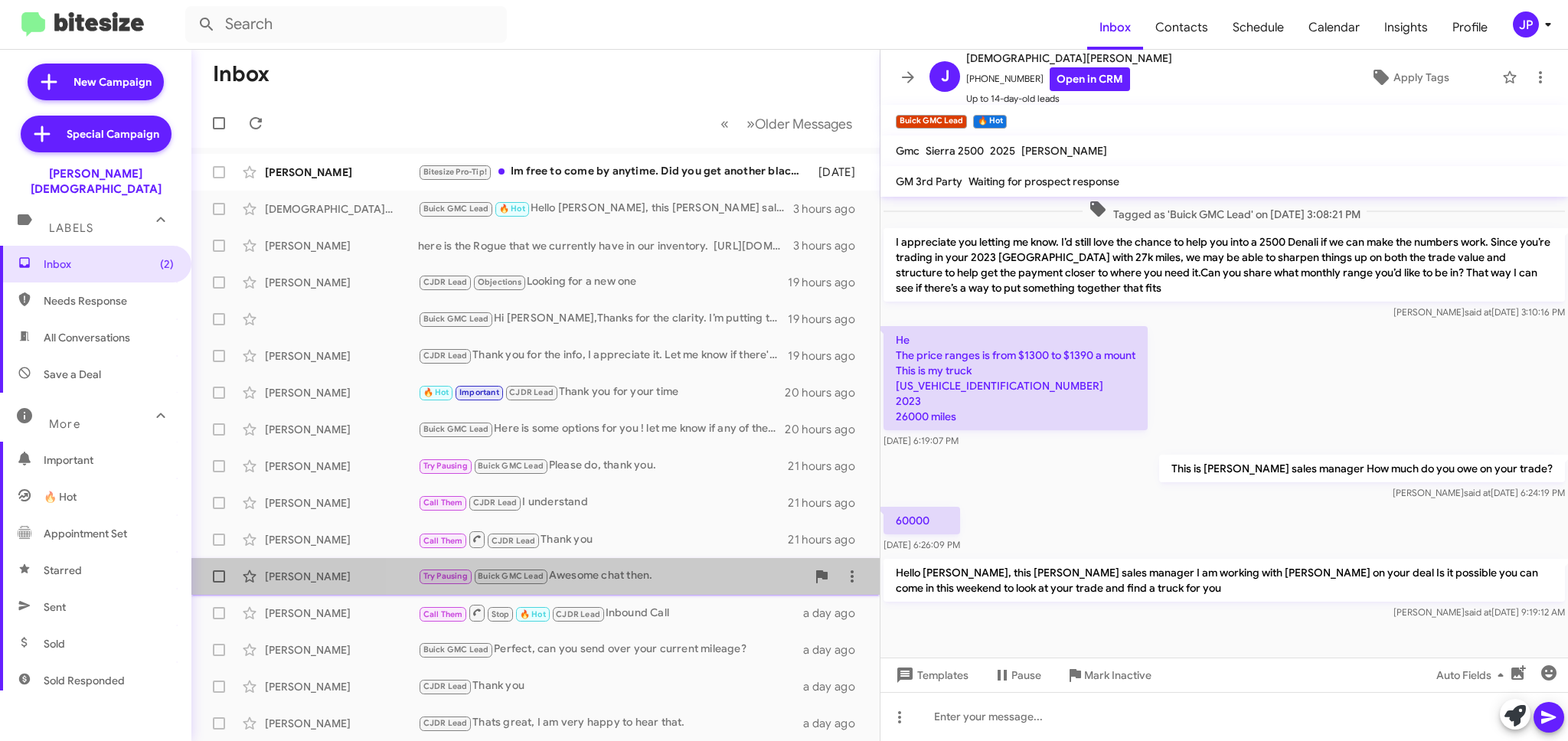
click at [632, 584] on div "Try Pausing Buick GMC Lead Awesome chat then." at bounding box center [612, 576] width 388 height 17
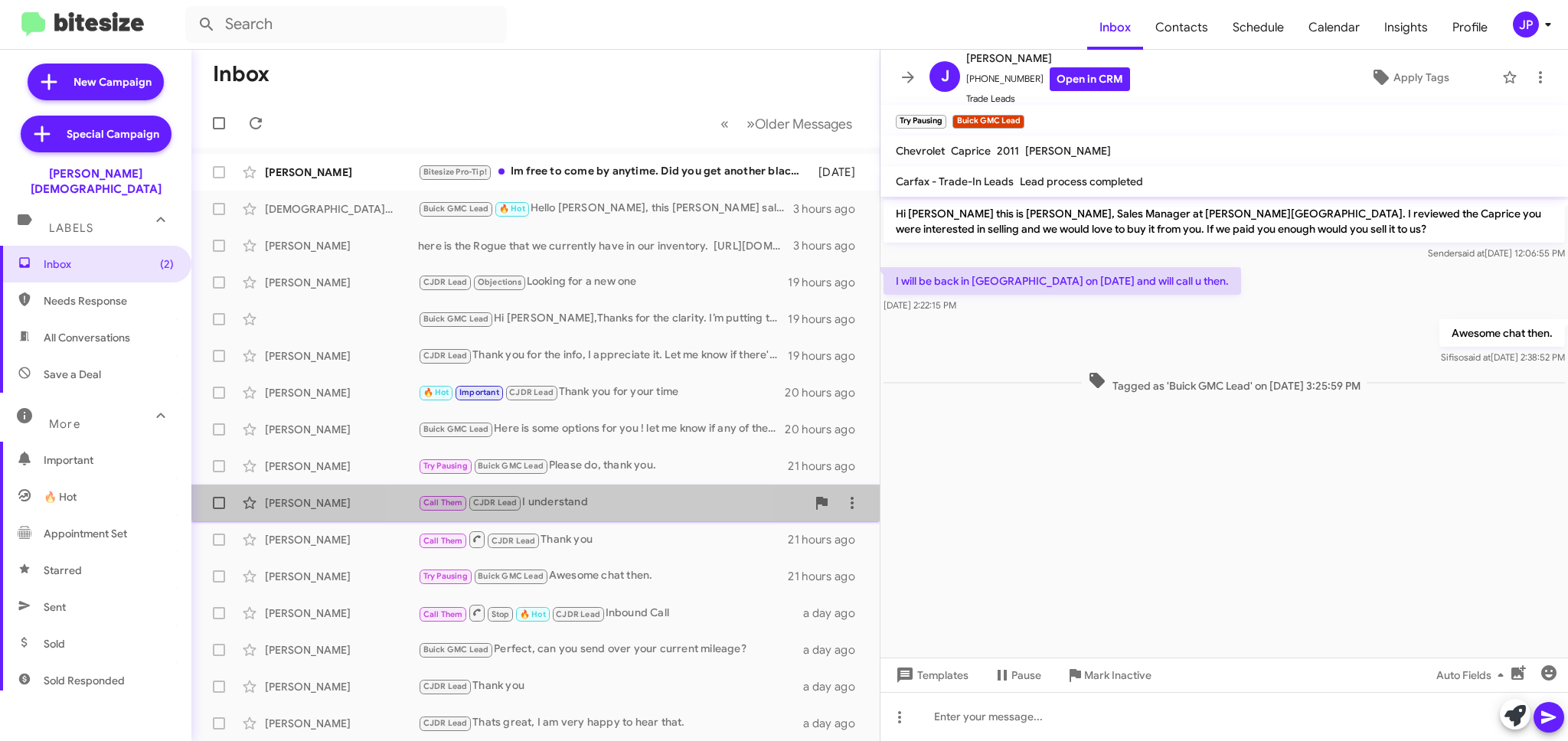
click at [599, 501] on div "Call Them CJDR Lead I understand" at bounding box center [612, 502] width 388 height 17
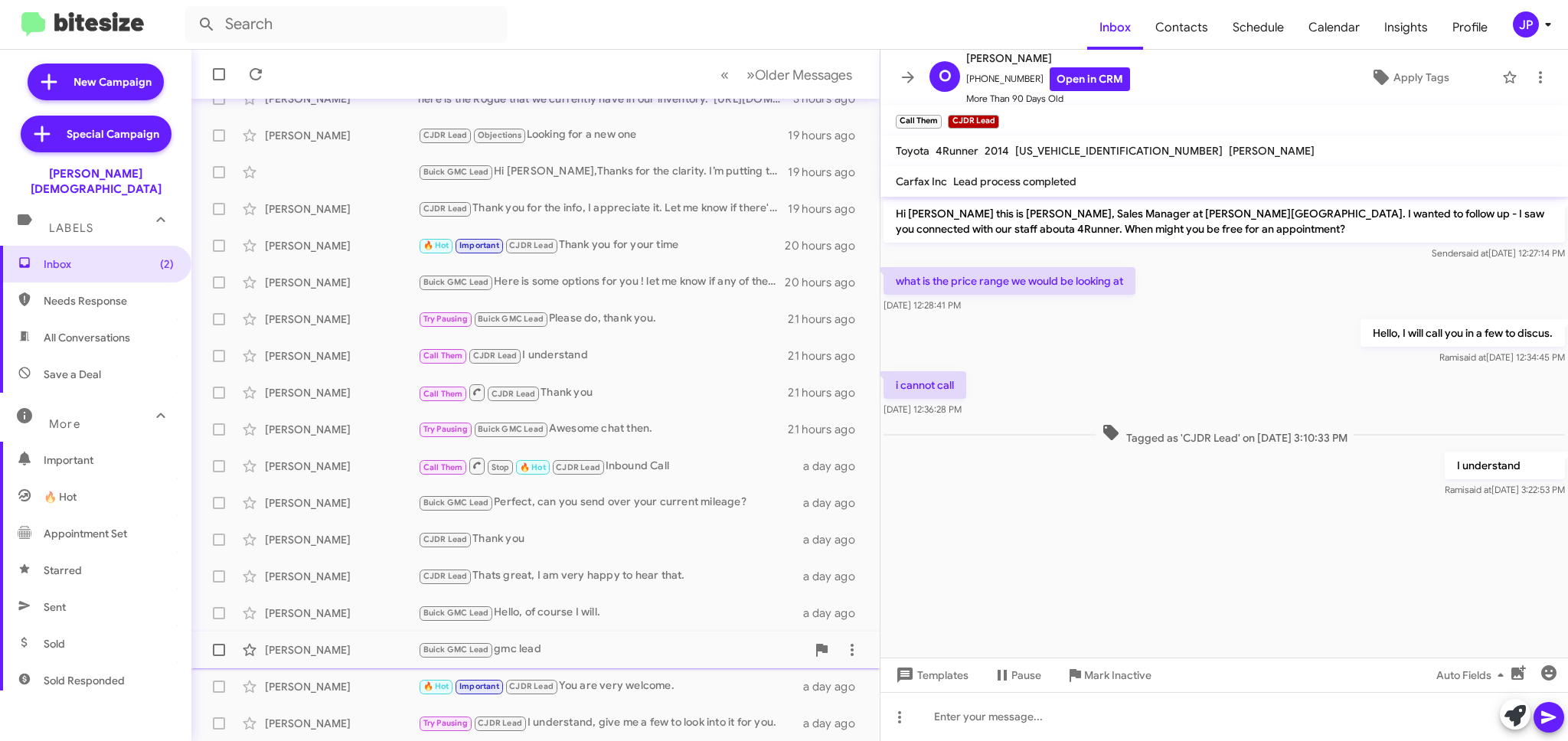
scroll to position [147, 0]
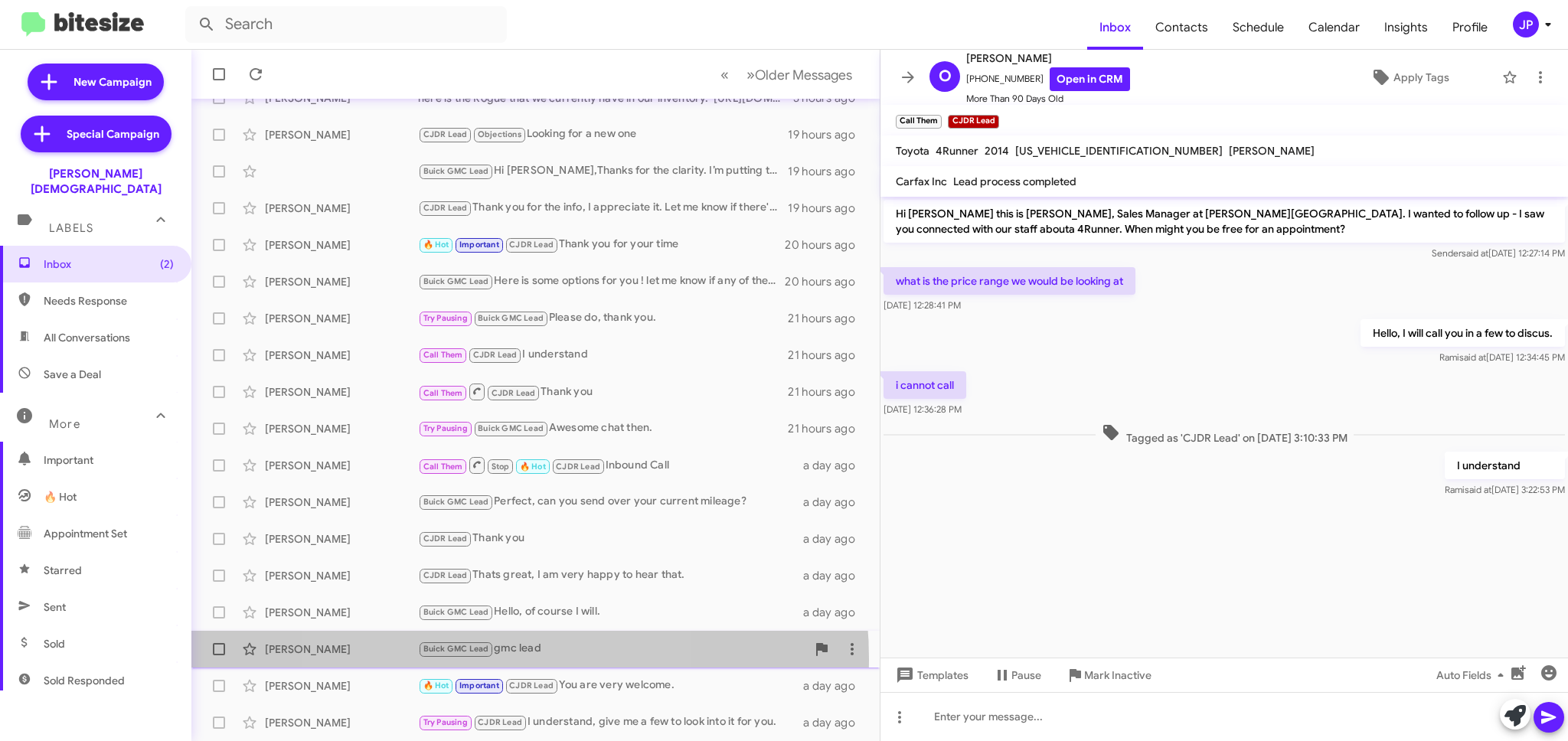
click at [487, 658] on div "Todd Schlemmer Buick GMC Lead gmc lead a day ago" at bounding box center [536, 649] width 664 height 31
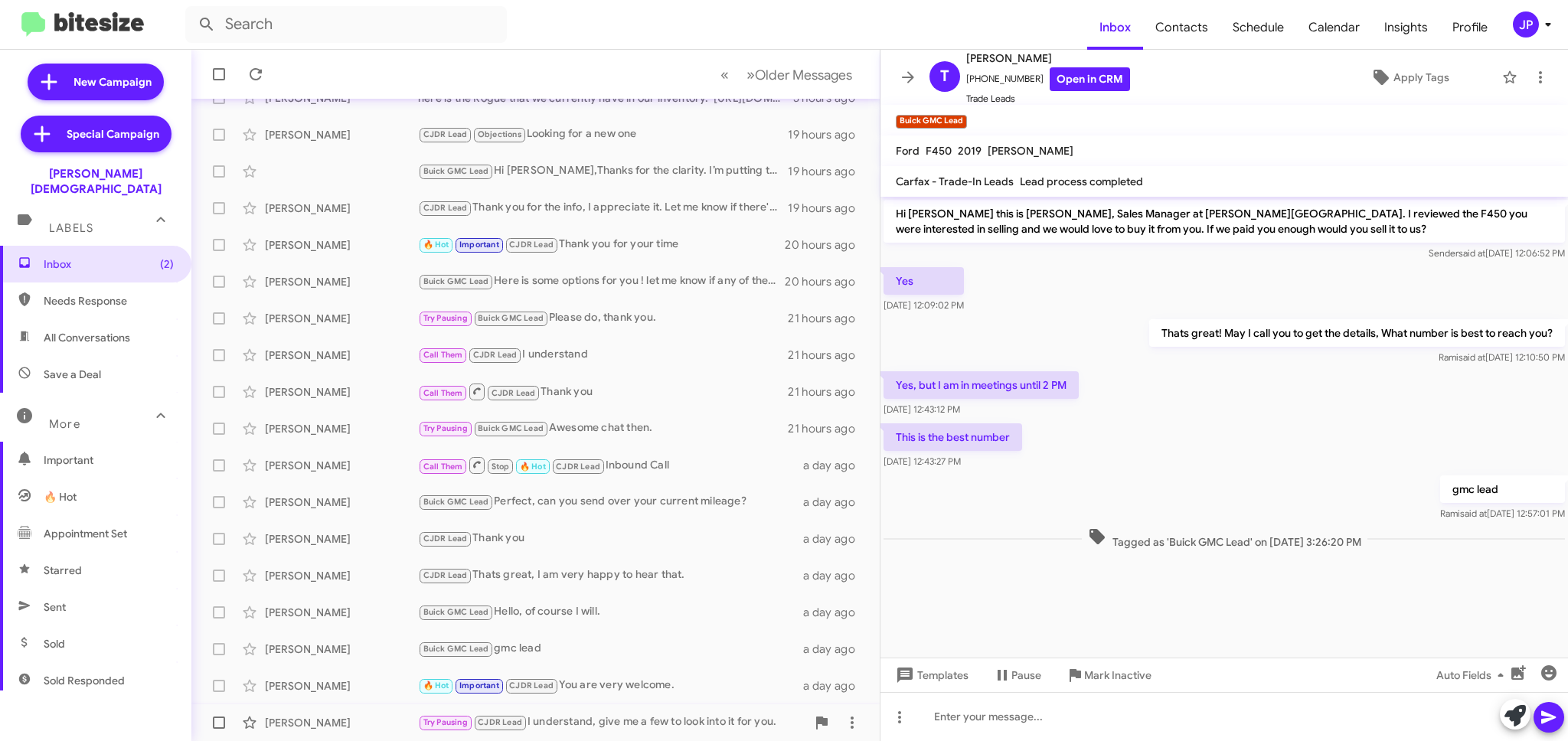
click at [621, 715] on div "Try Pausing CJDR Lead I understand, give me a few to look into it for you." at bounding box center [612, 722] width 388 height 17
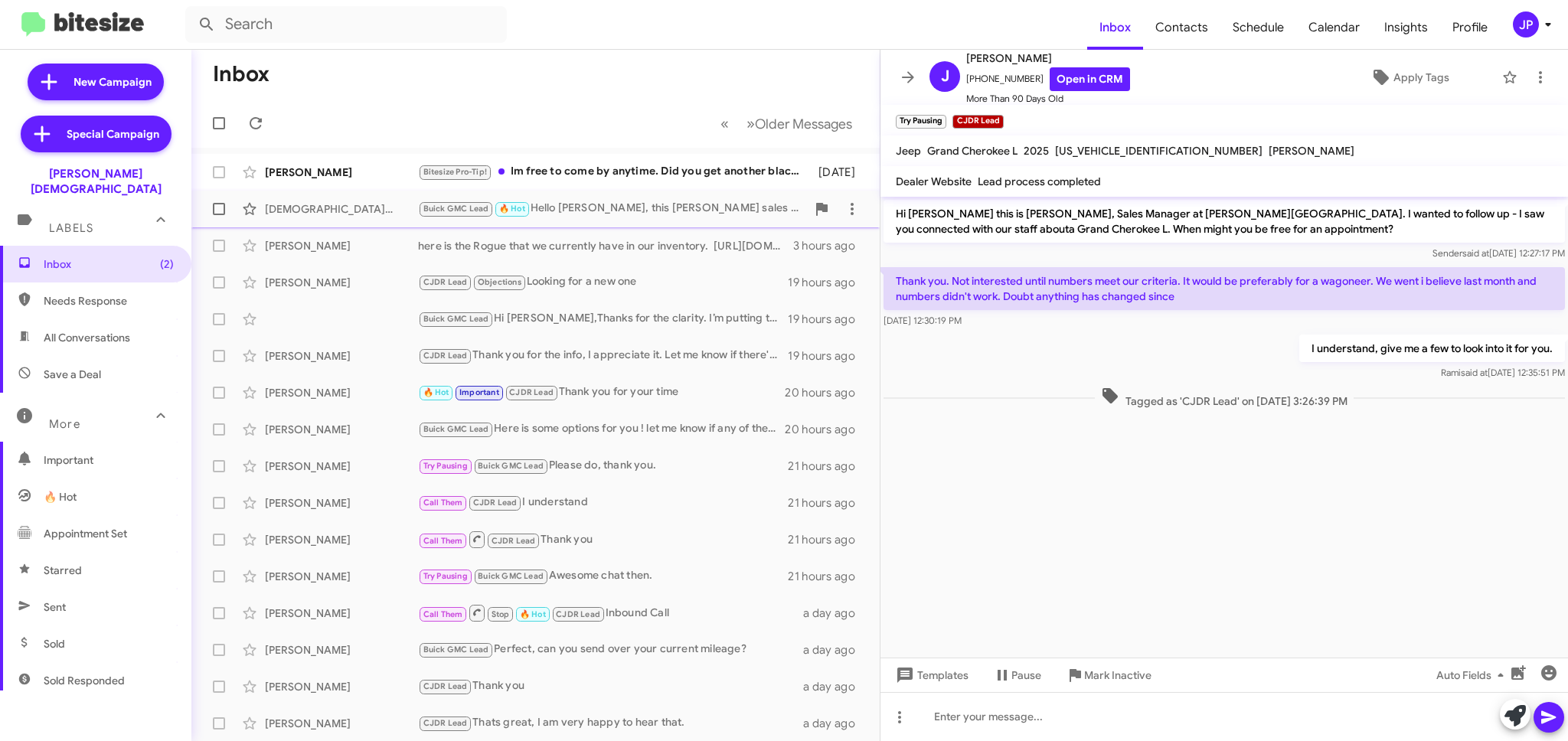
click at [578, 211] on div "Buick GMC Lead 🔥 Hot Hello Jesus, this Steve Mancuso sales manager I am working…" at bounding box center [612, 208] width 388 height 17
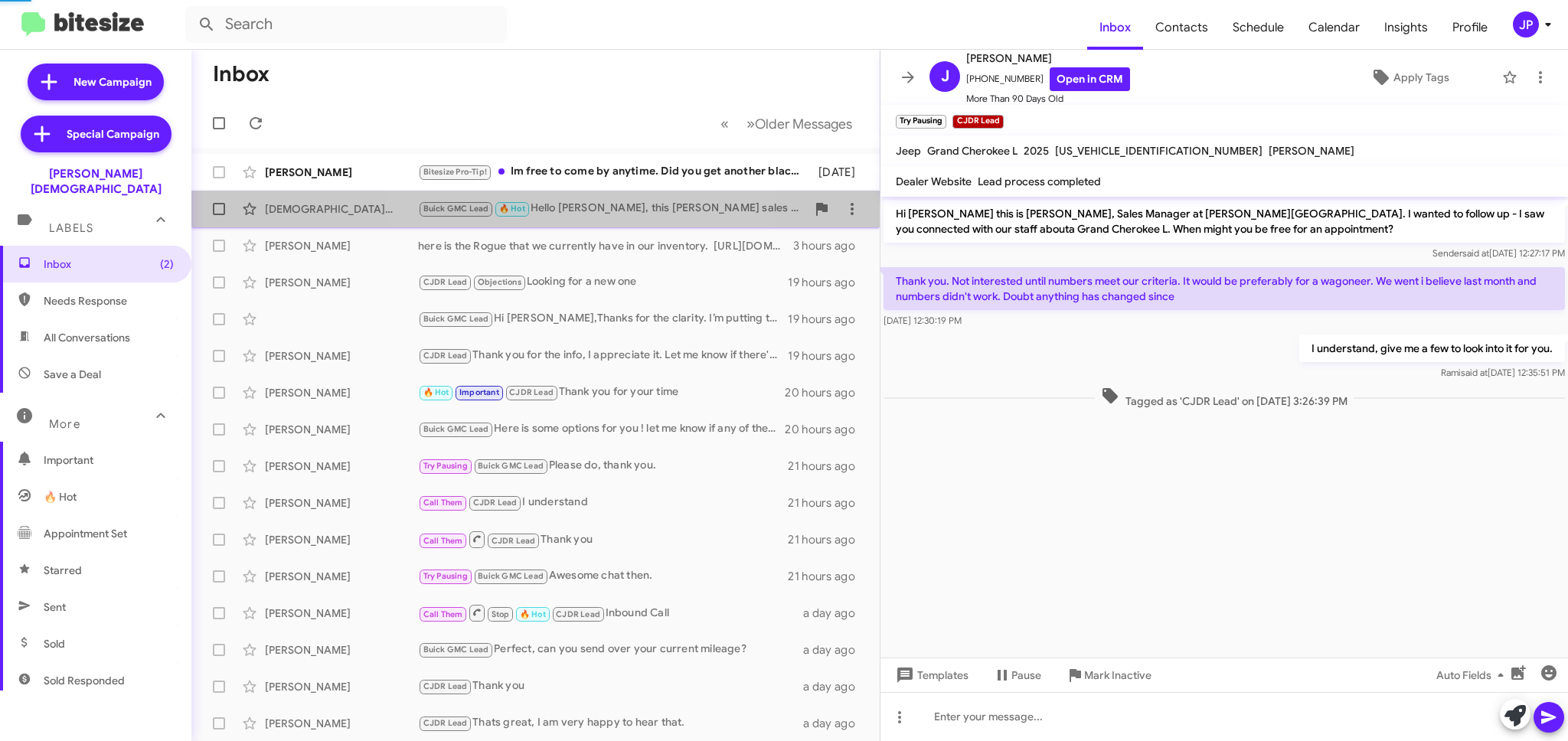
scroll to position [199, 0]
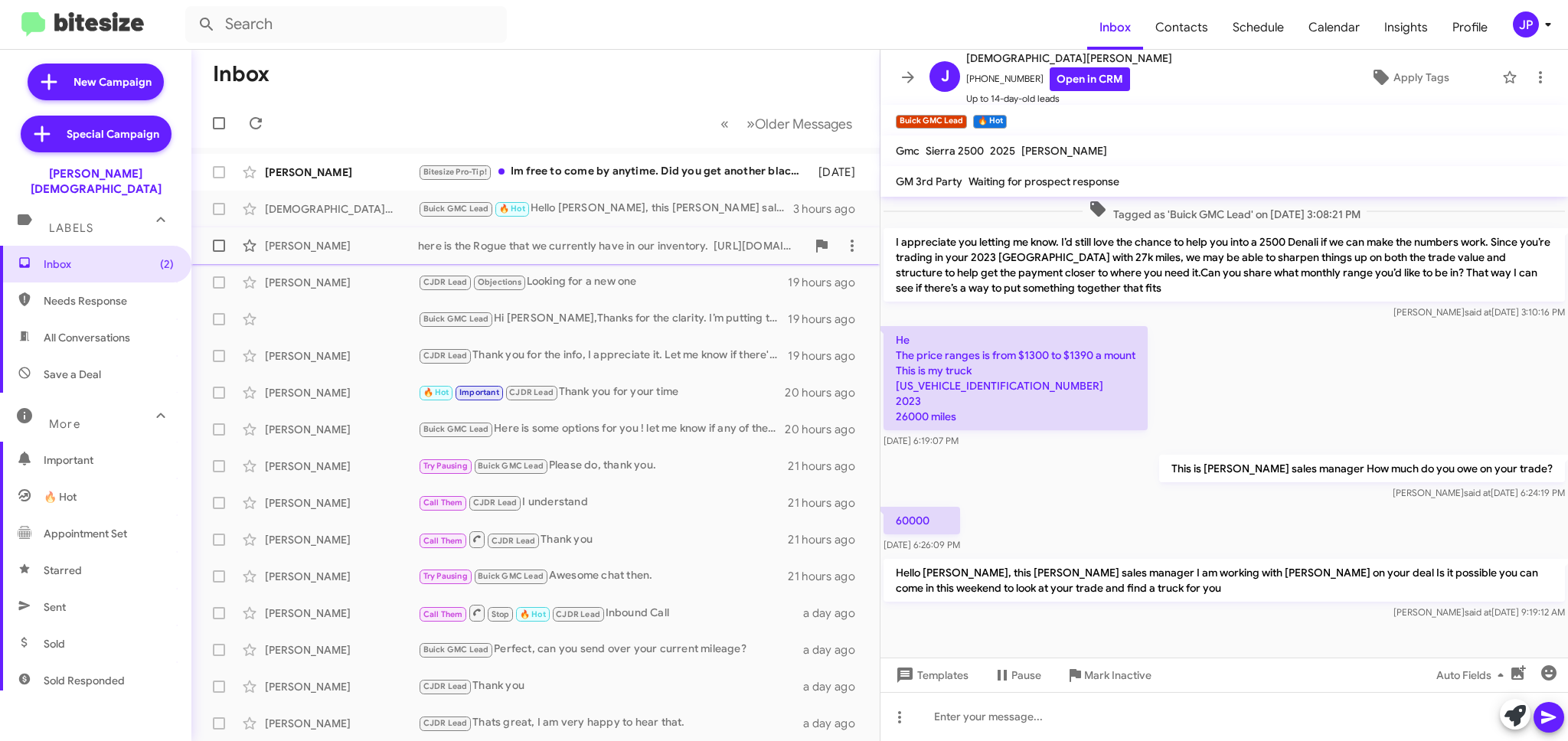
click at [583, 257] on div "Peter Gould here is the Rogue that we currently have in our inventory. https://…" at bounding box center [536, 245] width 664 height 31
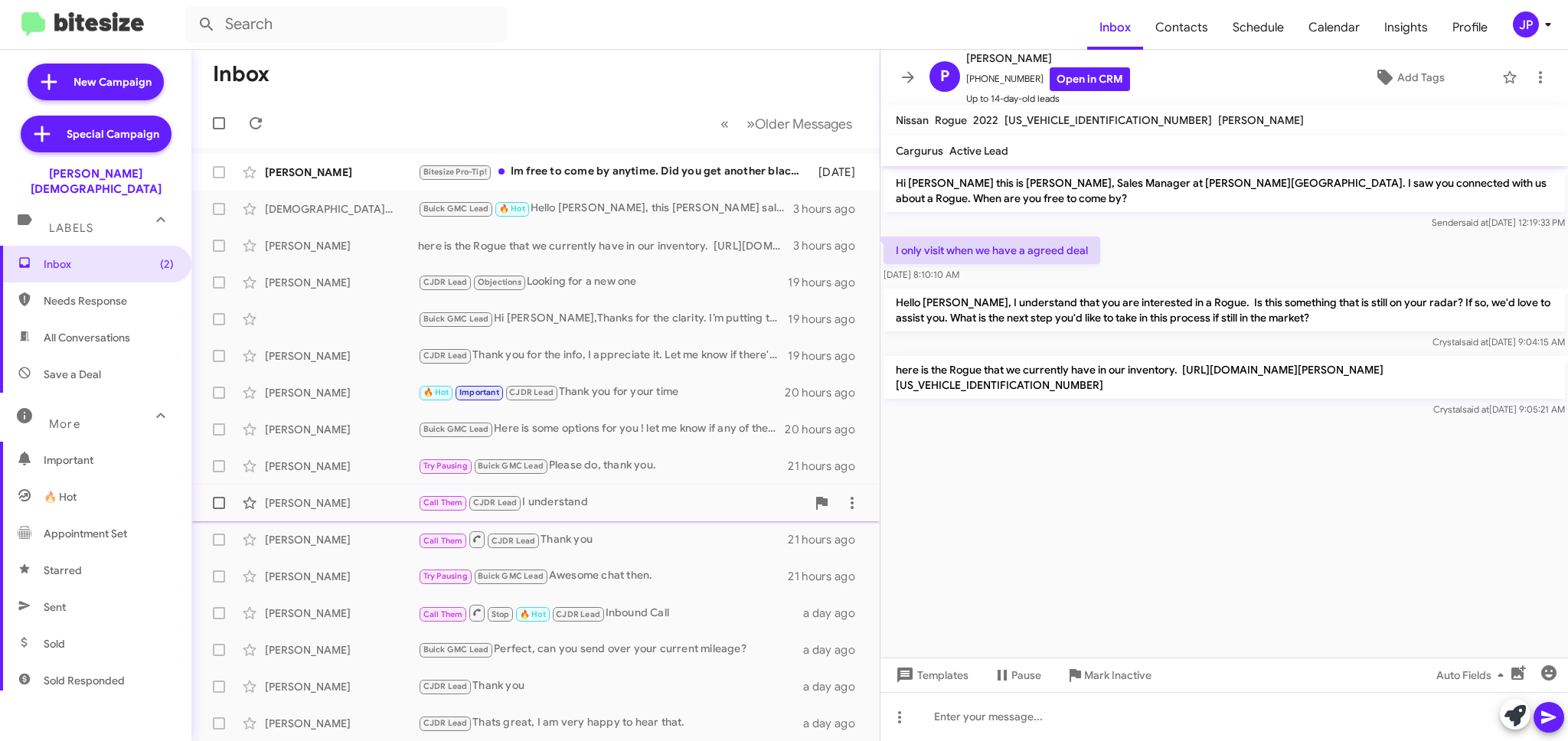
click at [392, 501] on div "Olivia Stacey" at bounding box center [341, 503] width 153 height 15
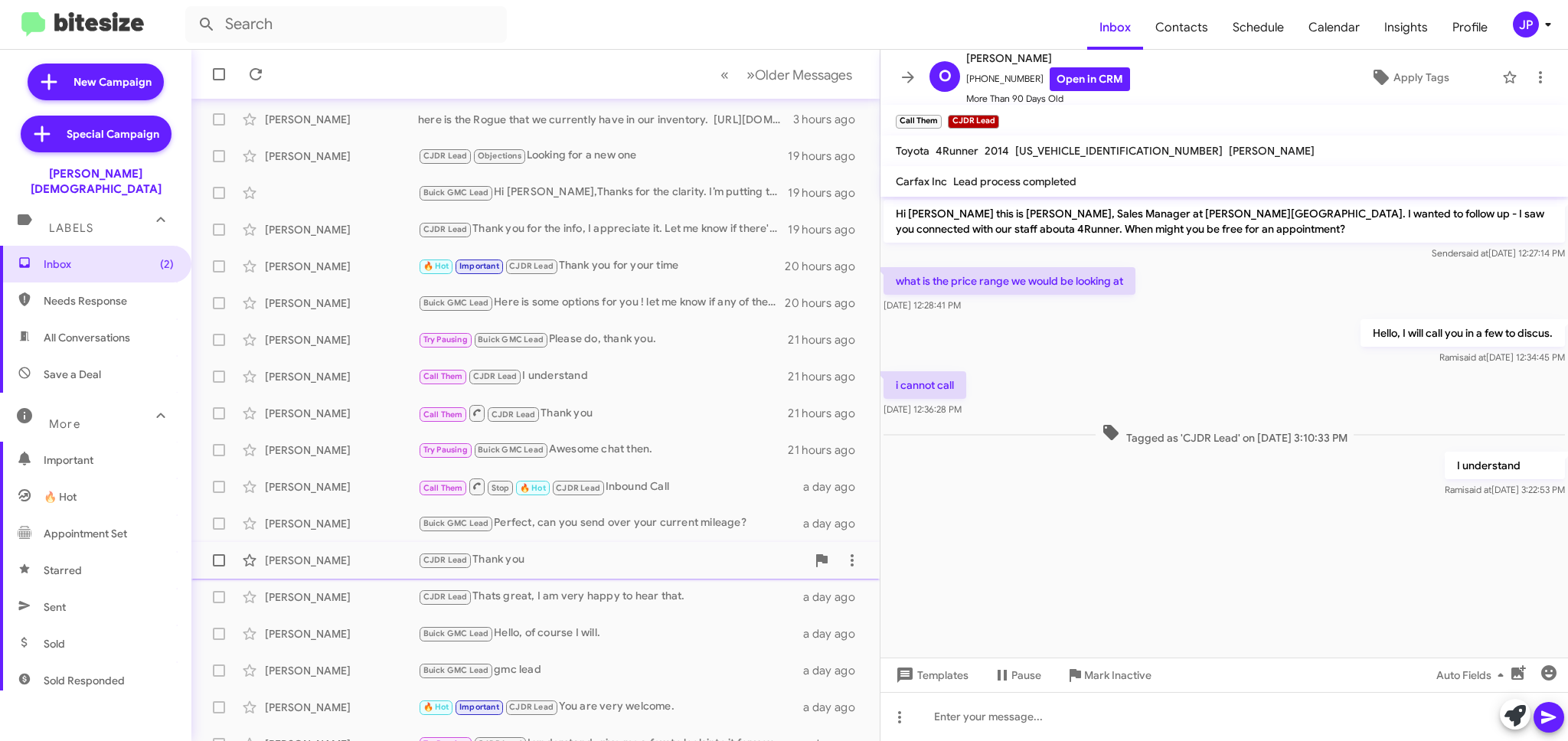
scroll to position [147, 0]
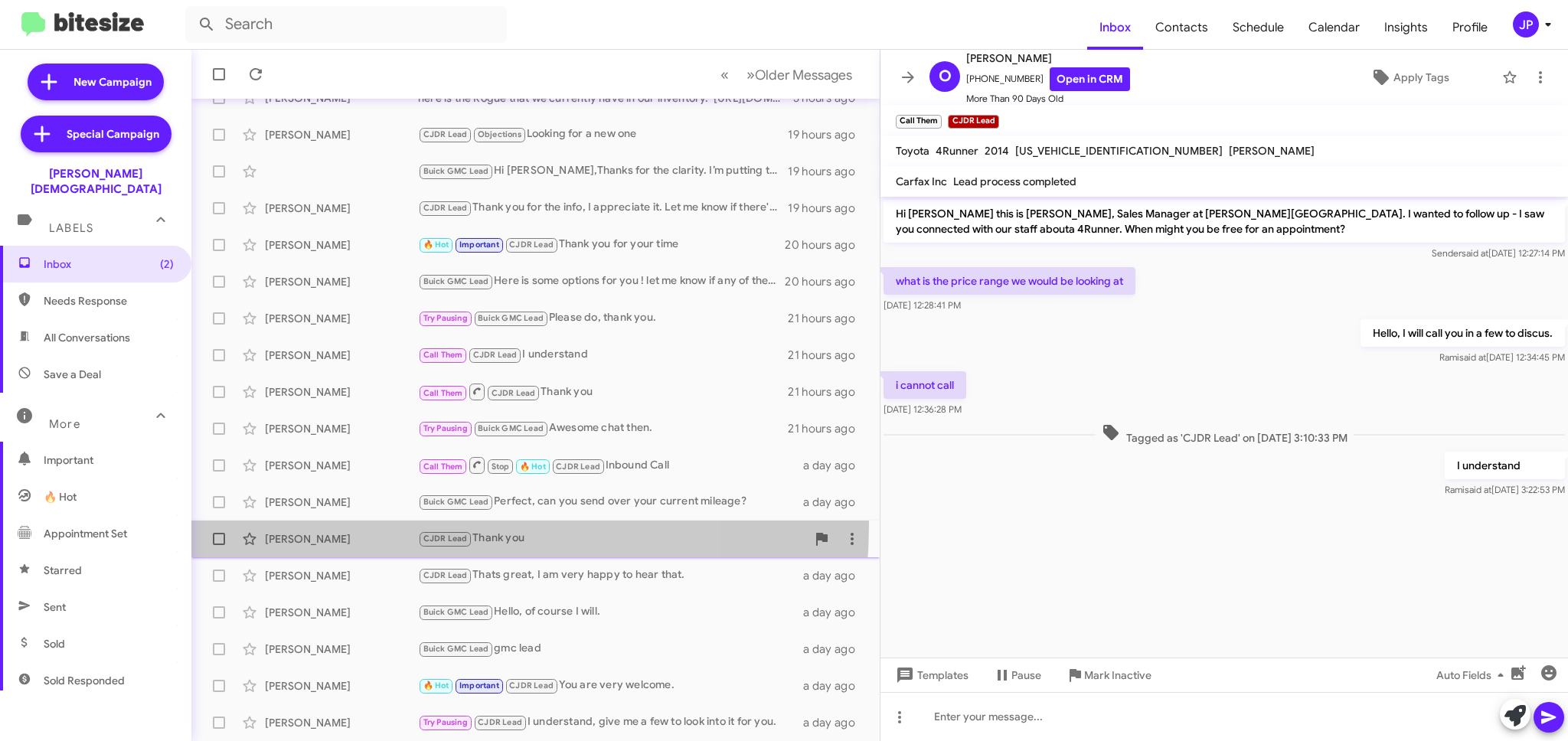
click at [405, 525] on div "Mark Bistersky CJDR Lead Thank you a day ago" at bounding box center [536, 539] width 664 height 31
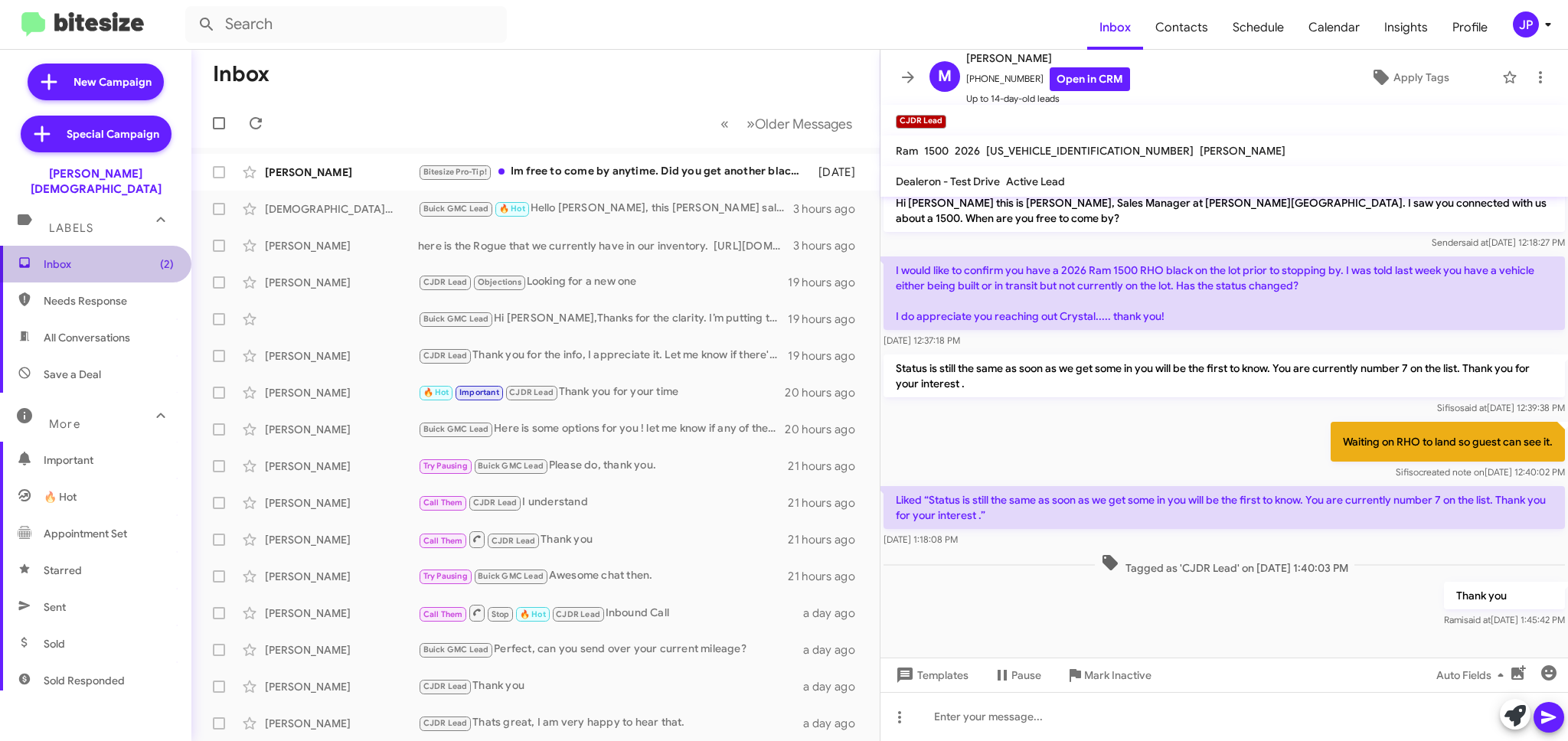
click at [143, 256] on span "Inbox (2)" at bounding box center [108, 264] width 130 height 15
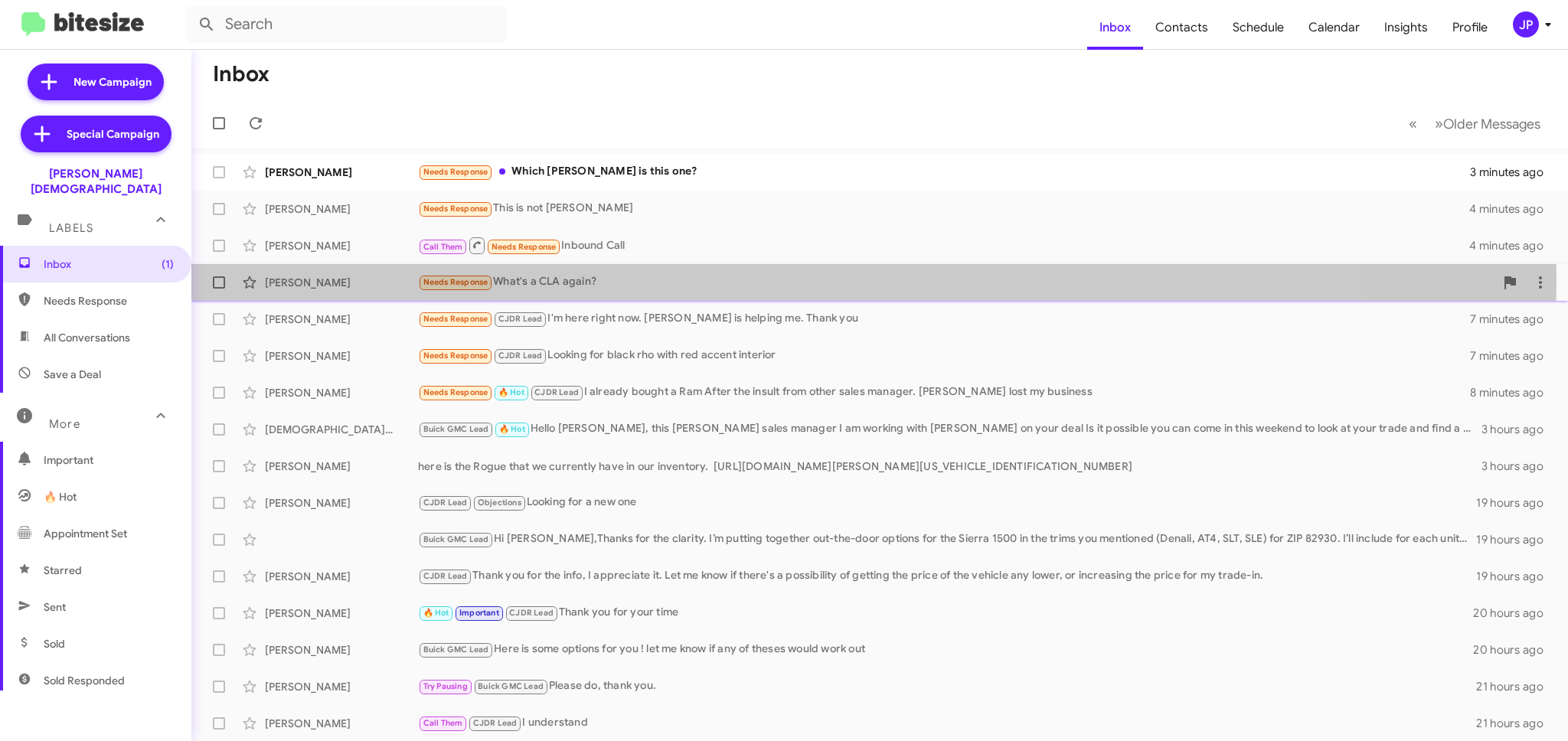
click at [585, 280] on div "Needs Response What's a CLA again?" at bounding box center [956, 282] width 1076 height 17
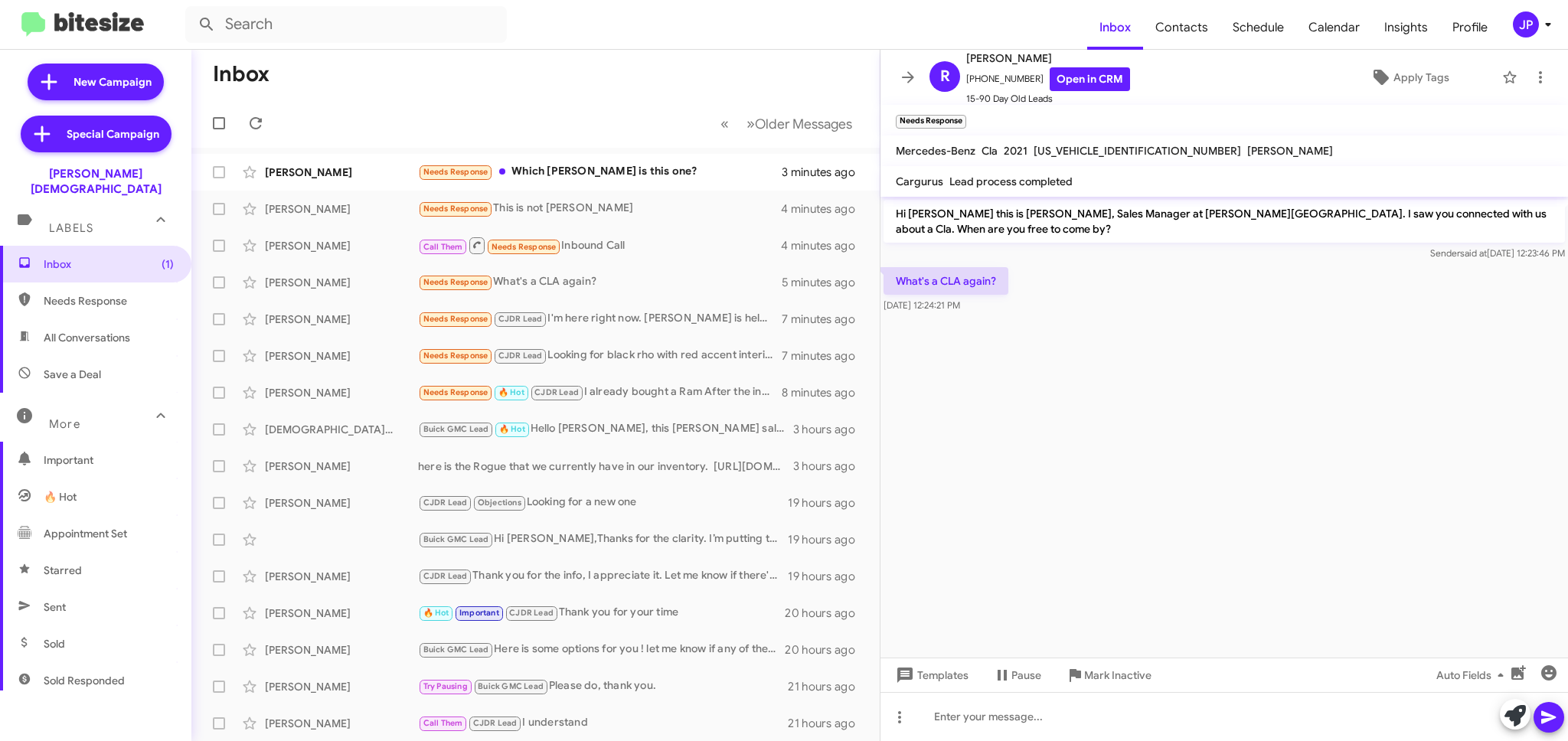
click at [980, 371] on cdk-virtual-scroll-viewport "Hi Richard this is Crystal White, Sales Manager at Ferman Wesley Chapel. I saw …" at bounding box center [1224, 426] width 688 height 461
click at [402, 458] on div "Peter Gould" at bounding box center [341, 466] width 153 height 15
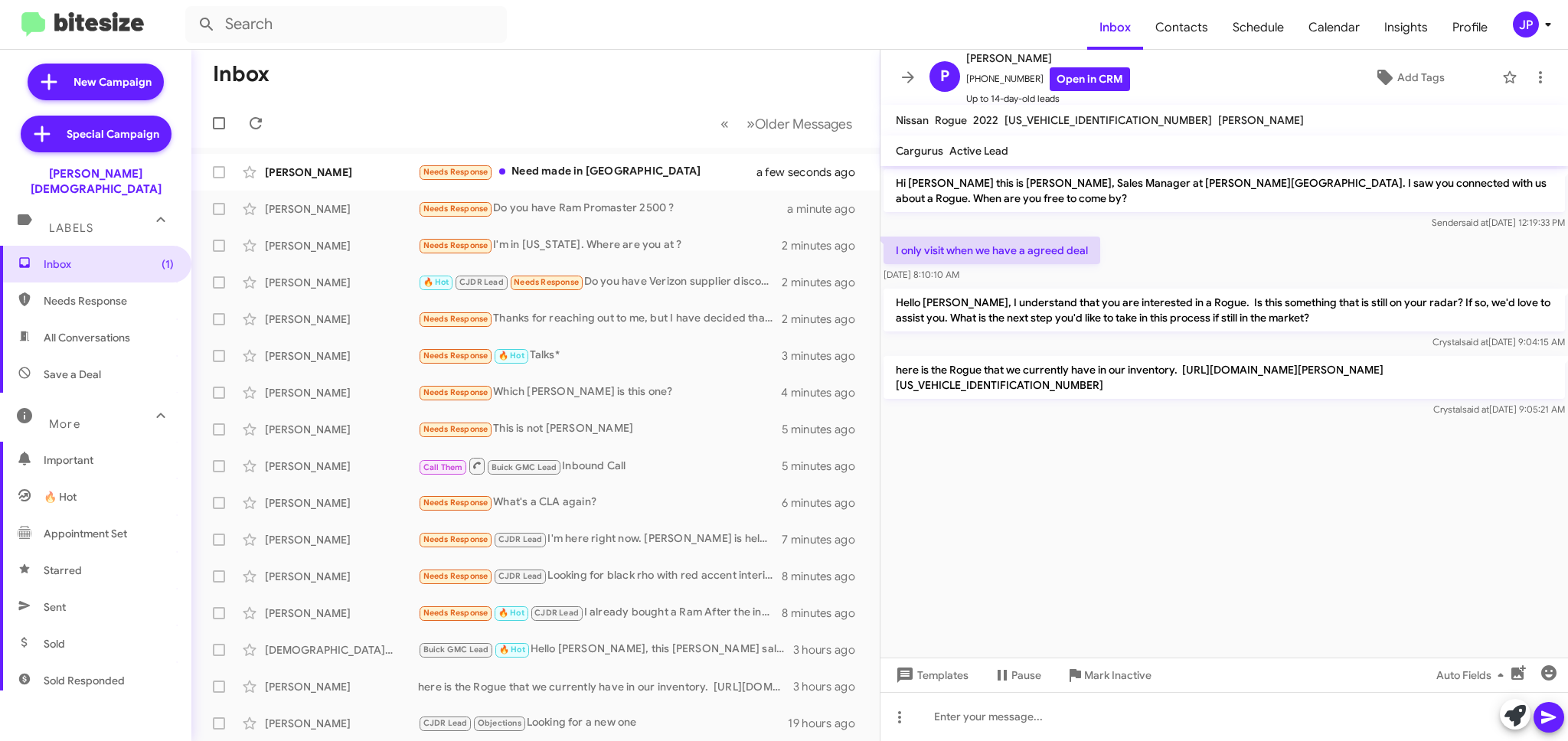
drag, startPoint x: 162, startPoint y: 168, endPoint x: 8, endPoint y: 172, distance: 154.1
click at [8, 172] on div "Ferman Wesley Chapel" at bounding box center [95, 178] width 191 height 36
copy div "Ferman Wesley Chapel"
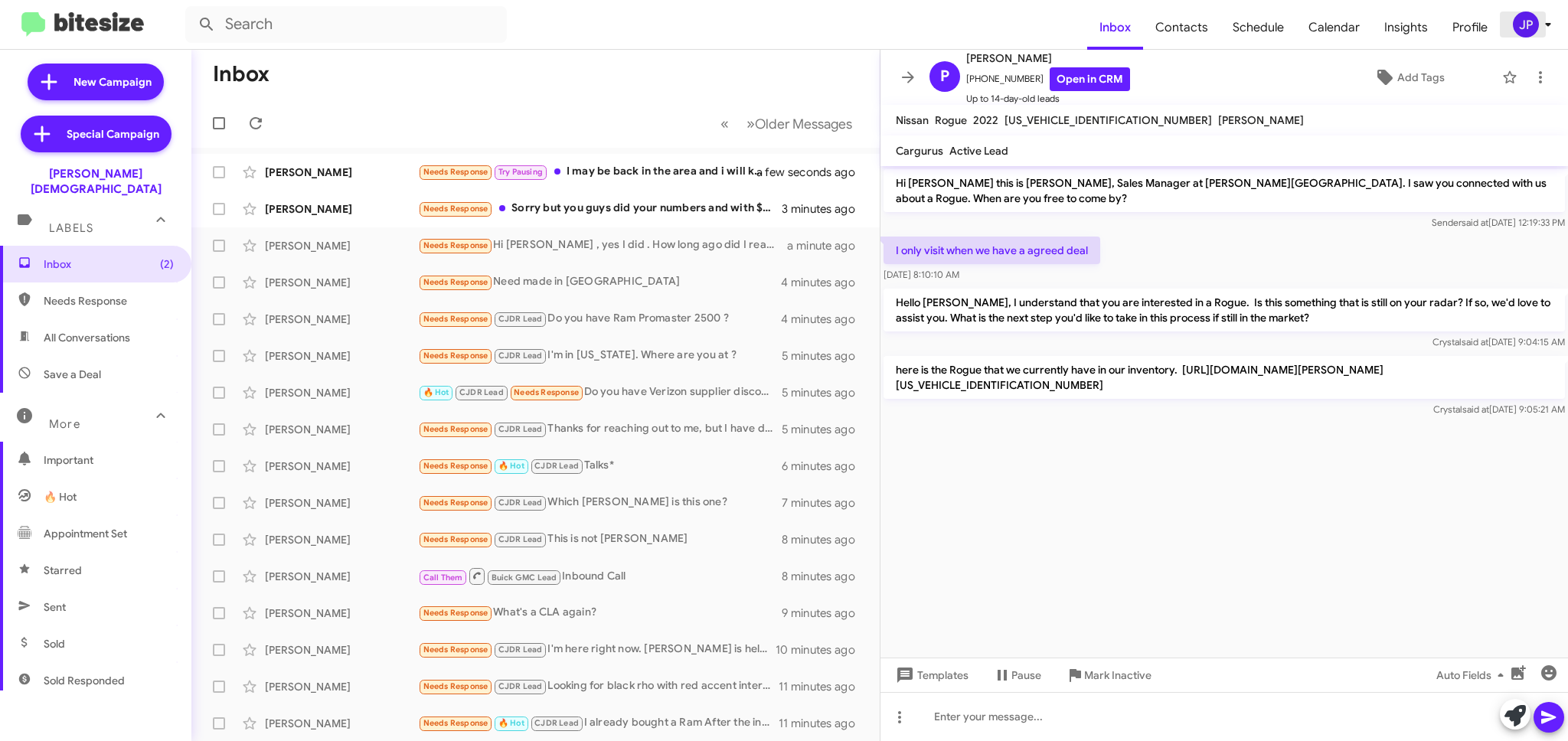
click at [1512, 14] on span "JP" at bounding box center [1534, 25] width 46 height 26
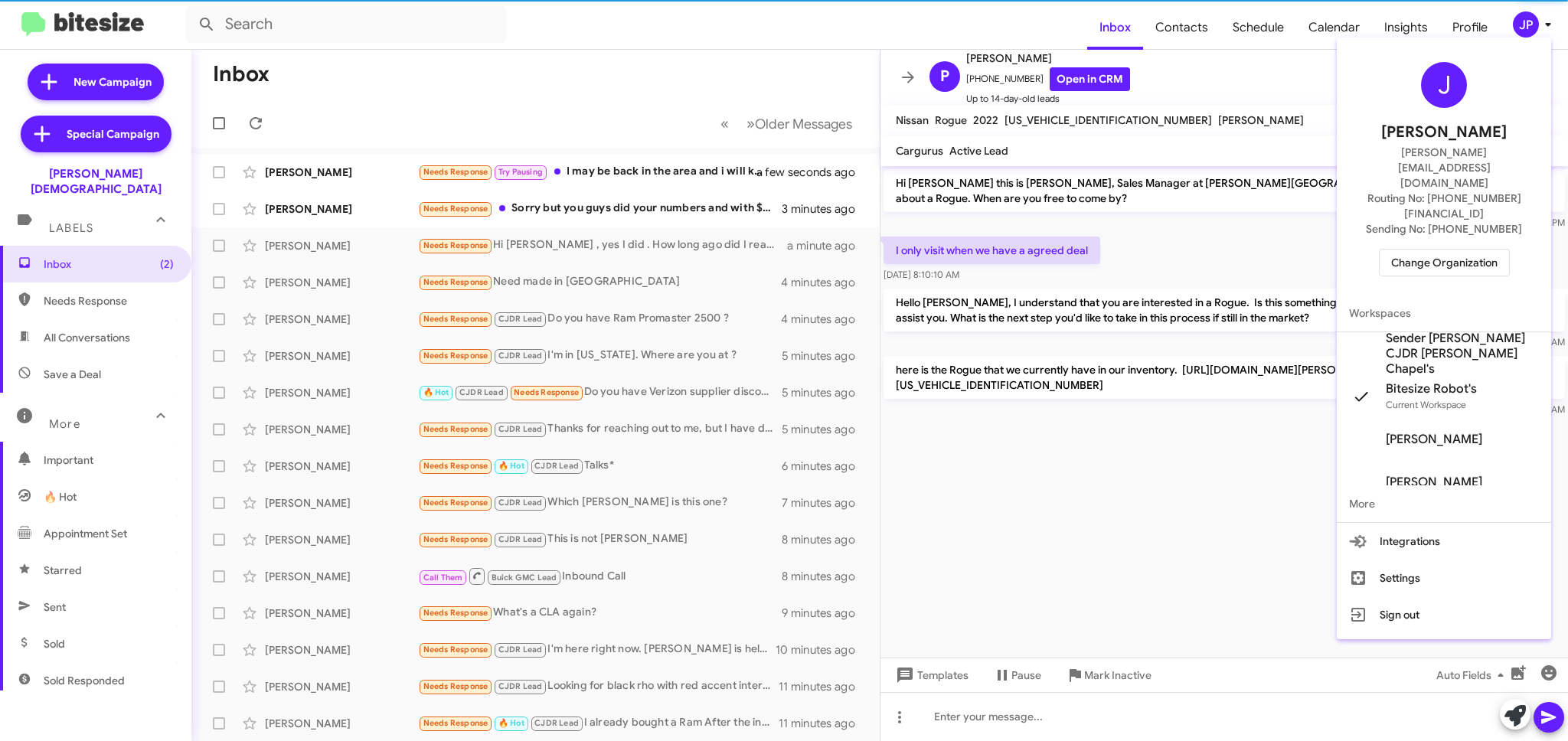
click at [1471, 249] on span "Change Organization" at bounding box center [1443, 262] width 106 height 26
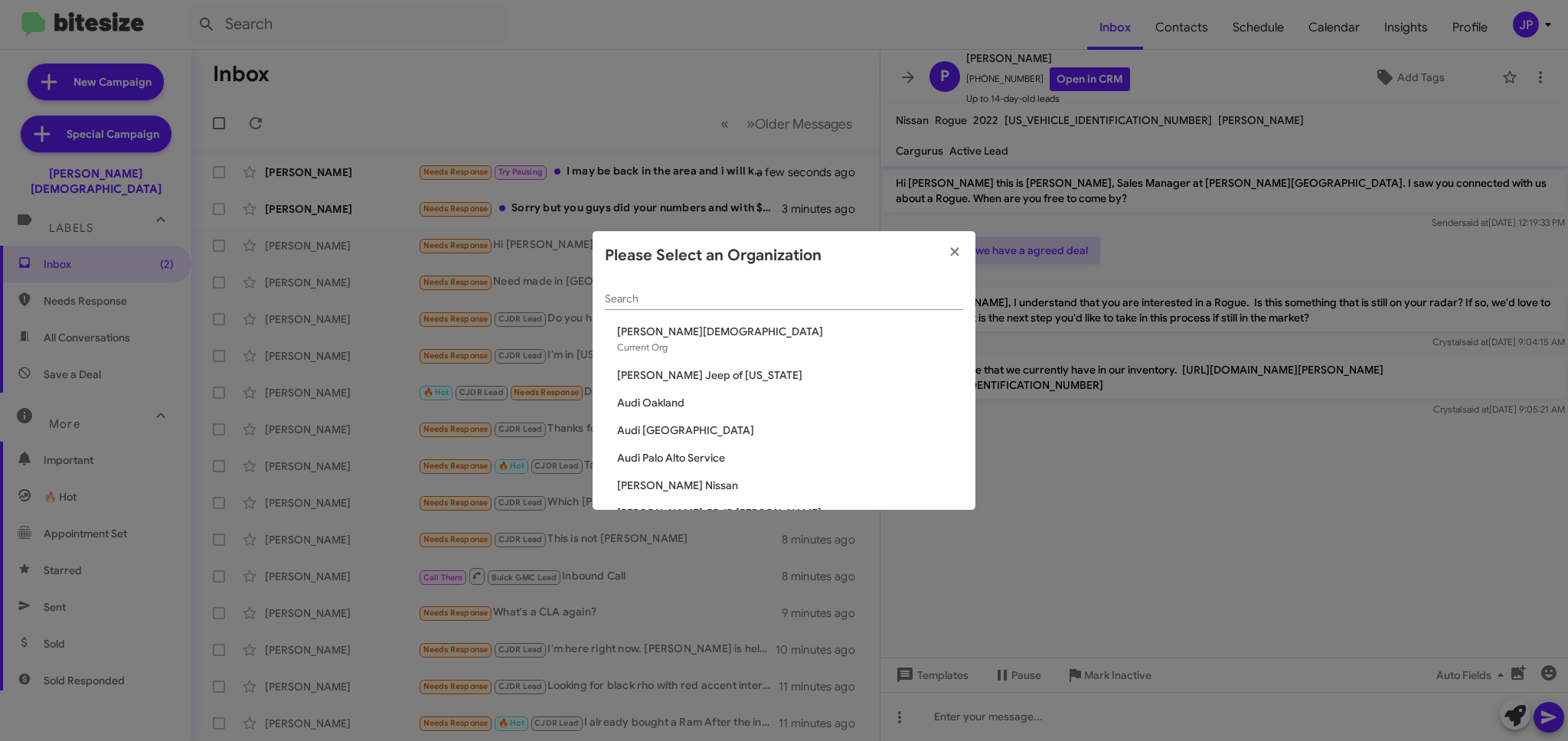
click at [865, 292] on div "Search" at bounding box center [784, 295] width 358 height 30
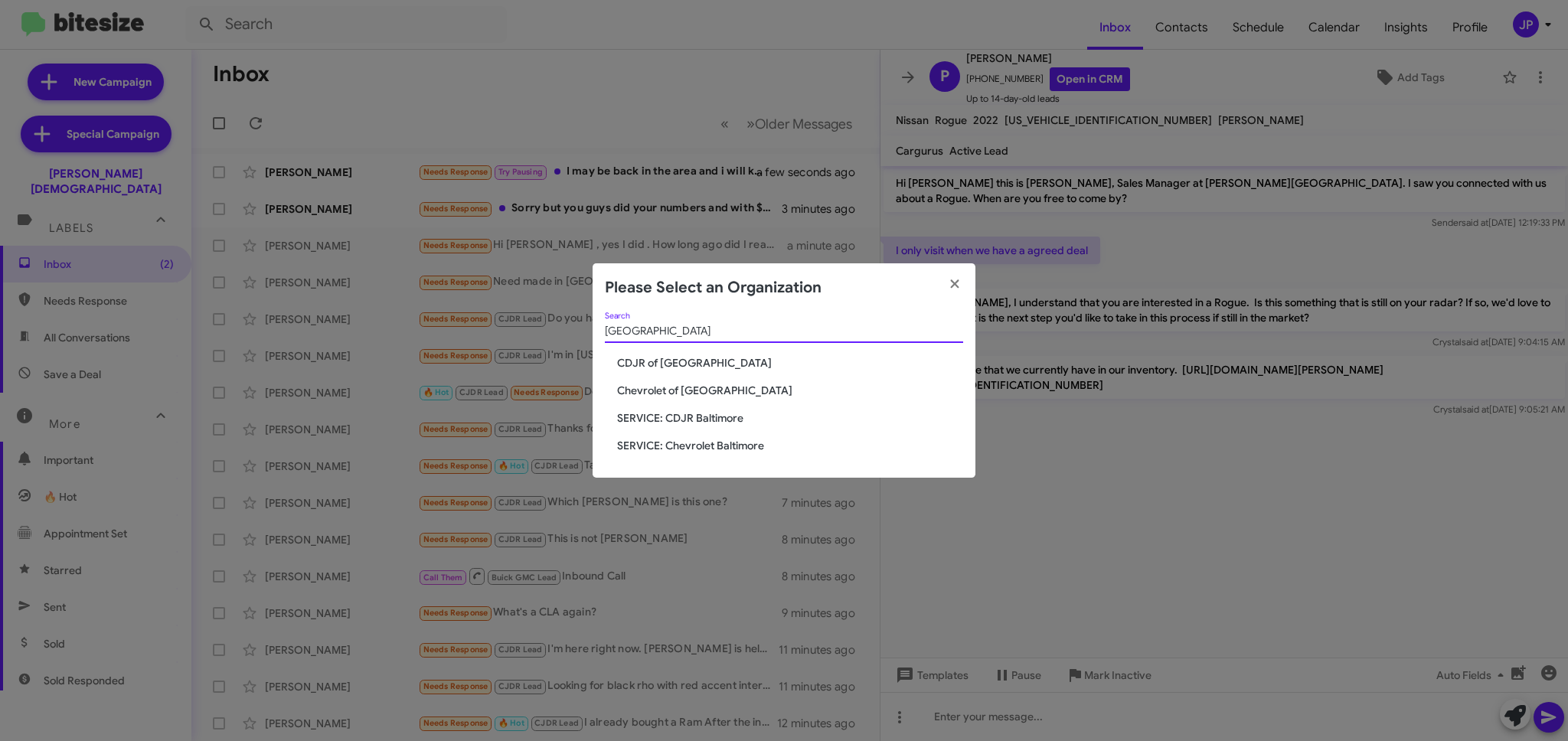
type input "Baltimore"
click at [655, 360] on span "CDJR of Baltimore" at bounding box center [789, 363] width 346 height 15
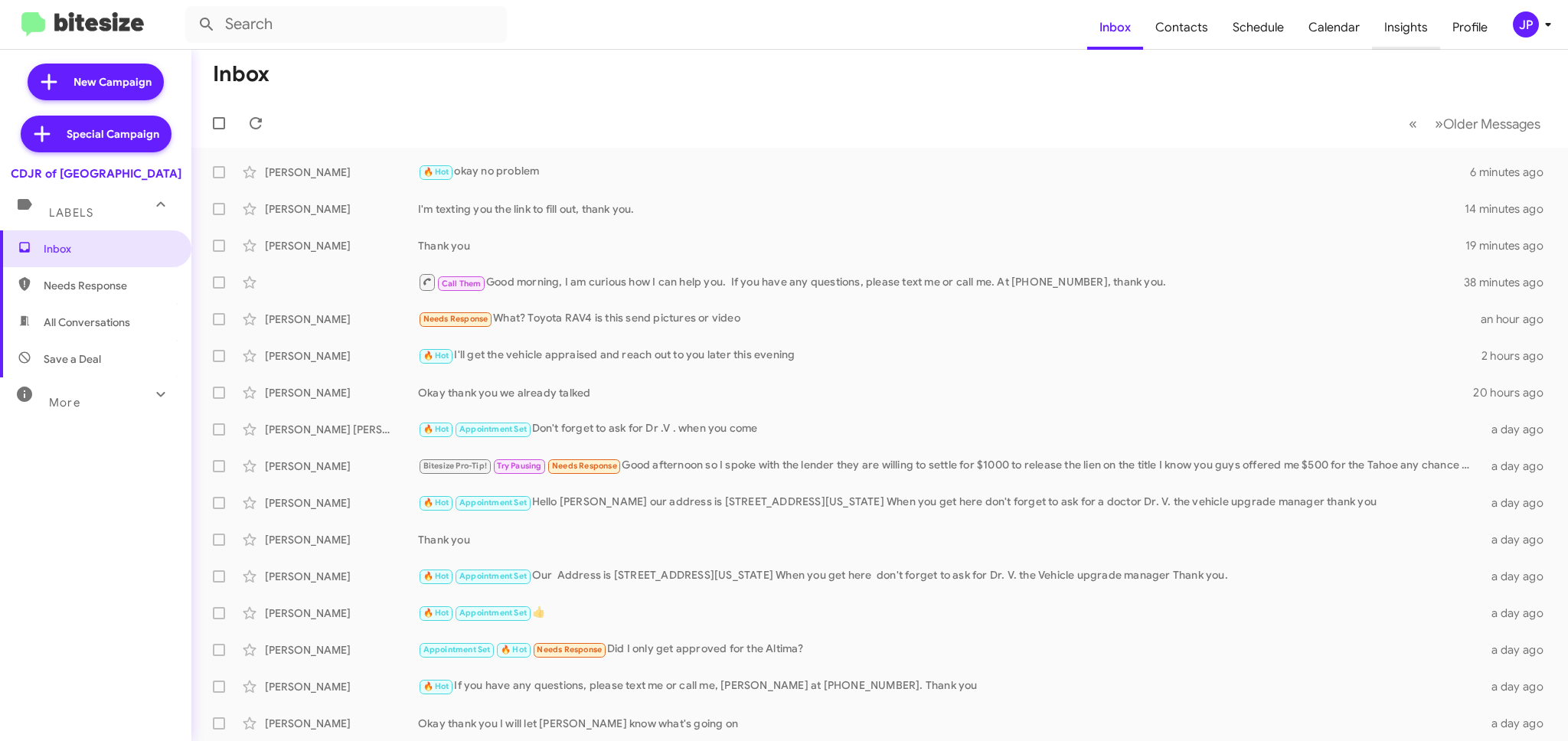
click at [1392, 26] on span "Insights" at bounding box center [1405, 27] width 68 height 45
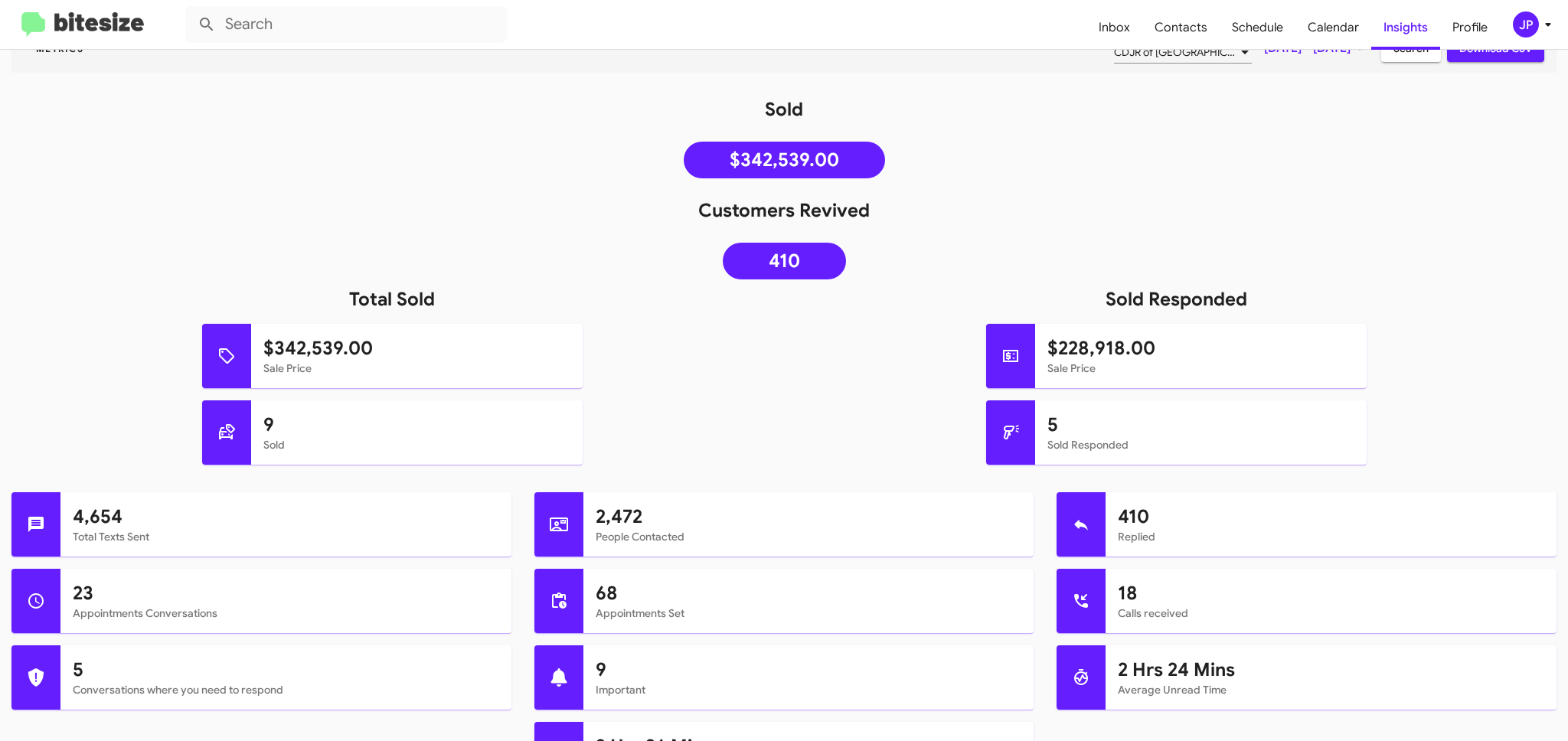
scroll to position [215, 0]
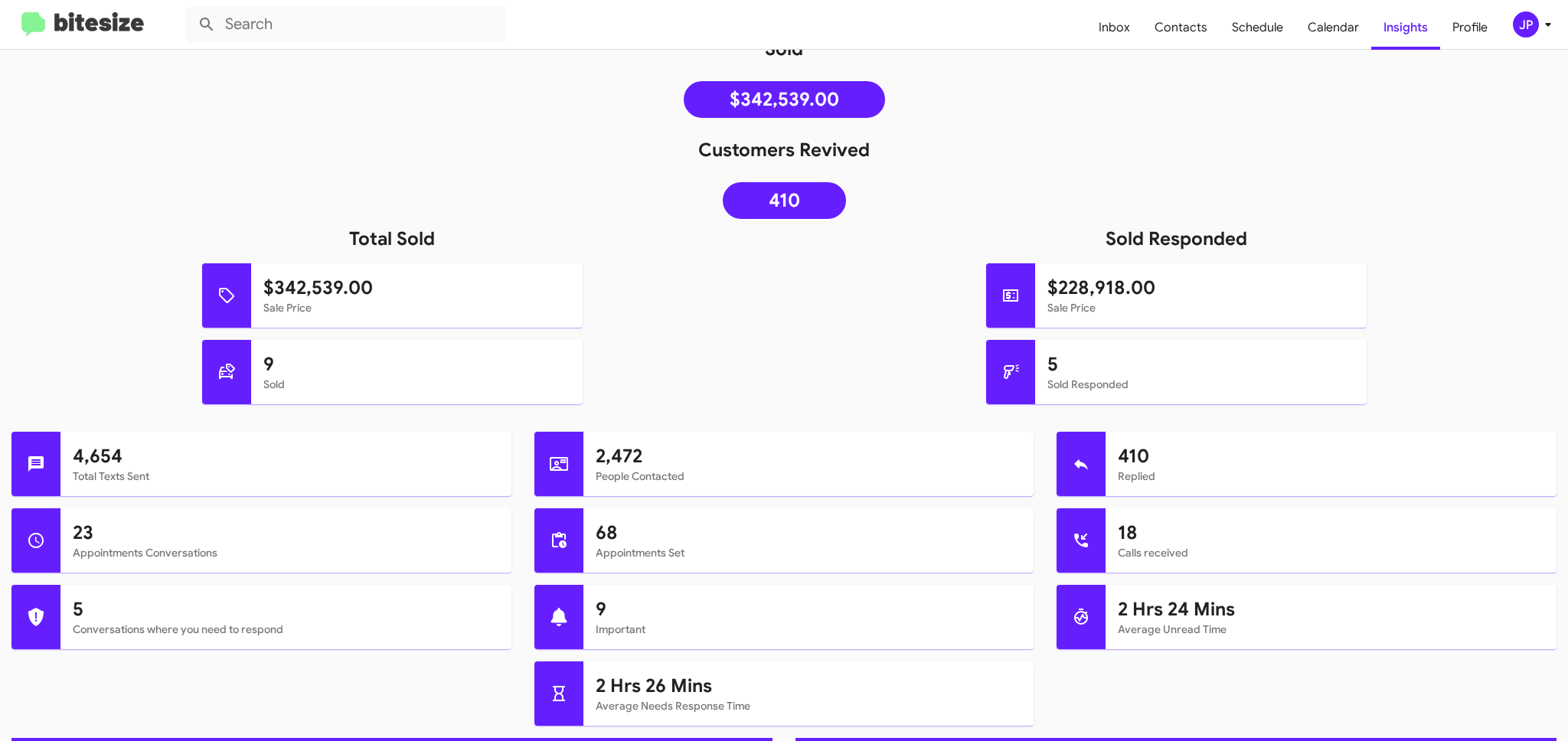
click at [1518, 27] on div "JP" at bounding box center [1525, 25] width 26 height 26
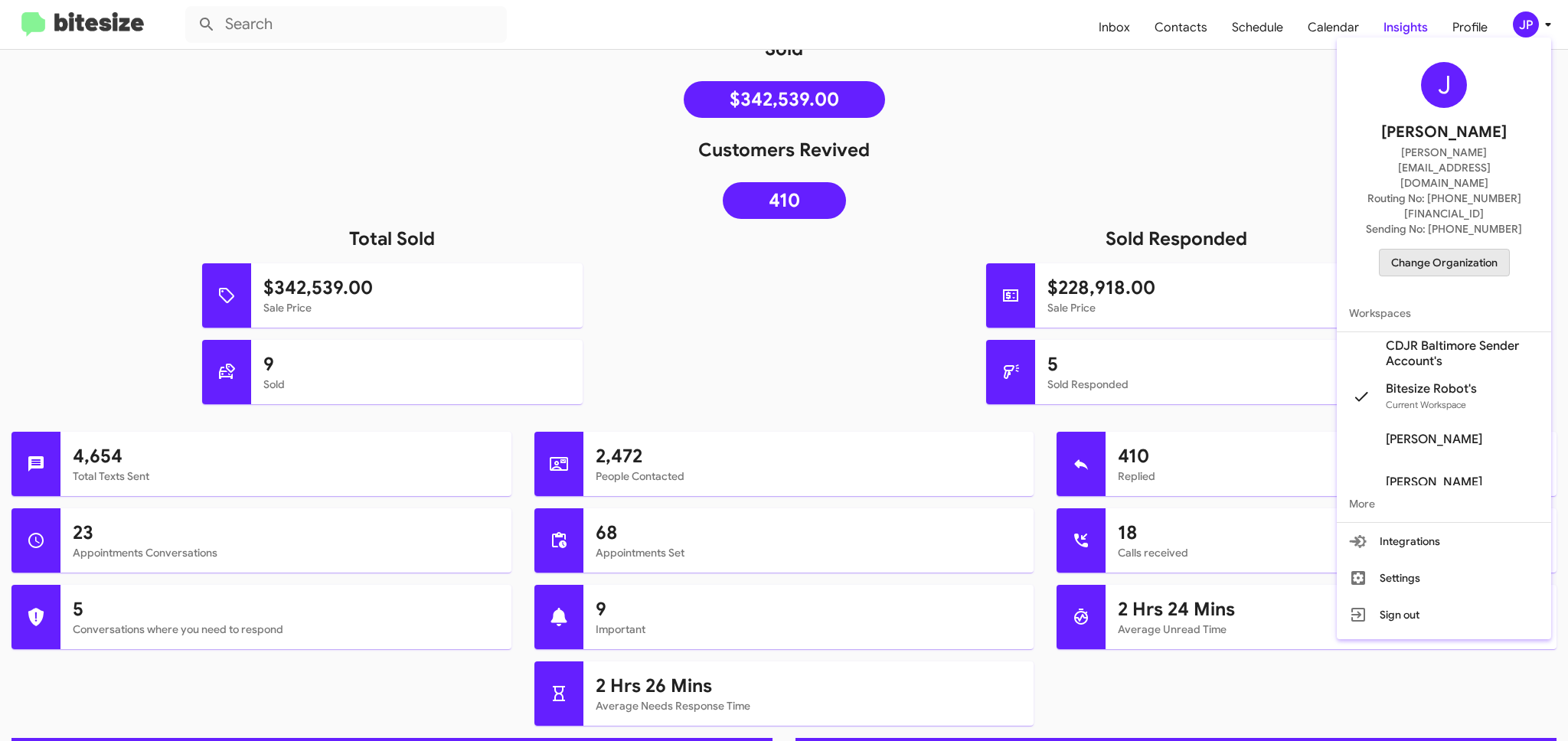
click at [1465, 249] on span "Change Organization" at bounding box center [1443, 262] width 106 height 26
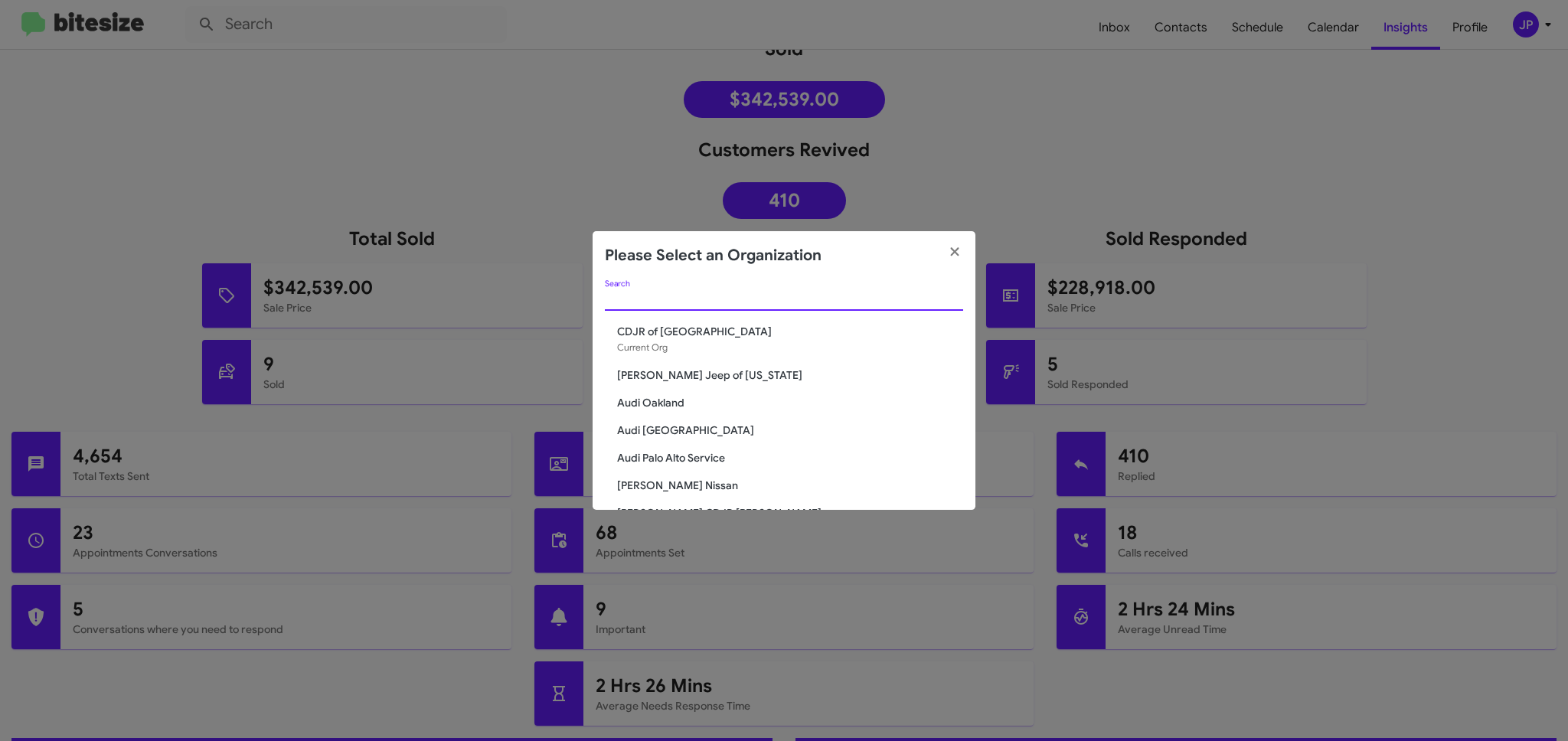
click at [900, 300] on input "Search" at bounding box center [784, 298] width 358 height 12
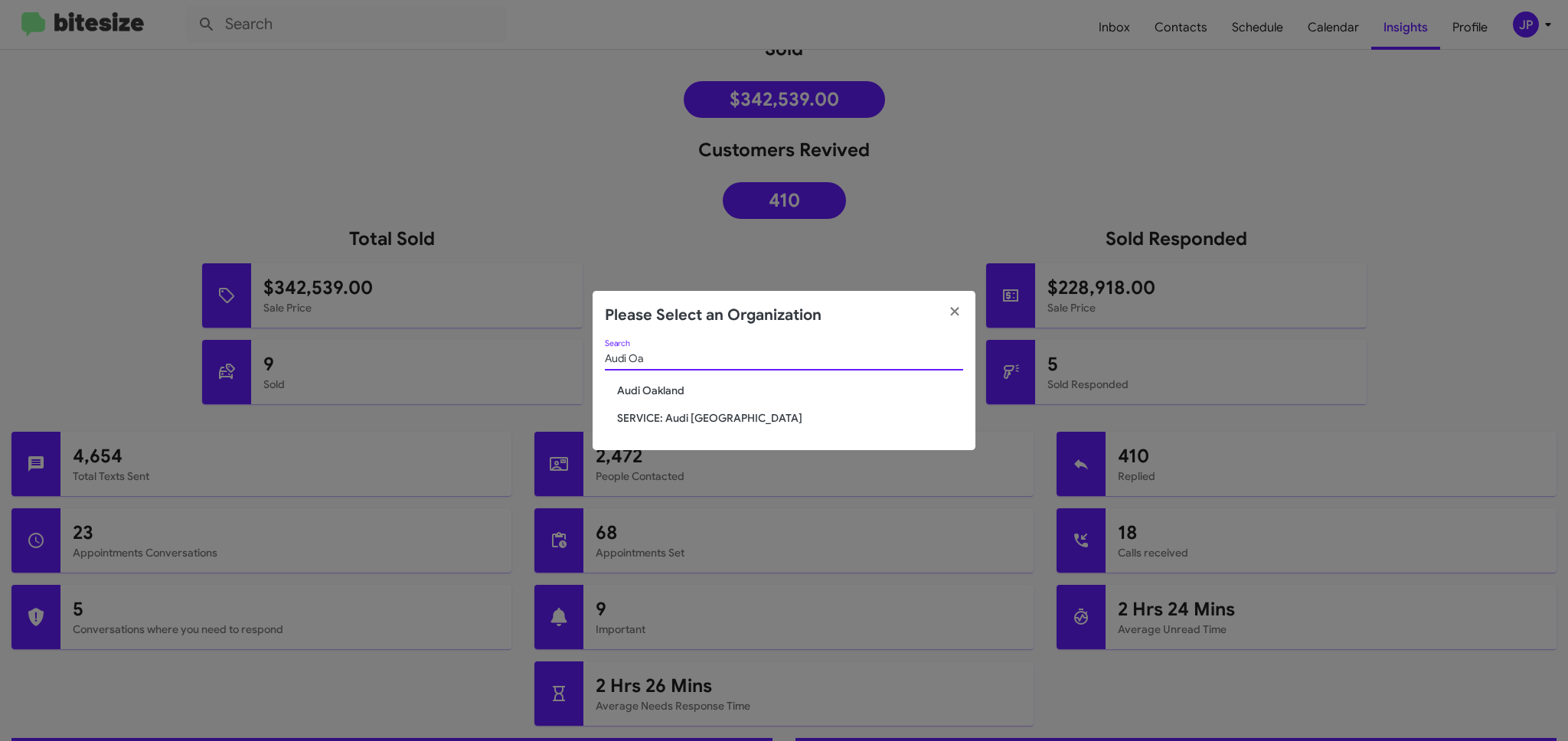
type input "Audi Oa"
click at [719, 412] on span "SERVICE: Audi [GEOGRAPHIC_DATA]" at bounding box center [789, 417] width 346 height 15
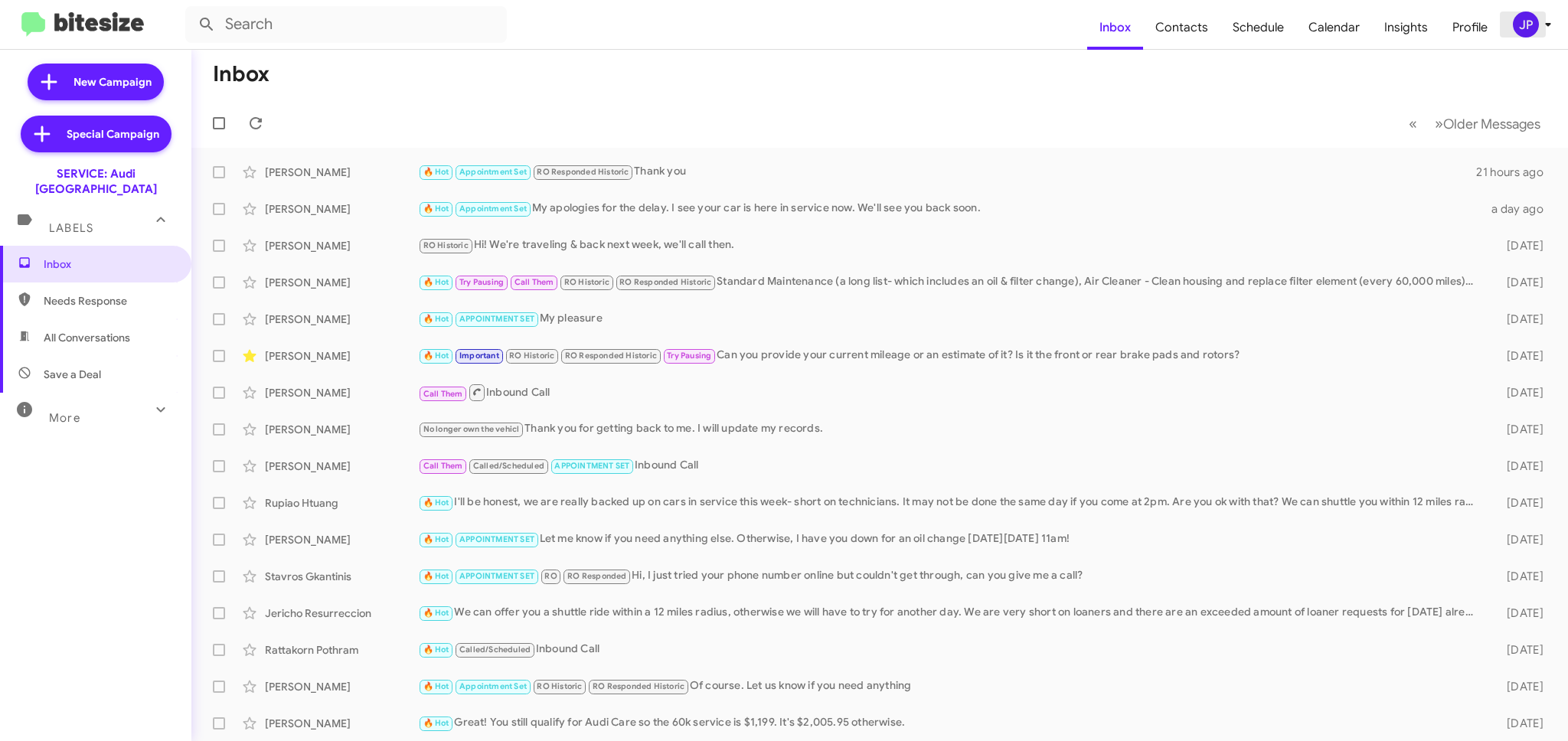
click at [1520, 33] on div "JP" at bounding box center [1525, 25] width 26 height 26
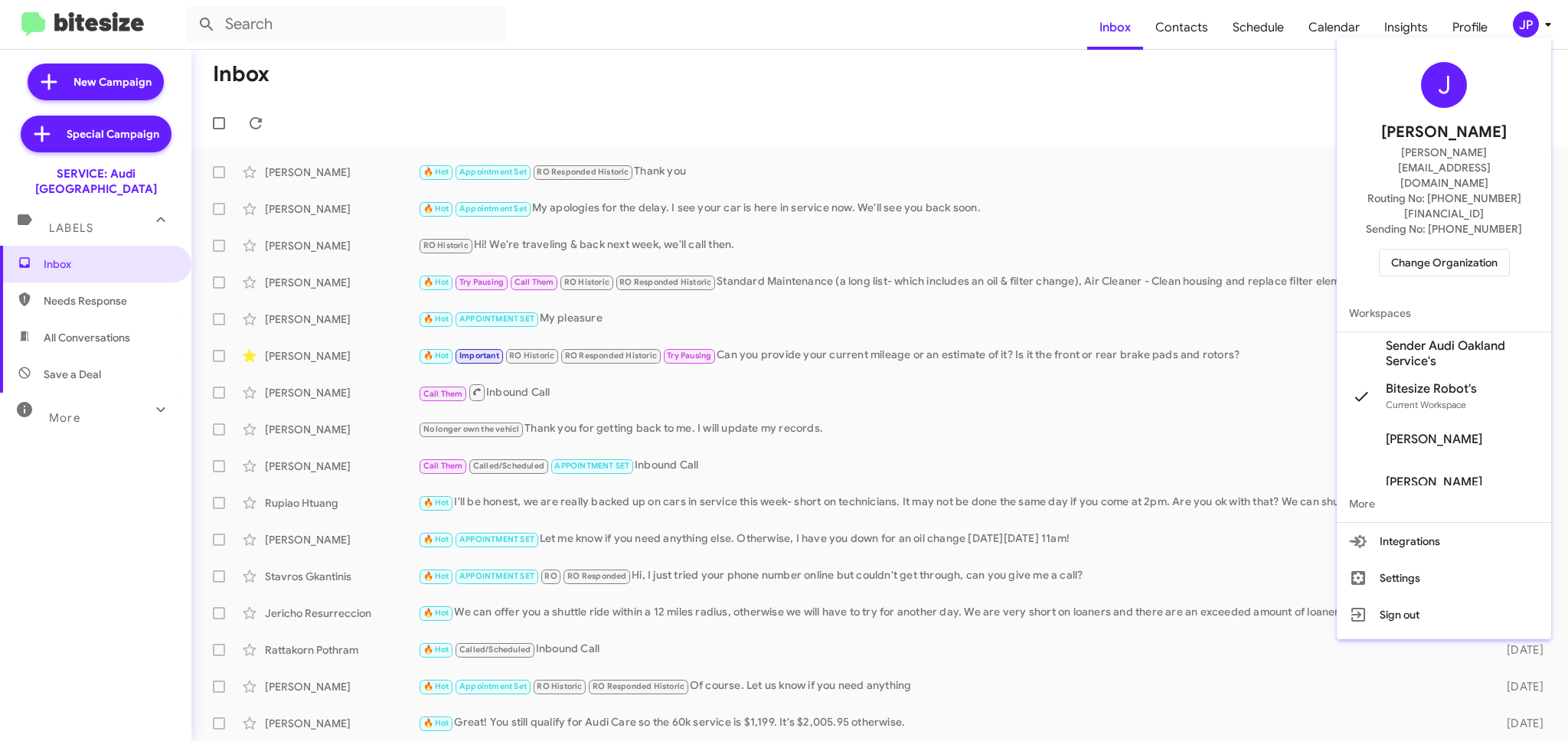
click at [1458, 249] on span "Change Organization" at bounding box center [1443, 262] width 106 height 26
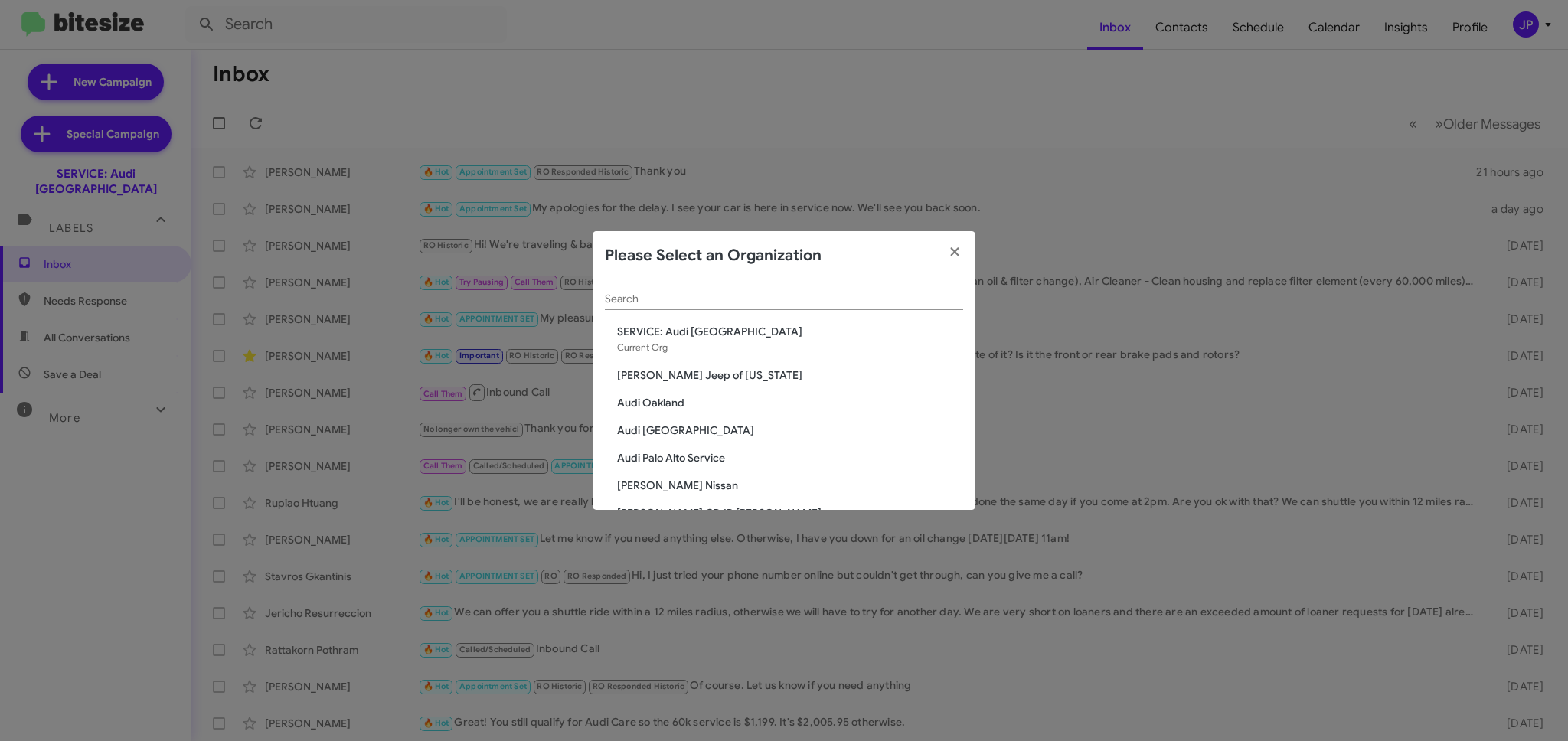
click at [924, 297] on input "Search" at bounding box center [784, 298] width 358 height 12
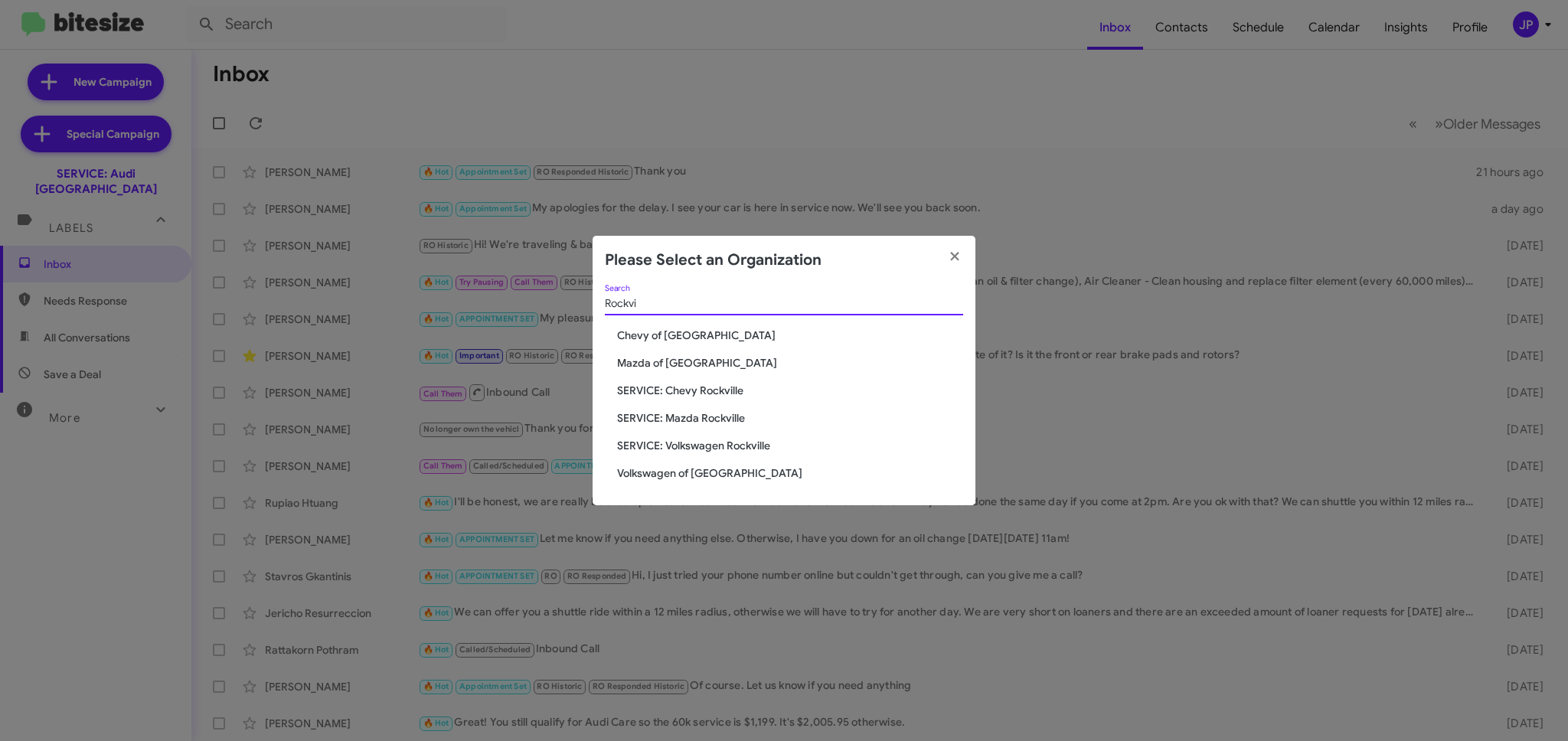
type input "Rockvi"
click at [736, 333] on span "Chevy of [GEOGRAPHIC_DATA]" at bounding box center [789, 335] width 346 height 15
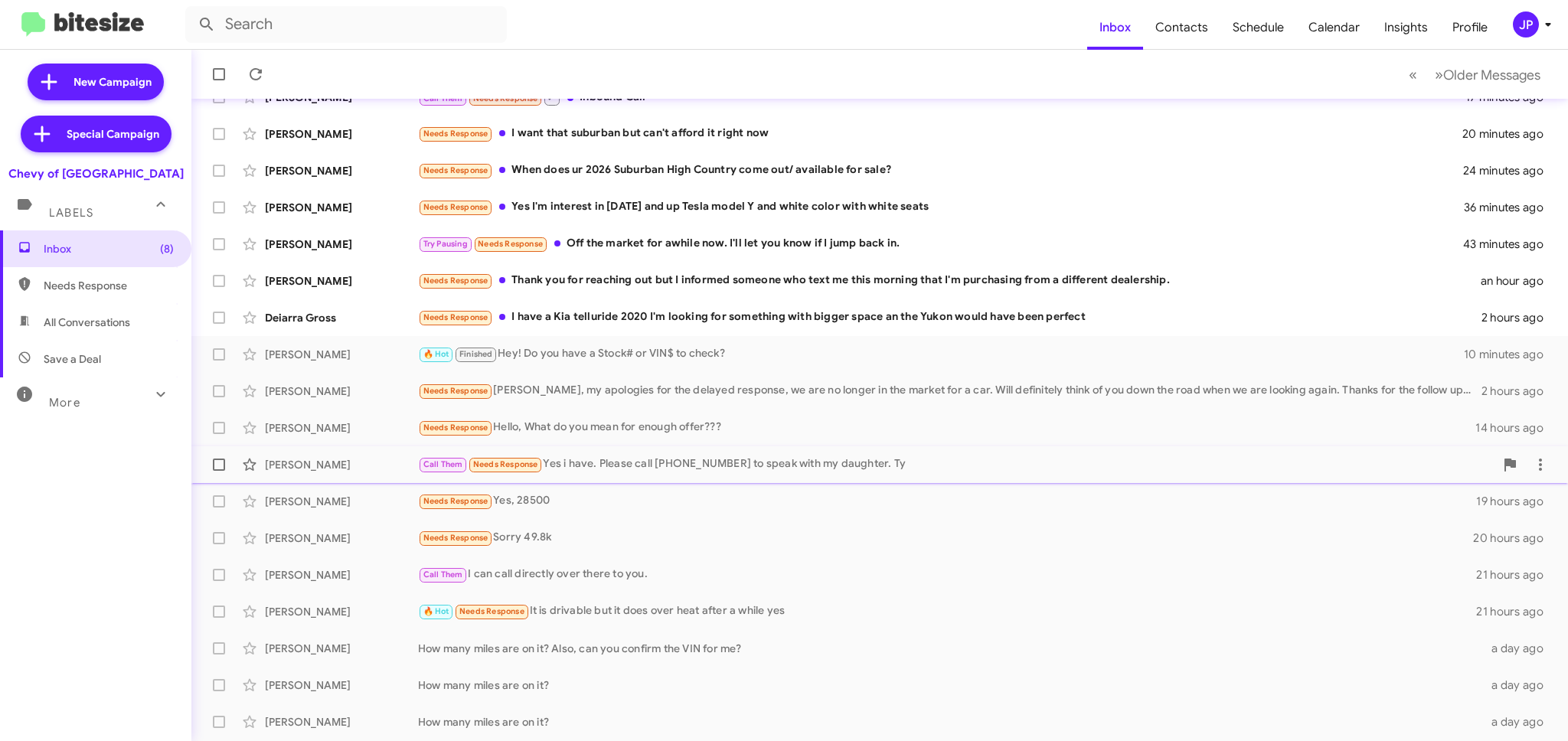
scroll to position [147, 0]
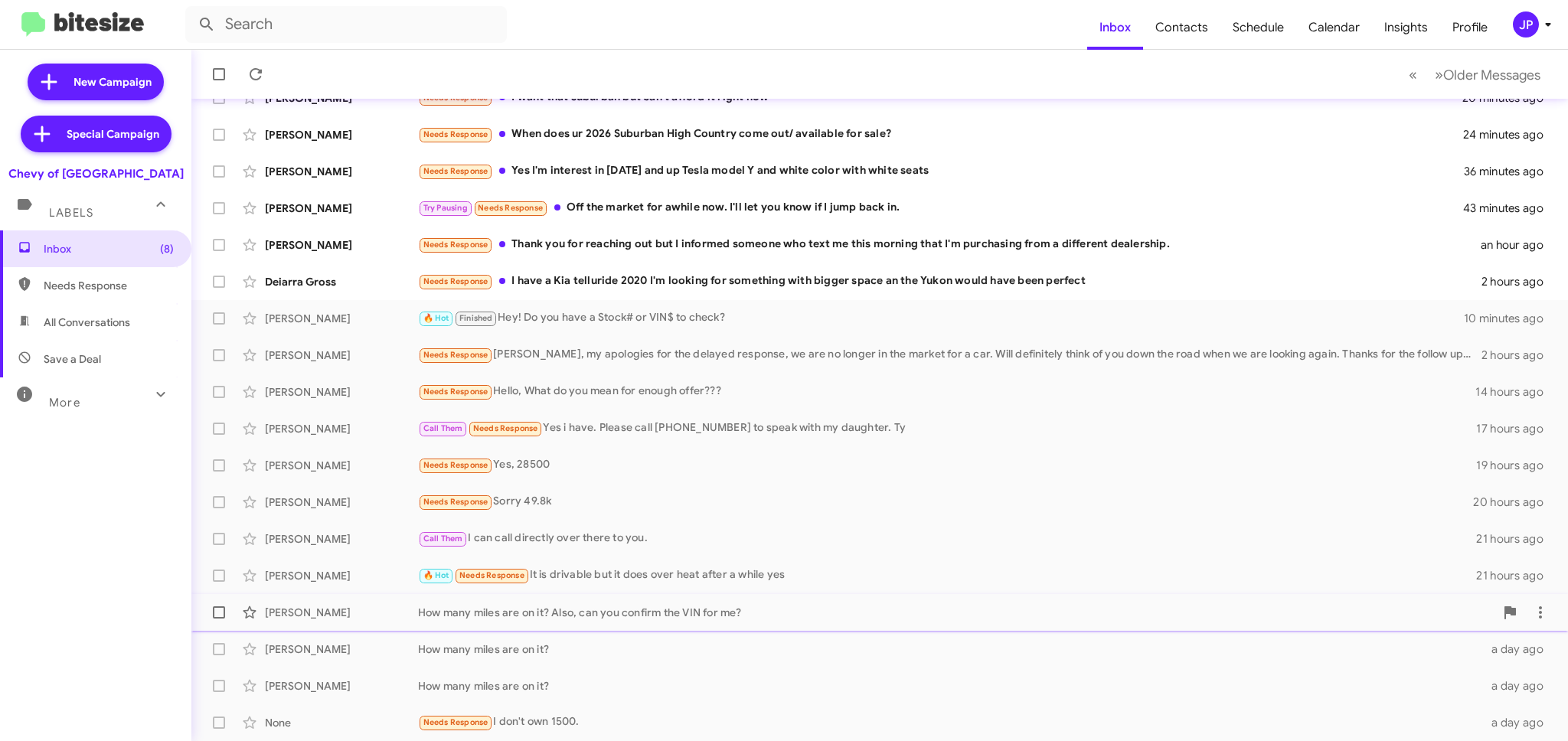
click at [463, 599] on div "[PERSON_NAME] How many miles are on it? Also, can you confirm the VIN for me? a…" at bounding box center [879, 613] width 1352 height 31
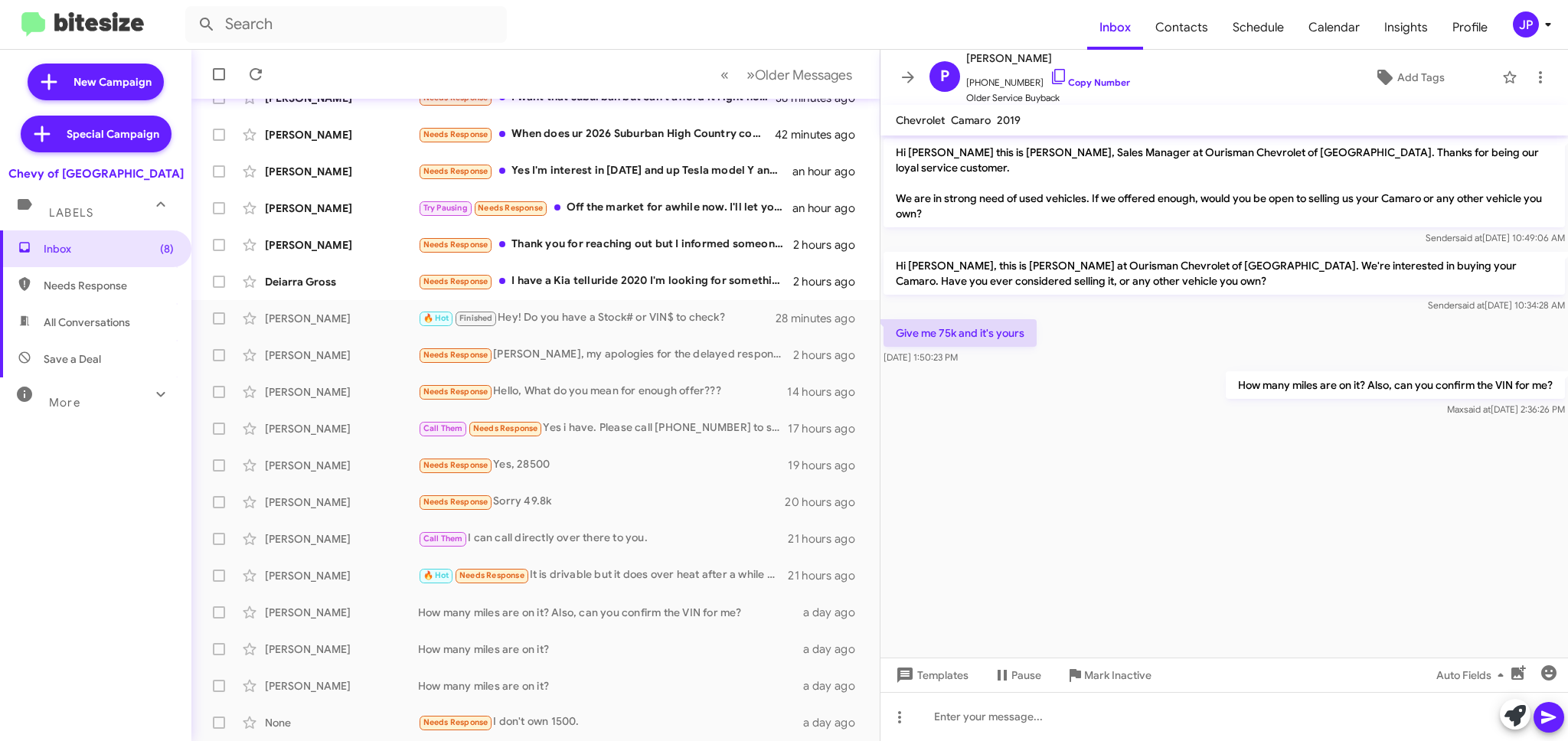
click at [1534, 28] on div "JP" at bounding box center [1525, 25] width 26 height 26
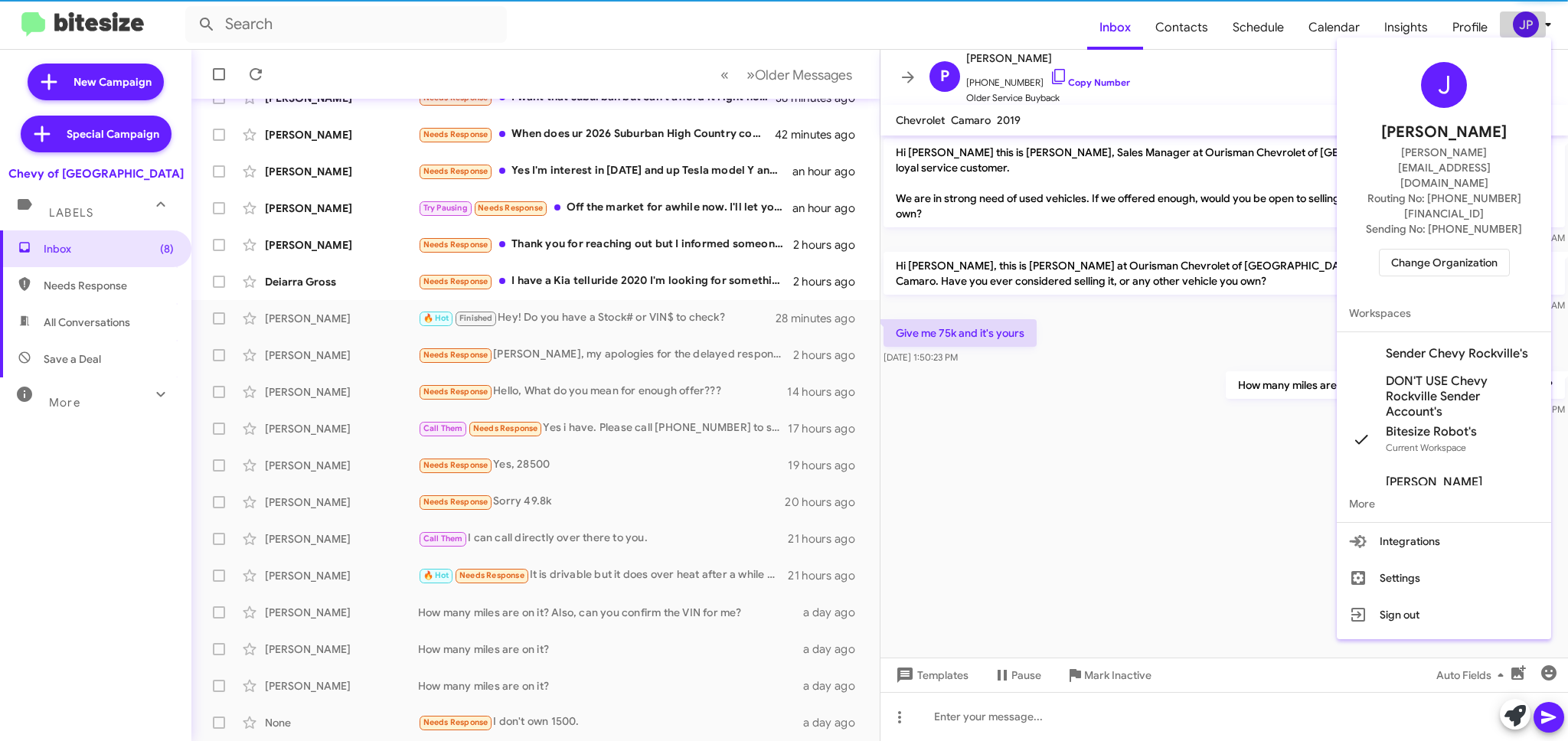
click at [1534, 28] on body "Inbox Contacts Schedule Calendar Insights Profile JP New Campaign Special Campa…" at bounding box center [784, 370] width 1568 height 741
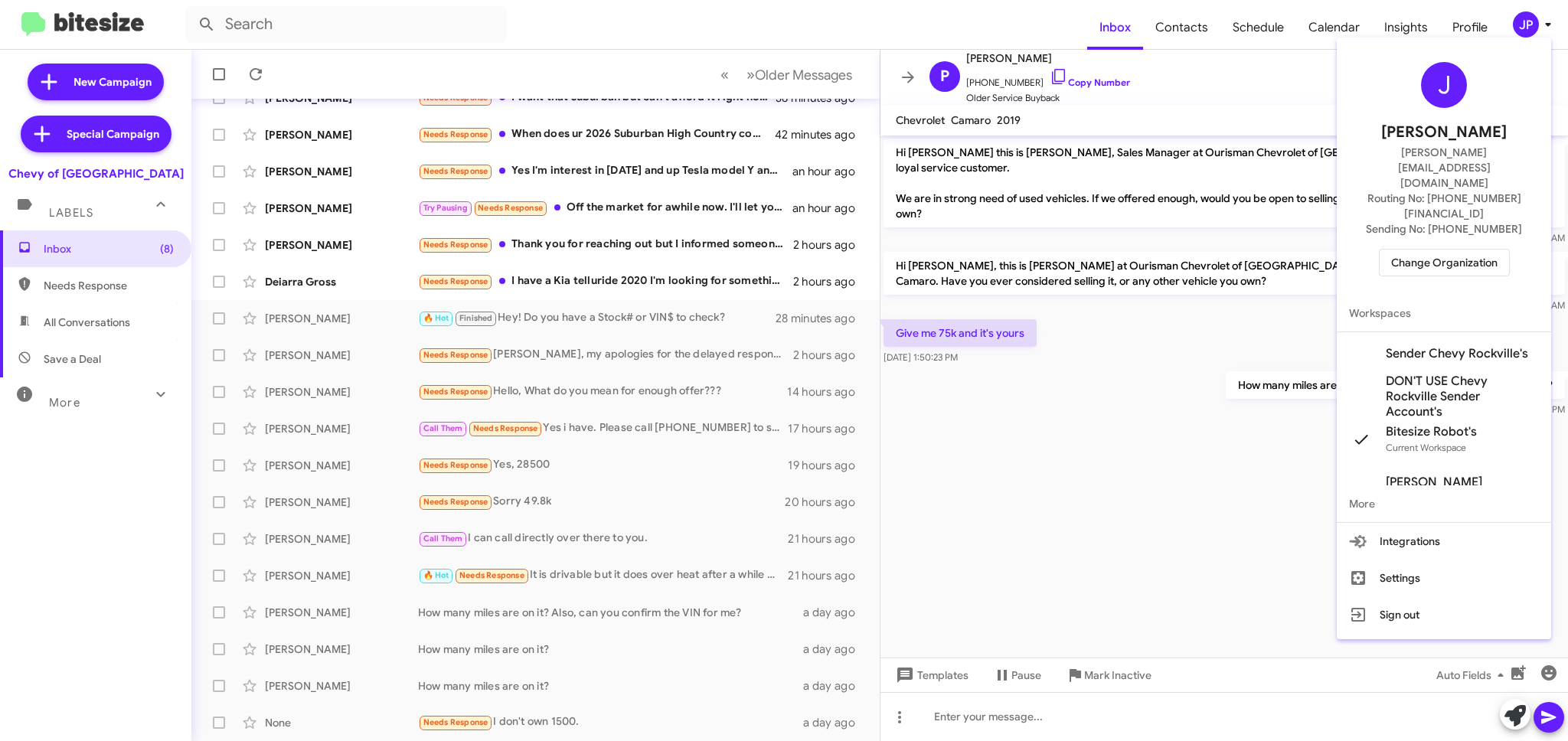
click at [1419, 249] on span "Change Organization" at bounding box center [1443, 262] width 106 height 26
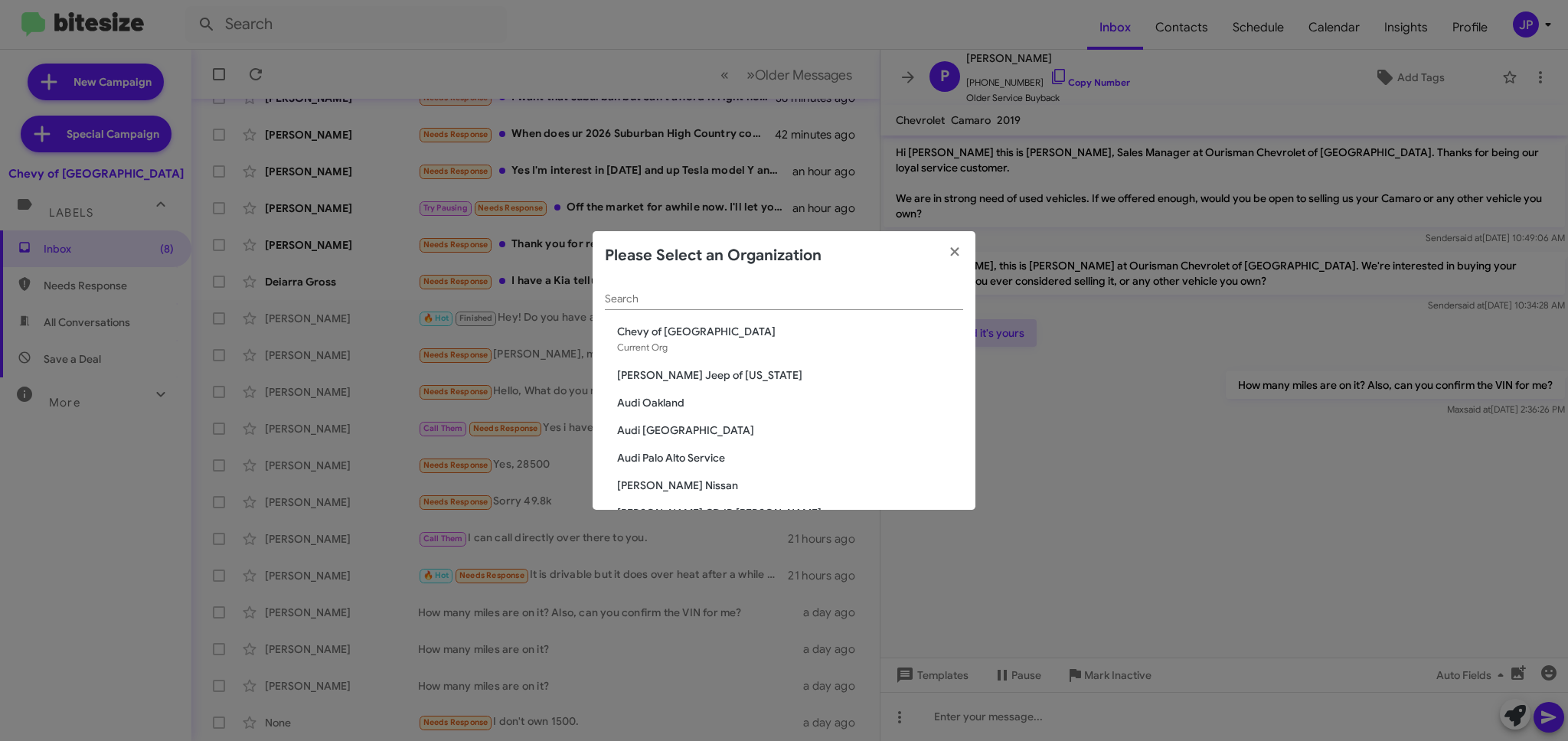
click at [810, 303] on div "Search" at bounding box center [784, 295] width 358 height 30
type input "Rock"
click at [648, 490] on span "Volkswagen of [GEOGRAPHIC_DATA]" at bounding box center [789, 485] width 346 height 15
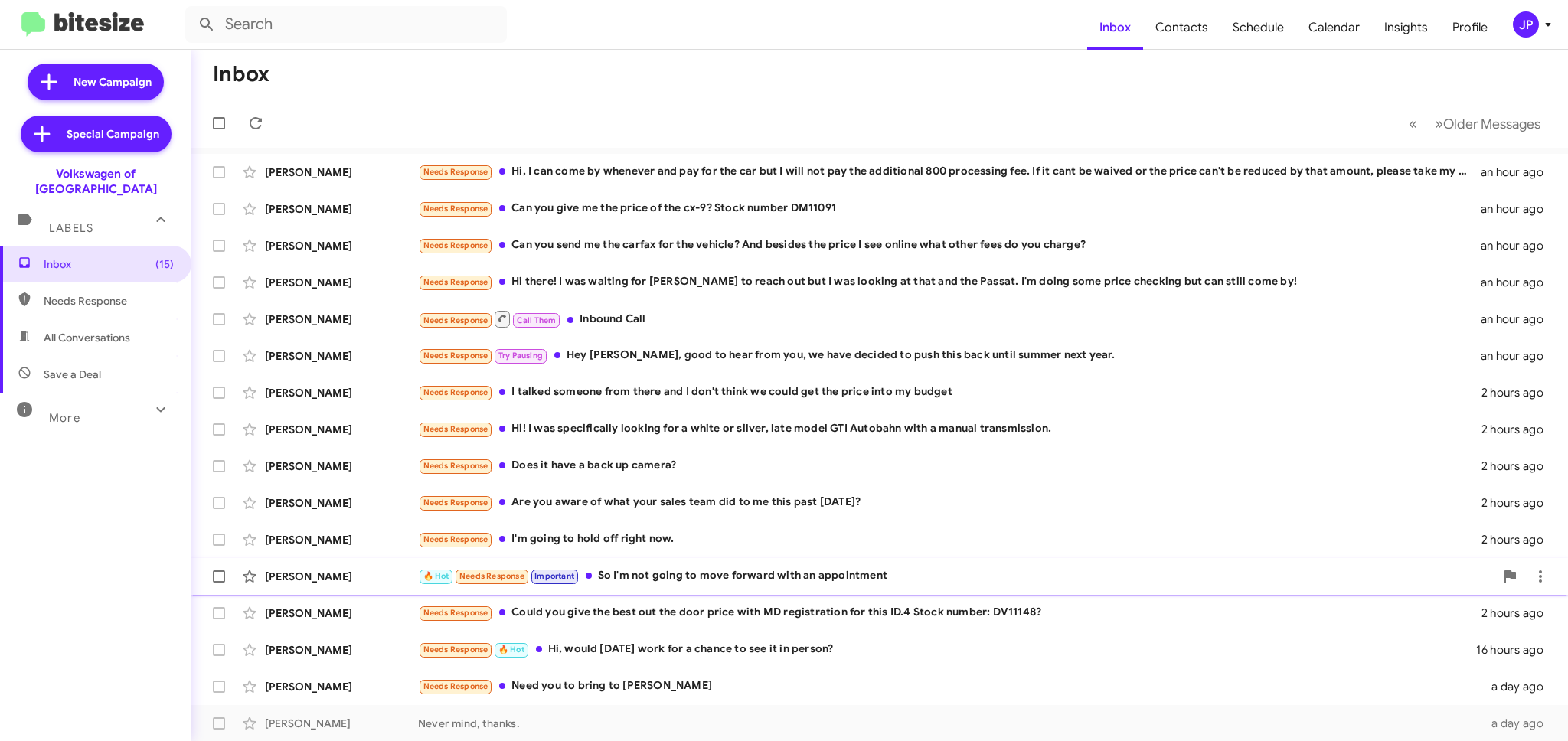
scroll to position [15, 0]
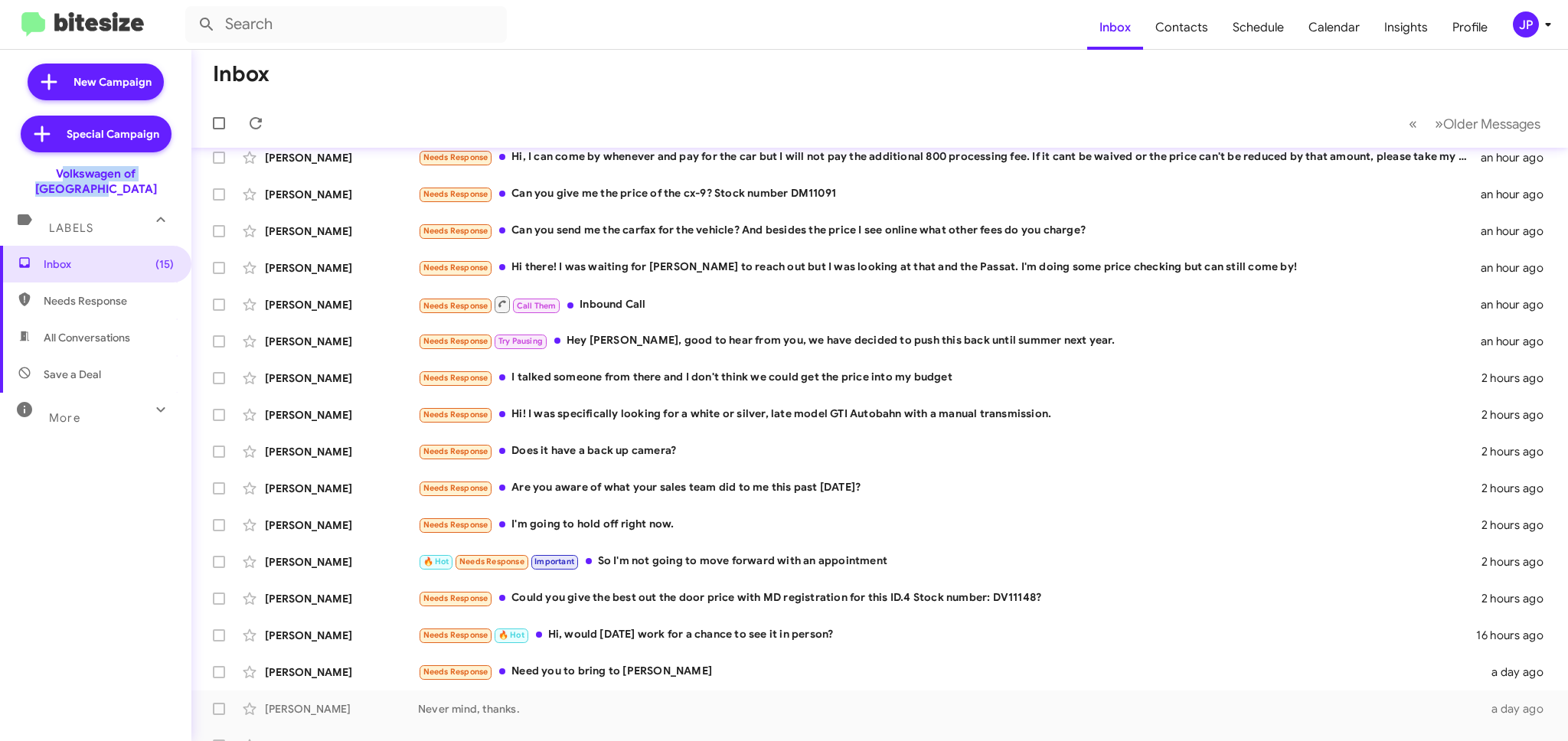
drag, startPoint x: 184, startPoint y: 180, endPoint x: -22, endPoint y: 169, distance: 206.3
click at [0, 169] on html "Inbox Contacts Schedule Calendar Insights Profile JP New Campaign Special Campa…" at bounding box center [784, 370] width 1568 height 741
click at [1513, 26] on div "JP" at bounding box center [1525, 25] width 26 height 26
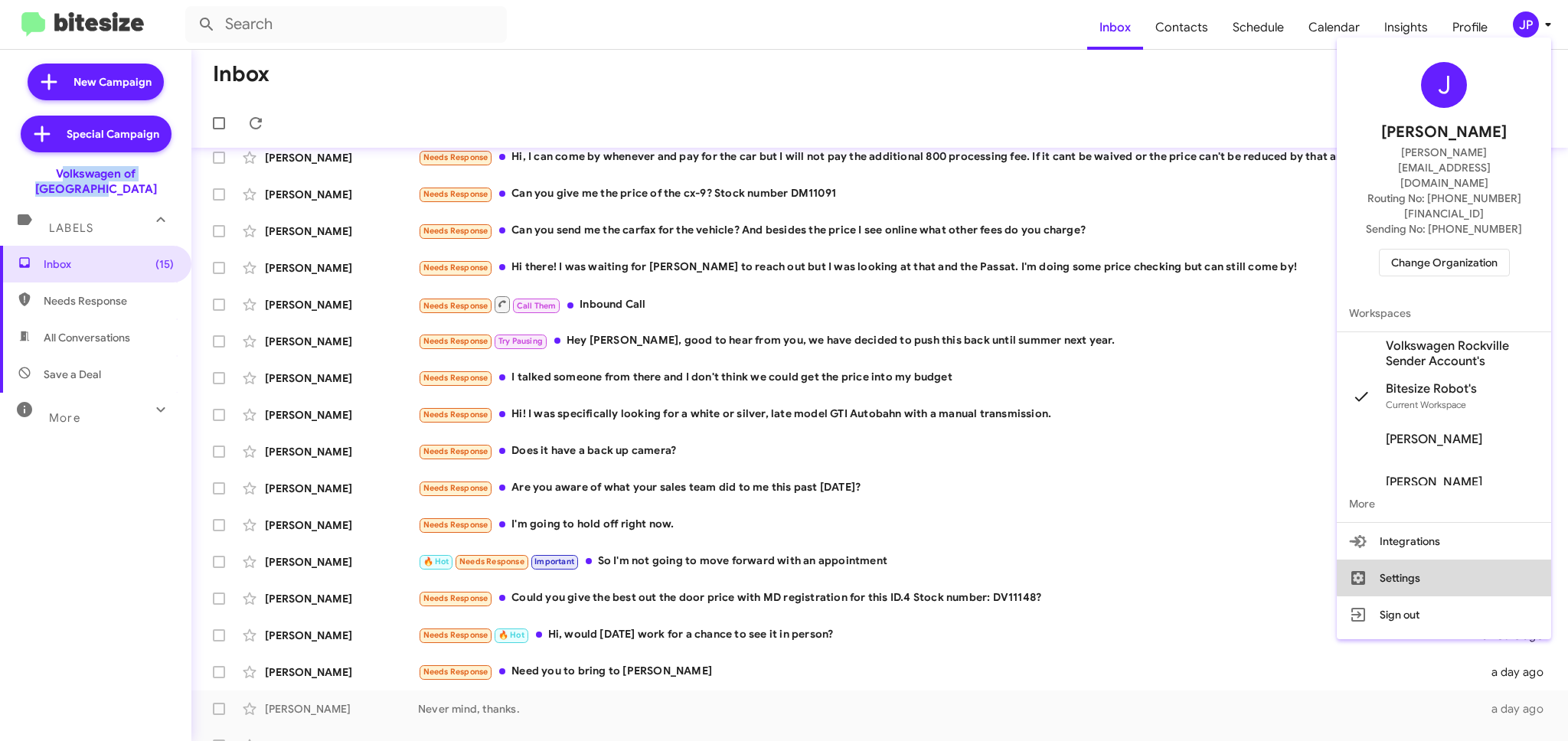
click at [1444, 559] on button "Settings" at bounding box center [1444, 577] width 215 height 36
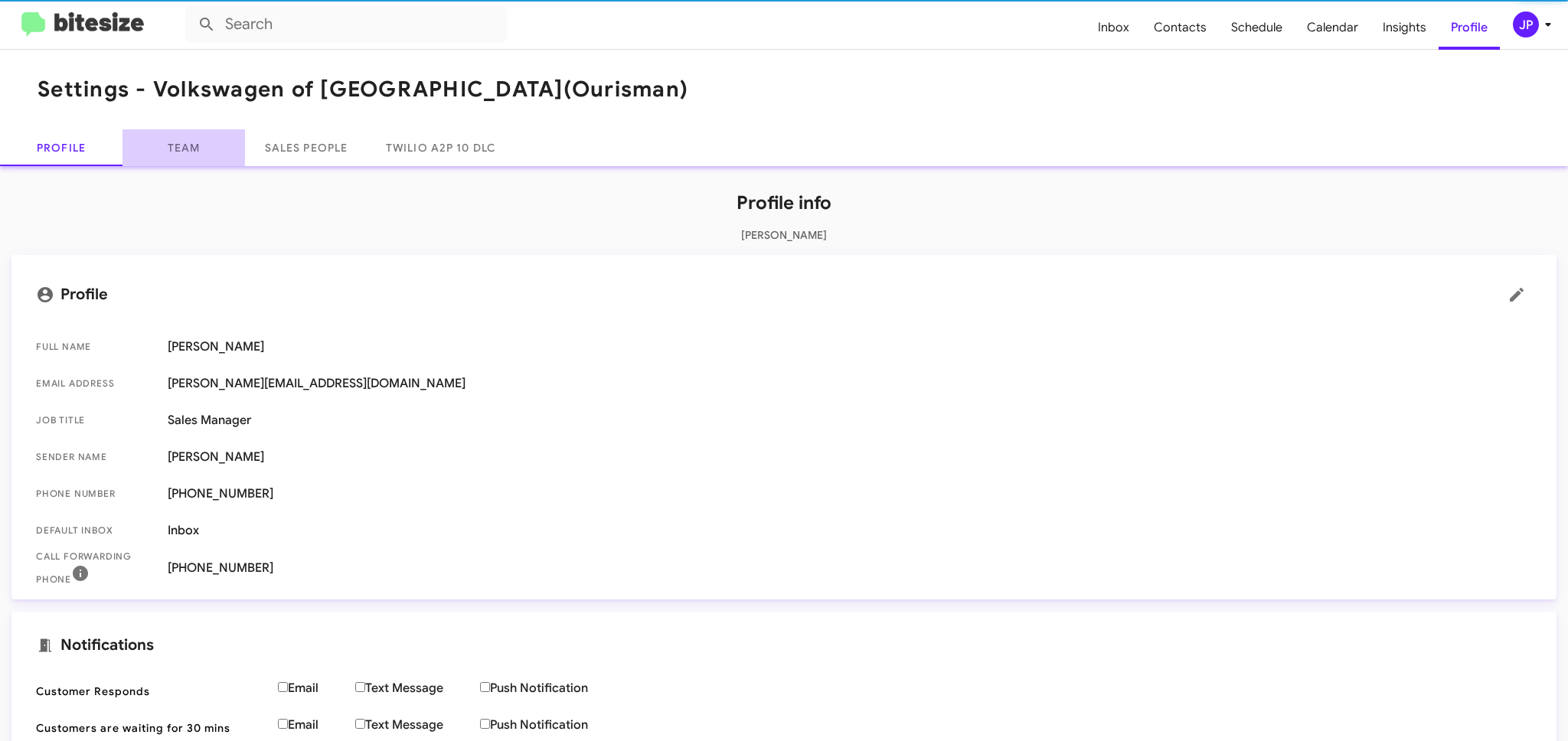
click at [170, 149] on link "Team" at bounding box center [184, 147] width 123 height 36
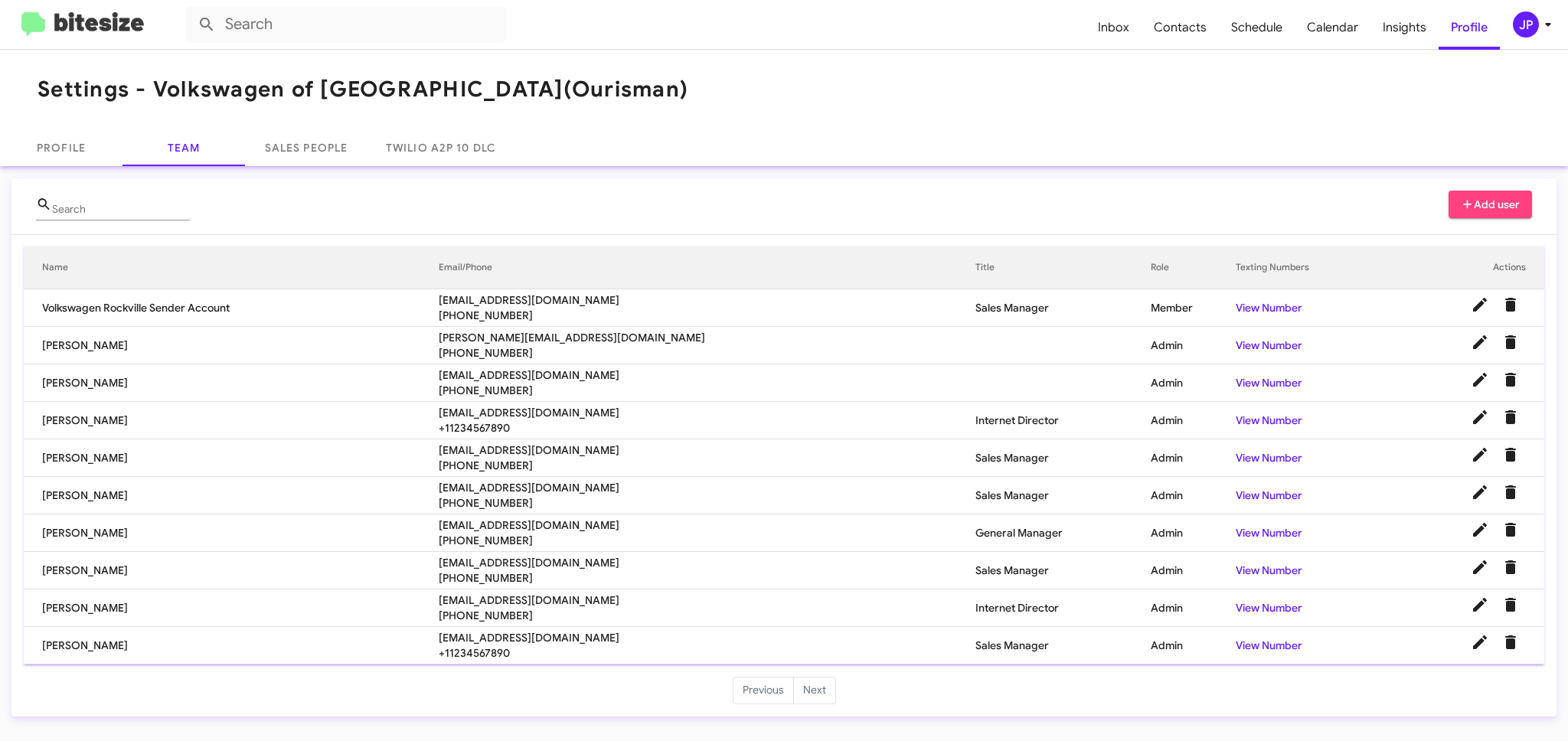
click at [509, 636] on span "[EMAIL_ADDRESS][DOMAIN_NAME]" at bounding box center [707, 637] width 537 height 15
click at [509, 636] on span "nbryant@ourismancars.com" at bounding box center [707, 637] width 537 height 15
click at [553, 523] on span "hfarzad@ourismancars.com" at bounding box center [707, 525] width 537 height 15
click at [502, 456] on td "mhassan@ourismancars.com +13014247800" at bounding box center [707, 457] width 537 height 37
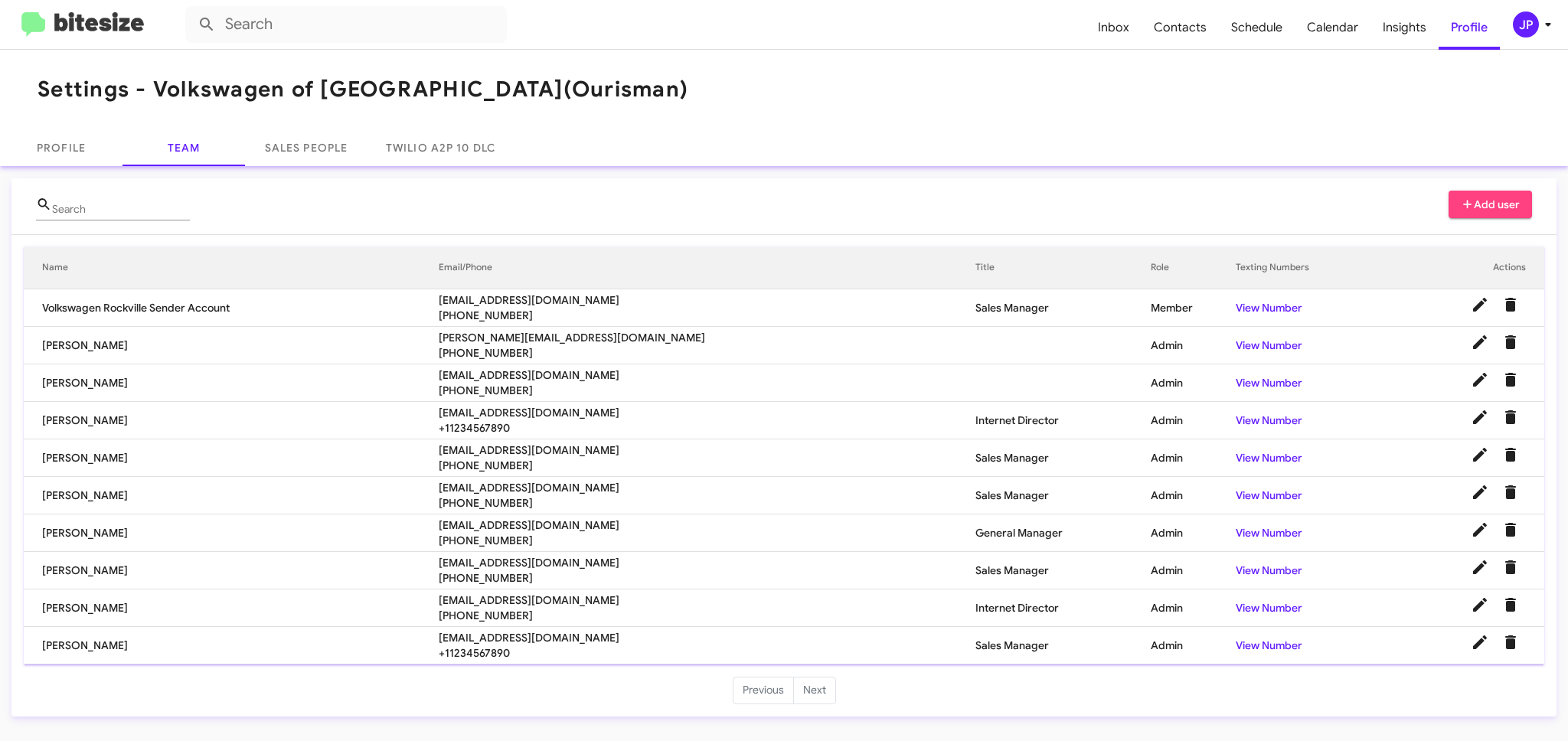
click at [561, 596] on span "jtejeda@ourismancars.com" at bounding box center [707, 600] width 537 height 15
click at [559, 596] on span "jtejeda@ourismancars.com" at bounding box center [707, 600] width 537 height 15
click at [556, 595] on span "jtejeda@ourismancars.com" at bounding box center [707, 600] width 537 height 15
click at [554, 594] on span "jtejeda@ourismancars.com" at bounding box center [707, 600] width 537 height 15
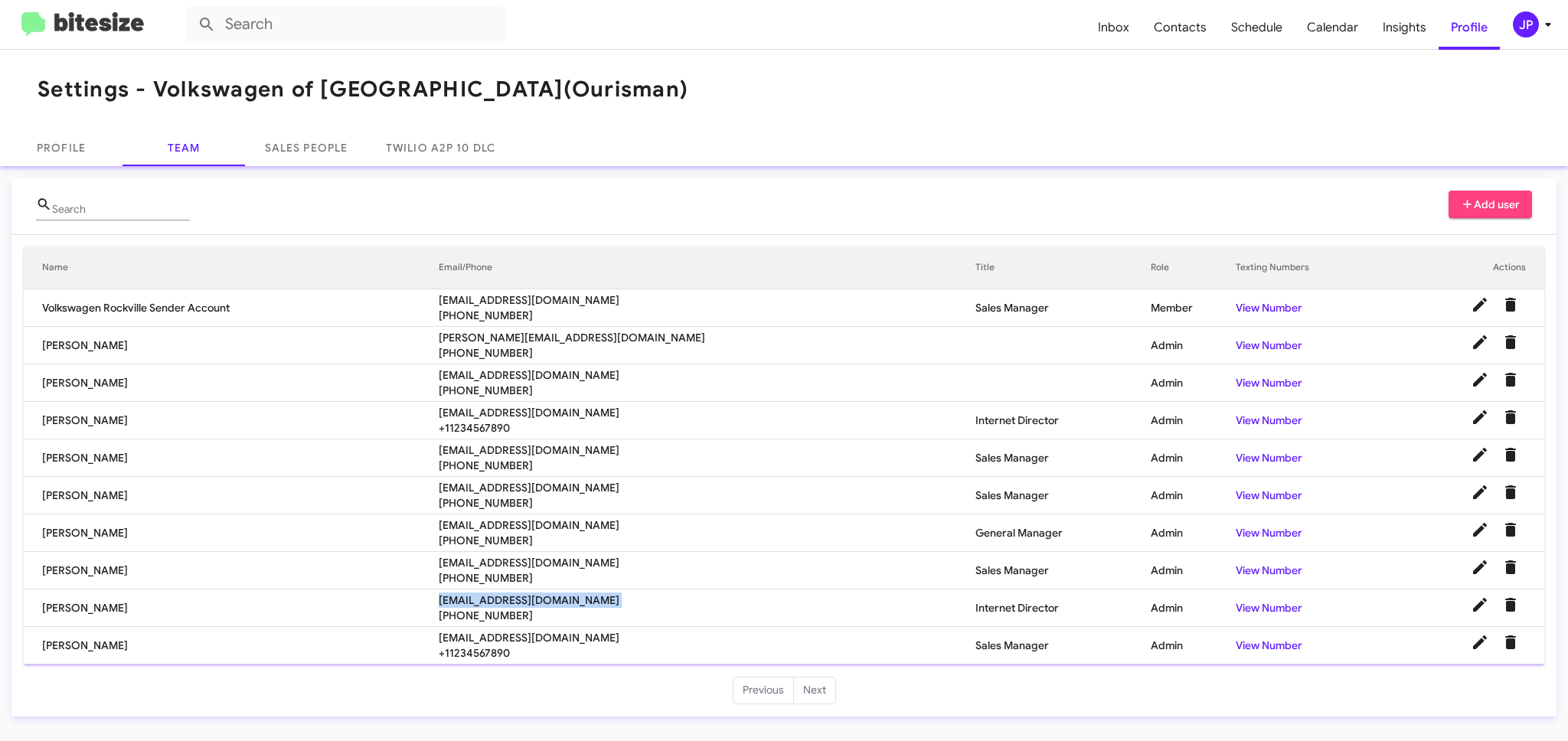
click at [554, 594] on span "jtejeda@ourismancars.com" at bounding box center [707, 600] width 537 height 15
copy span "jtejeda@ourismancars.com"
click at [567, 447] on span "mhassan@ourismancars.com" at bounding box center [707, 450] width 537 height 15
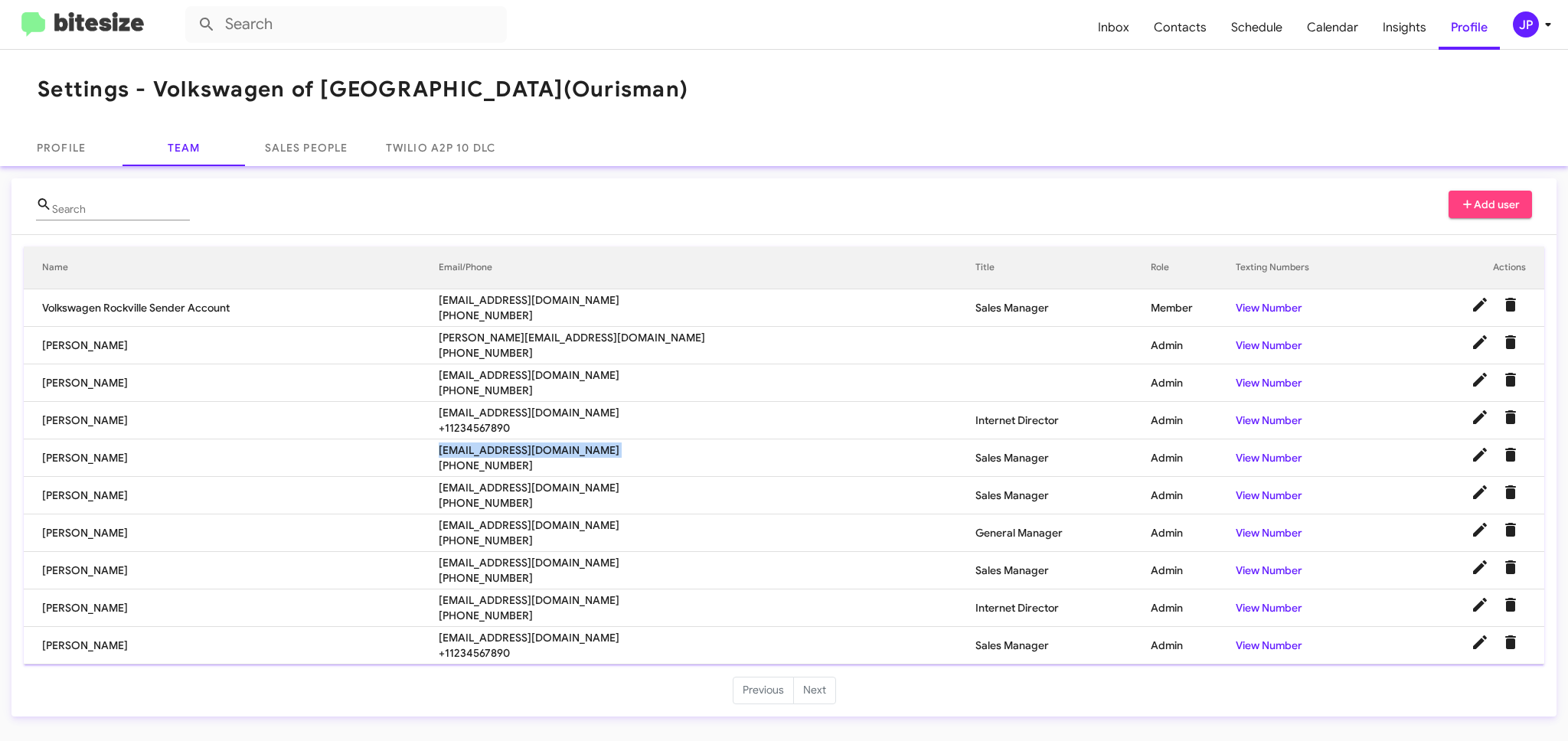
copy span "mhassan@ourismancars.com"
click at [583, 472] on span "+13014247800" at bounding box center [707, 465] width 537 height 15
click at [584, 484] on span "rcampos@ourismancars.com" at bounding box center [707, 487] width 537 height 15
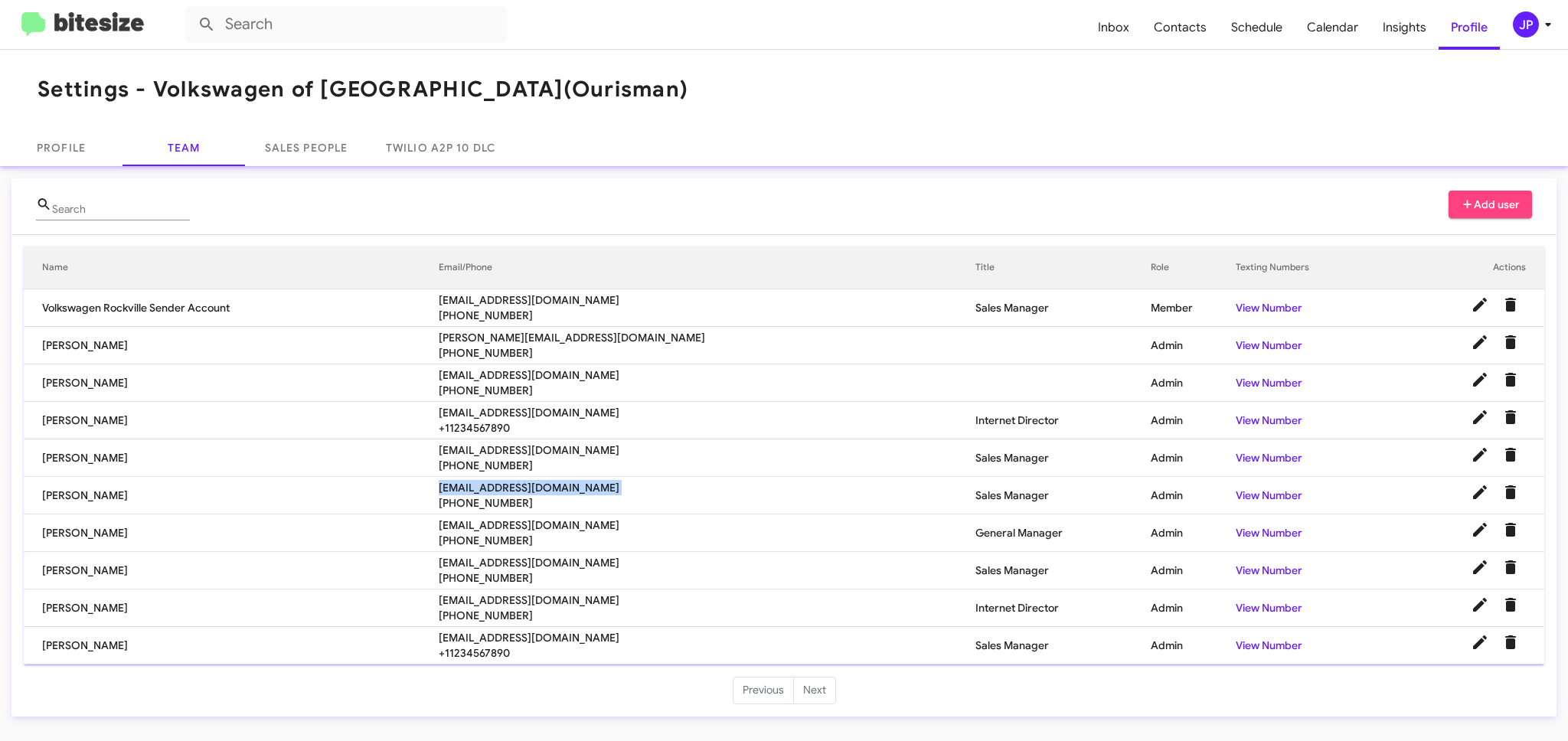
click at [584, 484] on span "rcampos@ourismancars.com" at bounding box center [707, 487] width 537 height 15
copy span "rcampos@ourismancars.com"
click at [563, 533] on span "+17032202679" at bounding box center [707, 540] width 537 height 15
click at [568, 525] on span "hfarzad@ourismancars.com" at bounding box center [707, 525] width 537 height 15
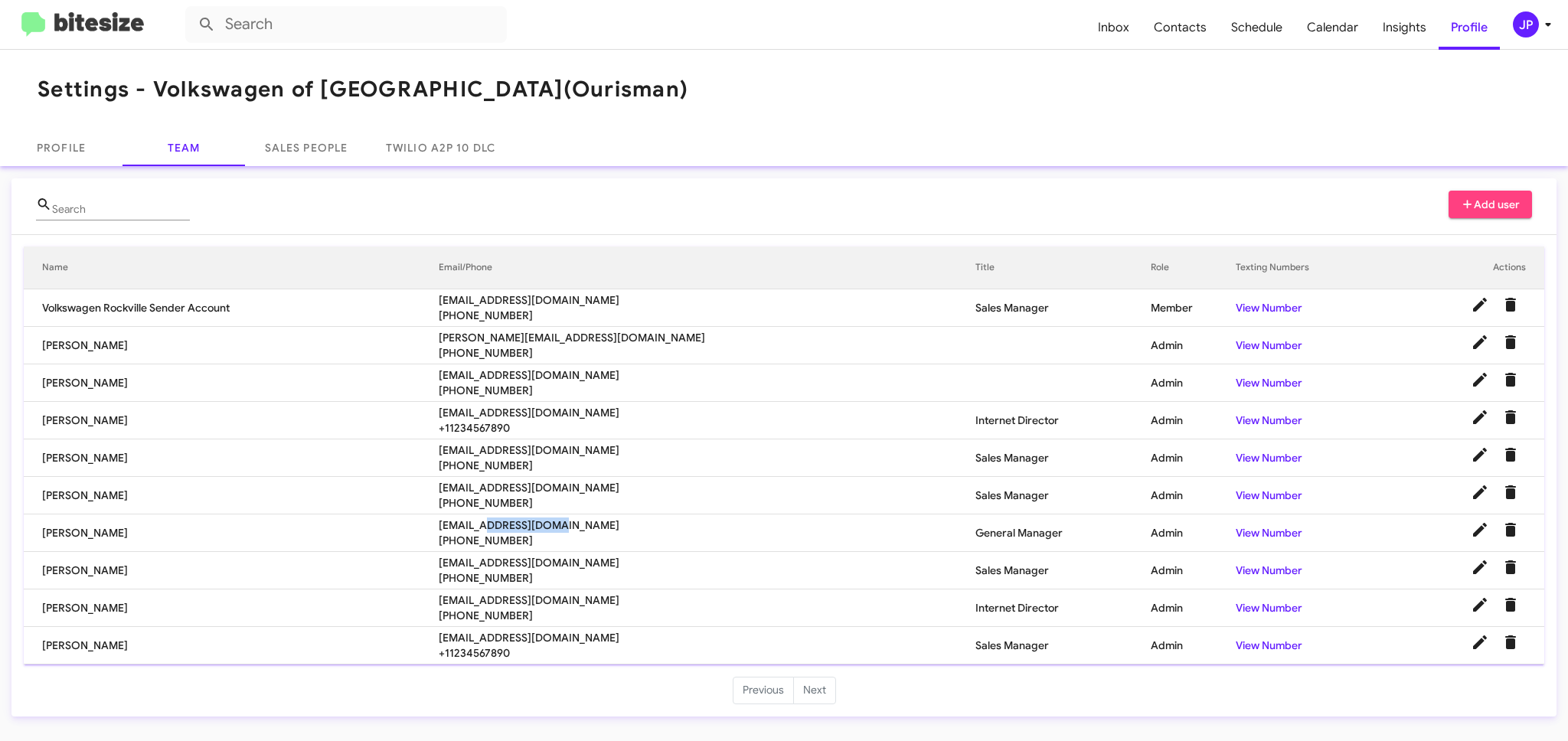
click at [568, 525] on span "hfarzad@ourismancars.com" at bounding box center [707, 525] width 537 height 15
copy span "hfarzad@ourismancars.com"
click at [599, 632] on span "nbryant@ourismancars.com" at bounding box center [707, 637] width 537 height 15
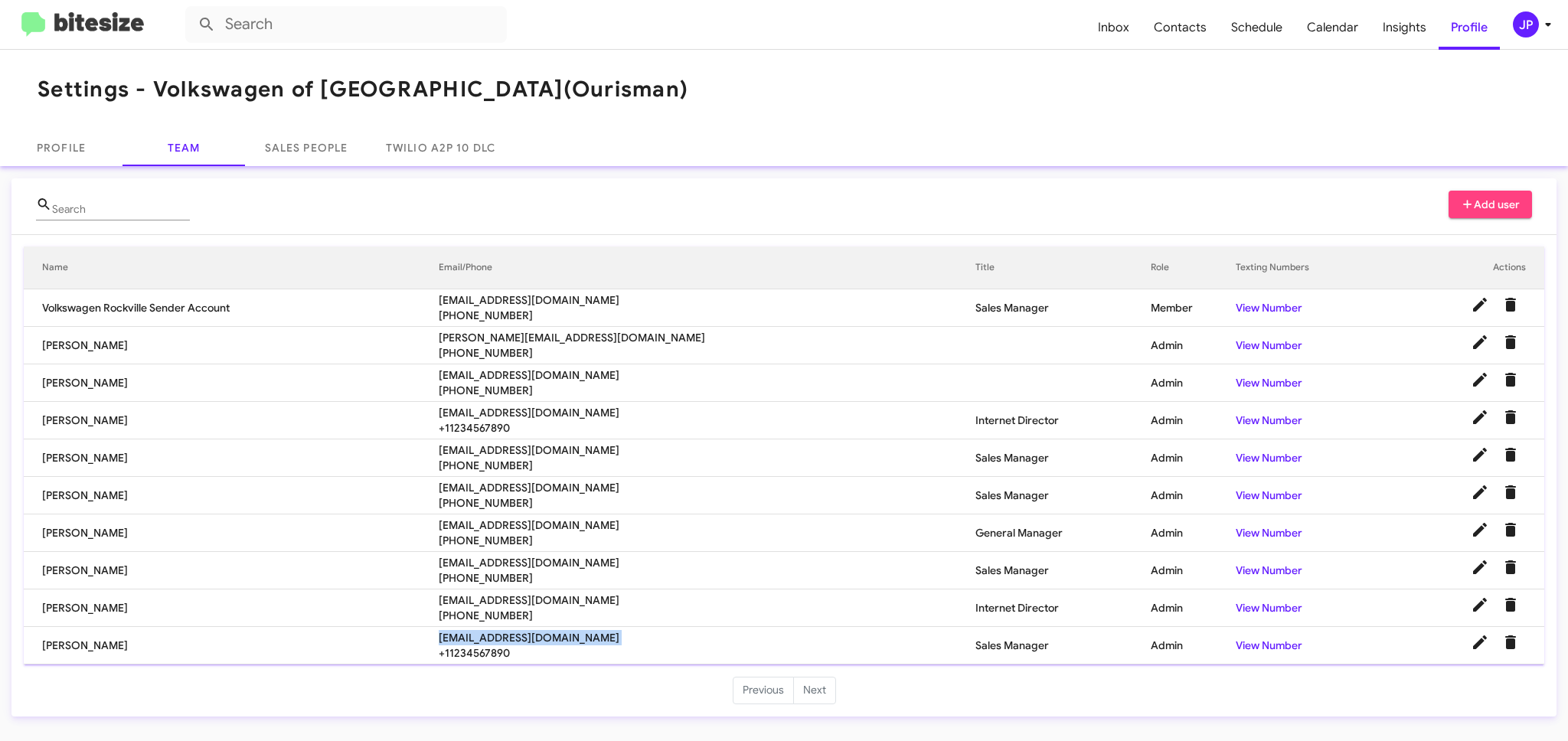
click at [599, 631] on span "nbryant@ourismancars.com" at bounding box center [707, 637] width 537 height 15
copy span "nbryant@ourismancars.com"
click at [114, 35] on img at bounding box center [83, 25] width 123 height 25
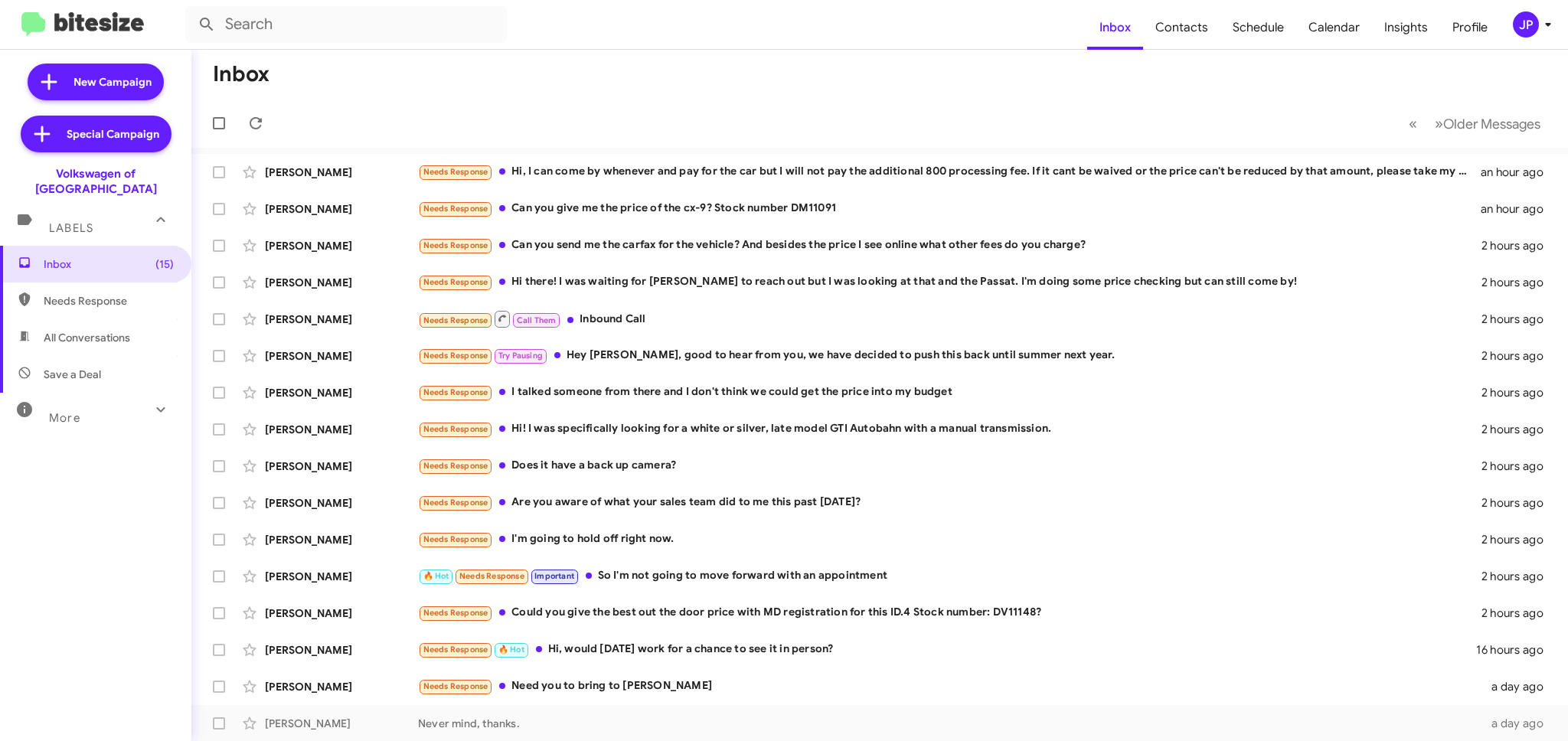
click at [1541, 26] on icon at bounding box center [1548, 25] width 18 height 18
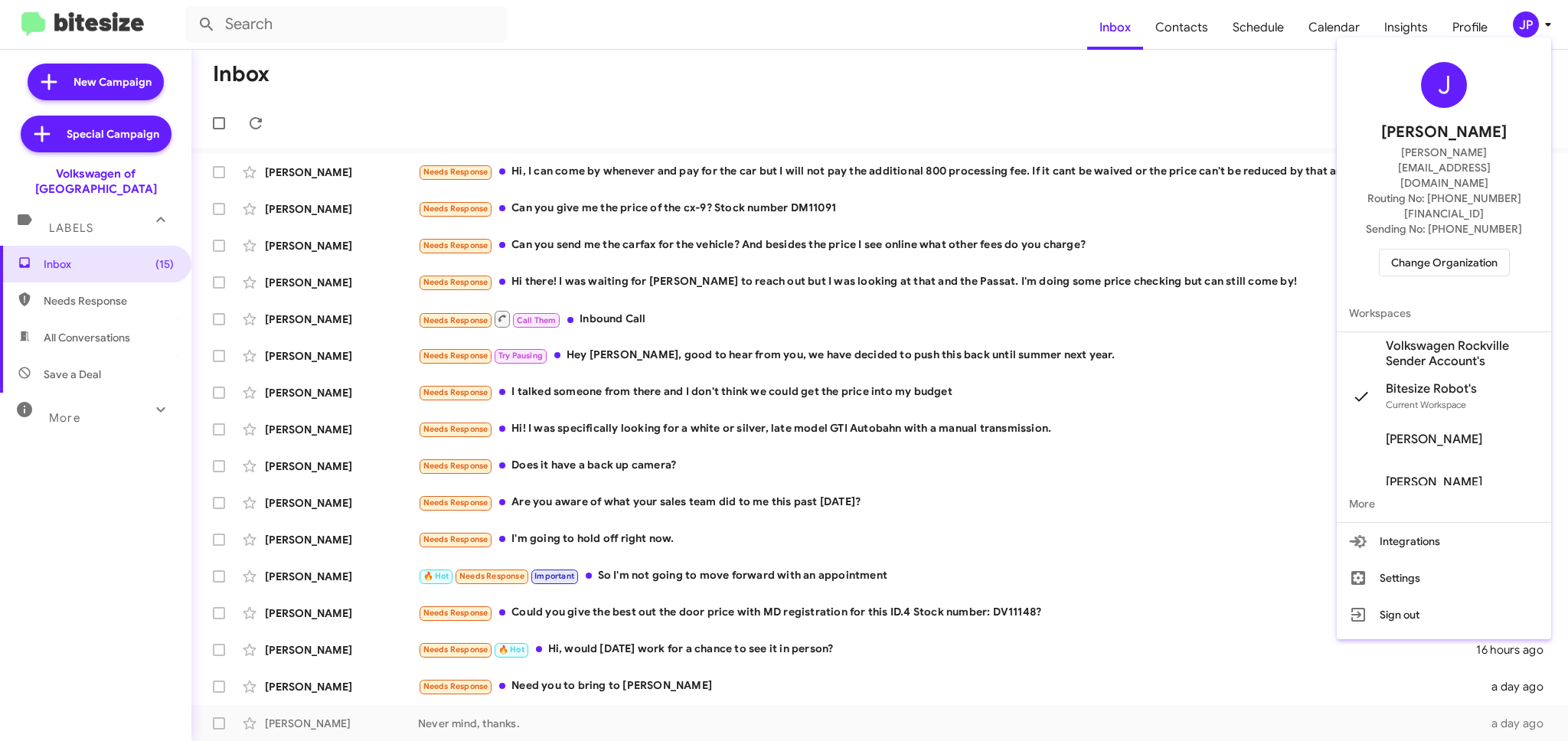
click at [1463, 249] on span "Change Organization" at bounding box center [1443, 262] width 106 height 26
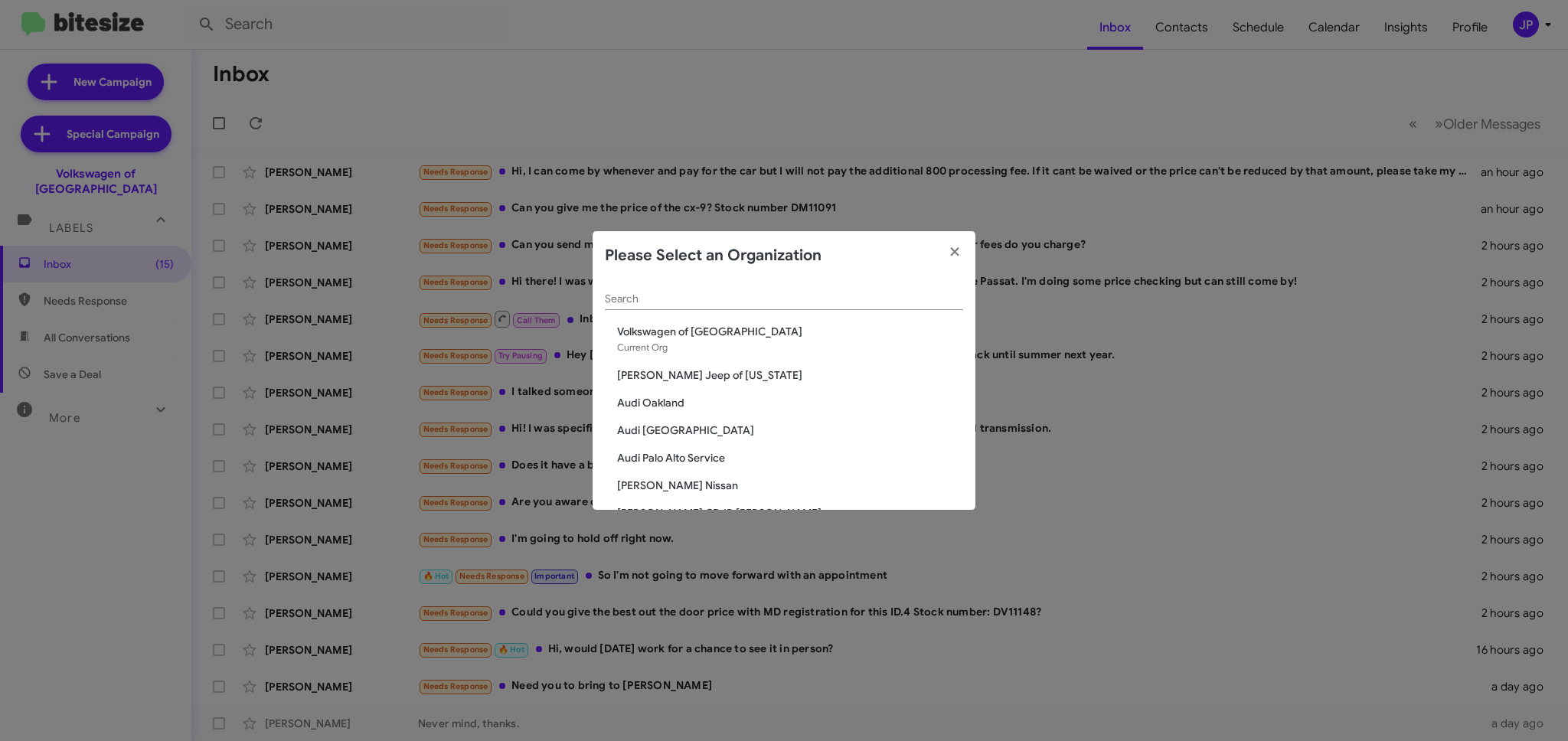
click at [748, 274] on div "Please Select an Organization" at bounding box center [784, 255] width 383 height 49
click at [755, 286] on div "Search" at bounding box center [784, 295] width 358 height 30
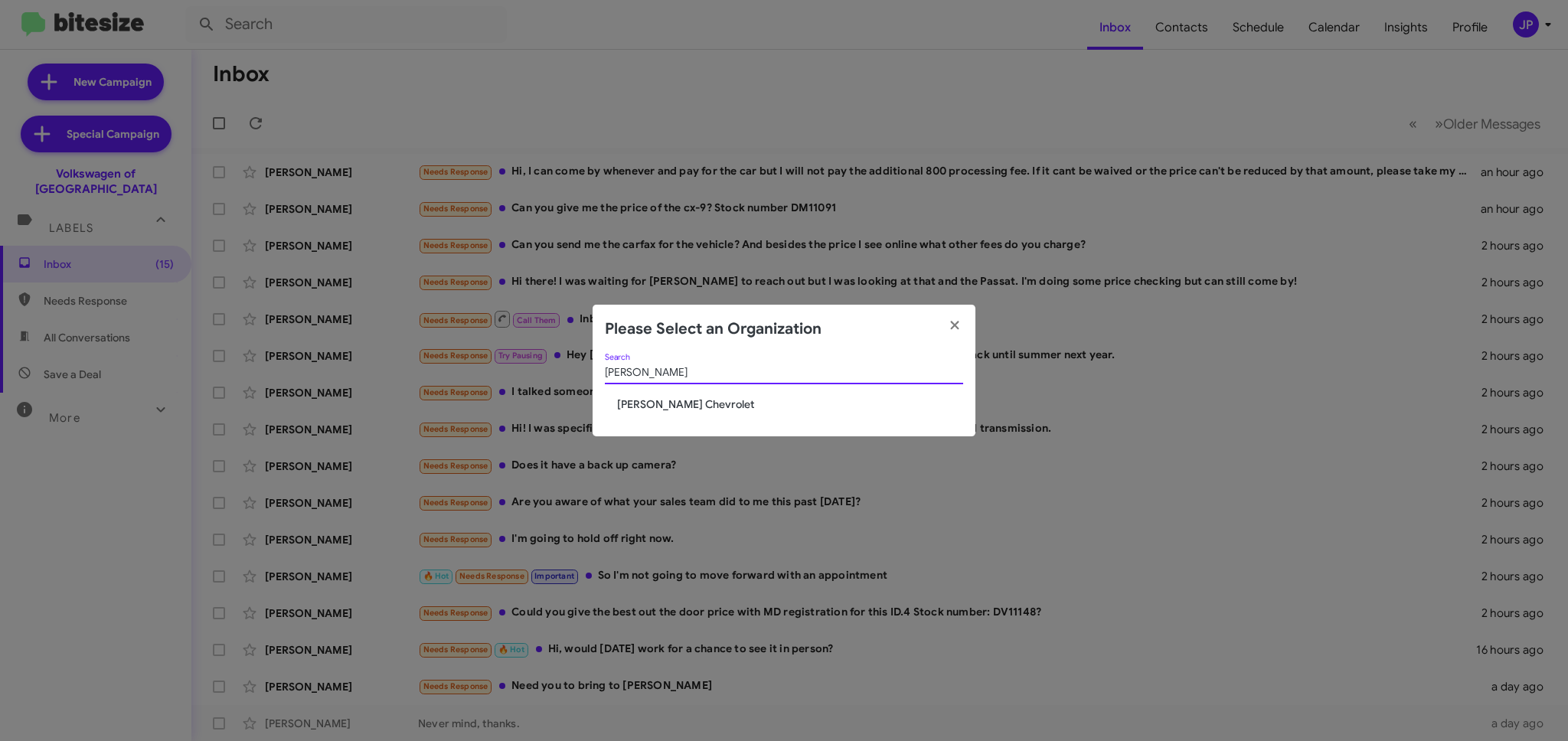
type input "Elkin"
click at [608, 400] on span "[PERSON_NAME] Chevrolet" at bounding box center [784, 404] width 358 height 15
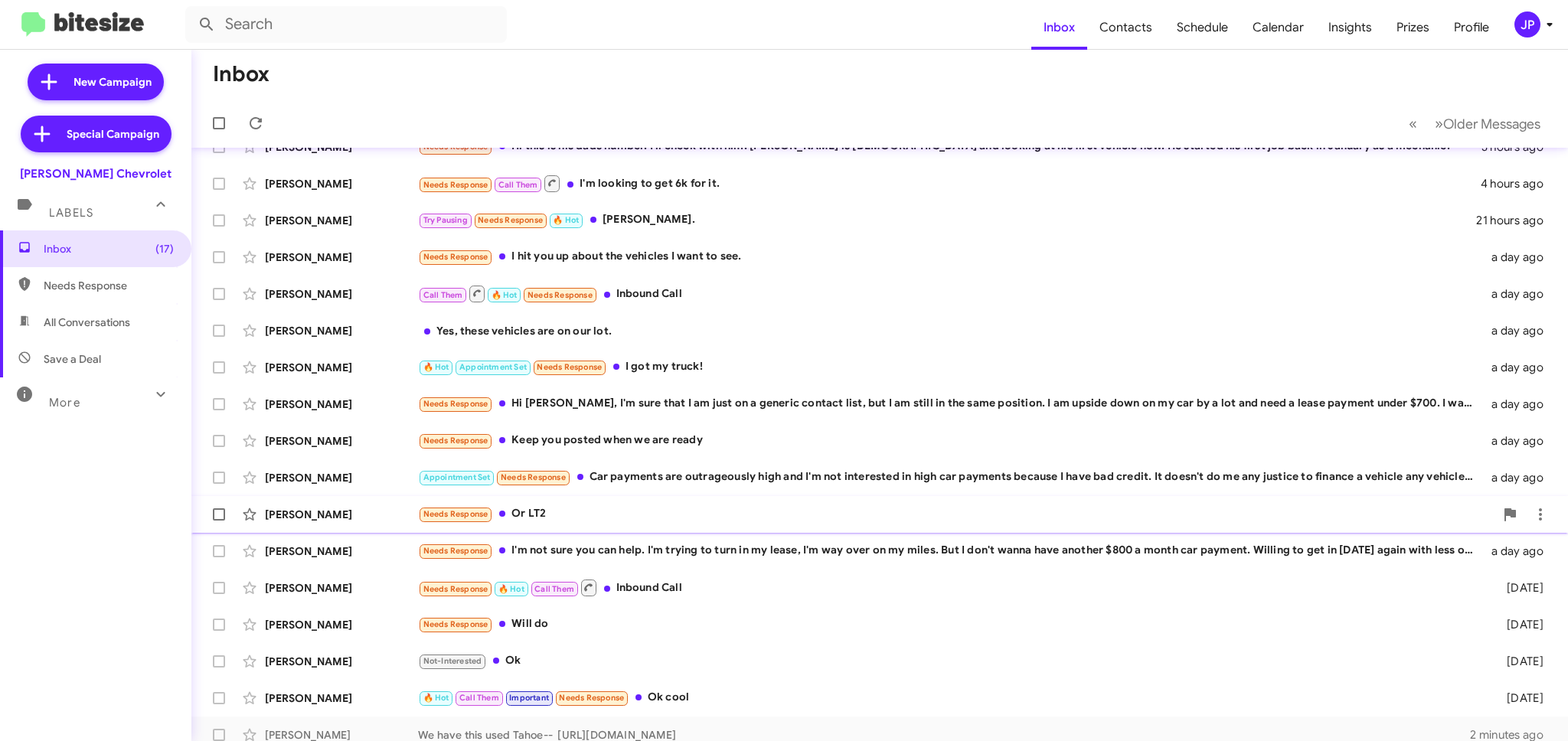
scroll to position [147, 0]
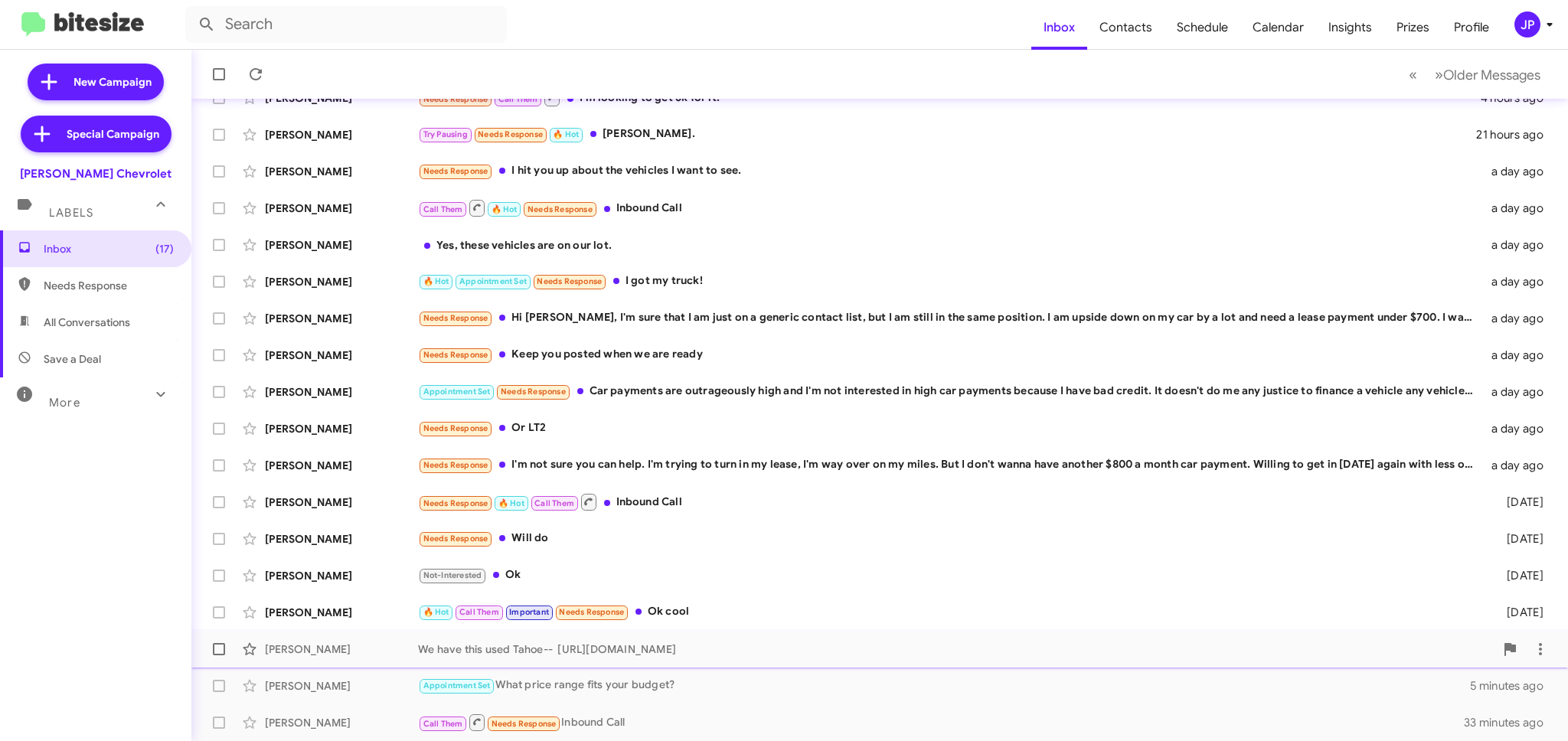
click at [902, 657] on div "[PERSON_NAME] We have this used Tahoe-- [URL][DOMAIN_NAME] 2 minutes ago" at bounding box center [879, 649] width 1352 height 31
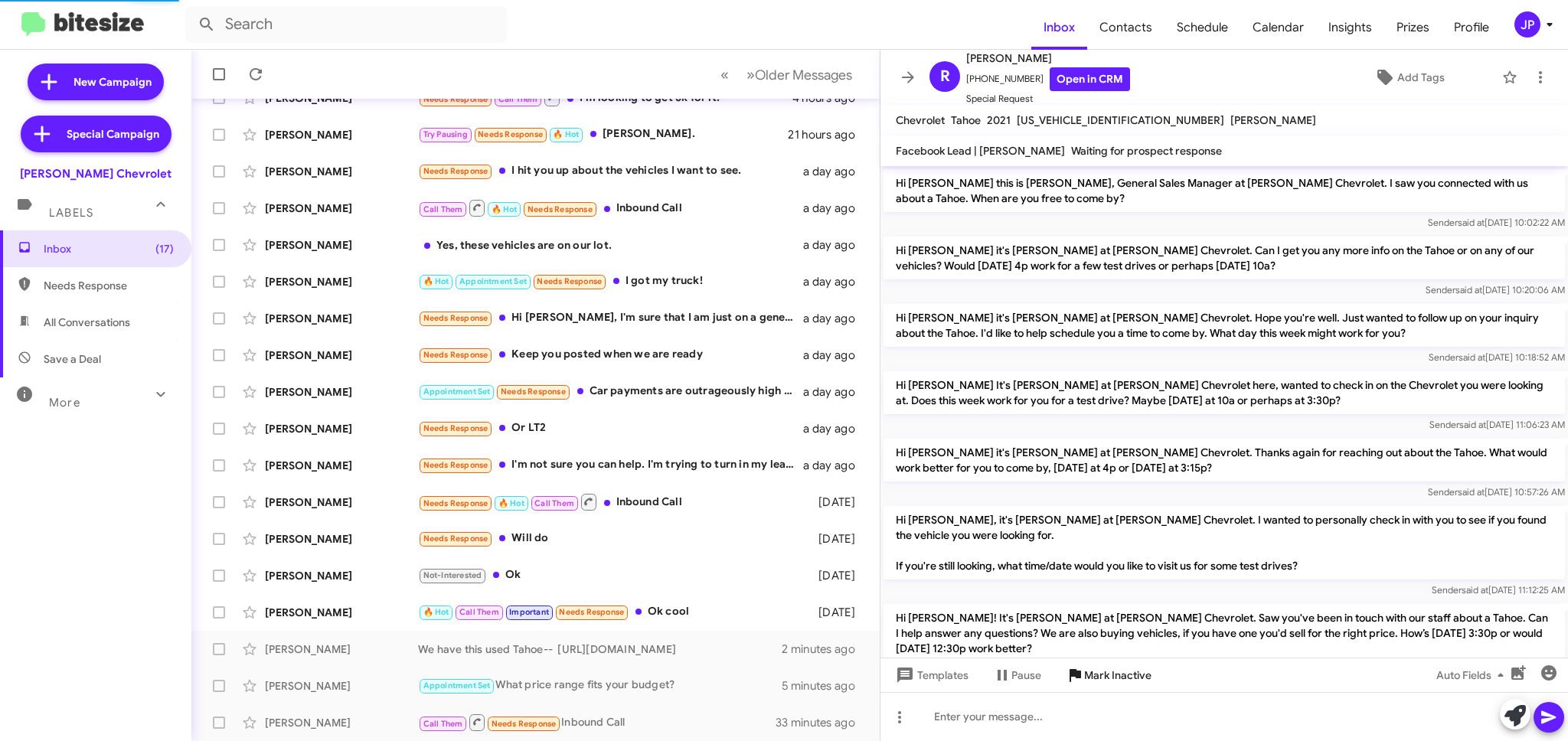
scroll to position [327, 0]
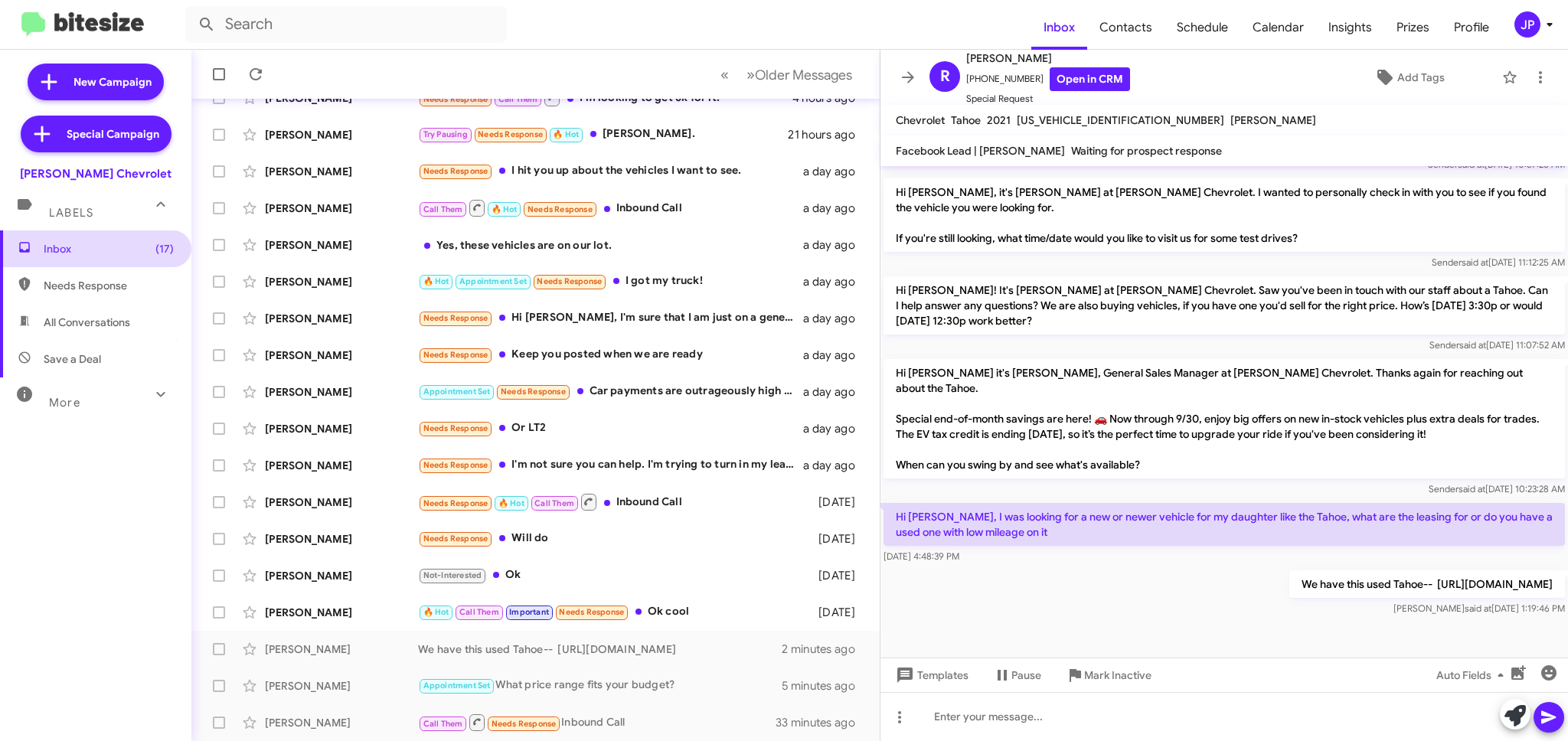
click at [106, 261] on span "Inbox (17)" at bounding box center [95, 248] width 191 height 36
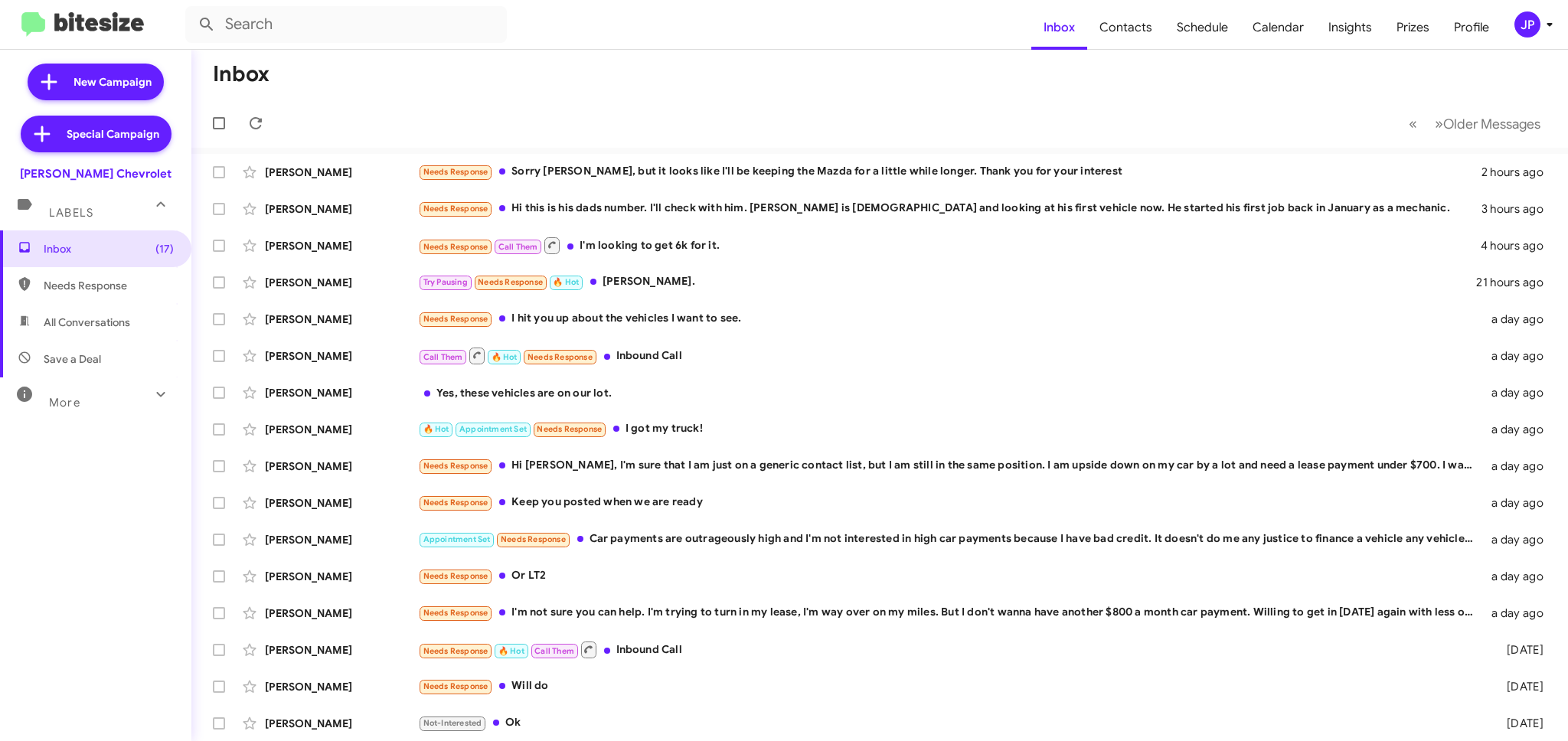
click at [1549, 22] on icon at bounding box center [1550, 25] width 18 height 18
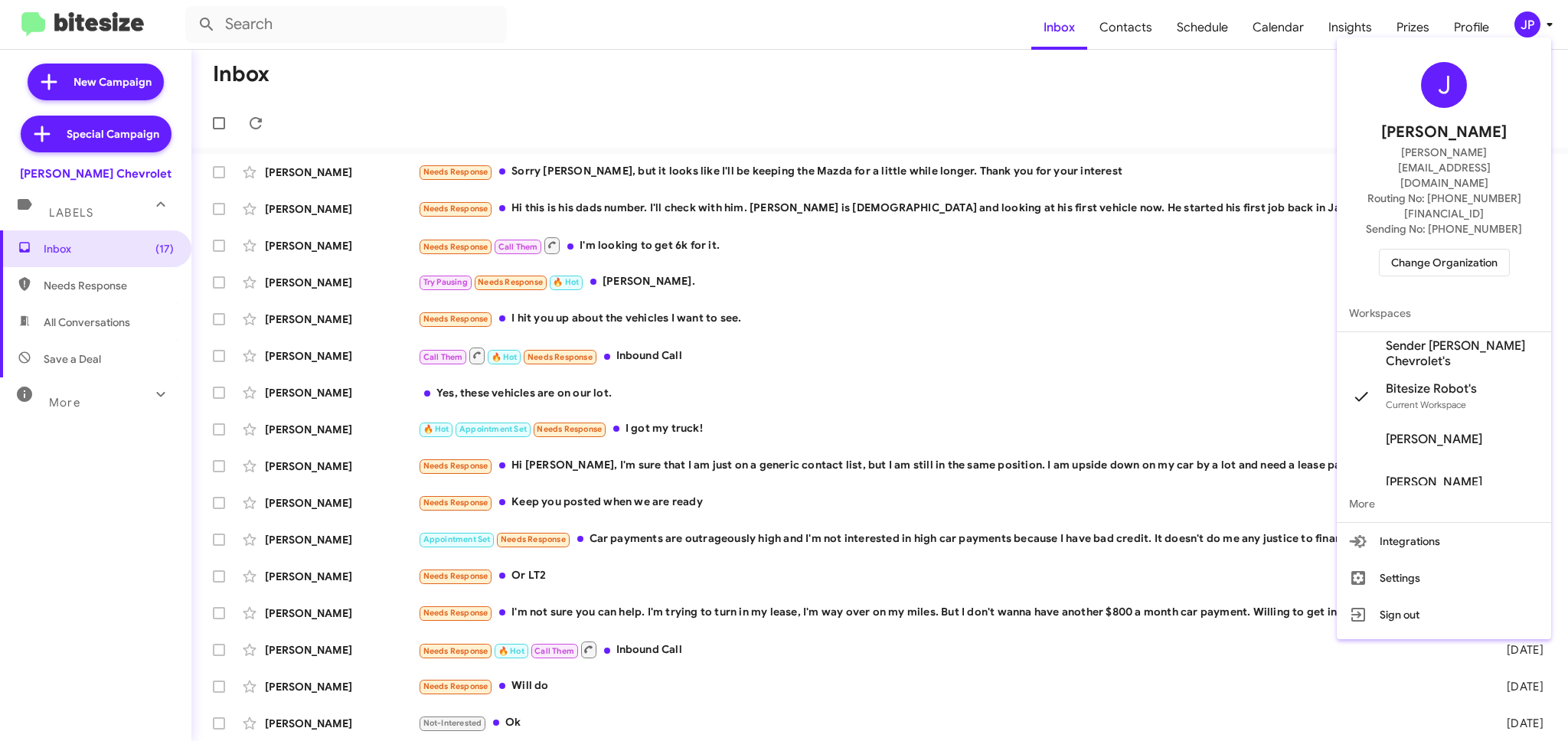
click at [1427, 475] on span "[PERSON_NAME]" at bounding box center [1434, 482] width 96 height 15
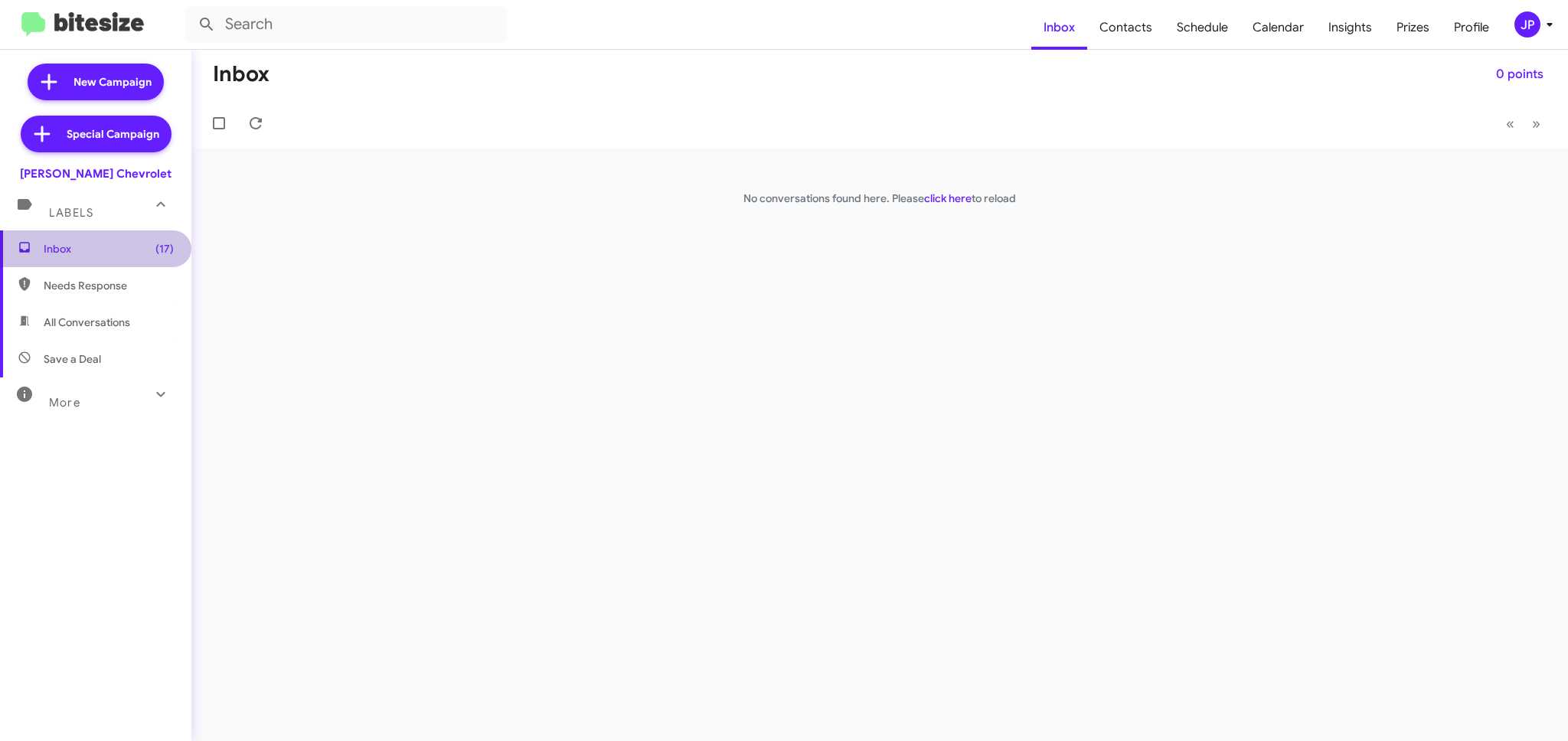
click at [143, 251] on span "Inbox (17)" at bounding box center [108, 248] width 130 height 15
drag, startPoint x: 1532, startPoint y: 19, endPoint x: 1546, endPoint y: 20, distance: 14.0
click at [1534, 20] on div "JP" at bounding box center [1527, 25] width 26 height 26
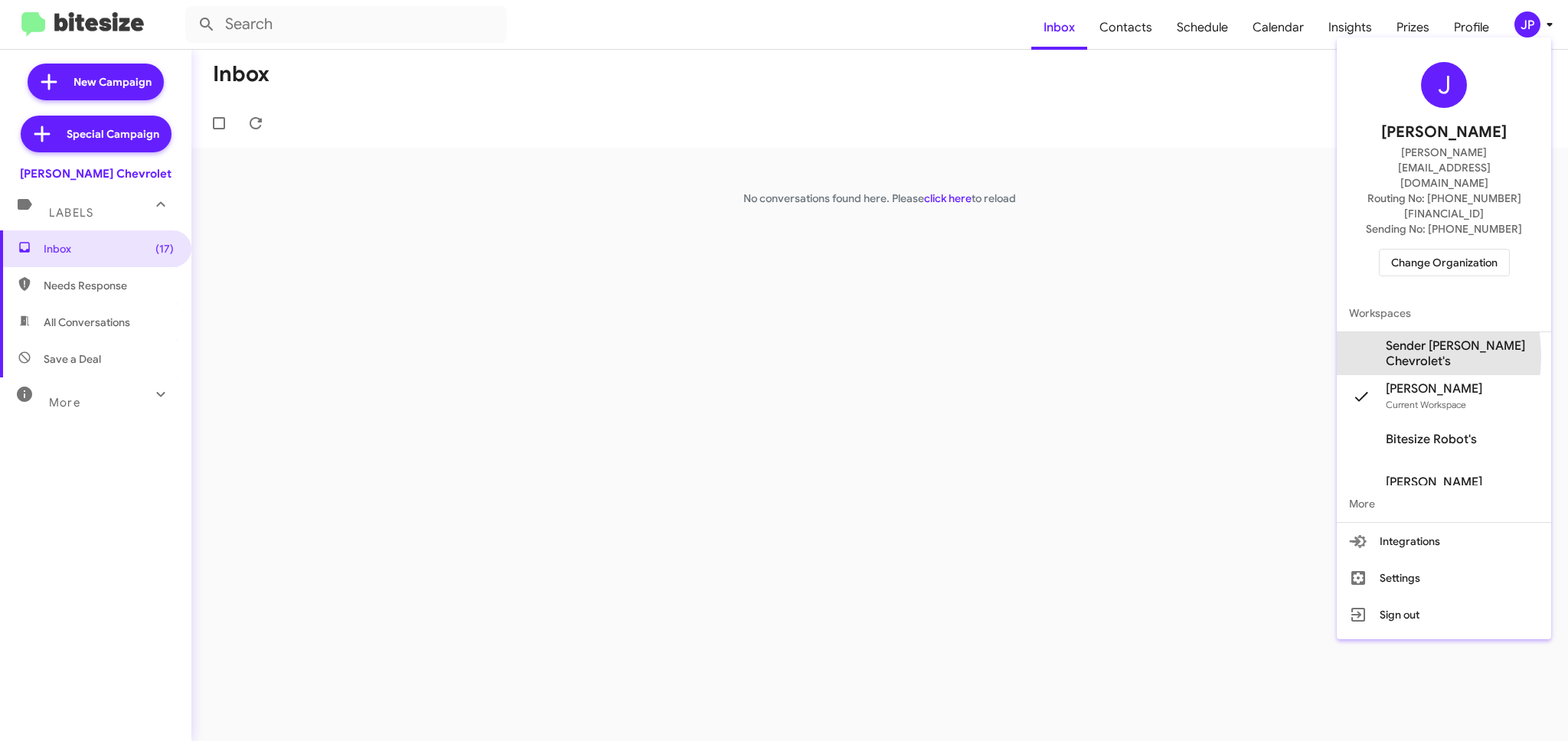
click at [1372, 341] on mat-icon at bounding box center [1361, 353] width 25 height 25
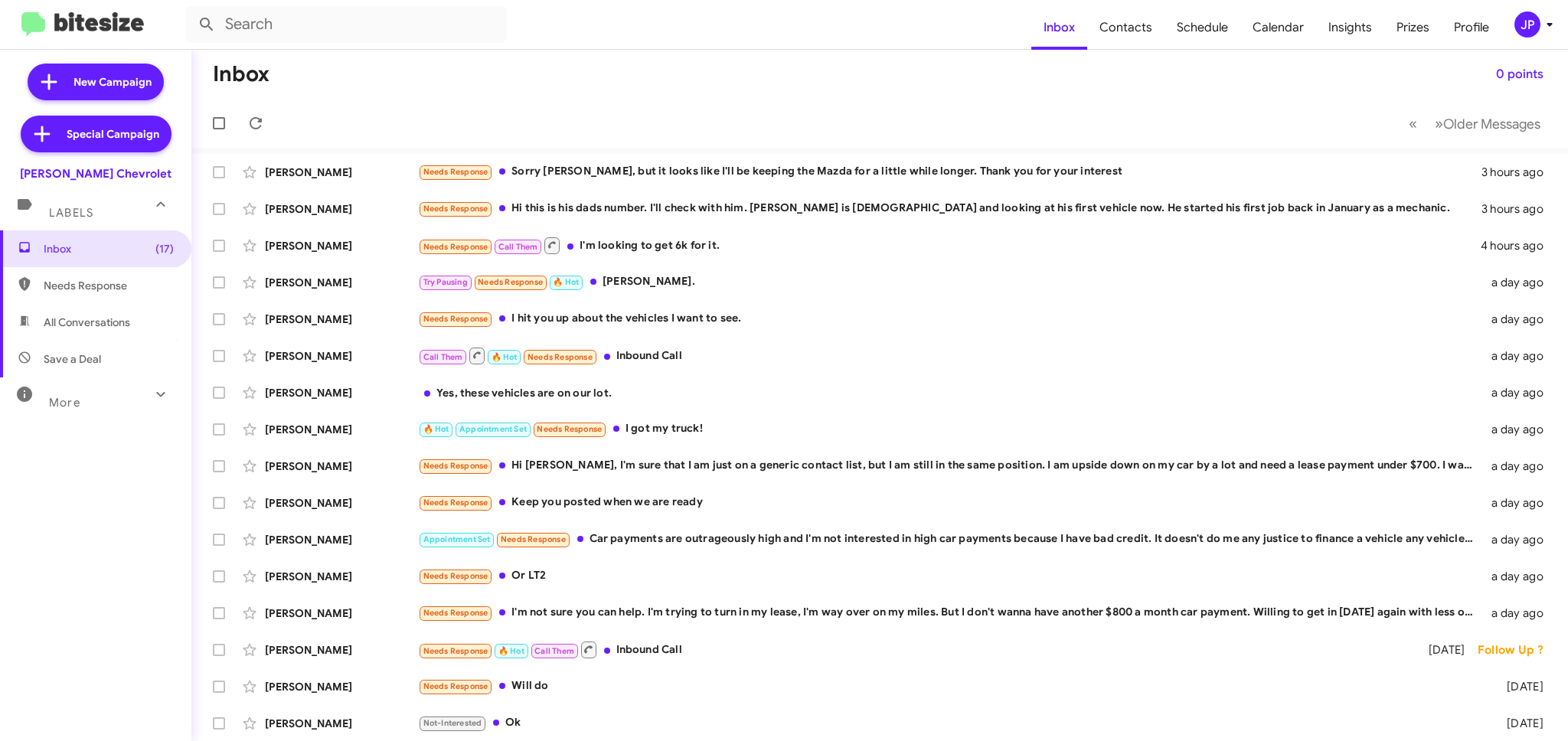
click at [1541, 26] on icon at bounding box center [1550, 25] width 18 height 18
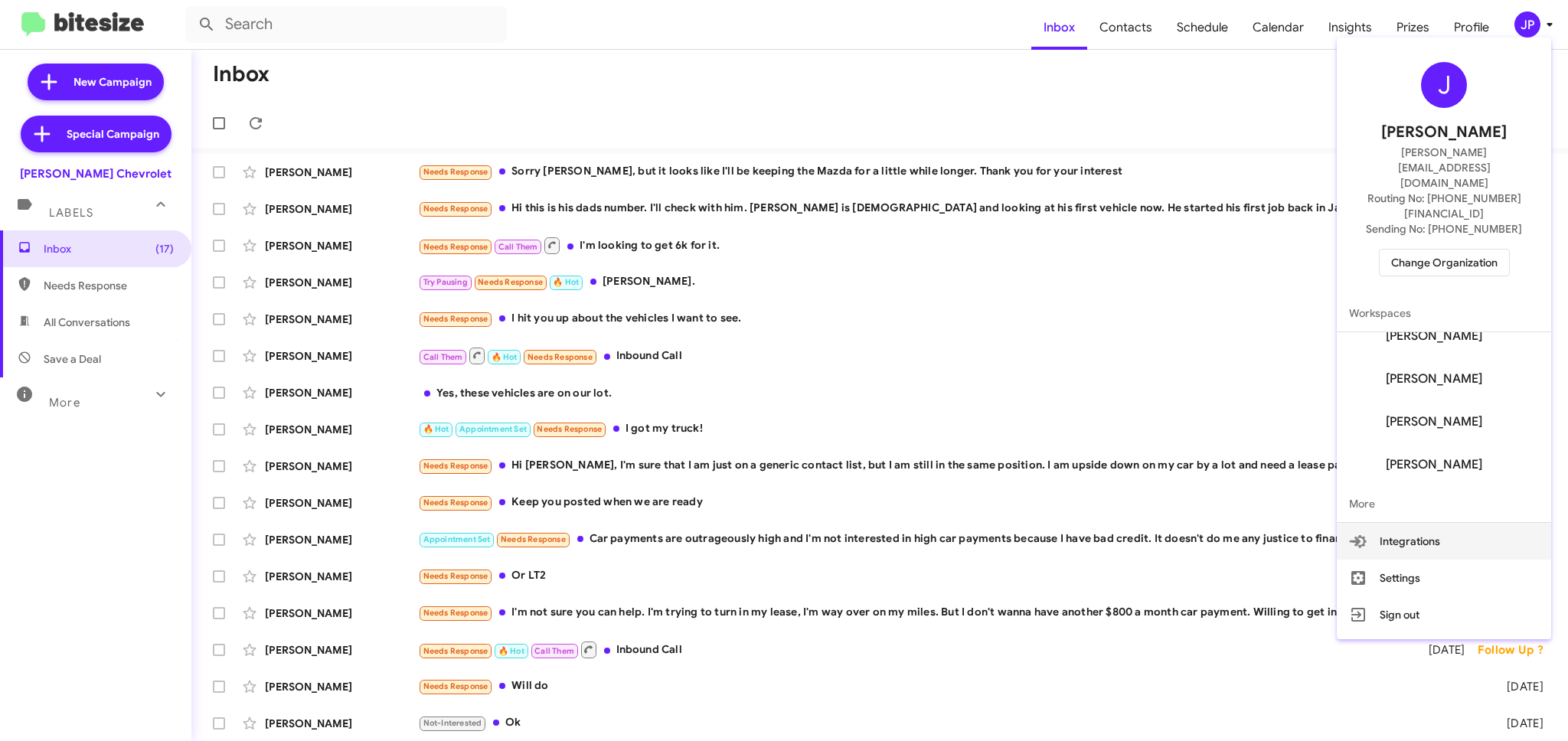
scroll to position [104, 0]
click at [1191, 110] on div at bounding box center [784, 370] width 1568 height 741
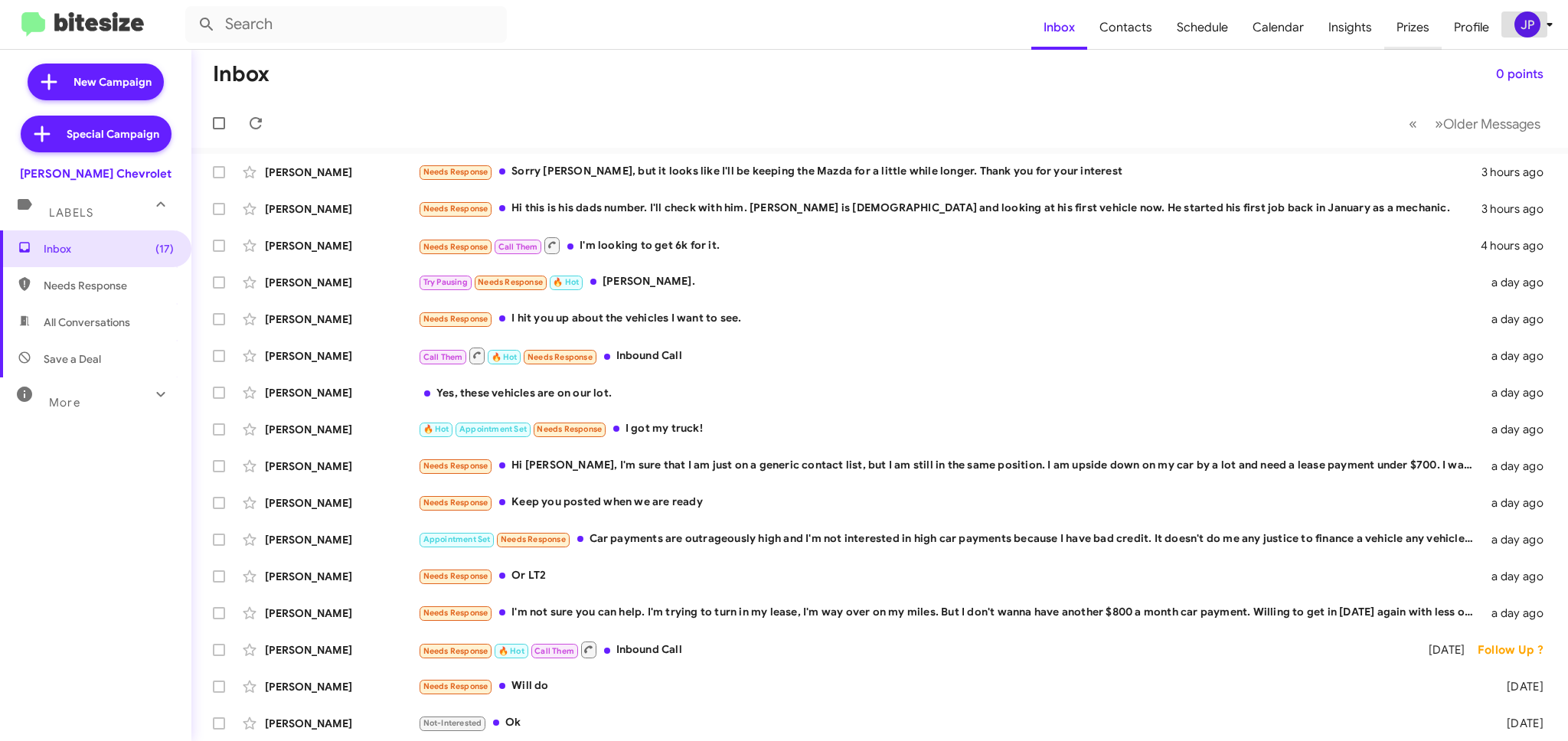
click at [1395, 34] on span "Prizes" at bounding box center [1412, 27] width 57 height 45
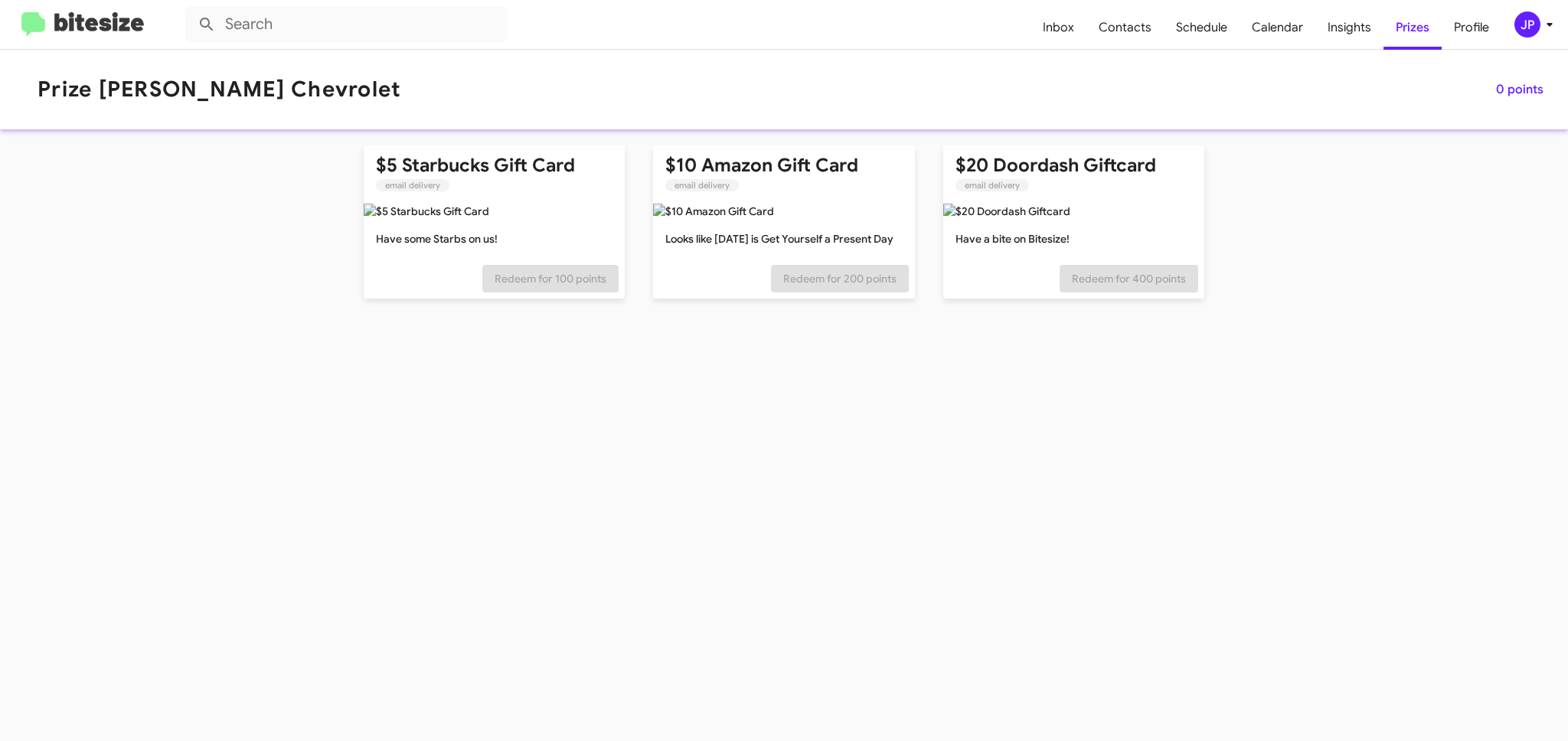
click at [136, 26] on img at bounding box center [83, 25] width 123 height 25
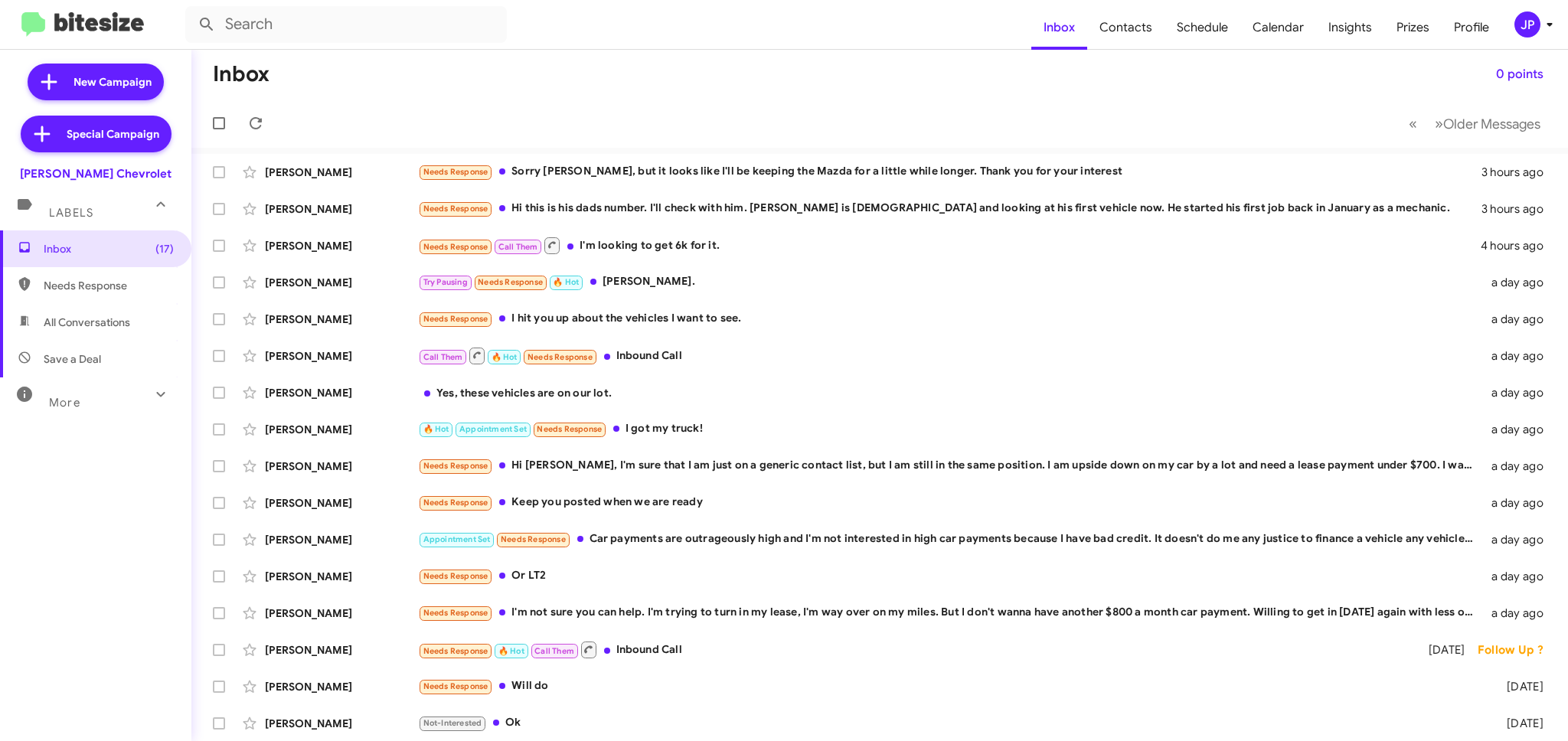
click at [1519, 25] on div "JP" at bounding box center [1527, 25] width 26 height 26
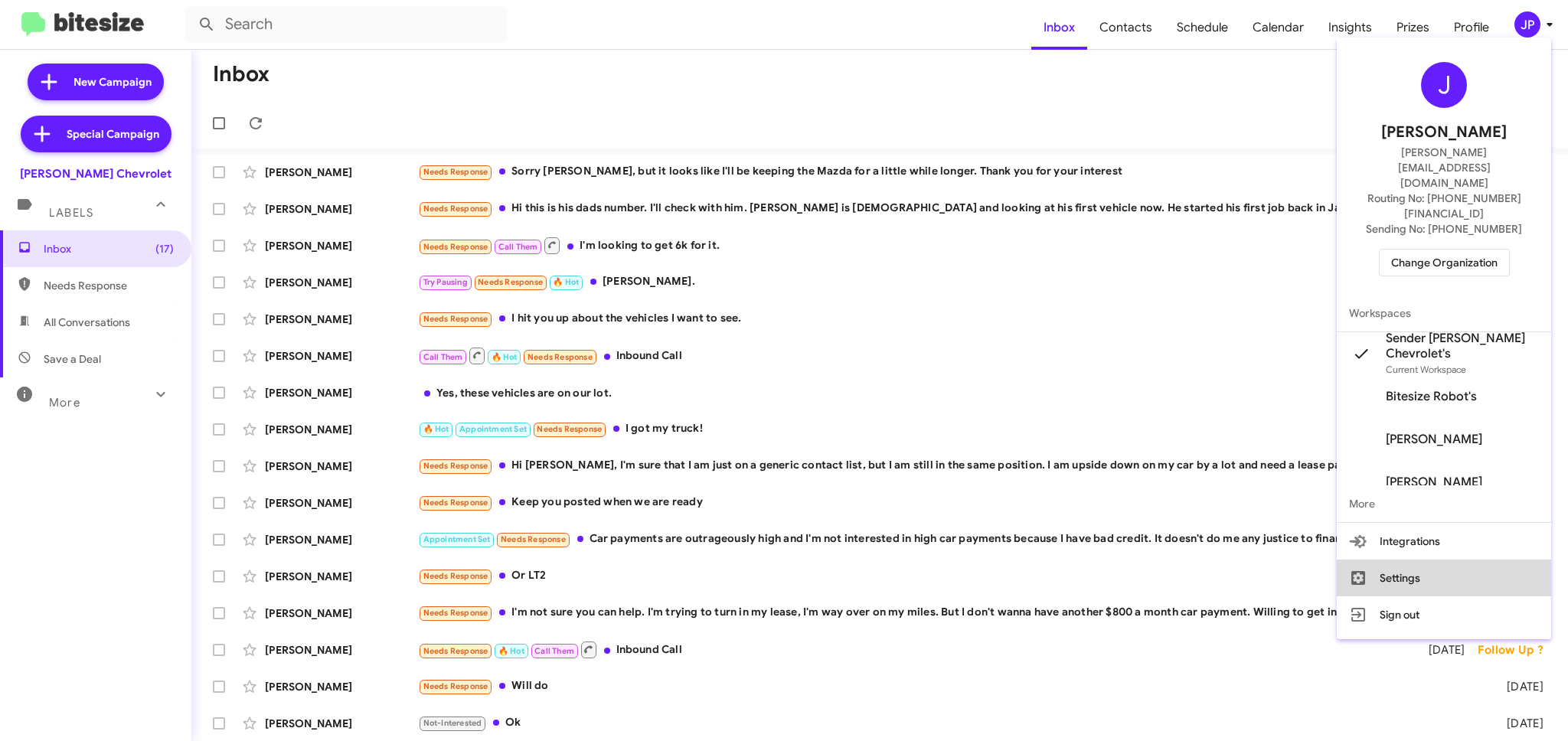
click at [1439, 559] on button "Settings" at bounding box center [1444, 577] width 215 height 36
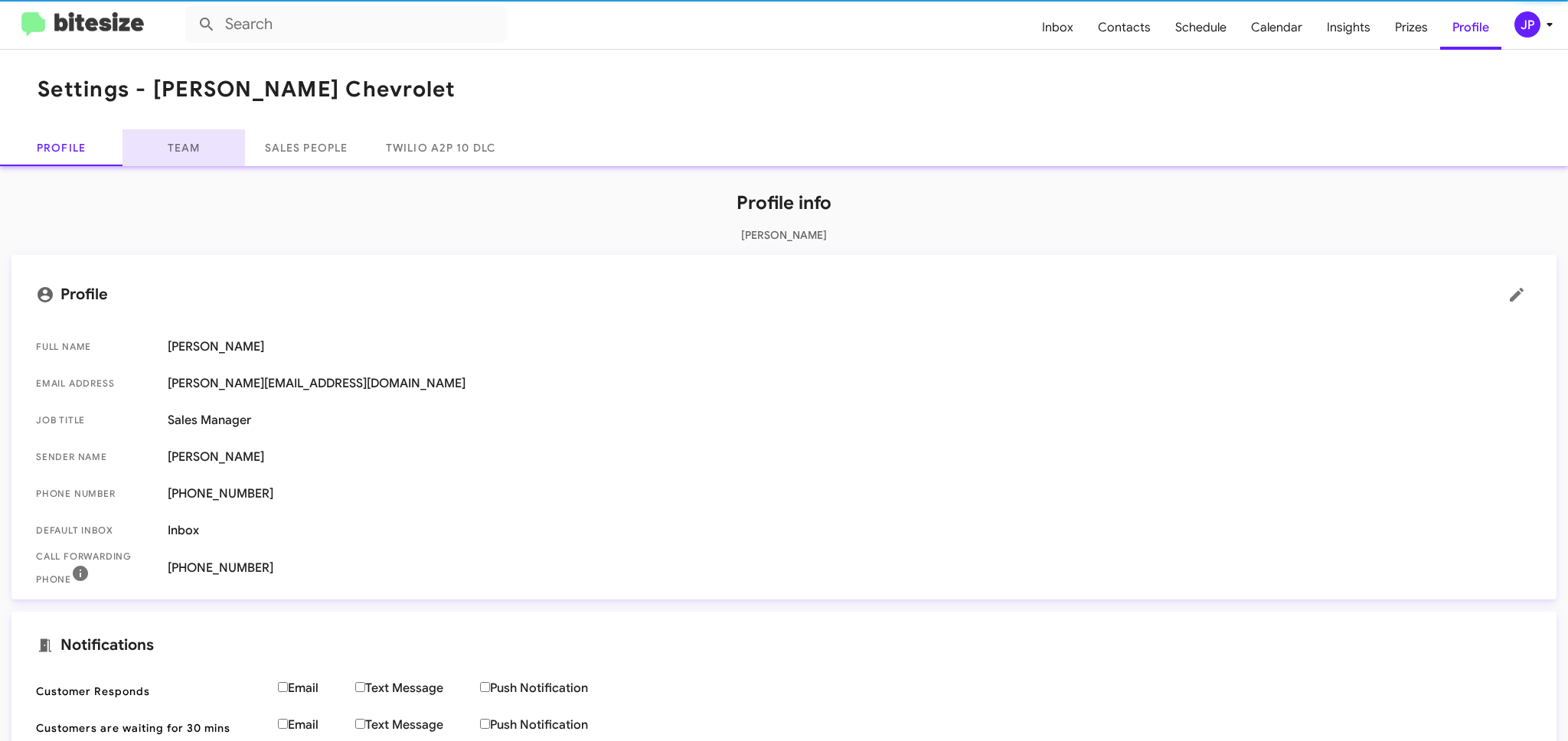
click at [177, 144] on link "Team" at bounding box center [184, 147] width 123 height 36
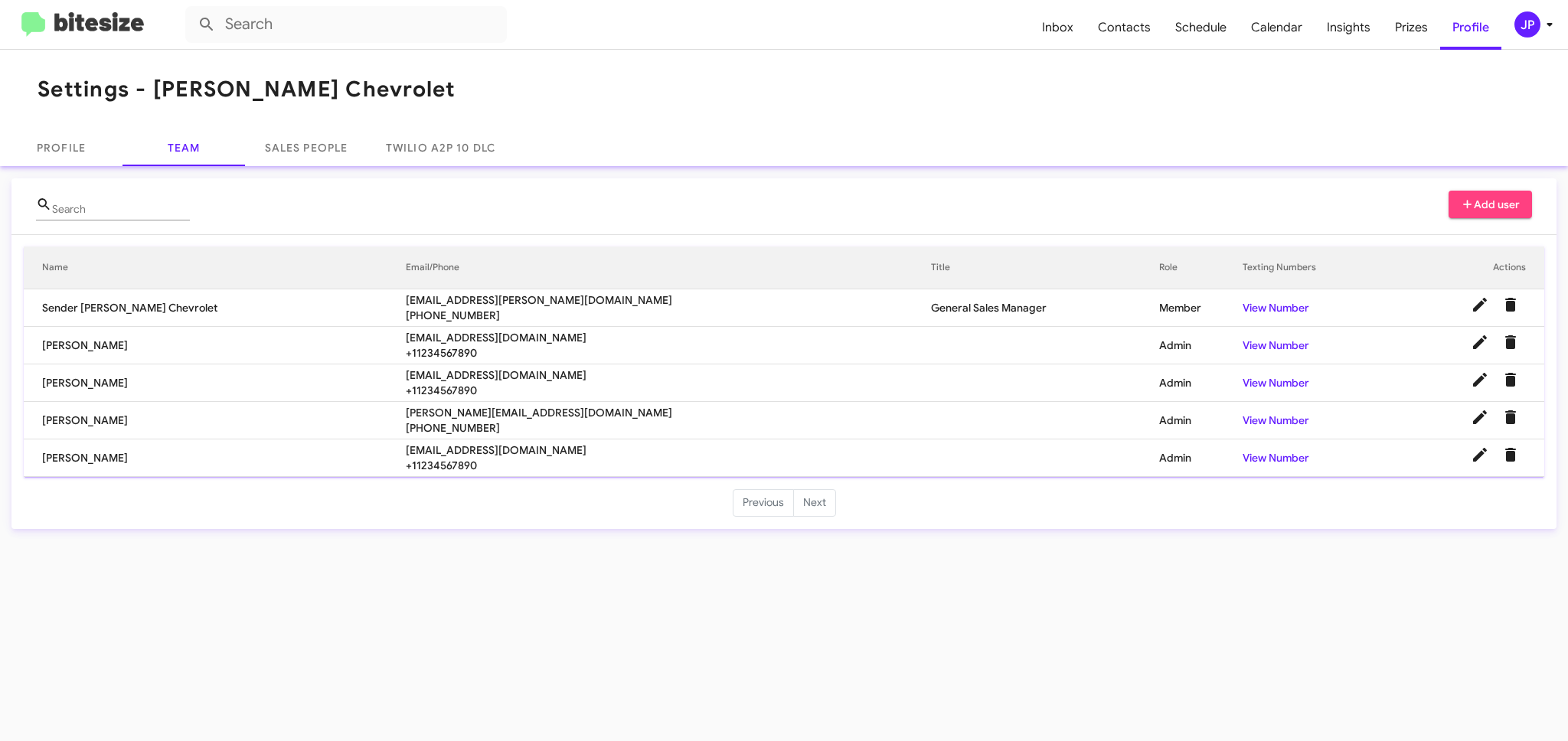
click at [406, 448] on span "rebeccatemprano@elkinschevrolet.com" at bounding box center [668, 450] width 525 height 15
copy span "rebeccatemprano@elkinschevrolet.com"
click at [1526, 35] on div "JP" at bounding box center [1527, 25] width 26 height 26
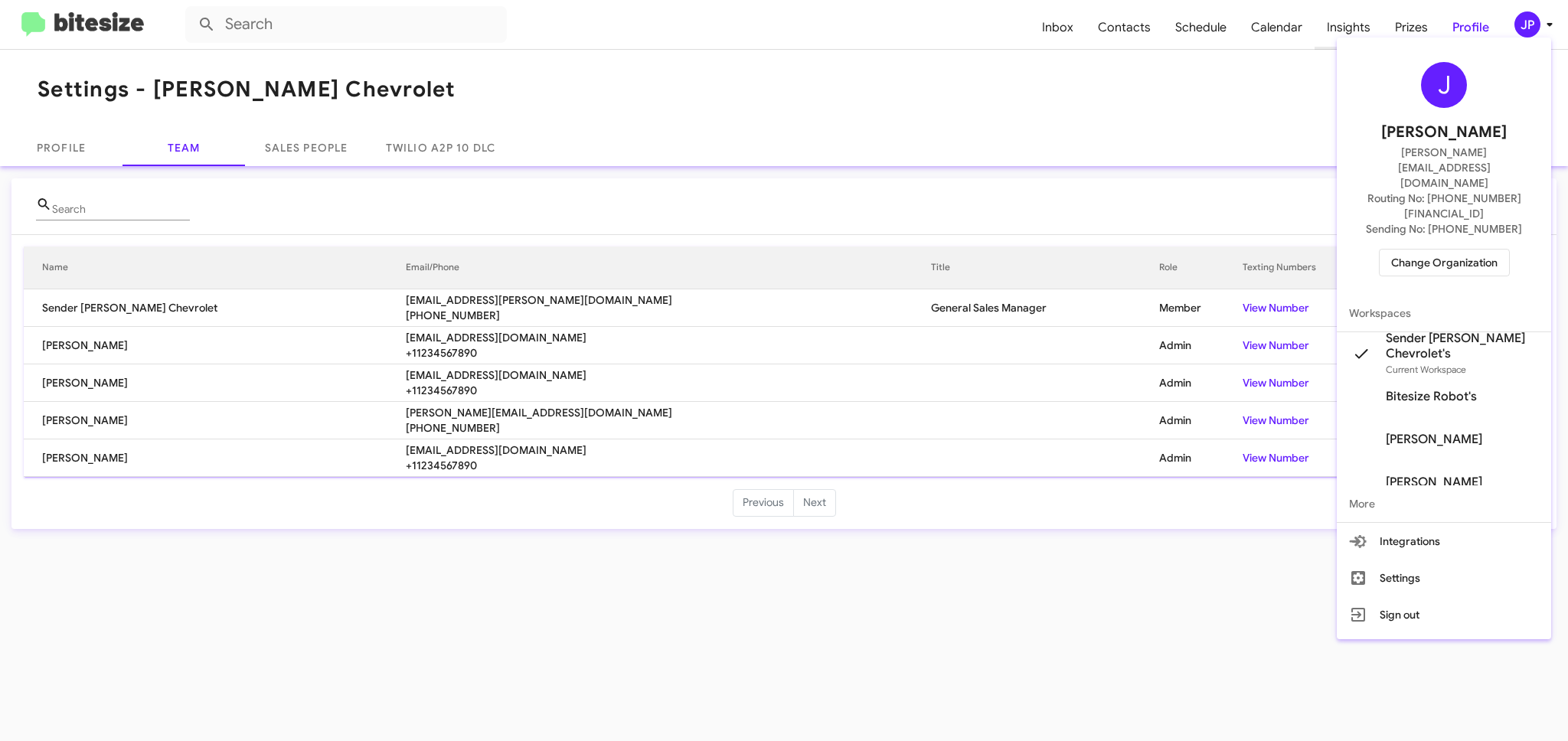
drag, startPoint x: 1270, startPoint y: 194, endPoint x: 1324, endPoint y: 47, distance: 156.6
click at [1271, 191] on div at bounding box center [784, 370] width 1568 height 741
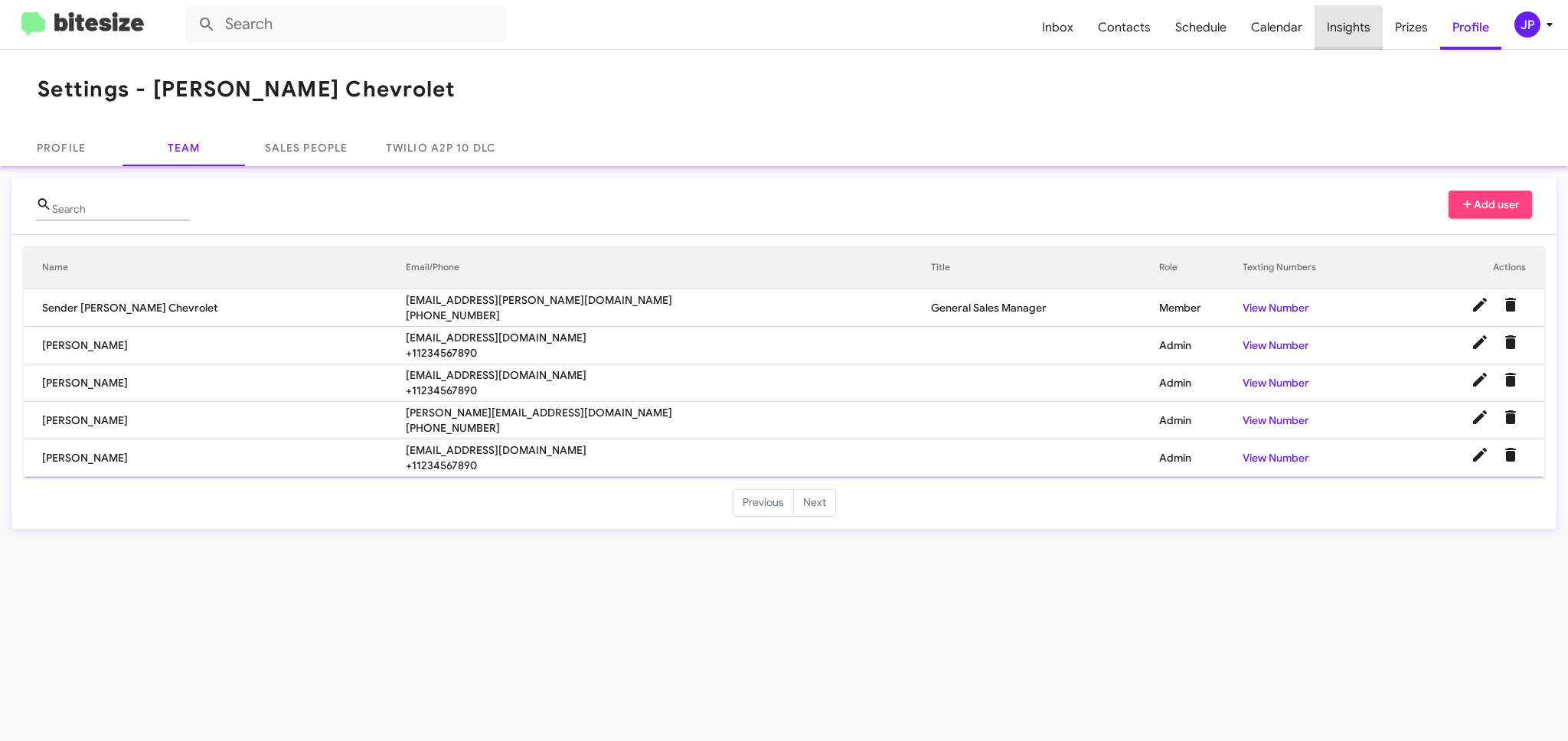
click at [1329, 34] on span "Insights" at bounding box center [1348, 27] width 68 height 45
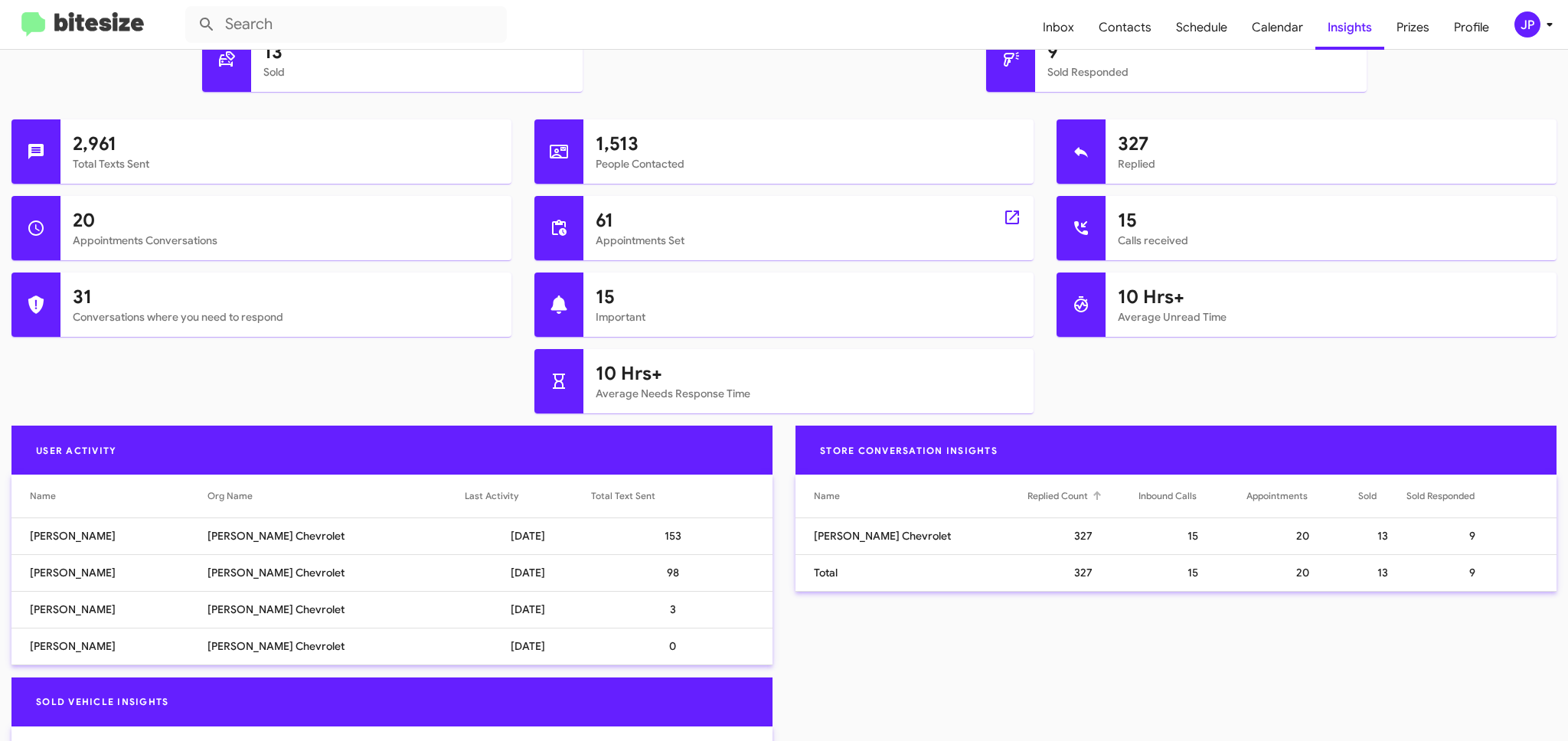
scroll to position [549, 0]
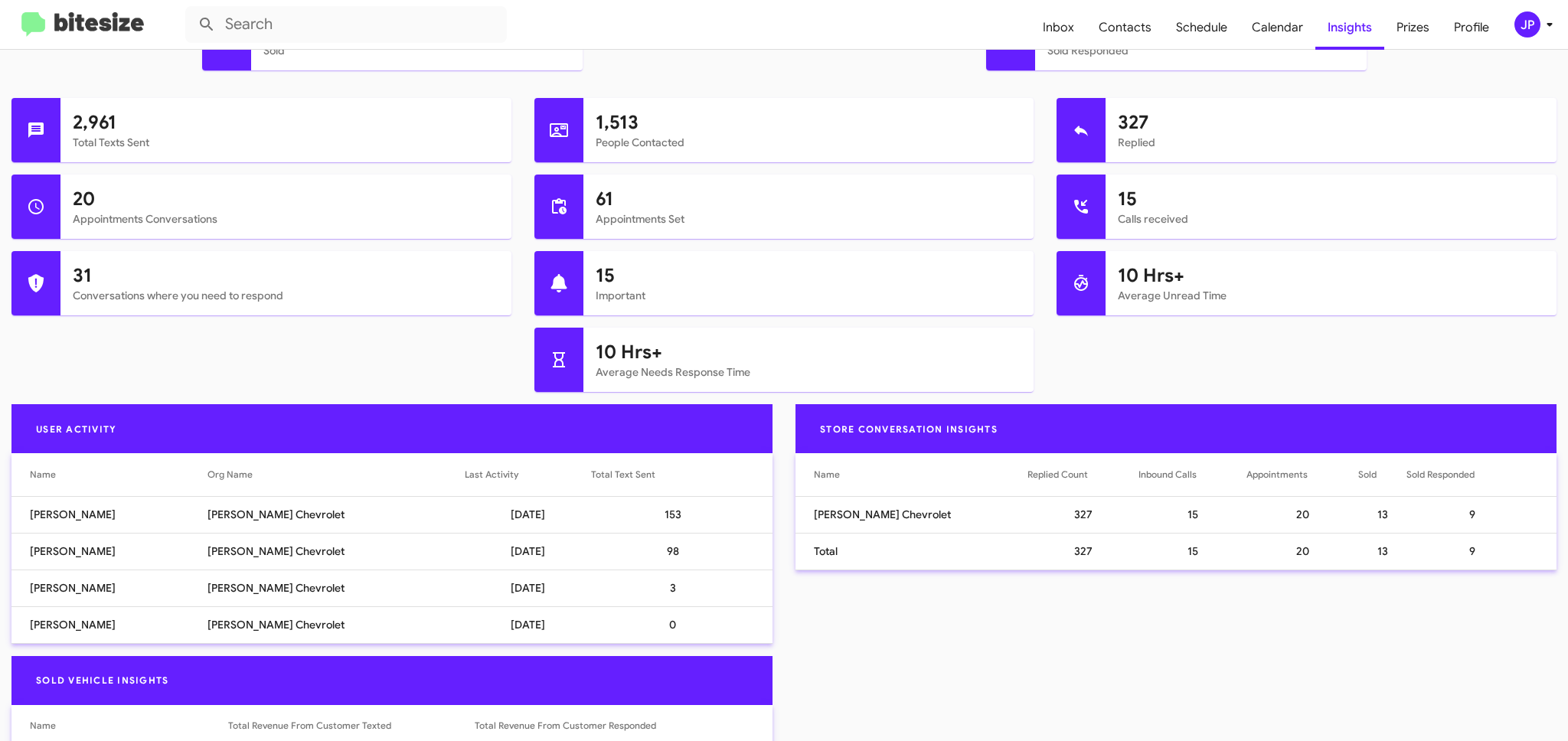
drag, startPoint x: 1537, startPoint y: 26, endPoint x: 1545, endPoint y: 35, distance: 12.0
click at [1539, 30] on span "JP" at bounding box center [1536, 25] width 46 height 26
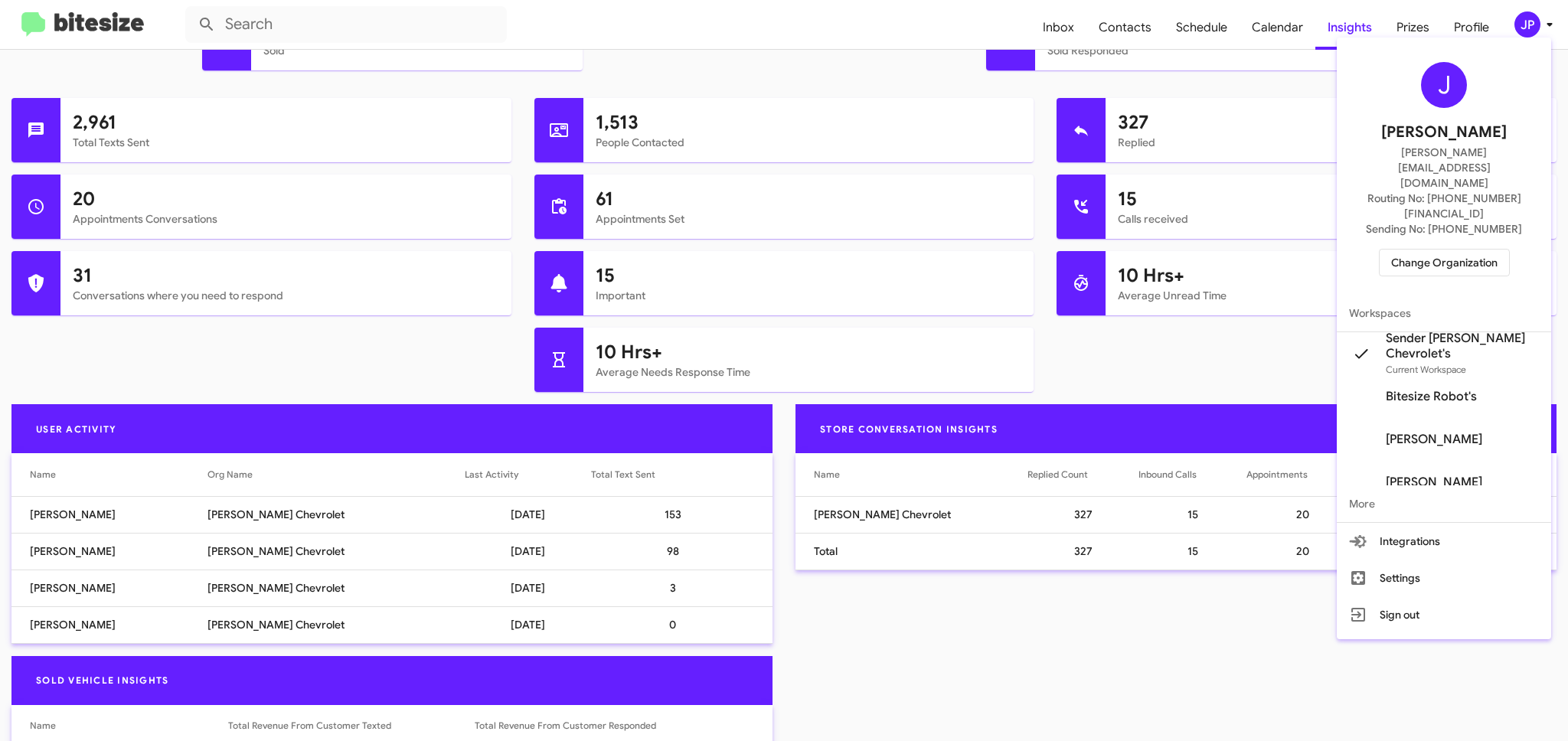
click at [95, 29] on div at bounding box center [784, 370] width 1568 height 741
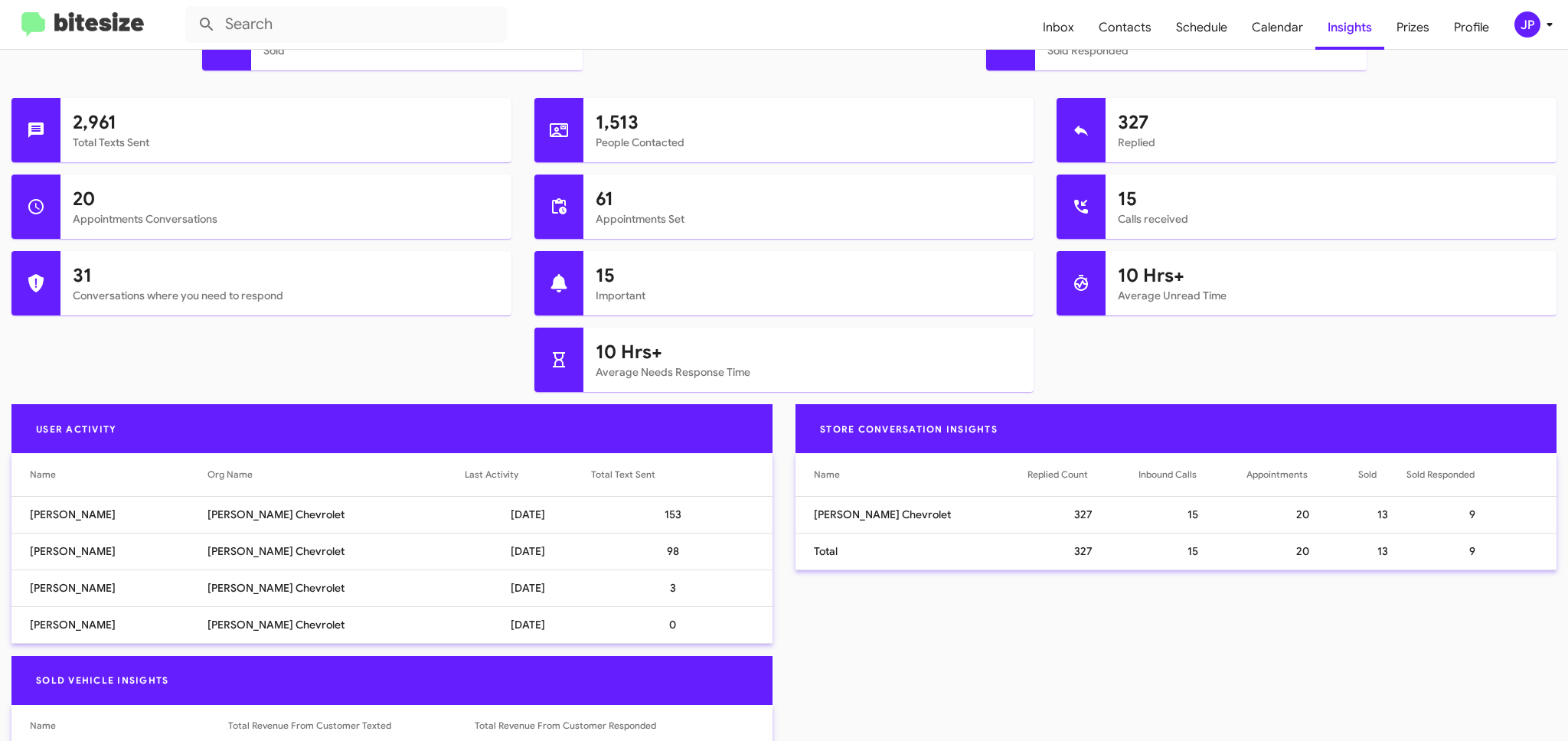
click at [103, 29] on img at bounding box center [83, 25] width 123 height 25
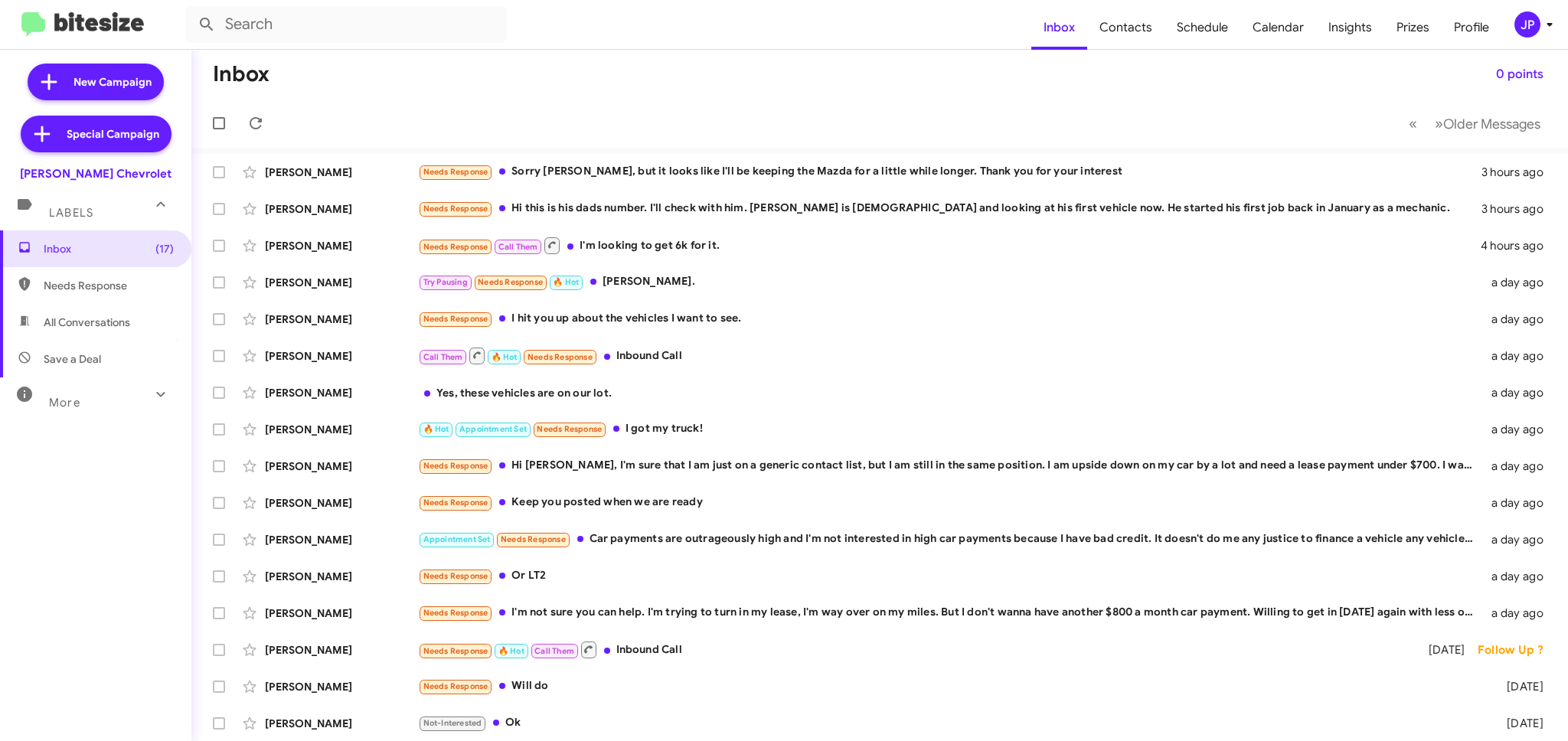
click at [1537, 19] on div "JP" at bounding box center [1527, 25] width 26 height 26
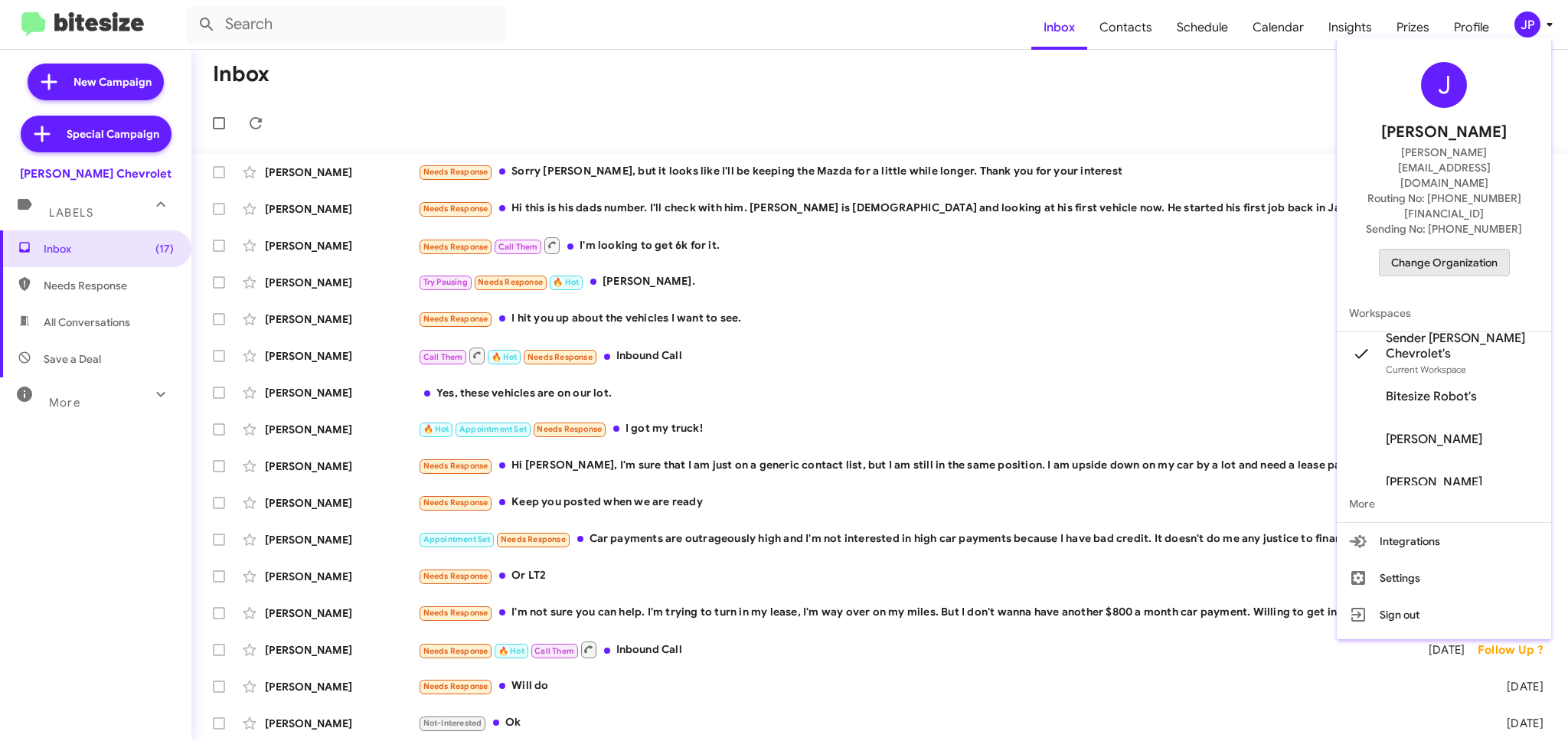
click at [1487, 249] on span "Change Organization" at bounding box center [1443, 262] width 106 height 26
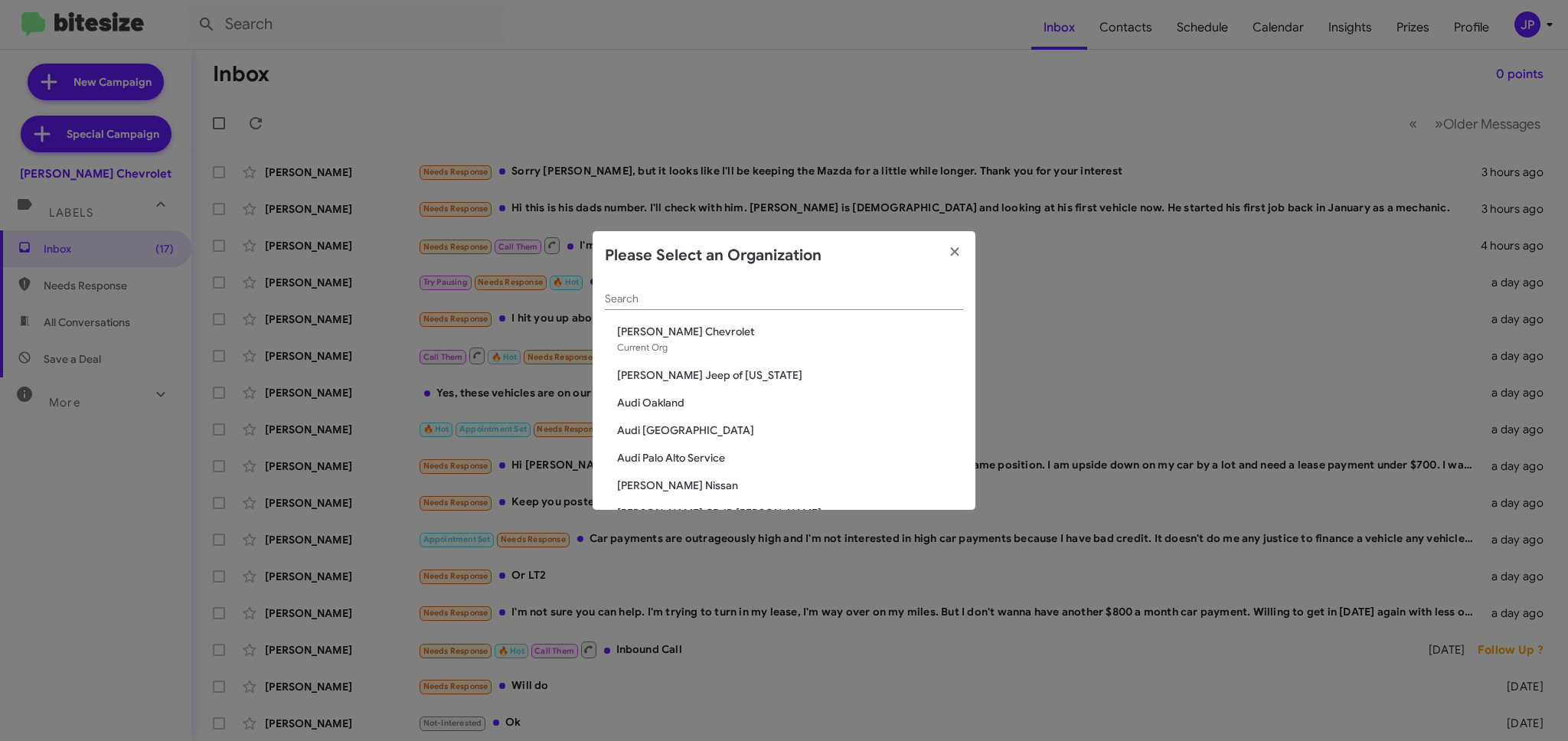
click at [902, 298] on input "Search" at bounding box center [784, 298] width 358 height 12
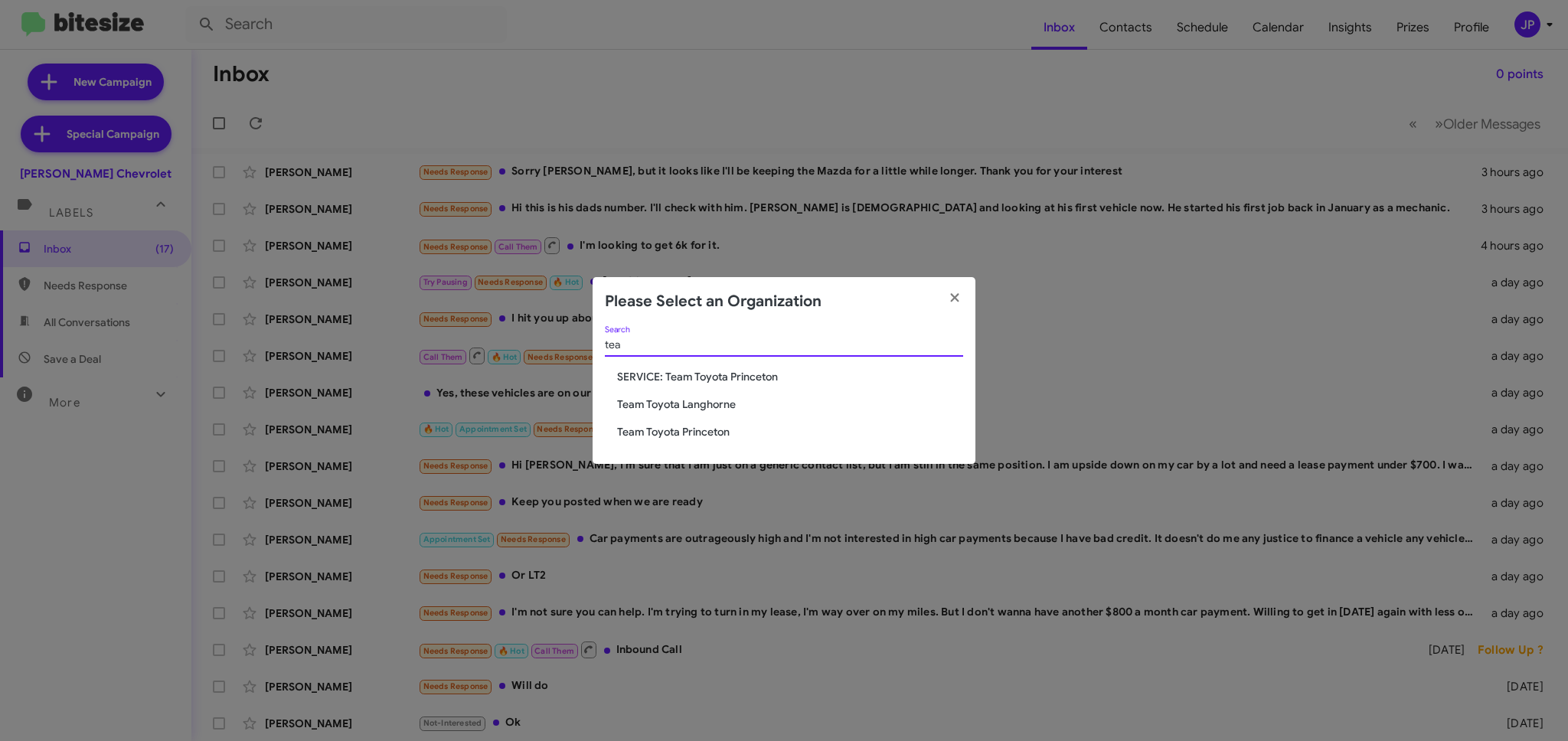
type input "tea"
click at [640, 394] on div "tea Search SERVICE: Team Toyota Princeton Team Toyota Langhorne Team Toyota Pri…" at bounding box center [784, 396] width 383 height 138
click at [637, 404] on span "Team Toyota Langhorne" at bounding box center [789, 404] width 346 height 15
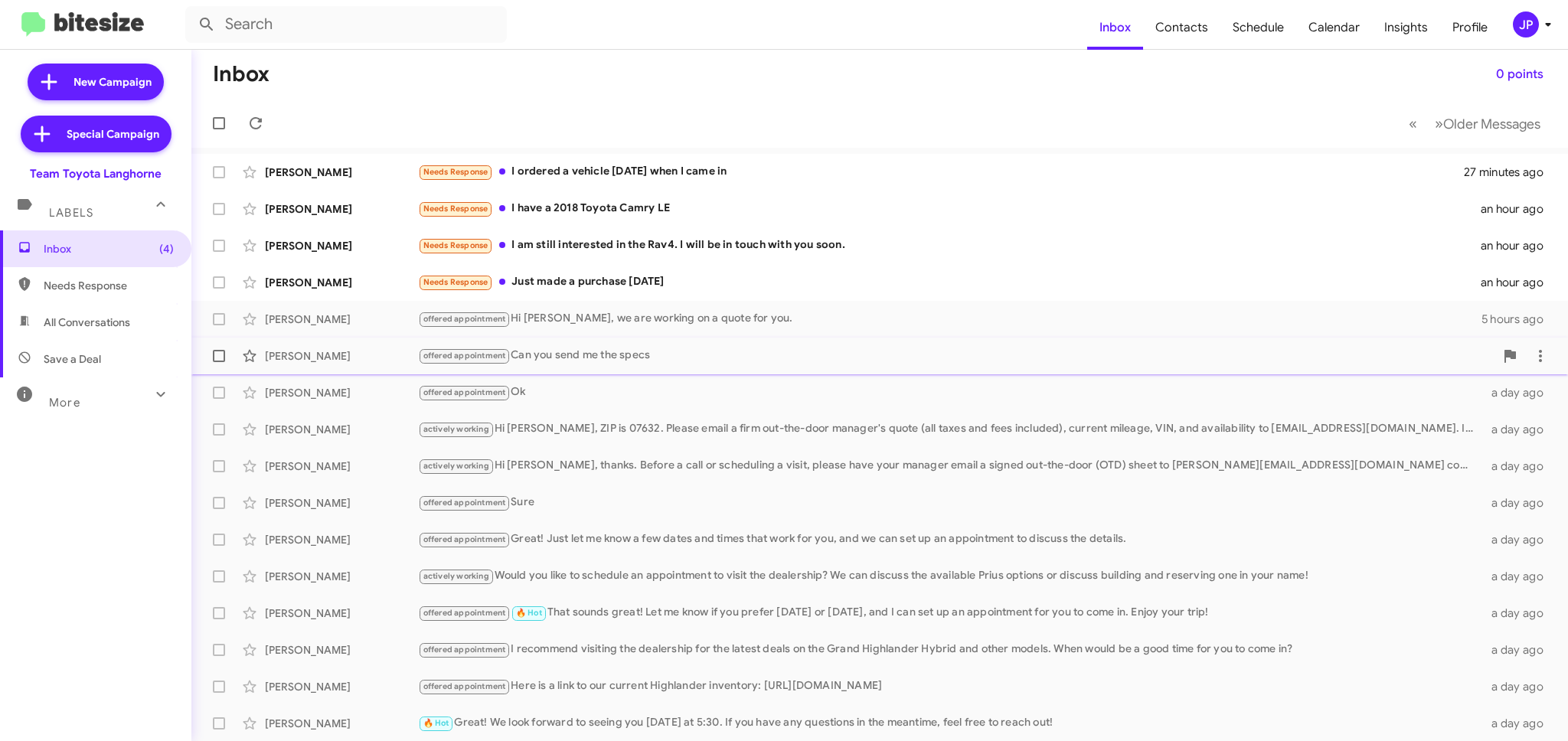
click at [622, 370] on div "[PERSON_NAME] offered appointment Can you send me the specs 21 hours ago" at bounding box center [879, 356] width 1352 height 31
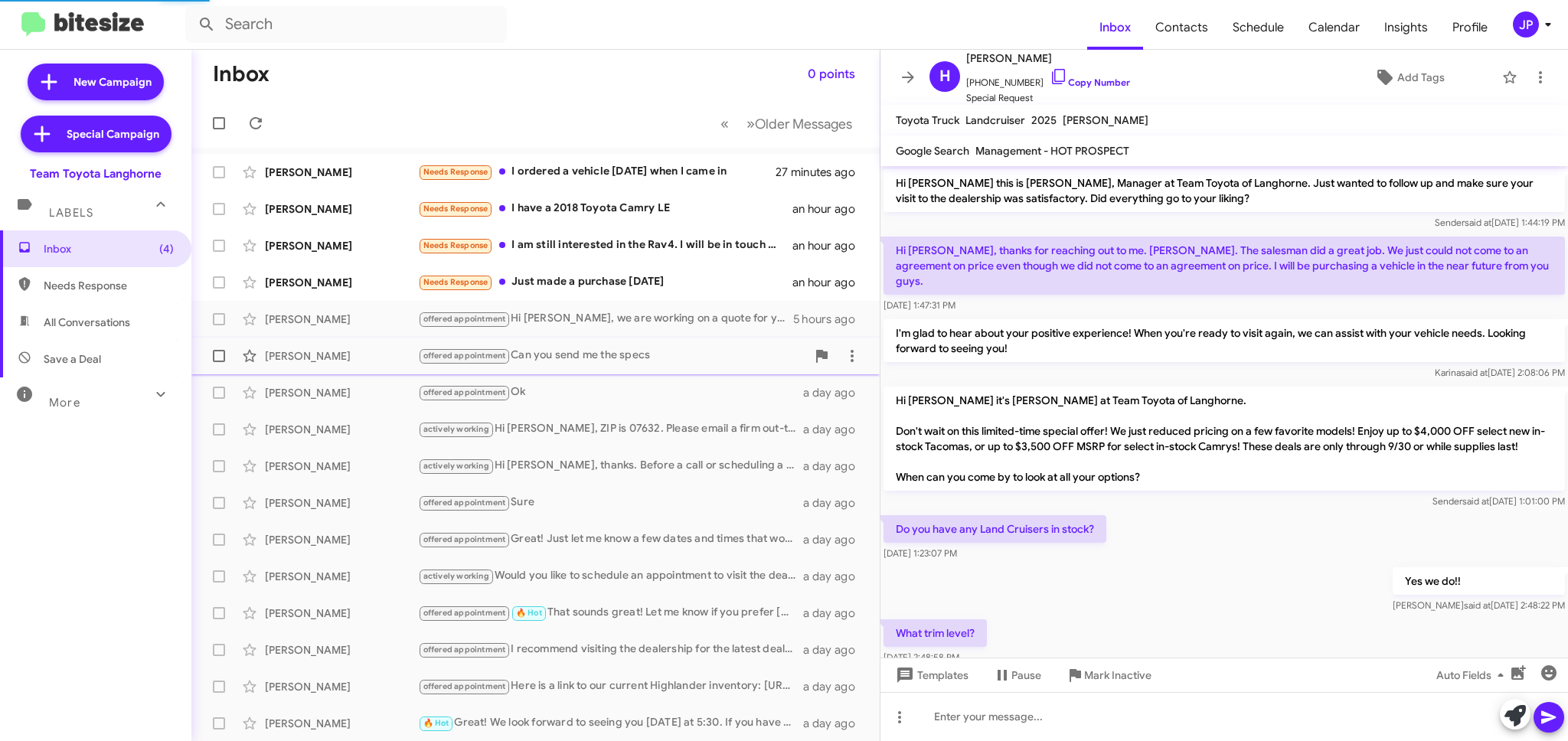
scroll to position [254, 0]
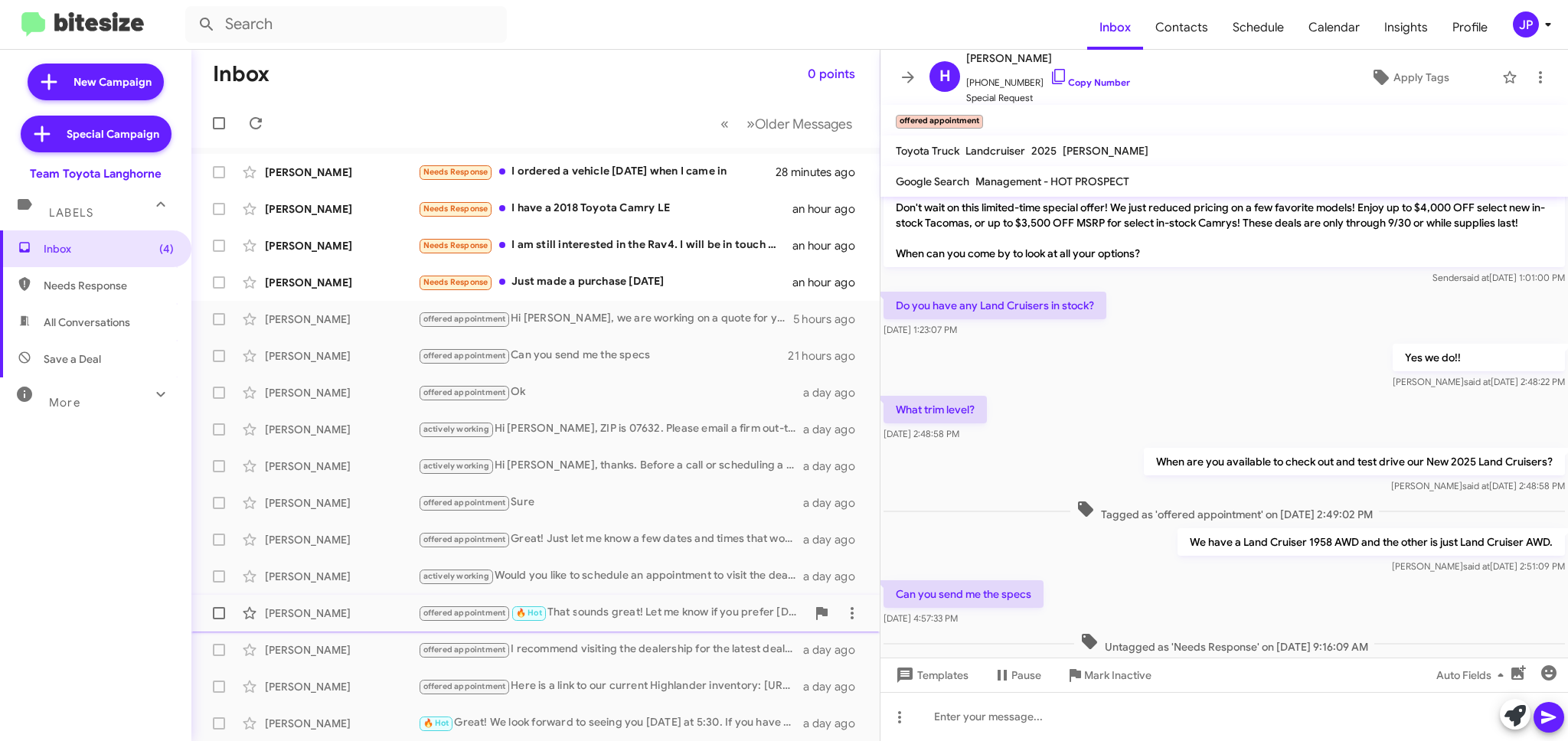
click at [399, 616] on div "[PERSON_NAME]" at bounding box center [341, 613] width 153 height 15
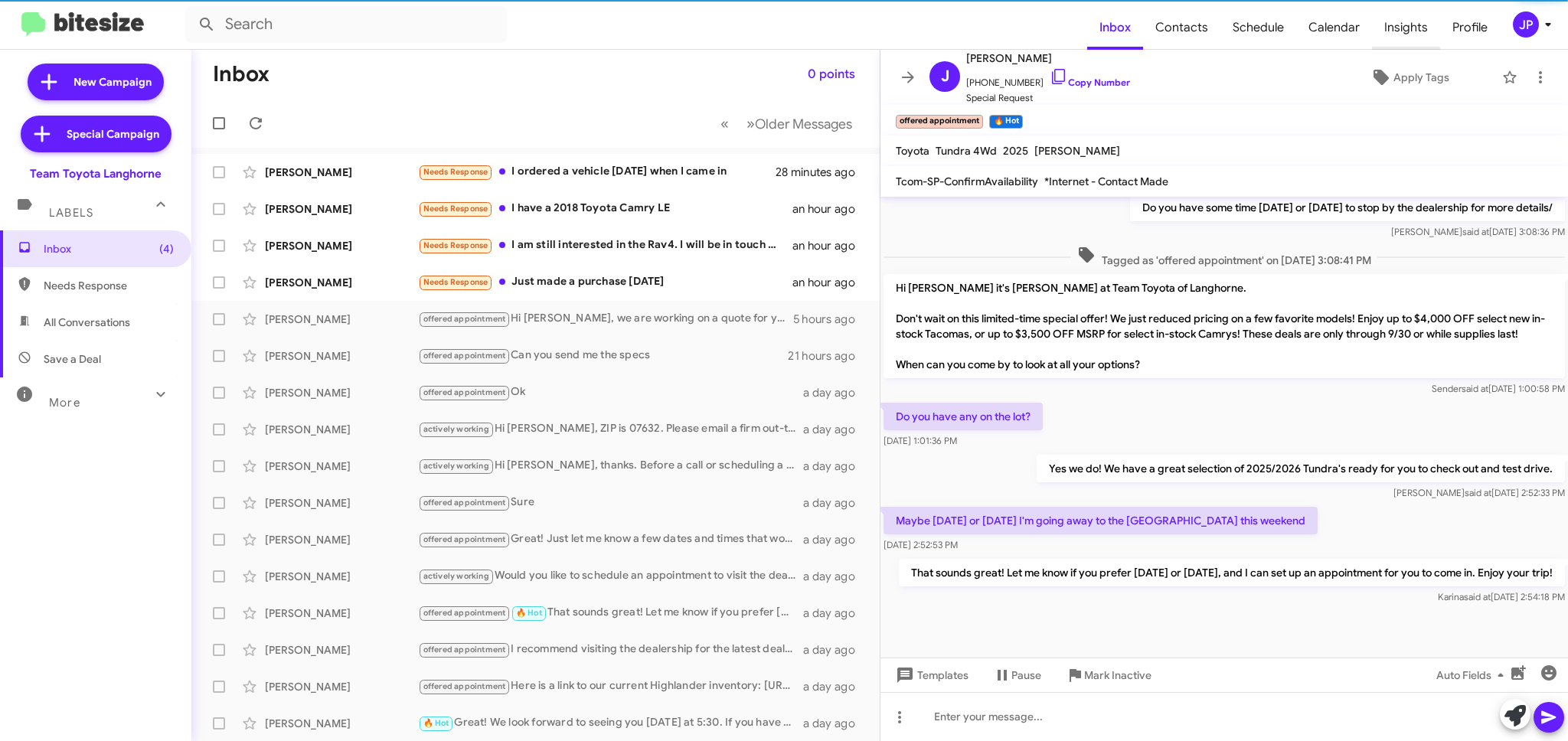
click at [1400, 32] on span "Insights" at bounding box center [1405, 27] width 68 height 45
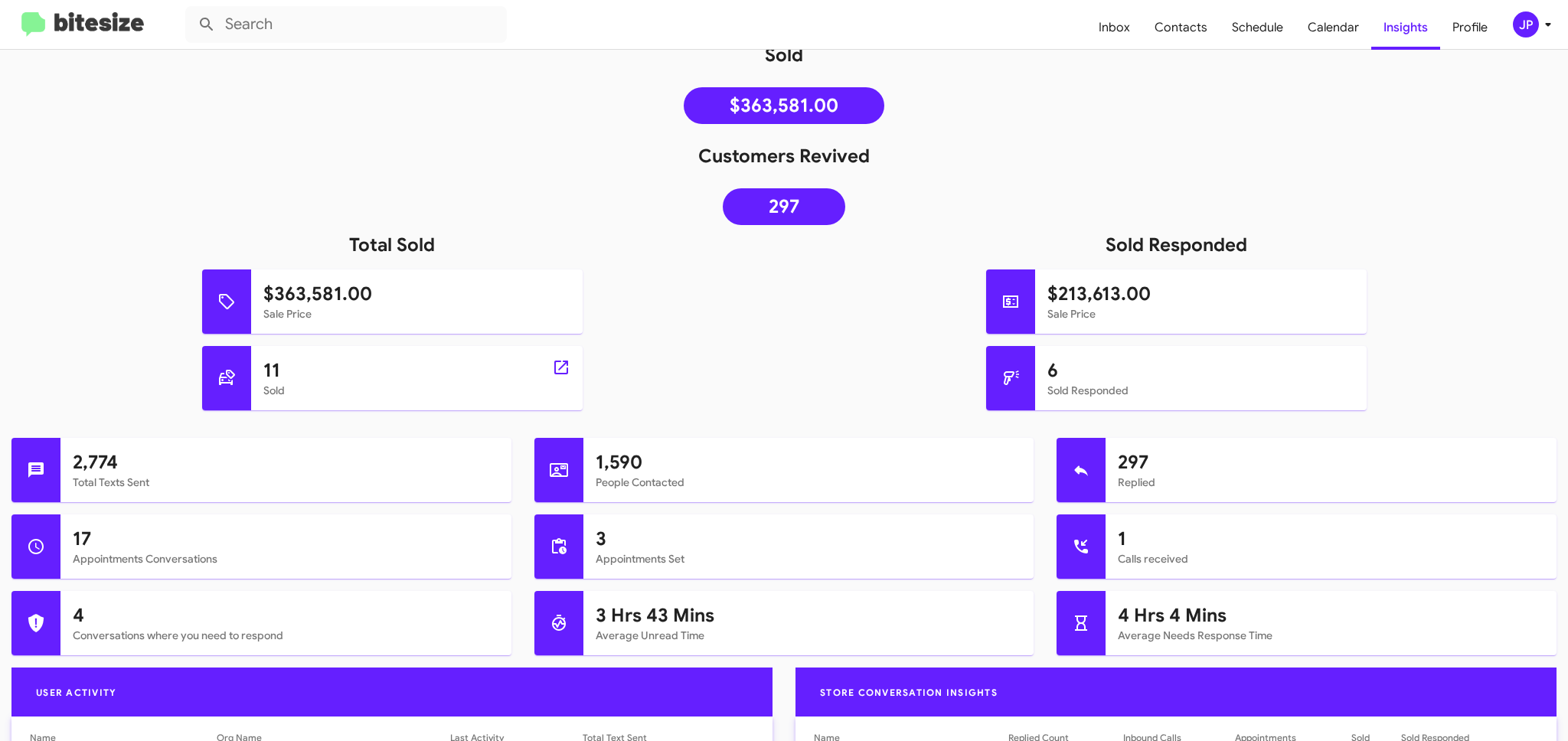
scroll to position [211, 0]
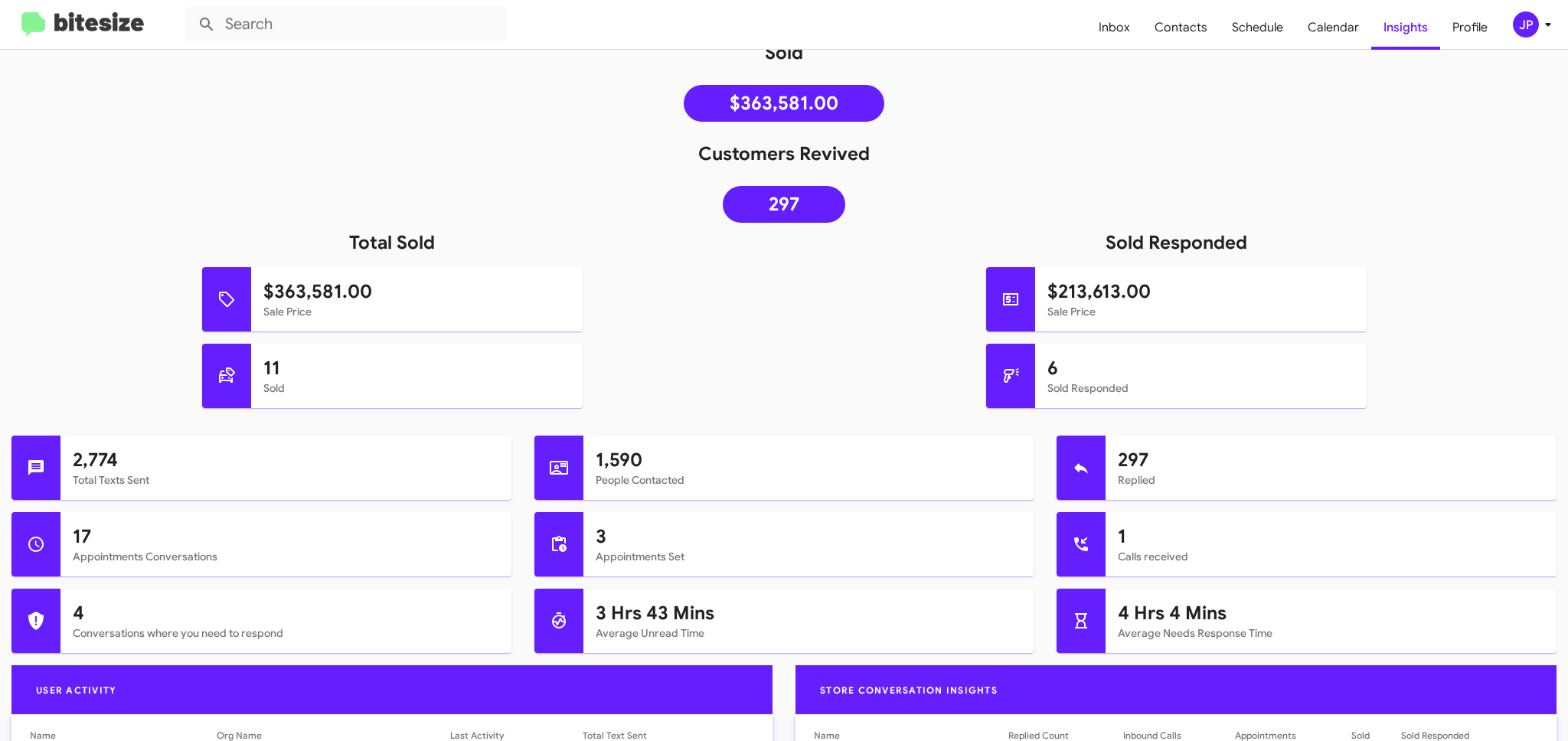
click at [124, 27] on img at bounding box center [83, 25] width 123 height 25
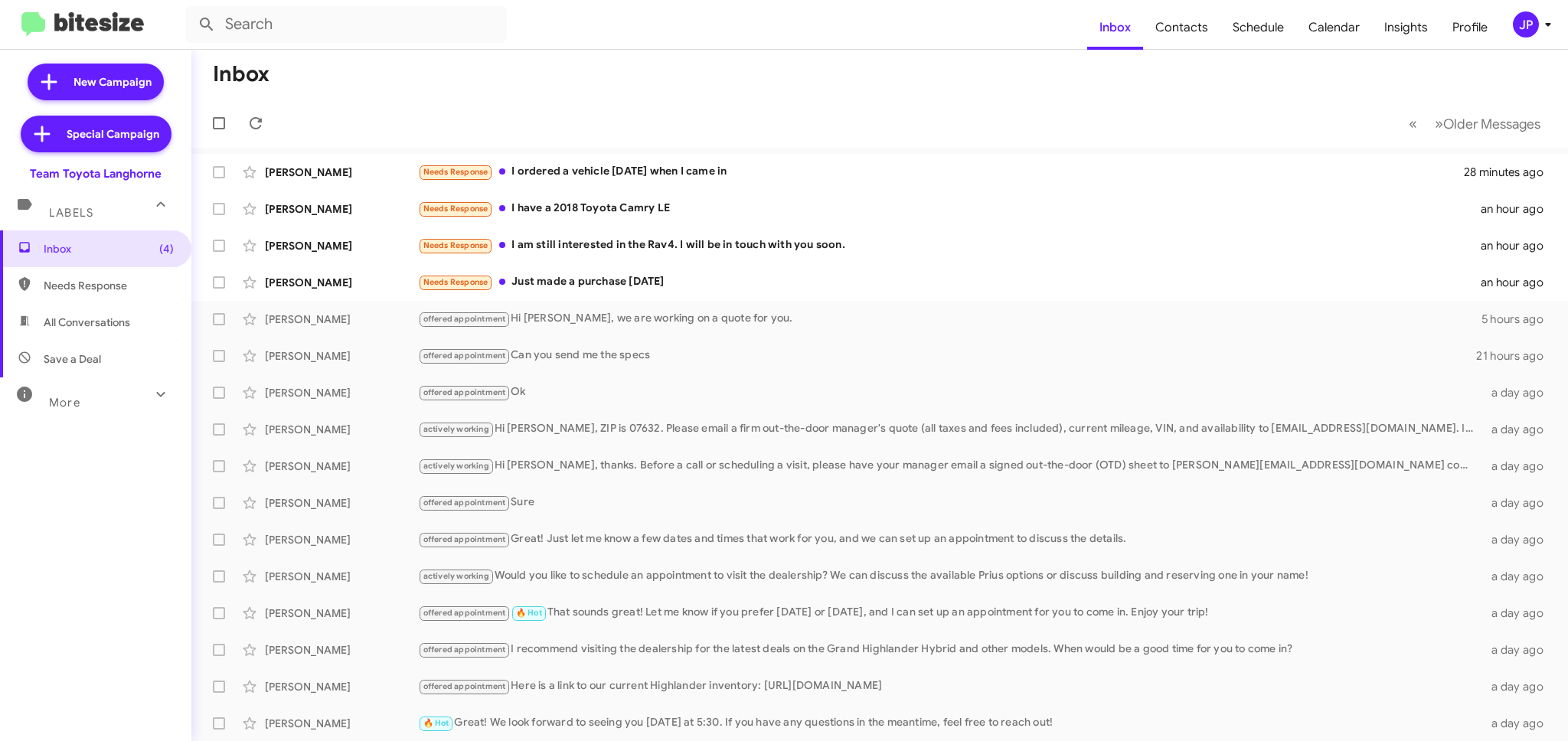
click at [1517, 16] on div "JP" at bounding box center [1525, 25] width 26 height 26
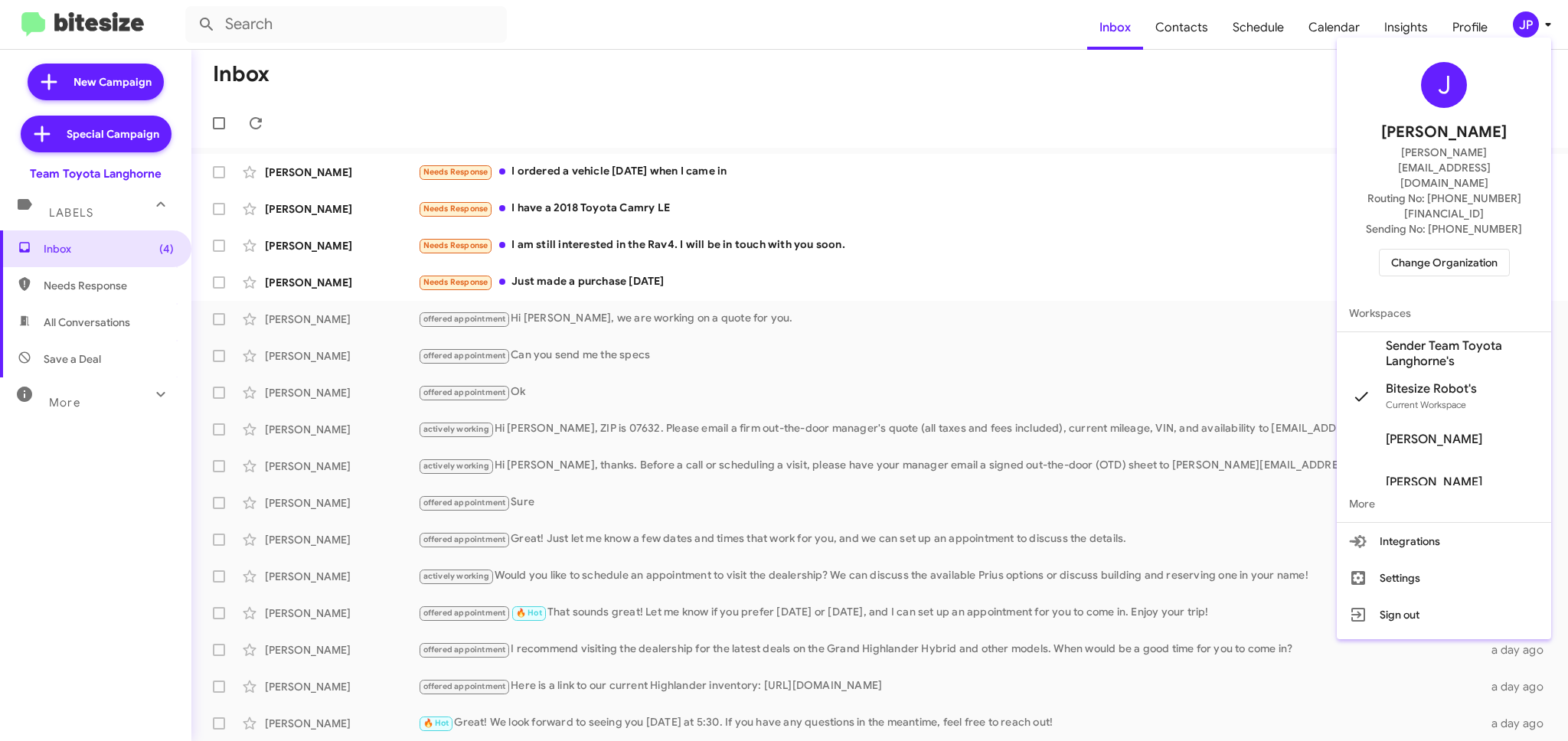
click at [1414, 249] on span "Change Organization" at bounding box center [1443, 262] width 106 height 26
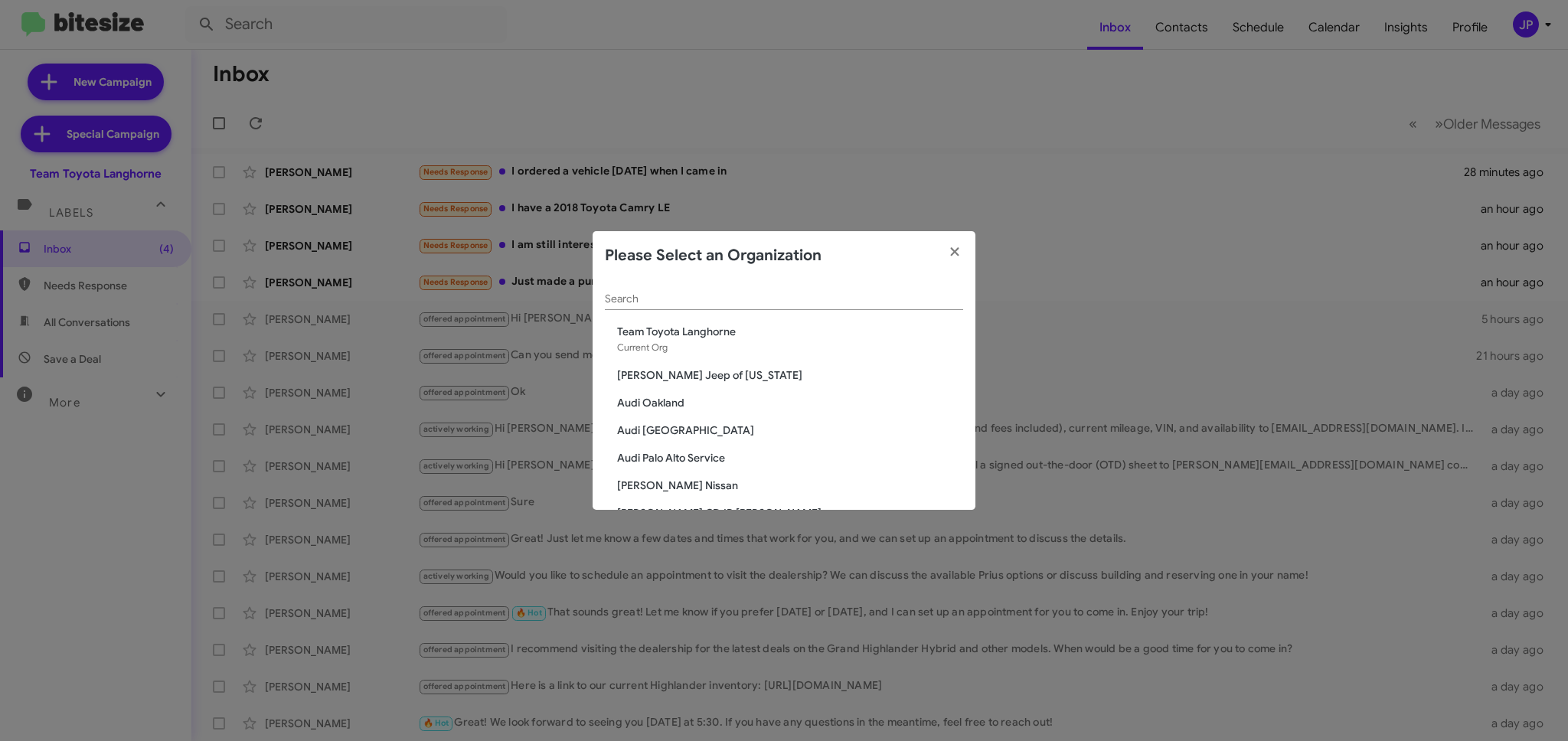
click at [789, 295] on input "Search" at bounding box center [784, 298] width 358 height 12
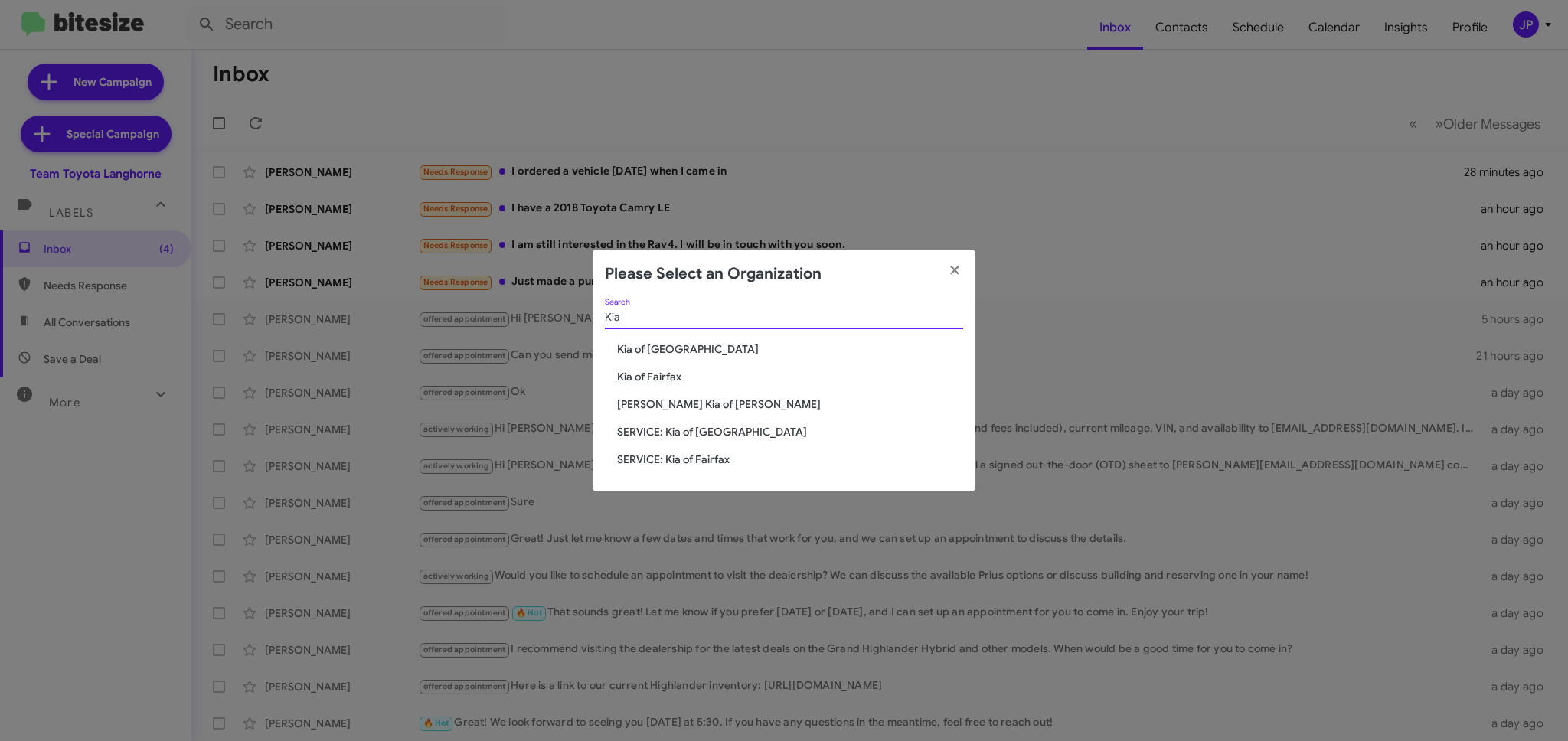
type input "Kia"
click at [680, 365] on div "Kia Search Kia of Catonsville Kia of Fairfax [PERSON_NAME] Kia of [PERSON_NAME]…" at bounding box center [784, 395] width 383 height 194
click at [666, 370] on span "Kia of Fairfax" at bounding box center [789, 376] width 346 height 15
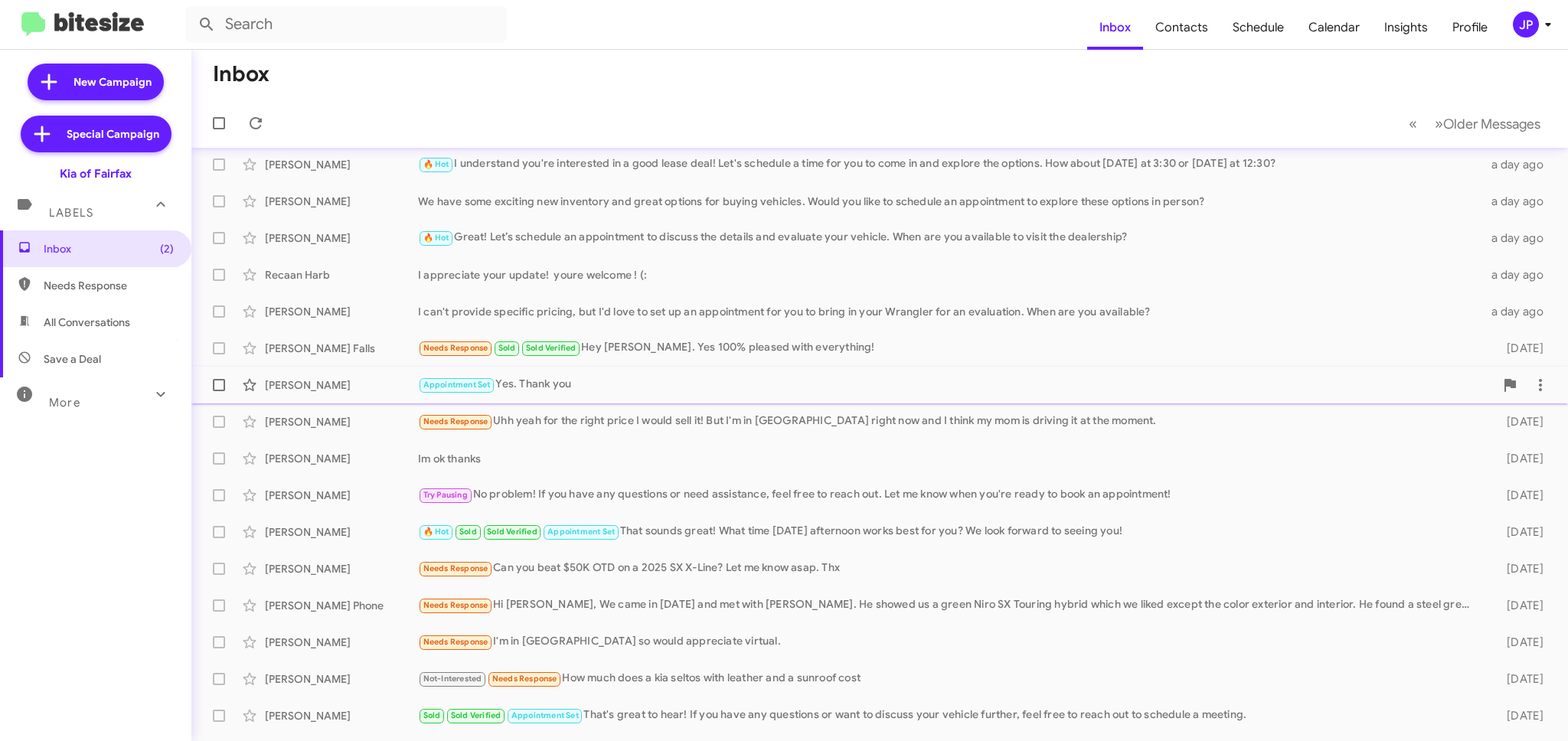
scroll to position [147, 0]
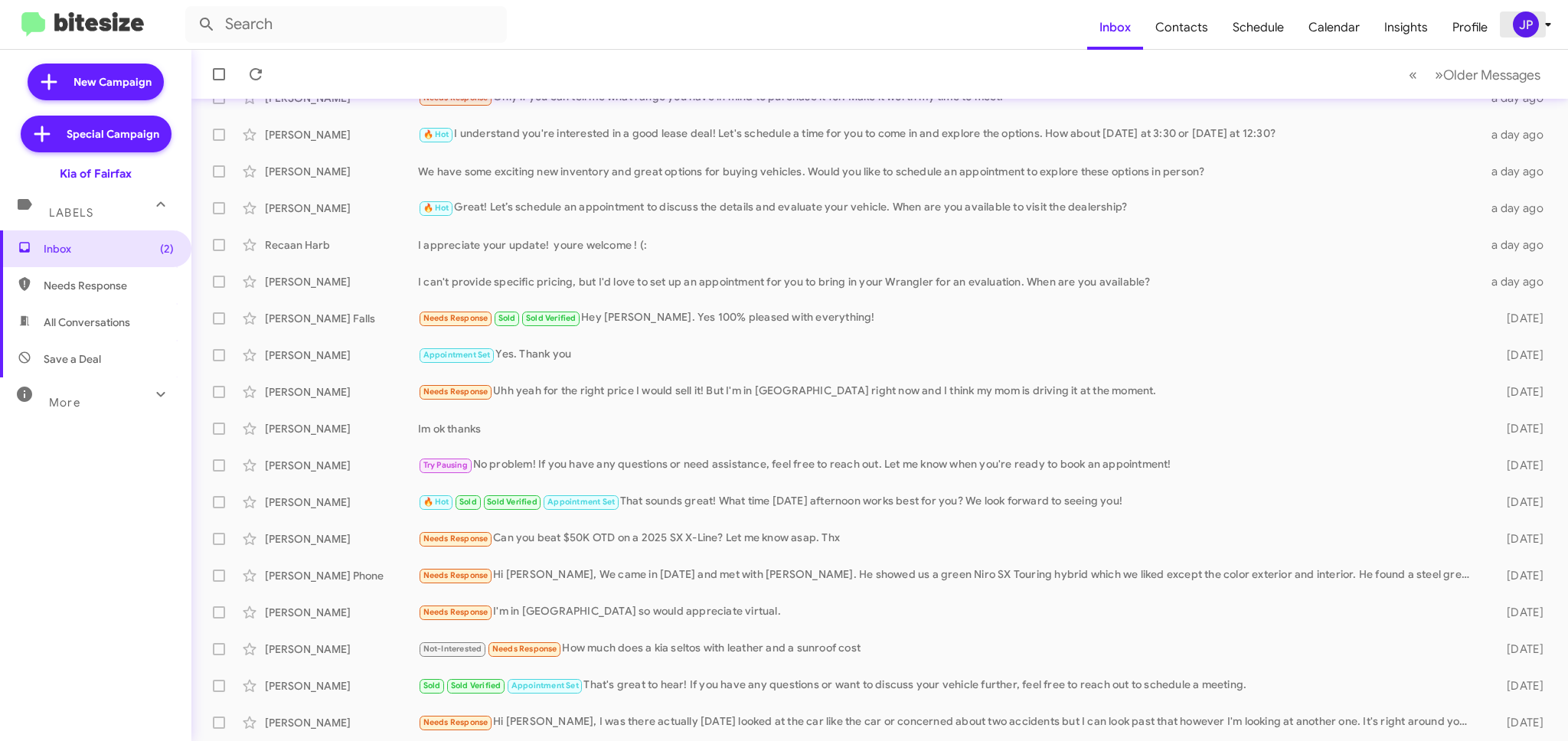
click at [1541, 26] on icon at bounding box center [1548, 25] width 18 height 18
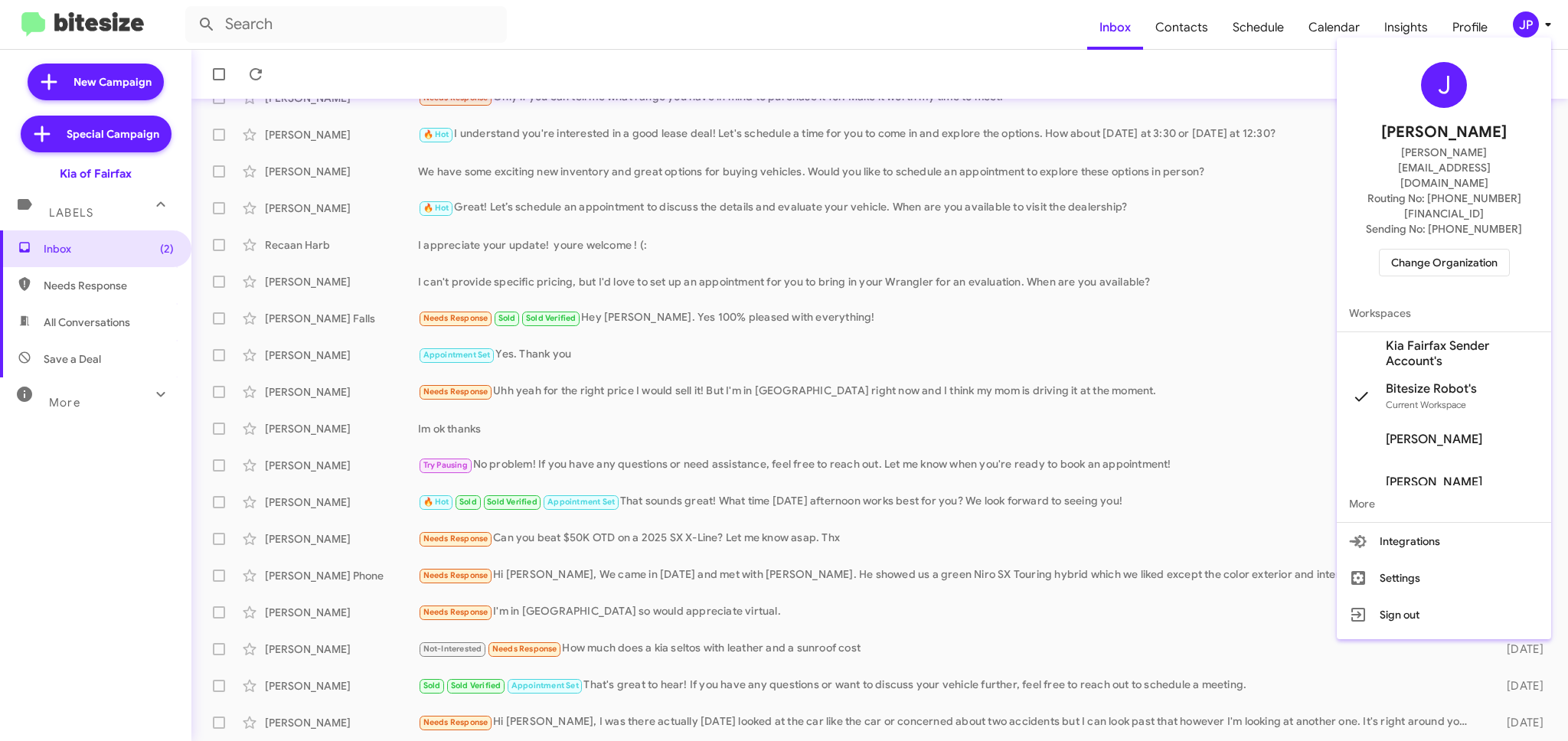
click at [1395, 249] on span "Change Organization" at bounding box center [1443, 262] width 106 height 26
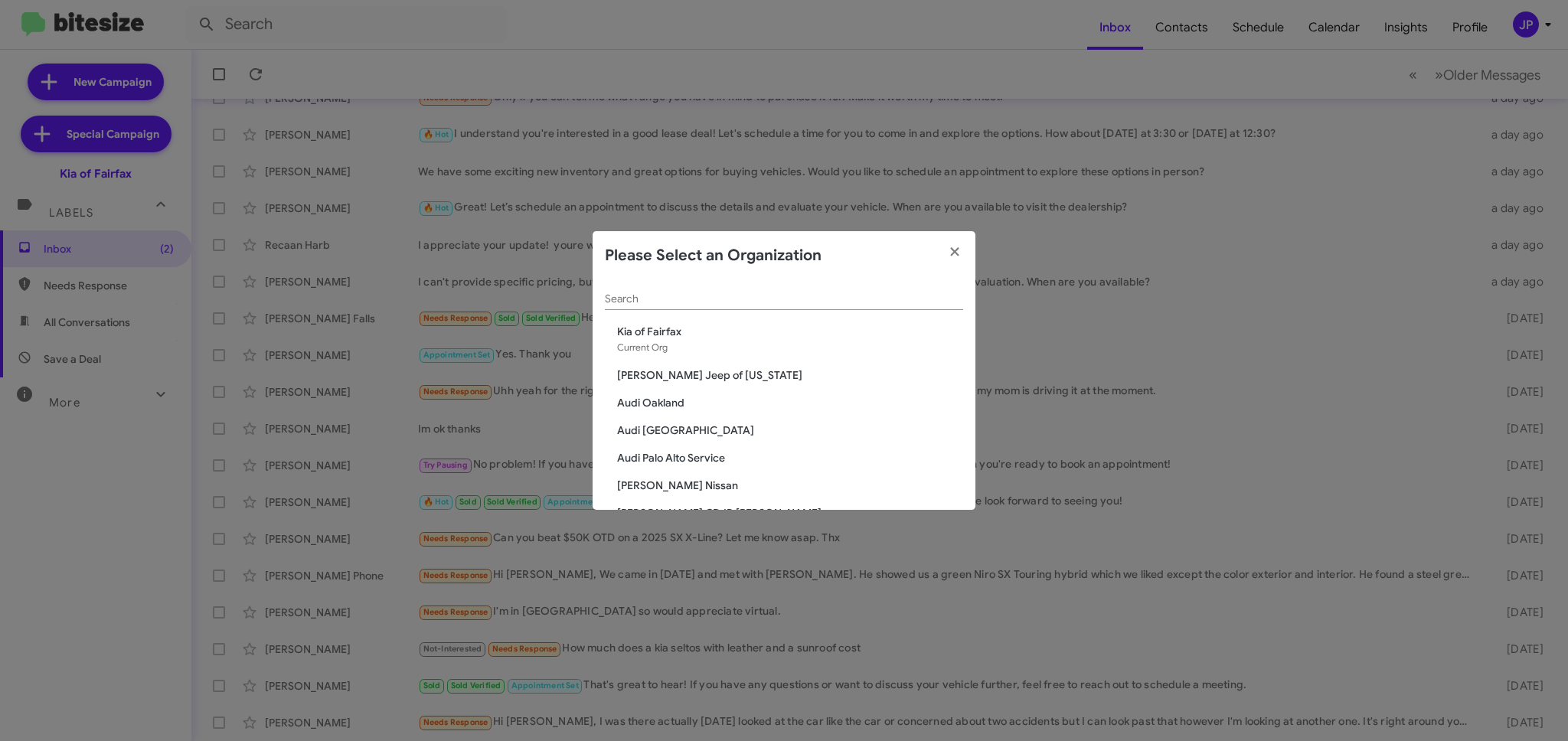
click at [808, 292] on div "Search" at bounding box center [784, 295] width 358 height 30
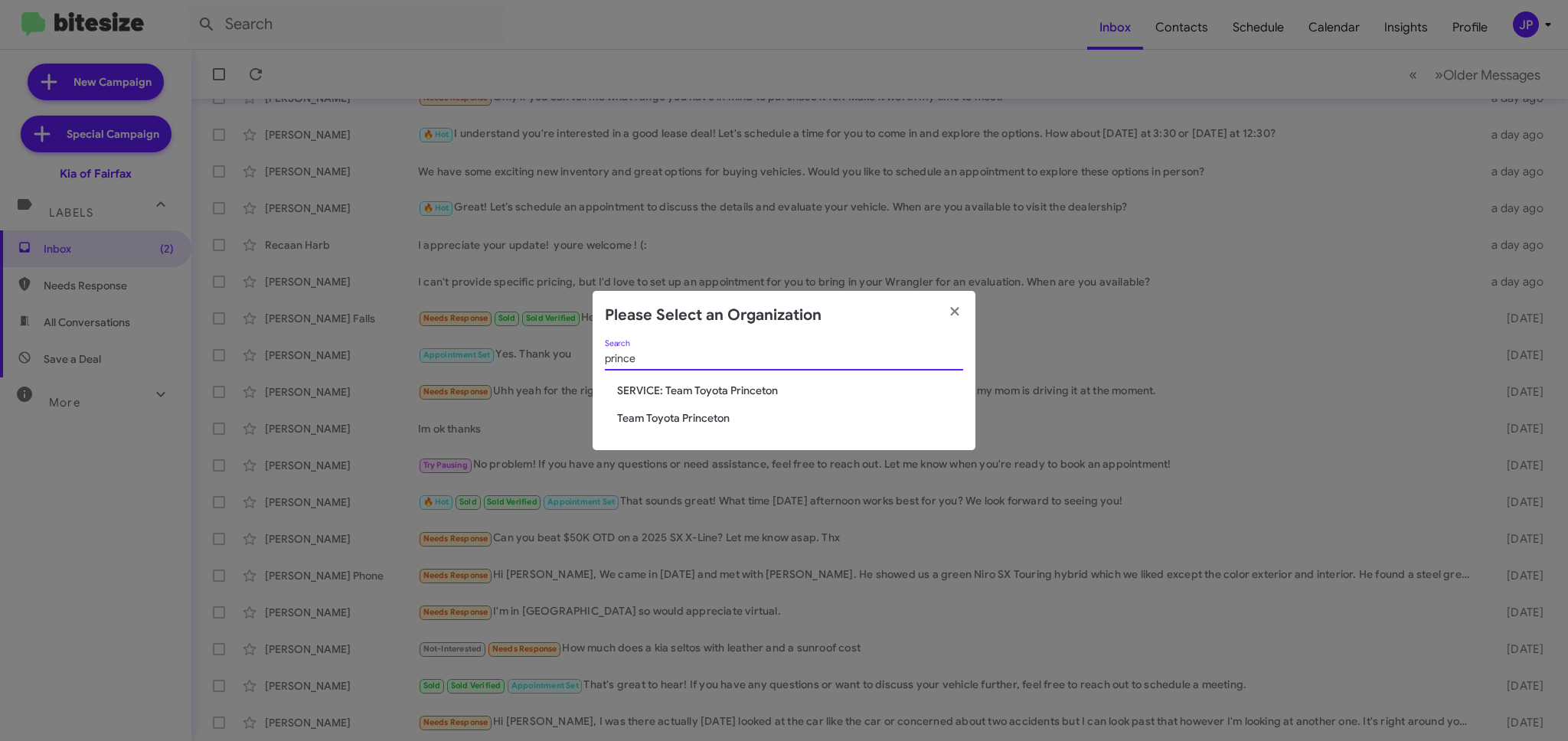
type input "prince"
click at [709, 425] on div "prince Search SERVICE: Team Toyota Princeton Team Toyota Princeton" at bounding box center [784, 396] width 383 height 111
click at [704, 418] on span "Team Toyota Princeton" at bounding box center [789, 417] width 346 height 15
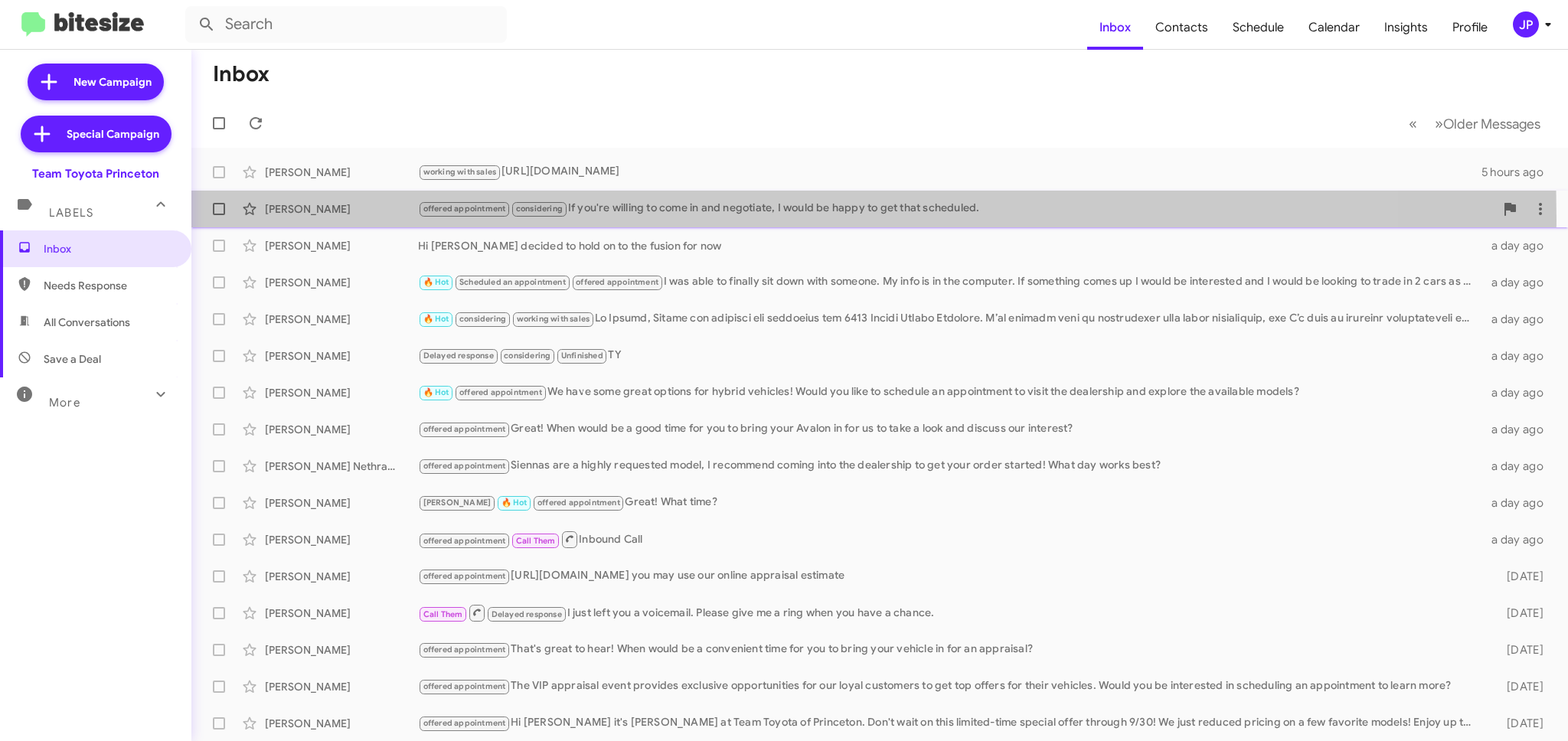
click at [310, 220] on div "[PERSON_NAME] offered appointment considering If you're willing to come in and …" at bounding box center [879, 209] width 1352 height 31
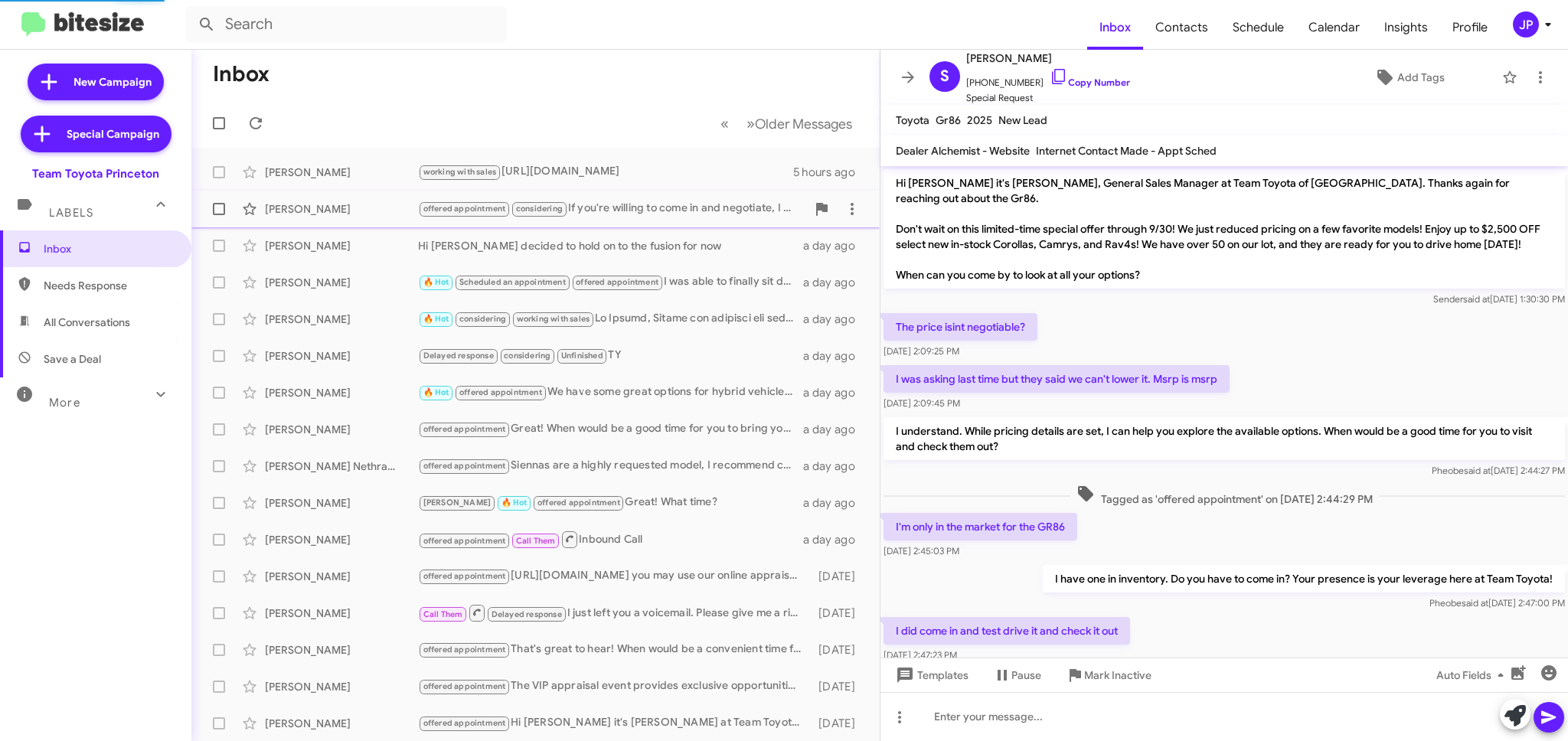
scroll to position [415, 0]
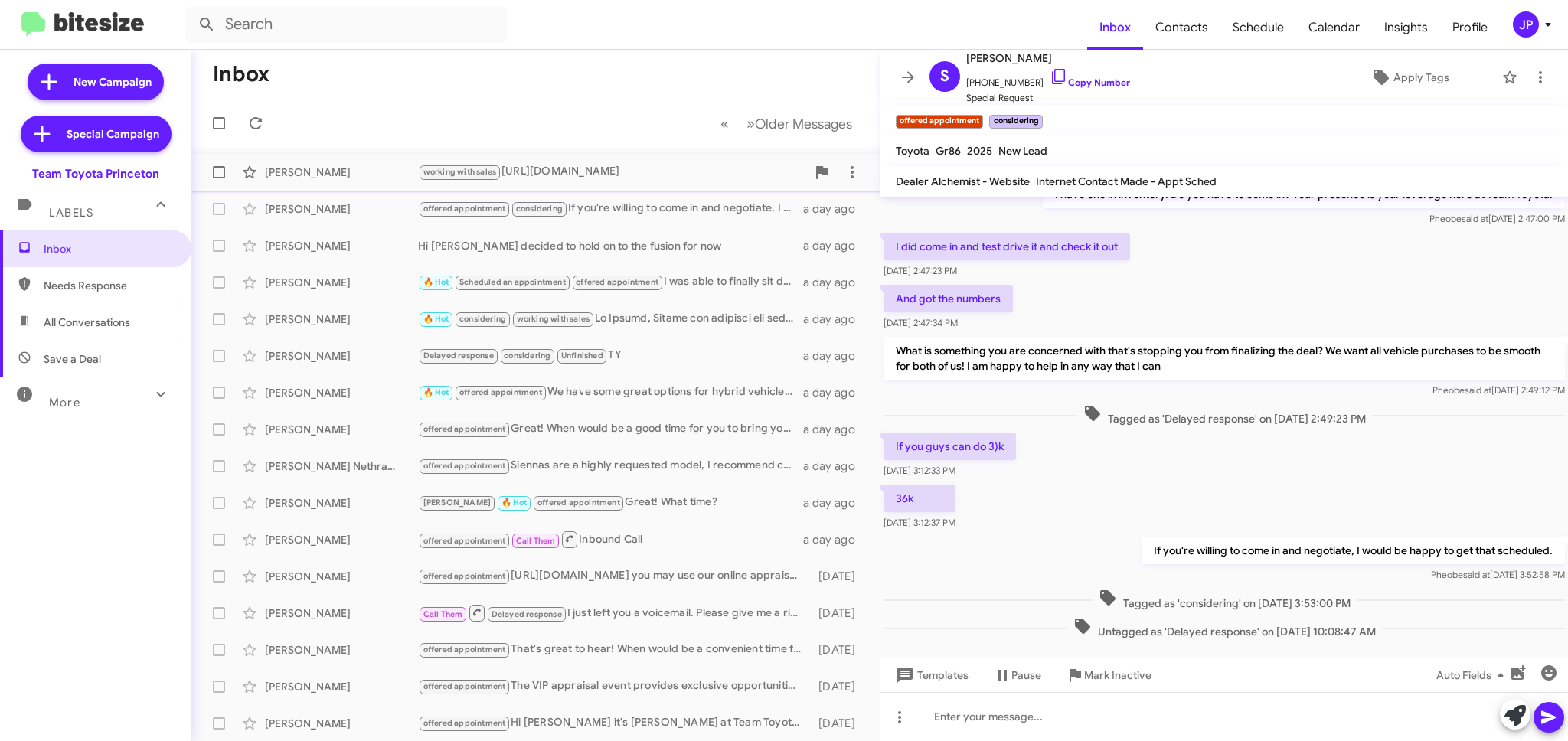
click at [352, 180] on div "[PERSON_NAME] working with sales [URL][DOMAIN_NAME] 5 hours ago" at bounding box center [536, 173] width 664 height 31
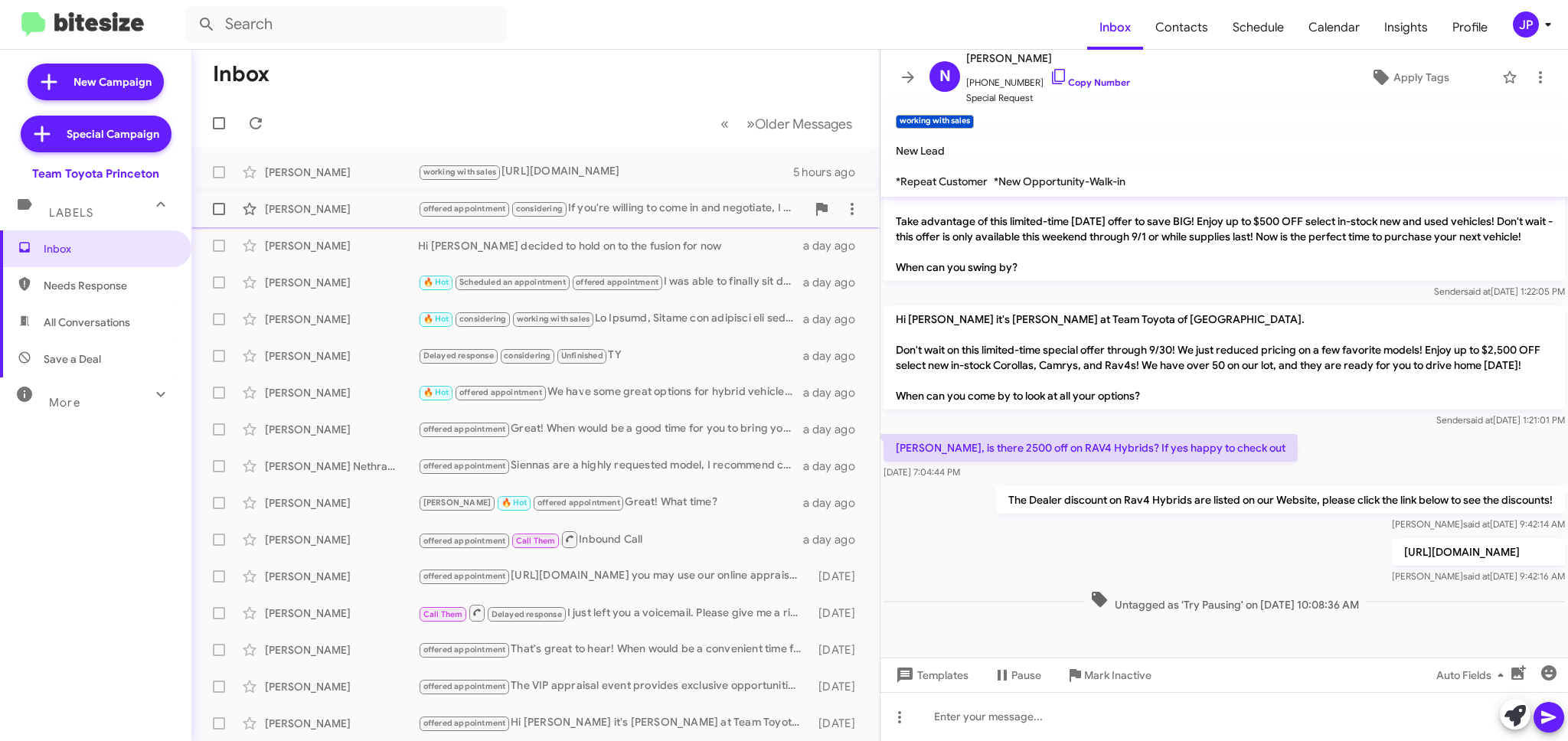
click at [359, 222] on div "Saurabh Todkar offered appointment considering If you're willing to come in and…" at bounding box center [536, 209] width 664 height 31
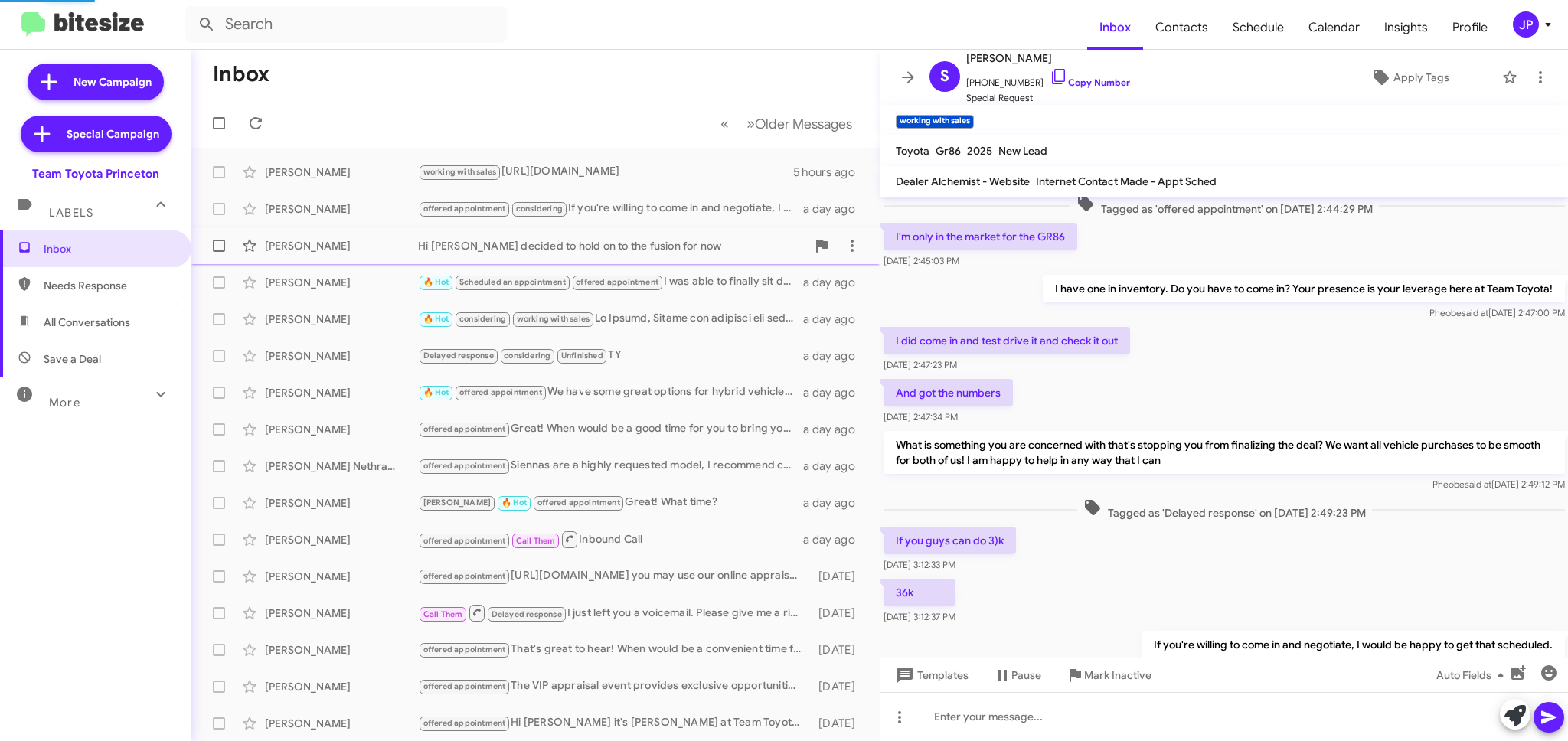
scroll to position [446, 0]
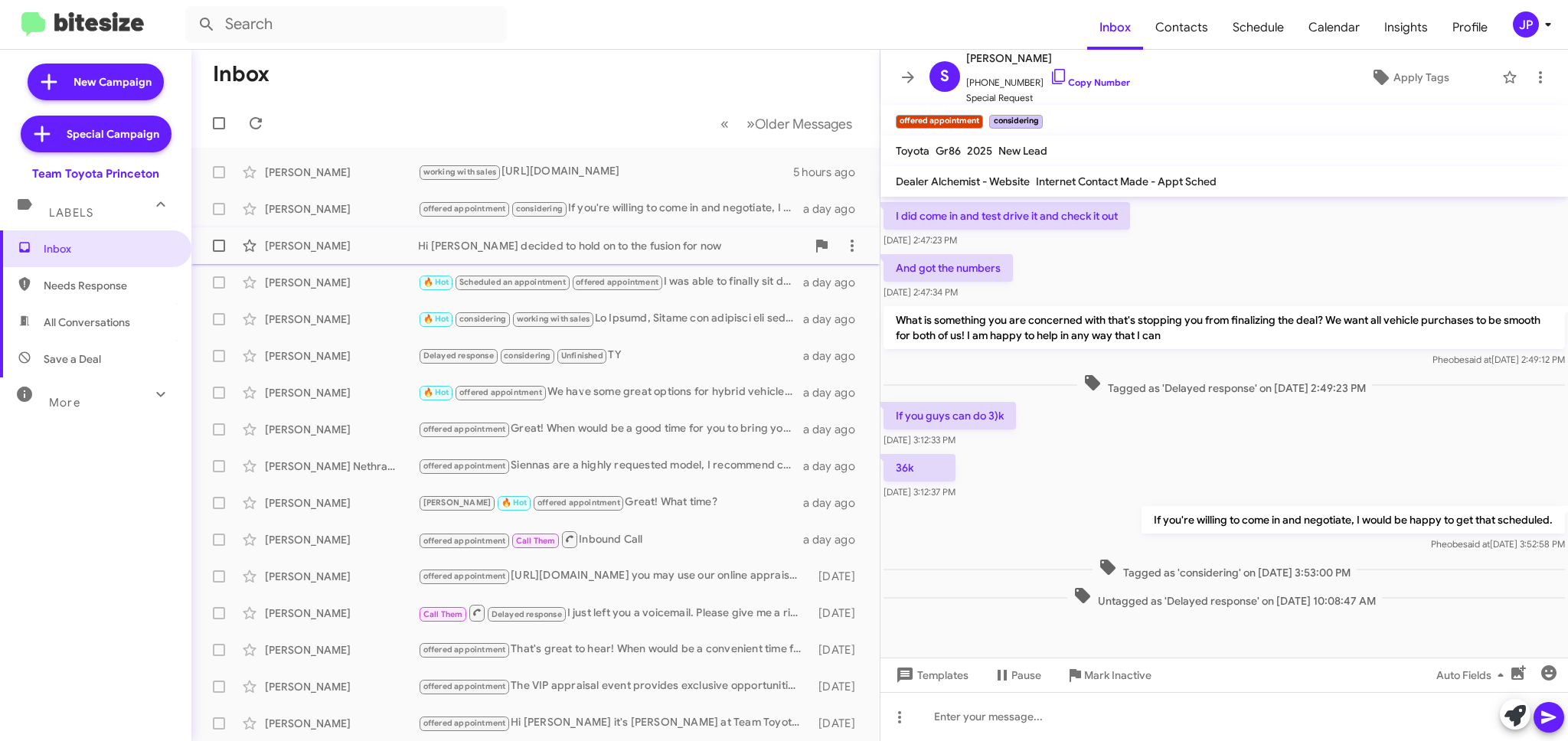
click at [362, 245] on div "Scott Norris" at bounding box center [341, 245] width 153 height 15
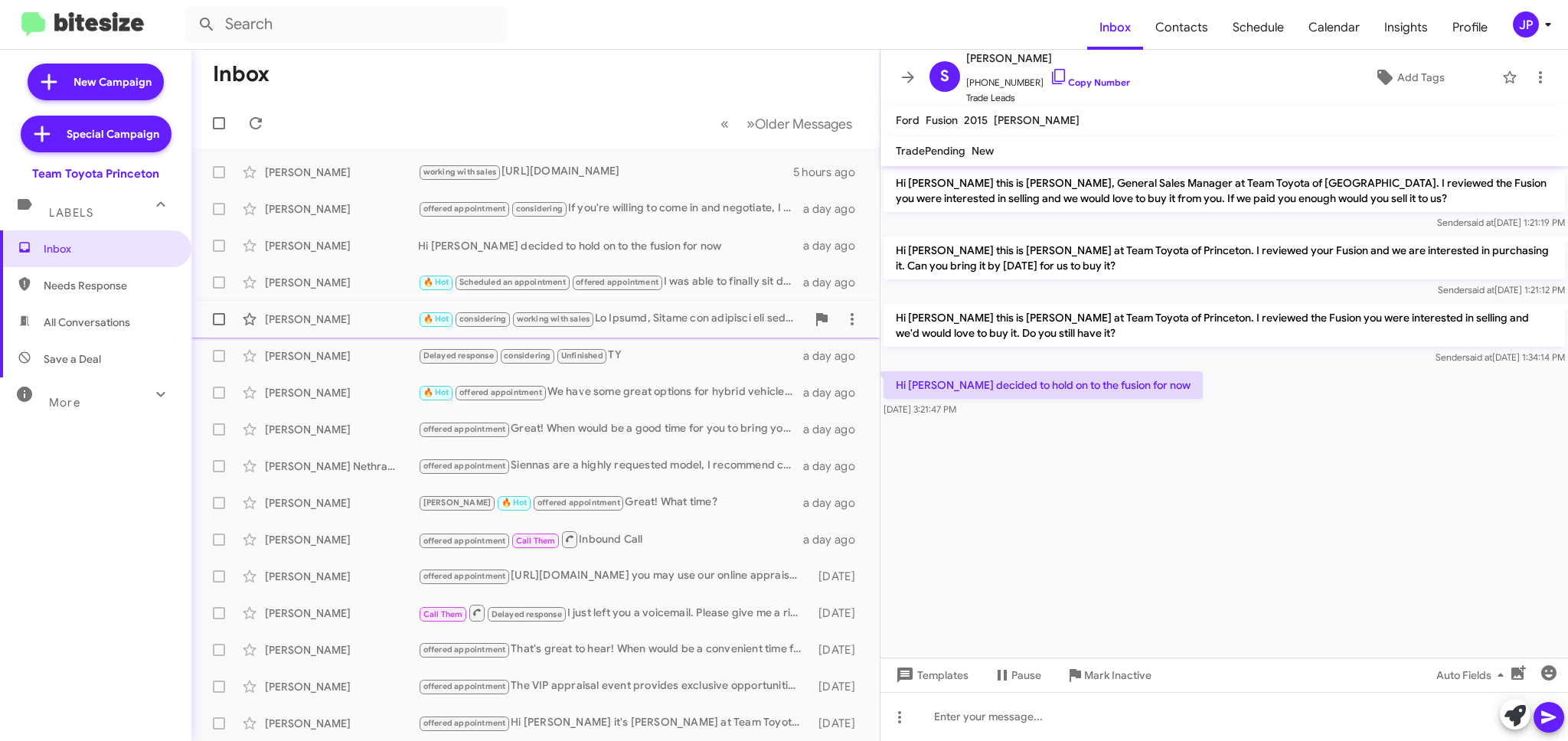
click at [372, 315] on div "Jittin Nautiyal" at bounding box center [341, 319] width 153 height 15
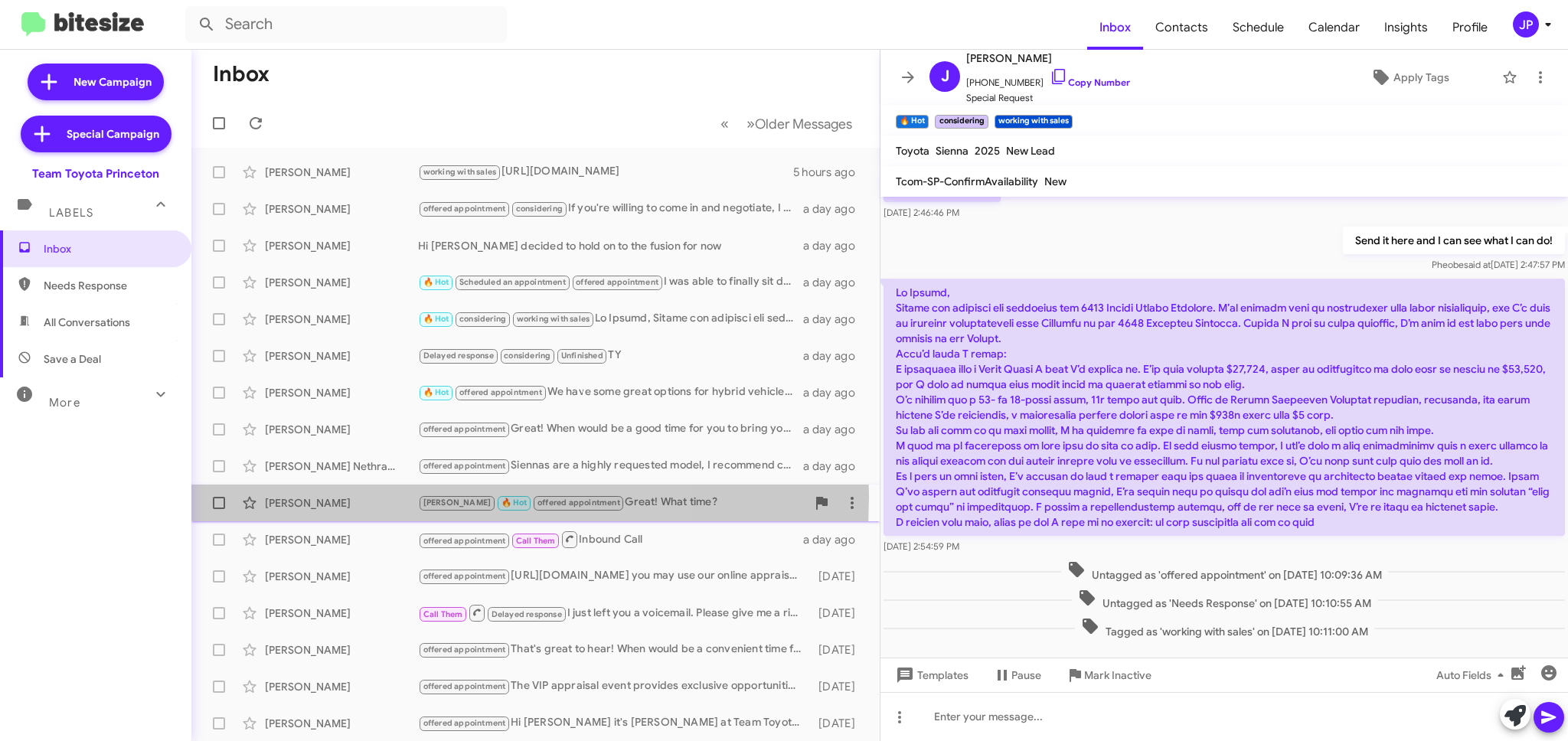
click at [391, 496] on div "Justin Bree" at bounding box center [341, 503] width 153 height 15
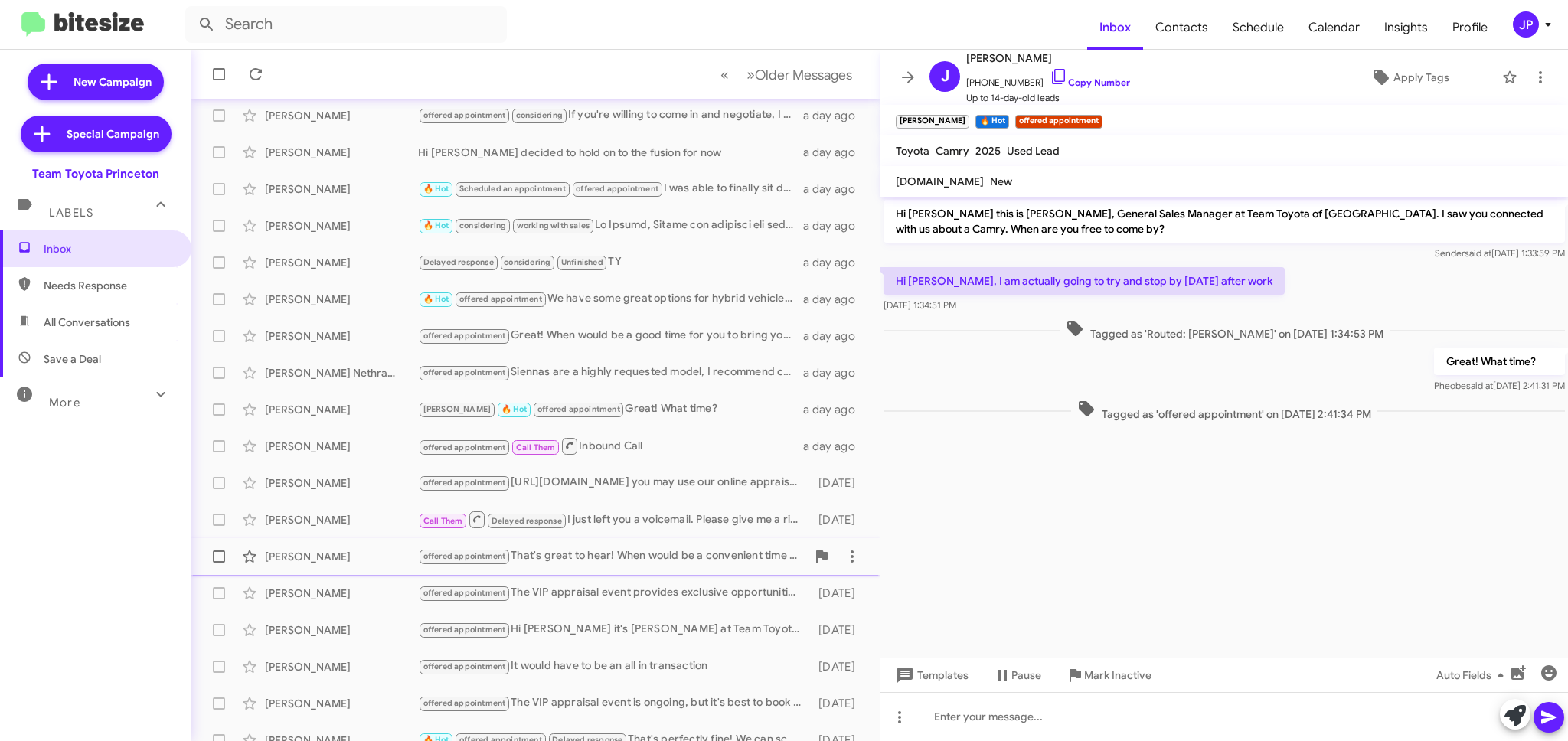
scroll to position [110, 0]
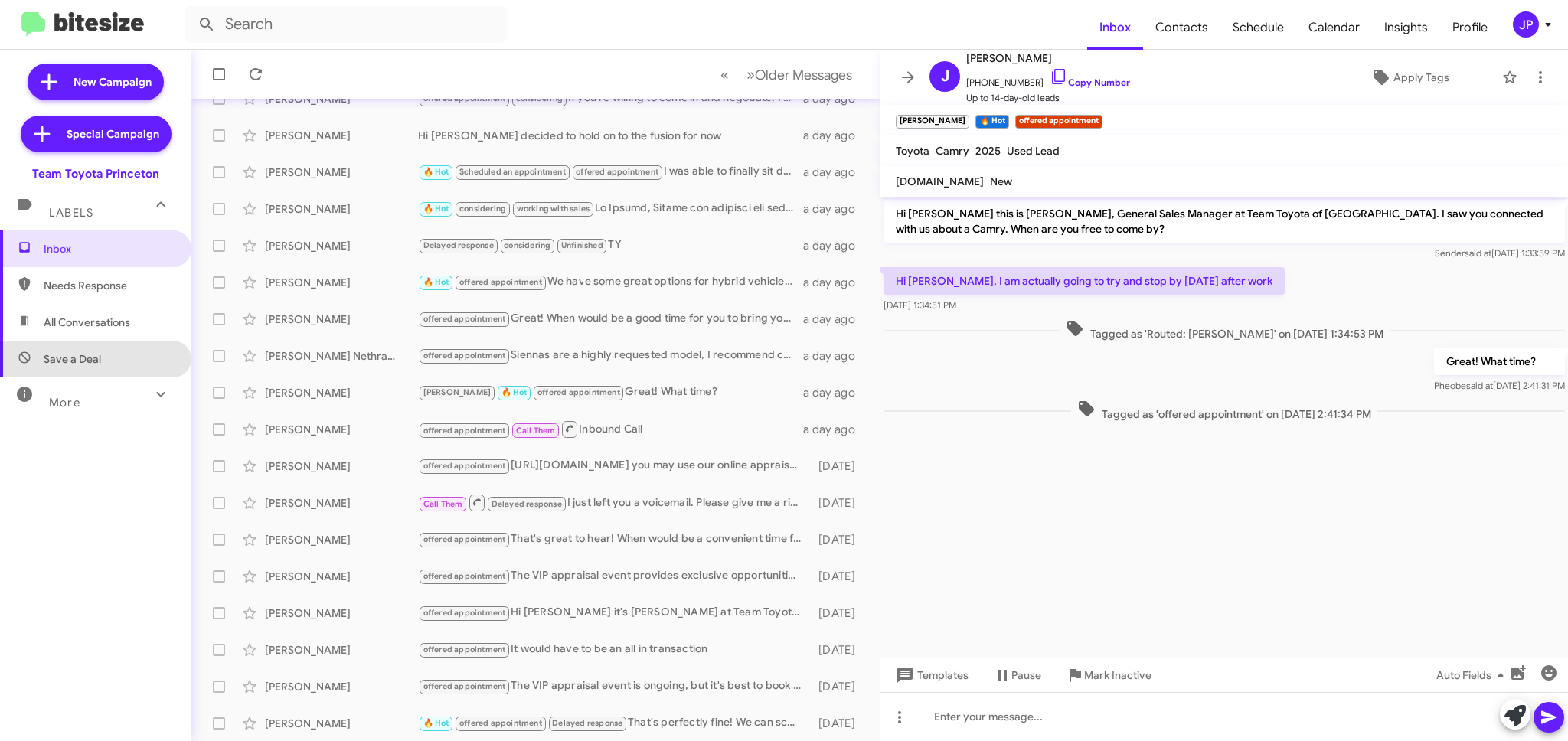
click at [98, 370] on span "Save a Deal" at bounding box center [95, 359] width 191 height 36
type input "in:not-interested"
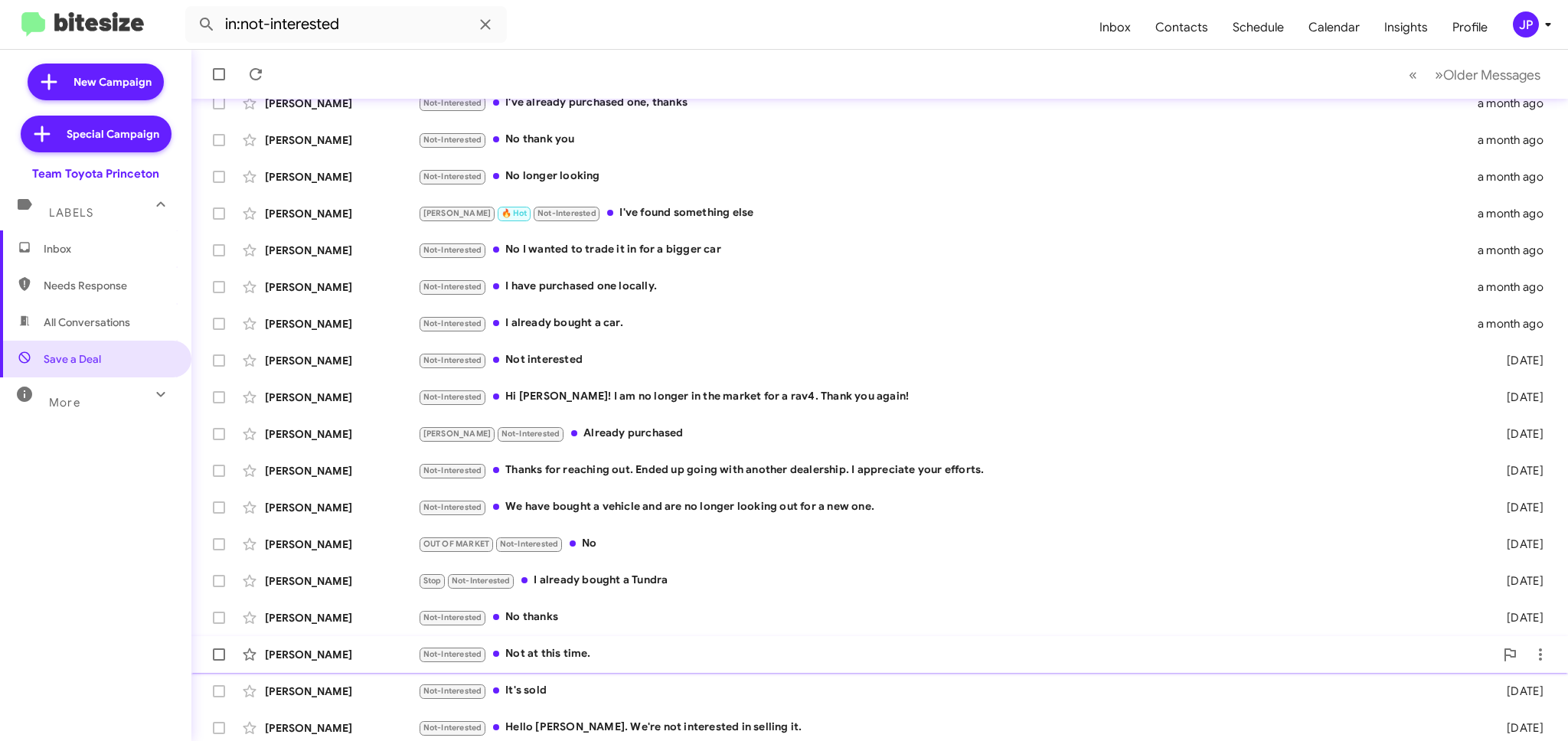
scroll to position [147, 0]
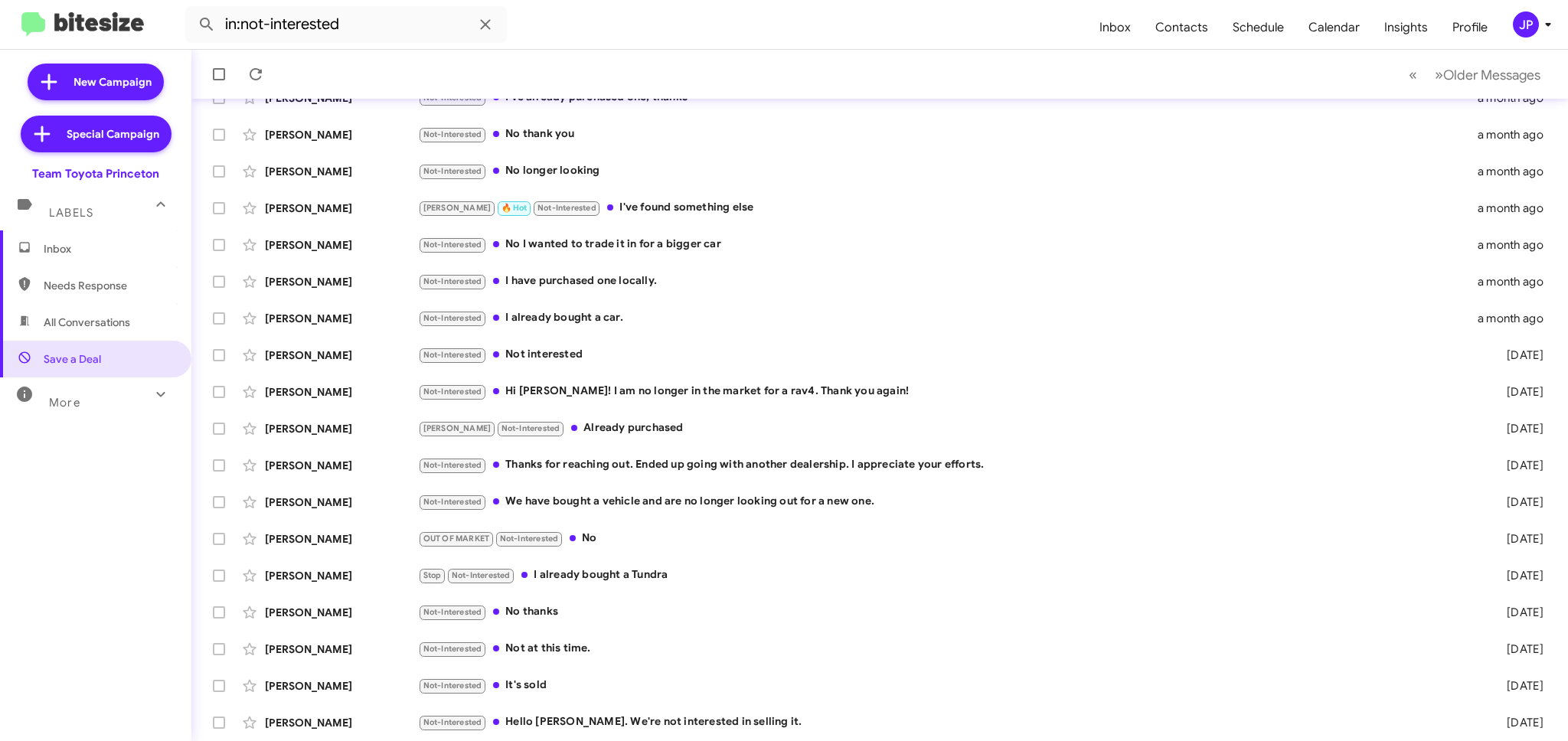
click at [1519, 32] on div "JP" at bounding box center [1525, 25] width 26 height 26
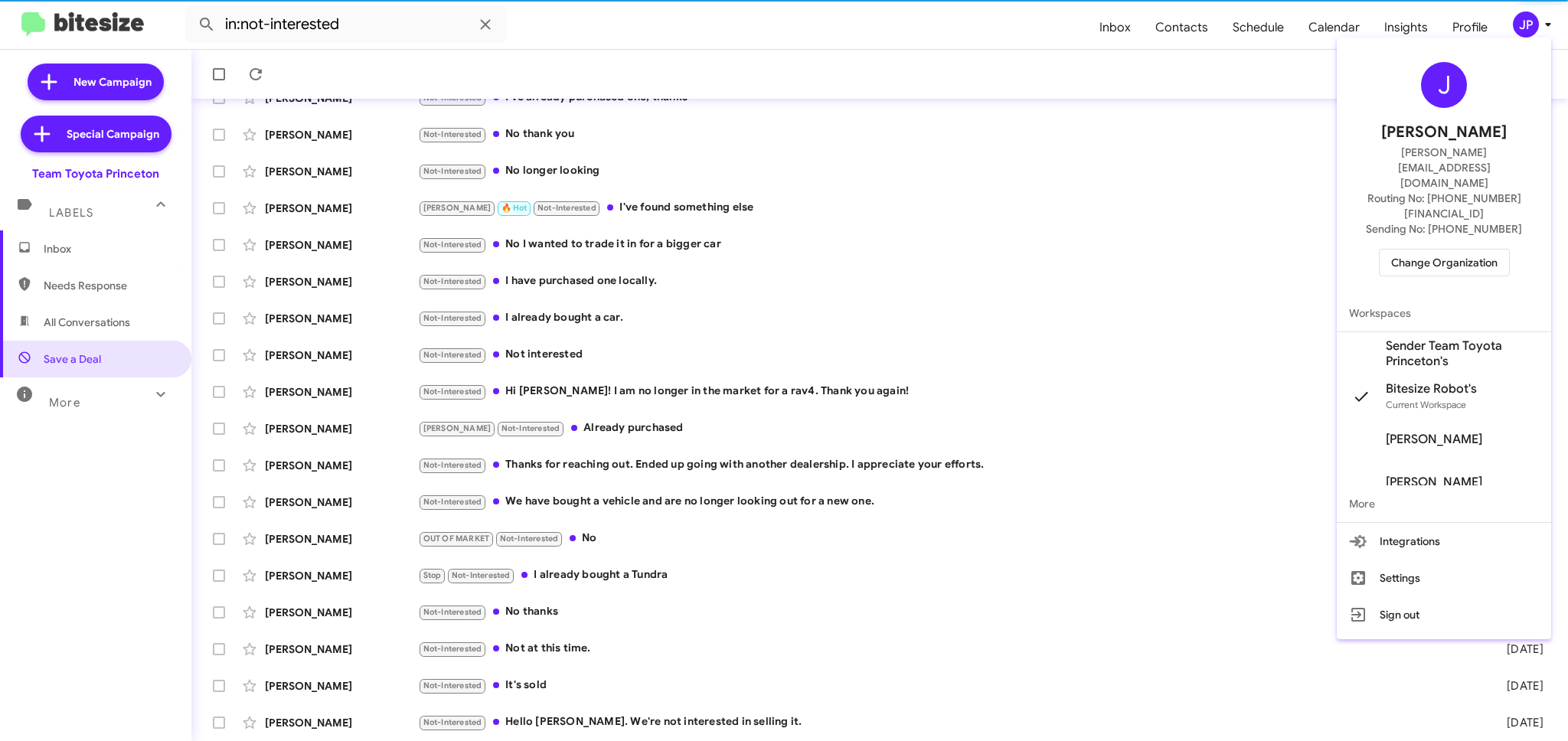
click at [1431, 249] on span "Change Organization" at bounding box center [1443, 262] width 106 height 26
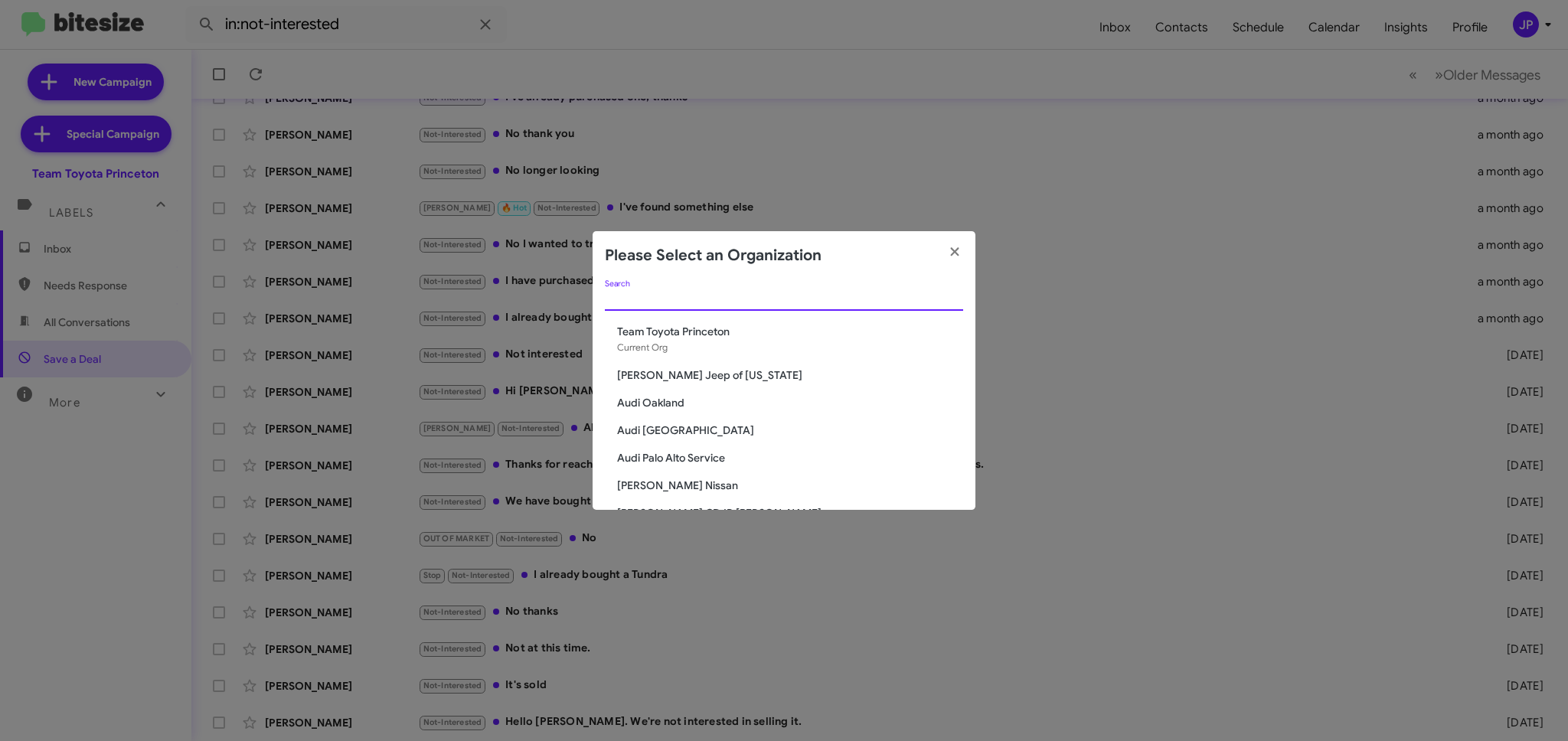
click at [927, 293] on input "Search" at bounding box center [784, 298] width 358 height 12
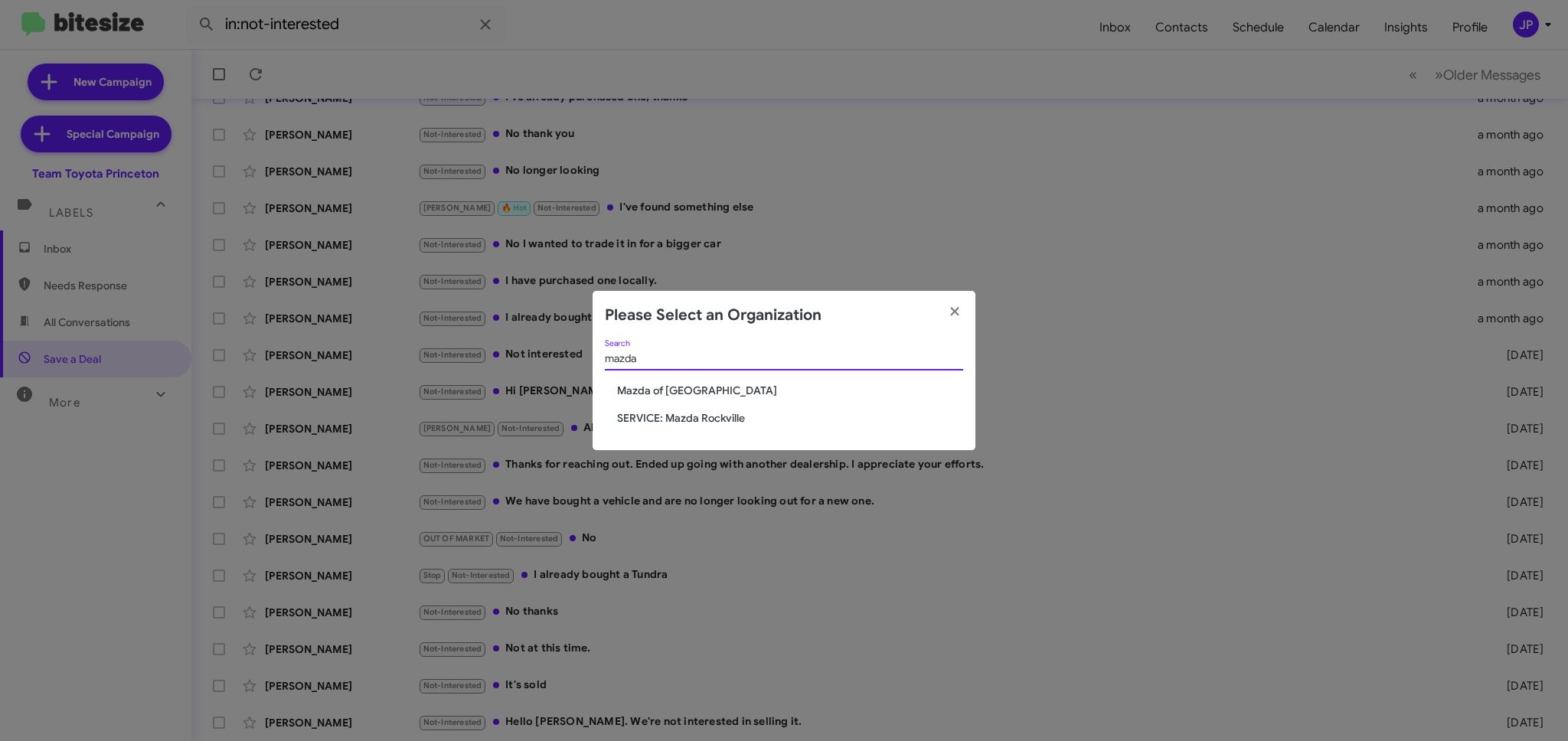
type input "mazda"
click at [659, 418] on span "SERVICE: Mazda Rockville" at bounding box center [789, 417] width 346 height 15
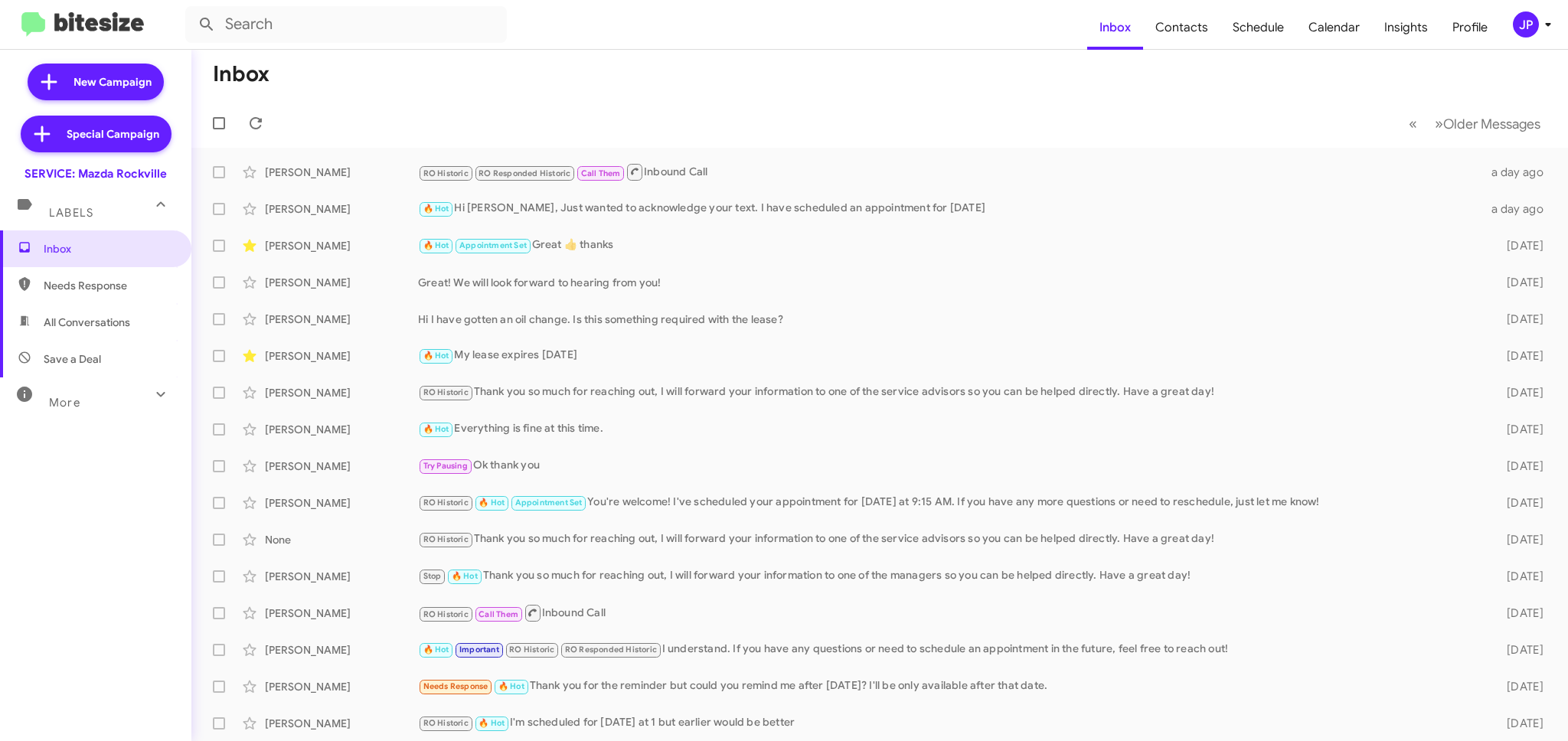
click at [1507, 24] on button "JP" at bounding box center [1525, 25] width 51 height 26
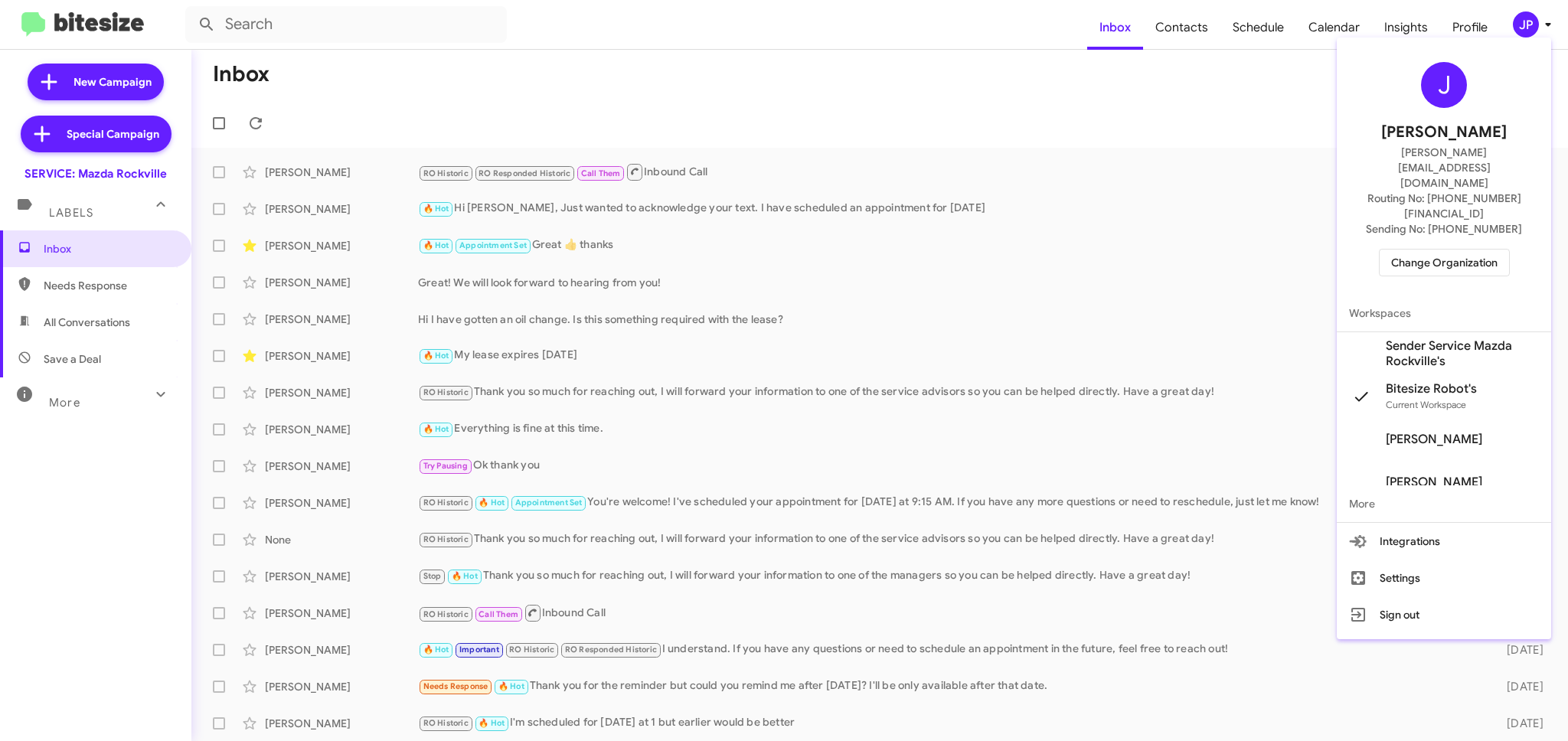
click at [1469, 249] on span "Change Organization" at bounding box center [1443, 262] width 106 height 26
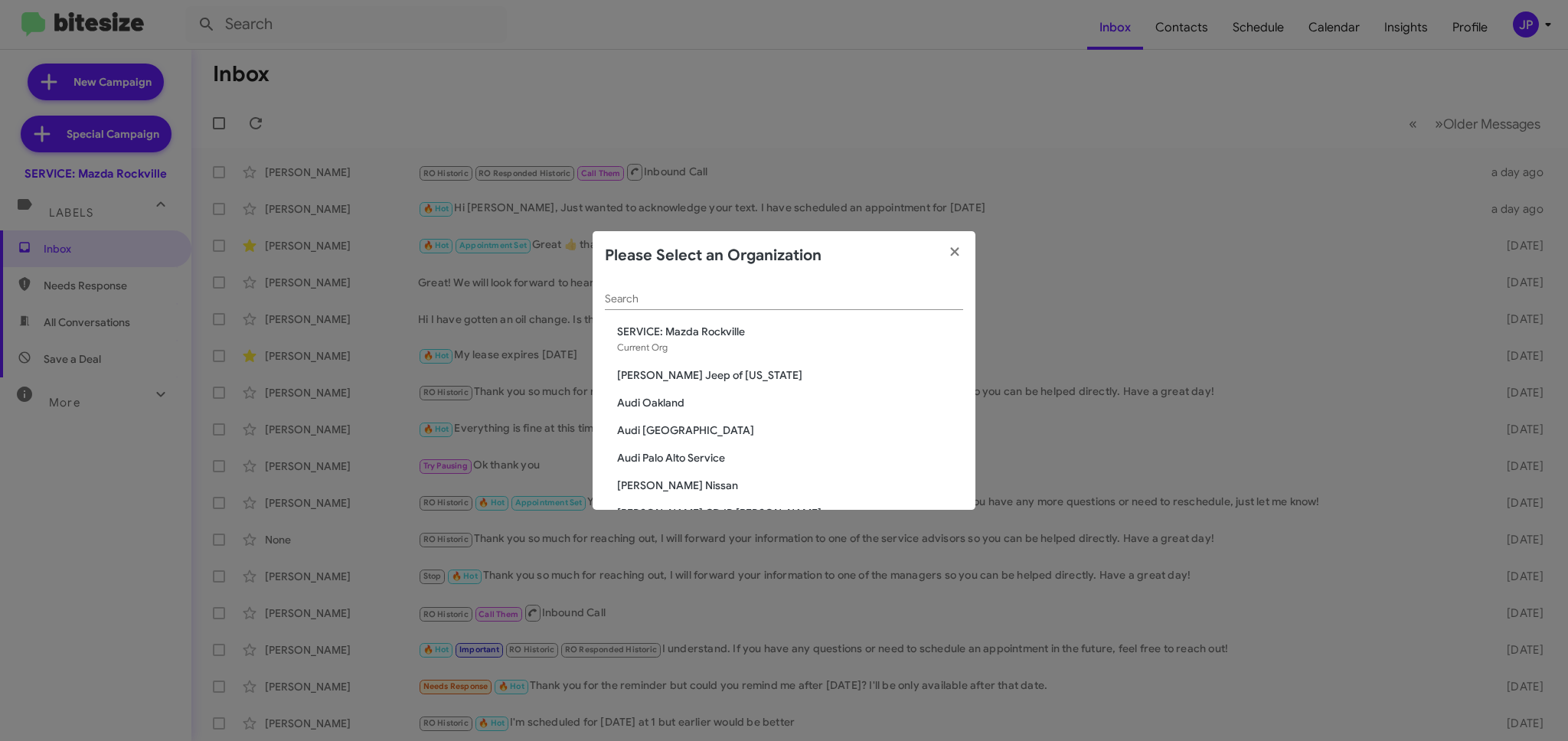
click at [780, 298] on input "Search" at bounding box center [784, 298] width 358 height 12
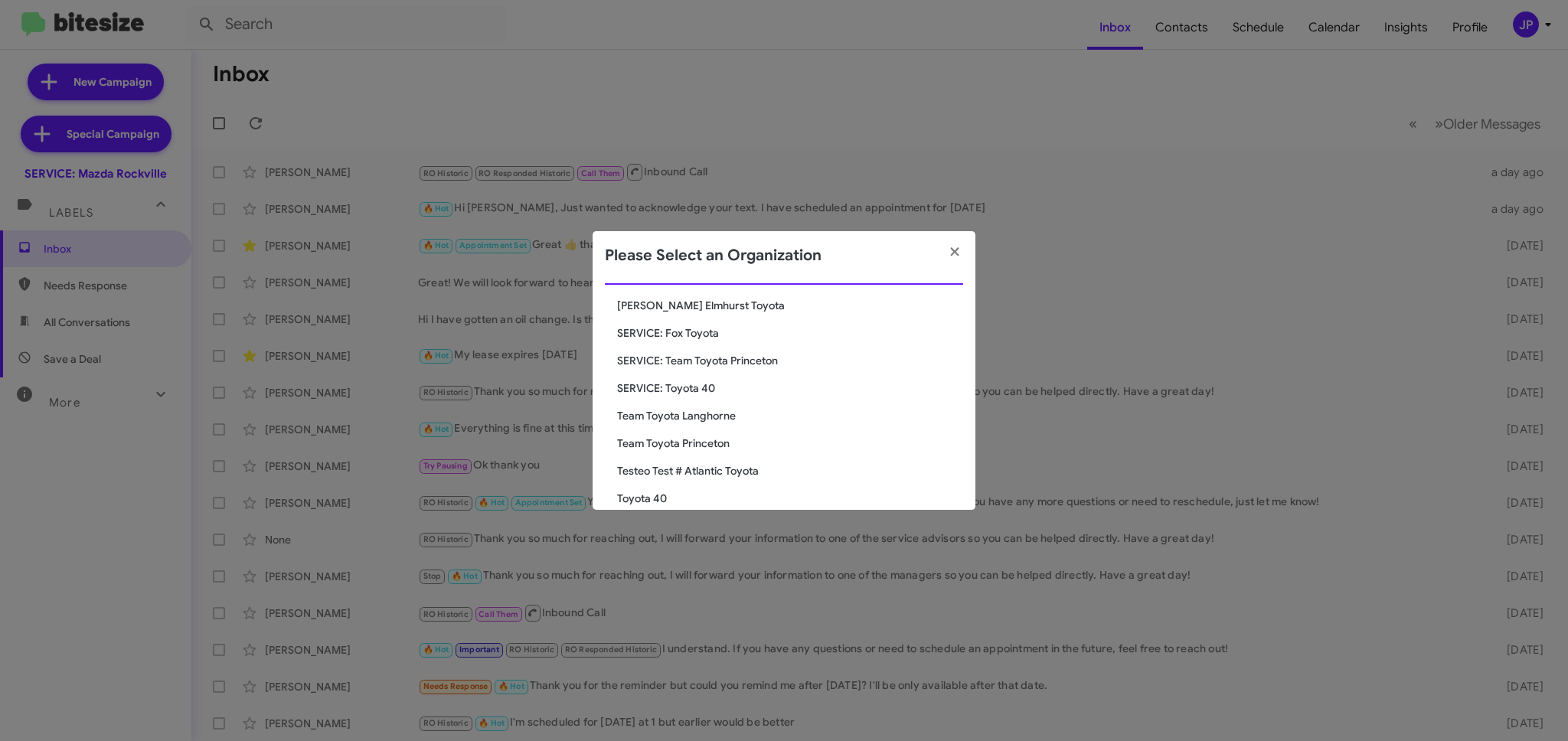
scroll to position [129, 0]
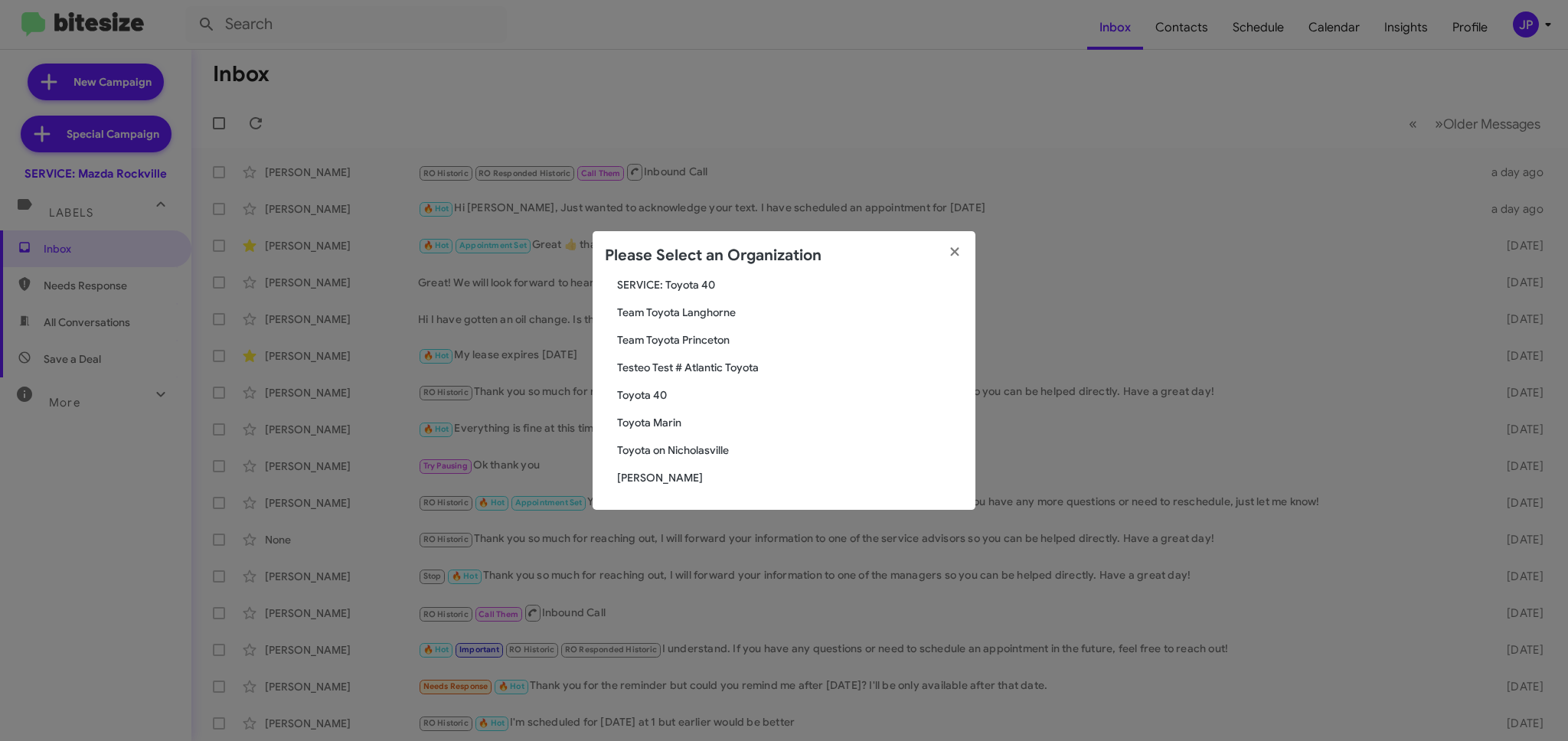
type input "TOyota"
click at [660, 399] on span "Toyota 40" at bounding box center [789, 395] width 346 height 15
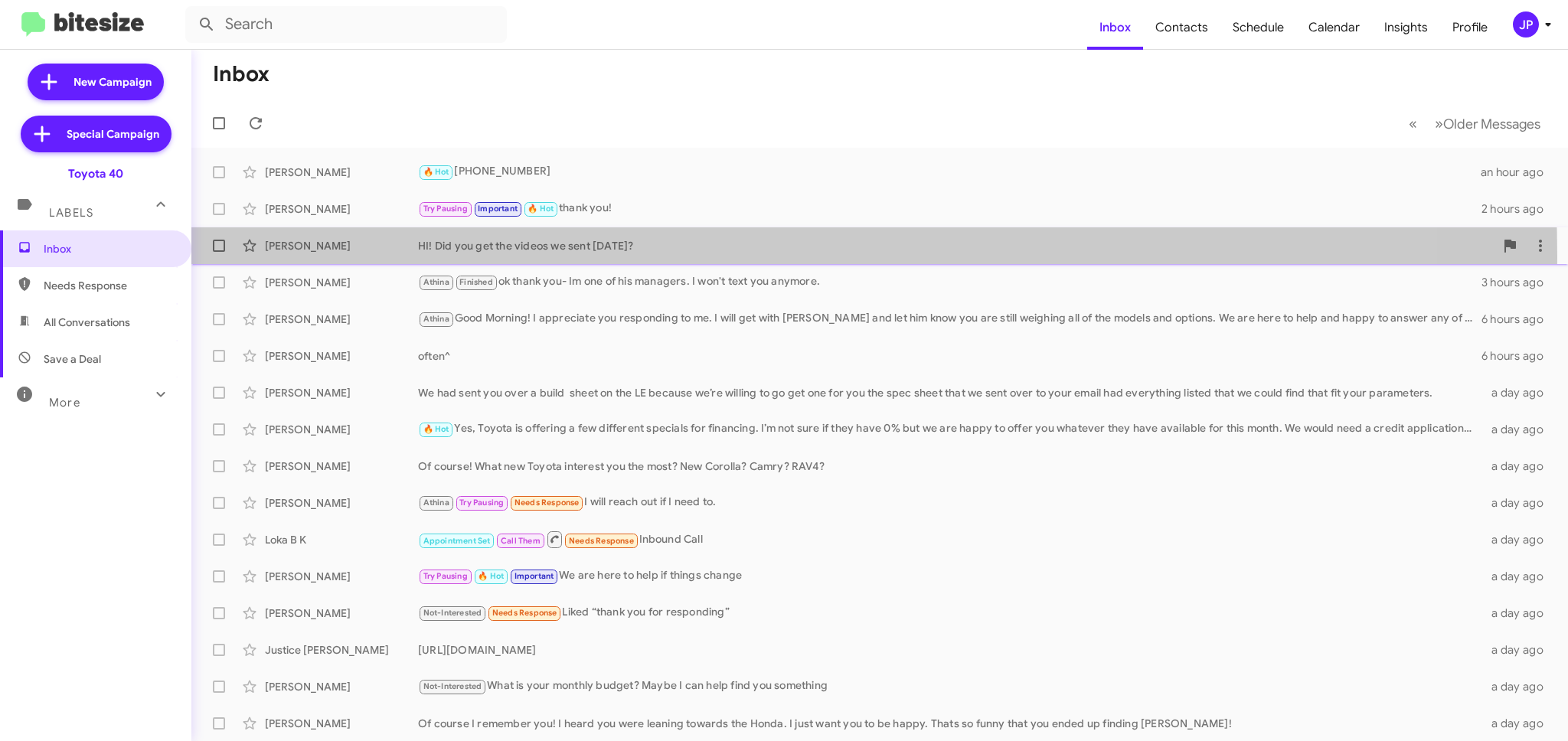
click at [525, 257] on div "[PERSON_NAME] HI! Did you get the videos we sent [DATE]? 3 hours ago" at bounding box center [879, 245] width 1352 height 31
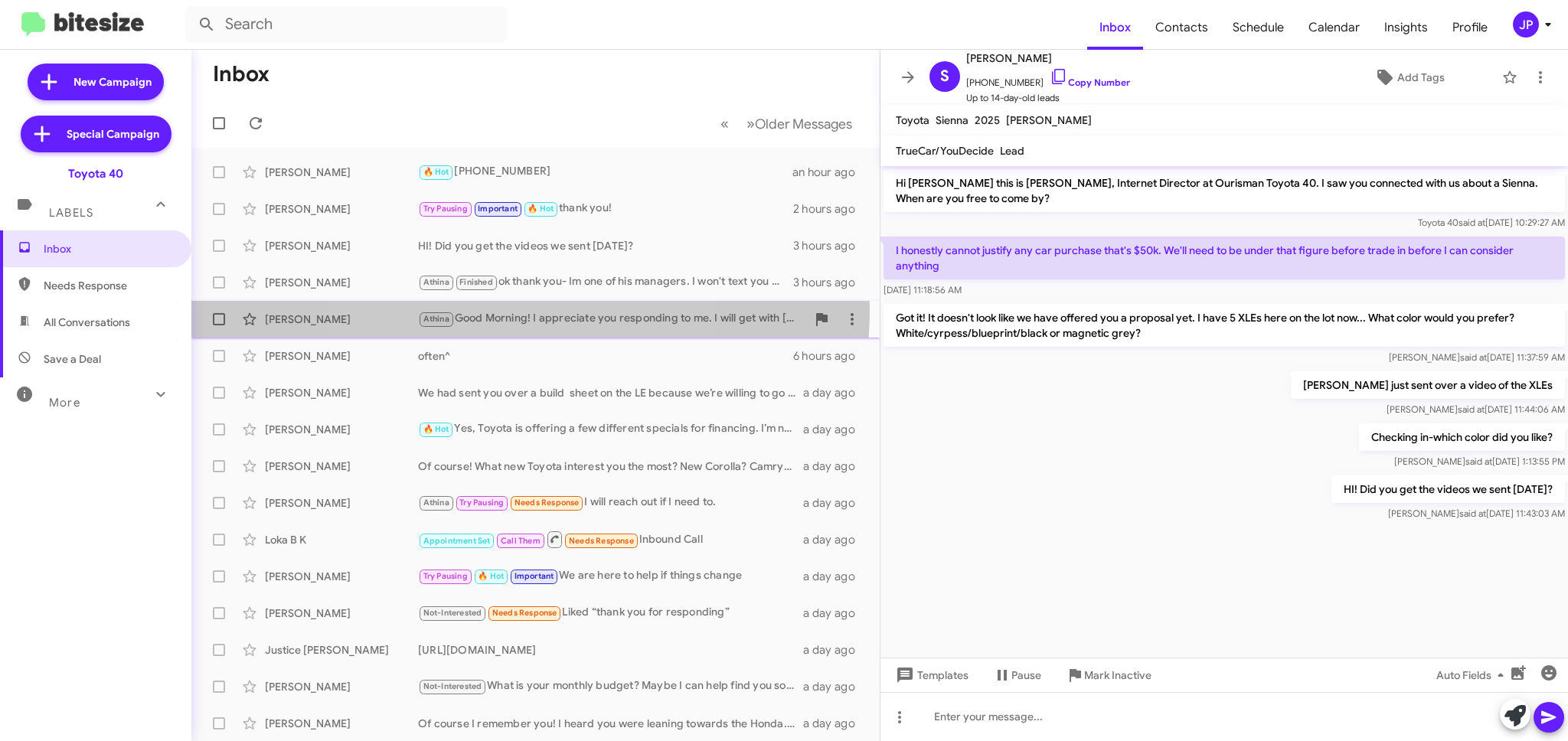
click at [500, 308] on div "[PERSON_NAME] Athina Good Morning! I appreciate you responding to me. I will ge…" at bounding box center [536, 319] width 664 height 31
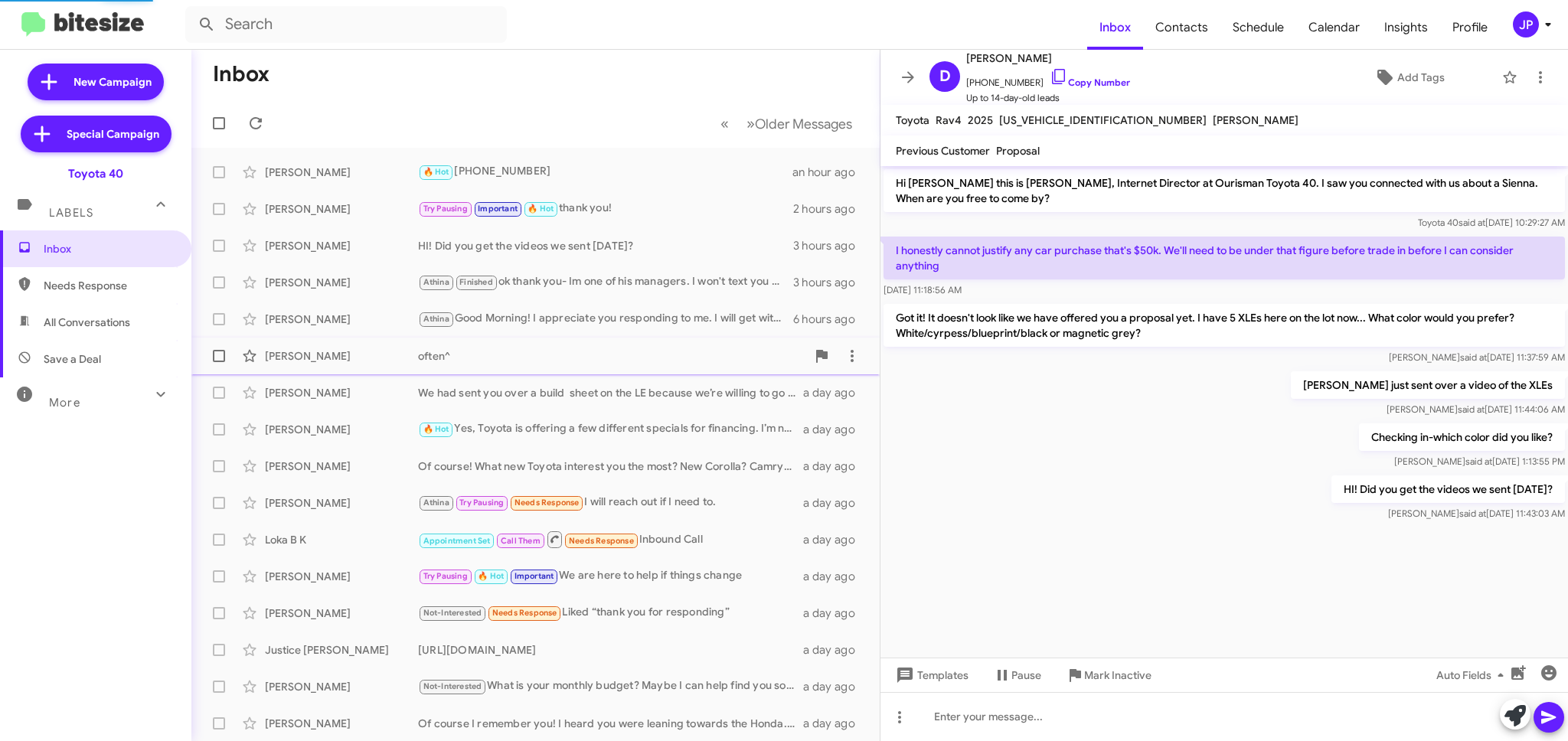
scroll to position [187, 0]
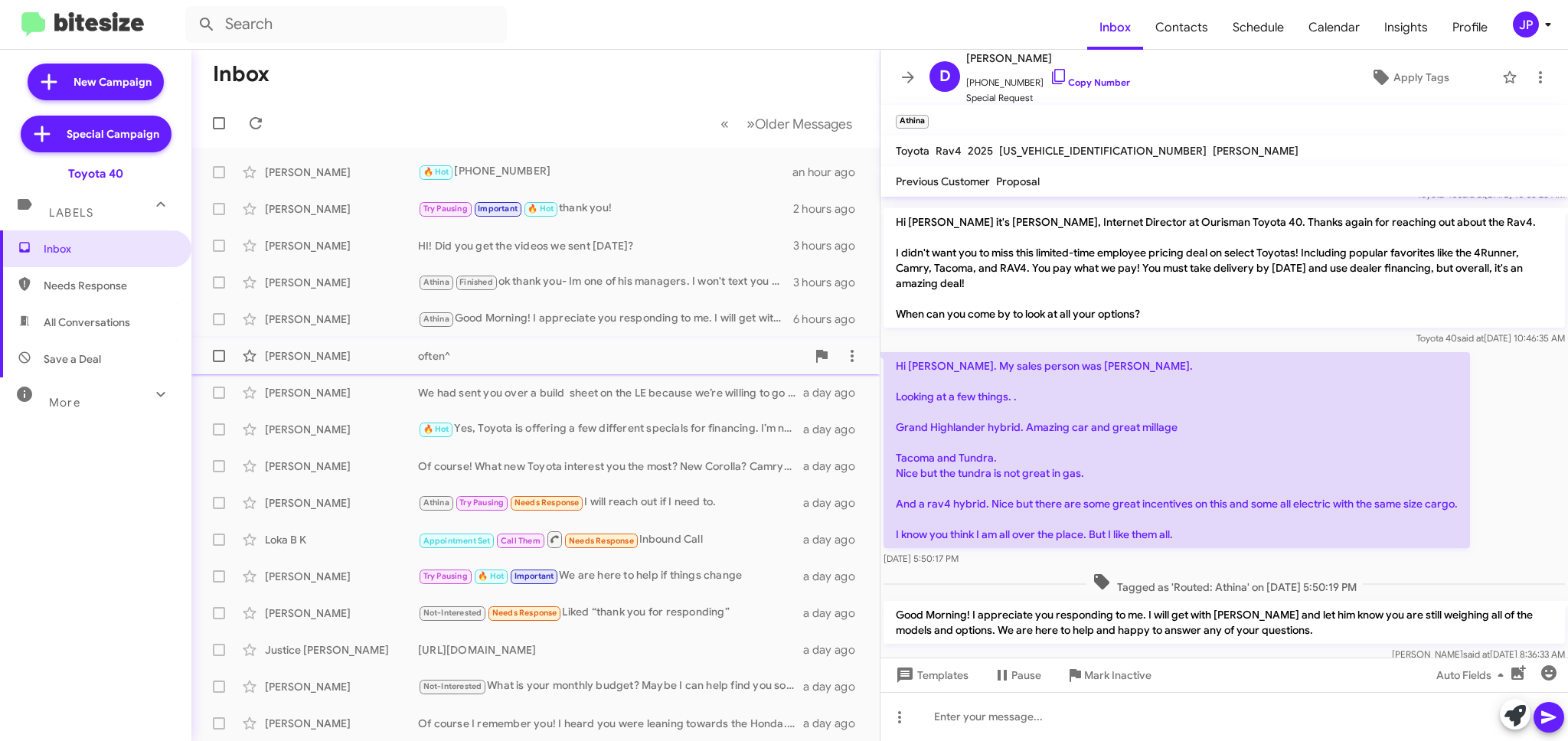
click at [495, 341] on div "[PERSON_NAME] often^ 6 hours ago" at bounding box center [536, 356] width 664 height 31
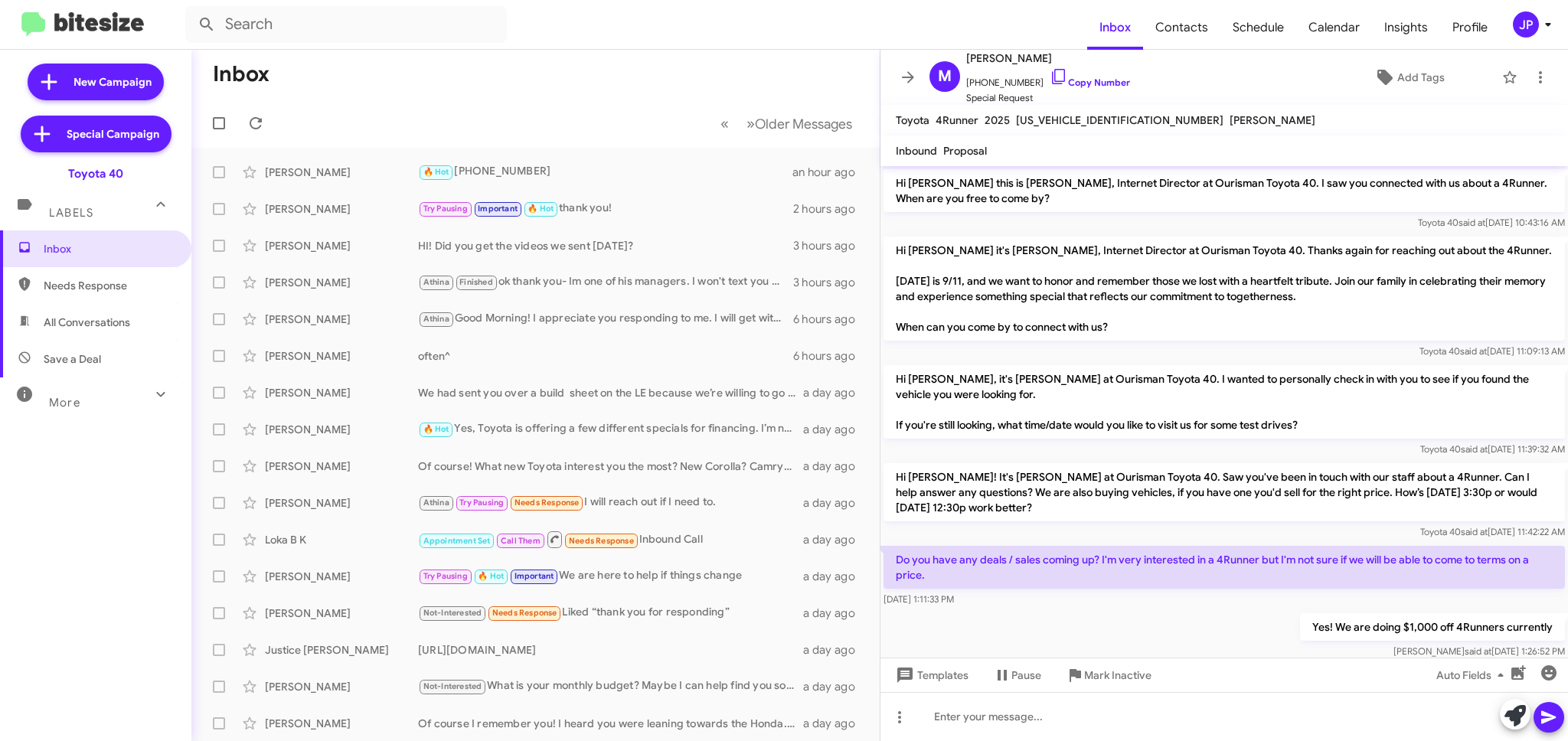
click at [1525, 31] on div "JP" at bounding box center [1525, 25] width 26 height 26
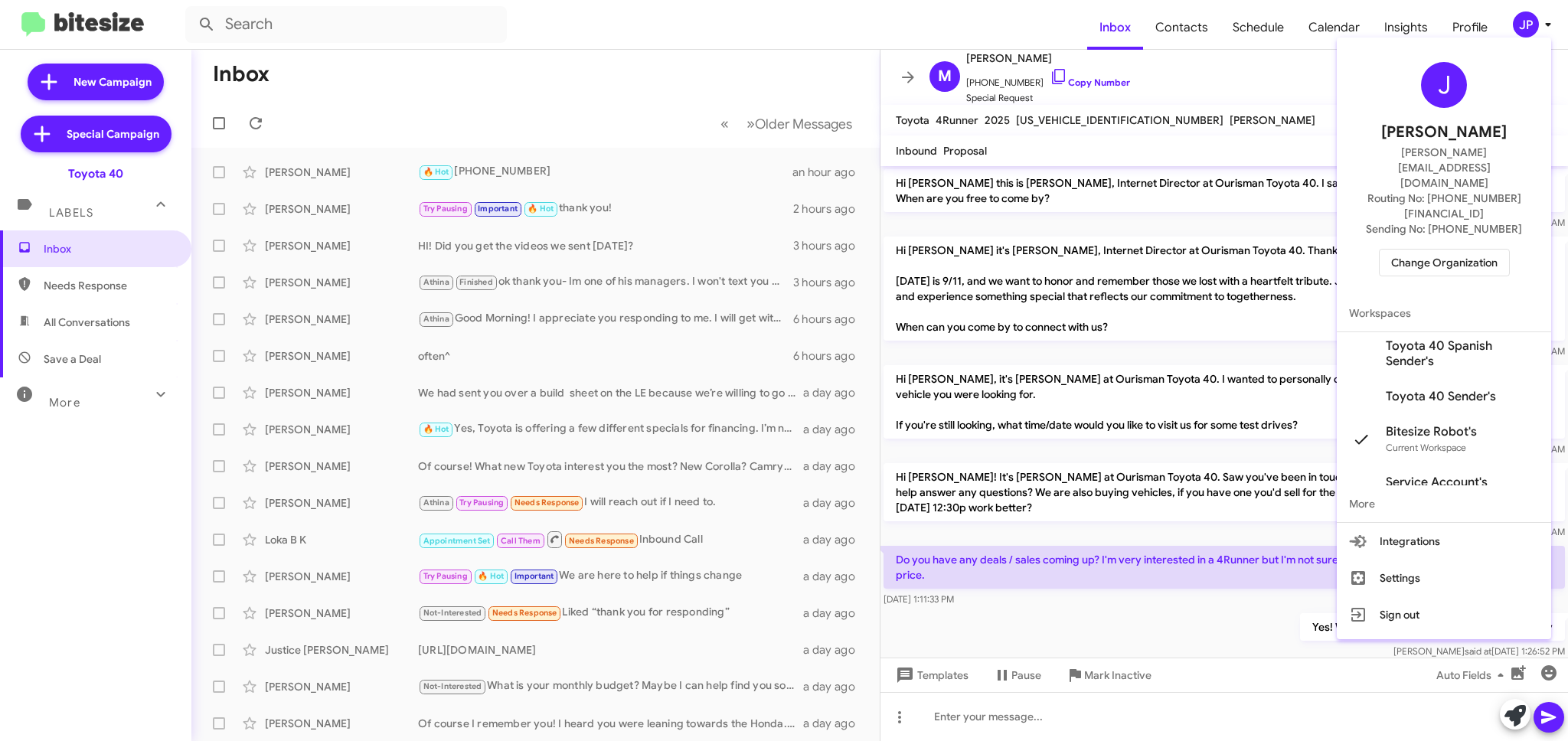
click at [1450, 249] on span "Change Organization" at bounding box center [1443, 262] width 106 height 26
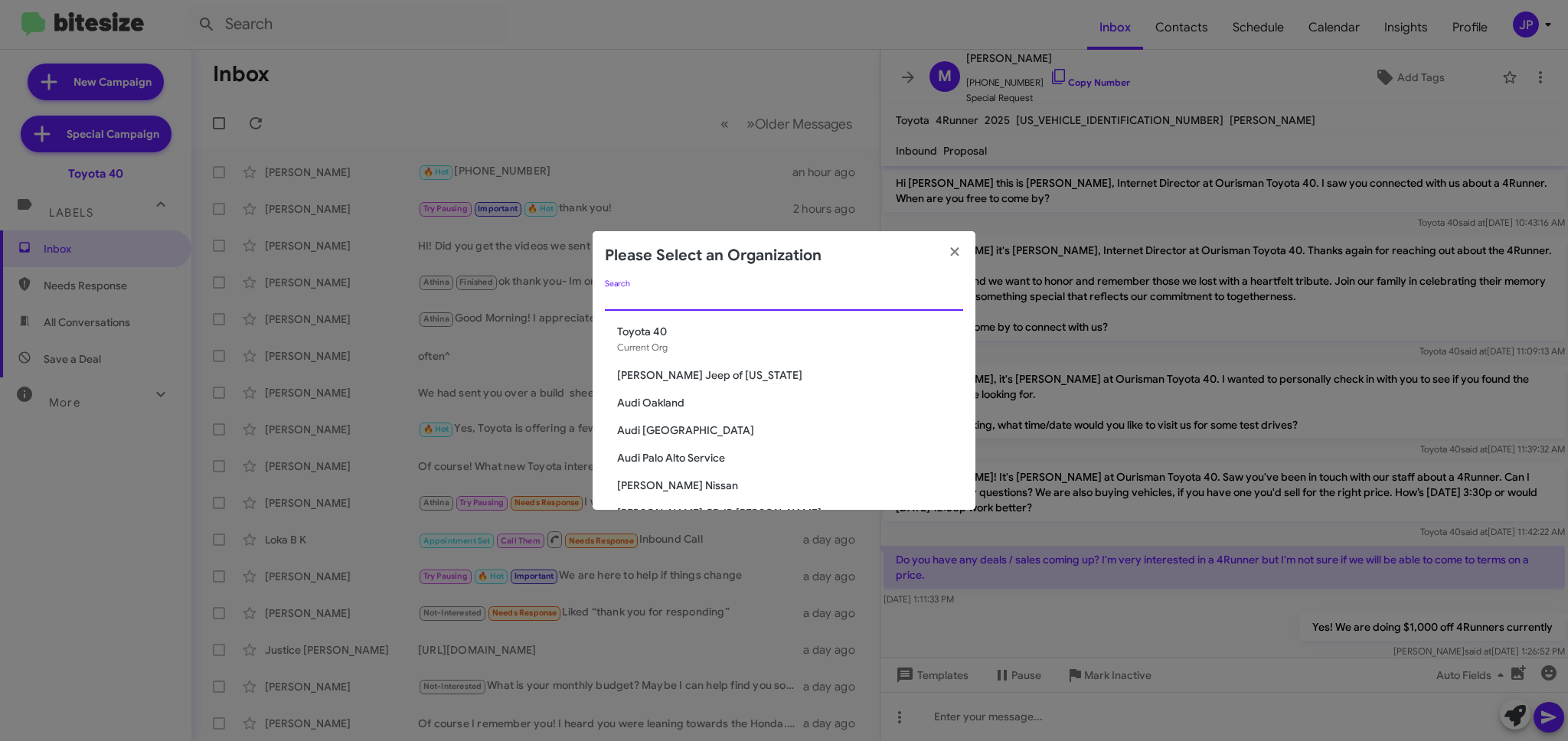
click at [822, 297] on input "Search" at bounding box center [784, 298] width 358 height 12
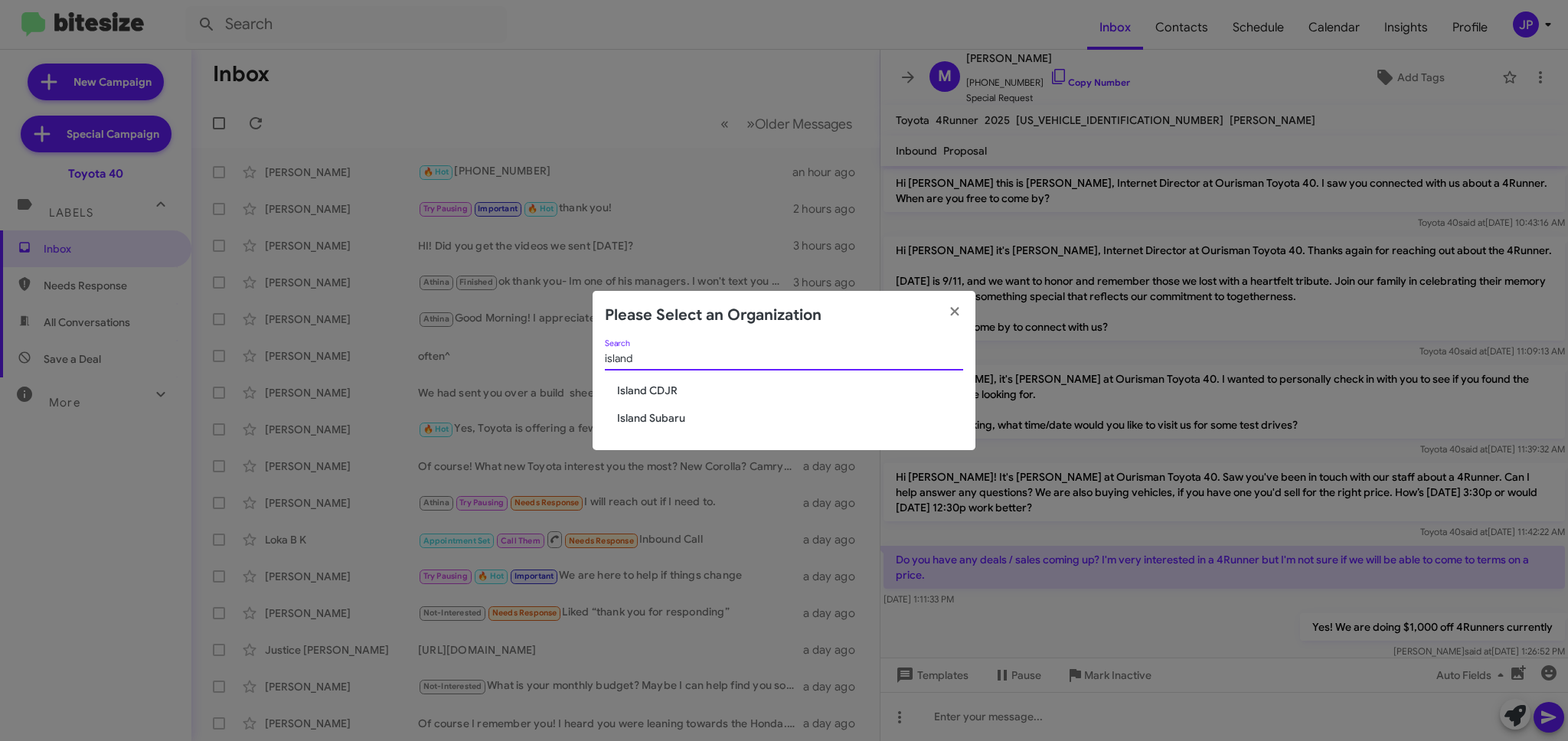
type input "island"
click at [671, 385] on span "Island CDJR" at bounding box center [789, 390] width 346 height 15
